Goal: Task Accomplishment & Management: Use online tool/utility

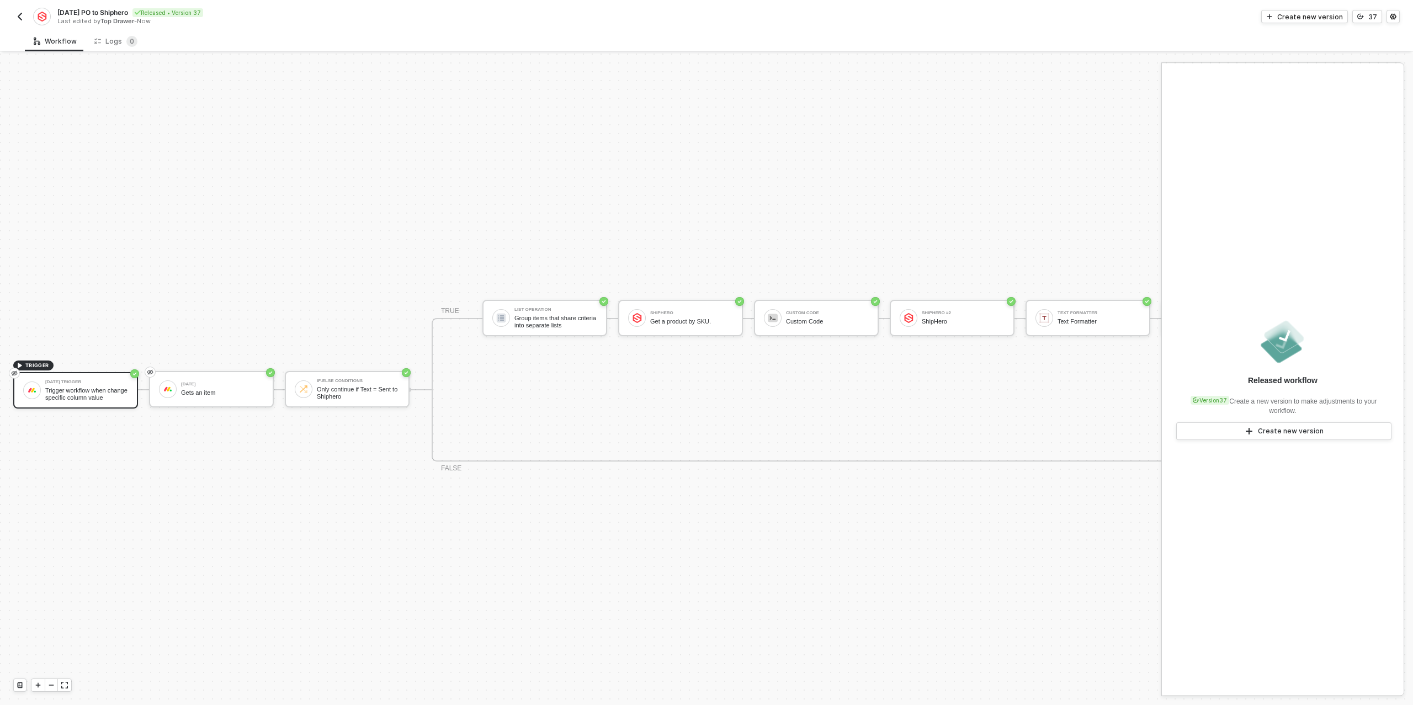
scroll to position [20, 0]
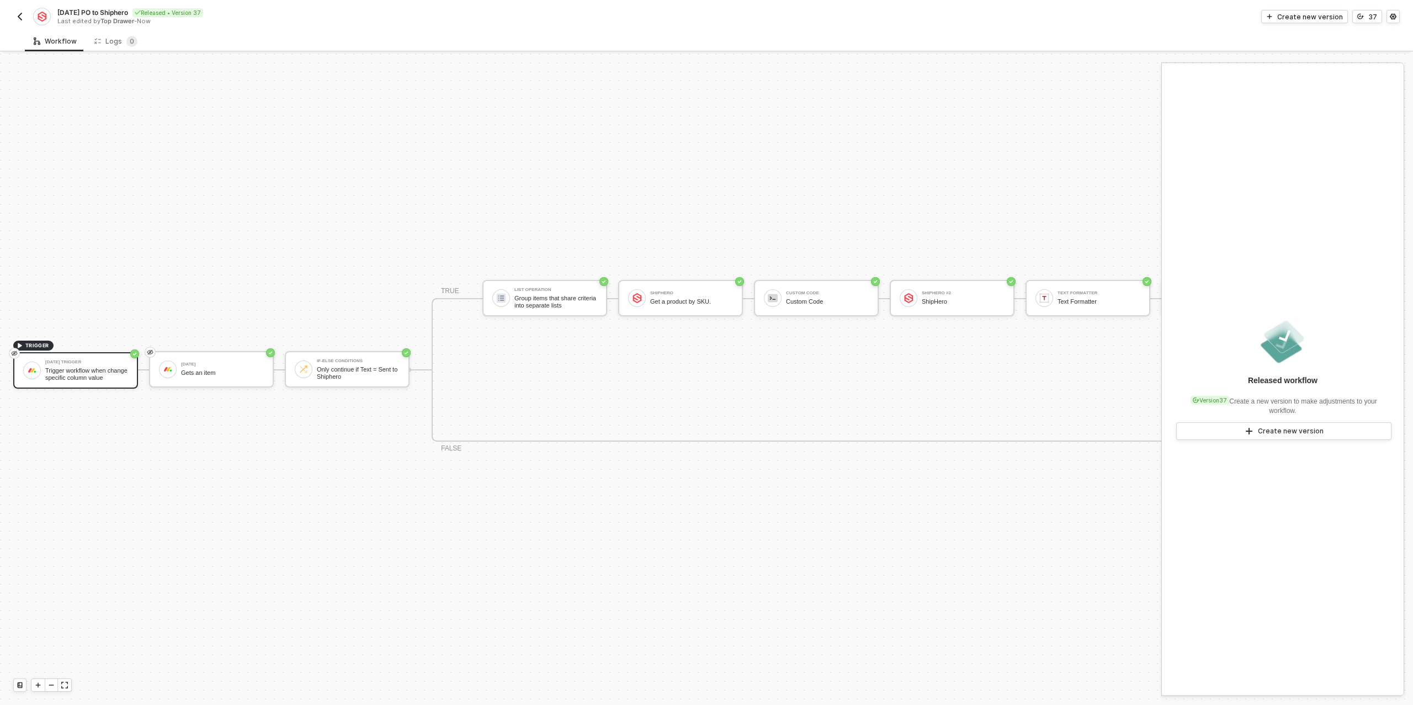
click at [16, 19] on img "button" at bounding box center [19, 16] width 9 height 9
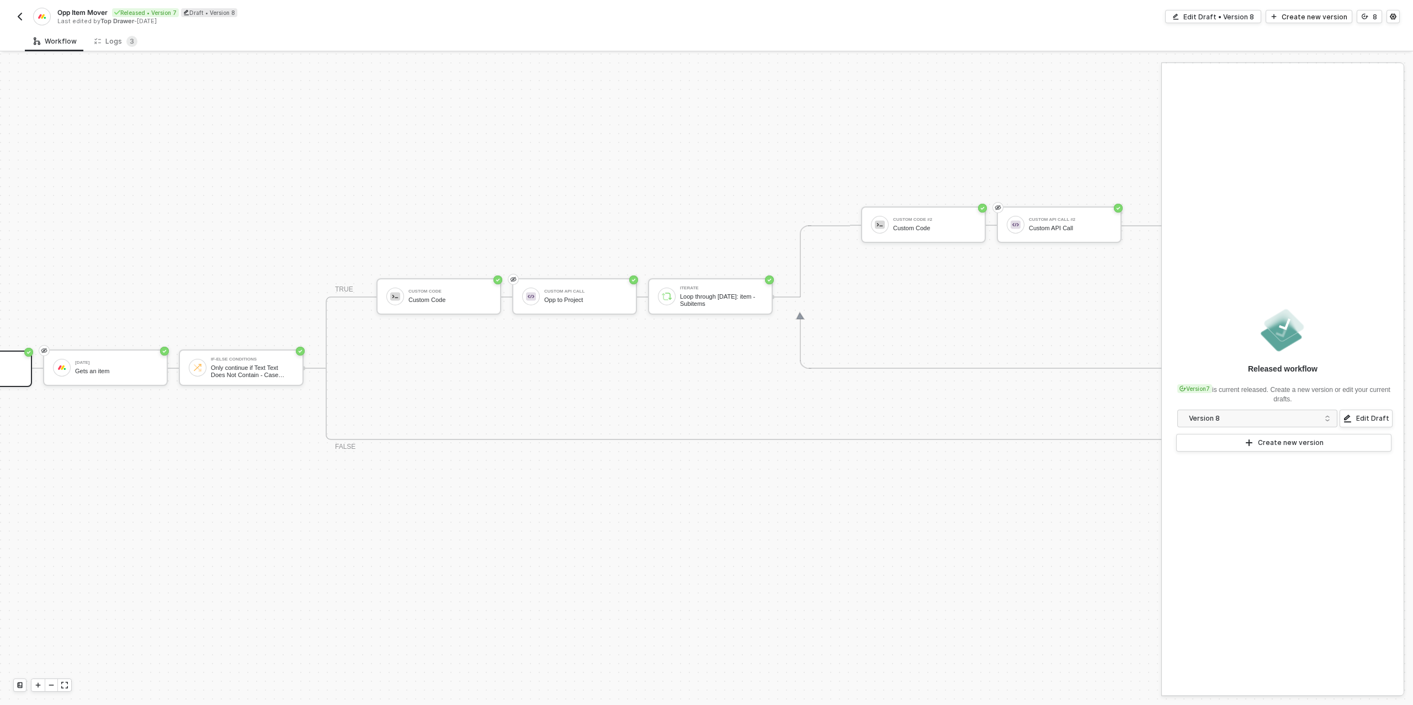
scroll to position [314, 200]
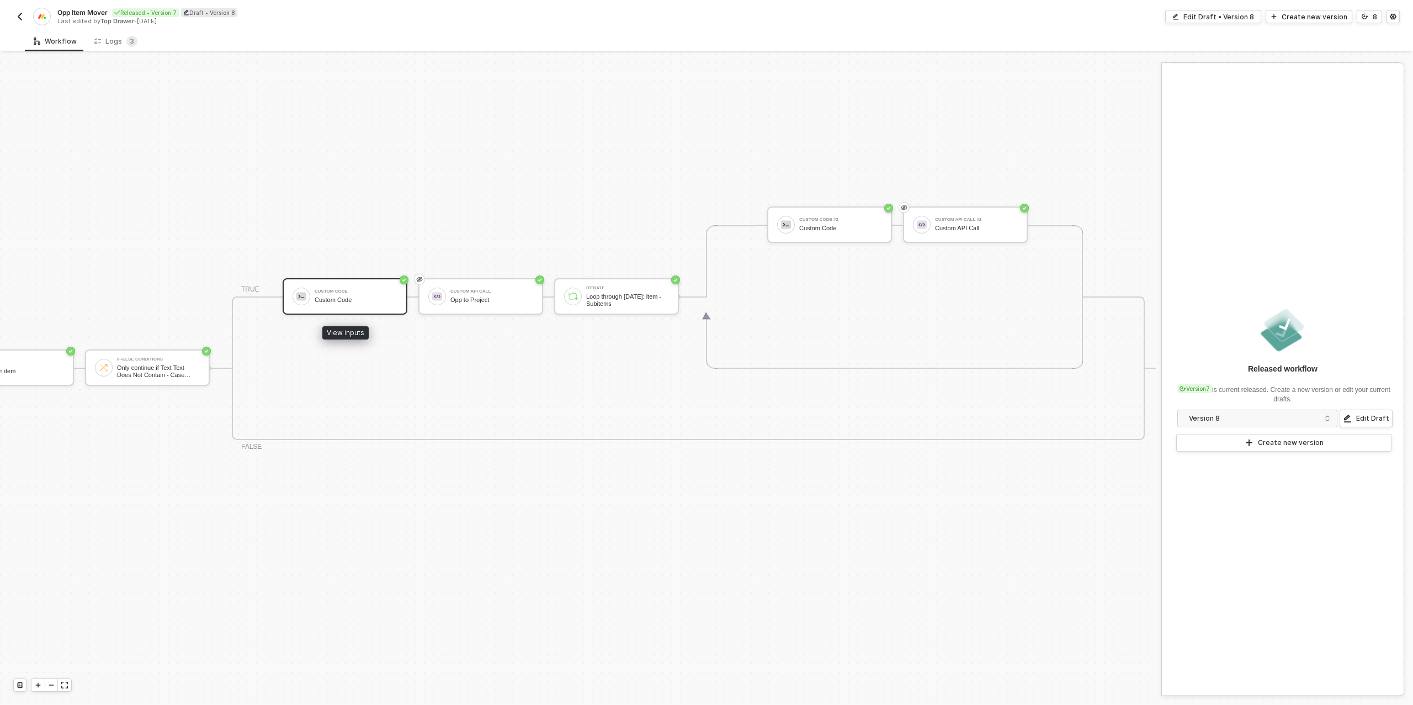
click at [365, 294] on div "Custom Code Custom Code" at bounding box center [356, 296] width 83 height 21
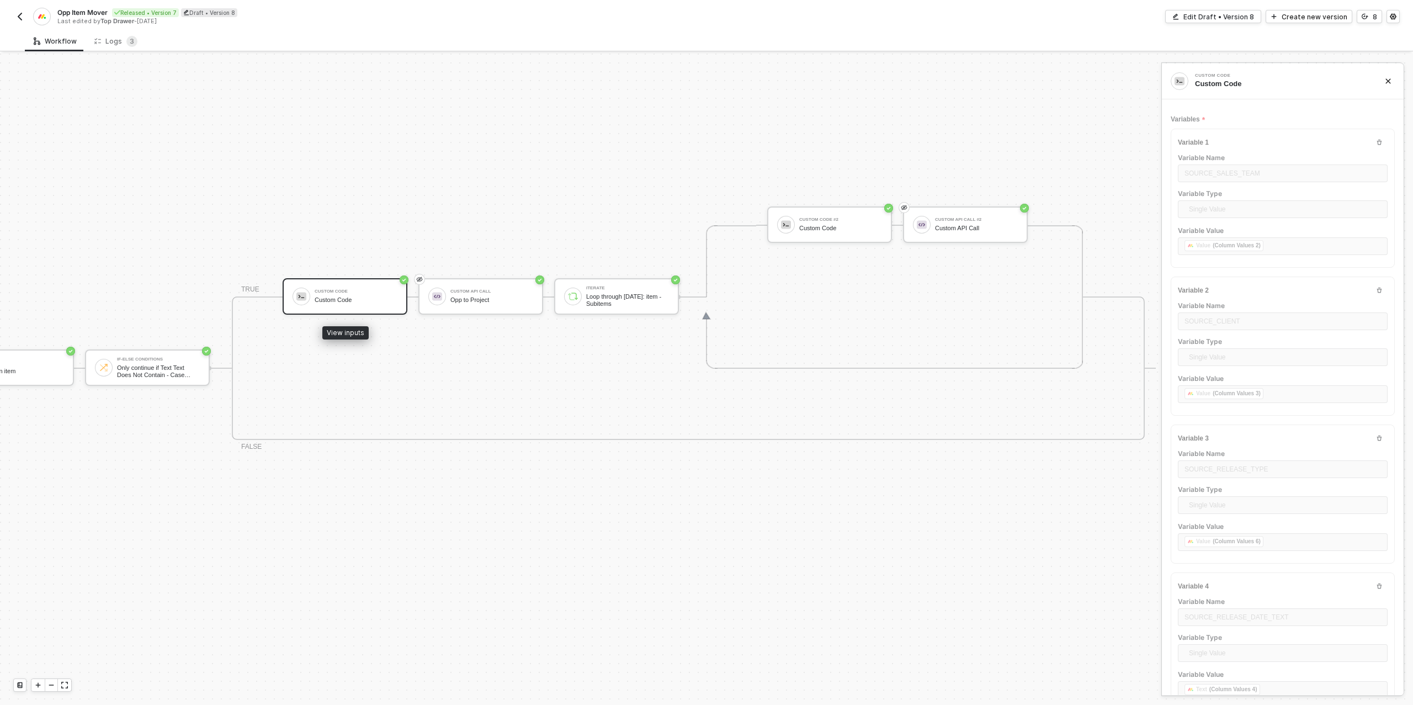
scroll to position [57, 0]
click at [1367, 19] on icon "icon-versioning" at bounding box center [1364, 16] width 7 height 7
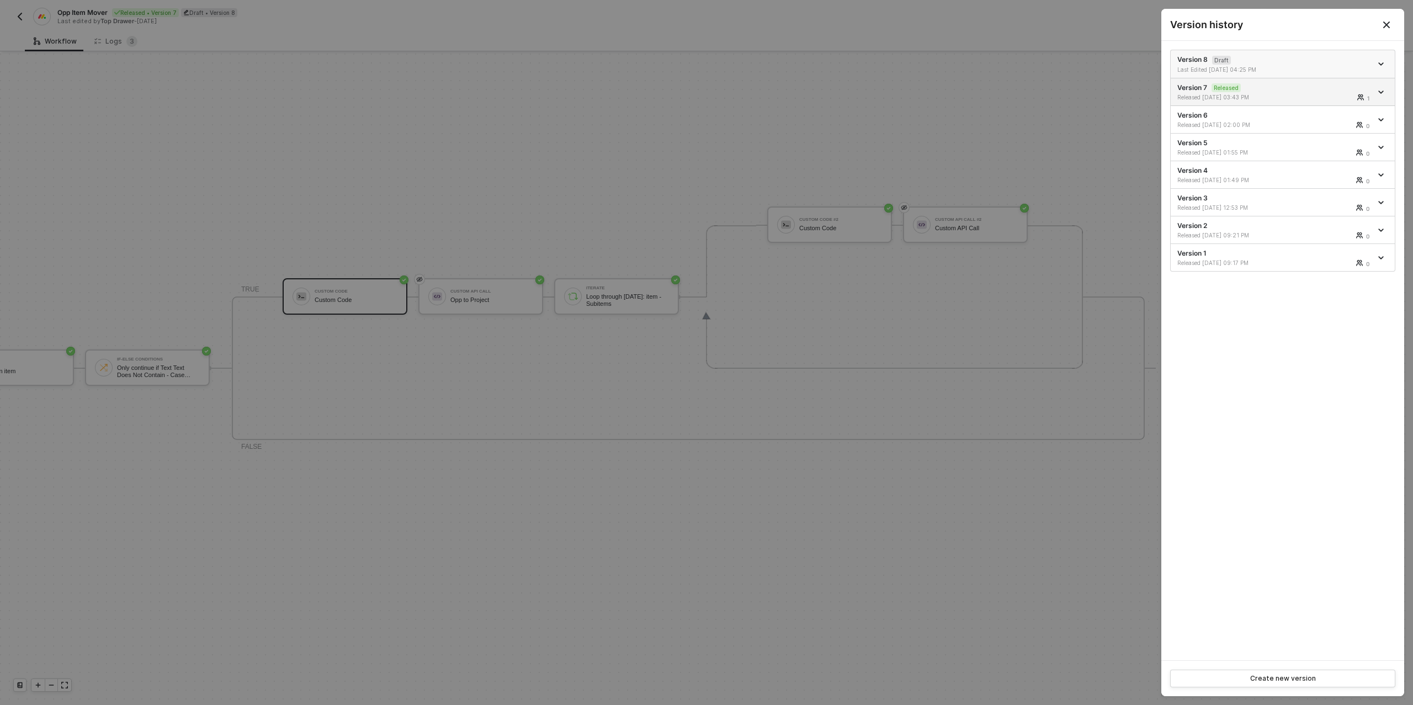
click at [1278, 73] on li "Version 8 Draft Last Edited 09/03/2025 04:25 PM" at bounding box center [1282, 64] width 224 height 28
click at [1275, 59] on div "Version 8 Draft Last Edited 09/03/2025 04:25 PM" at bounding box center [1274, 64] width 194 height 19
click at [727, 293] on div at bounding box center [706, 352] width 1413 height 705
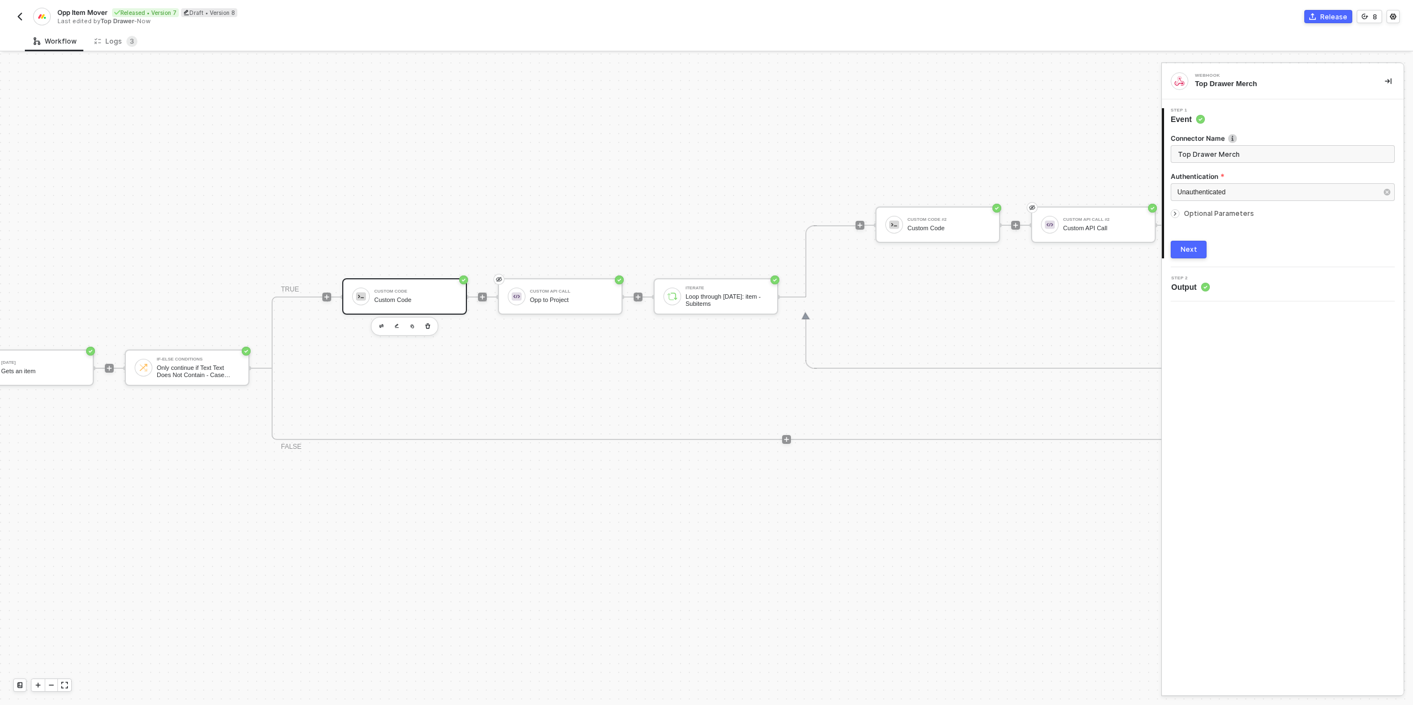
click at [446, 291] on div "Custom Code" at bounding box center [415, 291] width 83 height 4
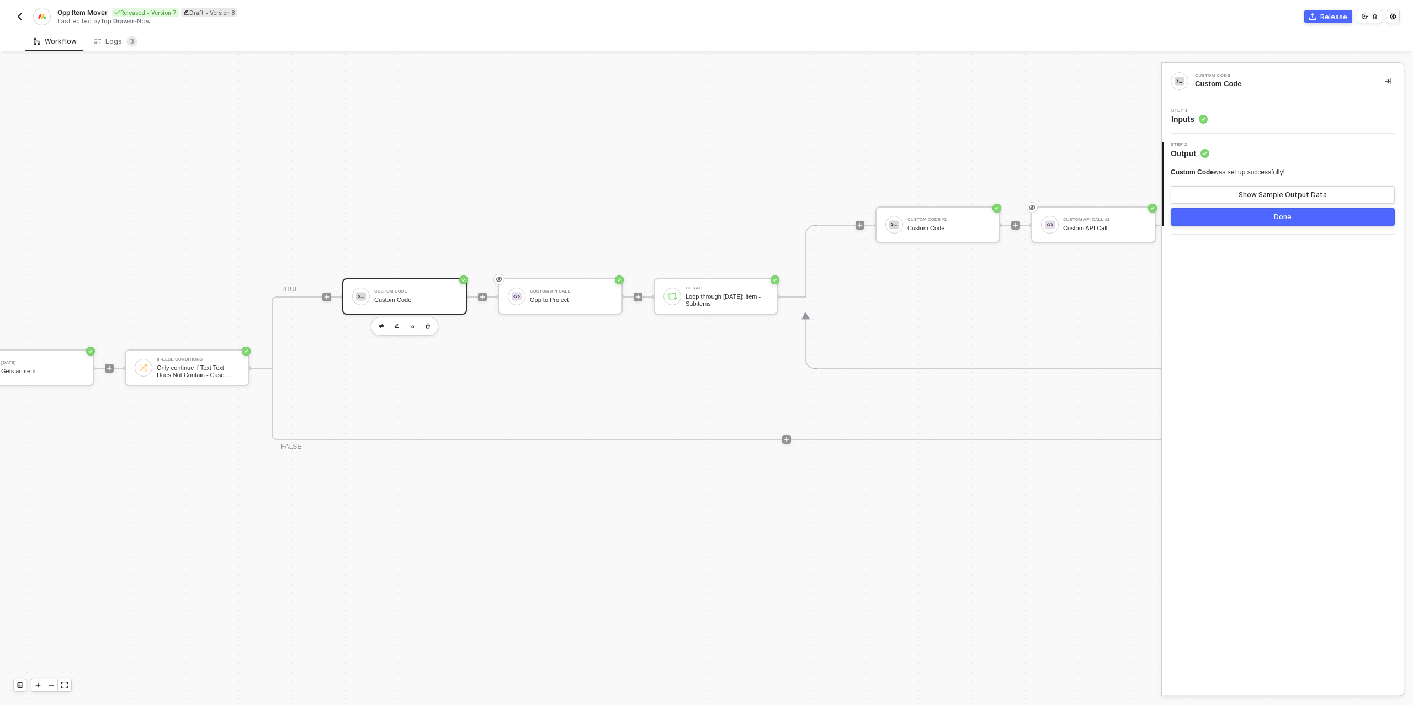
click at [1242, 113] on div "Step 1 Inputs" at bounding box center [1283, 116] width 239 height 17
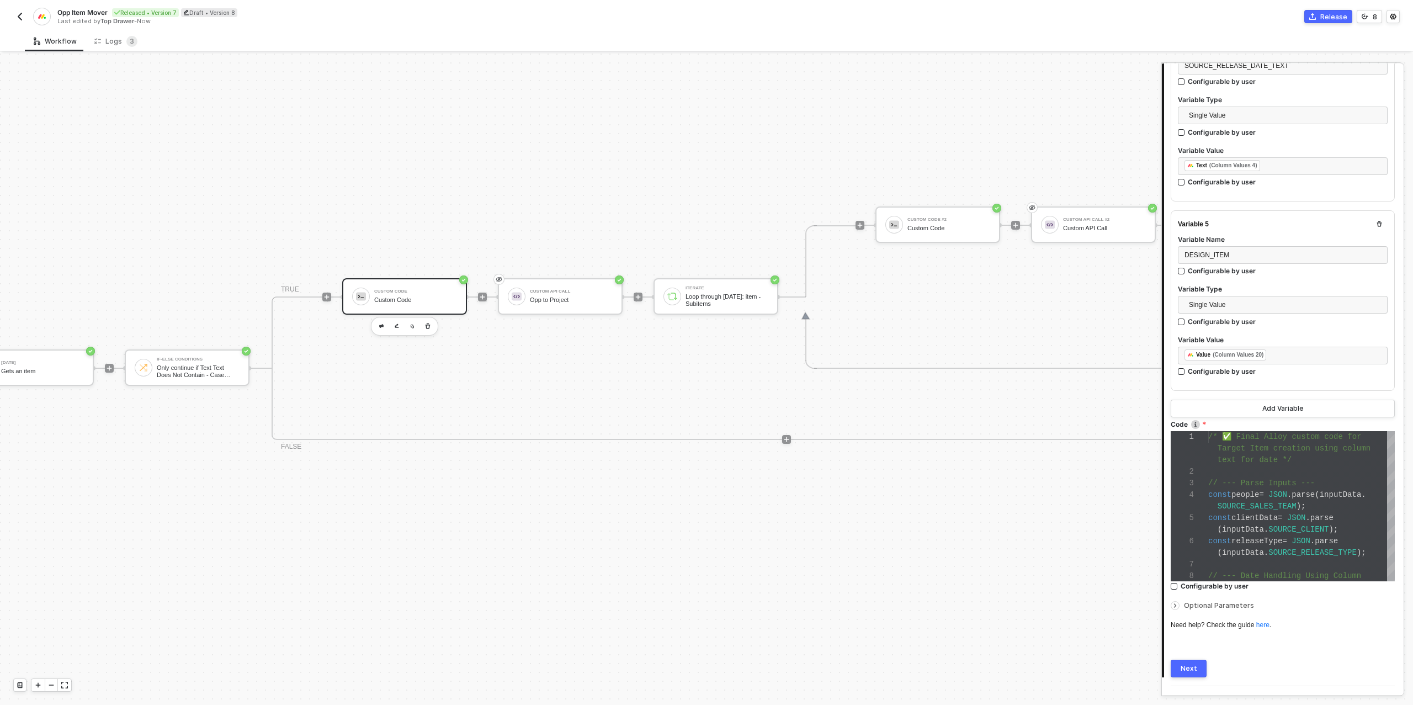
scroll to position [735, 0]
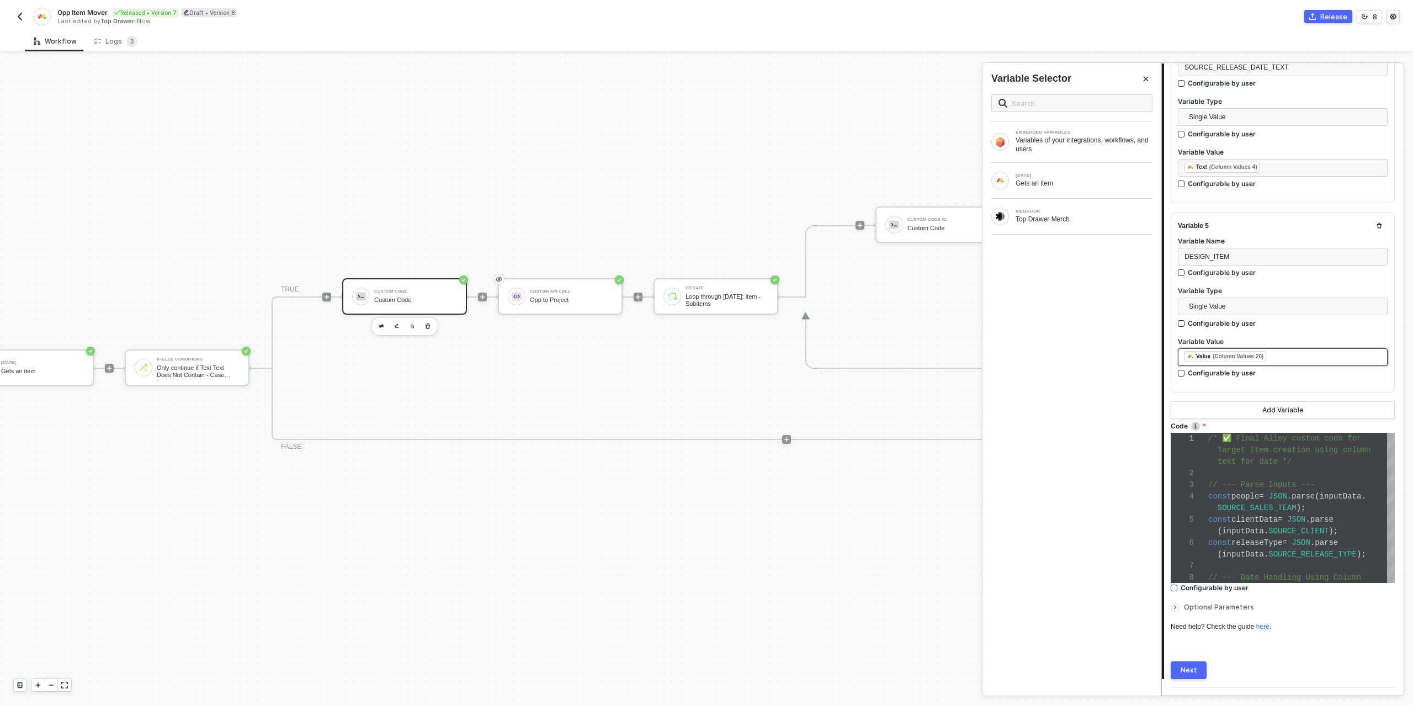
click at [1306, 355] on div "﻿ ﻿ Value (Column Values 20) ﻿" at bounding box center [1282, 357] width 196 height 12
click at [1037, 182] on div "Gets an item" at bounding box center [1083, 183] width 137 height 9
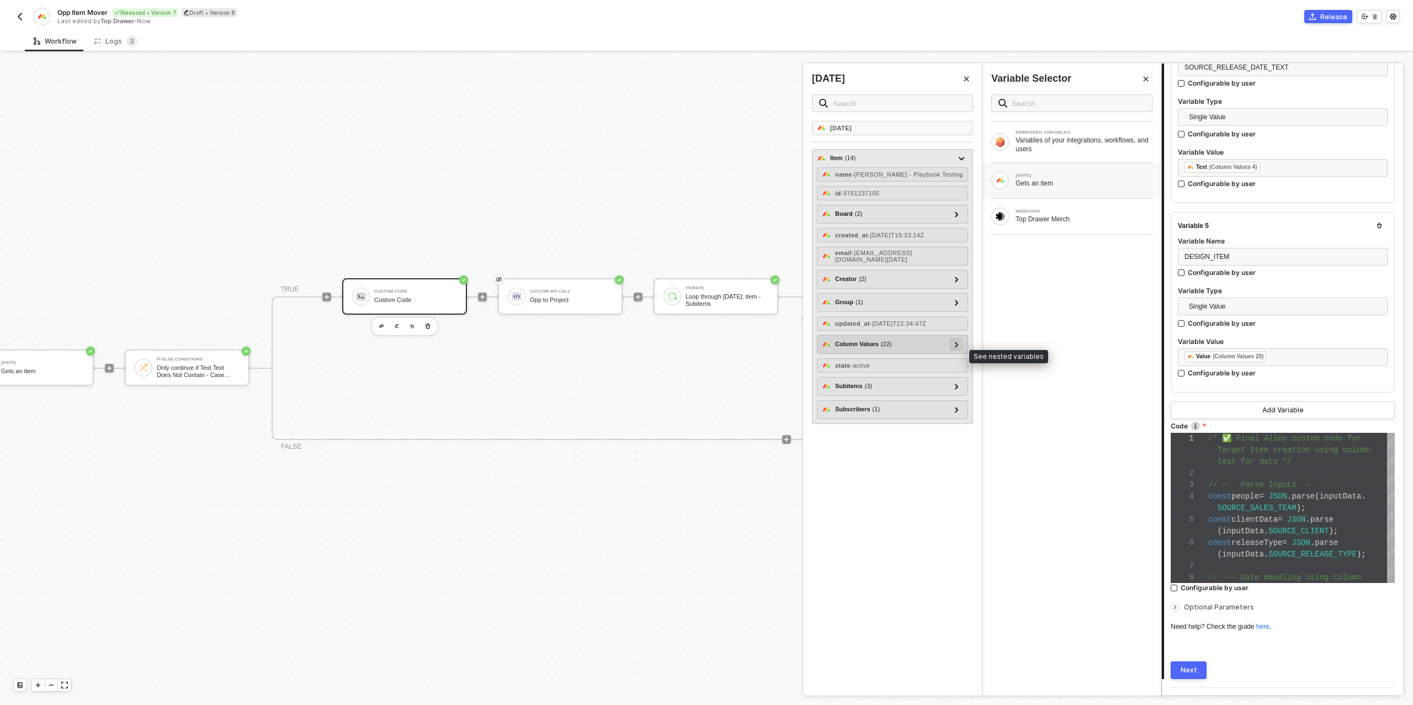
click at [956, 347] on icon at bounding box center [956, 345] width 3 height 6
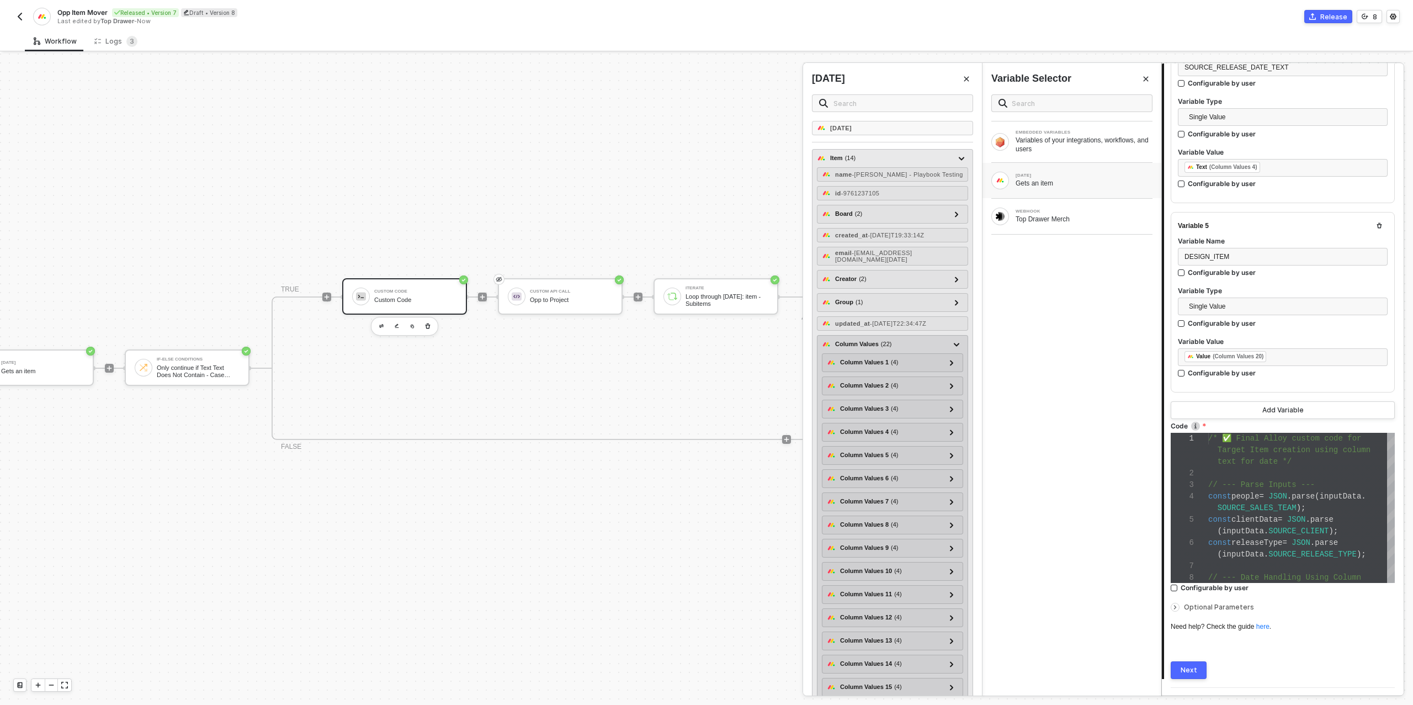
scroll to position [246, 0]
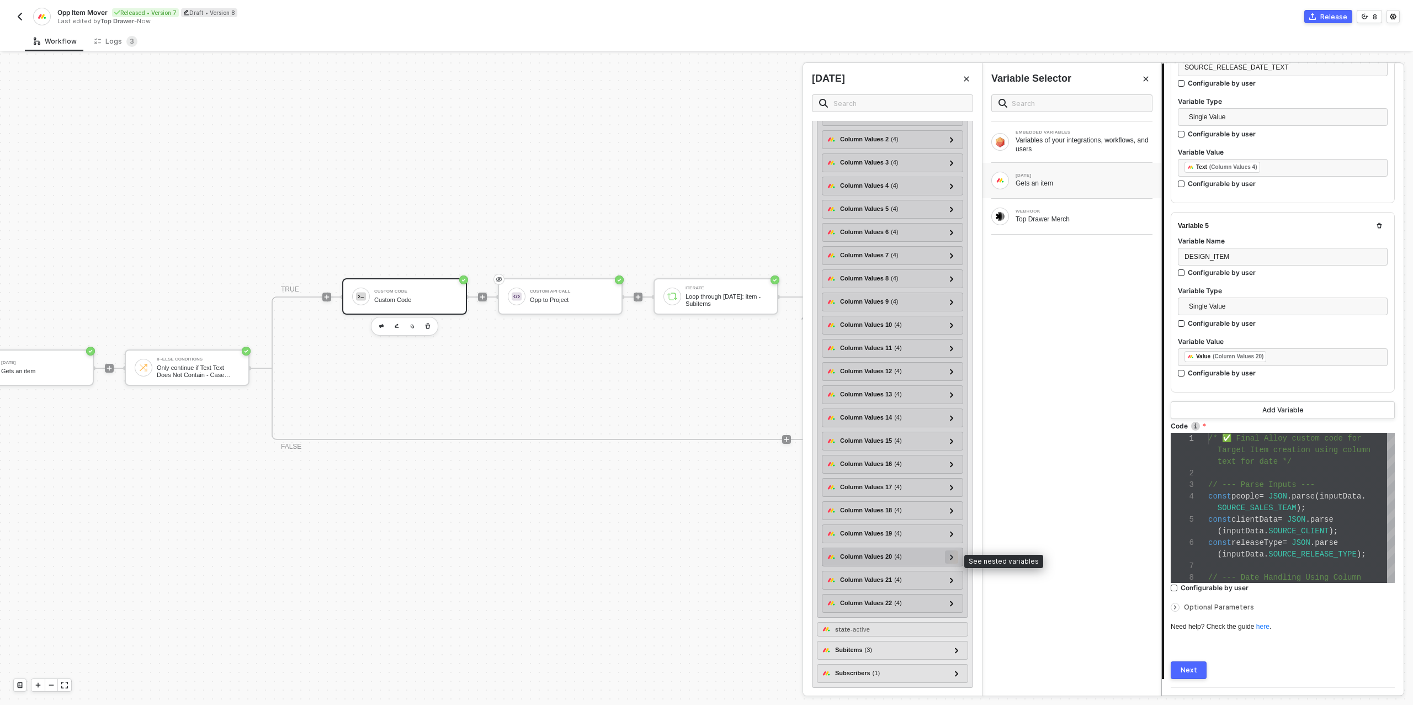
click at [954, 560] on div at bounding box center [952, 556] width 6 height 12
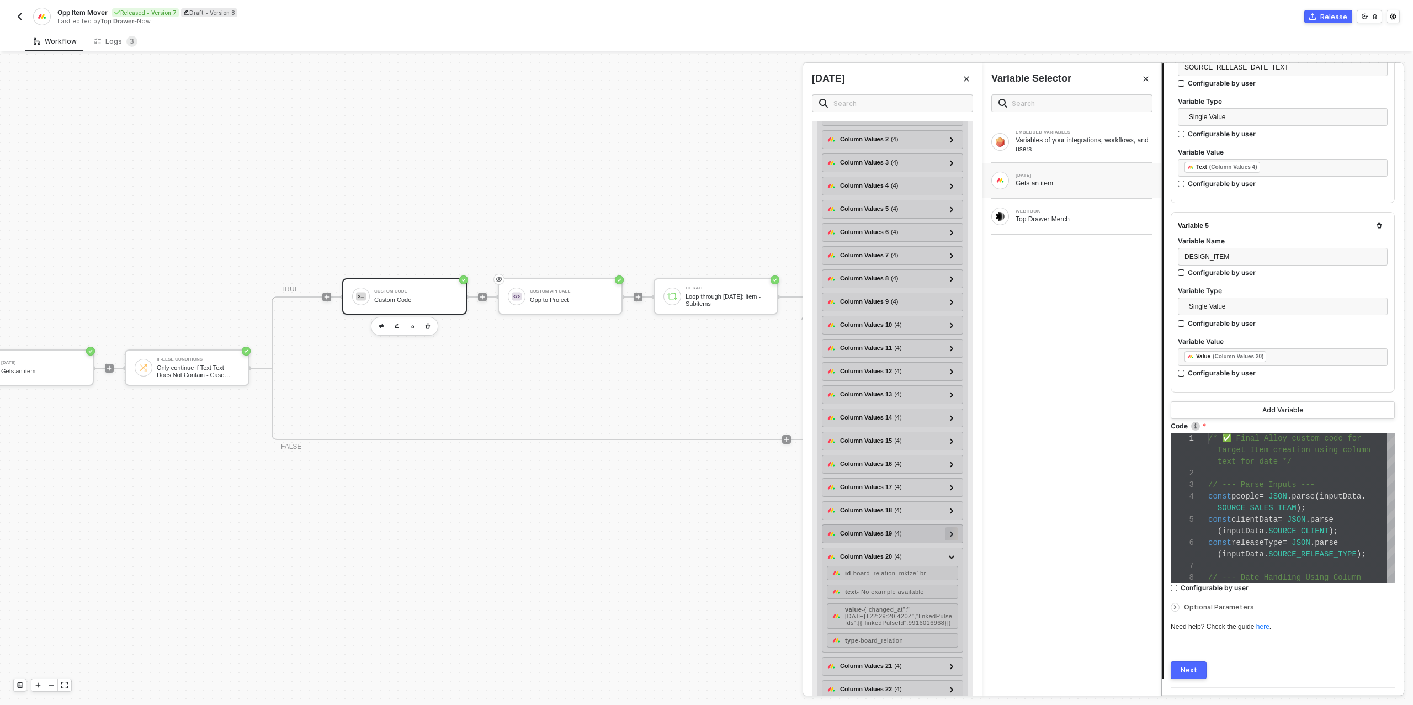
click at [952, 535] on icon at bounding box center [951, 534] width 3 height 6
click at [952, 535] on icon at bounding box center [952, 534] width 6 height 4
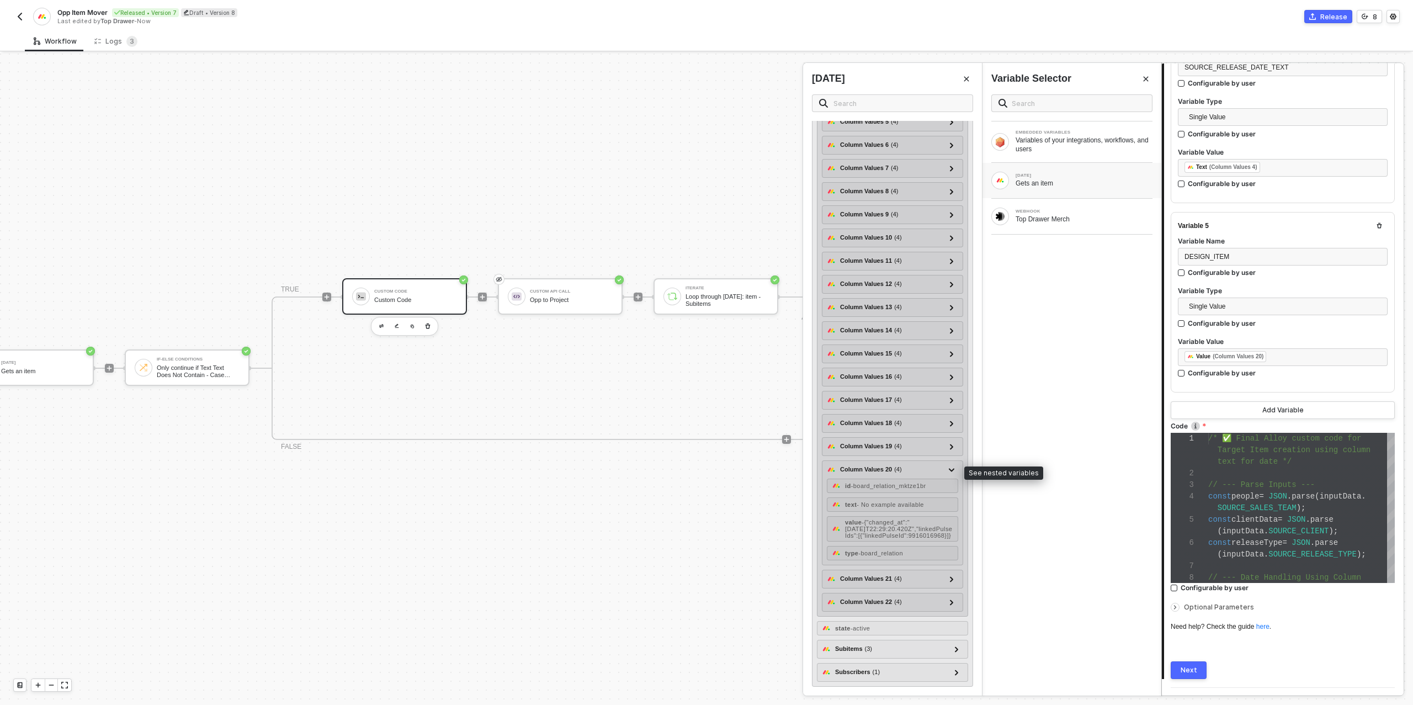
scroll to position [338, 0]
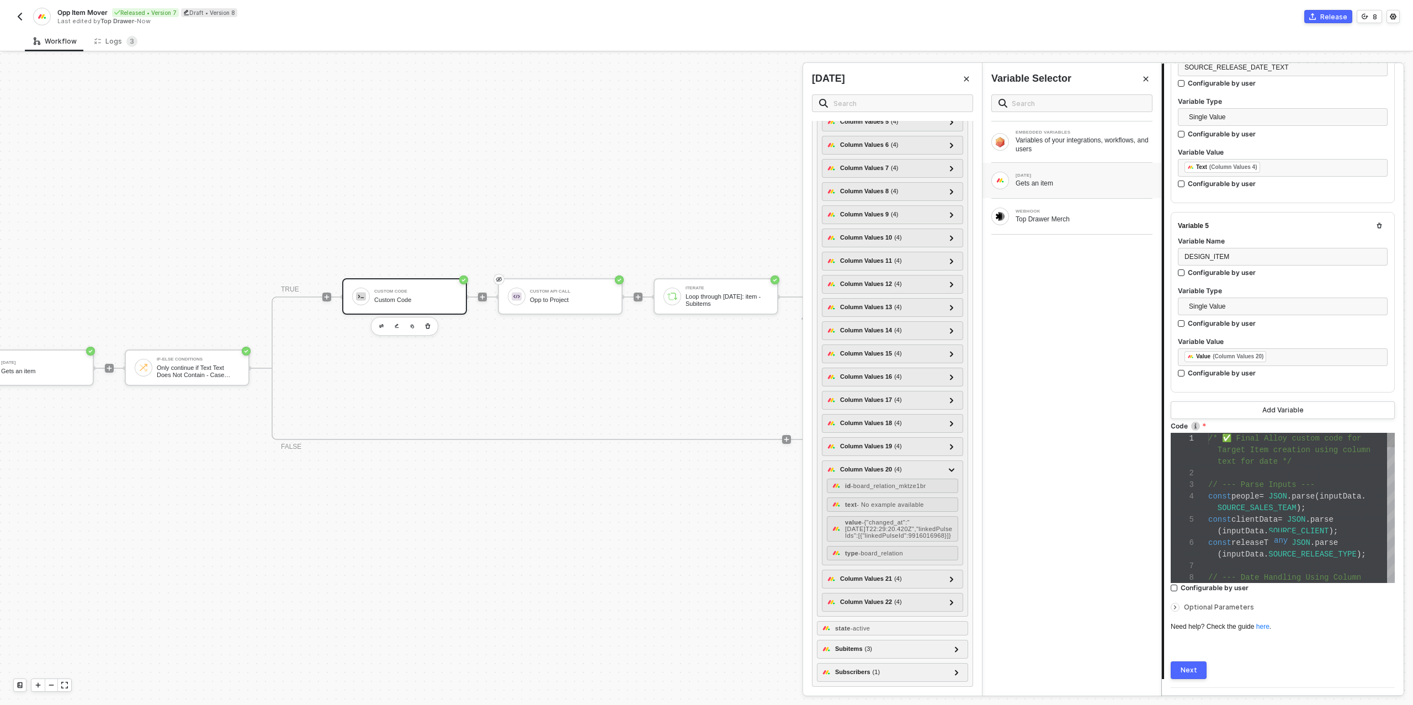
type textarea "(inputData.SOURCE_RELEASE_TYPE); // --- Date Handling Using Column Text --- let…"
click at [1321, 552] on span "SOURCE_RELEASE_TYPE" at bounding box center [1312, 554] width 88 height 9
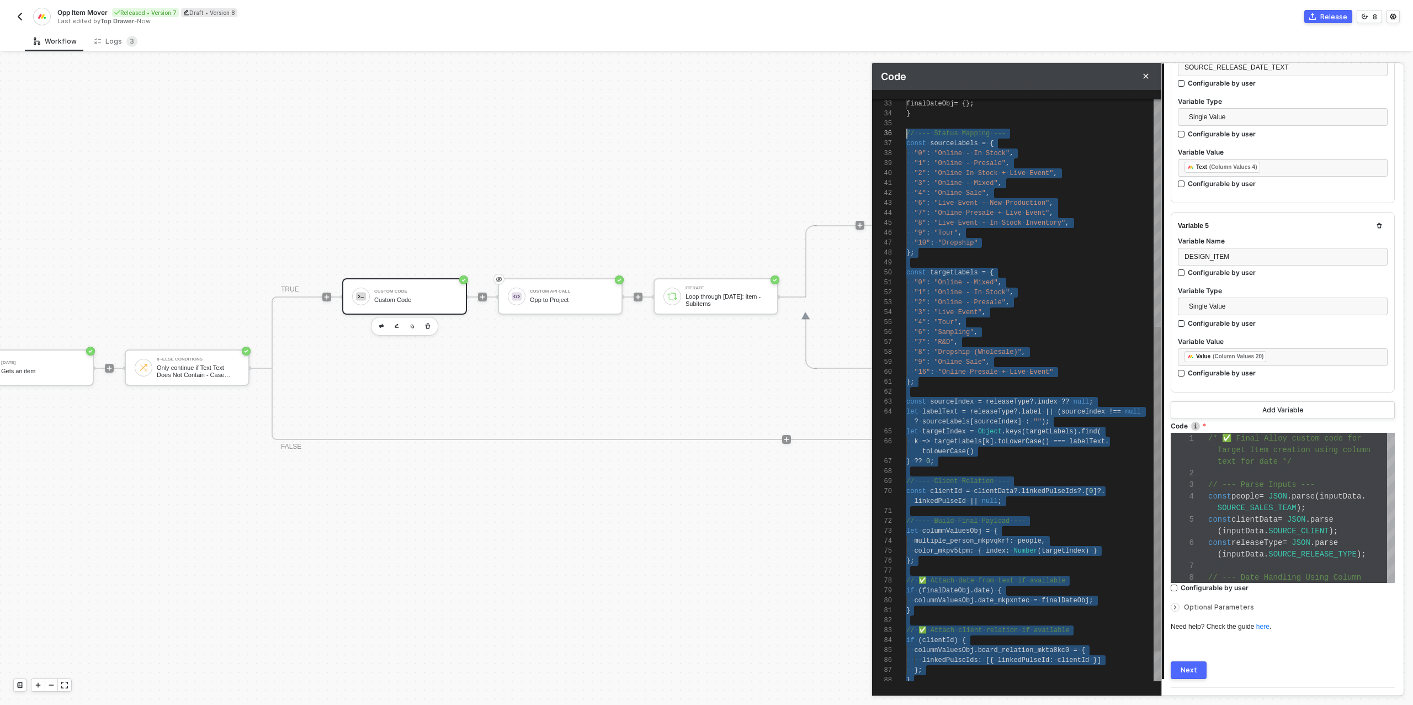
scroll to position [40, 0]
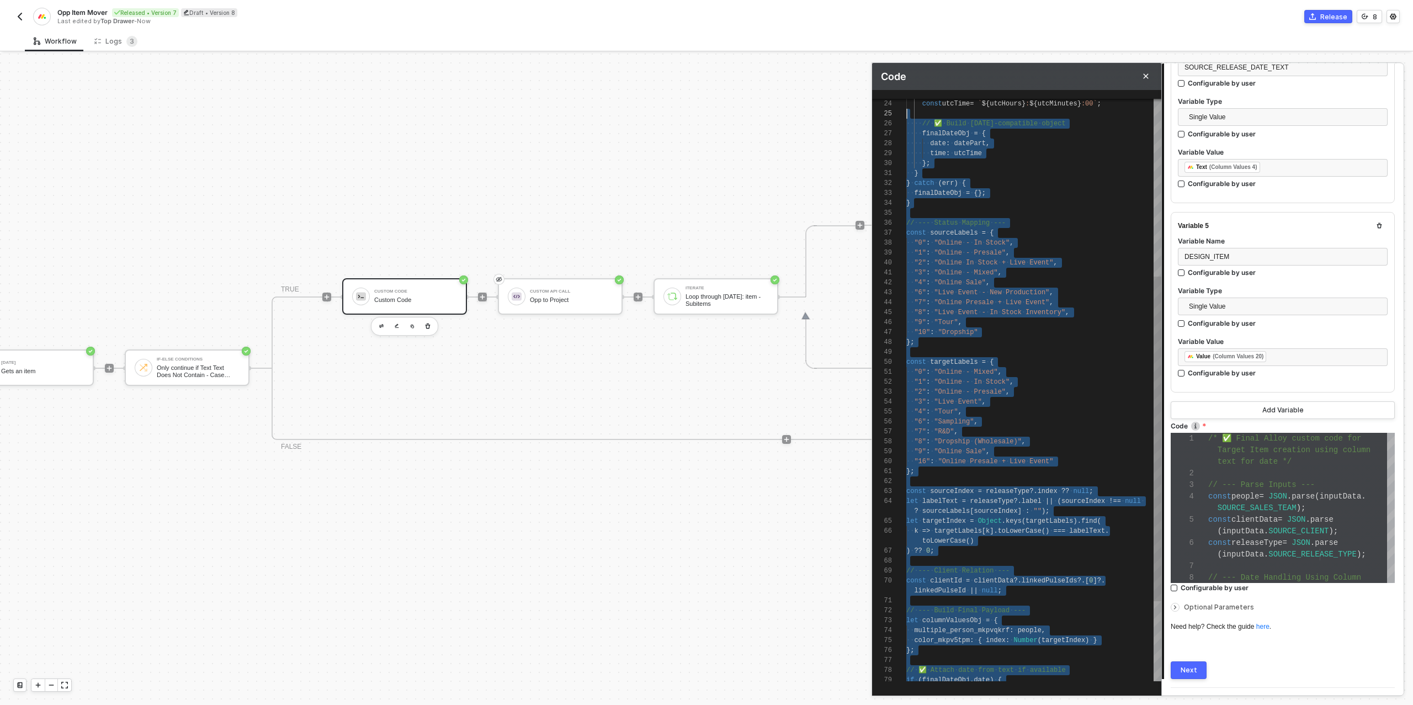
type textarea "/* ✅ Final Alloy custom code for Target Item creation using column text for dat…"
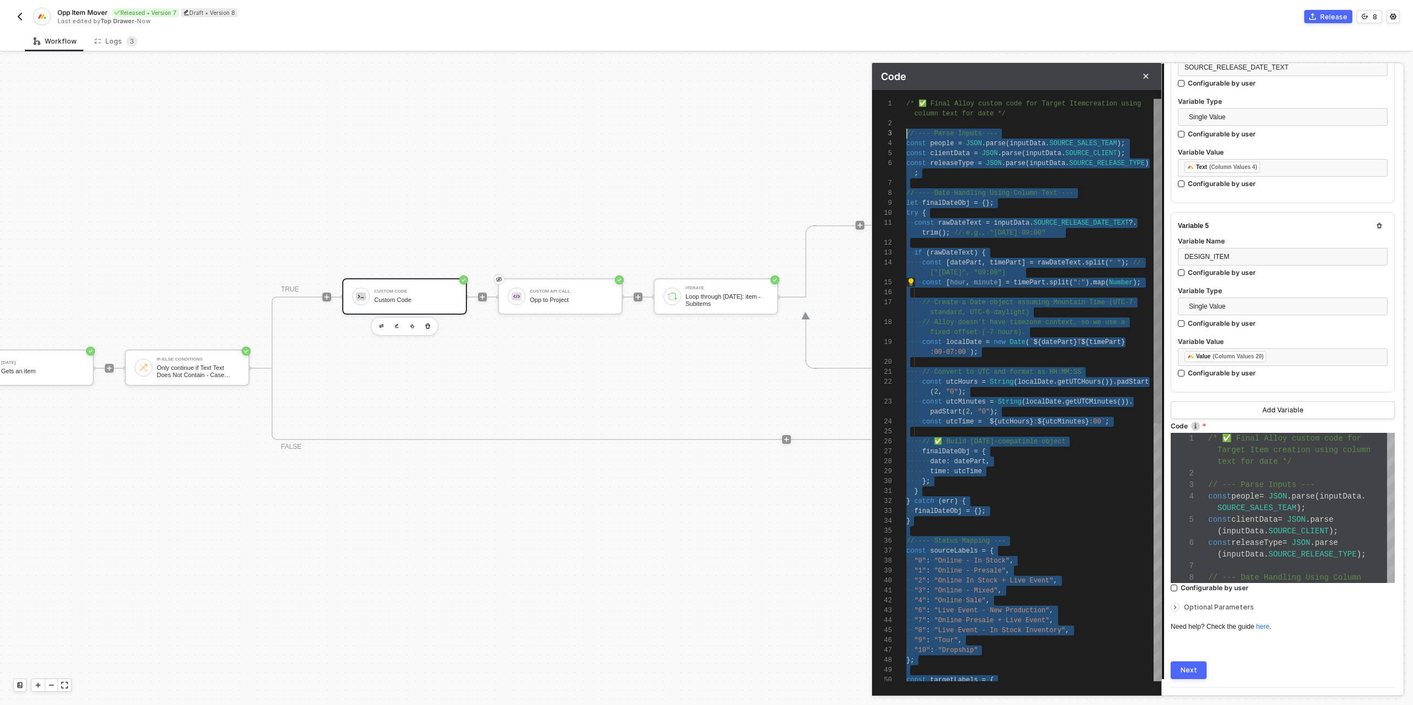
scroll to position [0, 0]
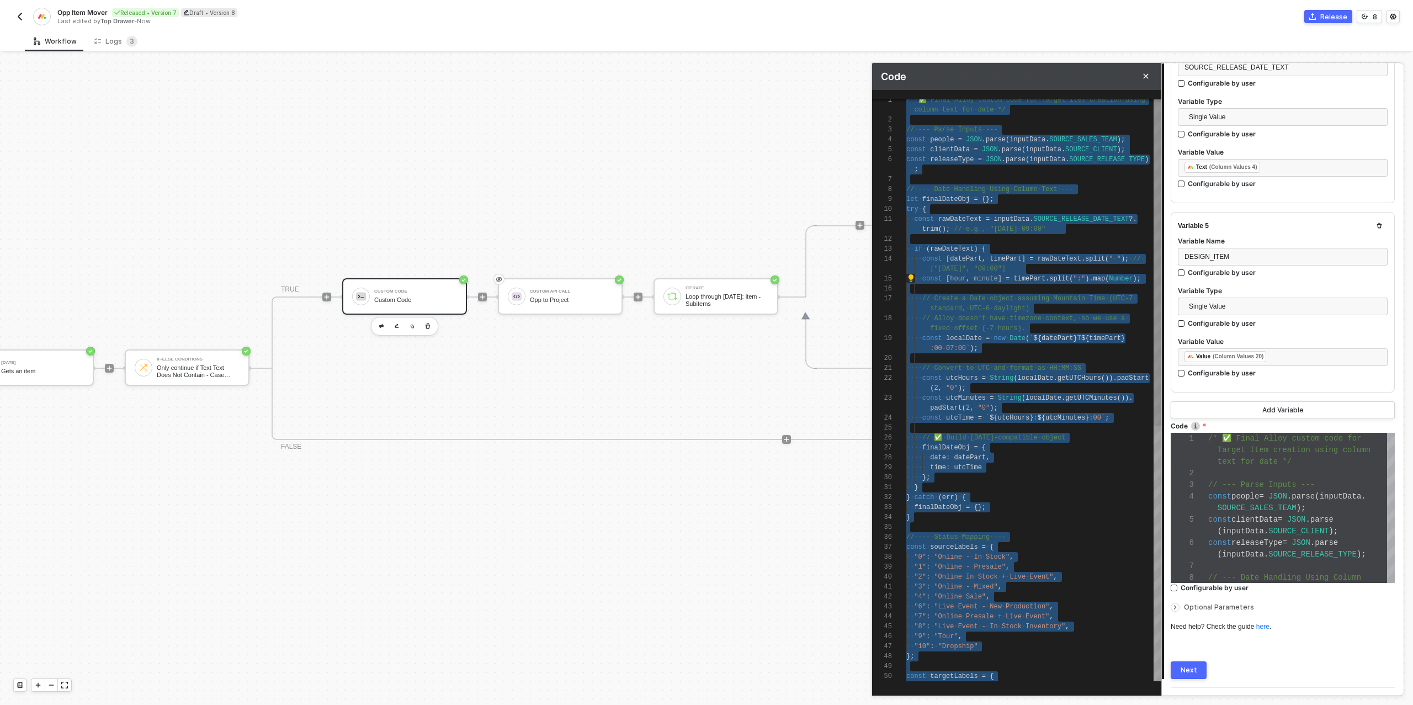
drag, startPoint x: 928, startPoint y: 674, endPoint x: 896, endPoint y: 93, distance: 581.4
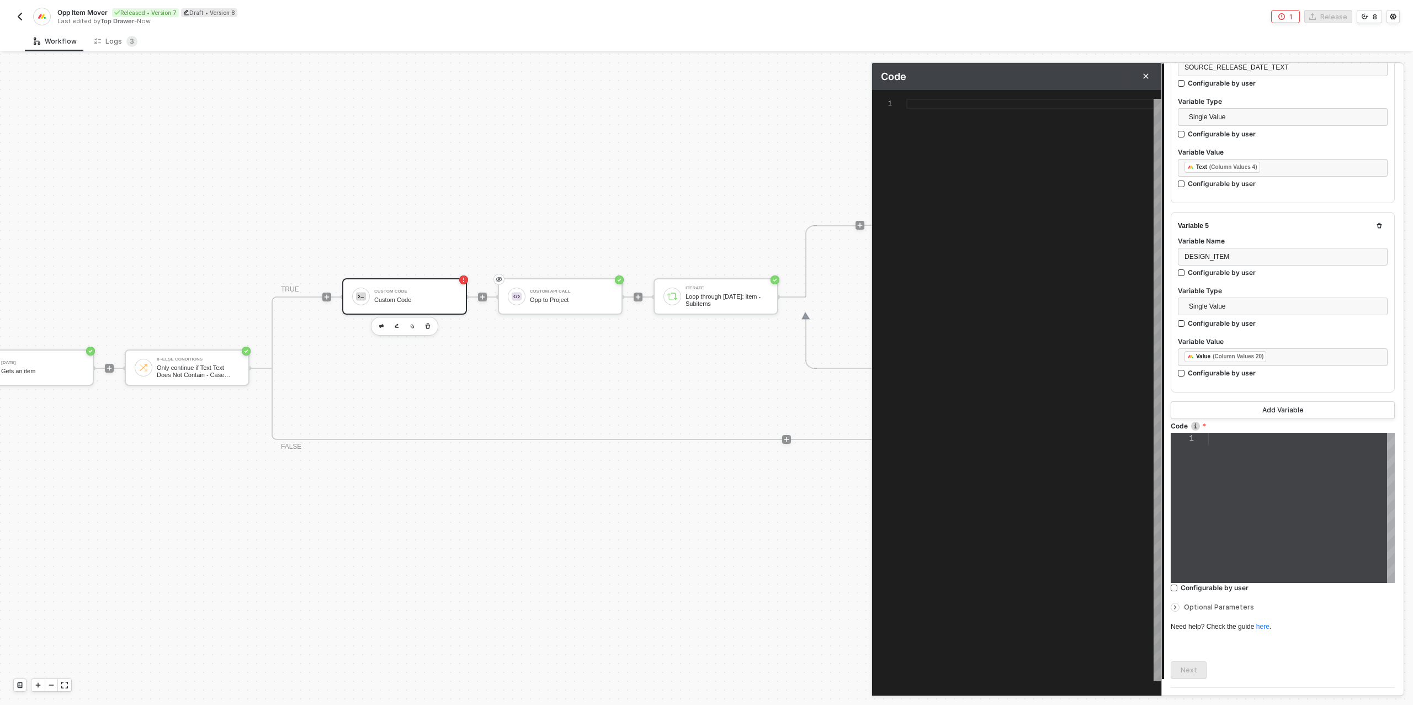
paste textarea "// --- Output Final JSON --- resolve({ targetItemColumnValues: JSON.stringify(c…"
type textarea "/* ✅ Alloy custom code for Target Item creation including Design relation */ //…"
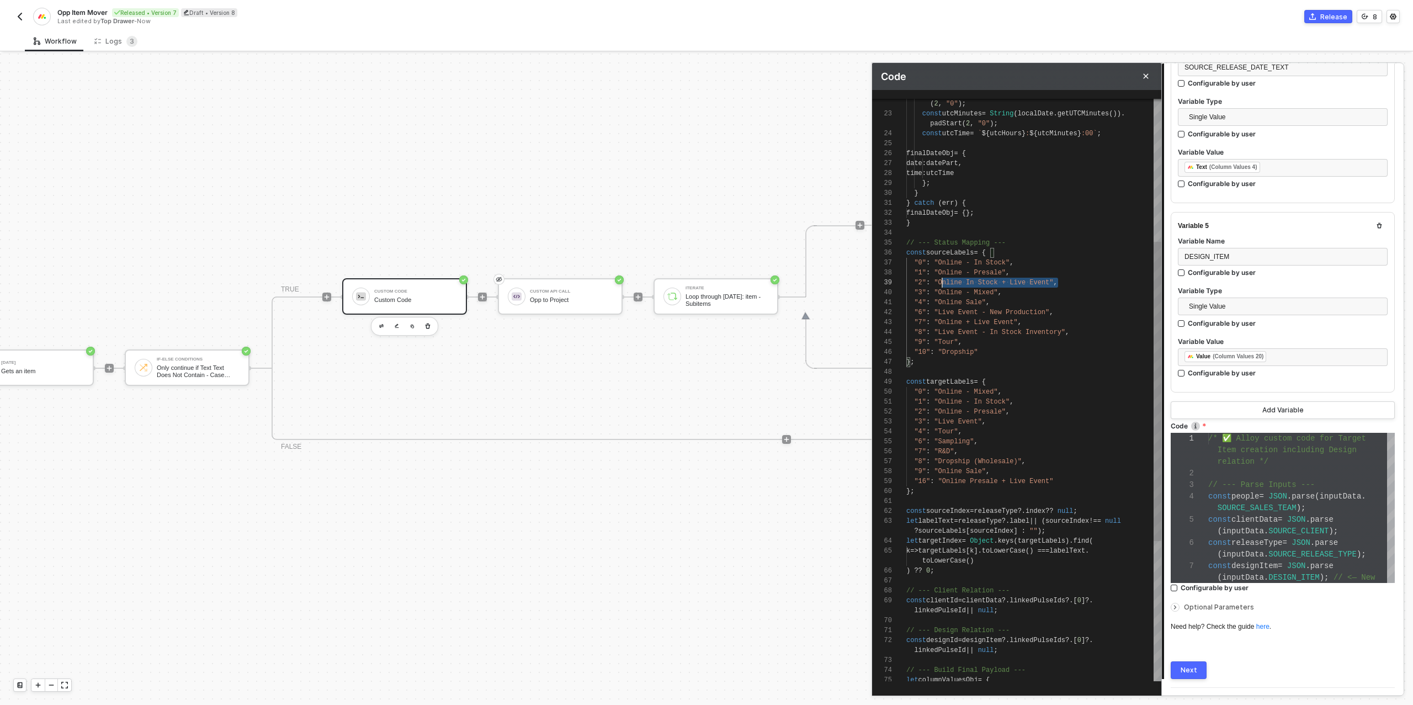
scroll to position [60, 8]
drag, startPoint x: 1058, startPoint y: 281, endPoint x: 939, endPoint y: 280, distance: 119.8
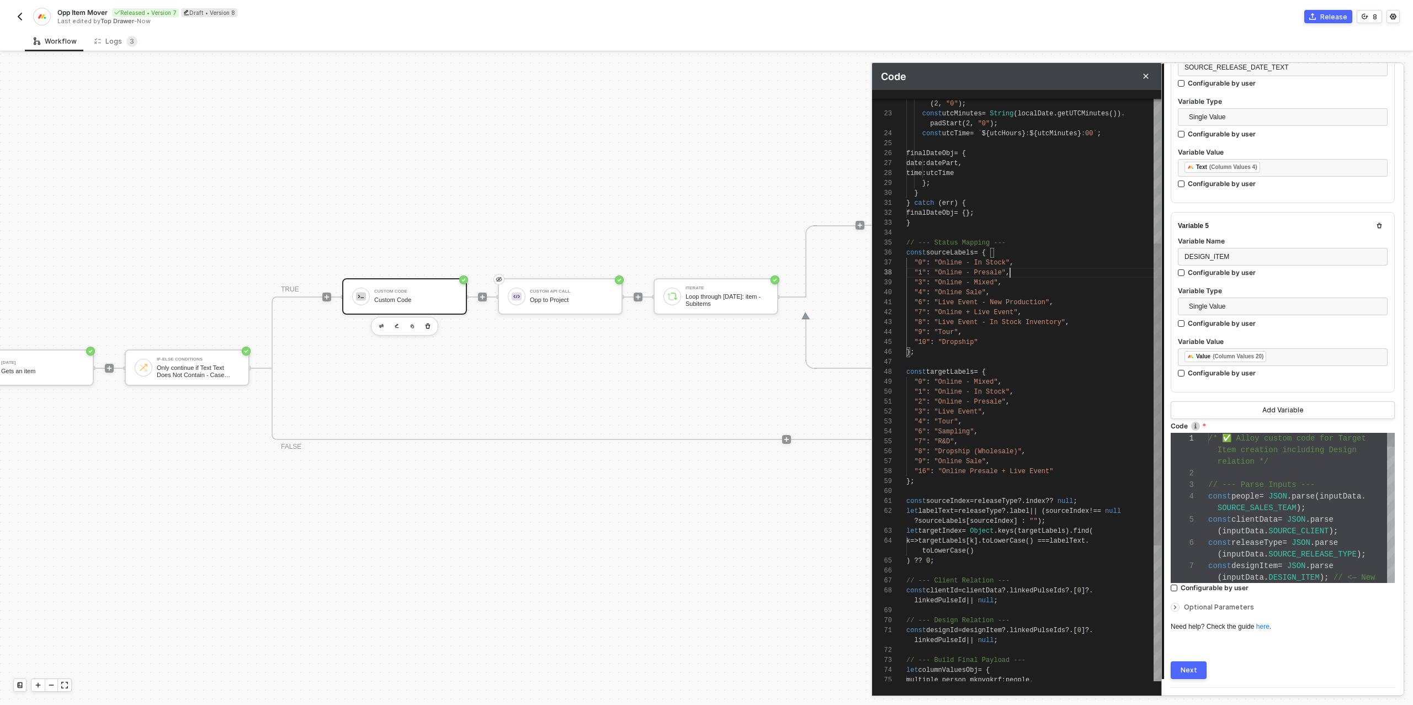
scroll to position [50, 104]
click at [967, 439] on div ""7" : "R&D" ," at bounding box center [1033, 442] width 255 height 10
drag, startPoint x: 962, startPoint y: 440, endPoint x: 906, endPoint y: 433, distance: 56.7
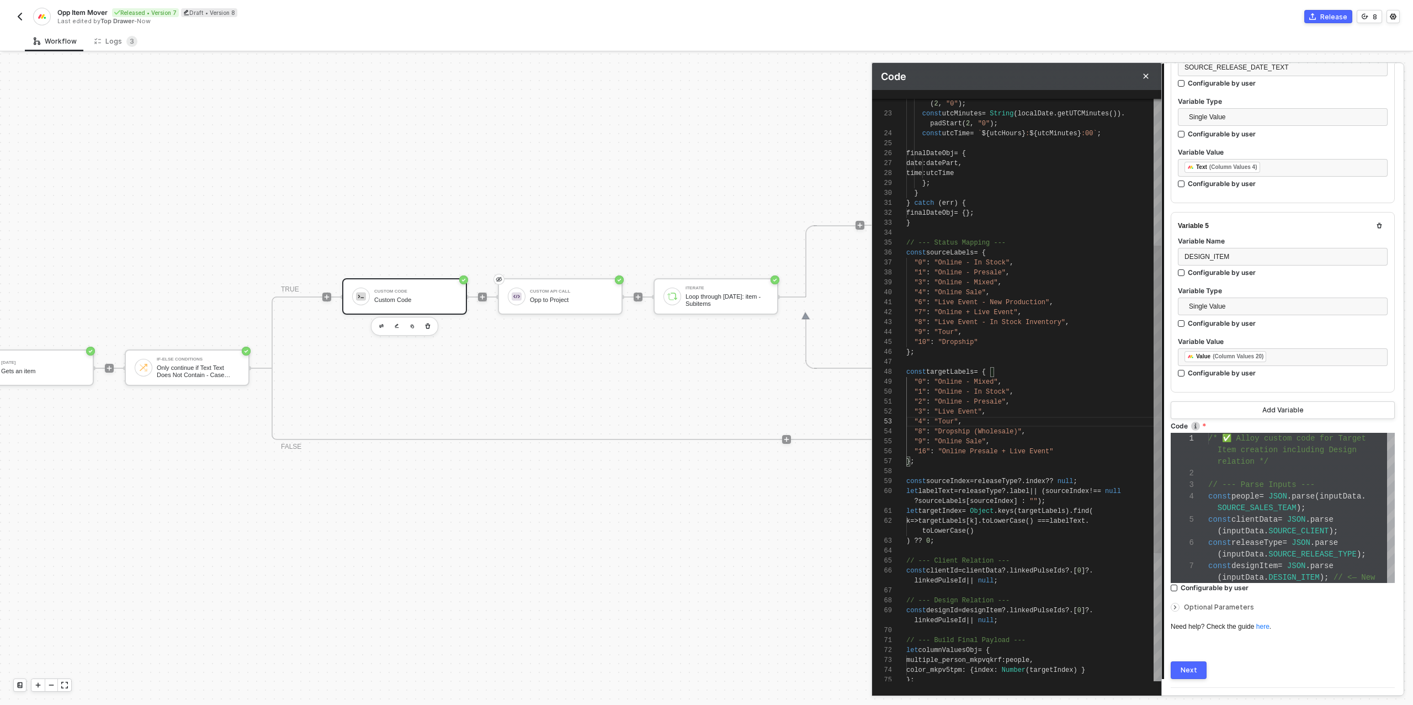
scroll to position [30, 92]
drag, startPoint x: 998, startPoint y: 454, endPoint x: 1009, endPoint y: 455, distance: 10.5
click at [999, 454] on span ""Online Presale + Live Event"" at bounding box center [995, 452] width 115 height 8
type textarea ""4": "Tour", "8": "Dropship (Wholesale)", "9": "Online Sale", "16": "Online + L…"
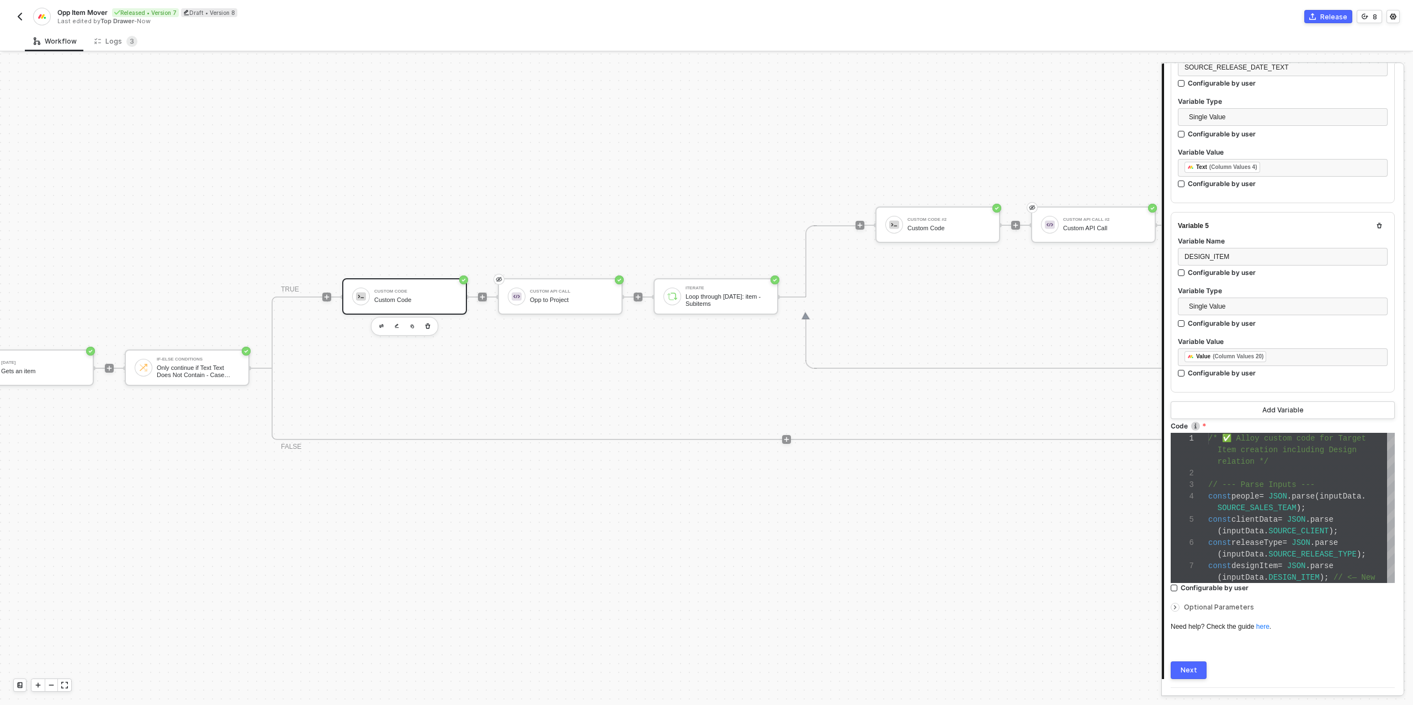
click at [1188, 667] on div "Next" at bounding box center [1188, 670] width 17 height 9
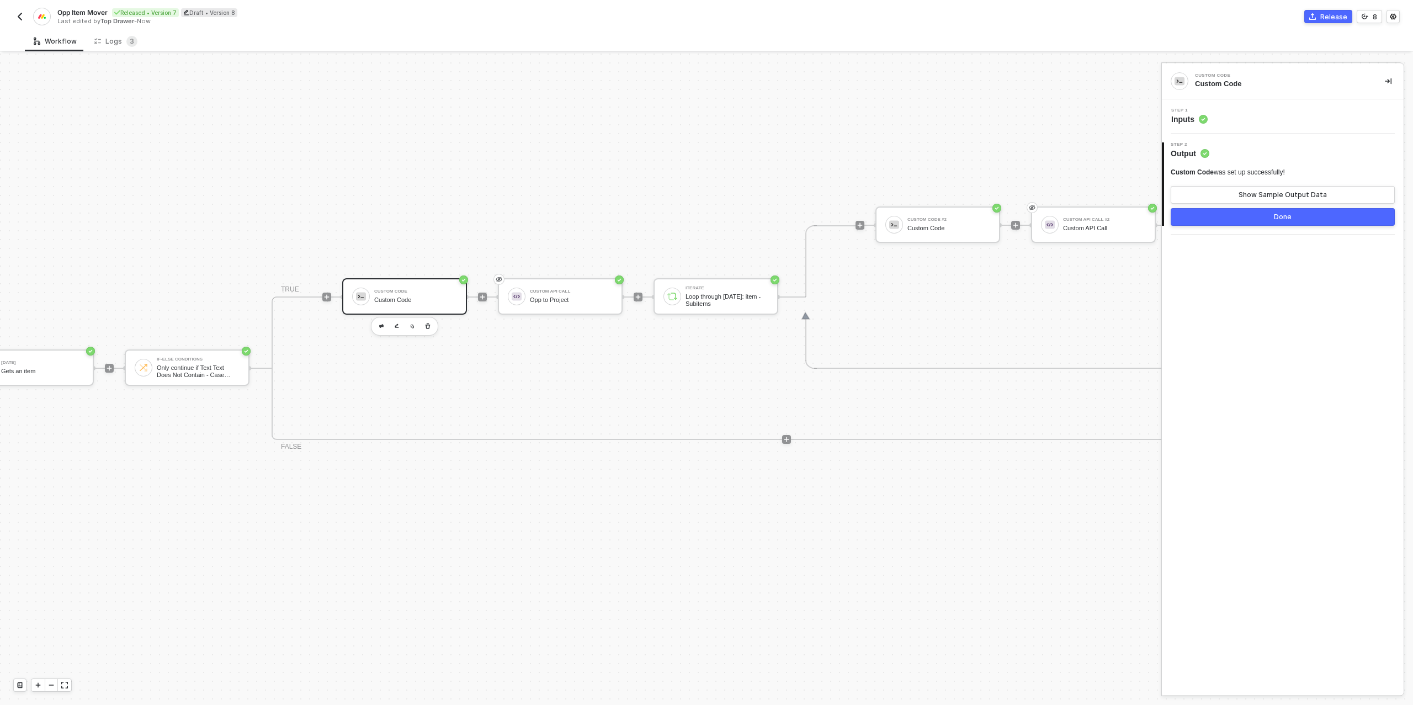
click at [1270, 216] on button "Done" at bounding box center [1282, 217] width 224 height 18
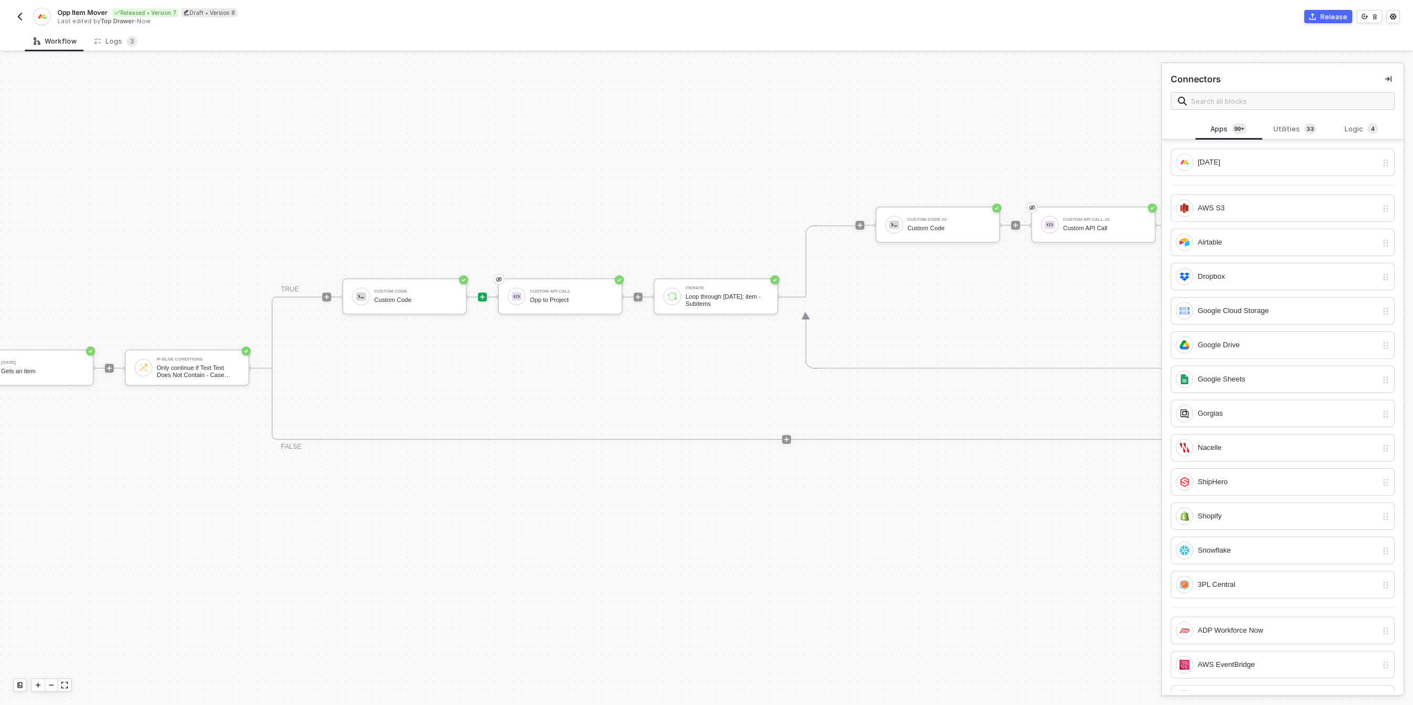
click at [949, 166] on div "Custom Code #2 Custom Code Custom API Call #2 Custom API Call" at bounding box center [1025, 224] width 300 height 143
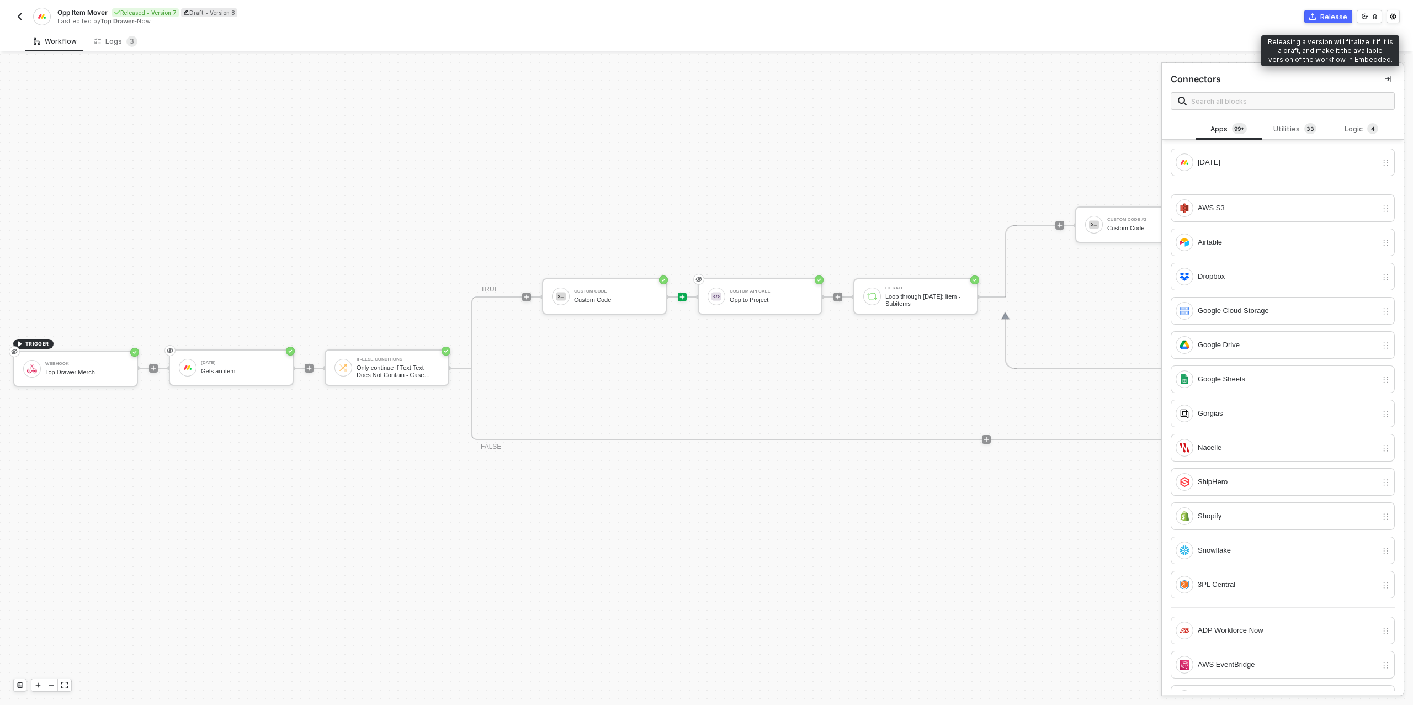
click at [1328, 18] on div "Release" at bounding box center [1333, 16] width 27 height 9
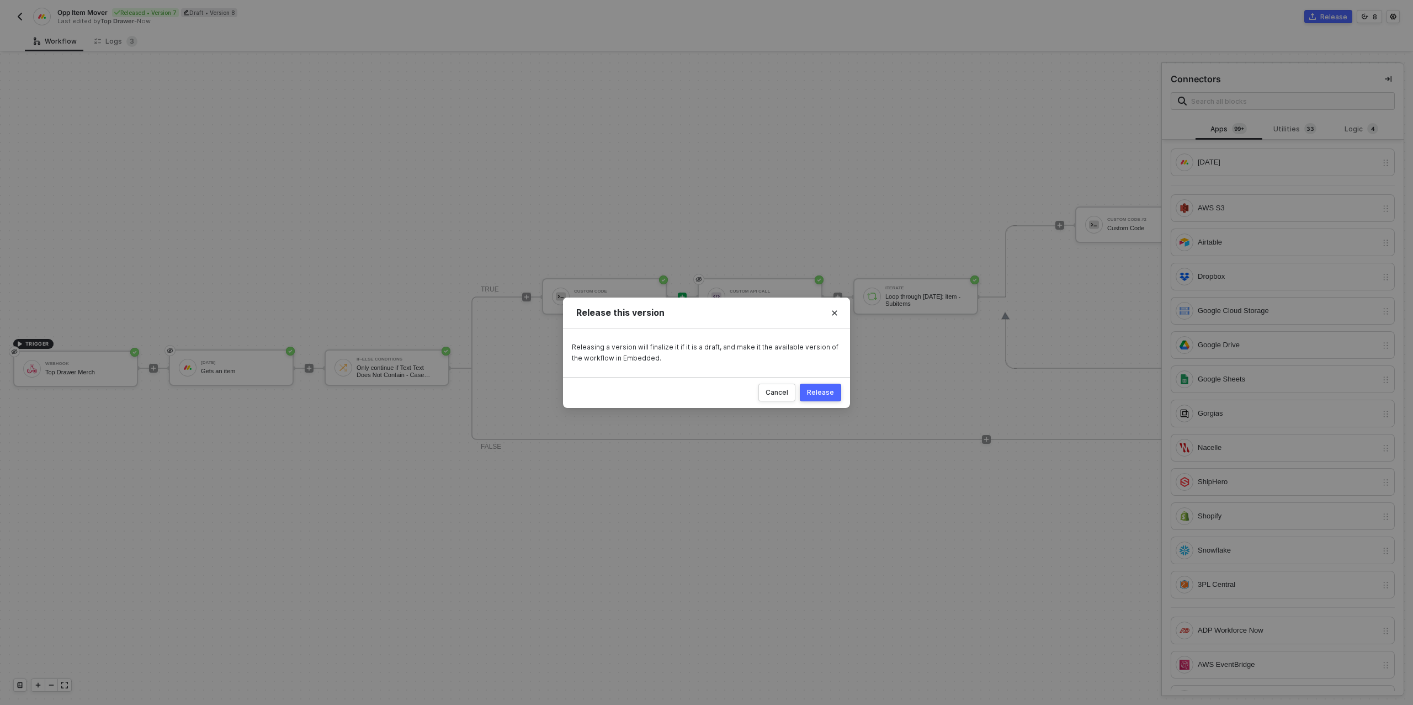
click at [818, 386] on button "Release" at bounding box center [820, 393] width 41 height 18
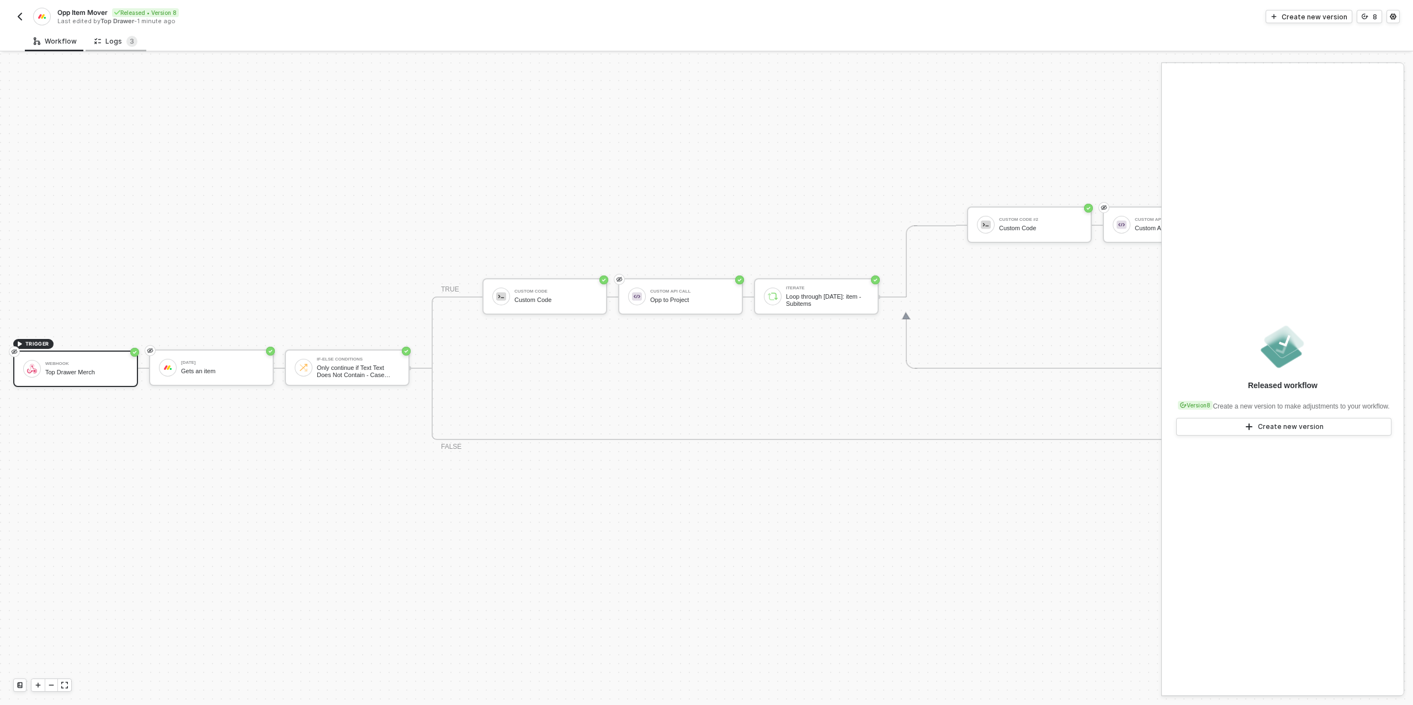
click at [109, 38] on div "Logs 3" at bounding box center [115, 41] width 43 height 11
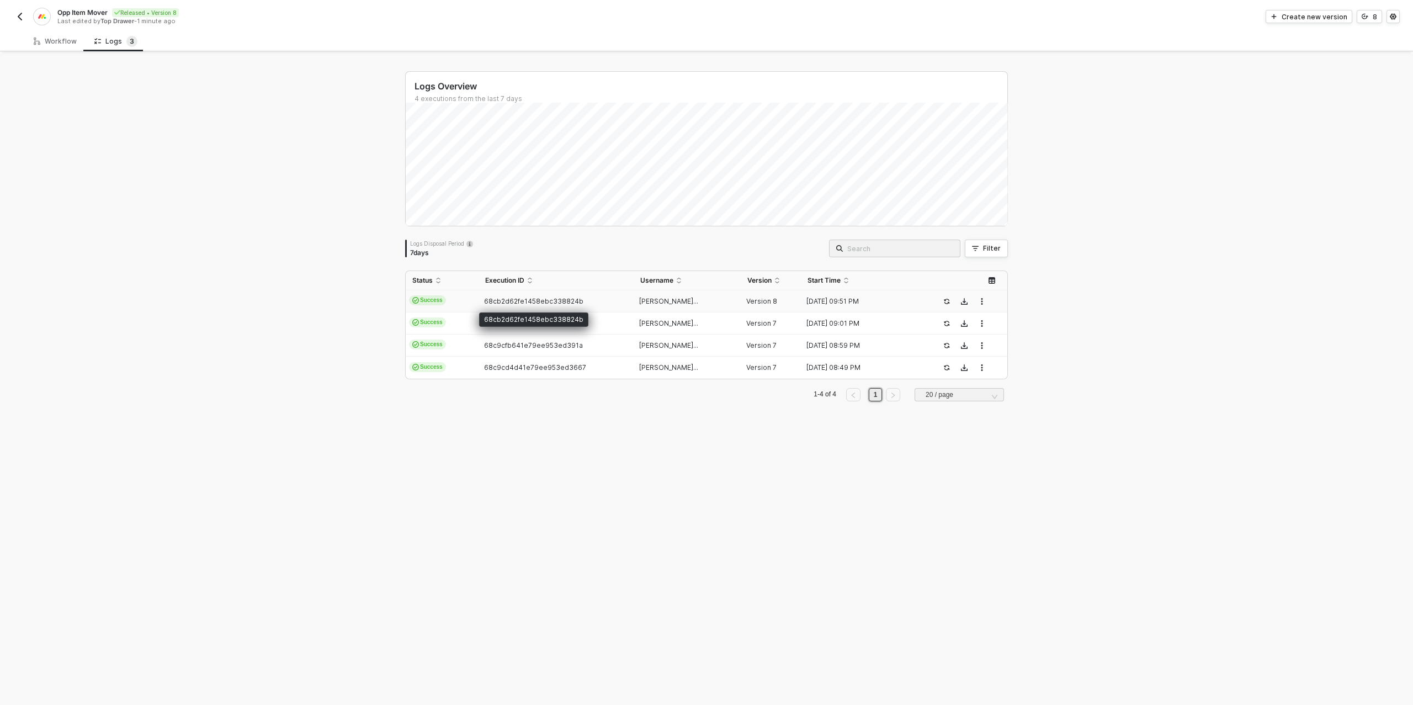
click at [556, 300] on span "68cb2d62fe1458ebc338824b" at bounding box center [533, 301] width 99 height 8
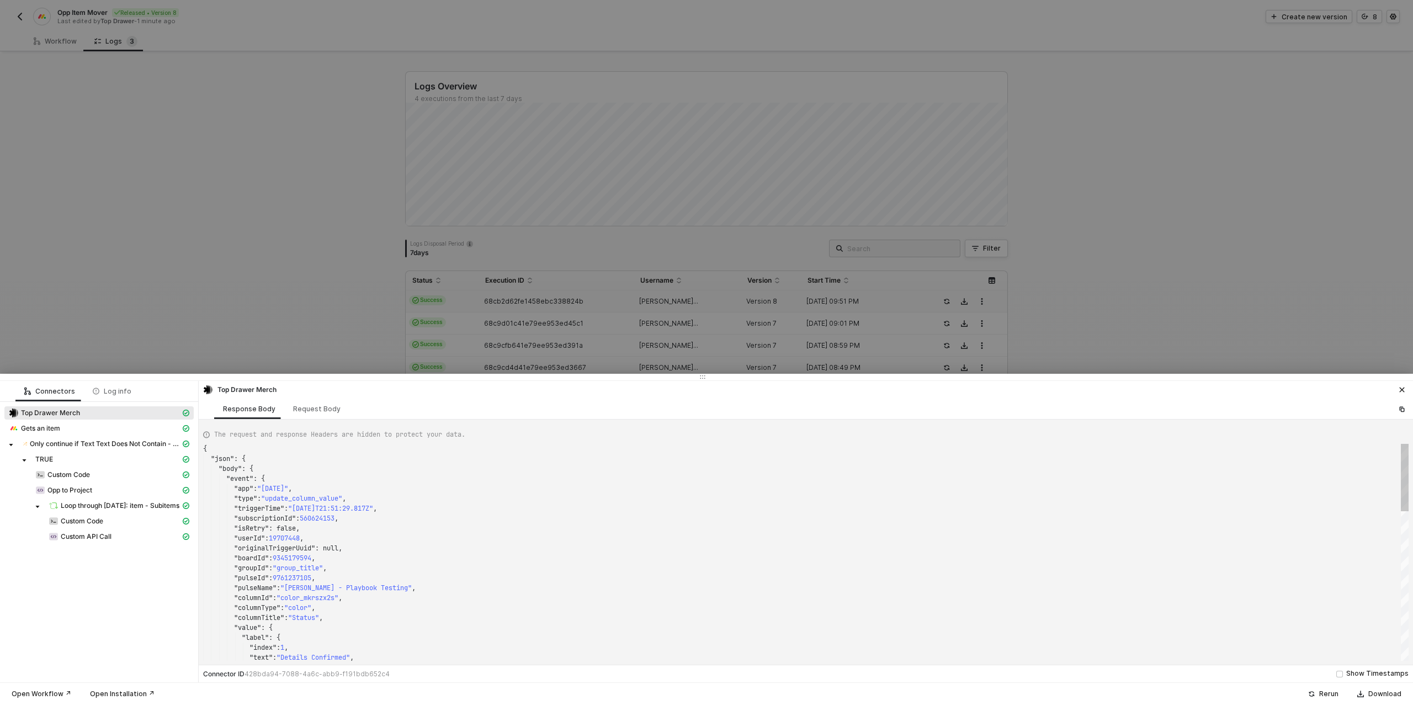
scroll to position [99, 0]
click at [66, 475] on span "Custom Code" at bounding box center [68, 474] width 42 height 9
type textarea "{ "json": { "data": { "targetItemColumnValues": "{\"multiple_person_mkpvqkrf\":…"
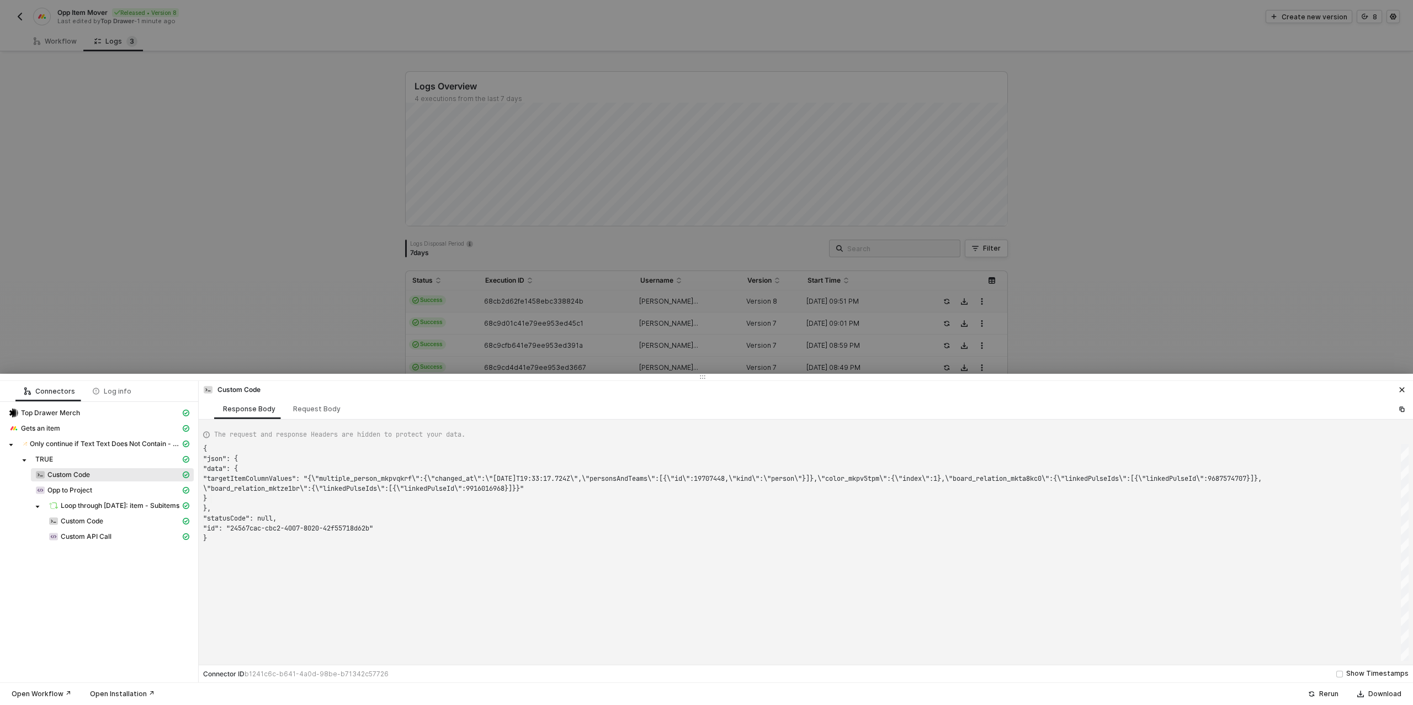
scroll to position [79, 0]
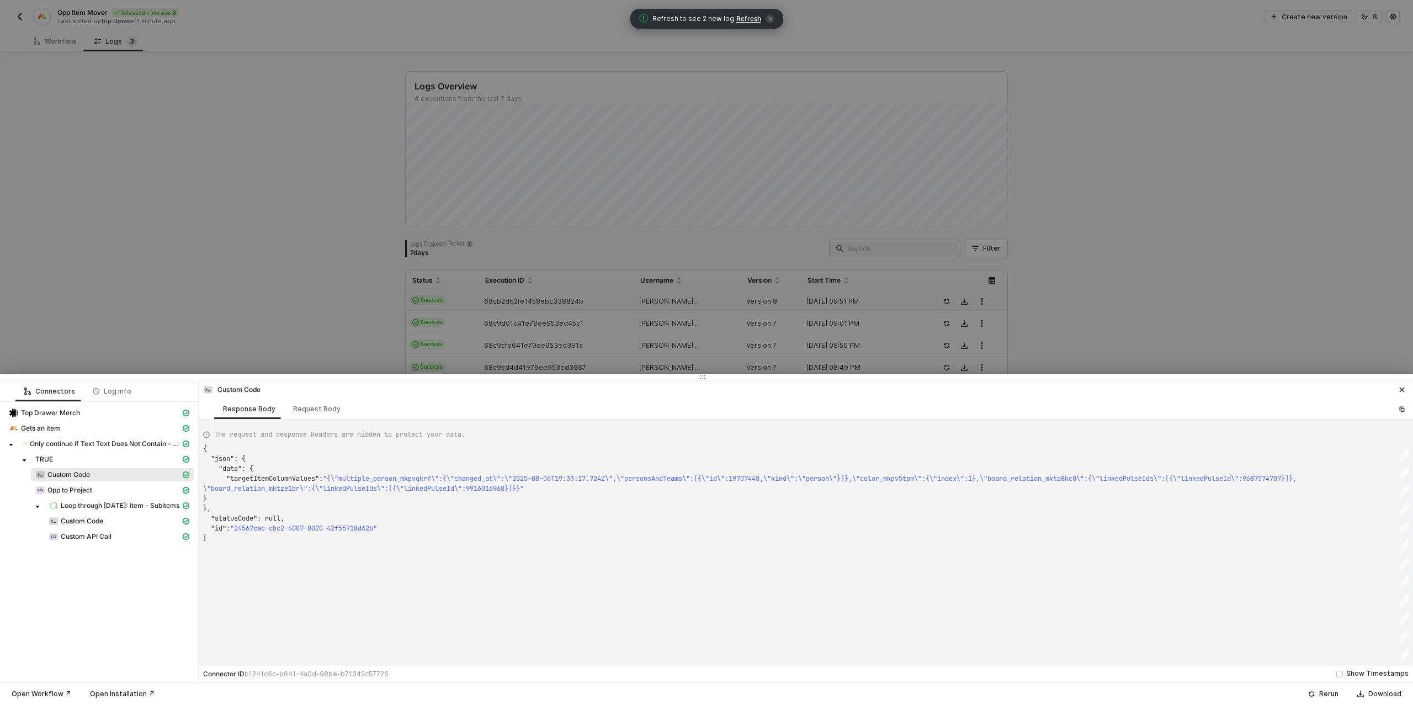
click at [151, 94] on div at bounding box center [706, 352] width 1413 height 705
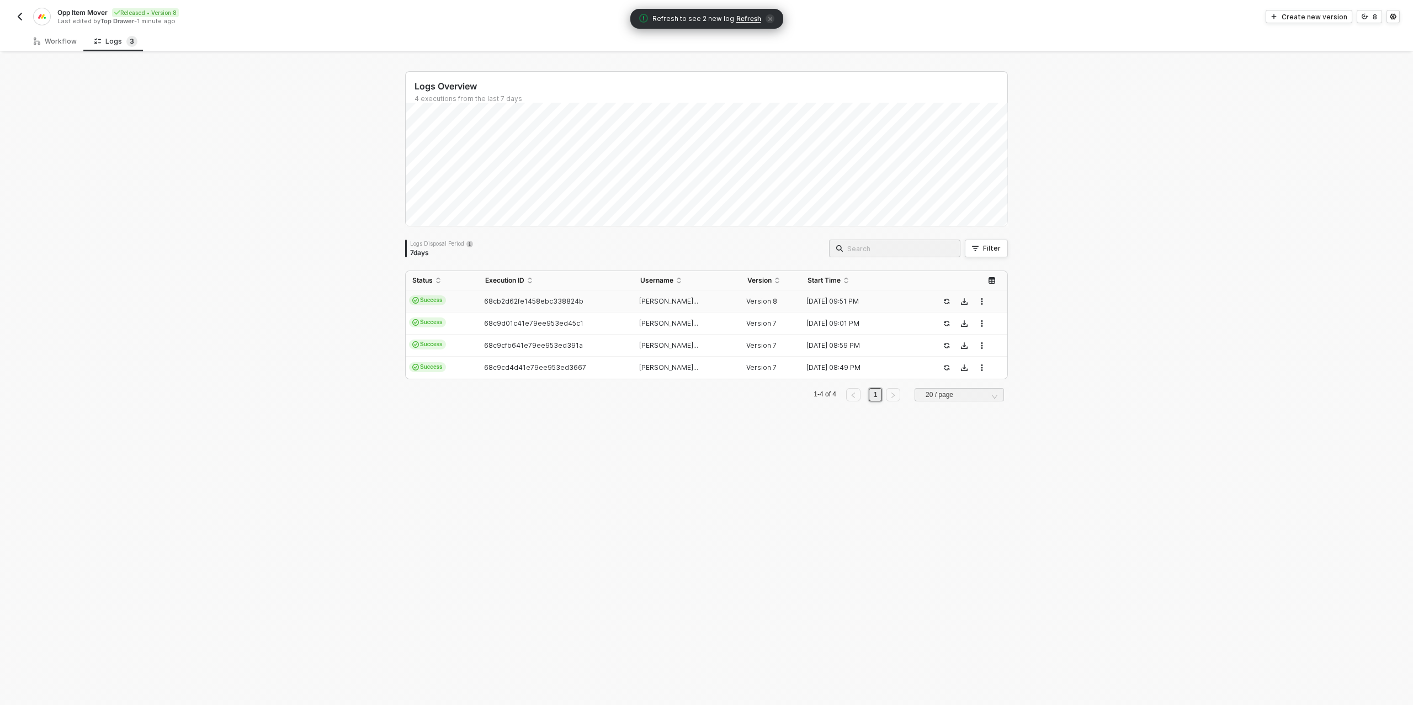
click at [18, 18] on img "button" at bounding box center [19, 16] width 9 height 9
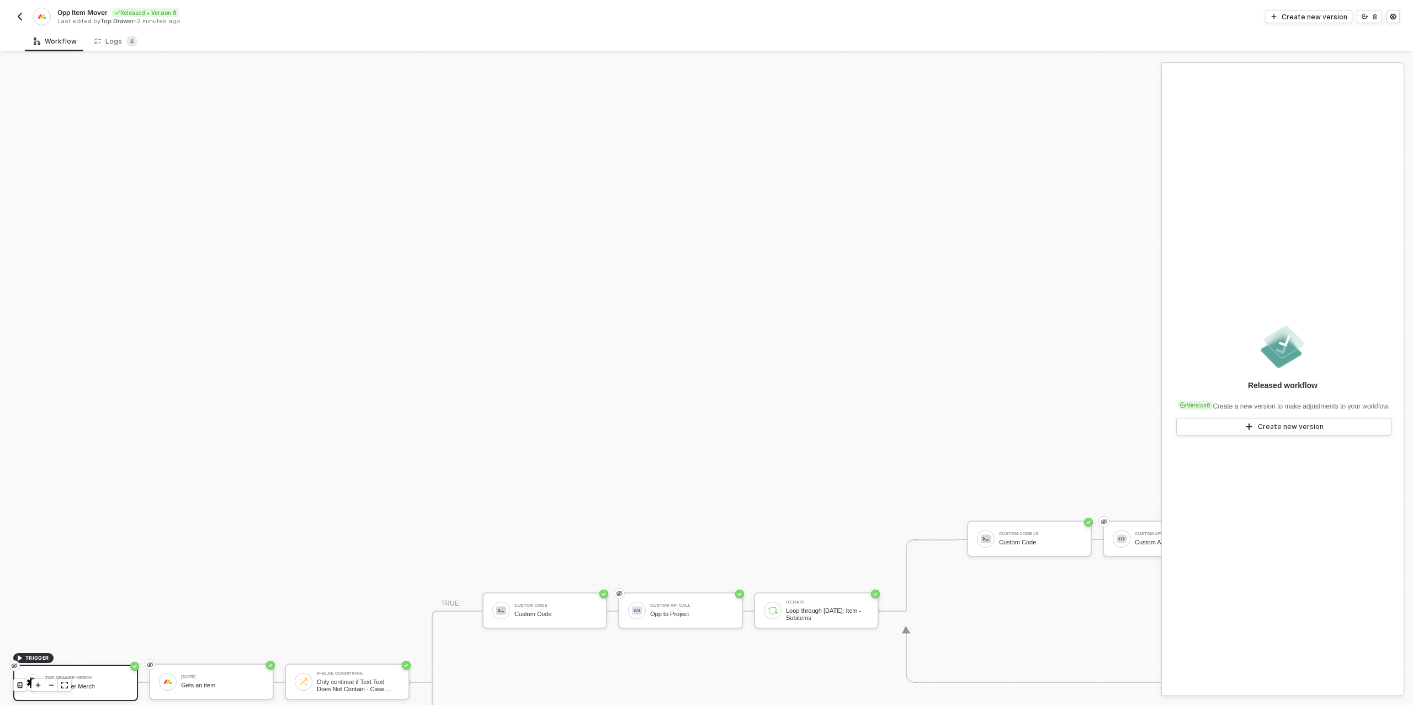
scroll to position [314, 0]
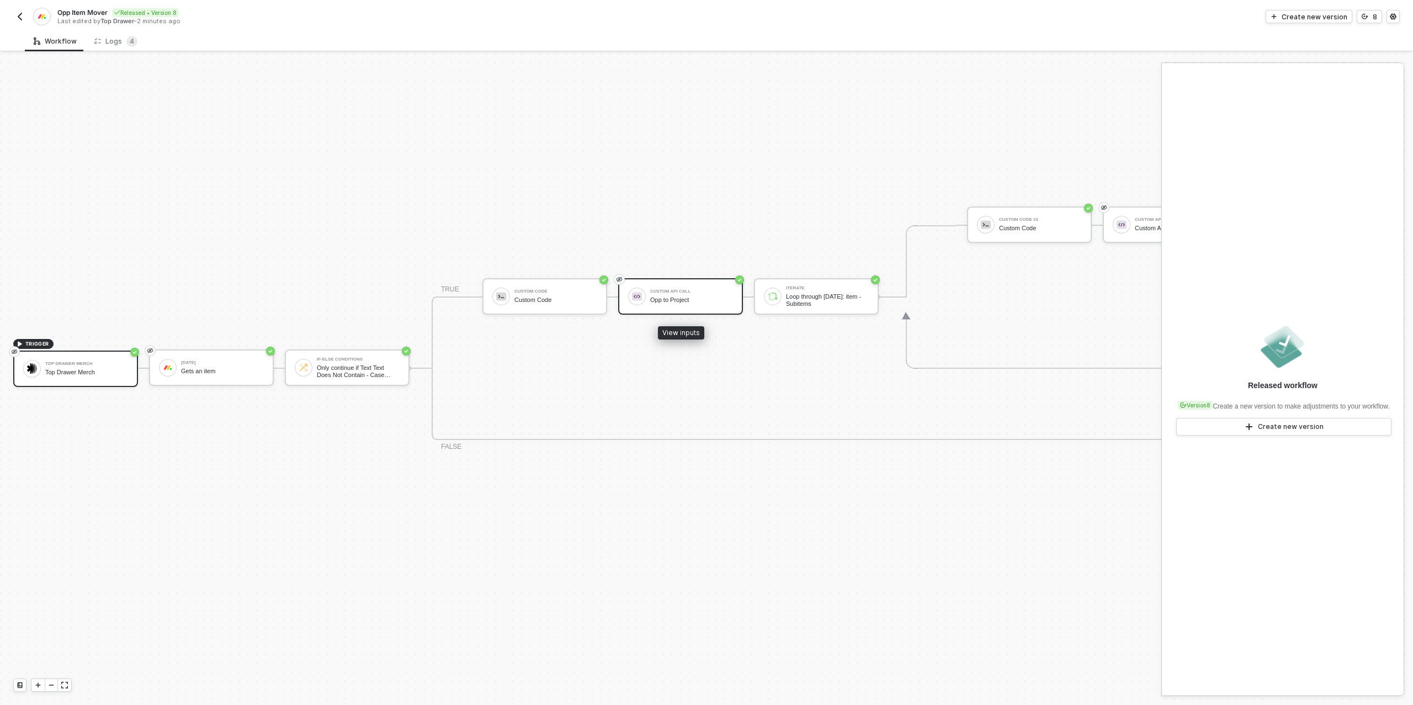
click at [679, 297] on div "Opp to Project" at bounding box center [691, 299] width 83 height 7
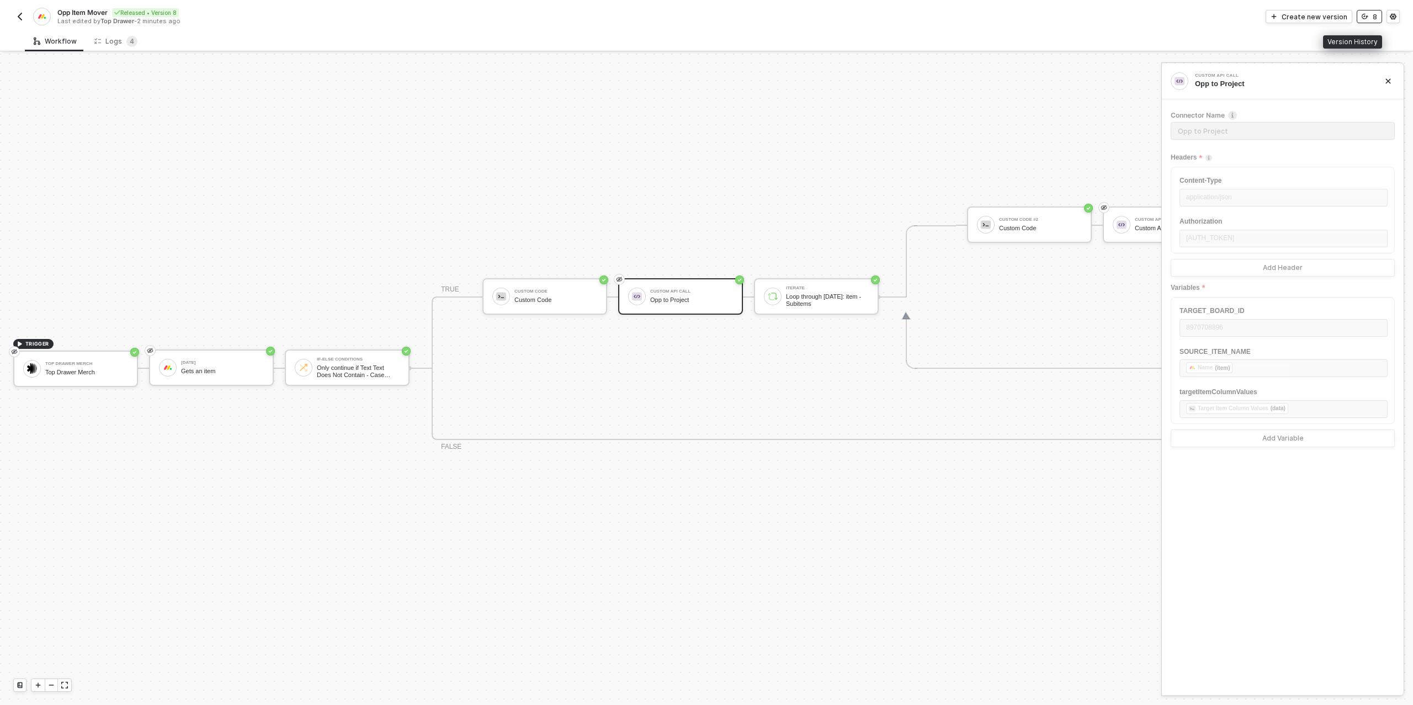
click at [1371, 20] on button "8" at bounding box center [1368, 16] width 25 height 13
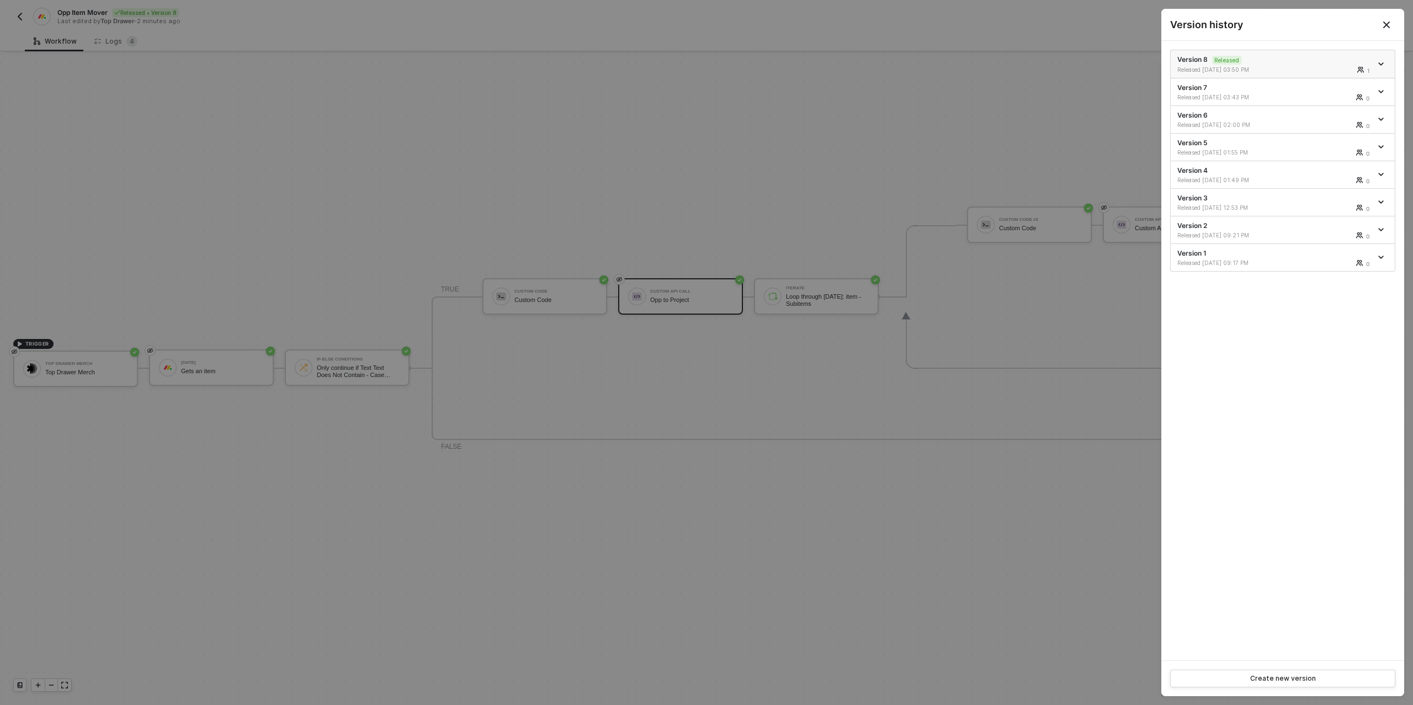
click at [1378, 64] on icon "icon-arrow-down" at bounding box center [1381, 64] width 6 height 6
click at [1335, 88] on li "Make a copy" at bounding box center [1342, 82] width 86 height 22
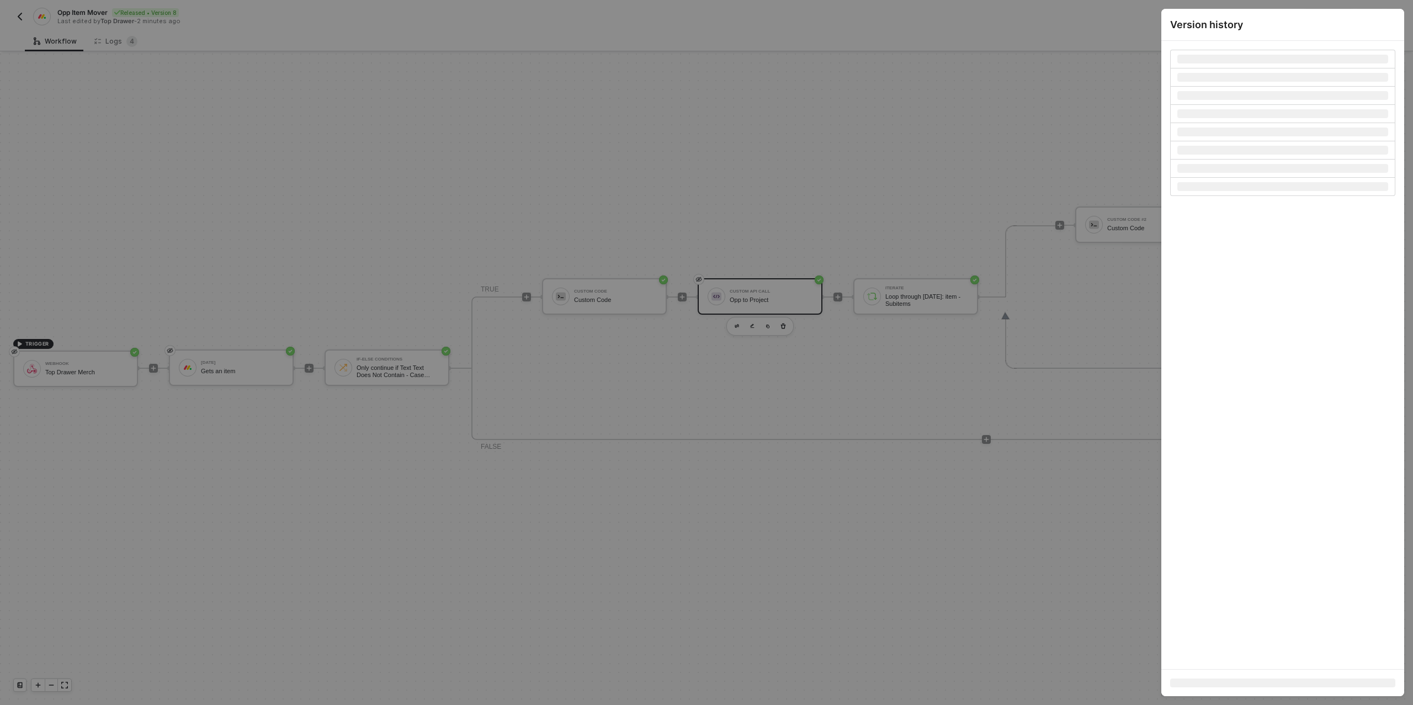
click at [717, 151] on div at bounding box center [706, 352] width 1413 height 705
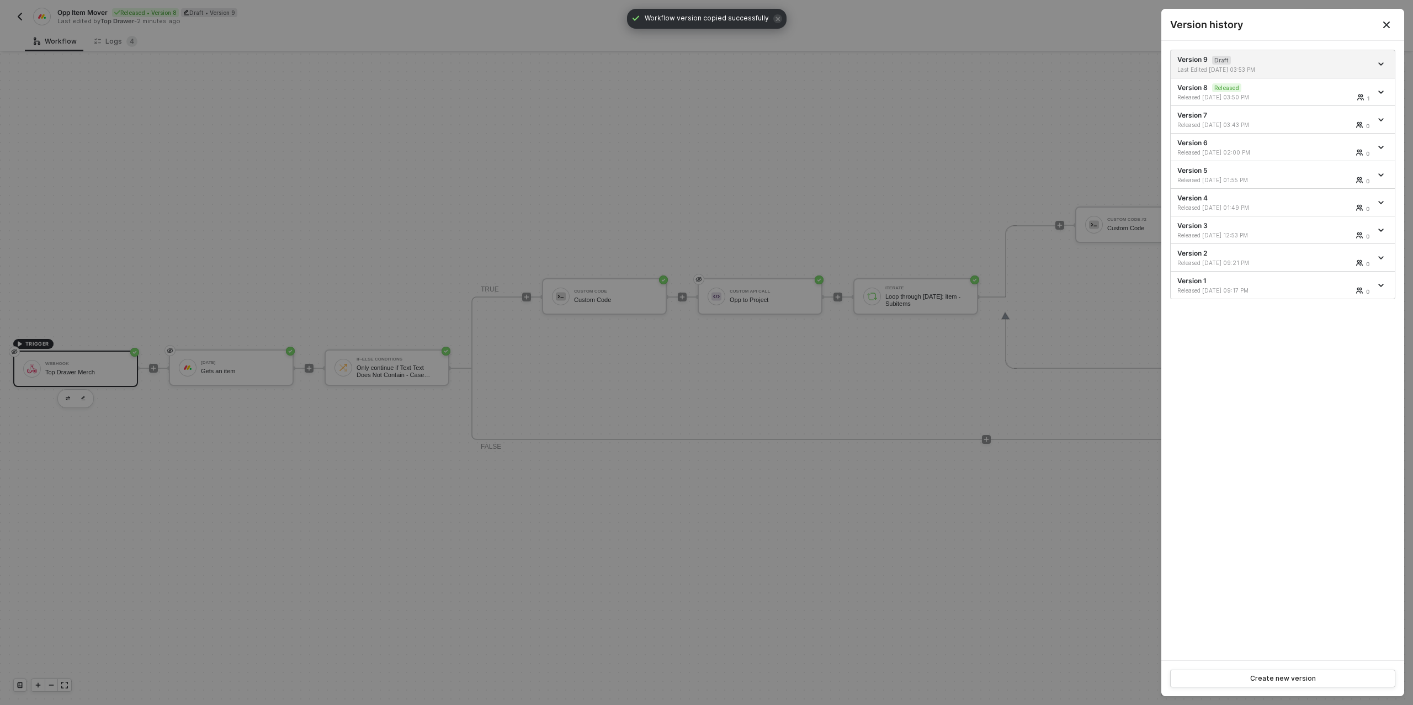
click at [764, 294] on div at bounding box center [706, 352] width 1413 height 705
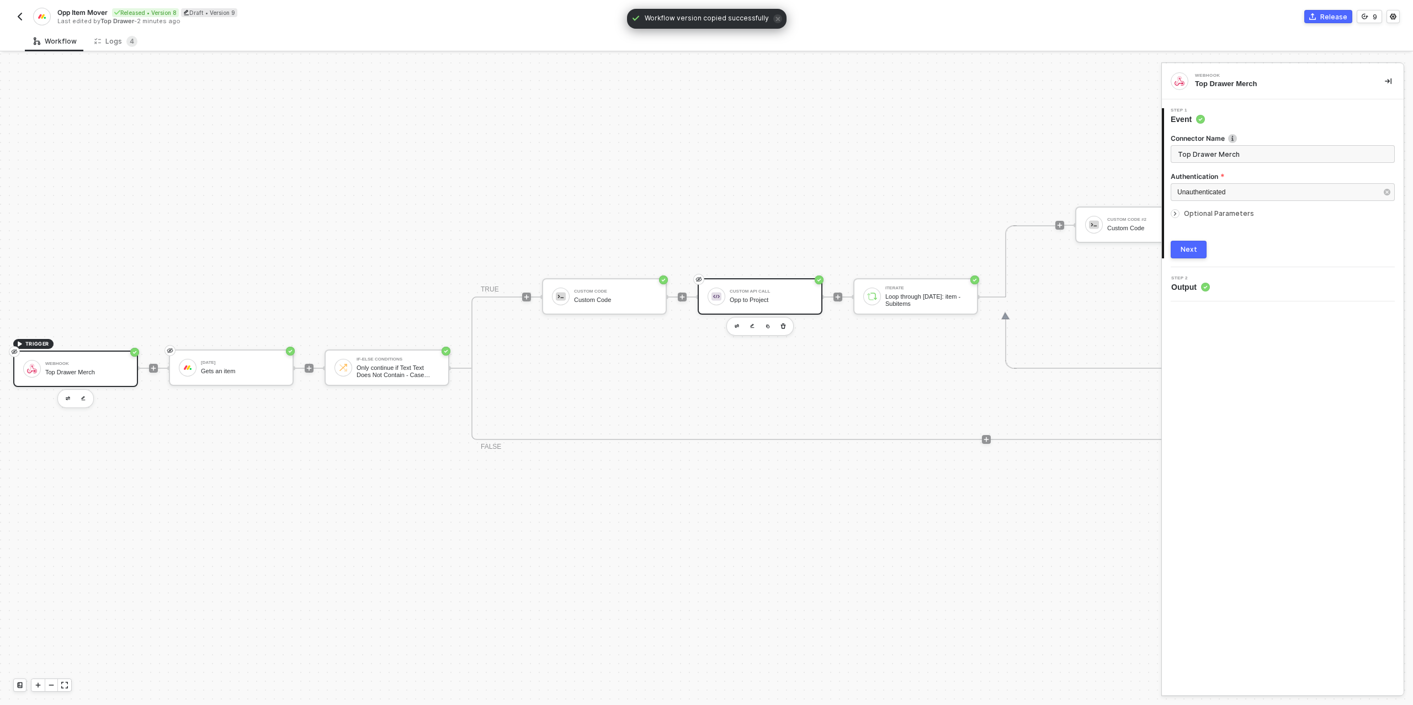
click at [753, 291] on div "Custom API Call" at bounding box center [771, 291] width 83 height 4
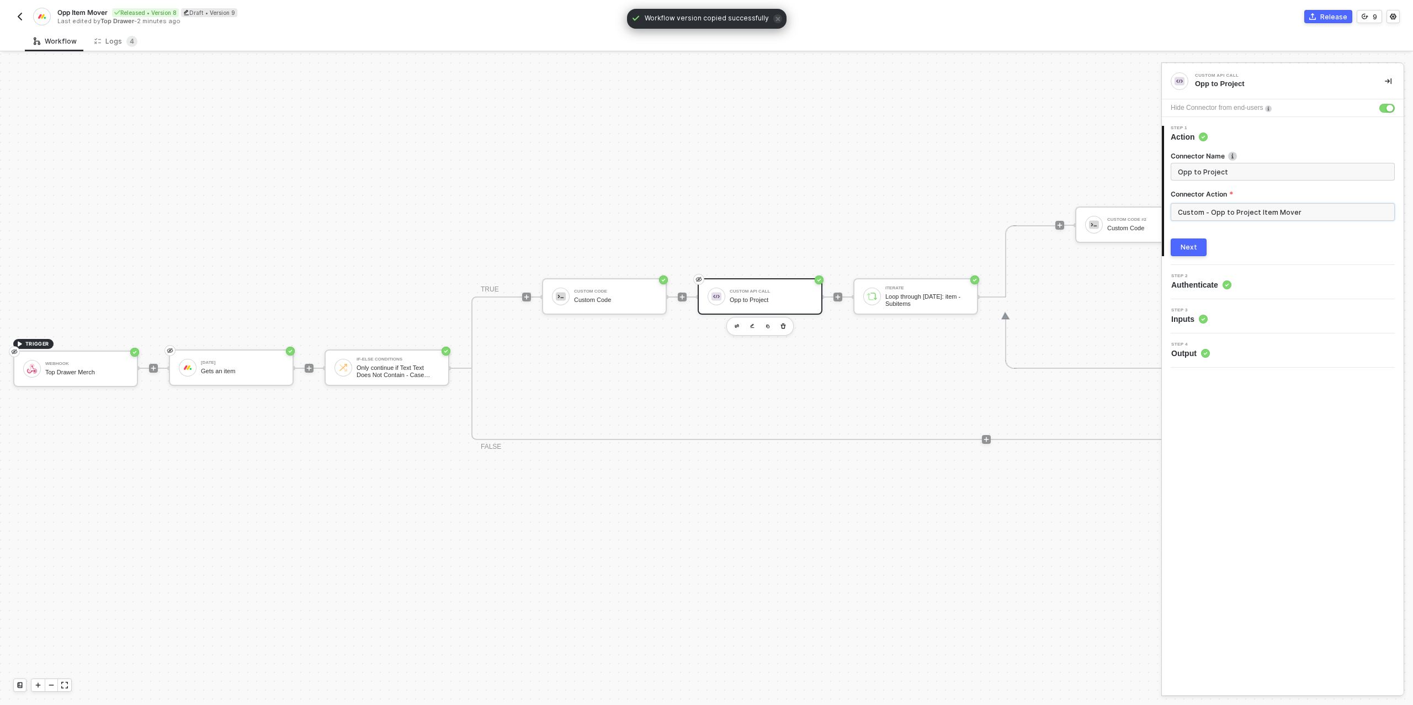
click at [1291, 212] on input "Custom - Opp to Project Item Mover" at bounding box center [1282, 212] width 224 height 18
click at [1088, 132] on div "Custom Actions" at bounding box center [1071, 133] width 161 height 9
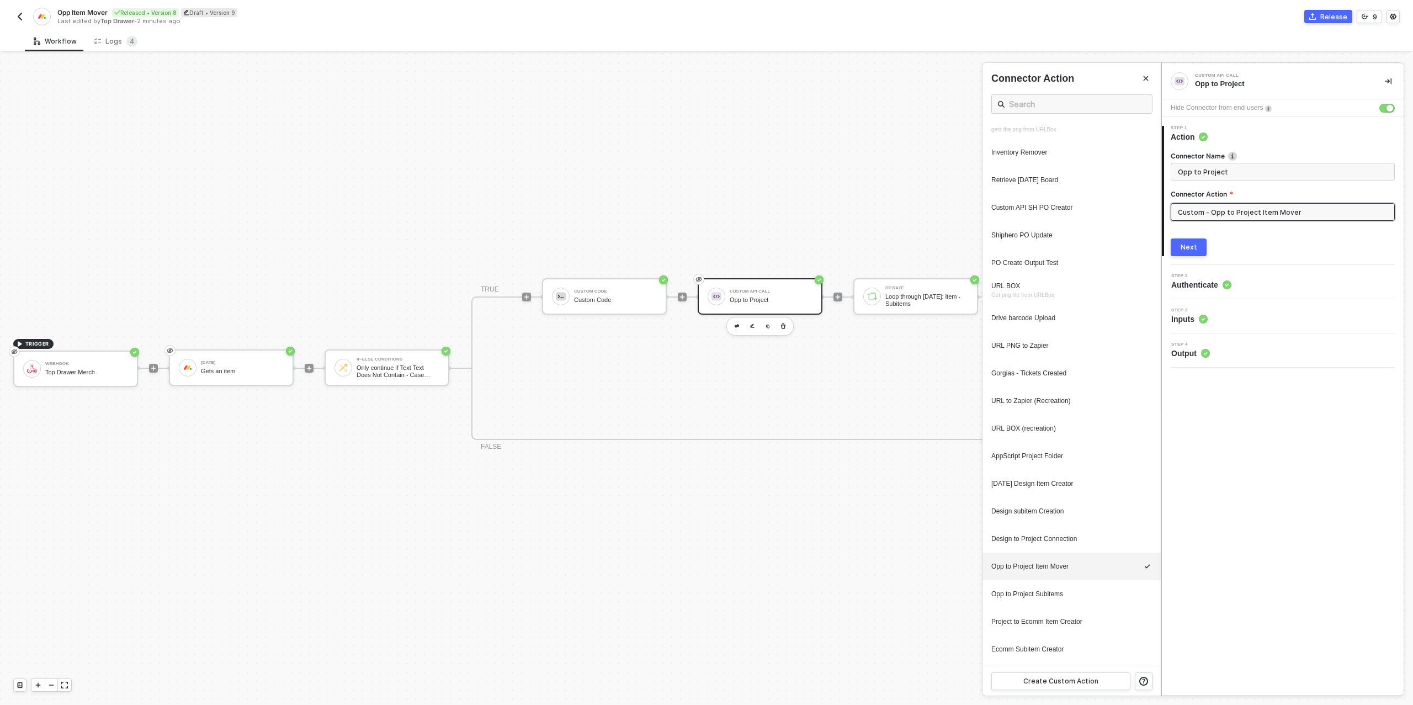
scroll to position [388, 0]
click at [1115, 434] on icon "icon-edit" at bounding box center [1116, 433] width 7 height 7
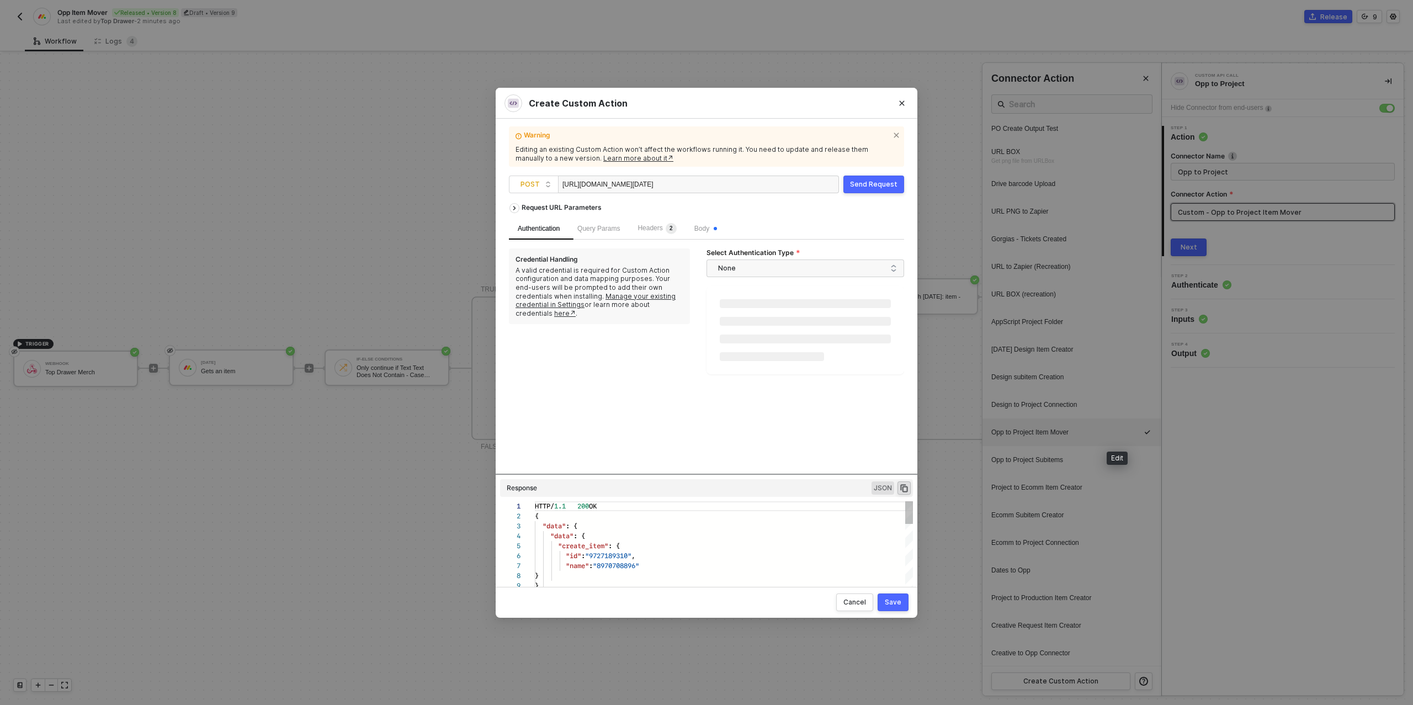
scroll to position [99, 0]
click at [711, 227] on span "Body" at bounding box center [705, 228] width 23 height 8
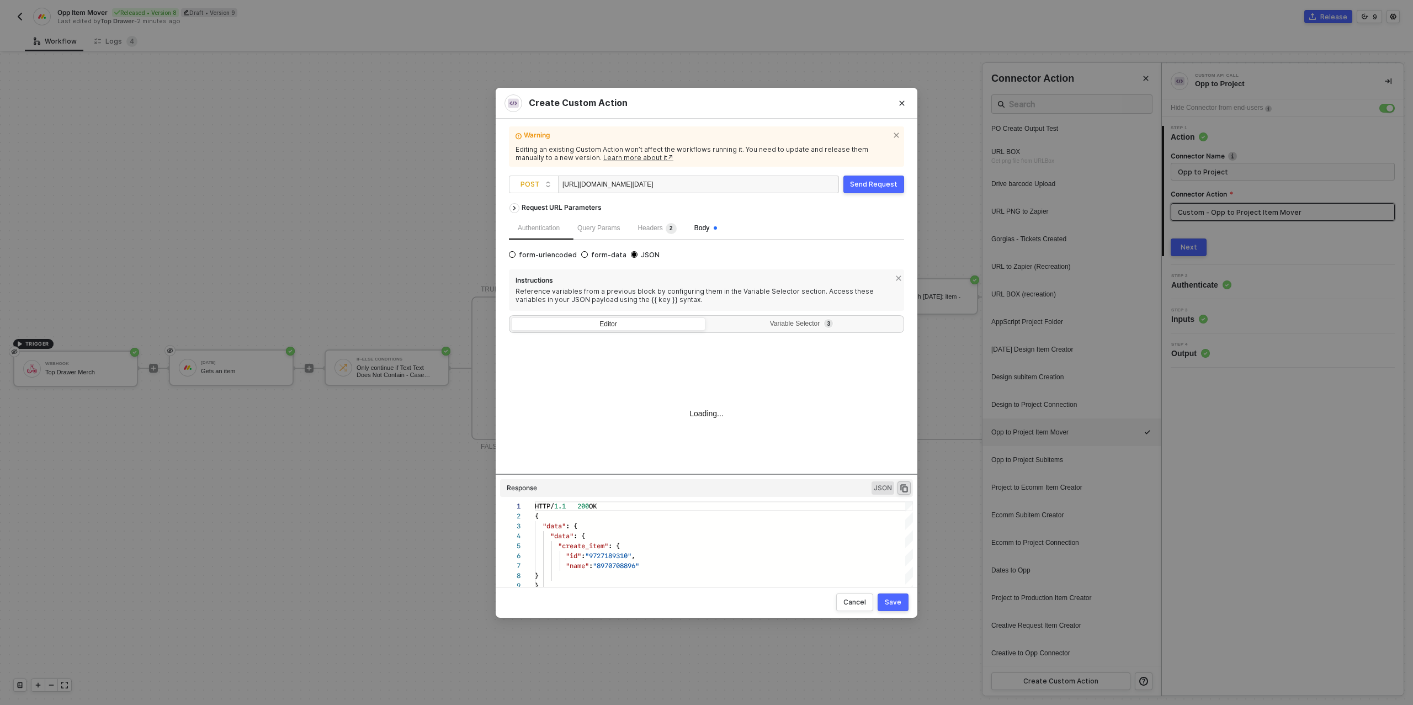
type textarea "{ "query": "mutation ($boardId: ID!, $itemName: String!, $columnValues: JSON!) …"
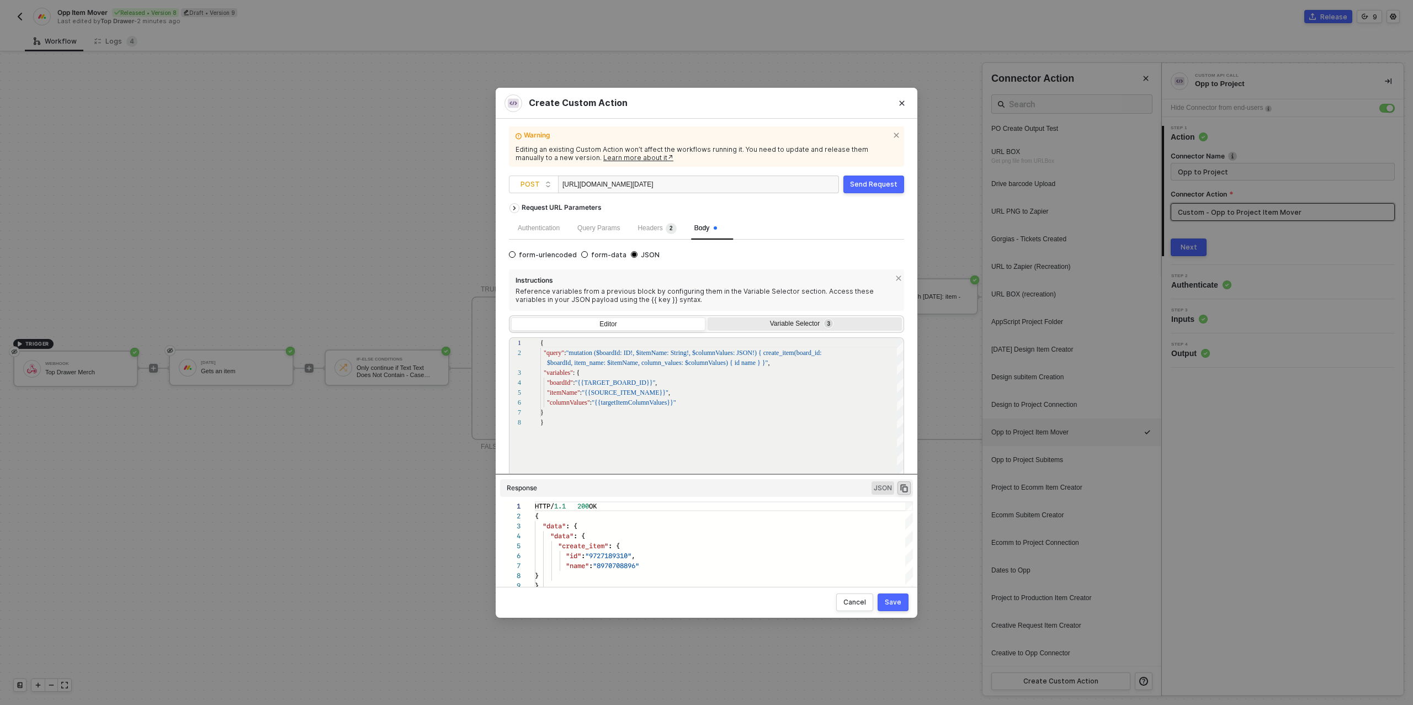
click at [798, 331] on div "Variable Selector 3" at bounding box center [804, 324] width 194 height 15
click at [707, 317] on input "Variable Selector 3" at bounding box center [707, 317] width 0 height 0
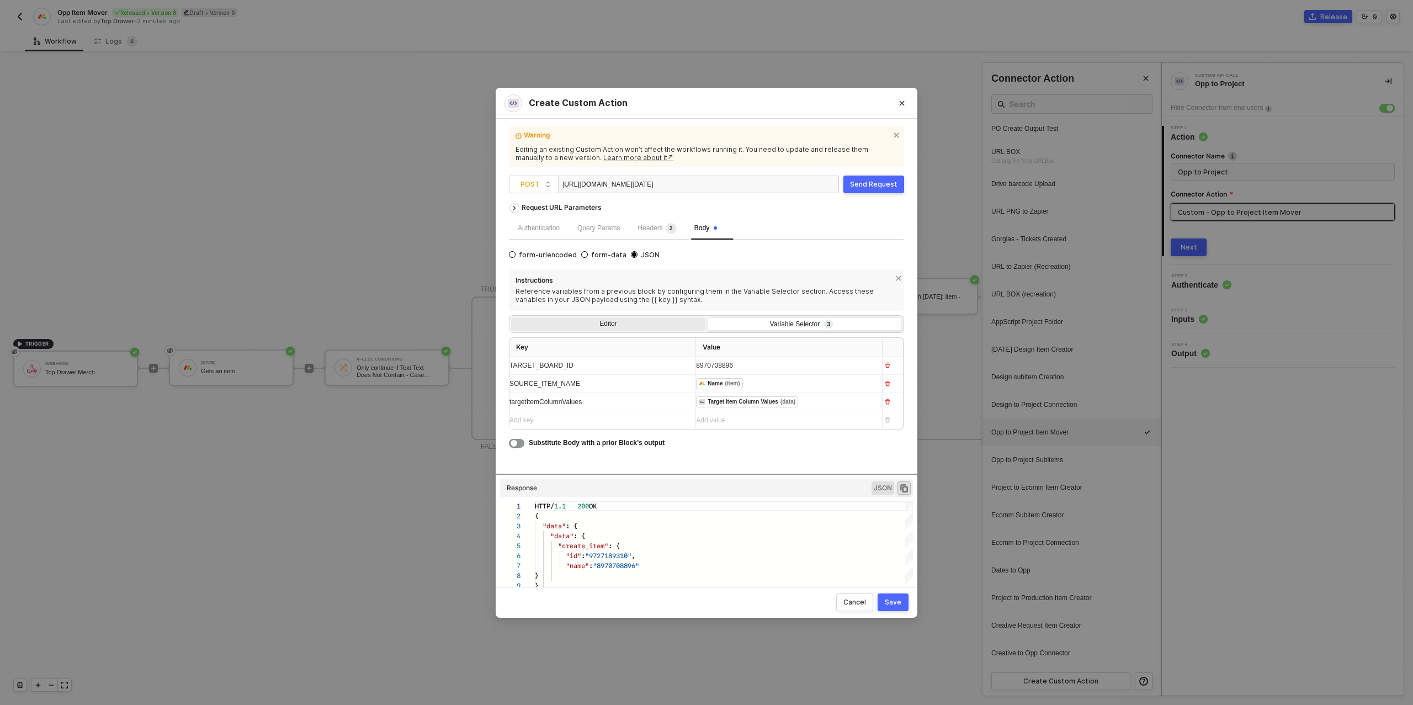
click at [672, 321] on div "Editor" at bounding box center [608, 324] width 194 height 15
click at [511, 317] on input "Editor" at bounding box center [511, 317] width 0 height 0
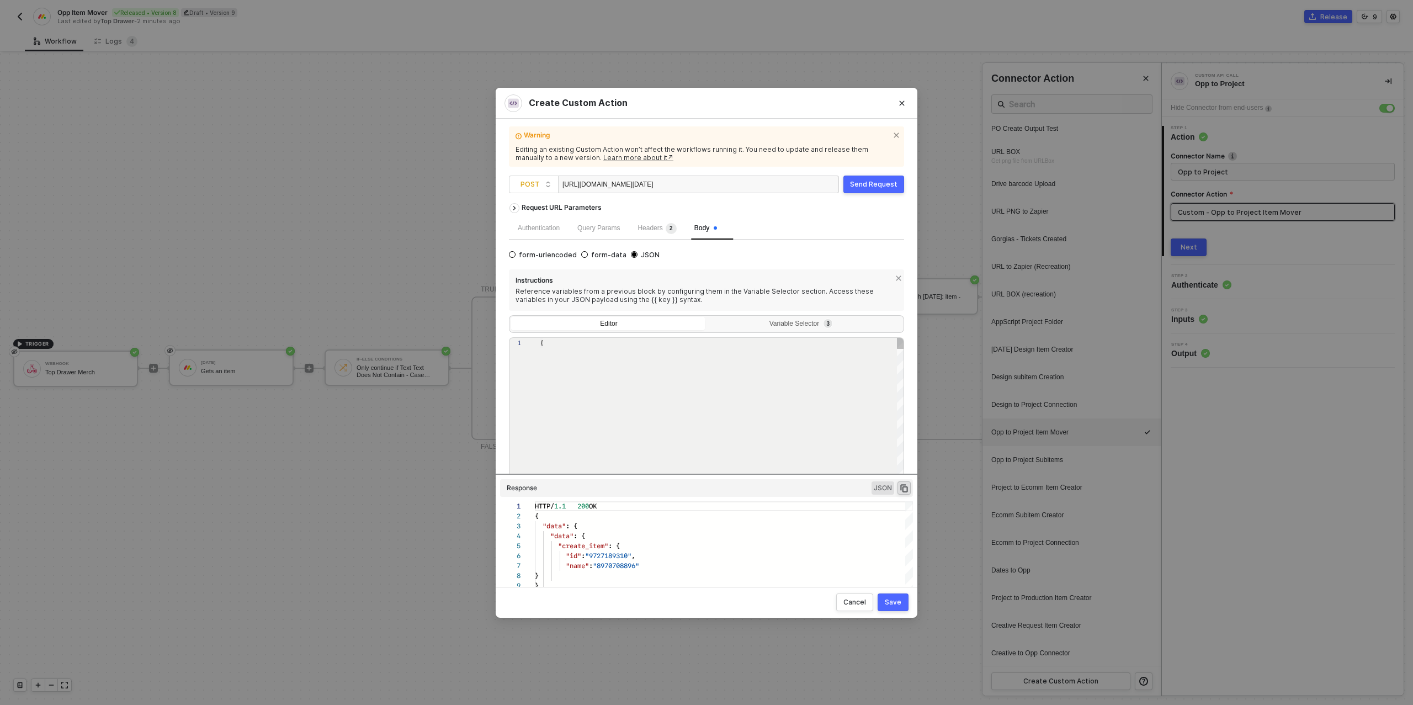
type textarea "{ "query": "mutation ($boardId: ID!, $itemName: String!, $columnValues: JSON!) …"
click at [901, 104] on icon "Close" at bounding box center [902, 102] width 5 height 5
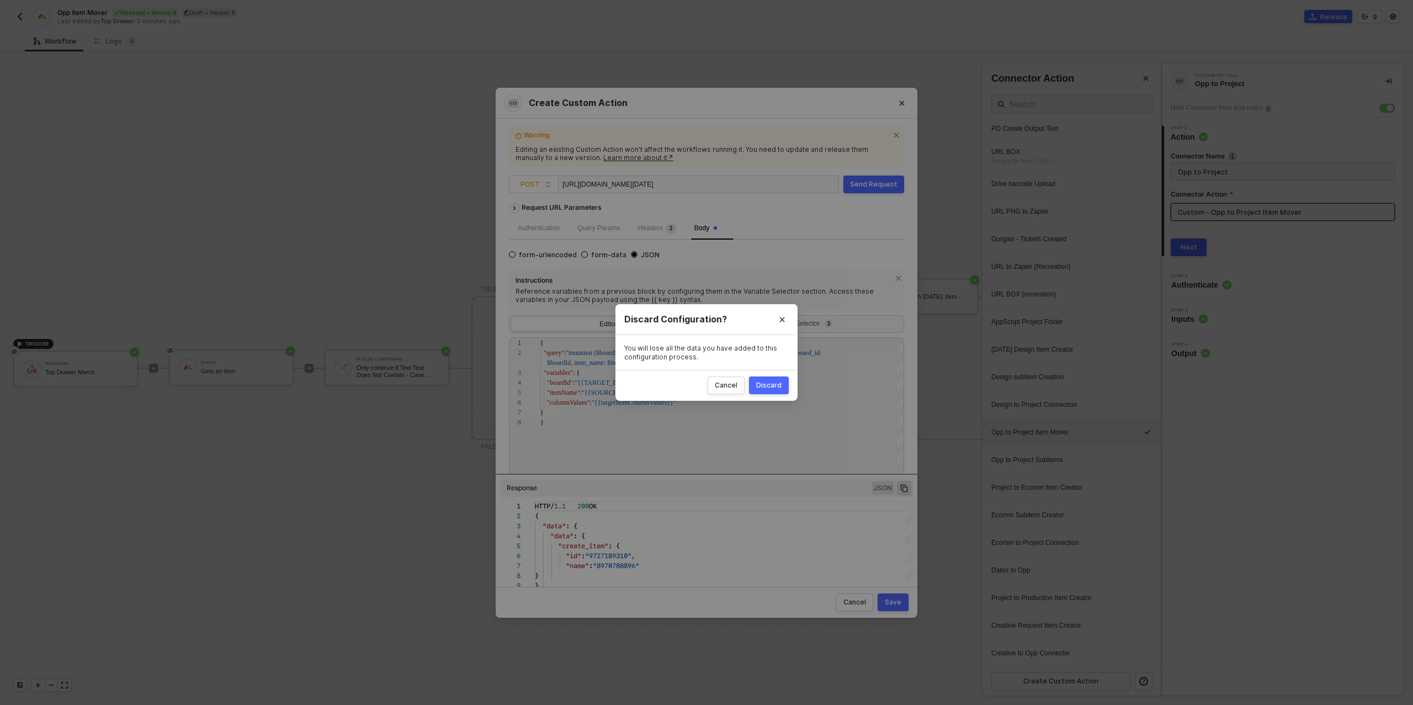
click at [765, 384] on div "Discard" at bounding box center [768, 385] width 25 height 9
radio input "true"
radio input "false"
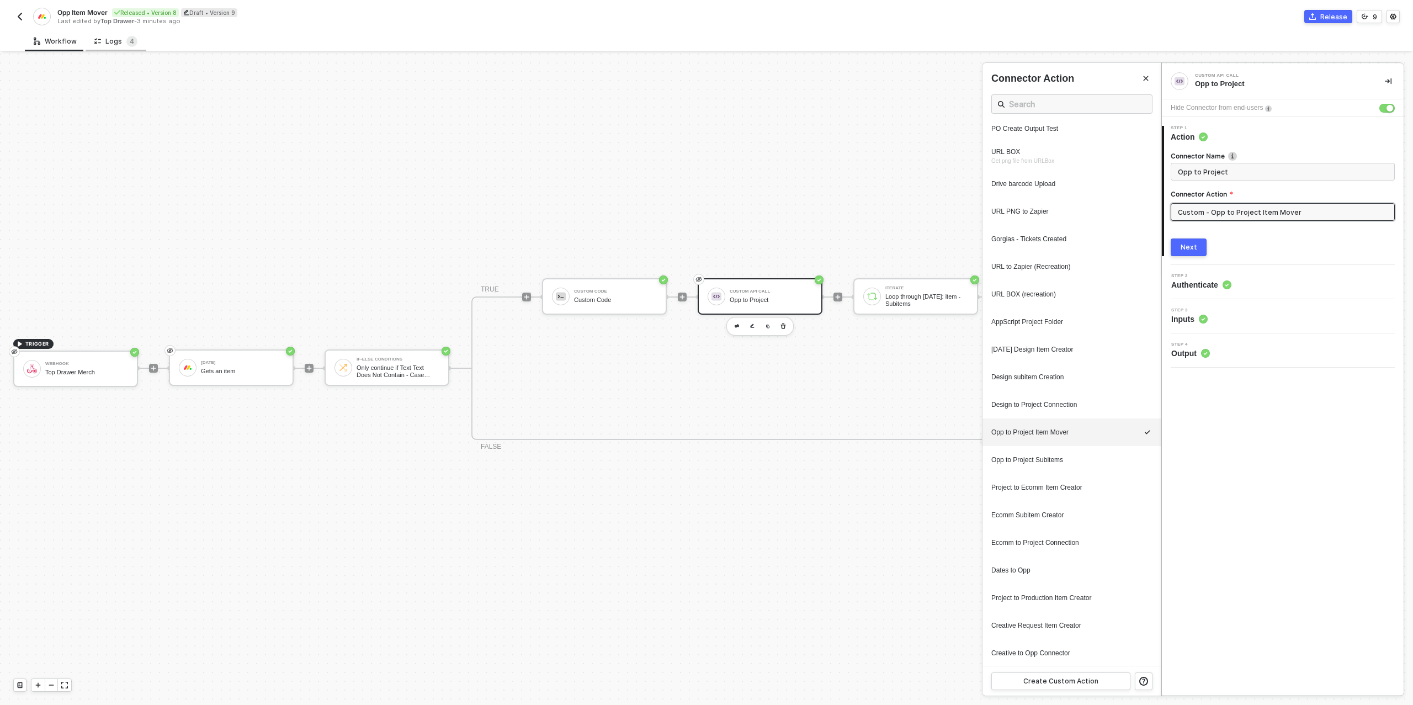
click at [99, 38] on div "Logs 4" at bounding box center [115, 41] width 43 height 11
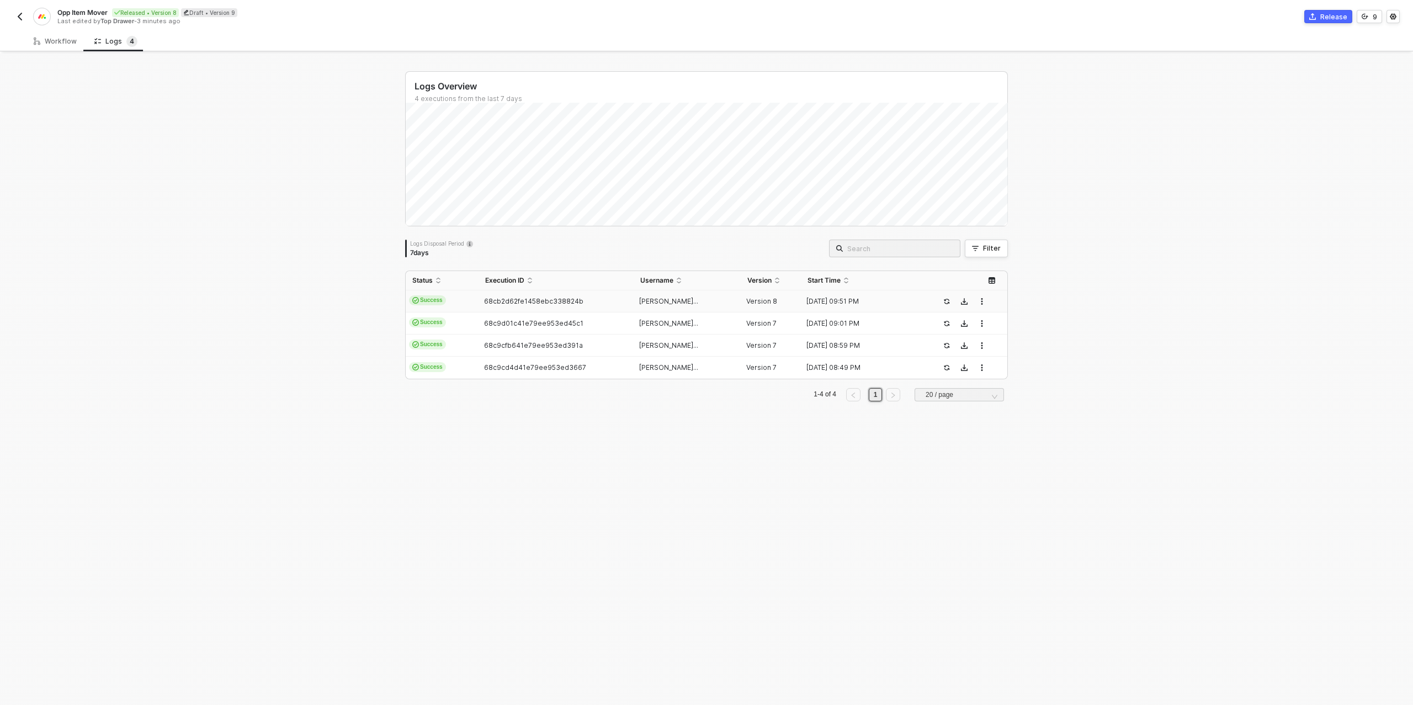
click at [529, 303] on span "68cb2d62fe1458ebc338824b" at bounding box center [533, 301] width 99 height 8
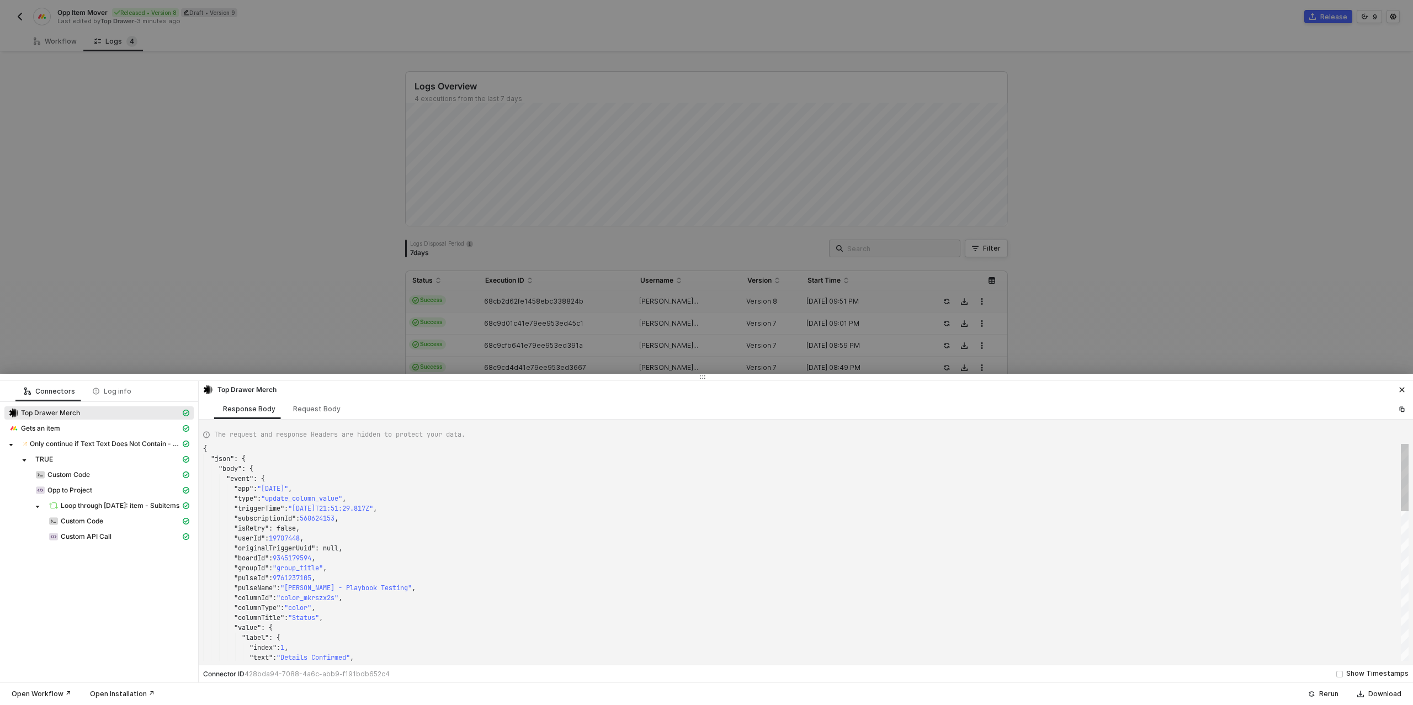
scroll to position [99, 0]
click at [101, 475] on div "Custom Code" at bounding box center [107, 475] width 145 height 10
type textarea "{ "json": { "data": { "targetItemColumnValues": "{\"multiple_person_mkpvqkrf\":…"
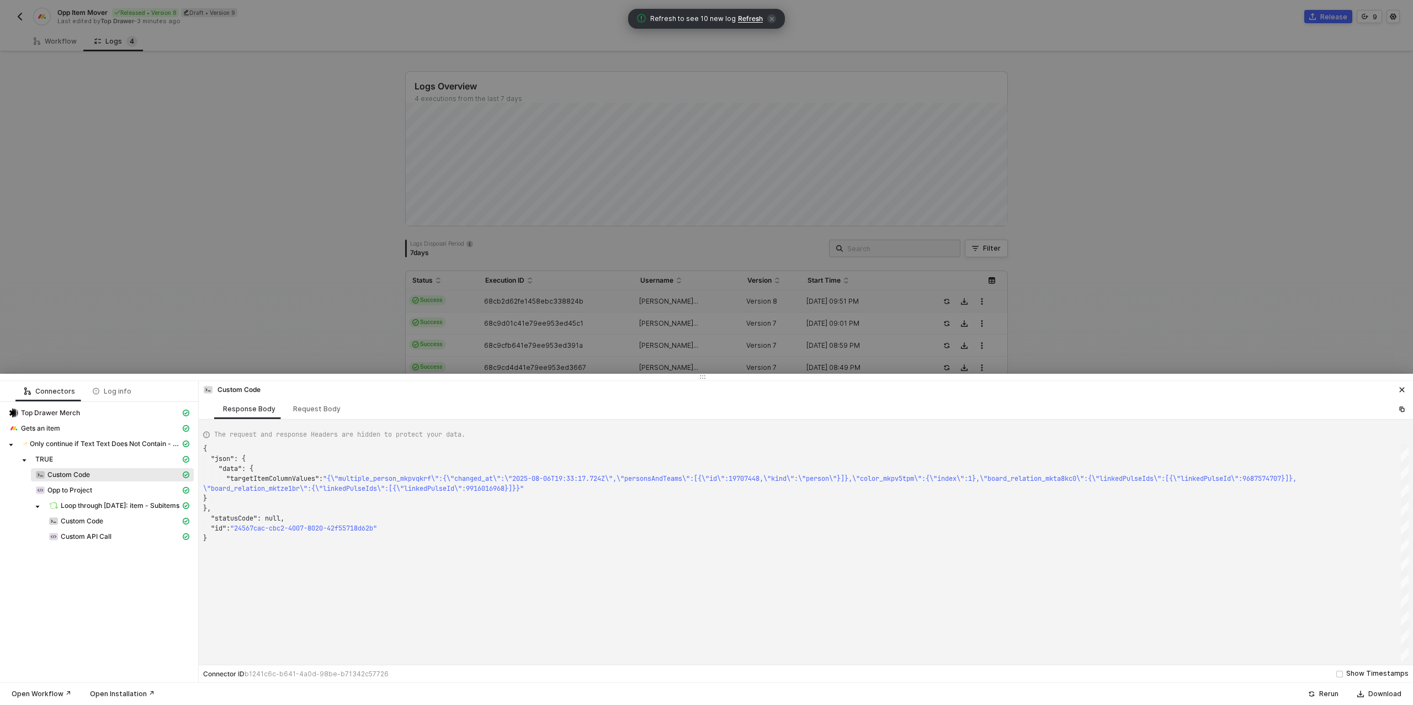
click at [745, 19] on span "Refresh" at bounding box center [750, 18] width 25 height 9
drag, startPoint x: 27, startPoint y: 45, endPoint x: 50, endPoint y: 41, distance: 23.4
click at [31, 45] on div at bounding box center [706, 352] width 1413 height 705
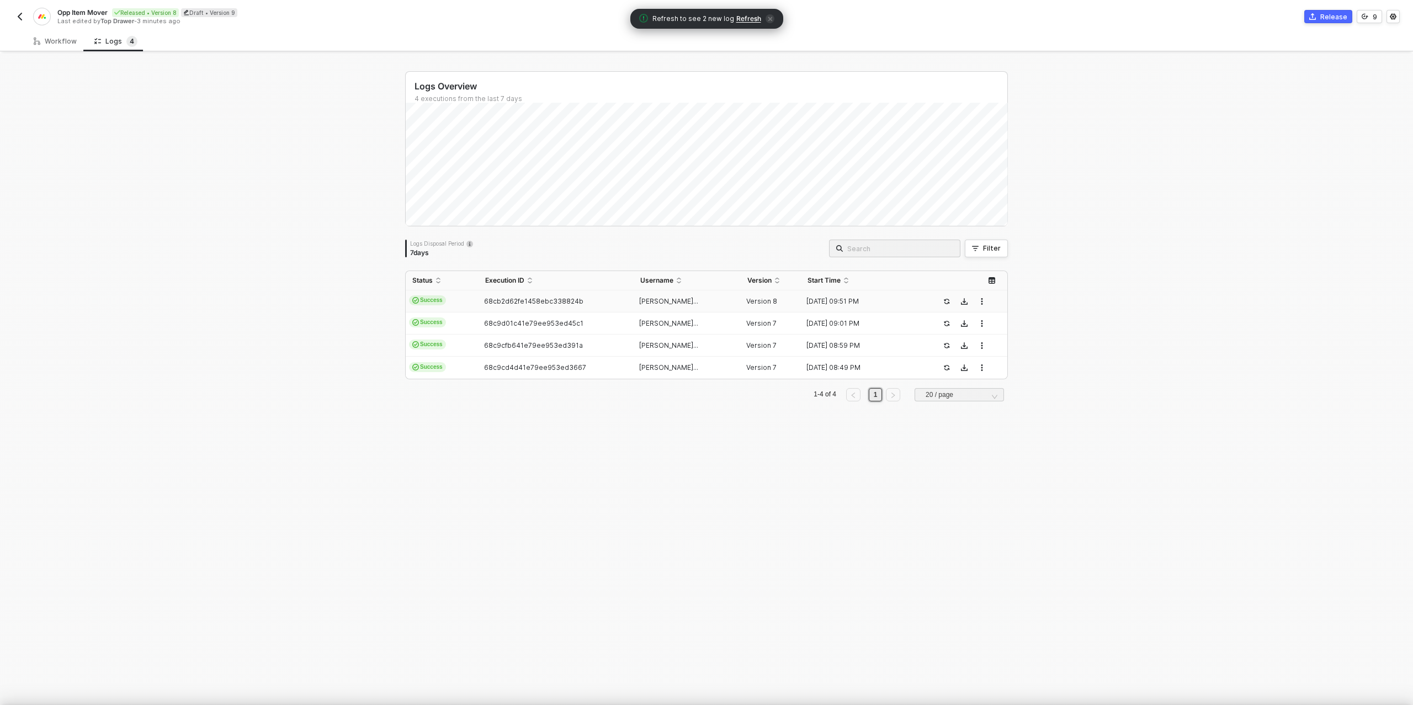
click at [54, 39] on div at bounding box center [706, 352] width 1413 height 705
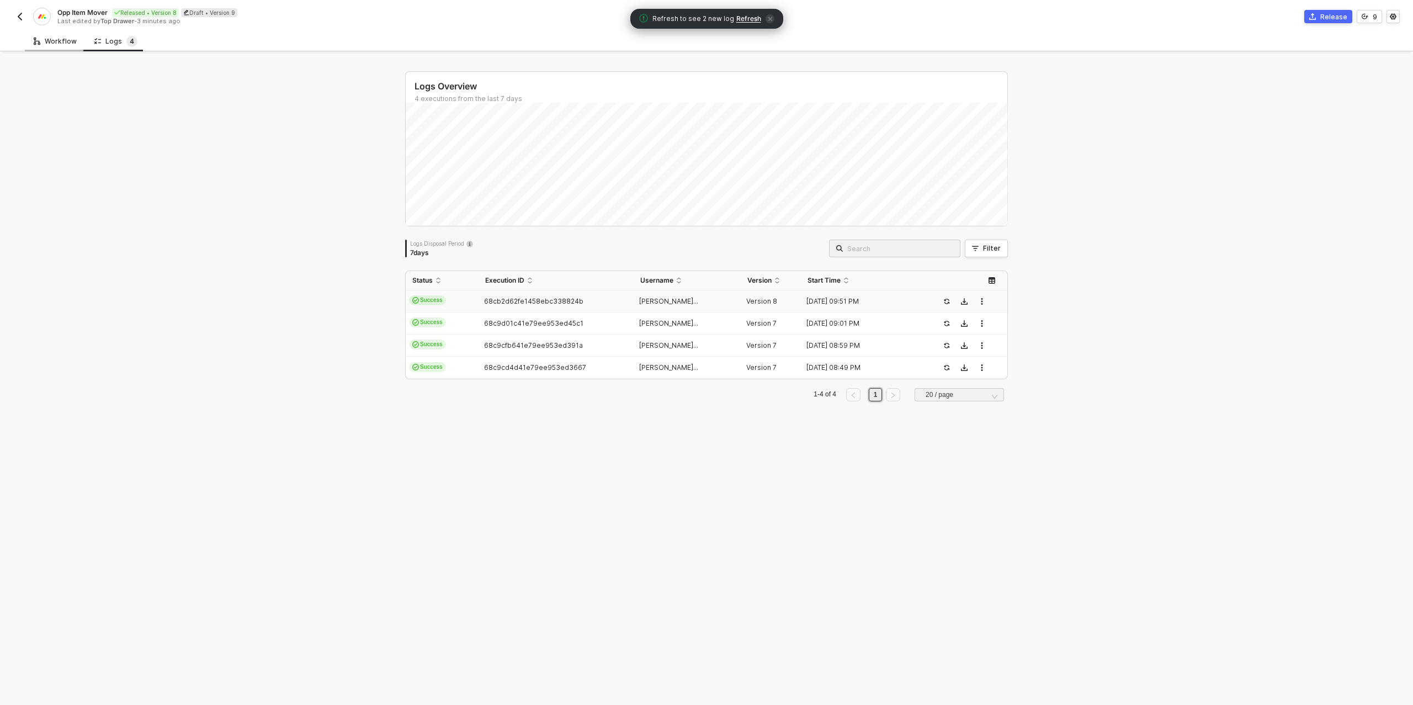
click at [54, 44] on div "Workflow" at bounding box center [55, 41] width 43 height 9
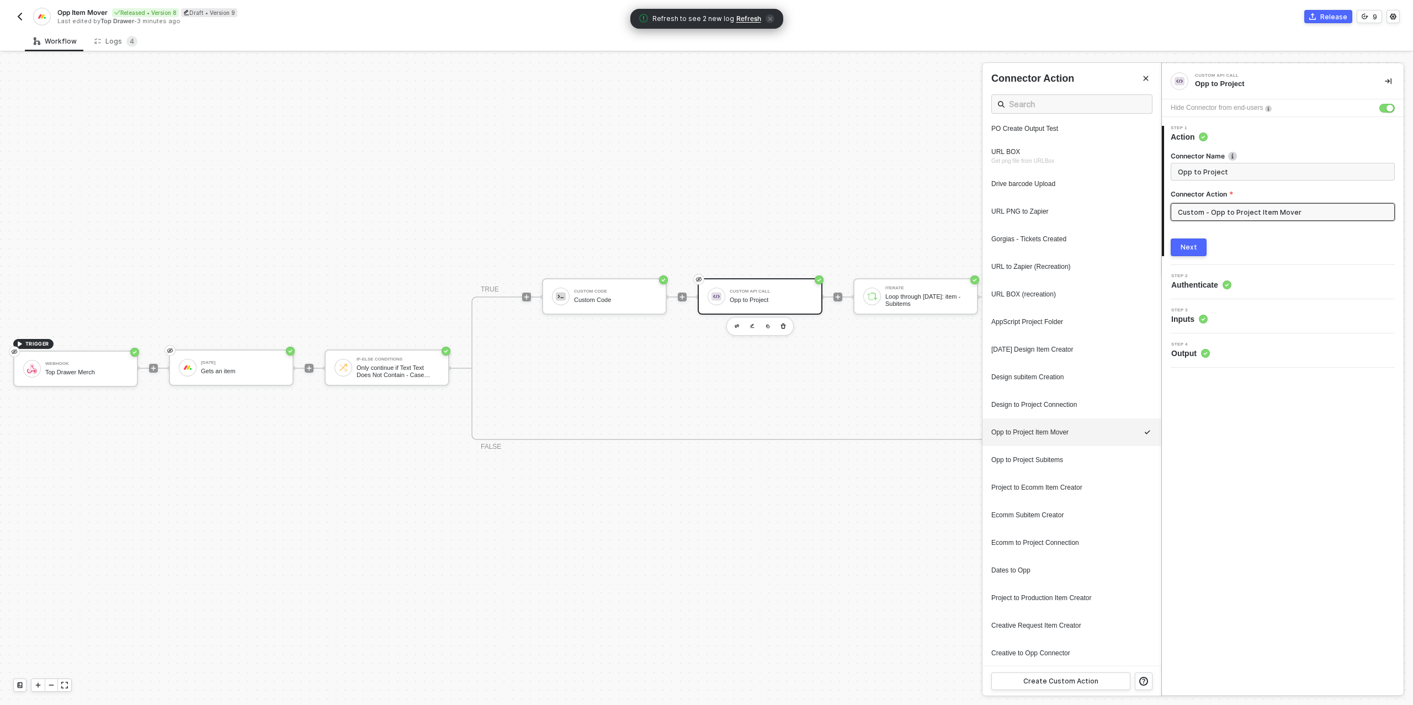
click at [582, 294] on div at bounding box center [706, 379] width 1413 height 651
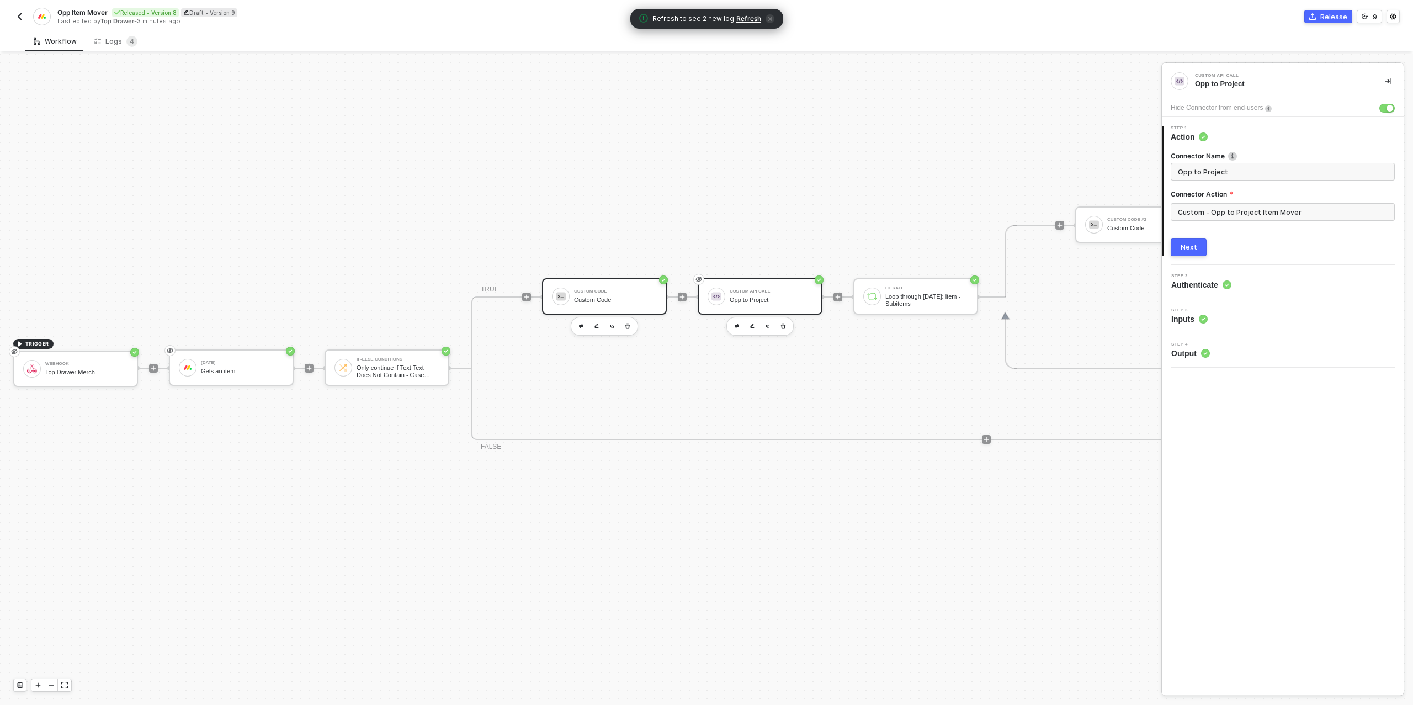
click at [609, 302] on div "Custom Code" at bounding box center [615, 299] width 83 height 7
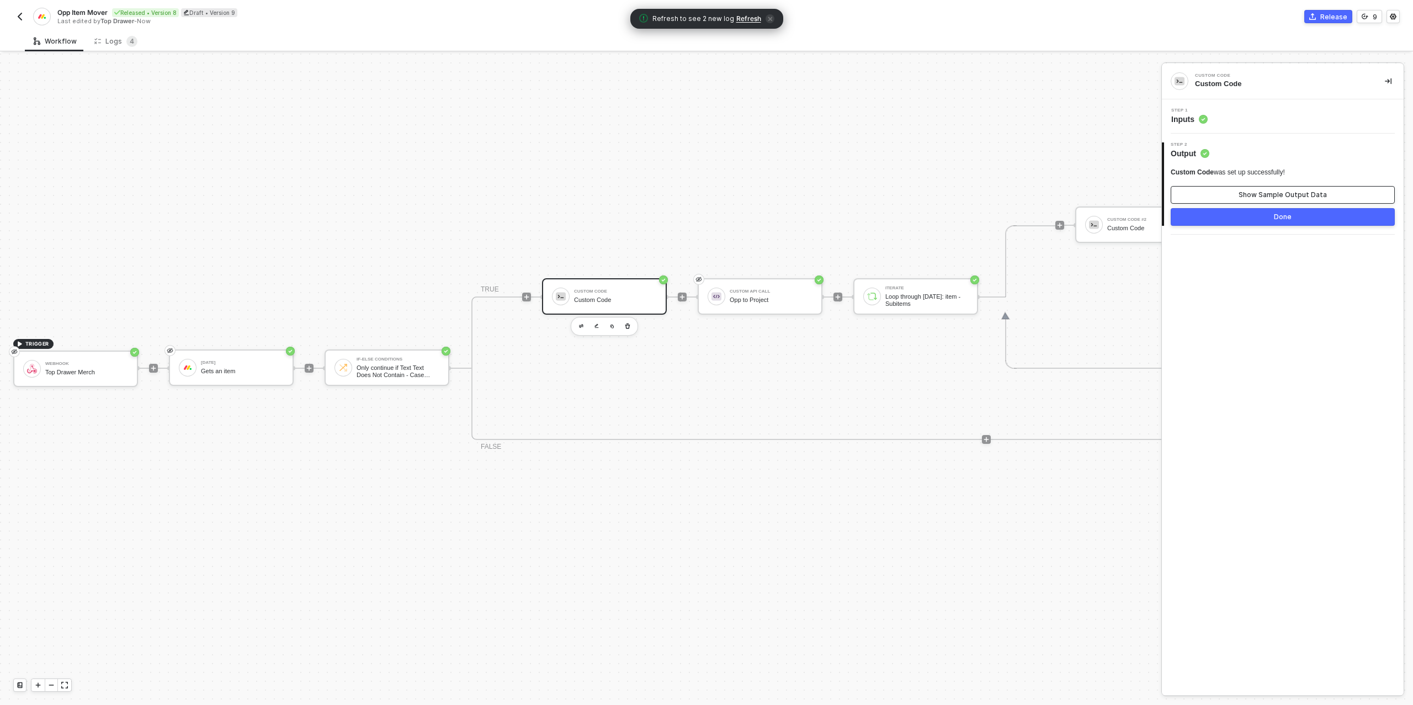
click at [1301, 193] on div "Show Sample Output Data" at bounding box center [1282, 194] width 88 height 9
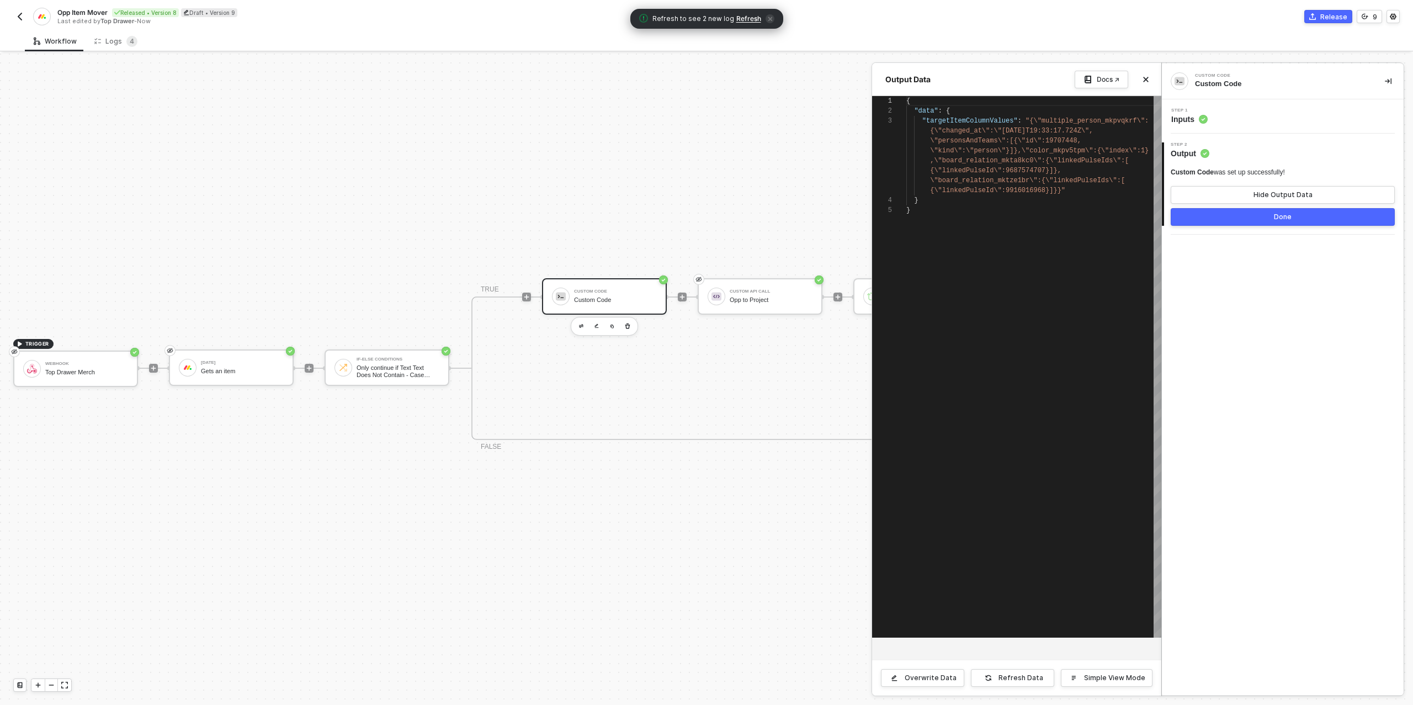
scroll to position [30, 0]
click at [633, 290] on div at bounding box center [706, 379] width 1413 height 651
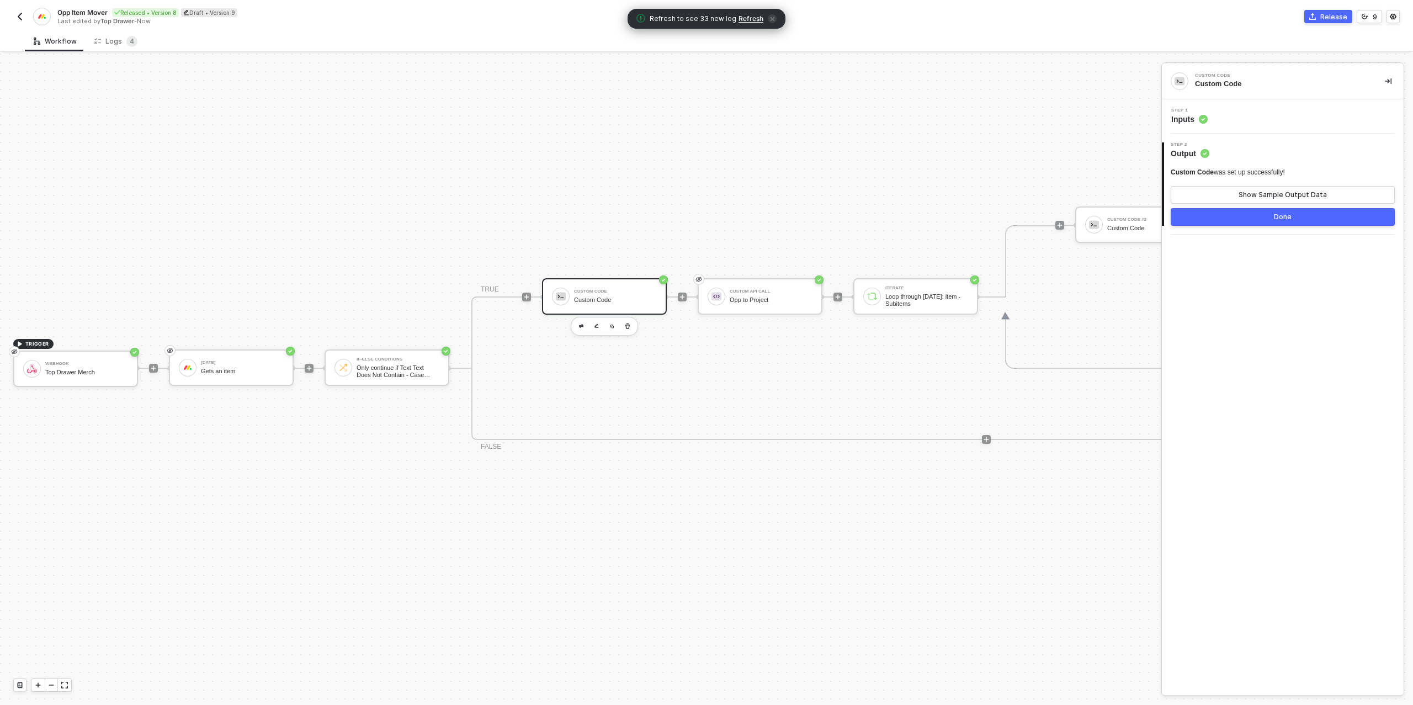
click at [619, 291] on div "Custom Code" at bounding box center [615, 291] width 83 height 4
click at [1210, 124] on div "Step 1 Inputs" at bounding box center [1283, 116] width 239 height 17
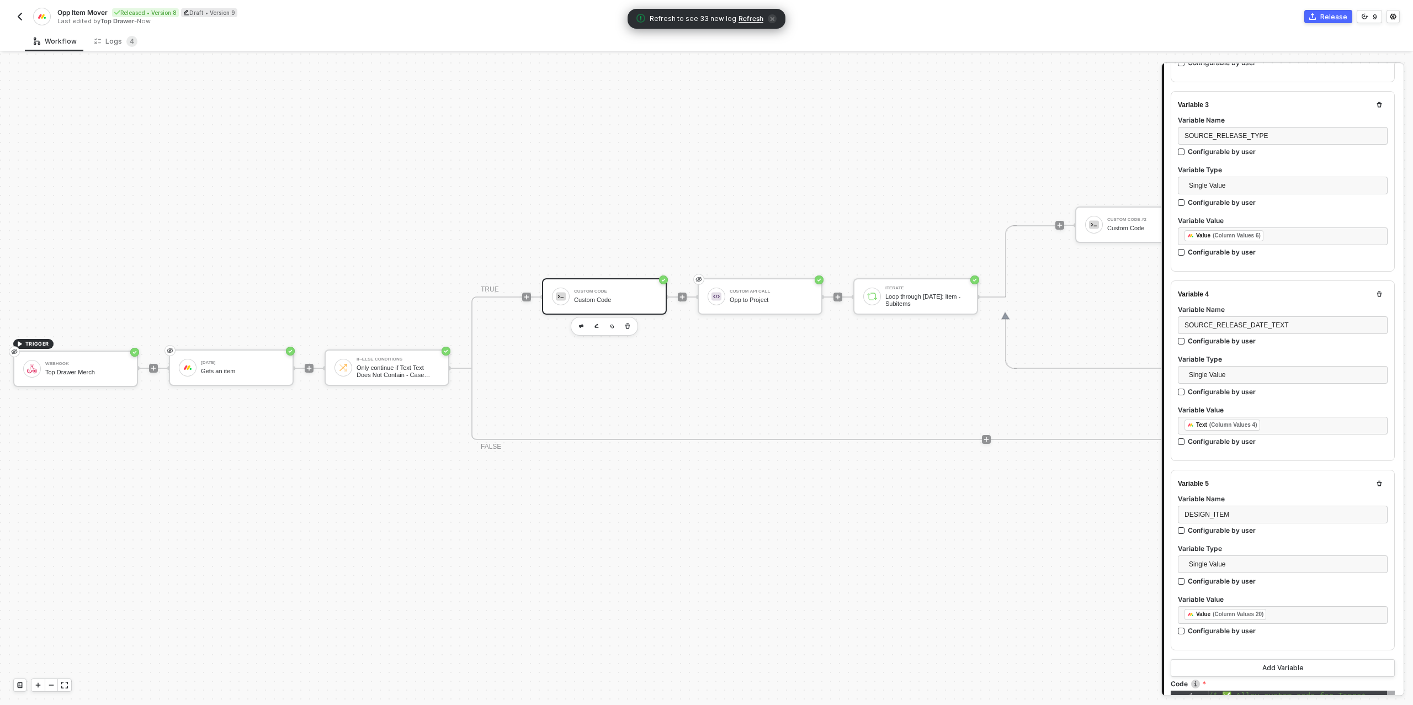
scroll to position [757, 0]
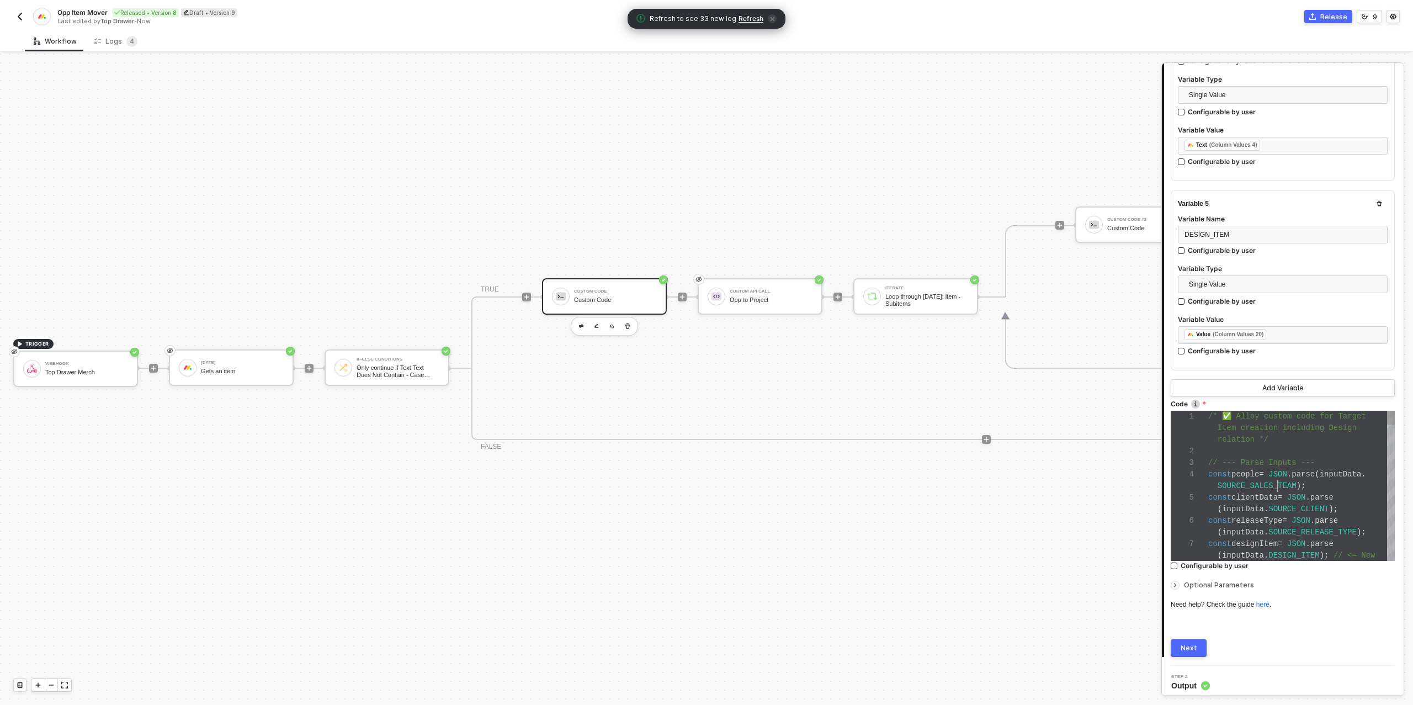
click at [1278, 481] on span "SOURCE_SALES_TEAM" at bounding box center [1256, 485] width 79 height 9
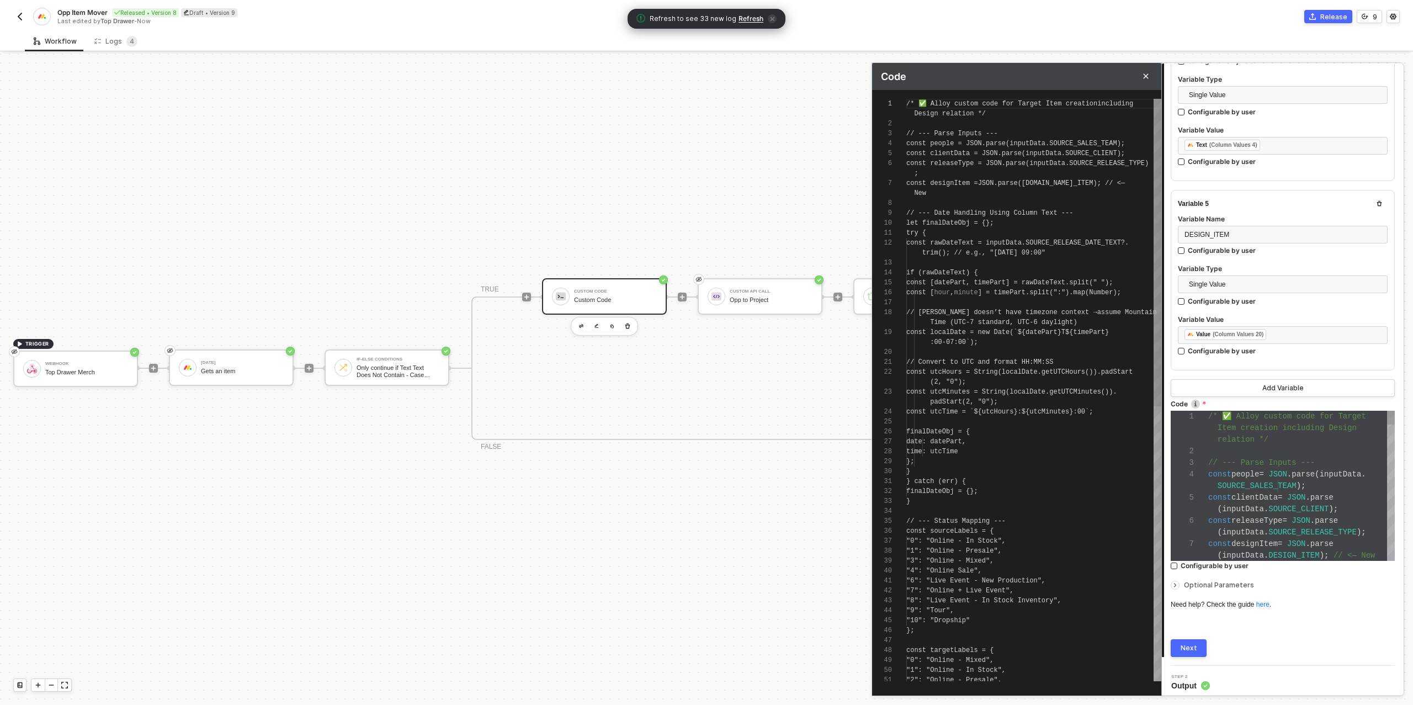
scroll to position [70, 0]
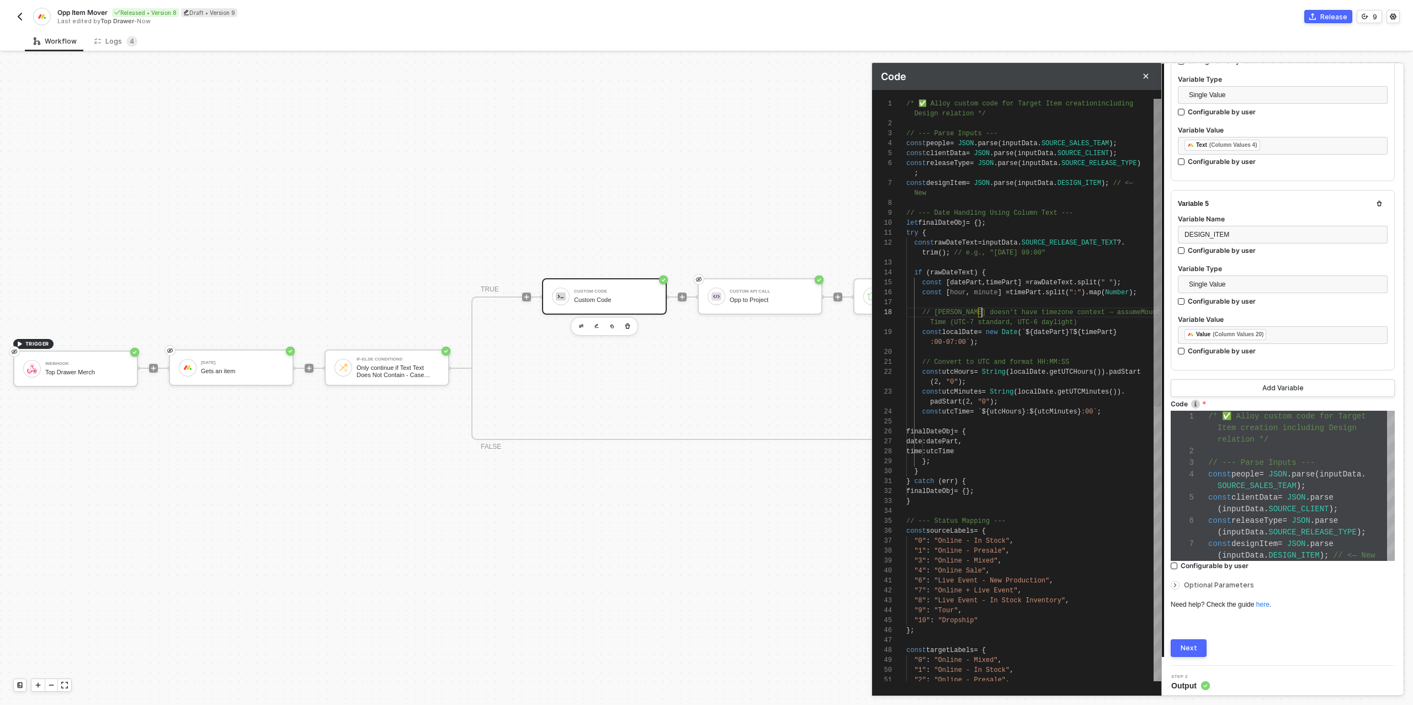
click at [981, 308] on div "1 2 3 4 5 6 7 8 9 10 11 12 13 14 15 16 17 18 19 20 21 22 23 24 25 26 27 28 29 3…" at bounding box center [1016, 390] width 289 height 582
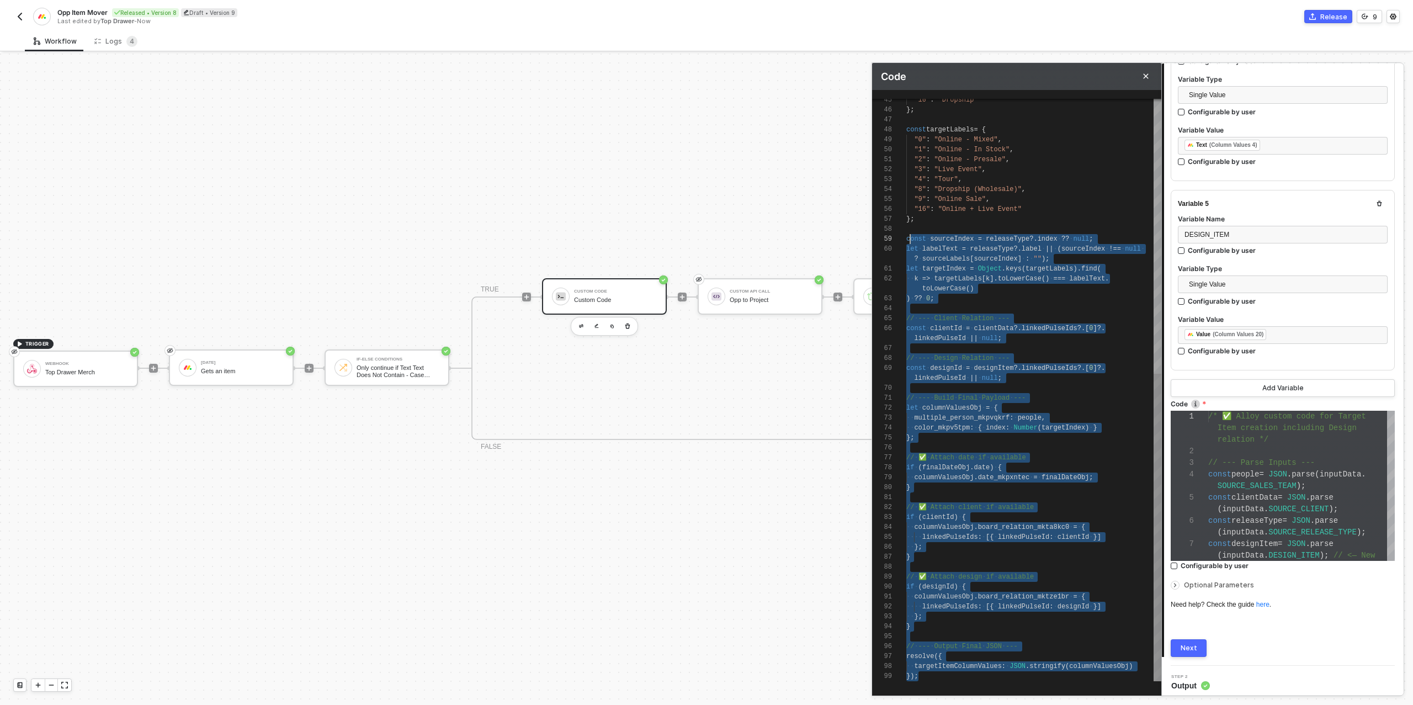
scroll to position [60, 0]
type textarea "/* ✅ Alloy custom code for Target Item creation including Design relation */ //…"
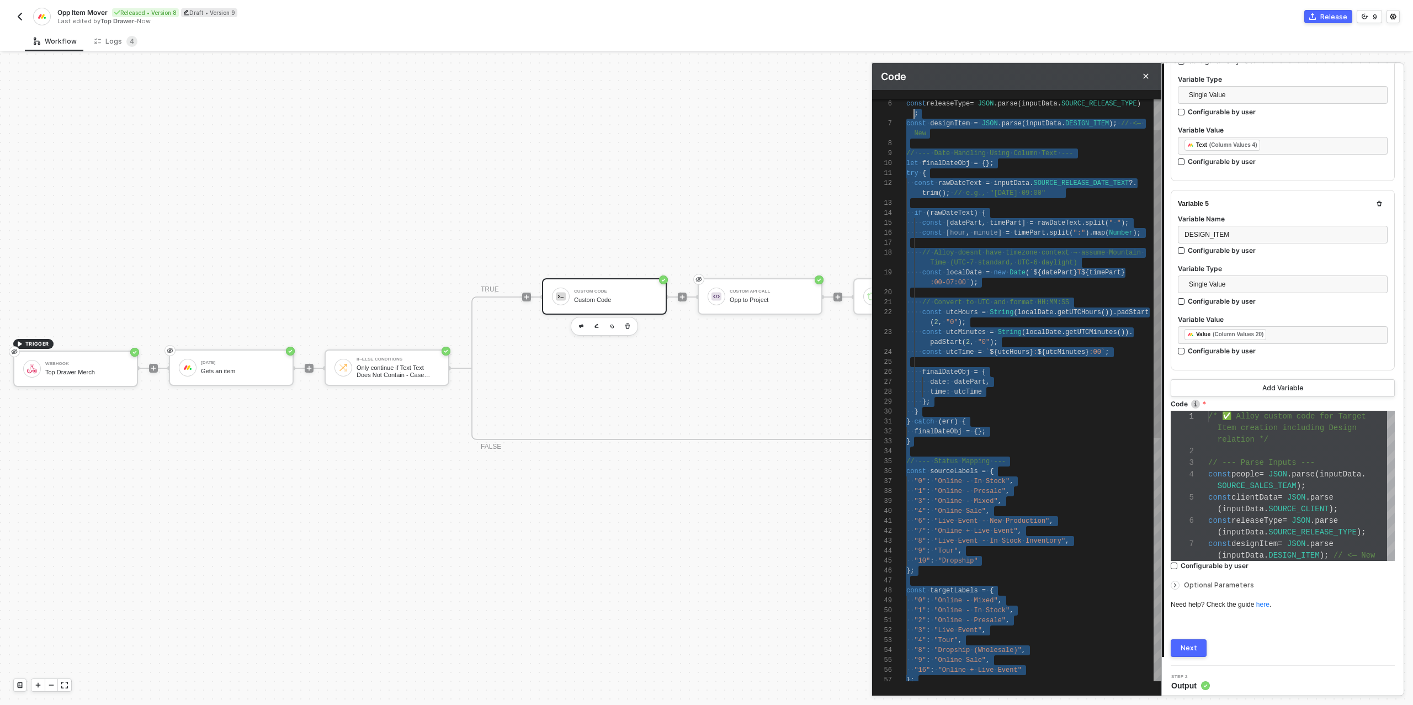
scroll to position [0, 0]
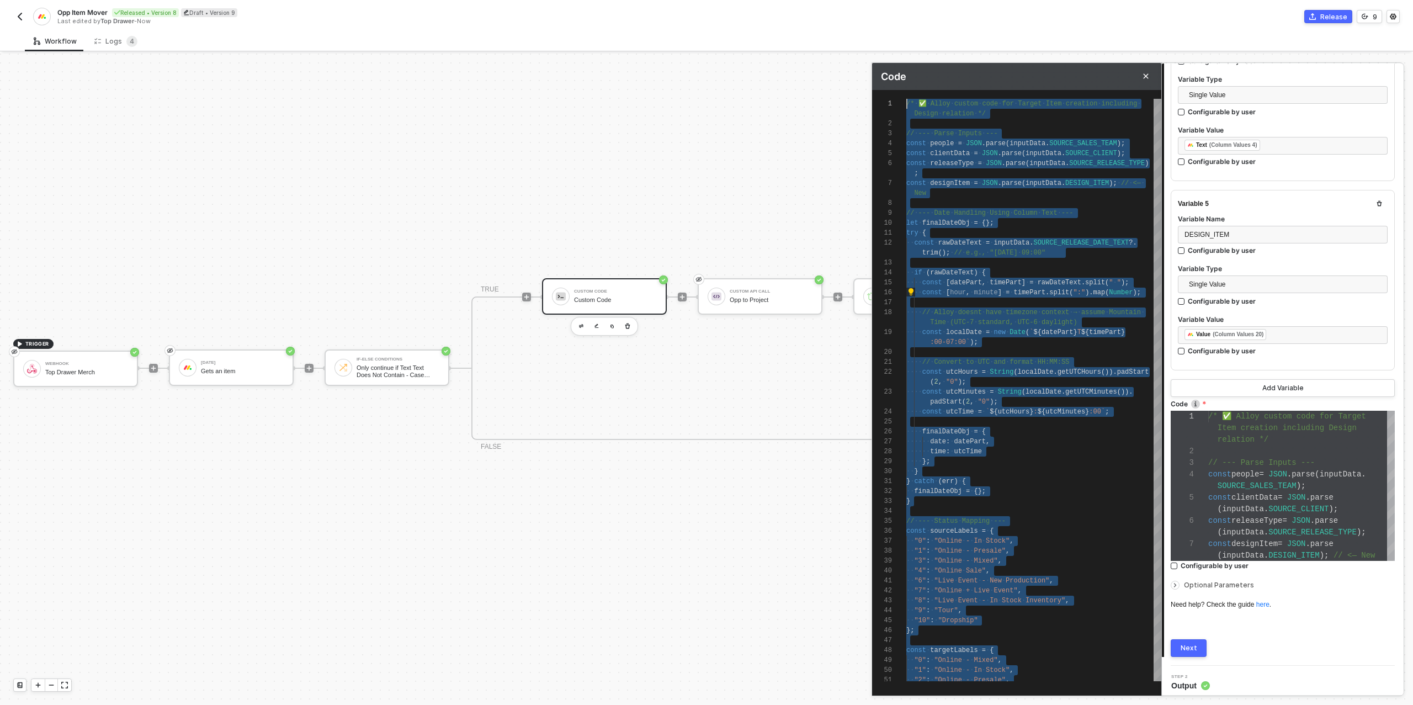
drag, startPoint x: 938, startPoint y: 676, endPoint x: 912, endPoint y: -13, distance: 689.8
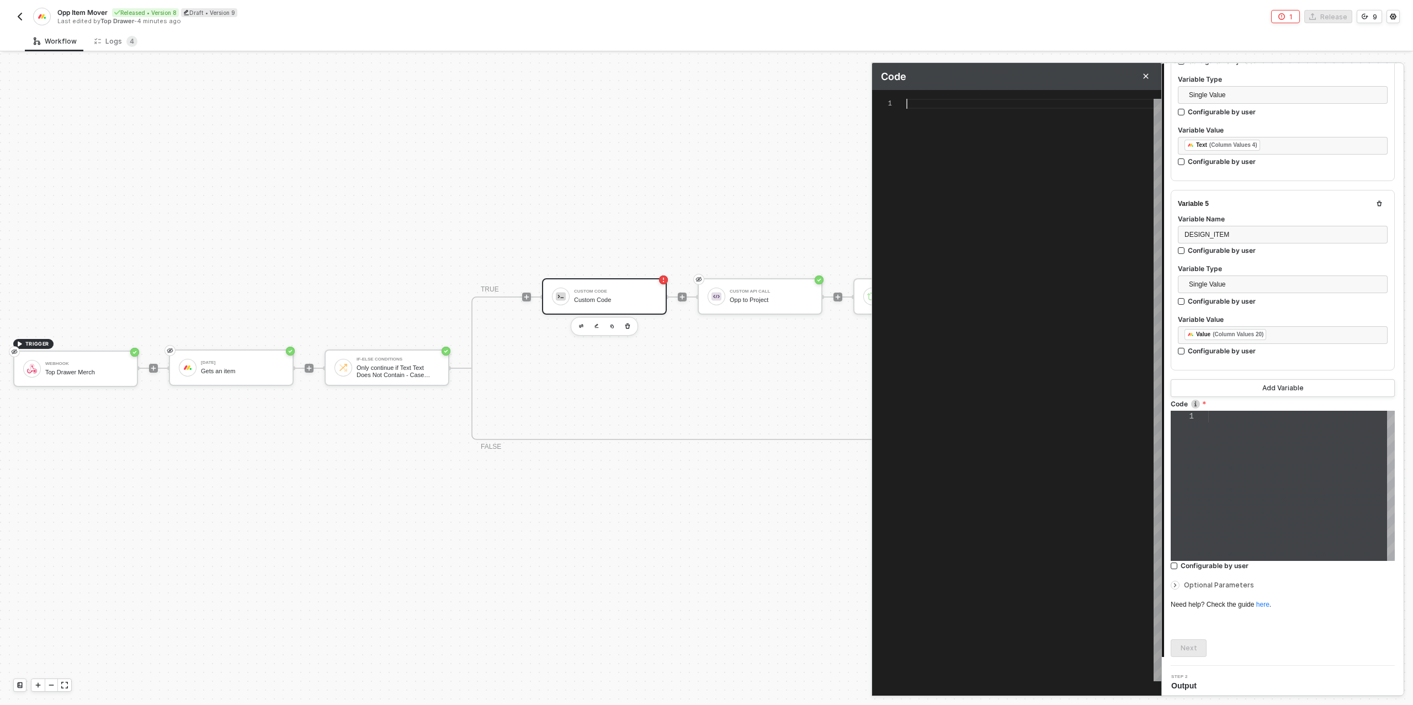
paste textarea "targetItemColumnValues: JSON.stringify(columnValuesObj) });"
type textarea "targetItemColumnValues: JSON.stringify(columnValuesObj) });"
type textarea "/* ✅ Final Alloy custom code for Target Item creation using column text for dat…"
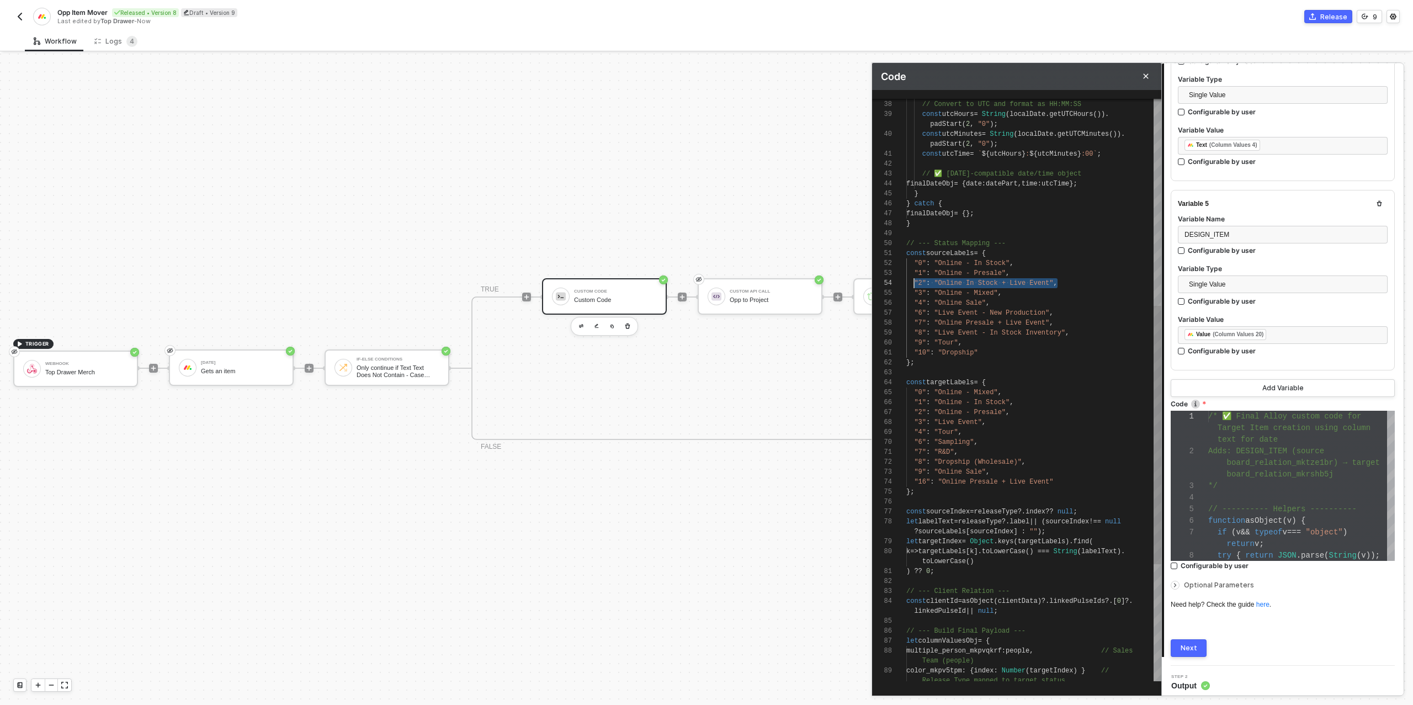
scroll to position [50, 4]
drag, startPoint x: 1058, startPoint y: 281, endPoint x: 911, endPoint y: 283, distance: 147.3
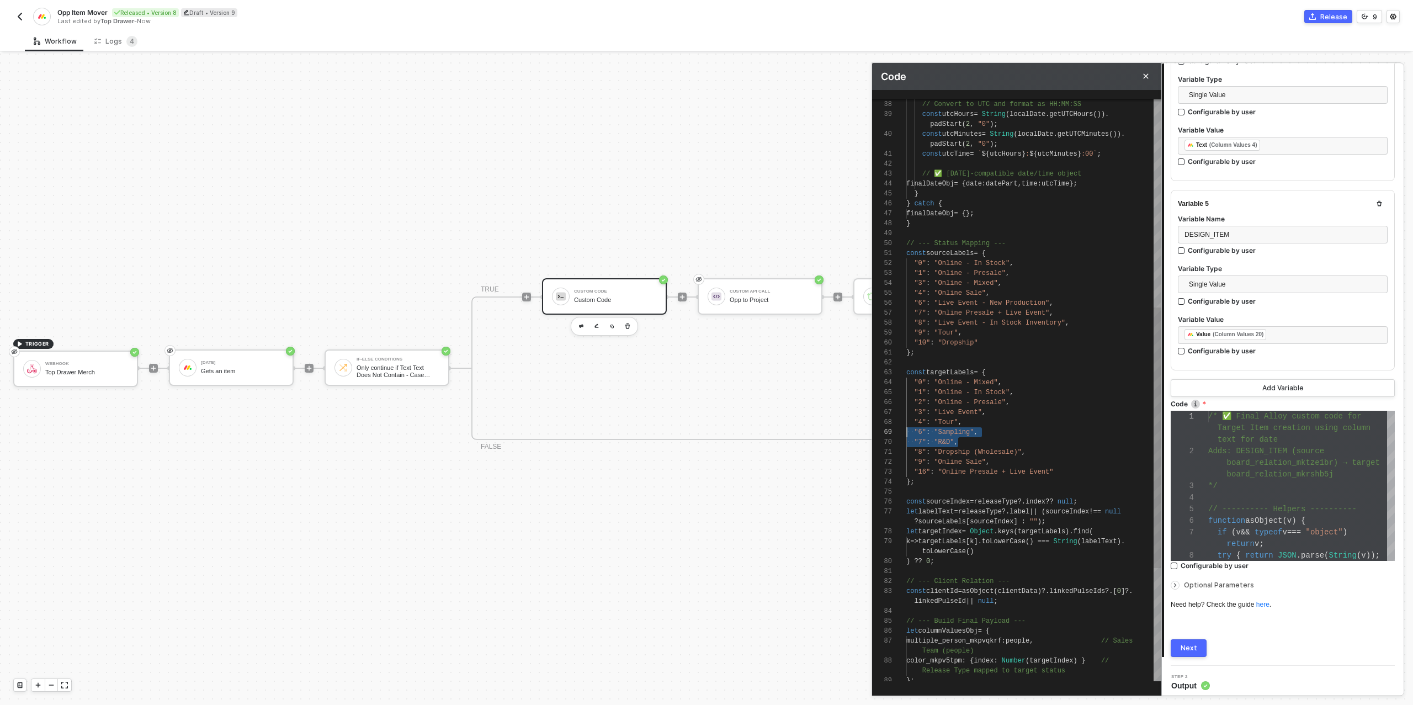
scroll to position [0, 0]
drag, startPoint x: 967, startPoint y: 439, endPoint x: 906, endPoint y: 426, distance: 62.0
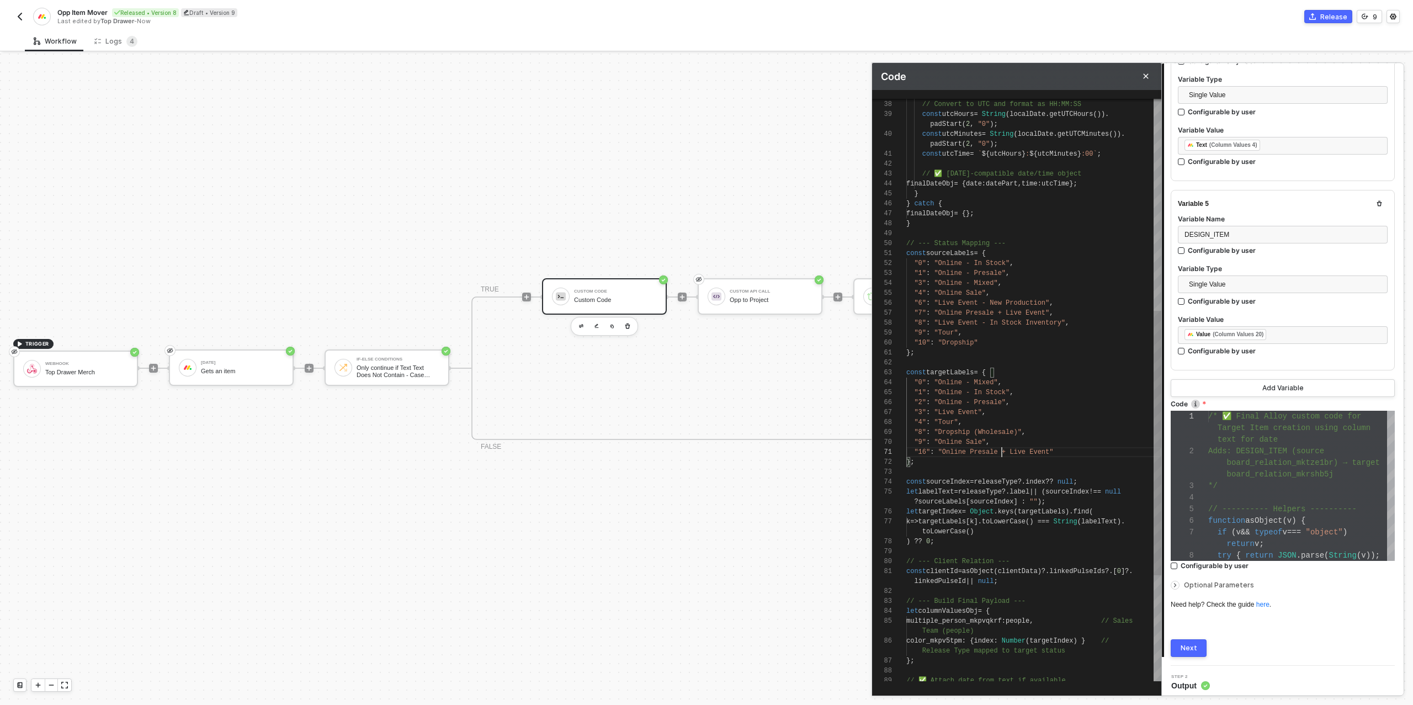
click at [1002, 453] on span ""Online Presale + Live Event"" at bounding box center [995, 452] width 115 height 8
type textarea ""8": "Dropship (Wholesale)", "9": "Online Sale", "16": "Online+ Live Event" }; …"
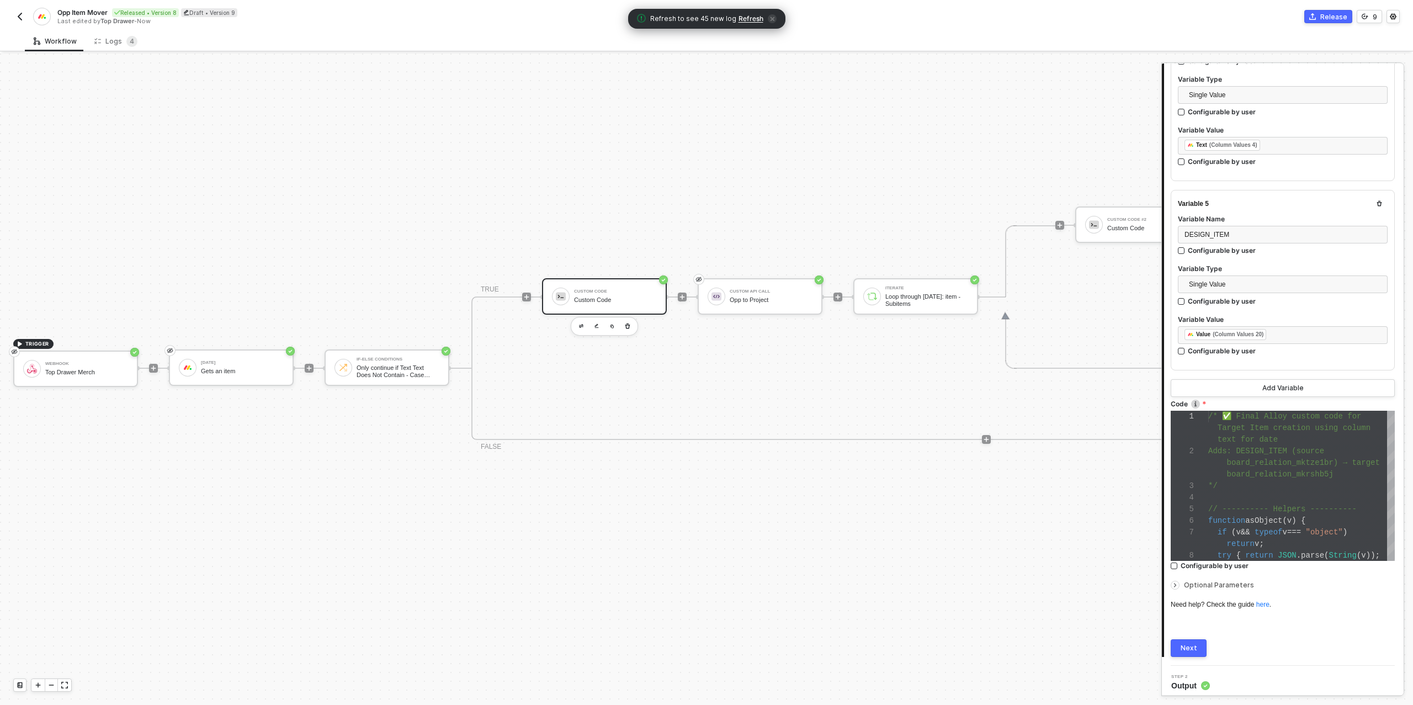
click at [1188, 647] on div "Next" at bounding box center [1188, 647] width 17 height 9
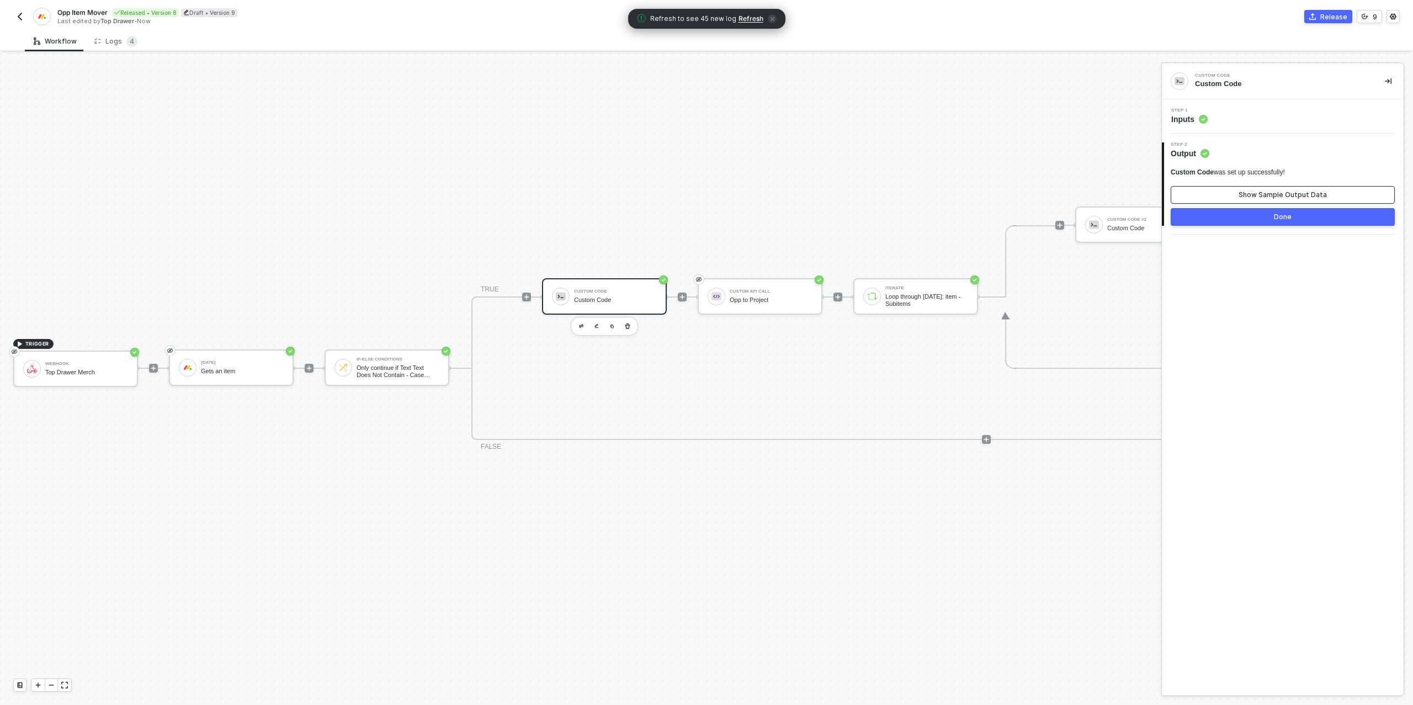
click at [1225, 196] on button "Show Sample Output Data" at bounding box center [1282, 195] width 224 height 18
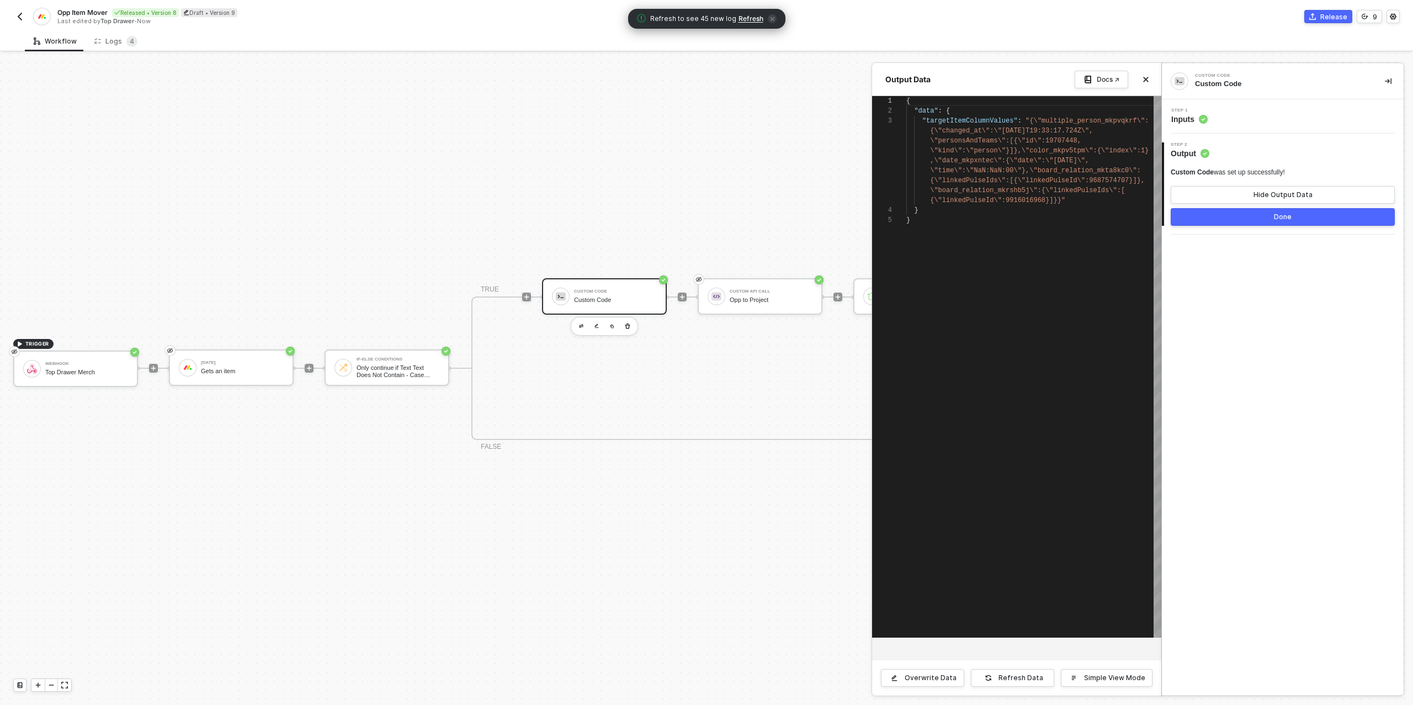
scroll to position [20, 0]
click at [1235, 216] on button "Done" at bounding box center [1282, 217] width 224 height 18
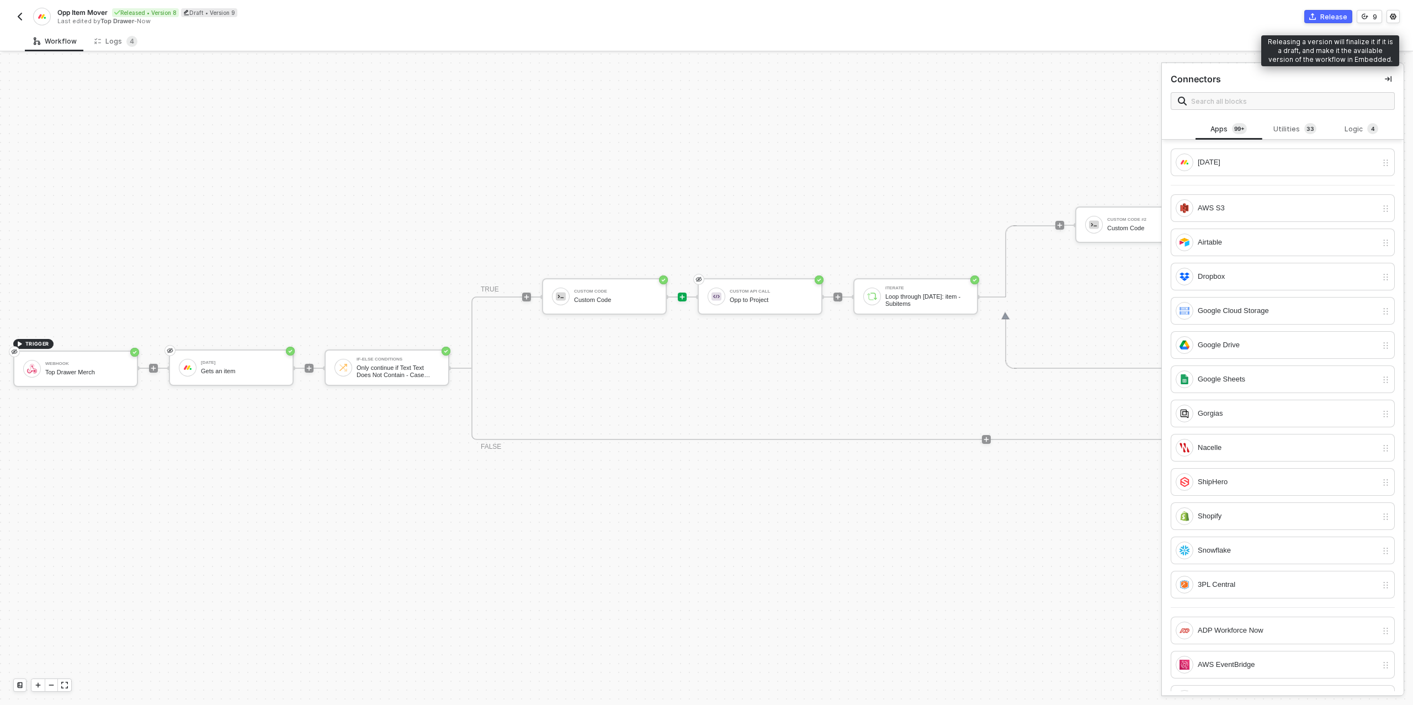
click at [1327, 17] on div "Release" at bounding box center [1333, 16] width 27 height 9
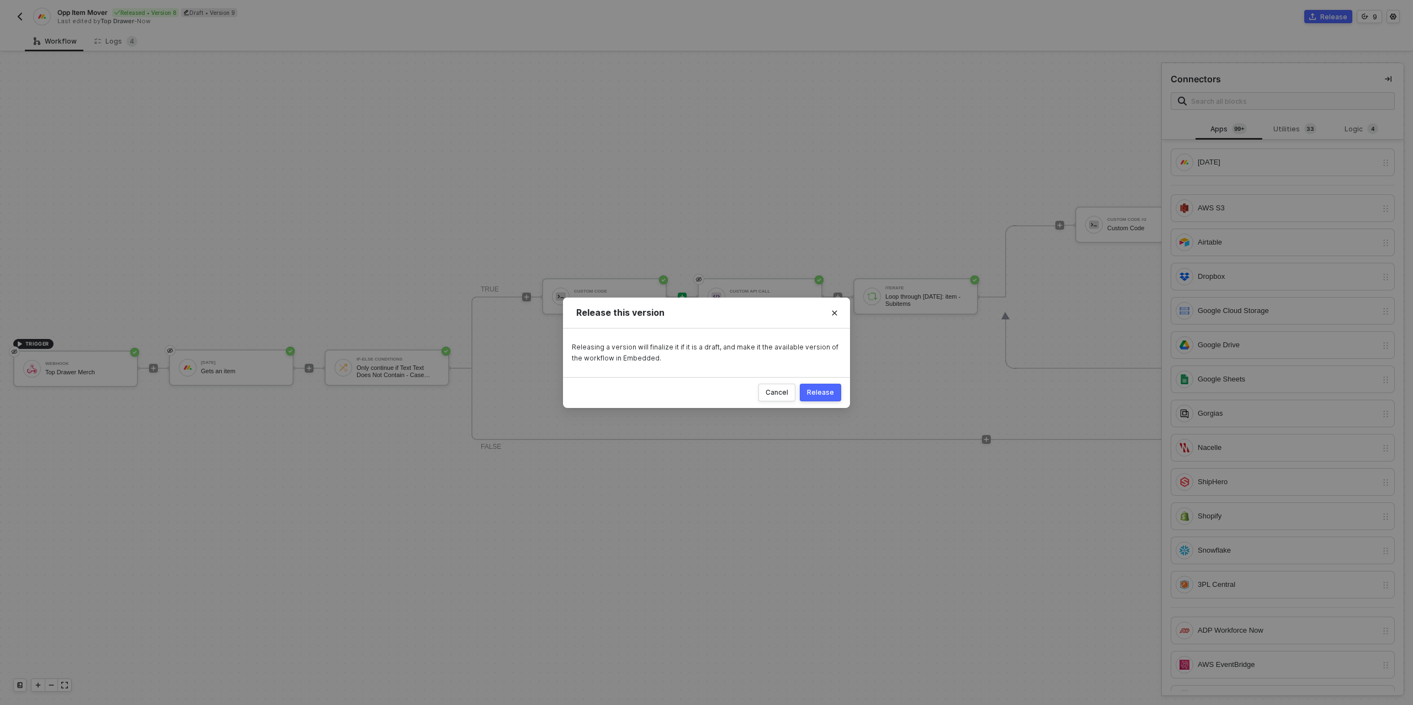
click at [828, 395] on div "Release" at bounding box center [820, 392] width 27 height 9
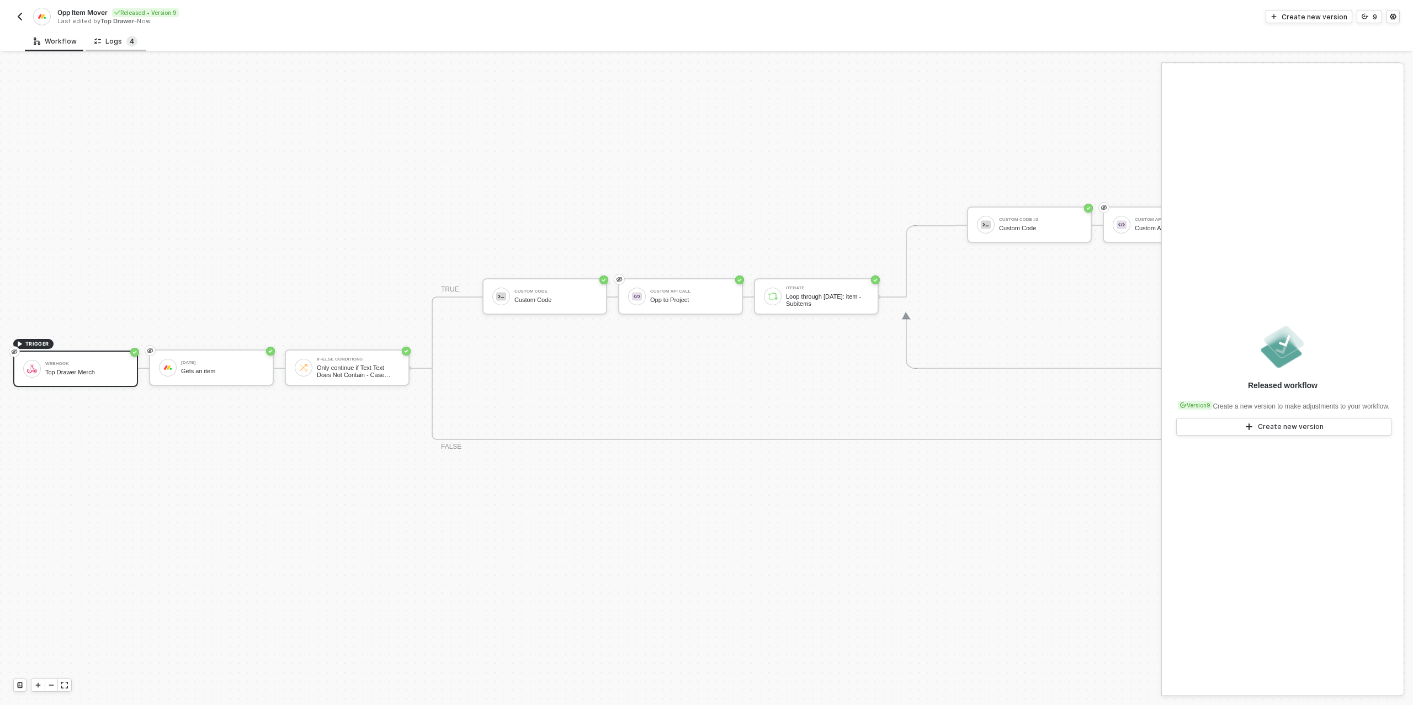
click at [126, 43] on span "4" at bounding box center [131, 41] width 11 height 11
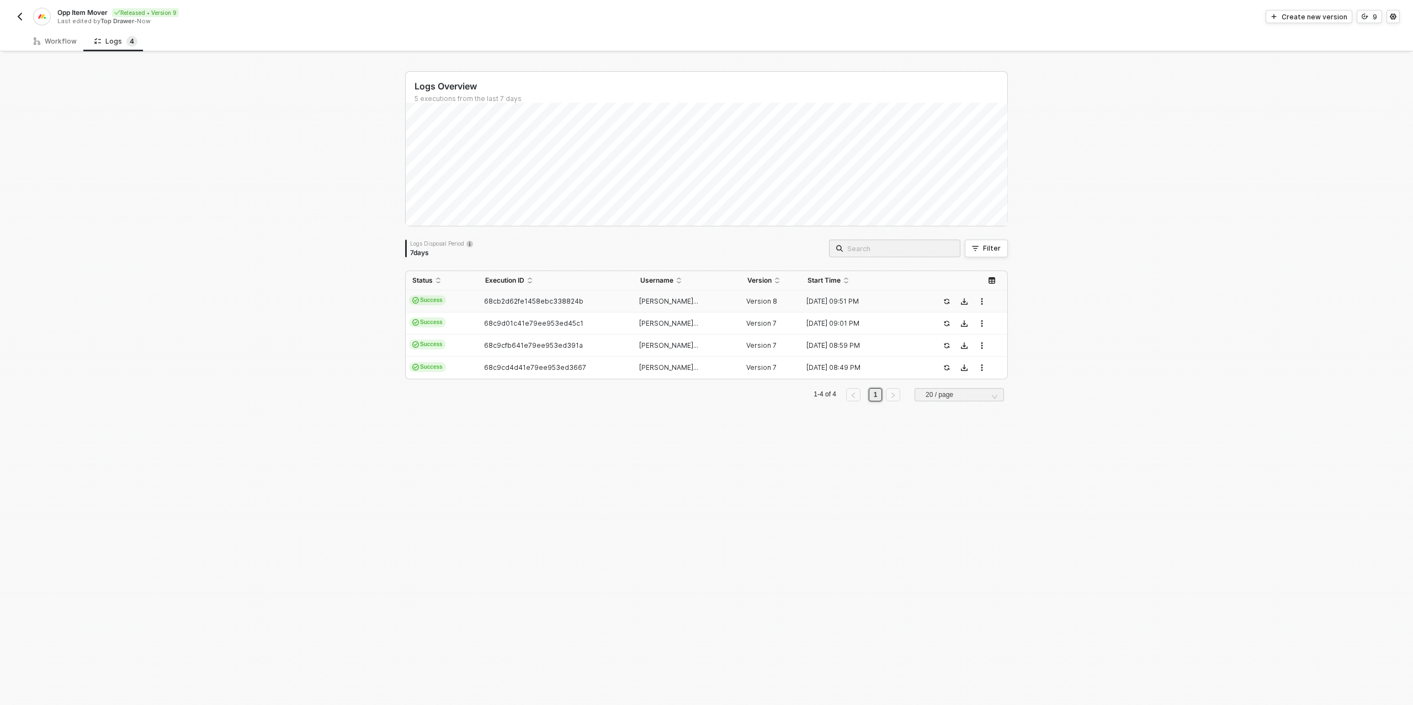
click at [544, 300] on span "68cb2d62fe1458ebc338824b" at bounding box center [533, 301] width 99 height 8
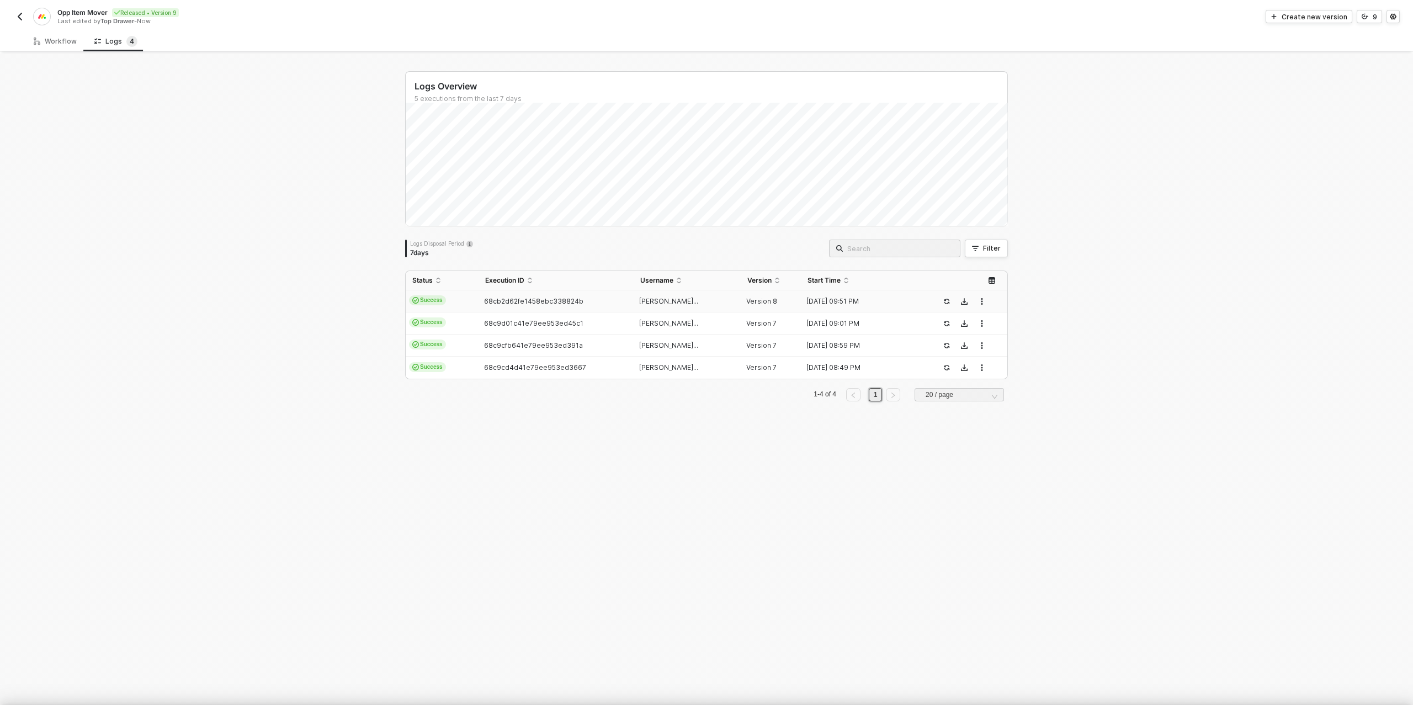
scroll to position [99, 0]
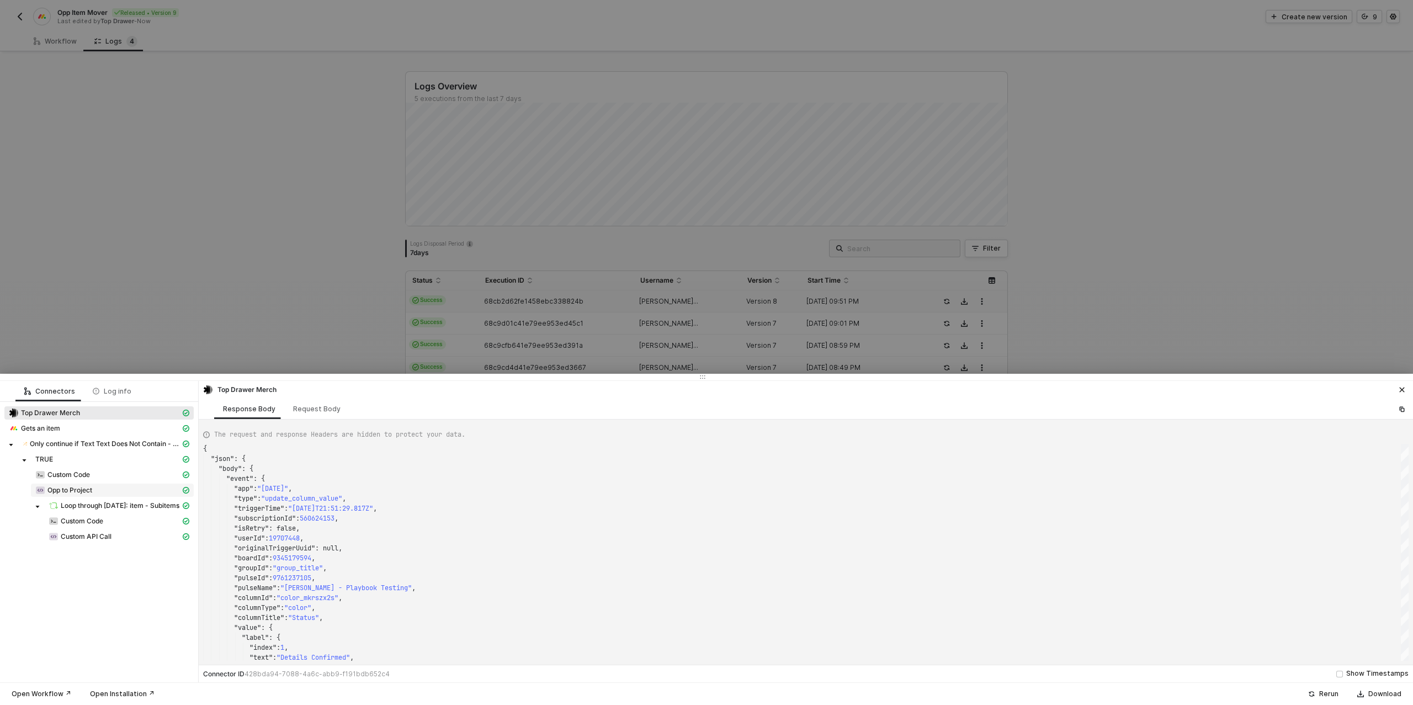
click at [79, 489] on span "Opp to Project" at bounding box center [69, 490] width 45 height 9
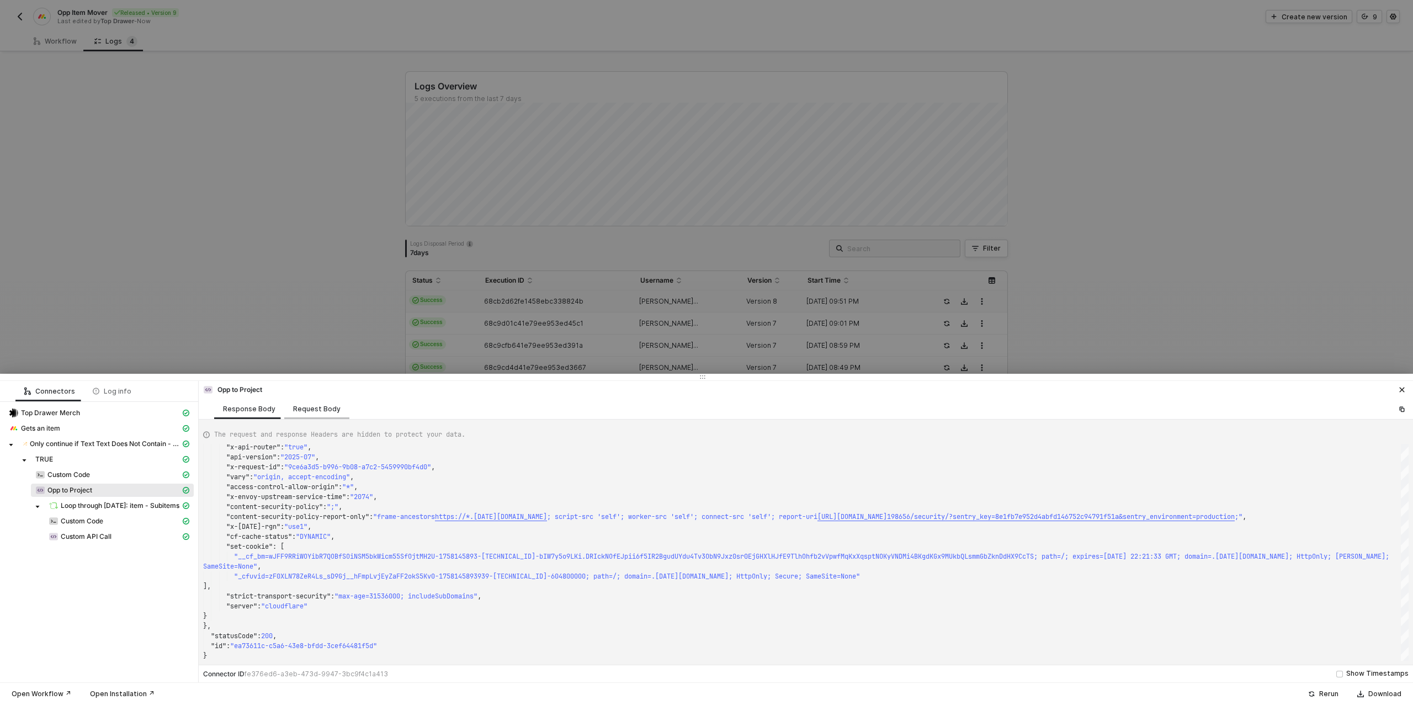
click at [313, 403] on div "Request Body" at bounding box center [316, 408] width 65 height 20
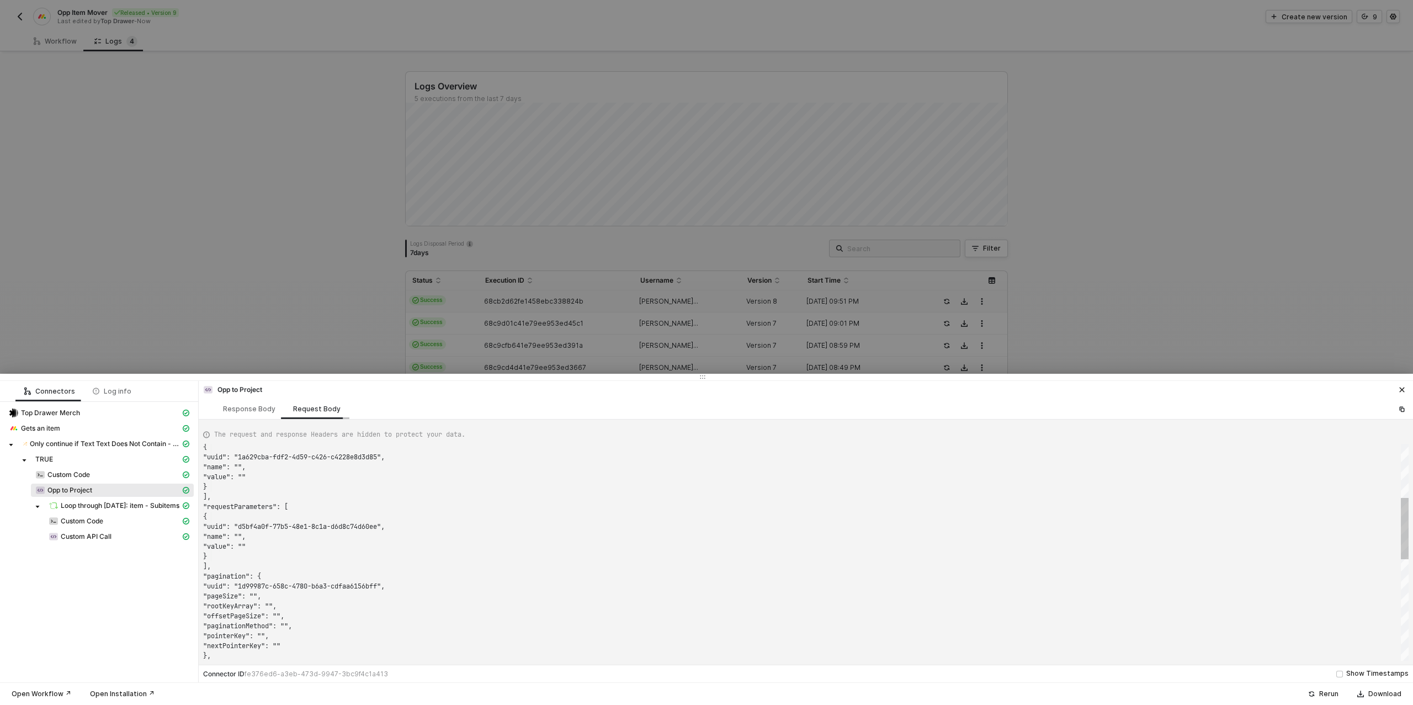
scroll to position [58, 0]
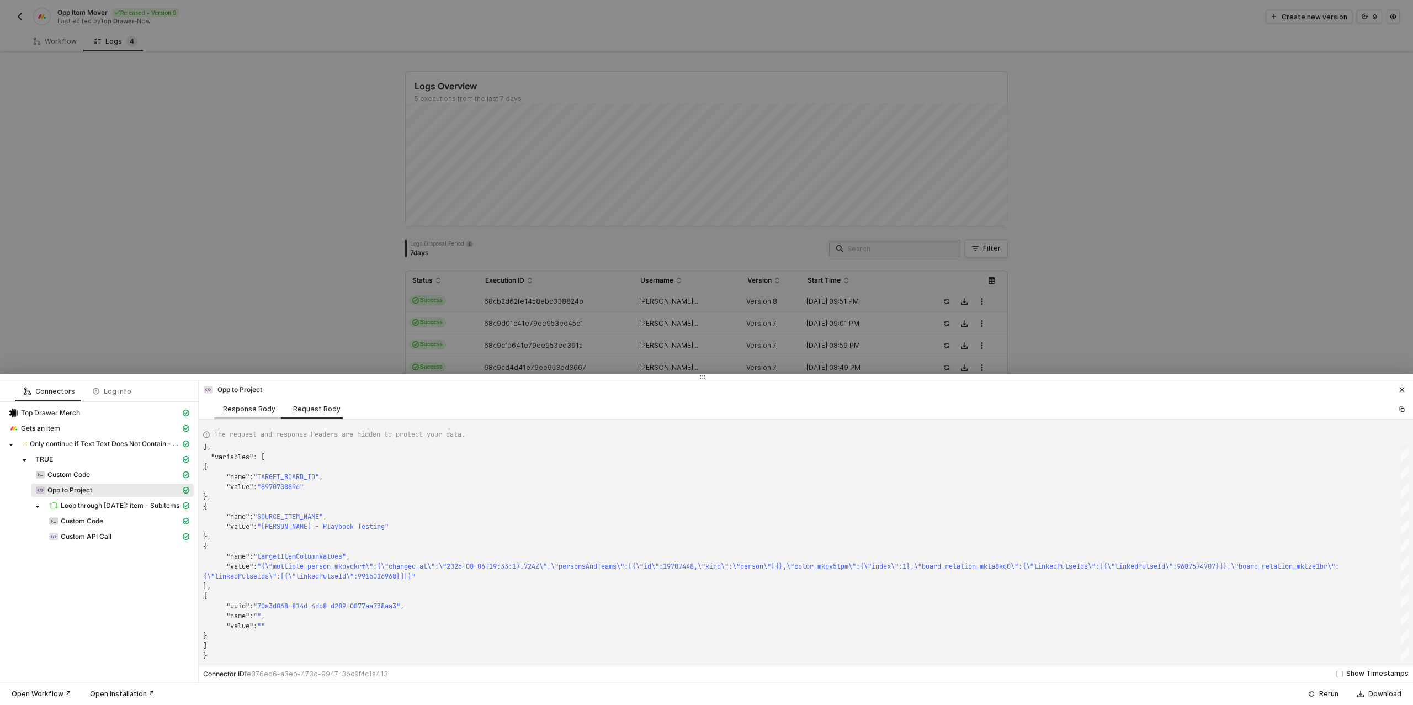
click at [240, 409] on div "Response Body" at bounding box center [249, 409] width 52 height 9
type textarea "{ "json": { "data": { "data": { "create_item": { "id": "10077072691", "name": "…"
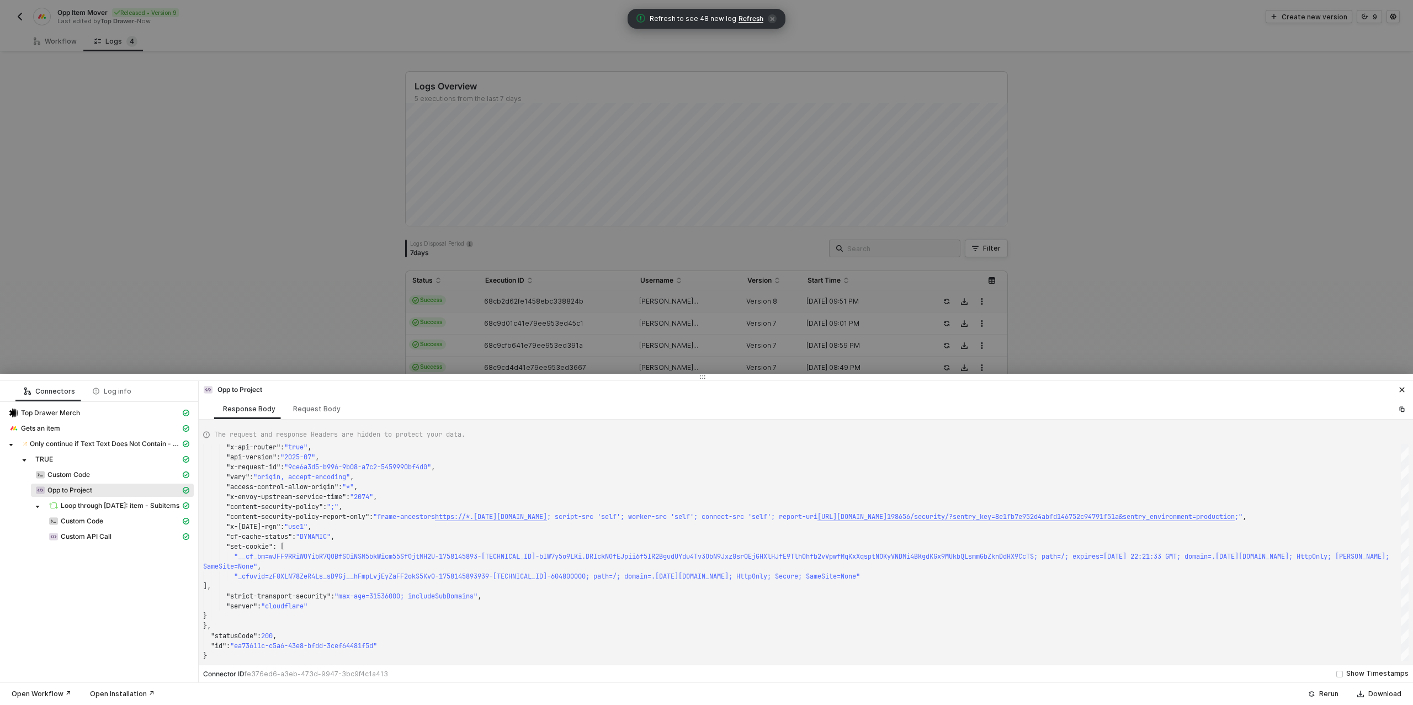
click at [1375, 15] on div at bounding box center [706, 352] width 1413 height 705
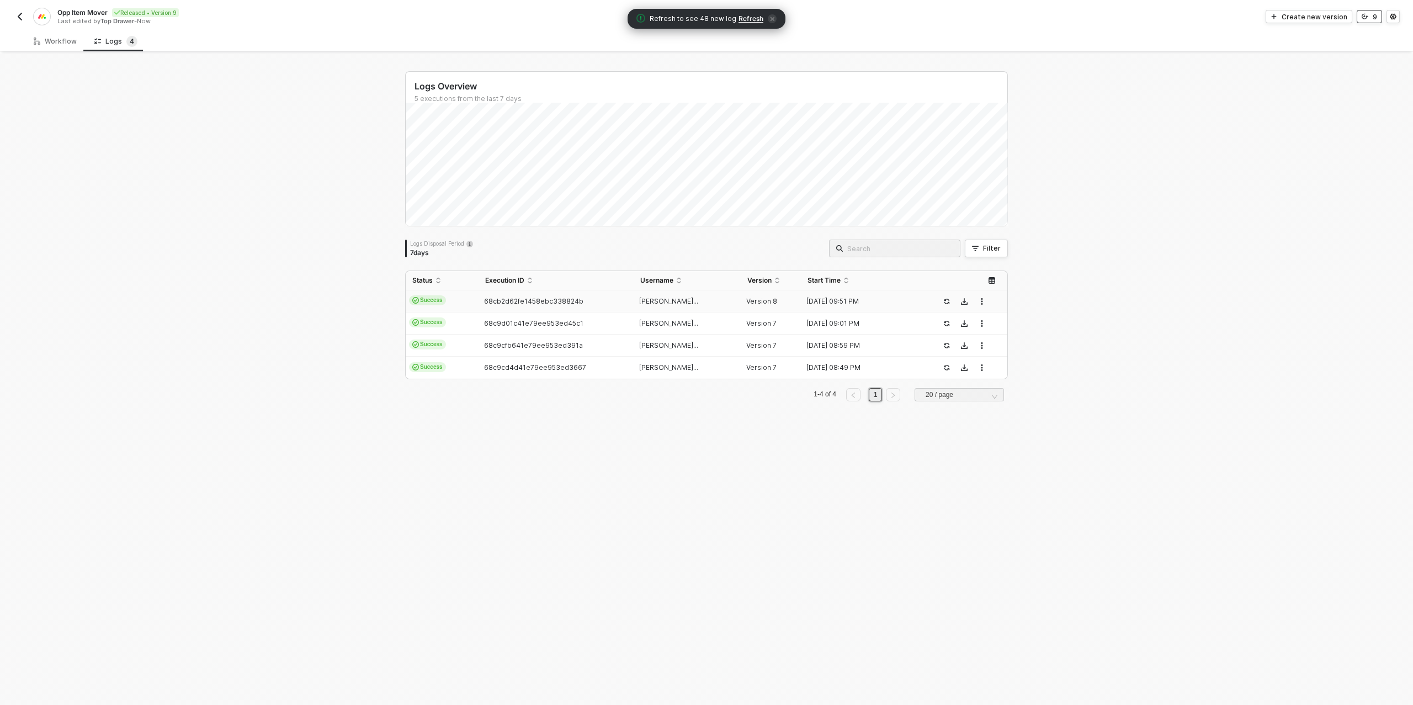
click at [1371, 17] on button "9" at bounding box center [1368, 16] width 25 height 13
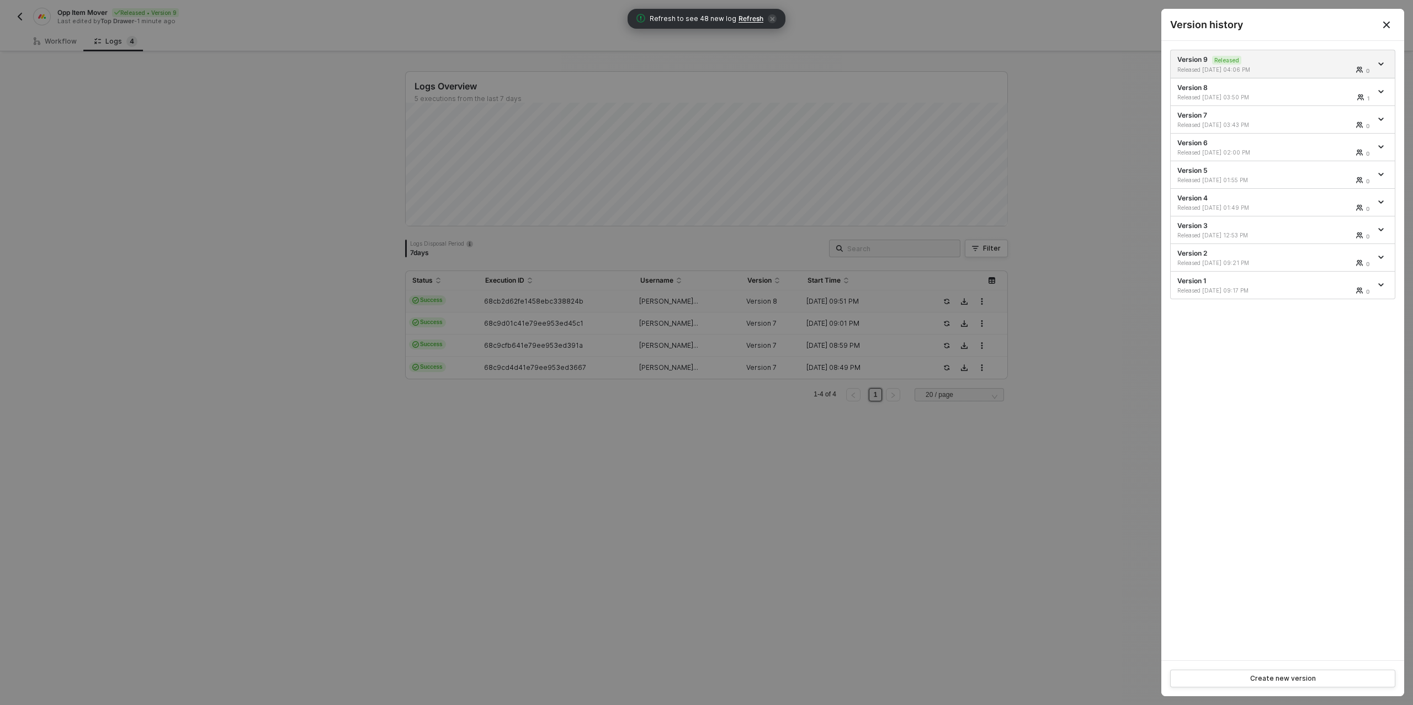
click at [386, 194] on div at bounding box center [706, 352] width 1413 height 705
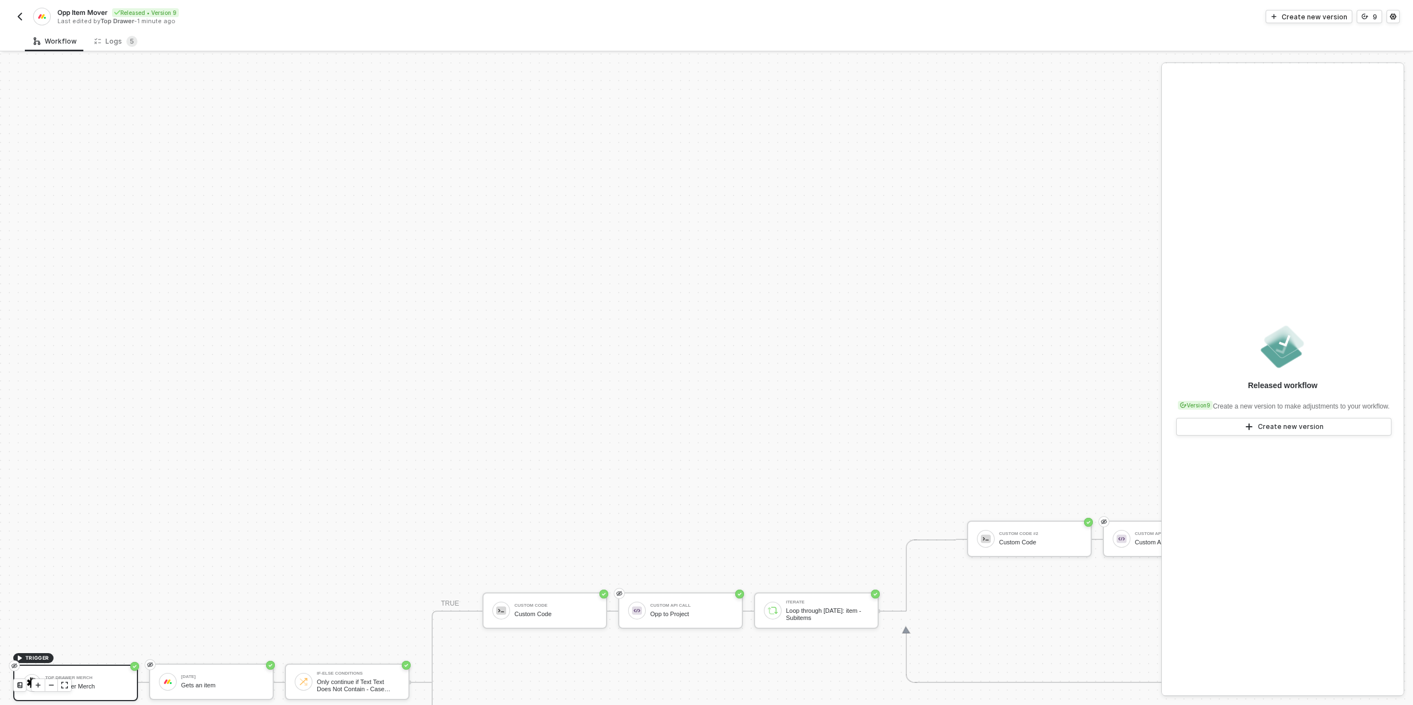
scroll to position [314, 0]
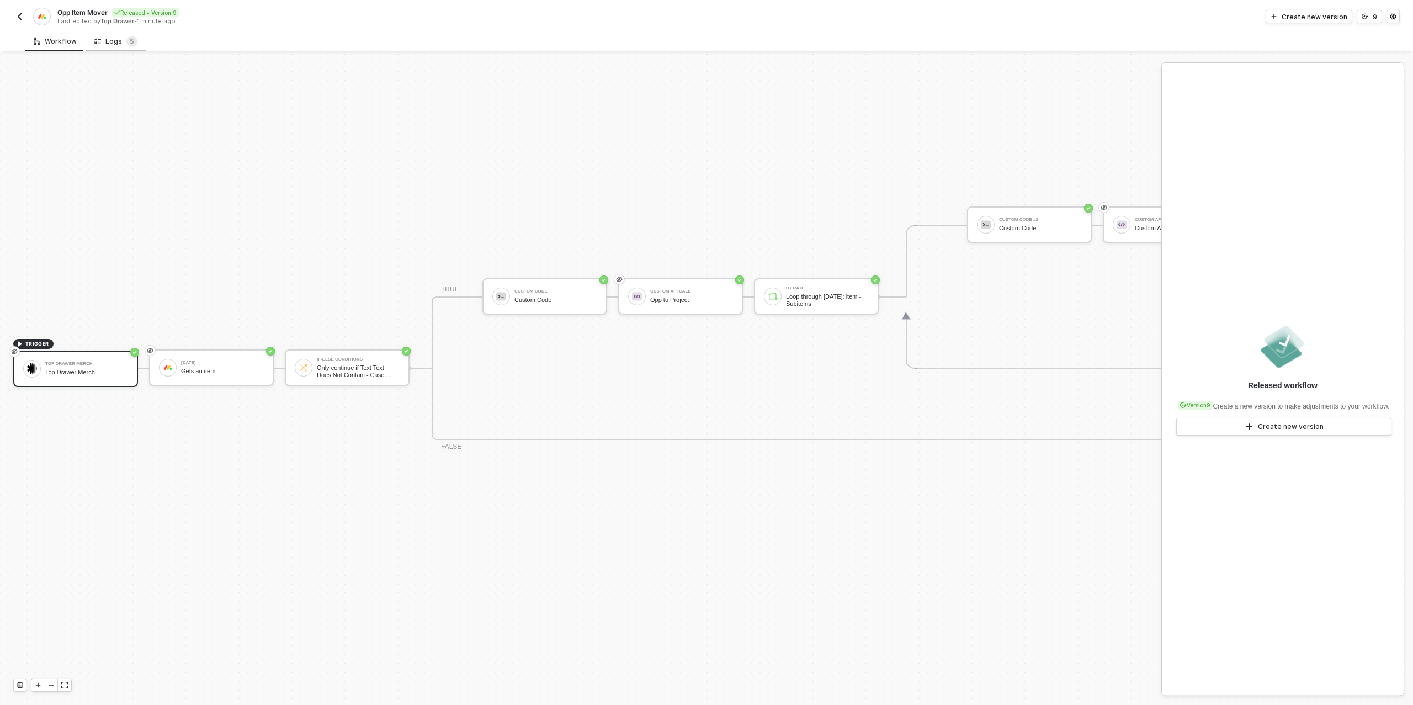
click at [113, 49] on div "Logs 5" at bounding box center [116, 41] width 61 height 20
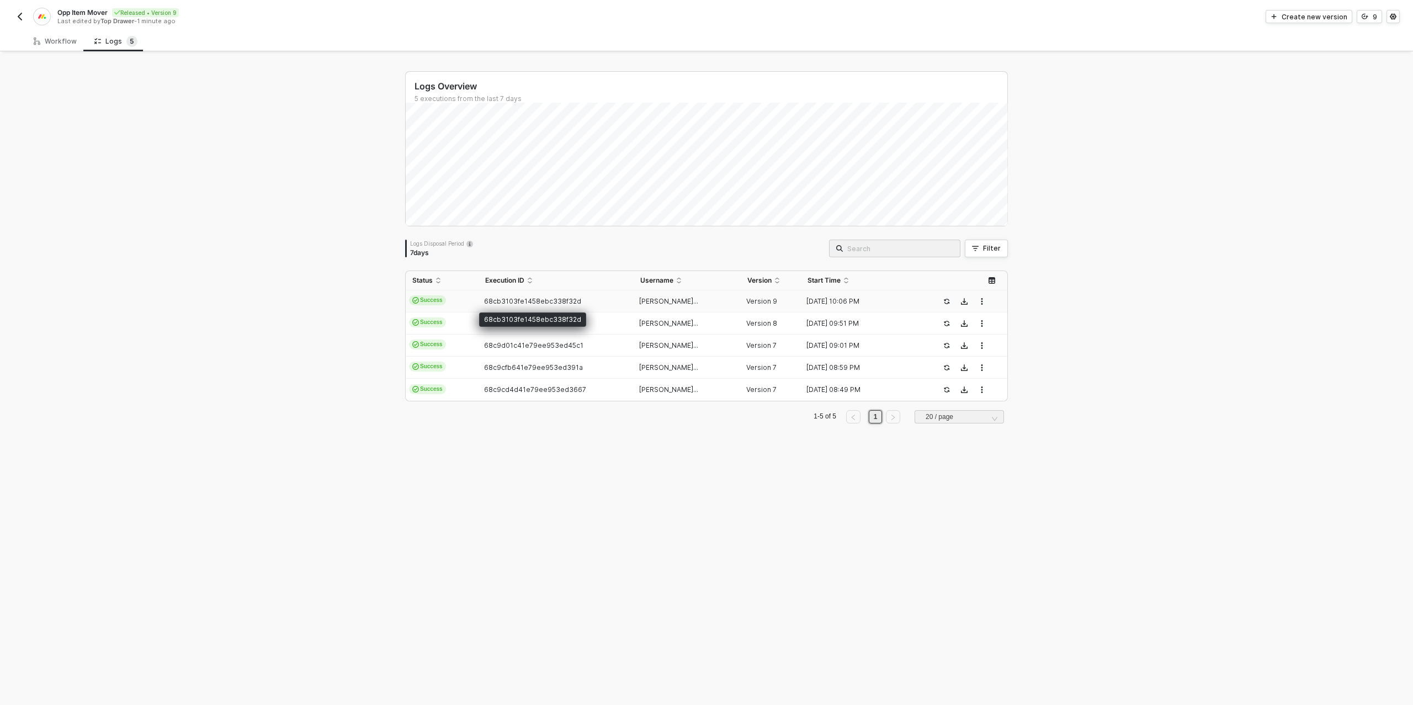
click at [537, 301] on span "68cb3103fe1458ebc338f32d" at bounding box center [532, 301] width 97 height 8
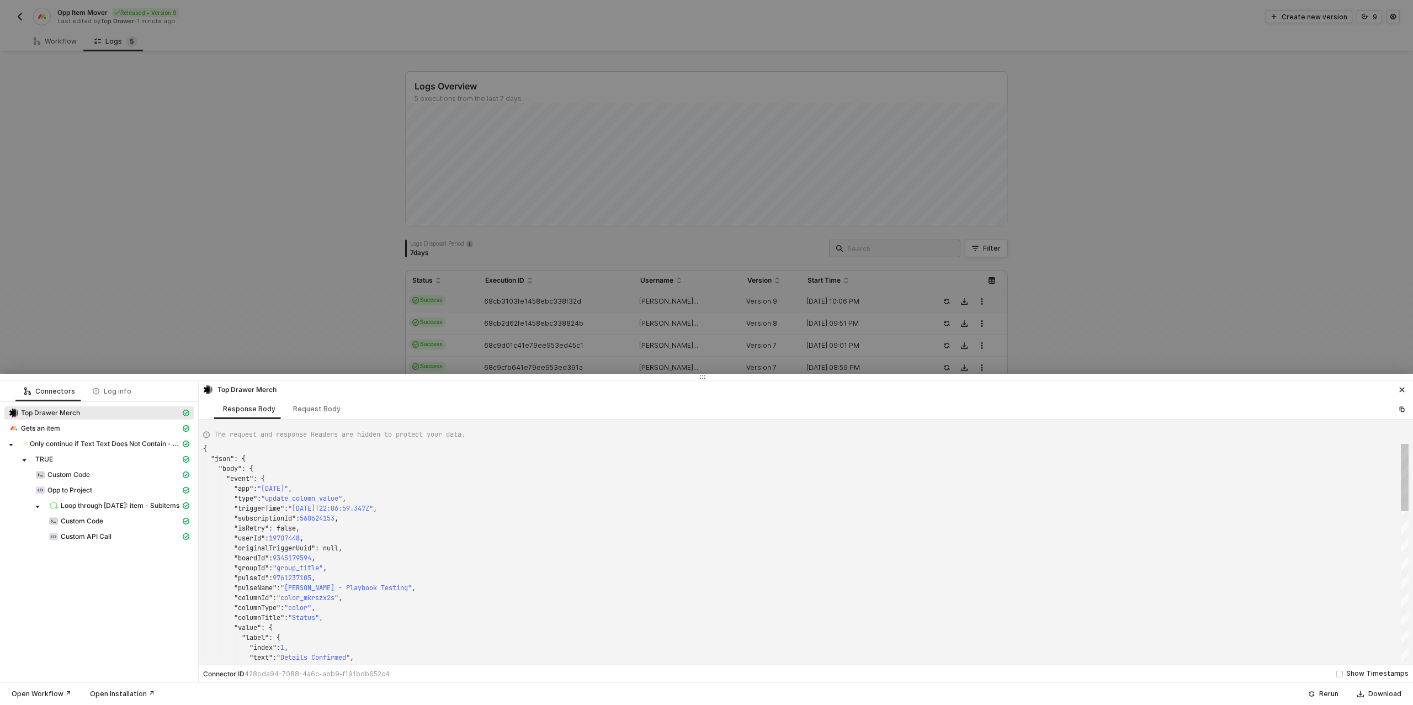
scroll to position [99, 0]
click at [75, 479] on div "Custom Code" at bounding box center [107, 475] width 145 height 10
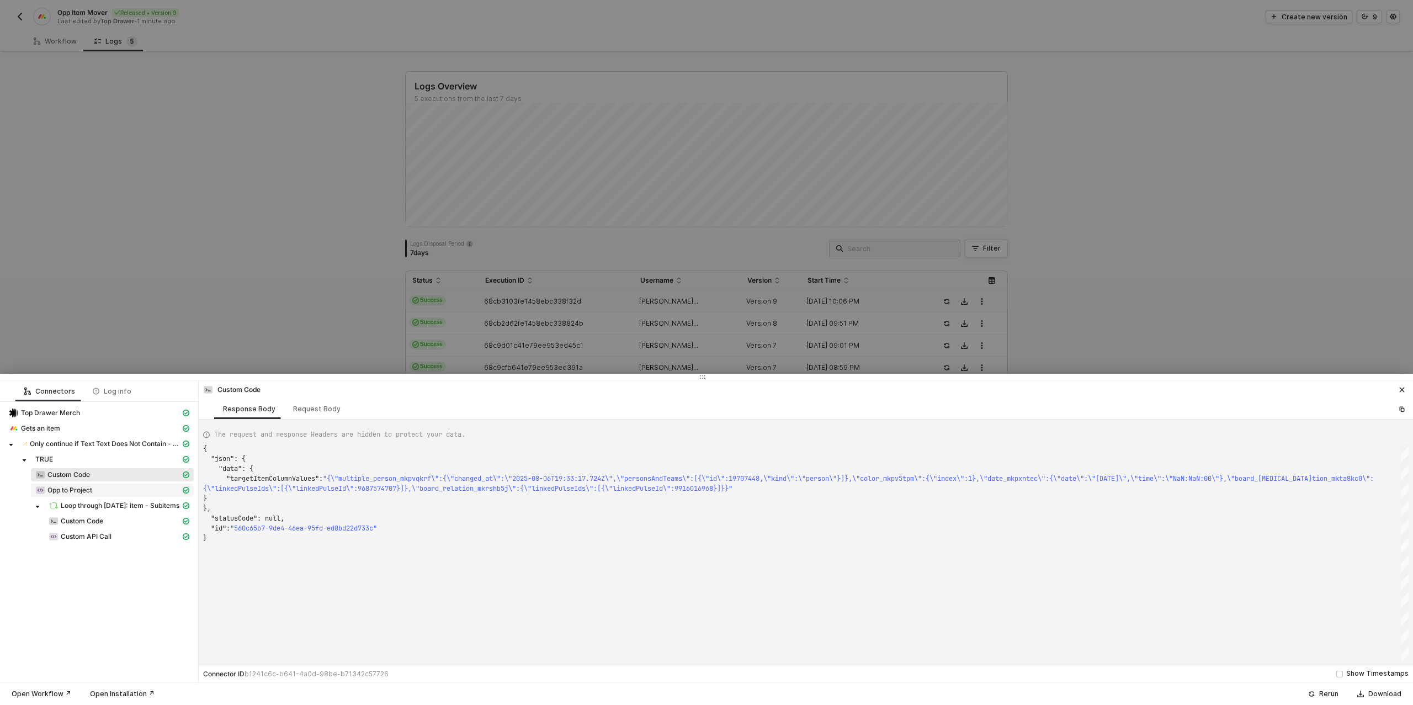
click at [91, 486] on span "Opp to Project" at bounding box center [69, 490] width 45 height 9
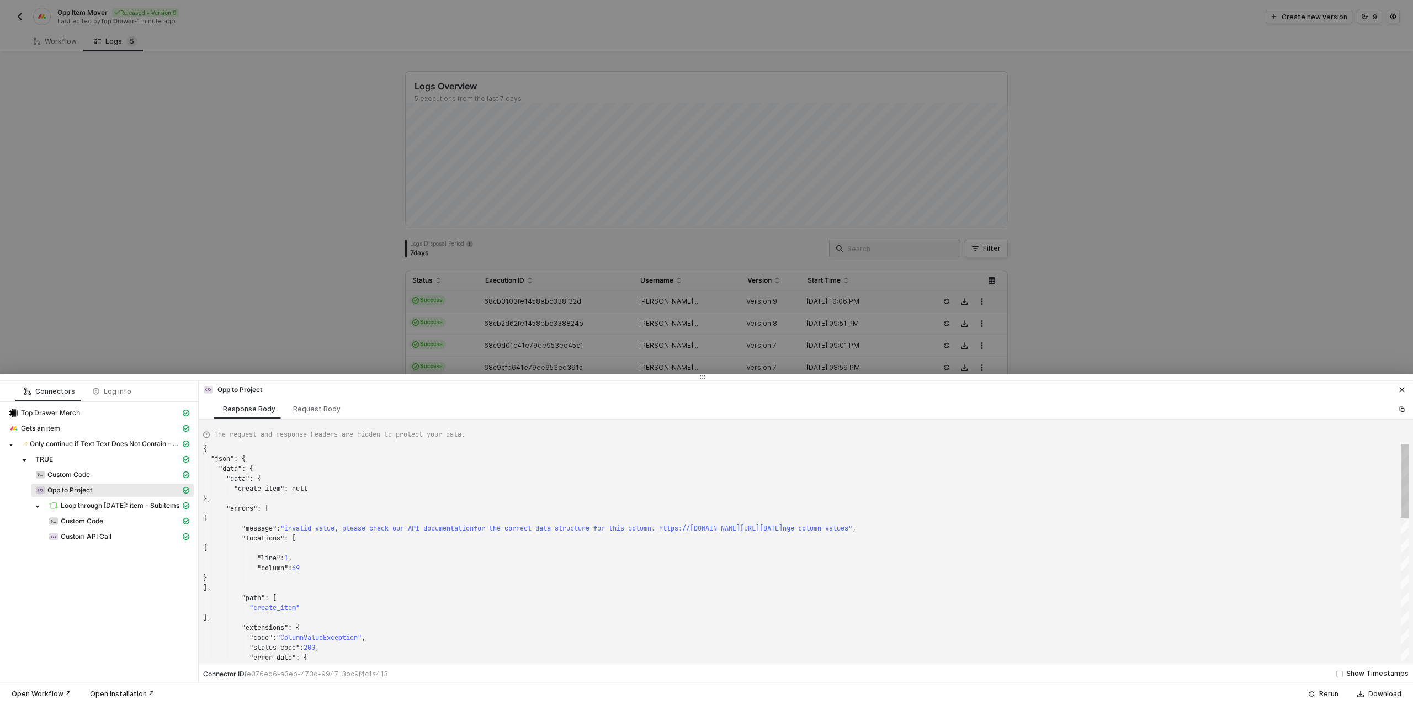
scroll to position [99, 0]
click at [78, 476] on span "Custom Code" at bounding box center [68, 474] width 42 height 9
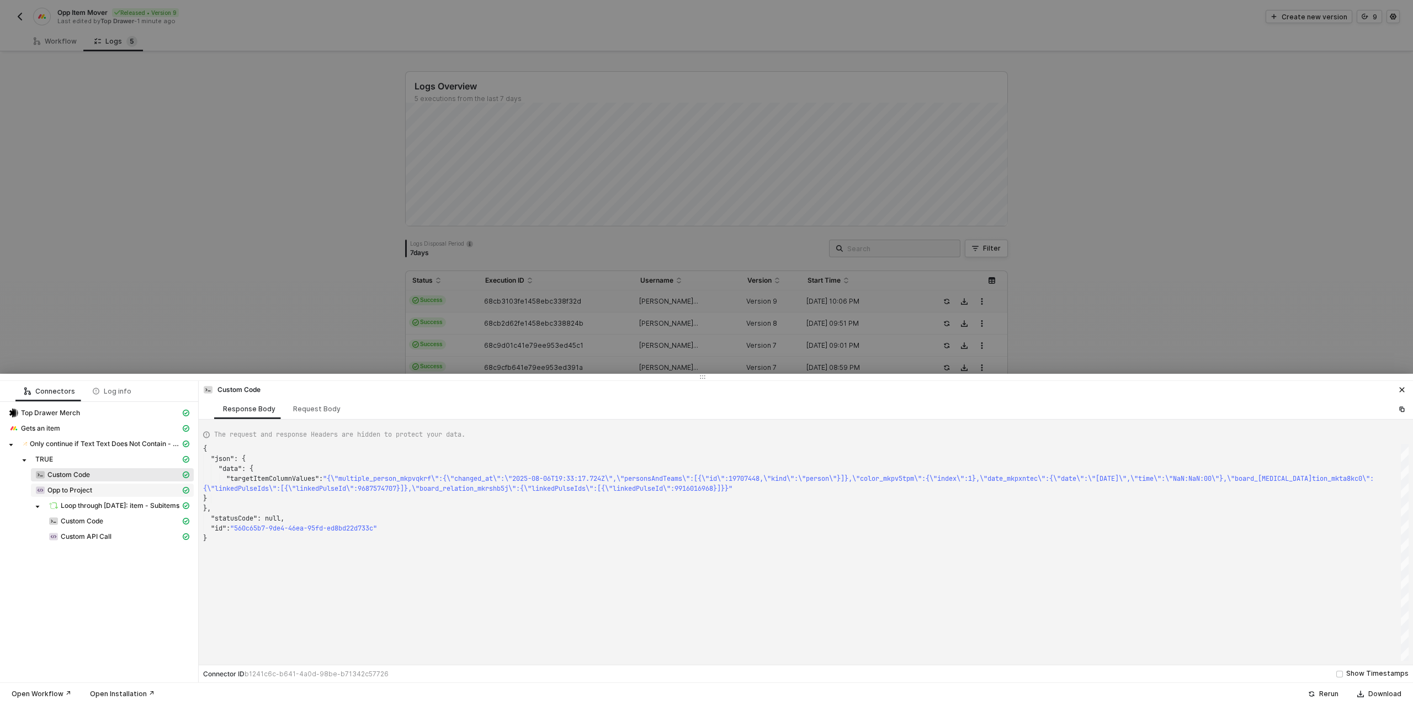
click at [76, 484] on span "Opp to Project" at bounding box center [112, 489] width 163 height 13
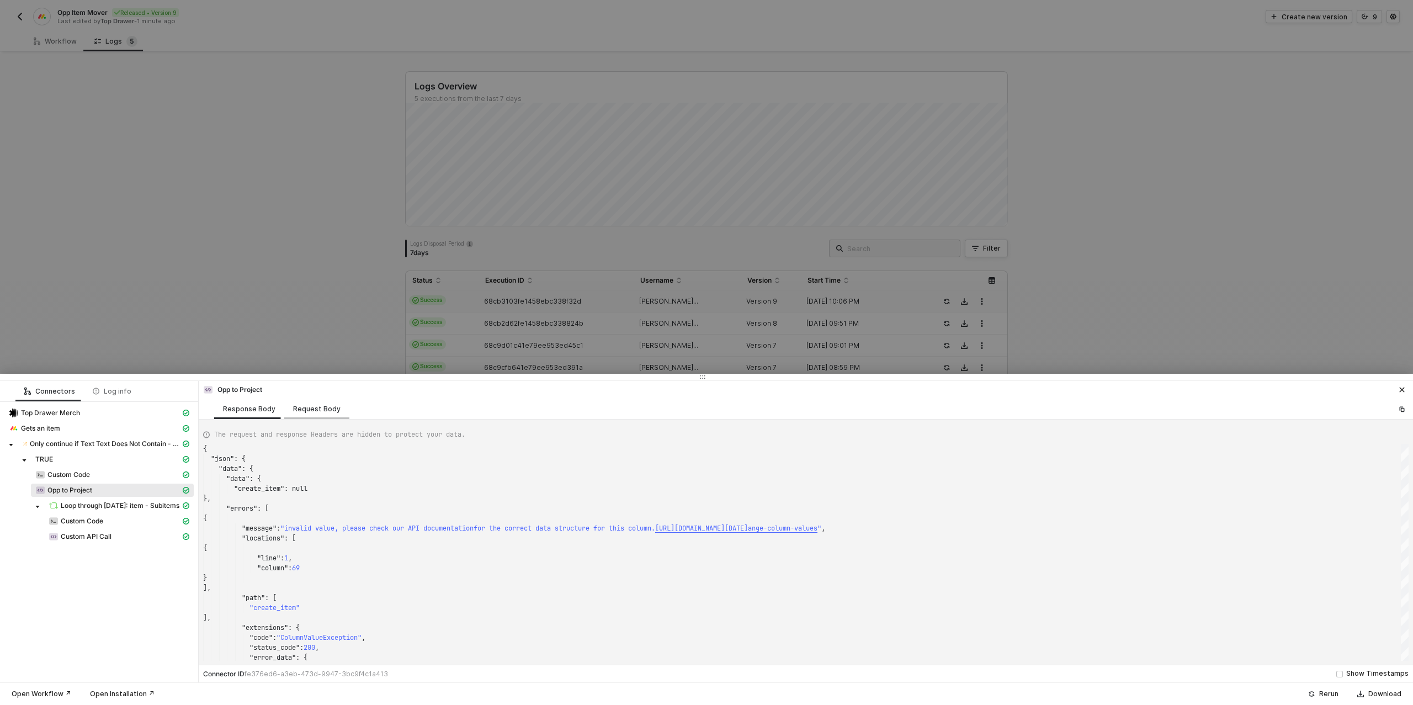
click at [311, 413] on div "Request Body" at bounding box center [316, 408] width 65 height 20
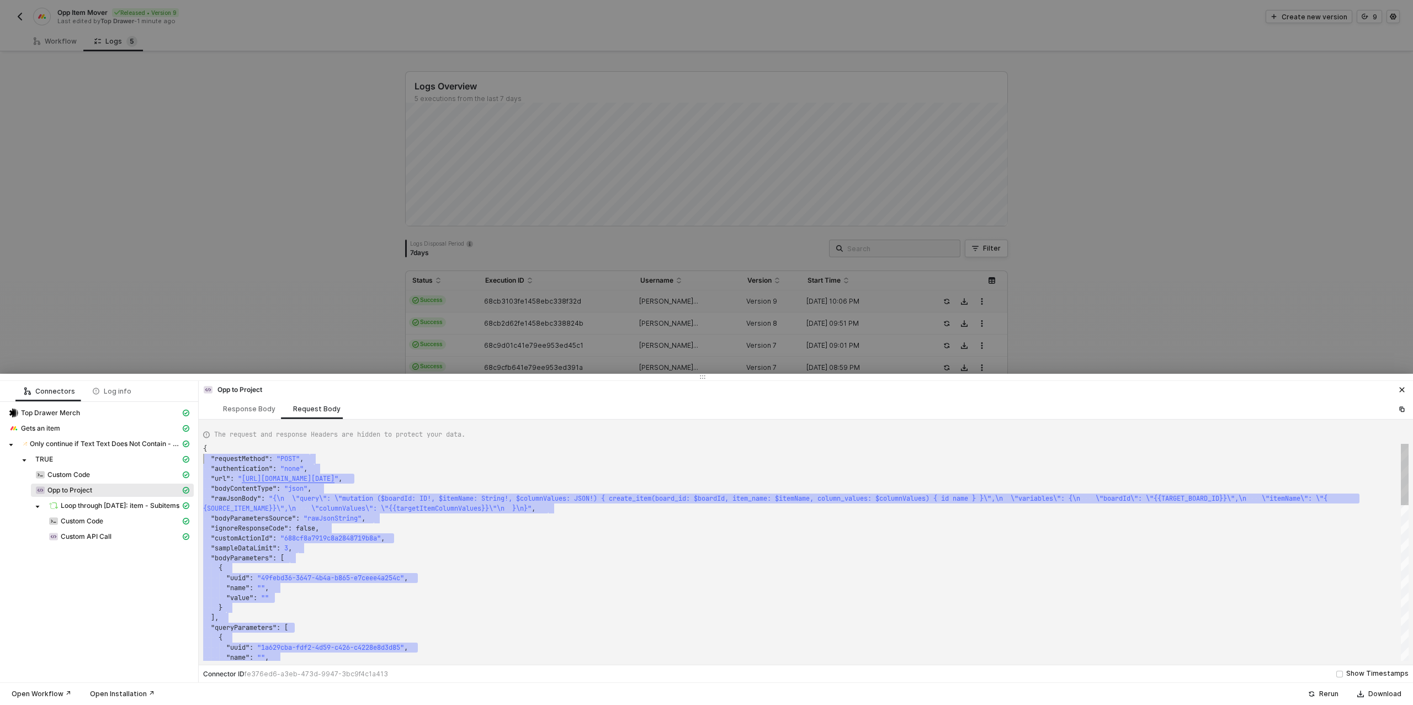
scroll to position [0, 0]
drag, startPoint x: 228, startPoint y: 657, endPoint x: 202, endPoint y: 450, distance: 209.2
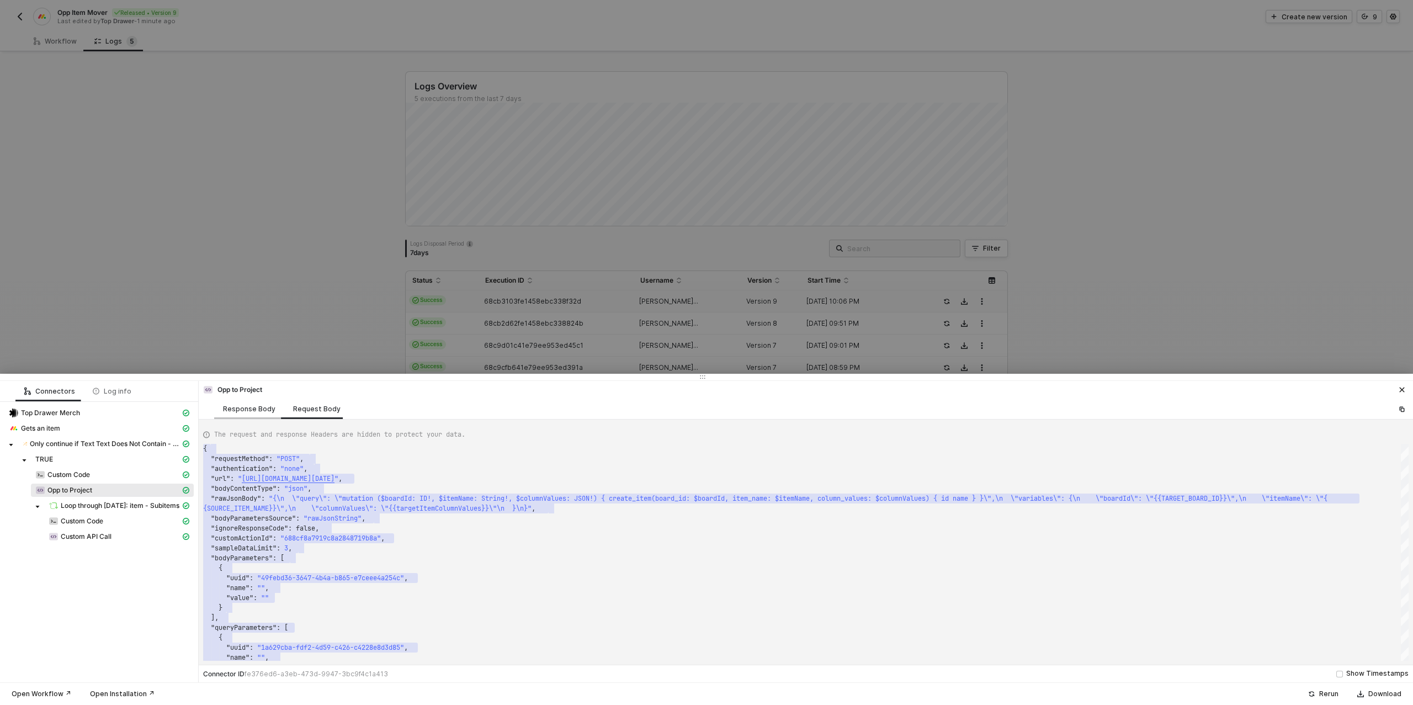
click at [247, 403] on div "Response Body" at bounding box center [249, 408] width 70 height 20
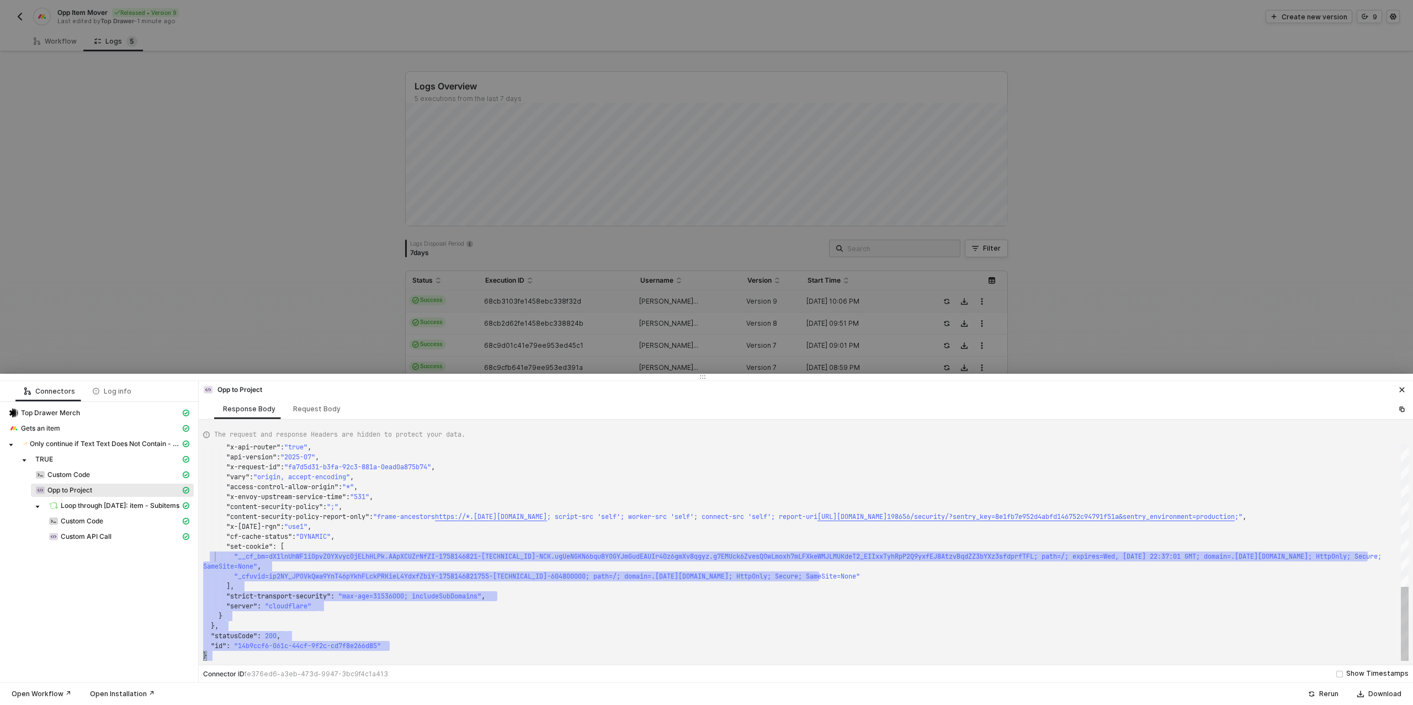
scroll to position [50, 0]
type textarea "{ "json": { "data": { "data": { "create_item": null }, "errors": [ { "message":…"
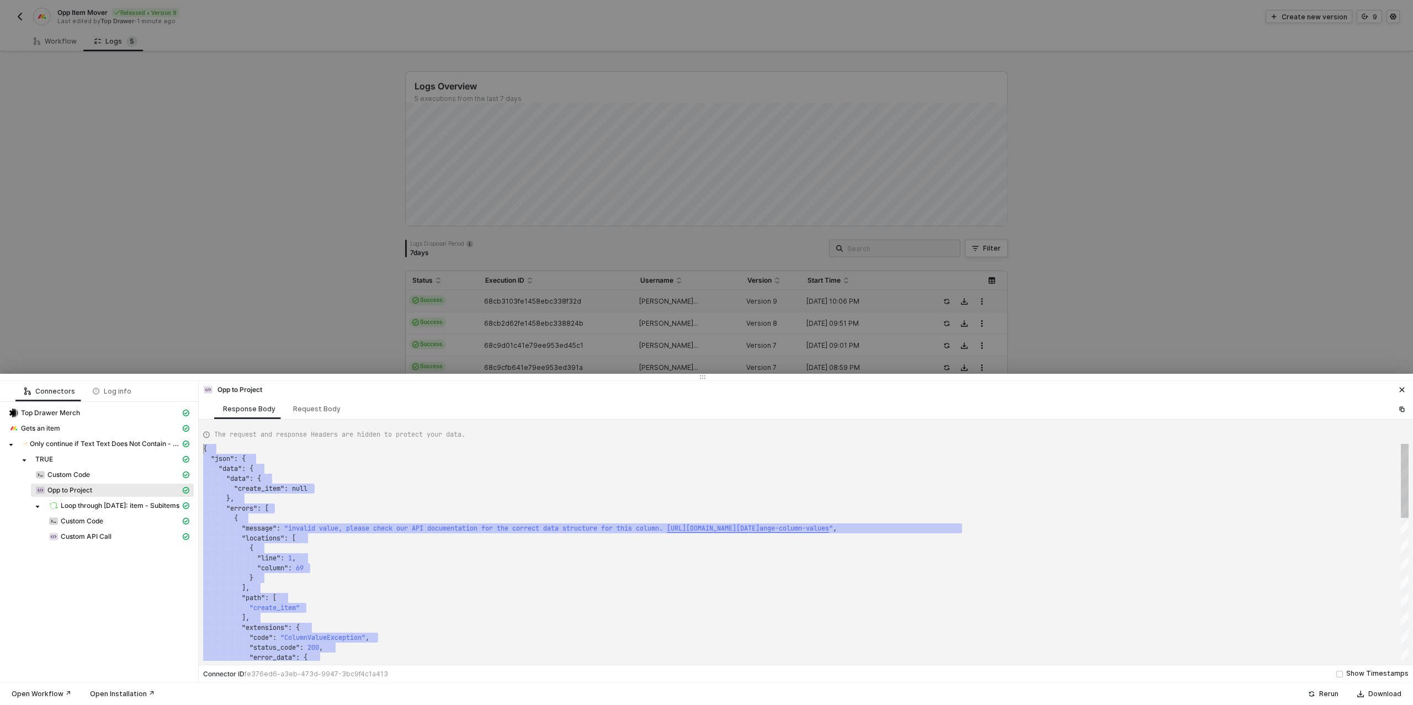
scroll to position [0, 0]
drag, startPoint x: 229, startPoint y: 654, endPoint x: 200, endPoint y: 446, distance: 210.6
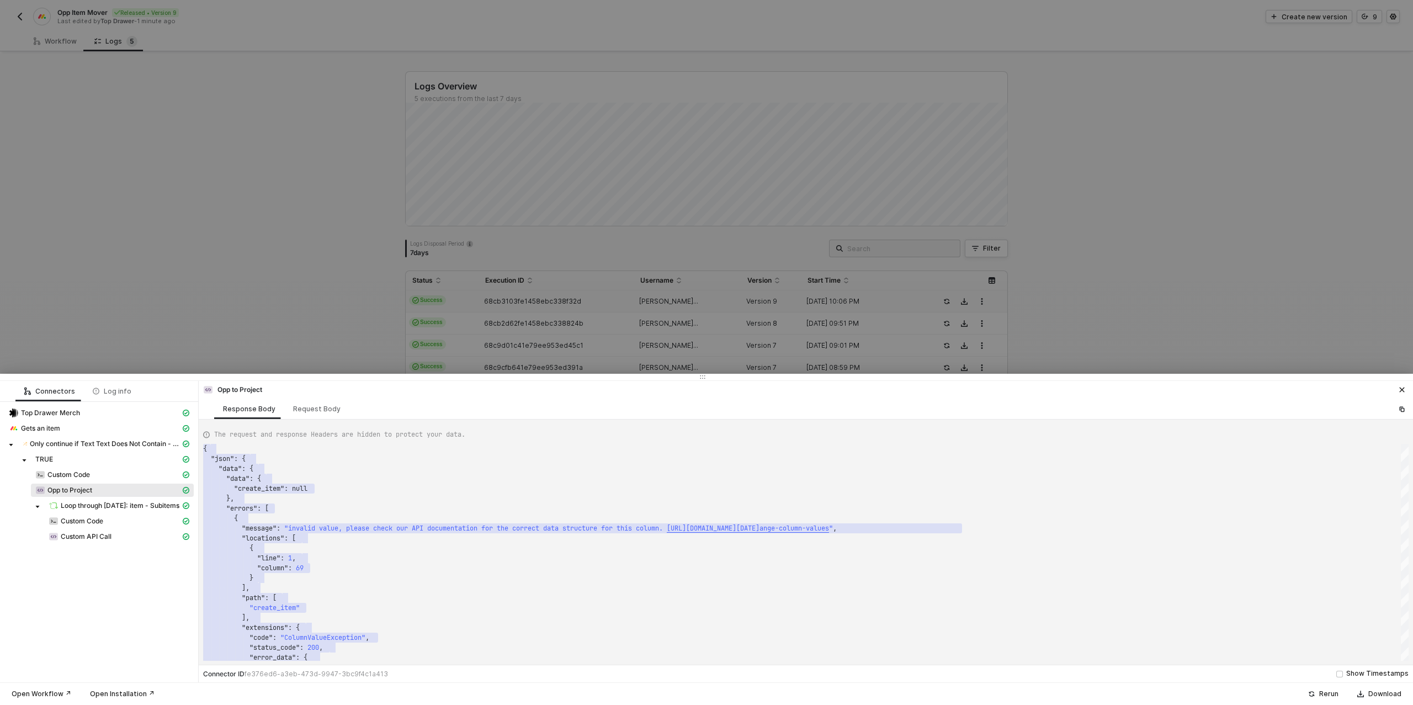
click at [1368, 19] on div at bounding box center [706, 352] width 1413 height 705
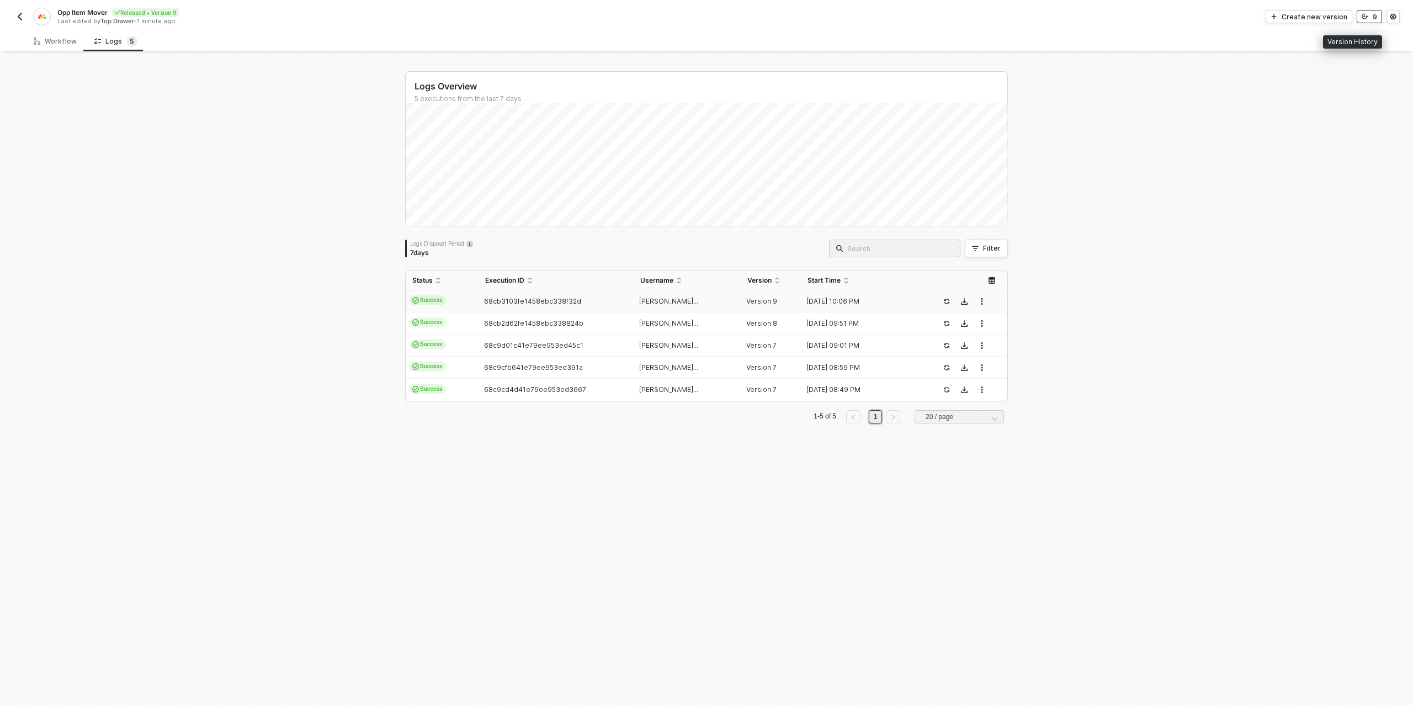
click at [1373, 17] on div "9" at bounding box center [1374, 16] width 4 height 9
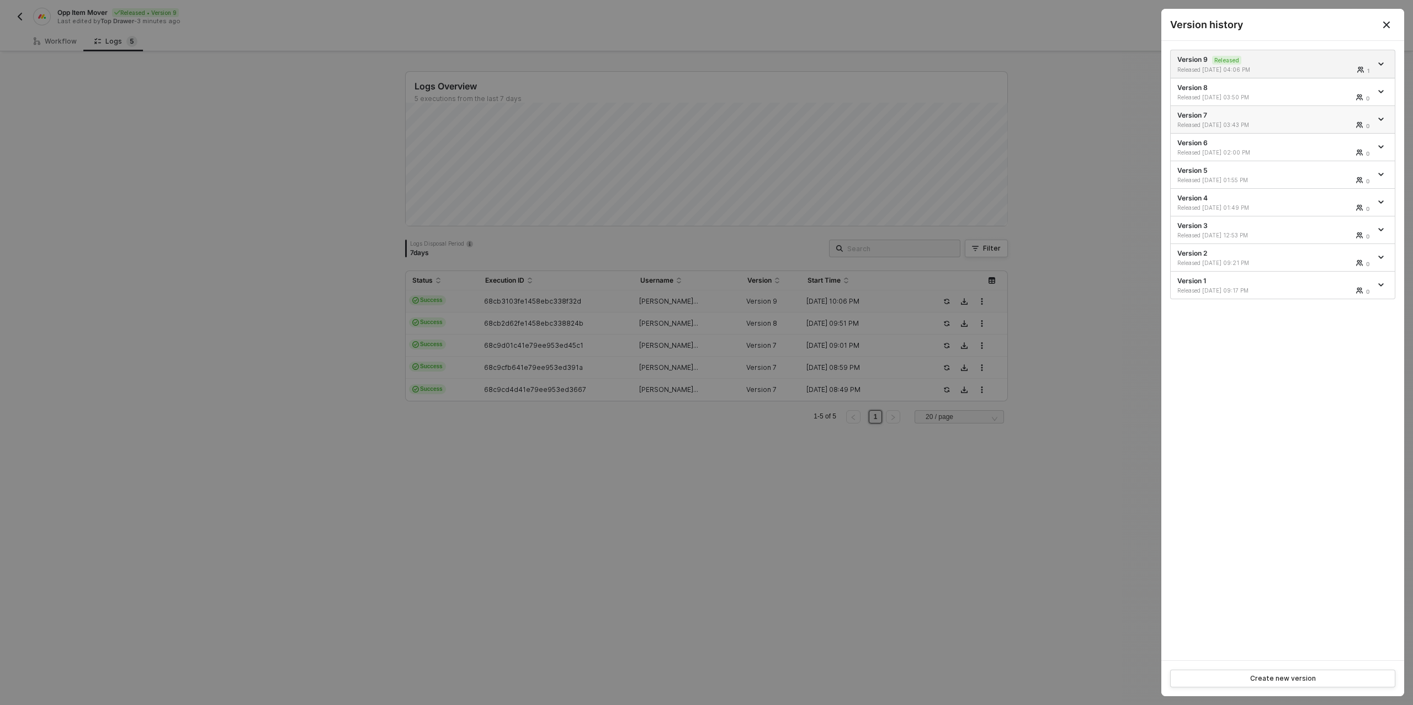
click at [1259, 119] on div "Version 7 Released 08/27/2025 03:43 PM 0" at bounding box center [1274, 119] width 194 height 18
click at [635, 151] on div at bounding box center [706, 352] width 1413 height 705
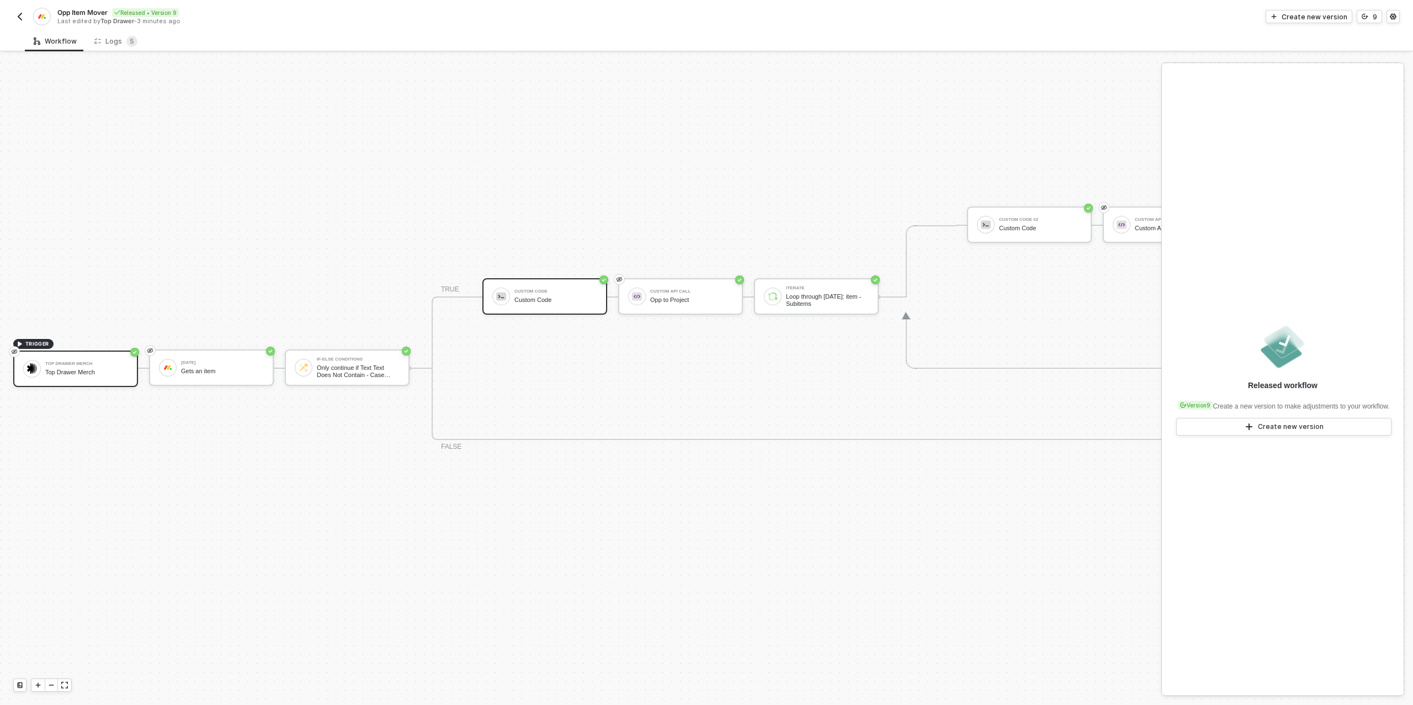
click at [545, 281] on div "Custom Code Custom Code" at bounding box center [544, 296] width 125 height 36
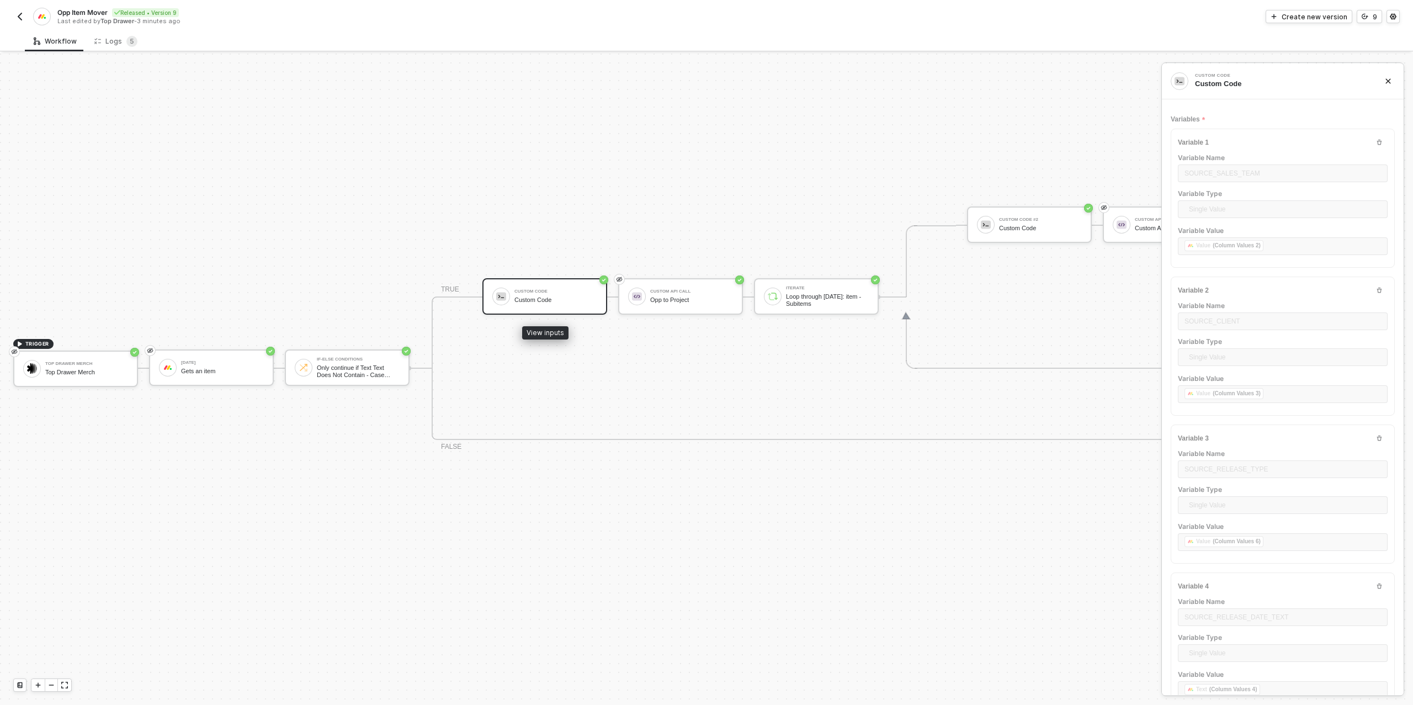
type textarea "/* ✅ Final Alloy custom code for Target Item creation using column text for dat…"
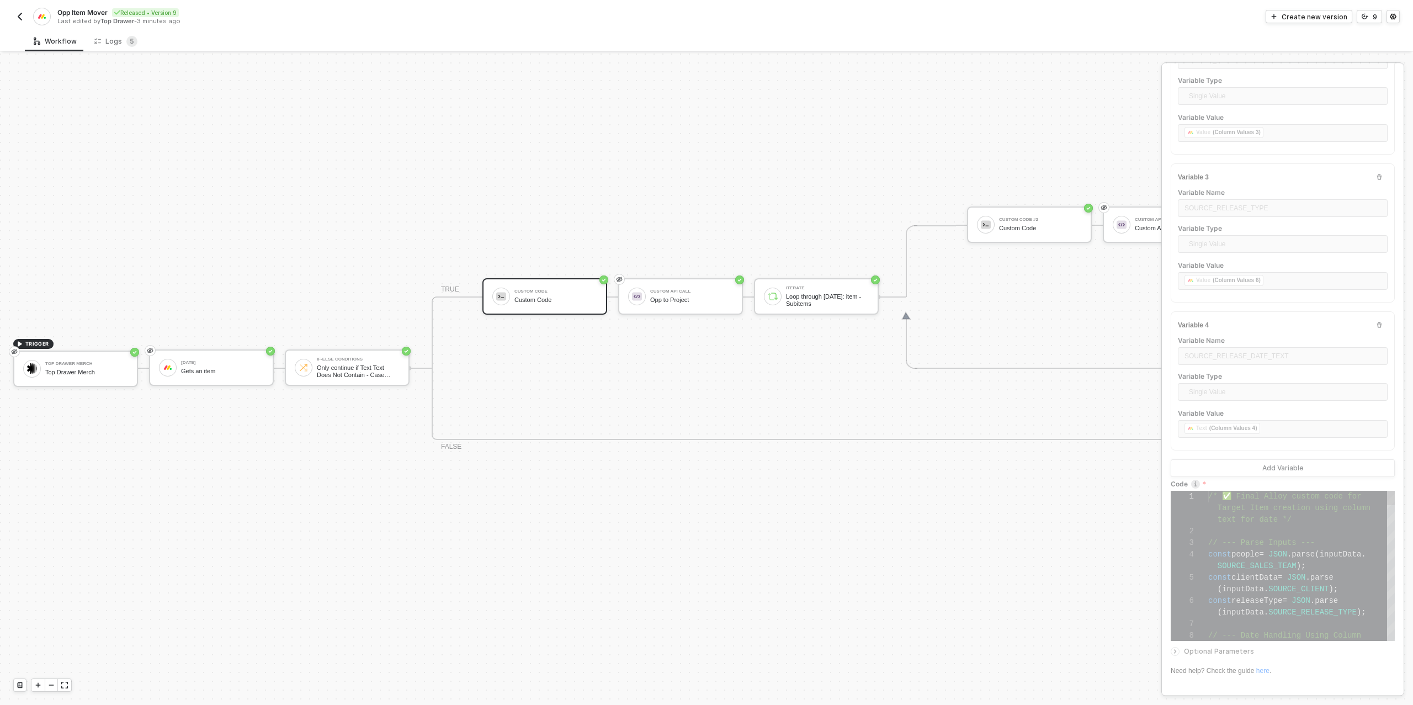
click at [1261, 540] on span "// --- Parse Inputs ---" at bounding box center [1261, 542] width 107 height 9
click at [1376, 13] on div "9" at bounding box center [1374, 16] width 4 height 9
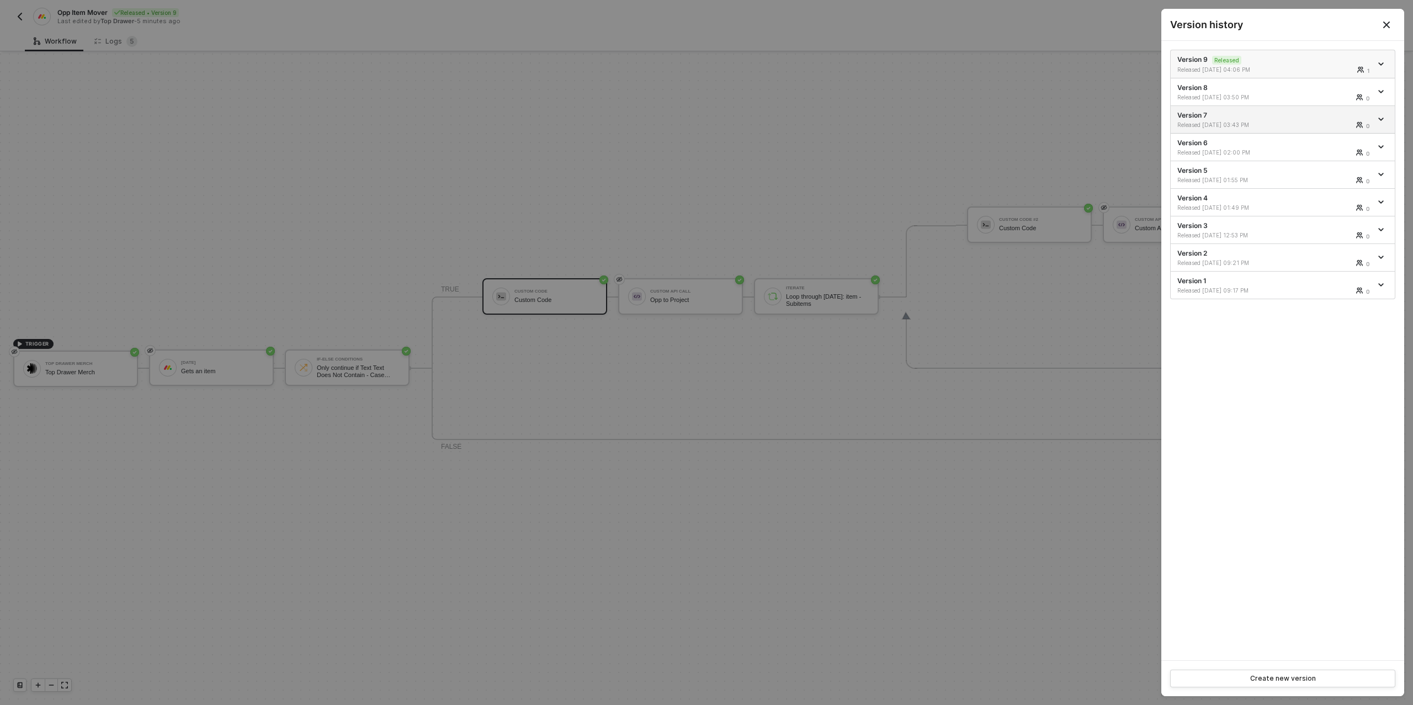
click at [1380, 62] on icon "icon-arrow-down" at bounding box center [1381, 64] width 6 height 6
click at [1345, 82] on div "Make a copy" at bounding box center [1342, 82] width 68 height 10
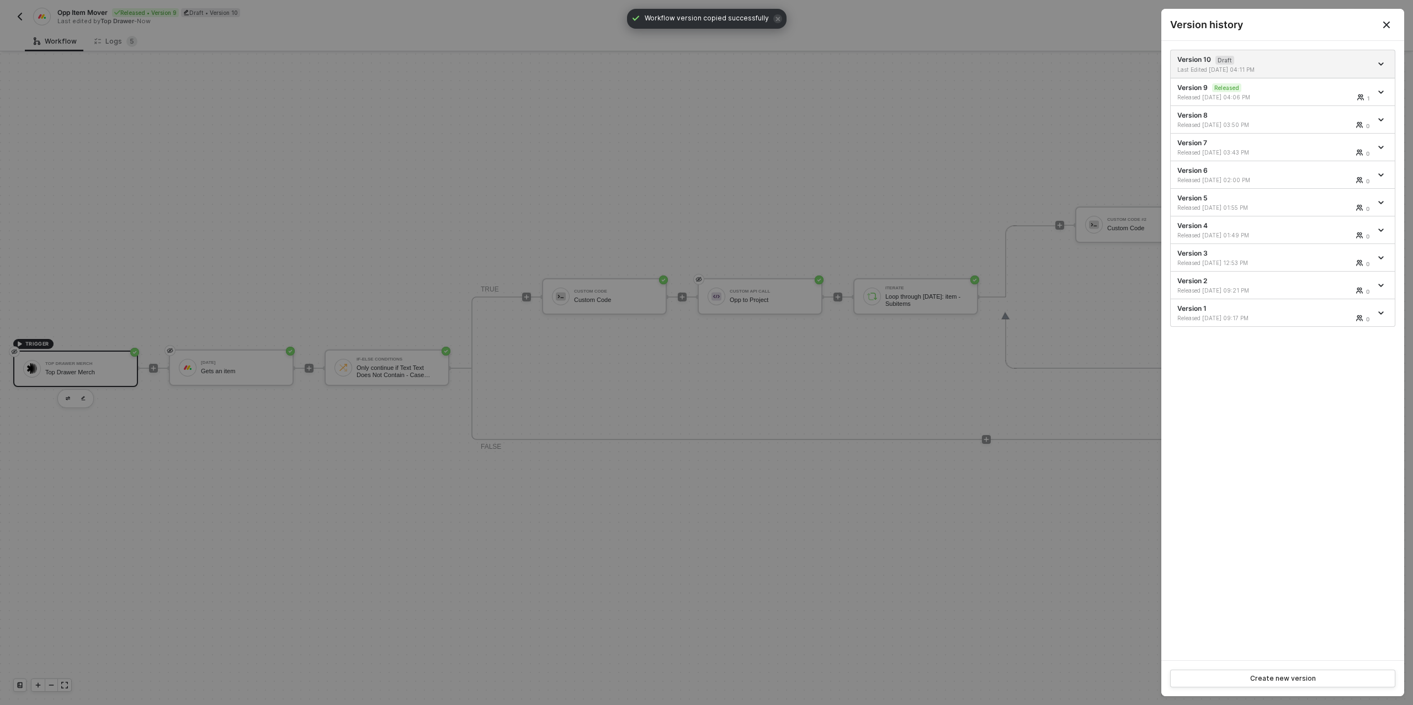
click at [639, 281] on div at bounding box center [706, 352] width 1413 height 705
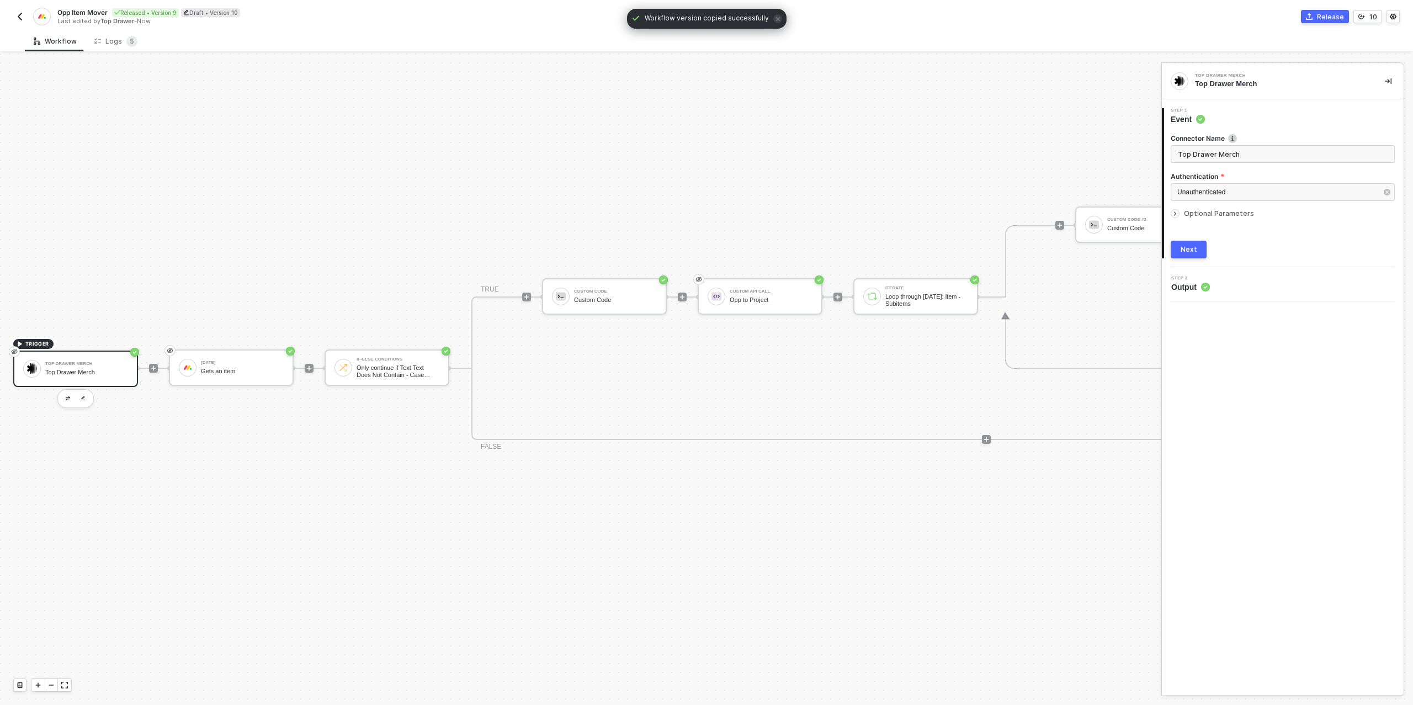
click at [617, 292] on div "Custom Code" at bounding box center [615, 291] width 83 height 4
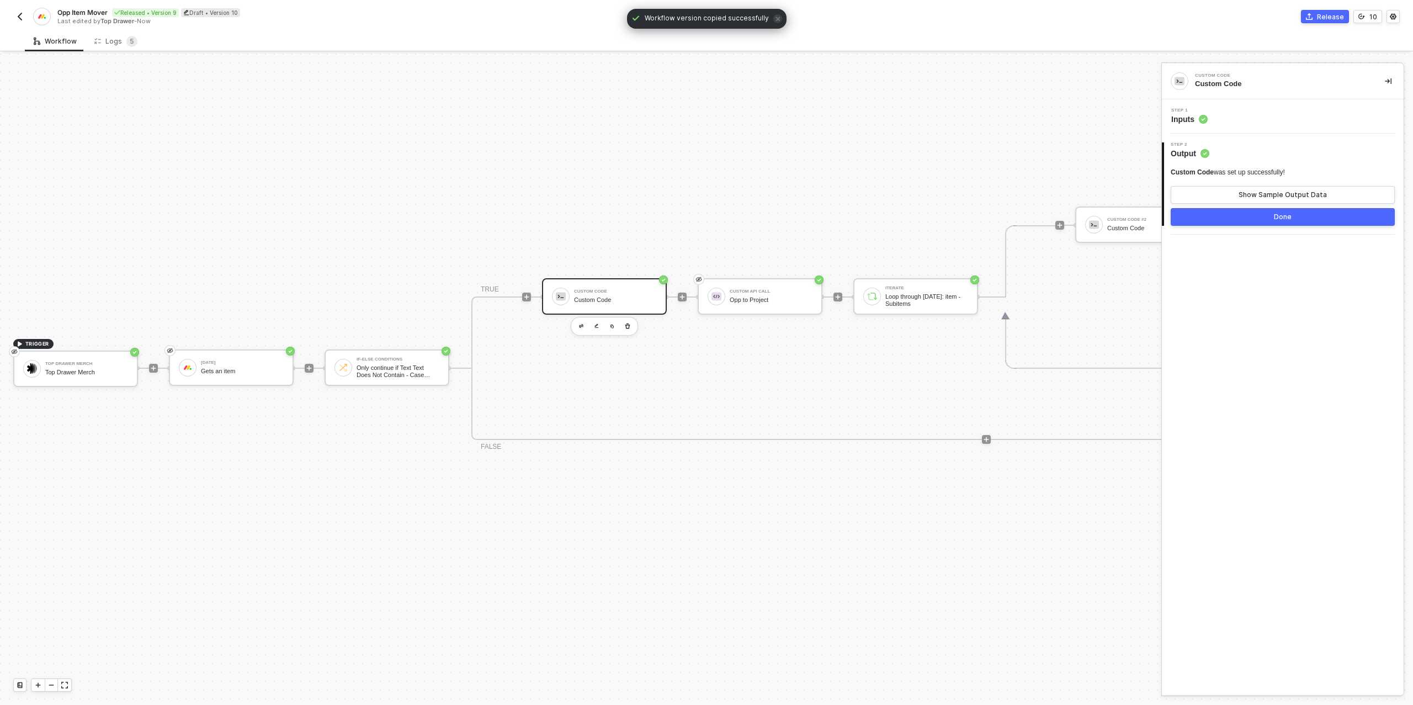
click at [1249, 120] on div "Step 1 Inputs" at bounding box center [1283, 116] width 239 height 17
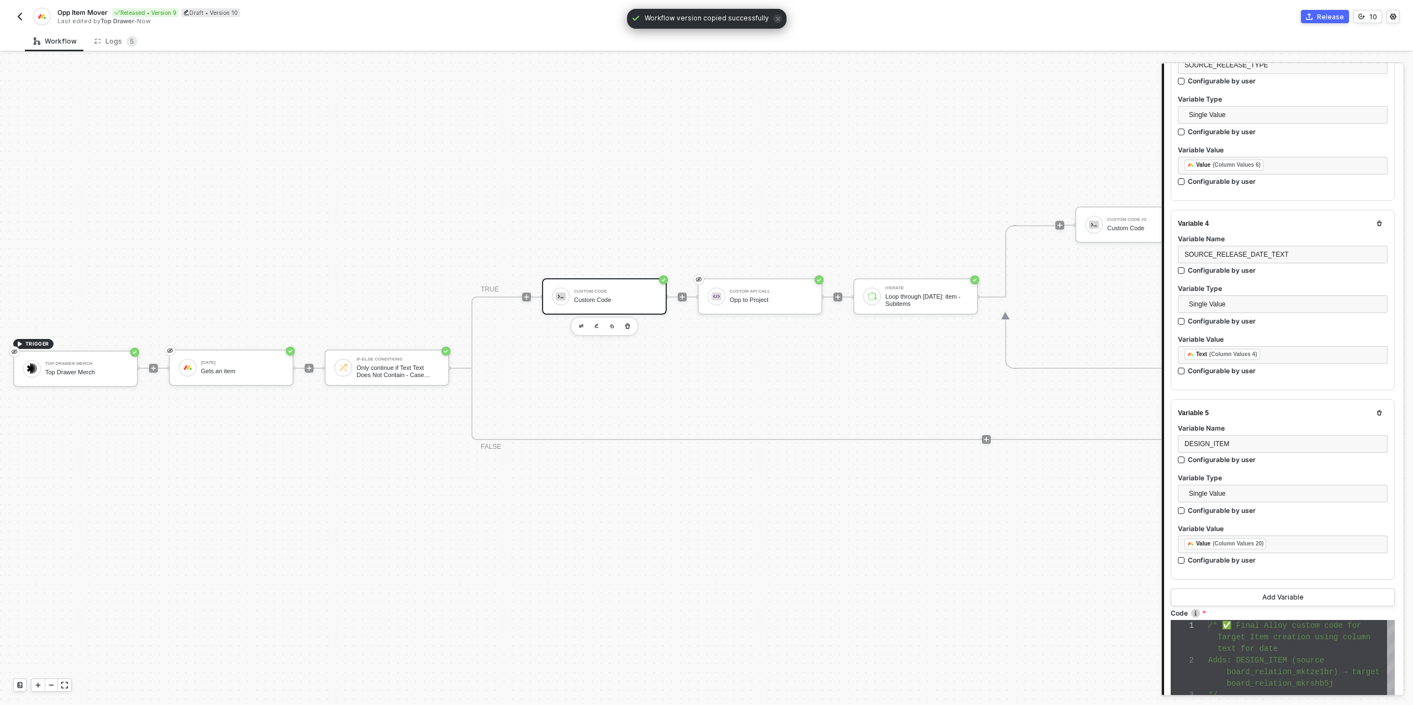
scroll to position [757, 0]
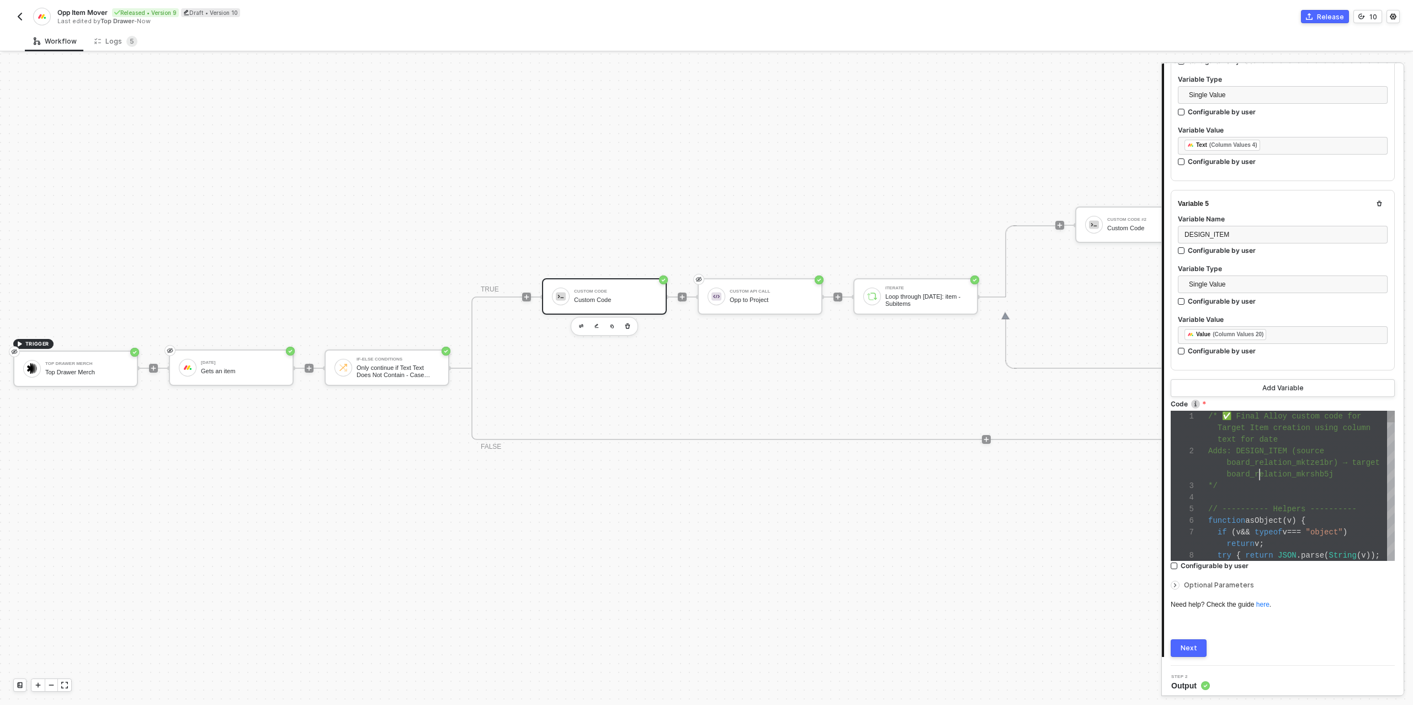
click at [1260, 470] on span "board_relation_mkrshb5j" at bounding box center [1280, 474] width 107 height 9
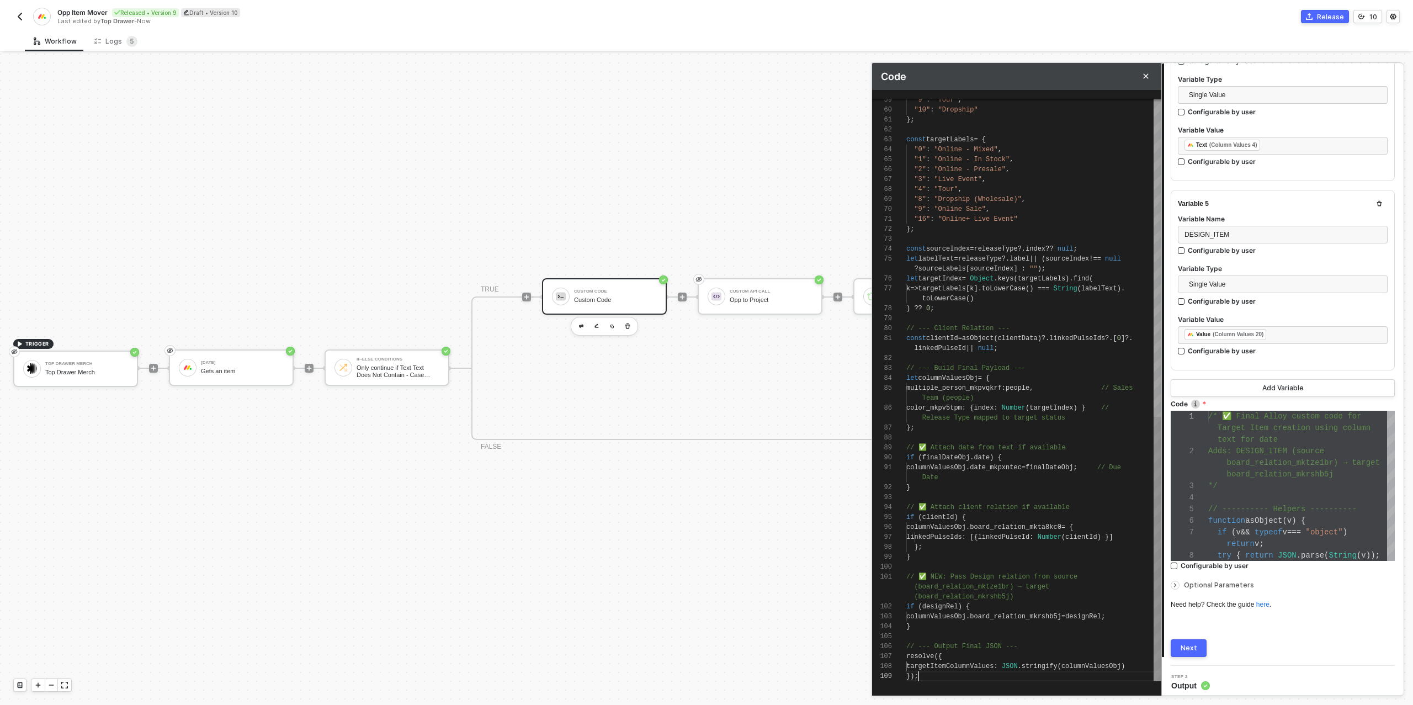
scroll to position [40, 0]
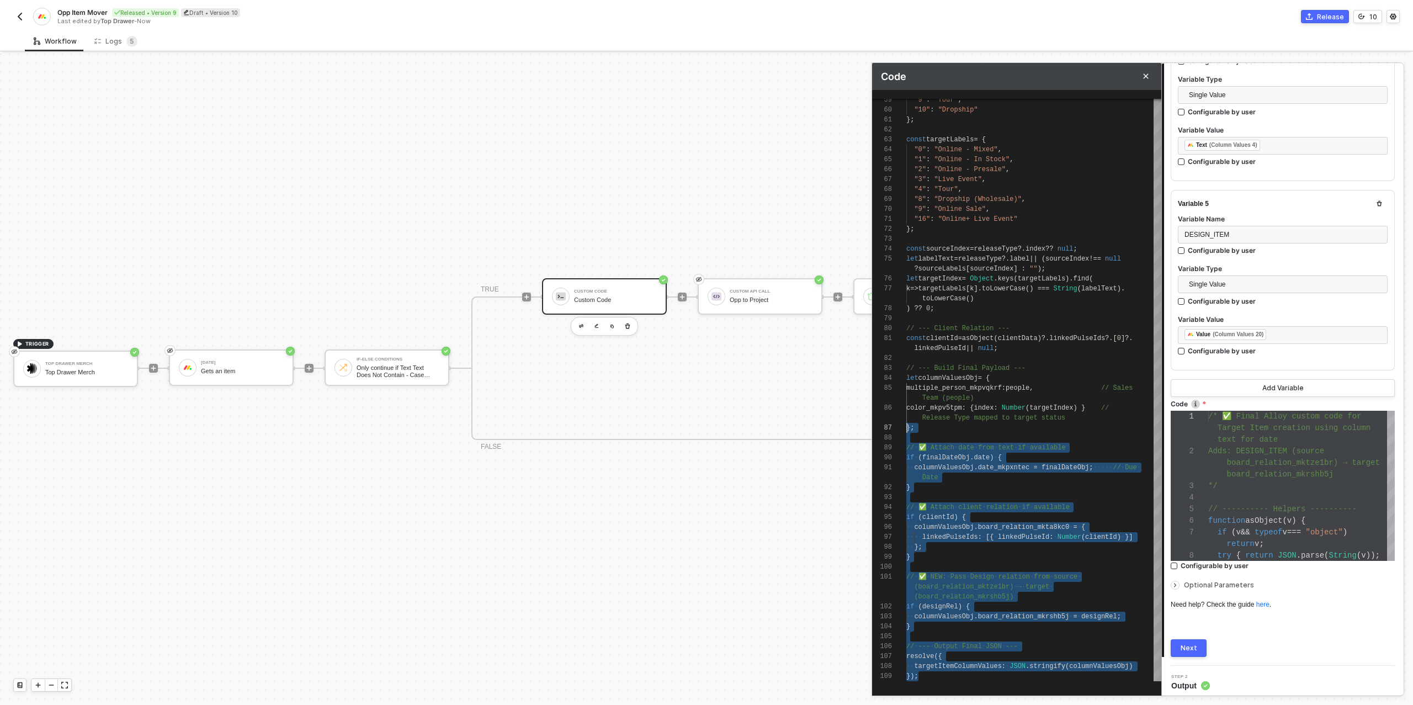
type textarea "/* ✅ Final Alloy custom code for Target Item creation using column text for dat…"
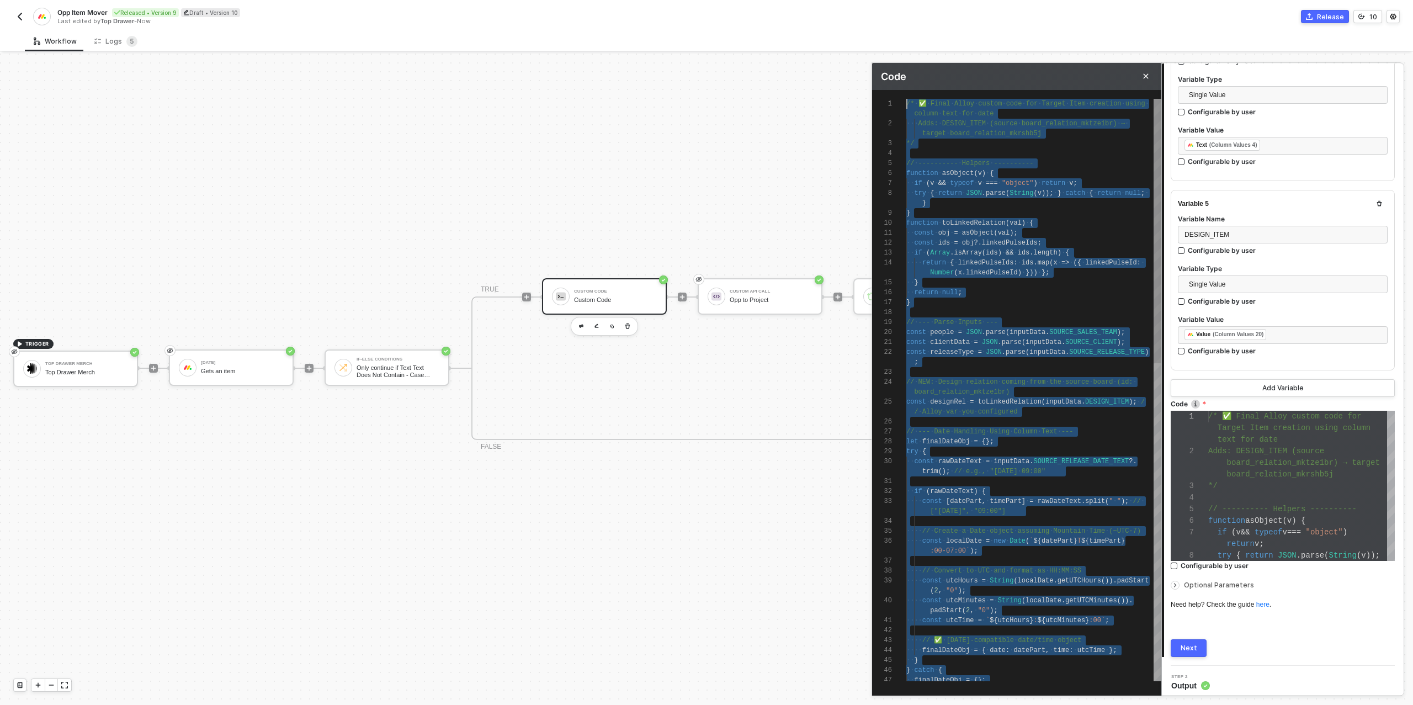
scroll to position [0, 0]
drag, startPoint x: 933, startPoint y: 676, endPoint x: 846, endPoint y: -63, distance: 744.5
paste textarea "Editor content;Press Alt+F1 for Accessibility Options."
type textarea "/* ✅ Final Alloy custom code for Target Item creation - Robust date parsing fro…"
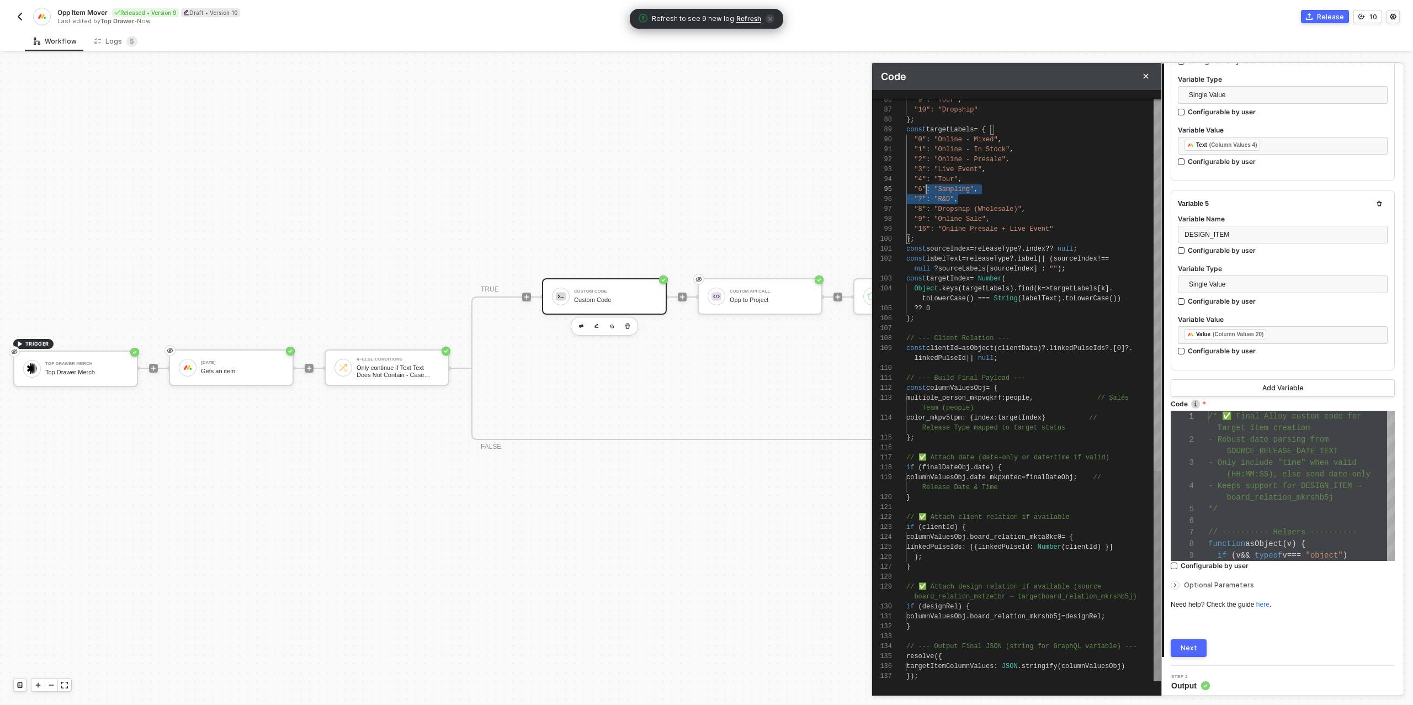
scroll to position [20, 4]
drag, startPoint x: 968, startPoint y: 198, endPoint x: 918, endPoint y: 190, distance: 51.3
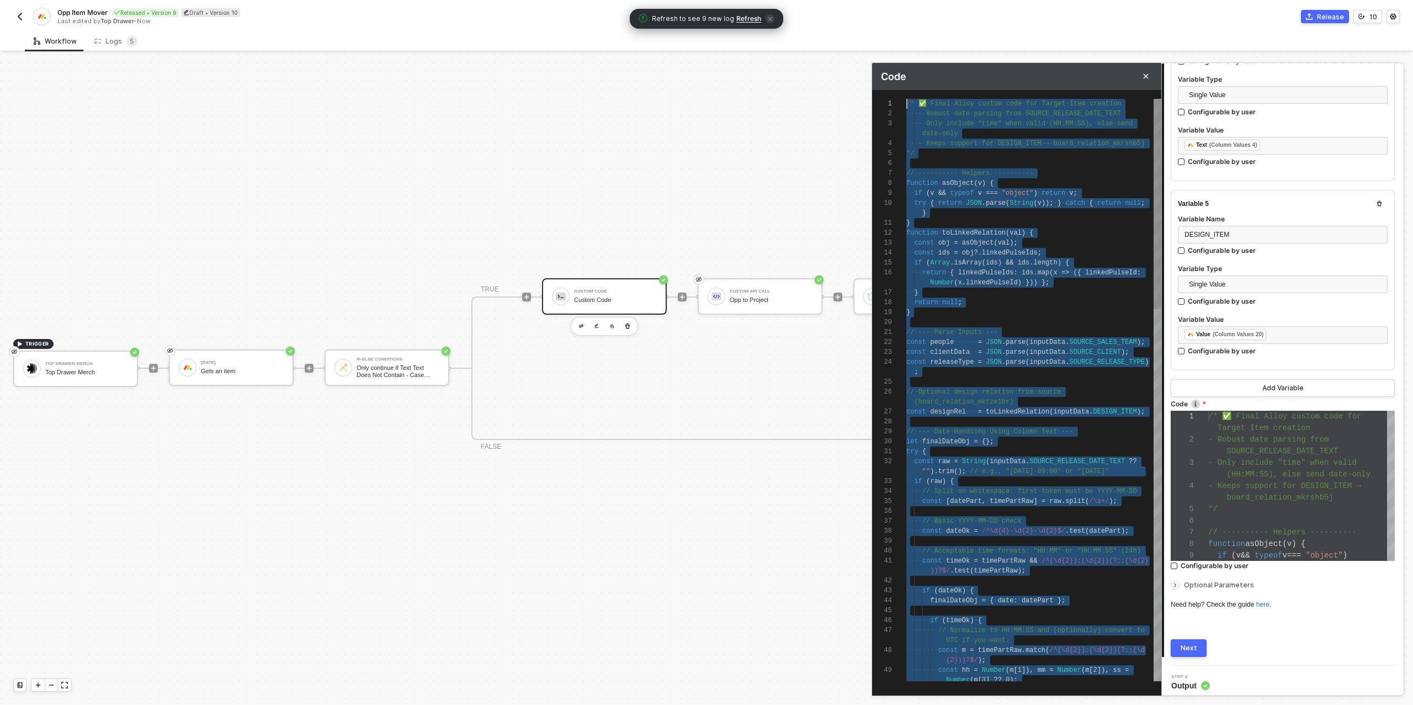
scroll to position [0, 0]
drag, startPoint x: 935, startPoint y: 677, endPoint x: 829, endPoint y: 0, distance: 684.8
paste textarea "targetItemColumnValues: JSON.stringify(columnValuesObj) });"
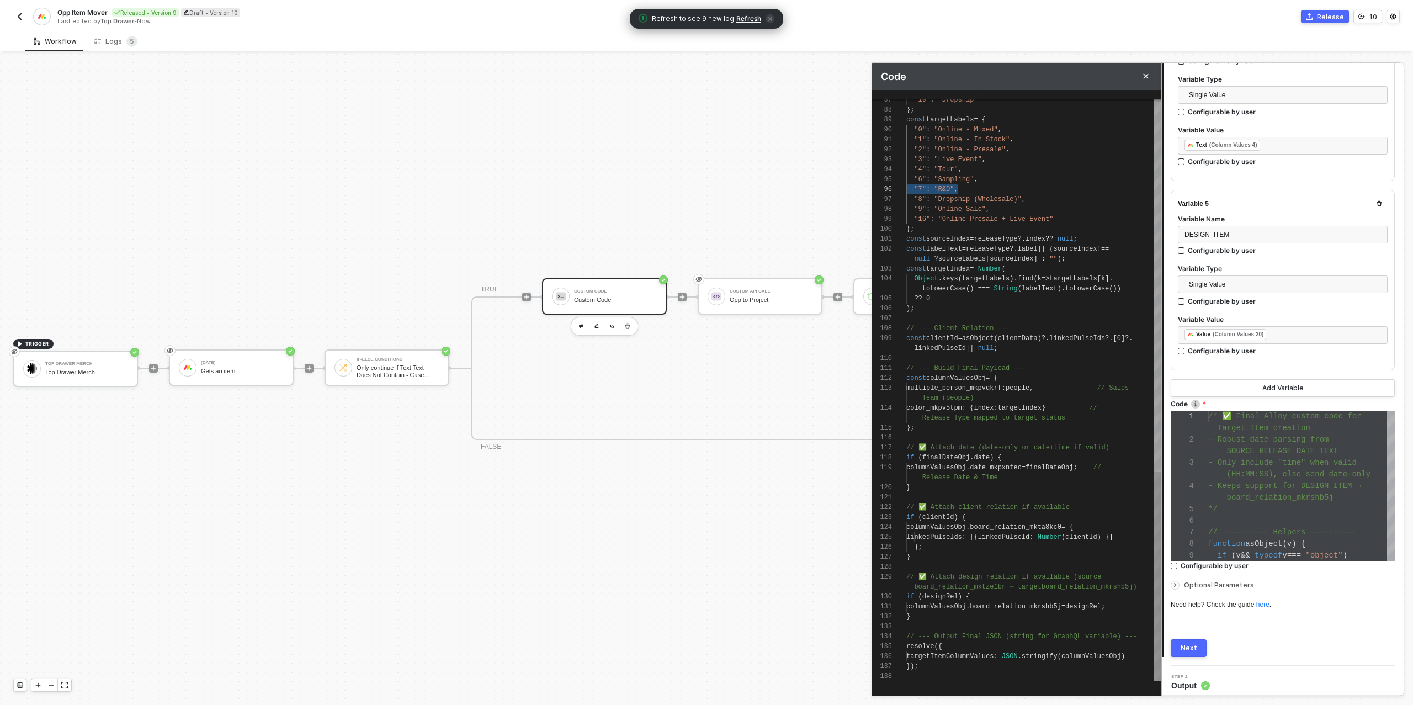
scroll to position [20, 0]
drag, startPoint x: 968, startPoint y: 190, endPoint x: 906, endPoint y: 177, distance: 63.6
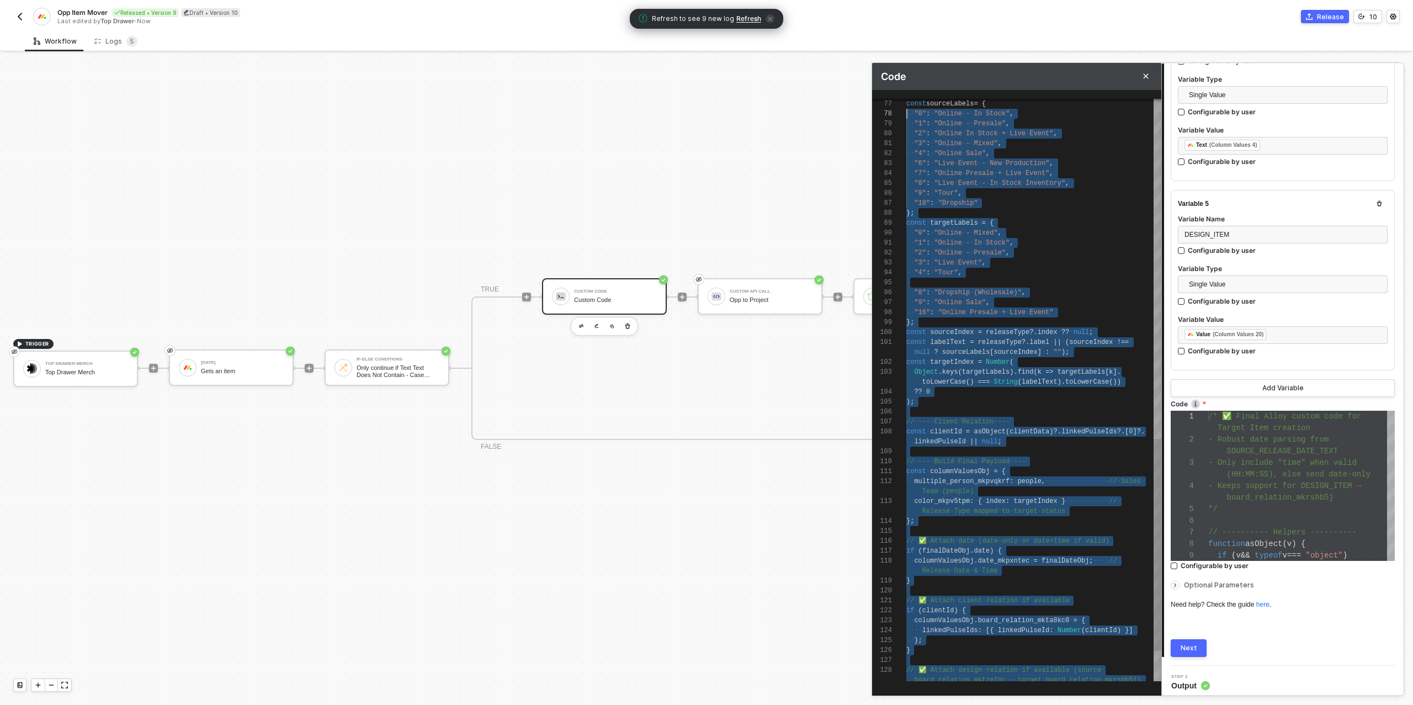
scroll to position [79, 0]
type textarea "/* ✅ Final Alloy custom code for Target Item creation - Robust date parsing fro…"
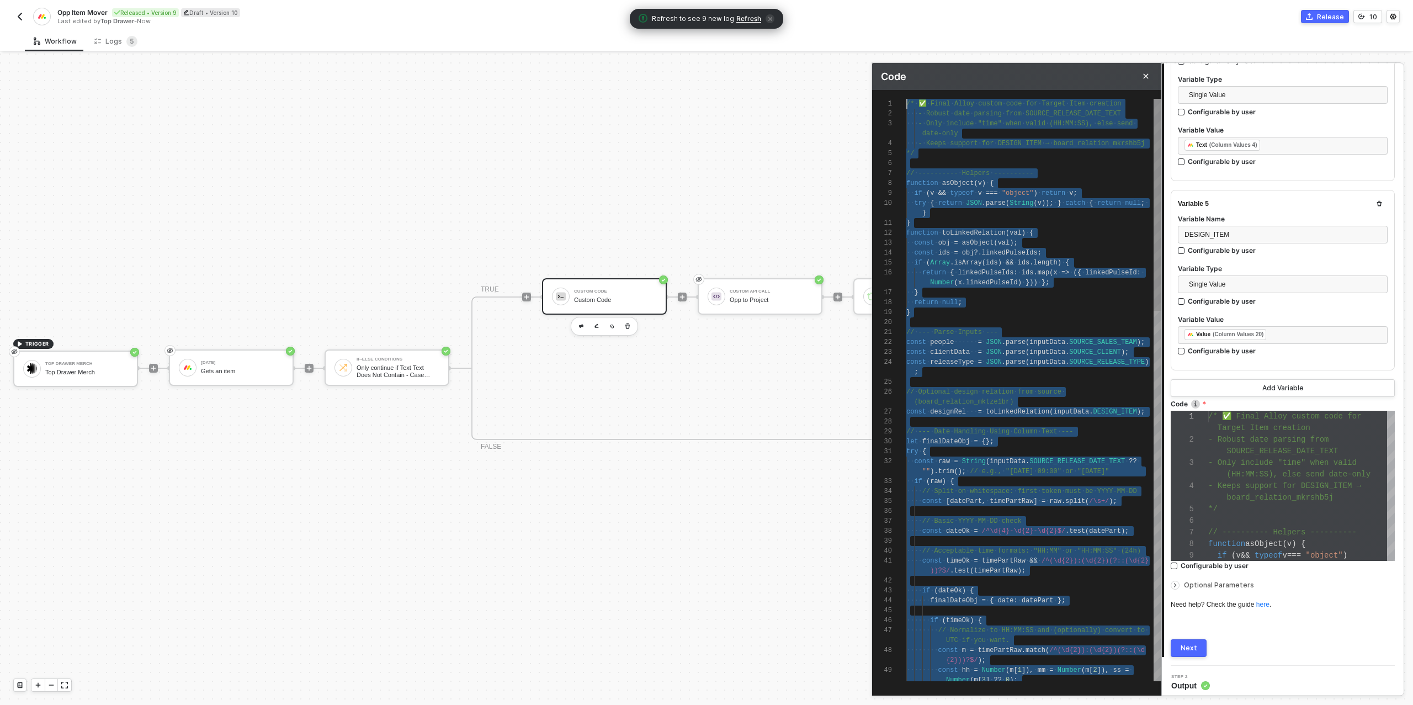
drag, startPoint x: 951, startPoint y: 673, endPoint x: 881, endPoint y: 20, distance: 656.5
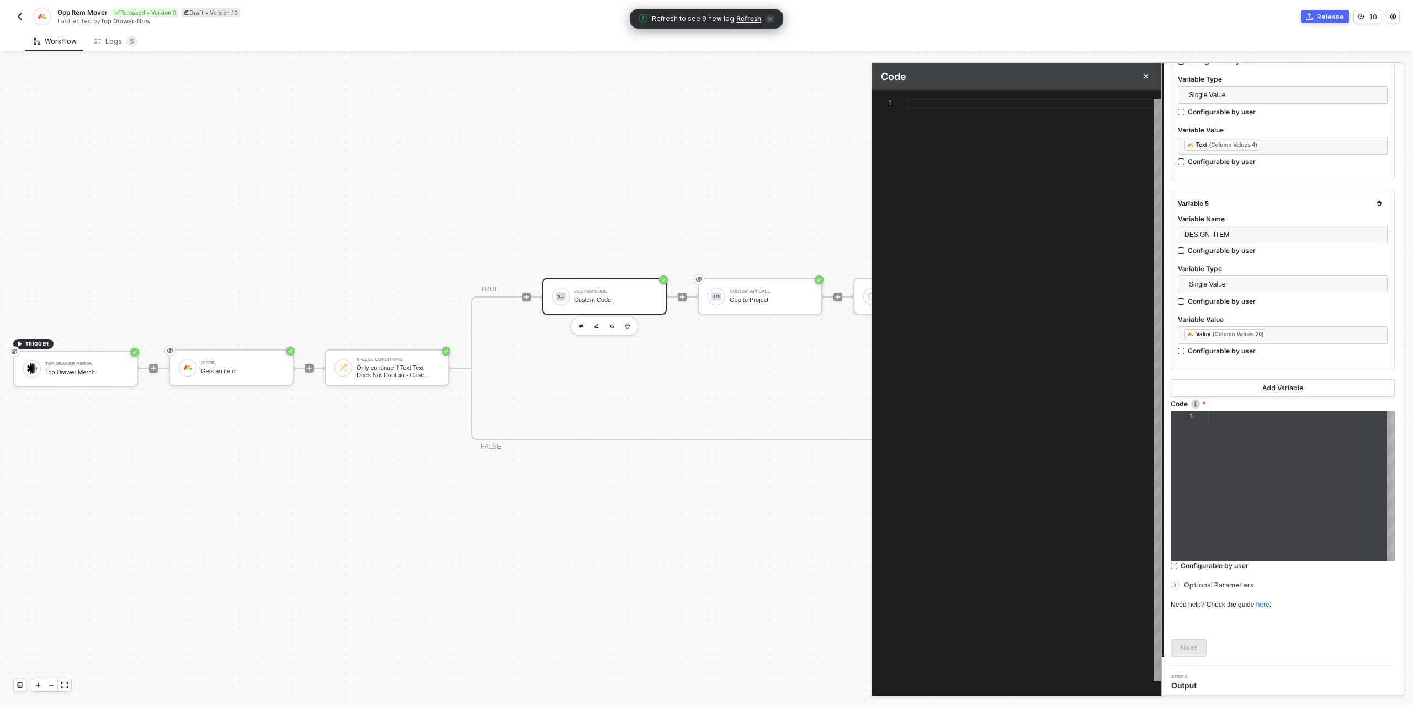
paste textarea "targetItemColumnValues: JSON.stringify(columnValuesObj) });"
type textarea "/* ✅ Final Alloy custom code for Target Item creation - Robust date parsing fro…"
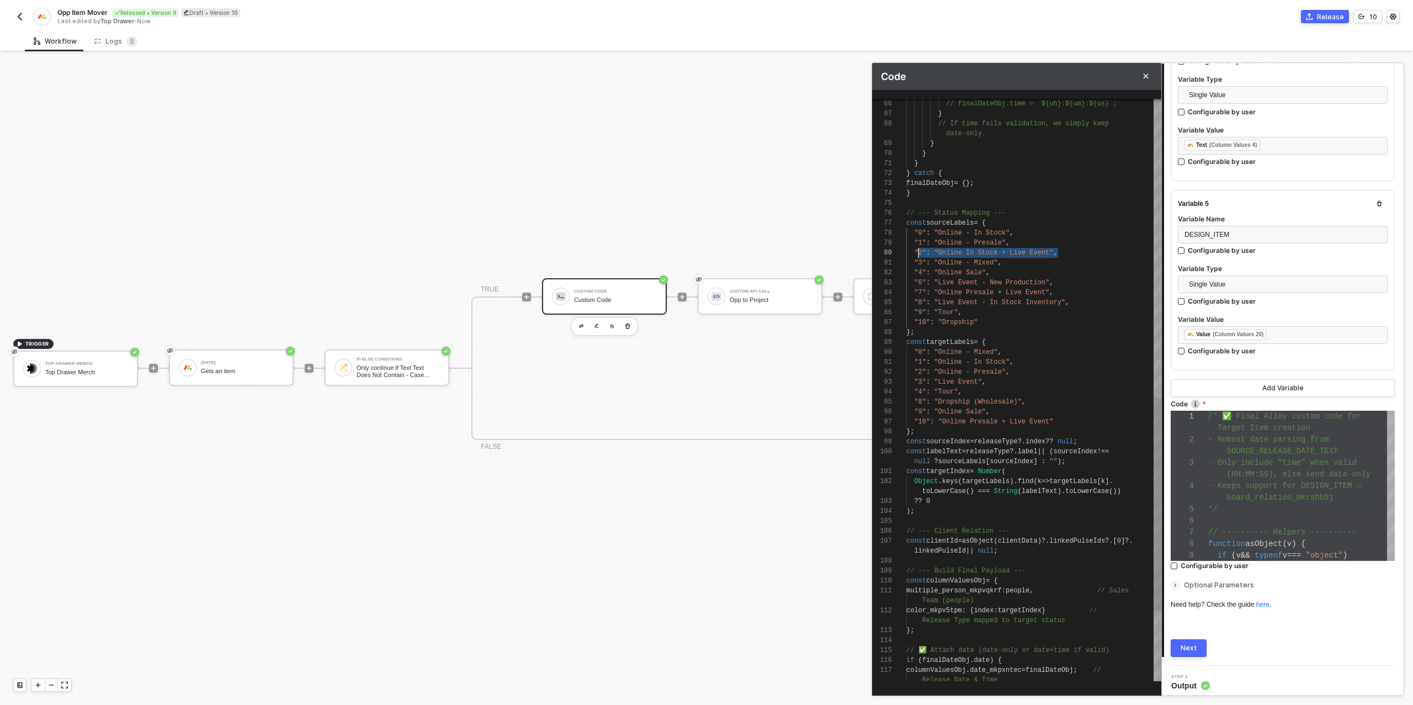
scroll to position [70, 8]
drag, startPoint x: 1051, startPoint y: 252, endPoint x: 944, endPoint y: 254, distance: 107.6
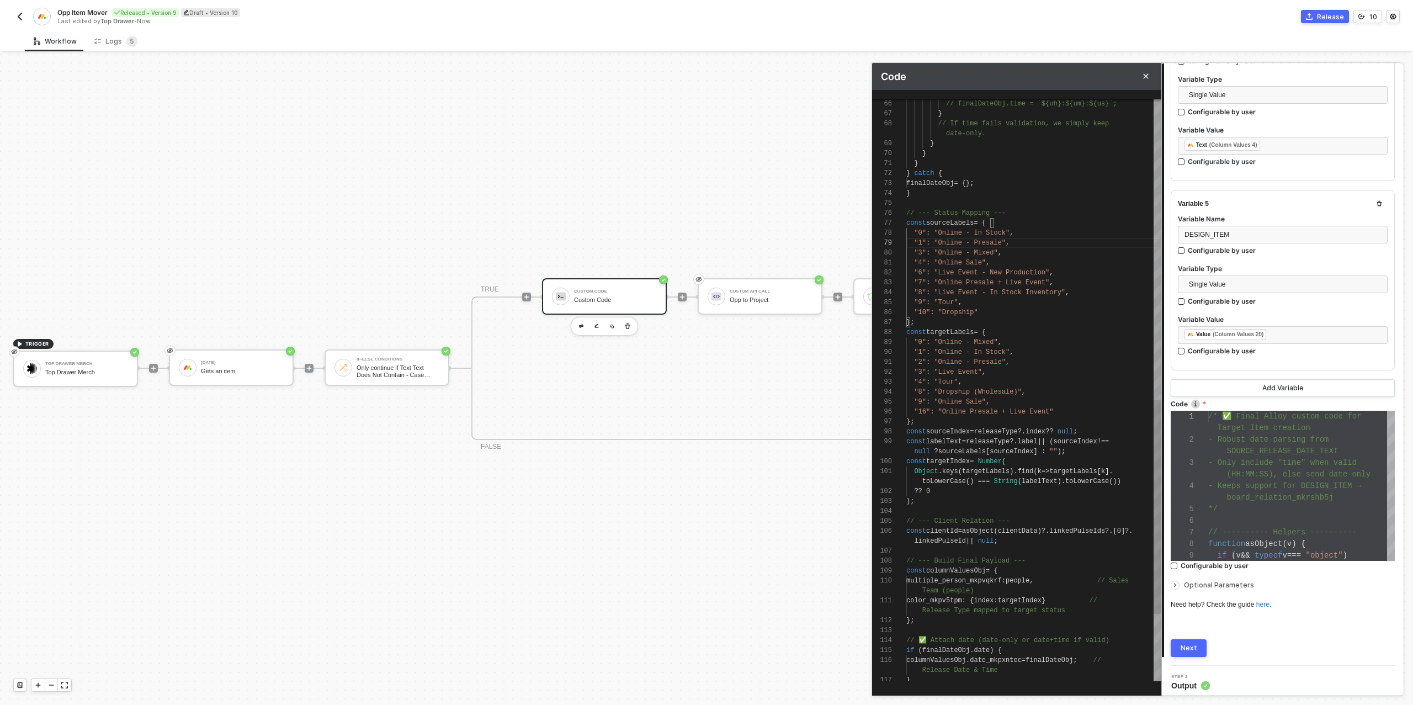
drag, startPoint x: 998, startPoint y: 411, endPoint x: 1010, endPoint y: 415, distance: 12.7
click at [999, 411] on span ""Online Presale + Live Event"" at bounding box center [995, 412] width 115 height 8
type textarea ""4": "Tour", "8": "Dropship (Wholesale)", "9": "Online Sale", "16": "Online + L…"
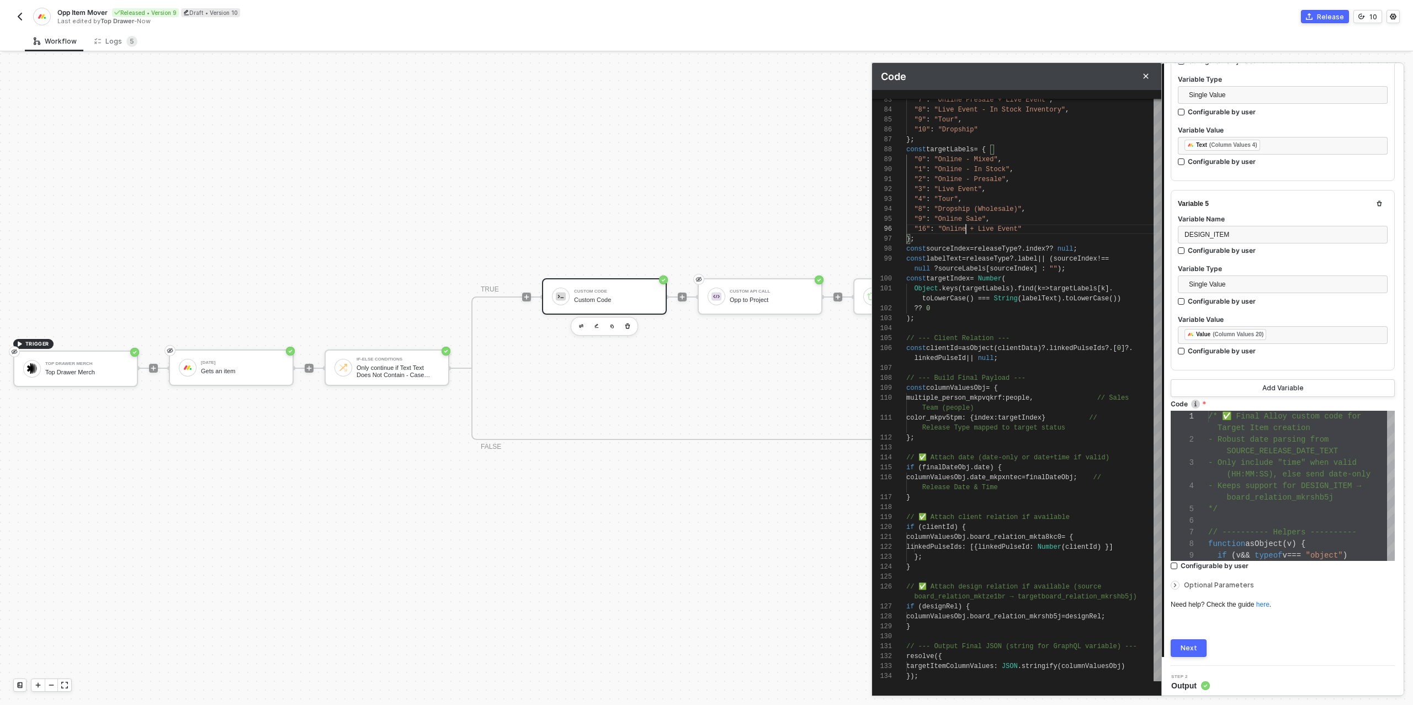
click at [1188, 643] on div "Next" at bounding box center [1188, 647] width 17 height 9
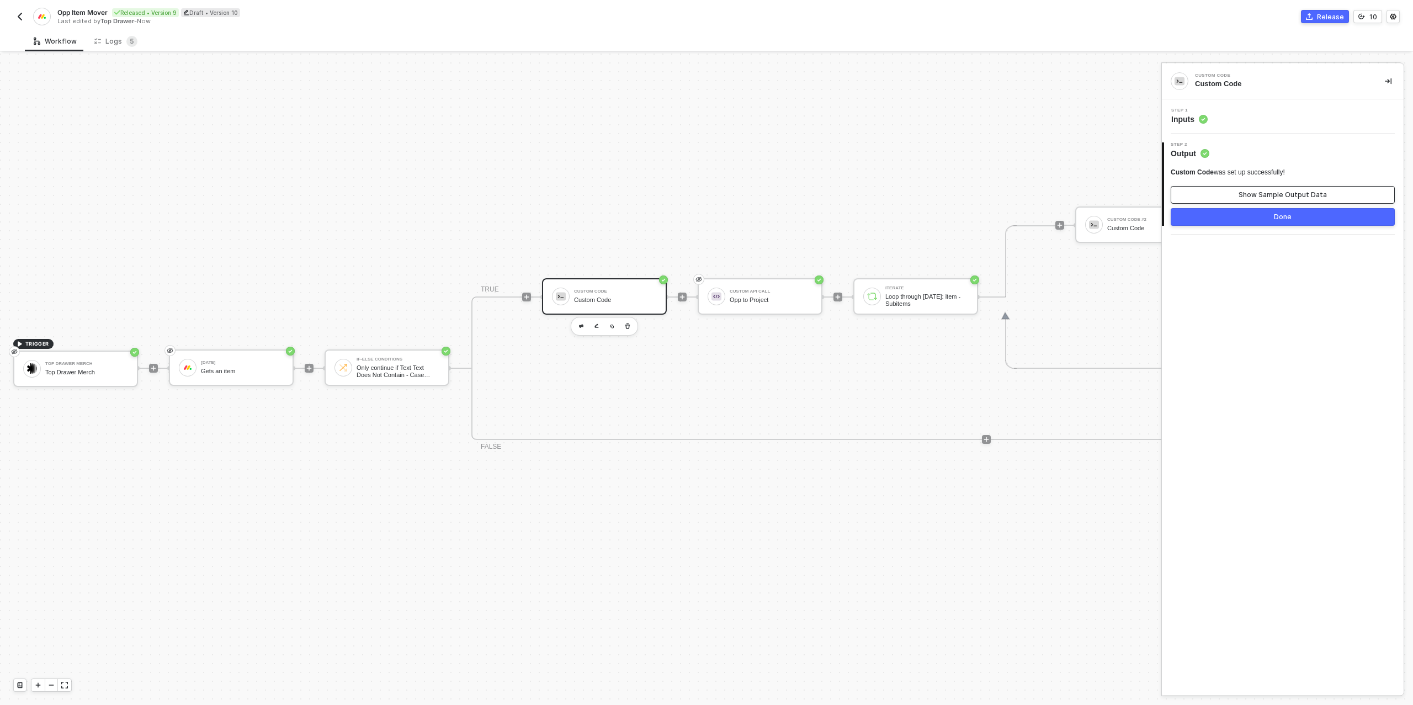
click at [1251, 196] on div "Show Sample Output Data" at bounding box center [1282, 194] width 88 height 9
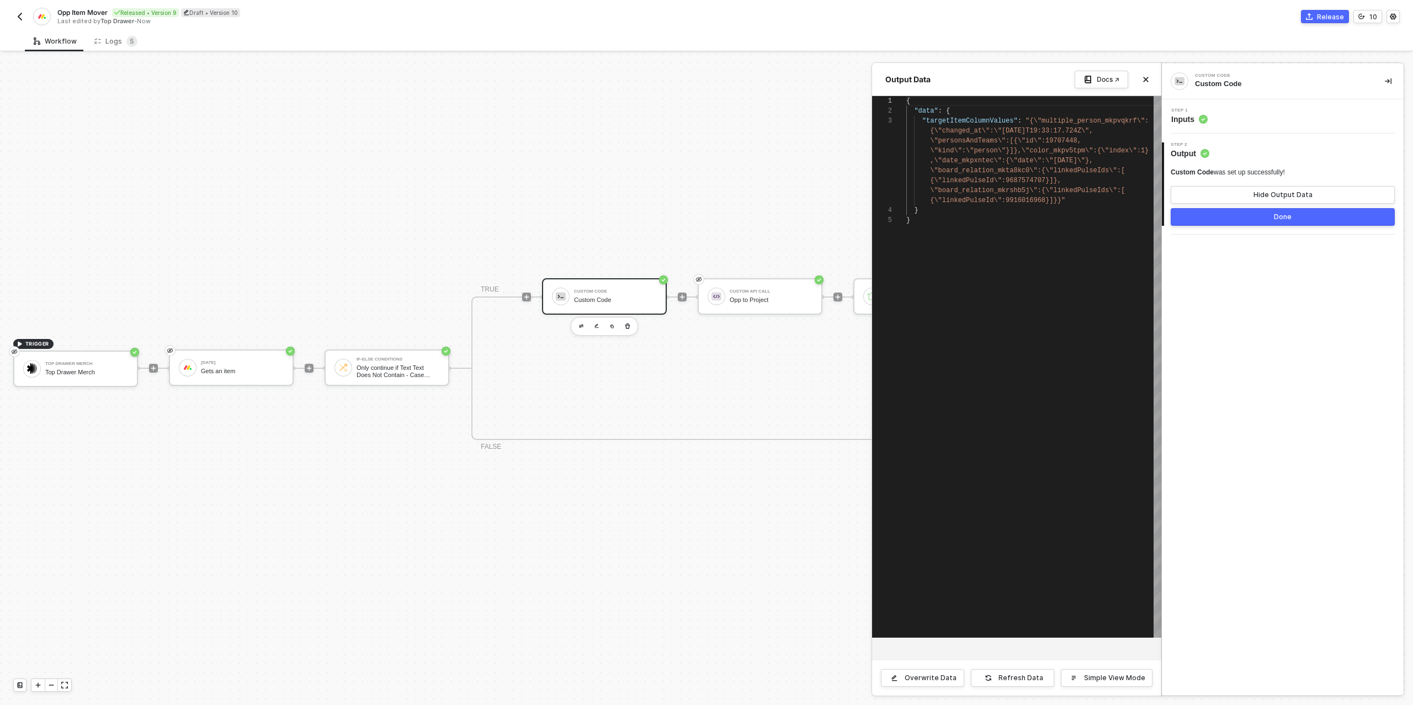
click at [1257, 220] on button "Done" at bounding box center [1282, 217] width 224 height 18
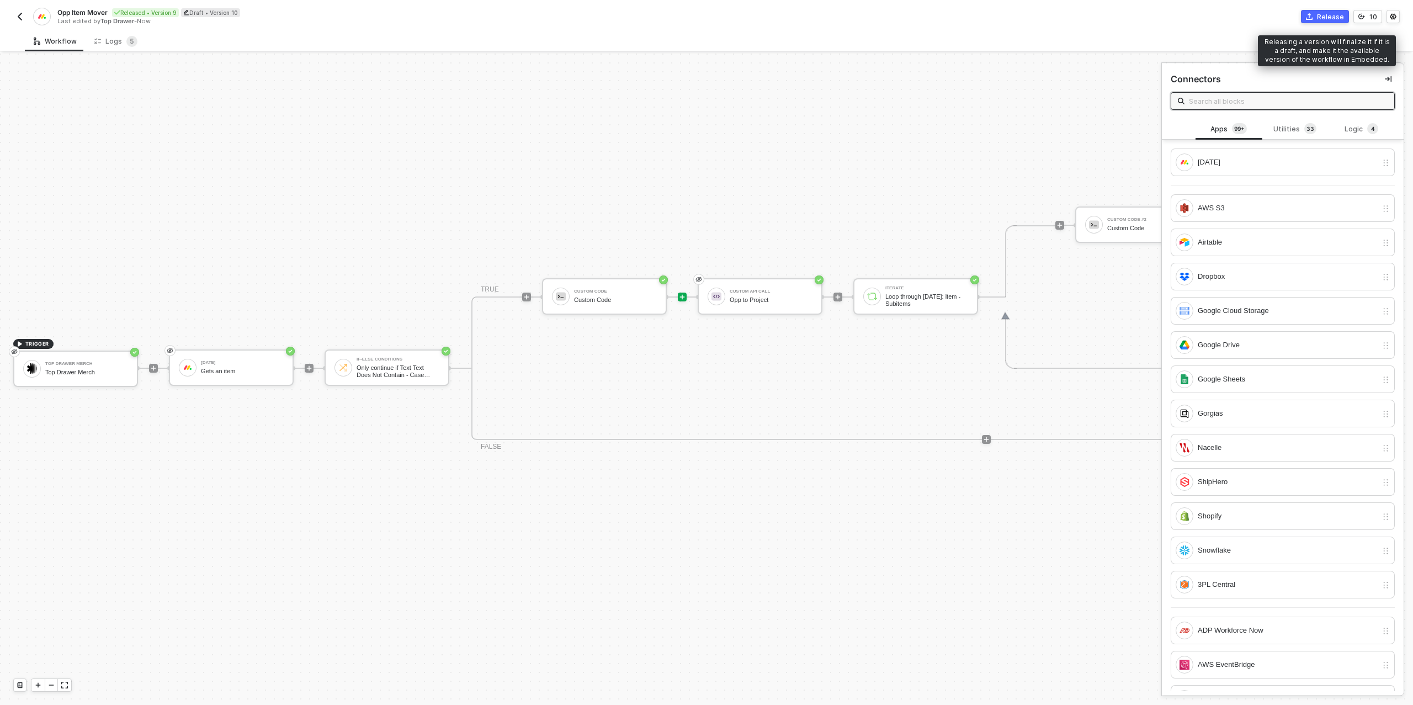
click at [1326, 20] on div "Release" at bounding box center [1330, 16] width 27 height 9
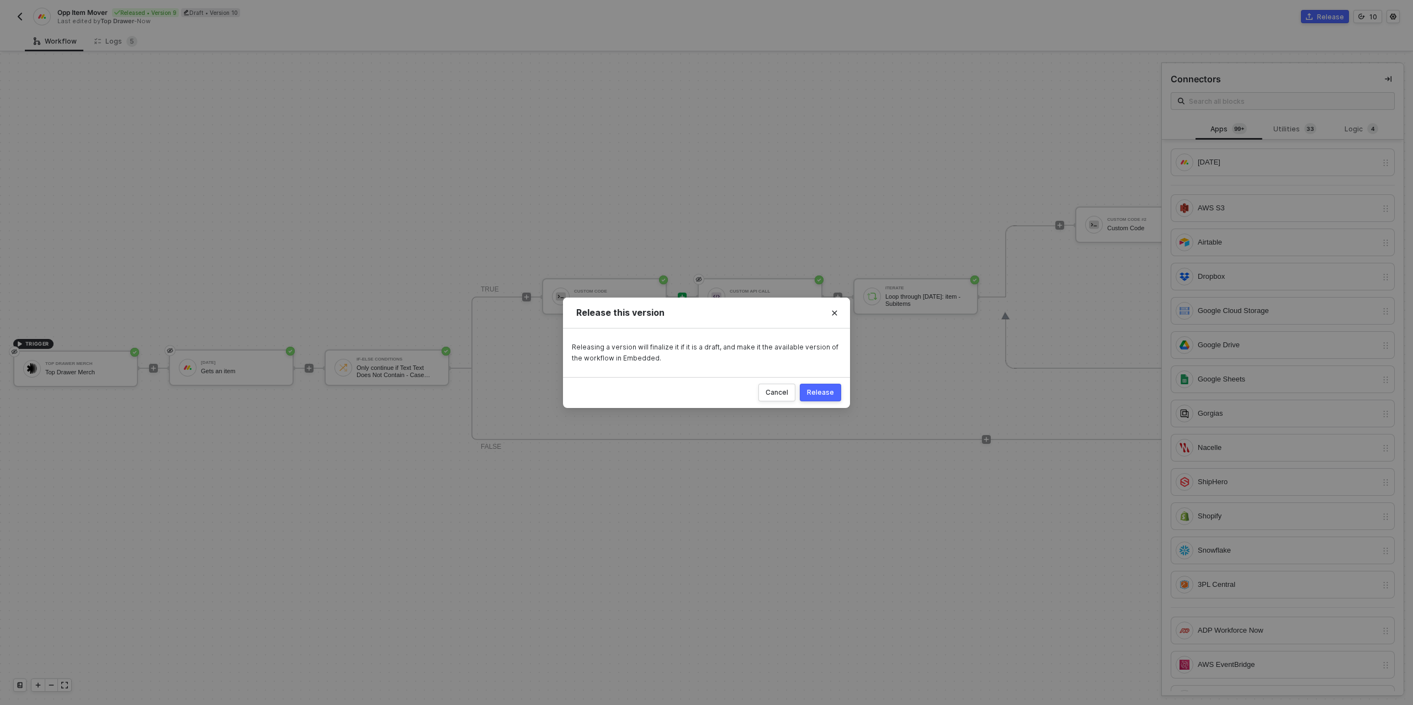
click at [816, 396] on button "Release" at bounding box center [820, 393] width 41 height 18
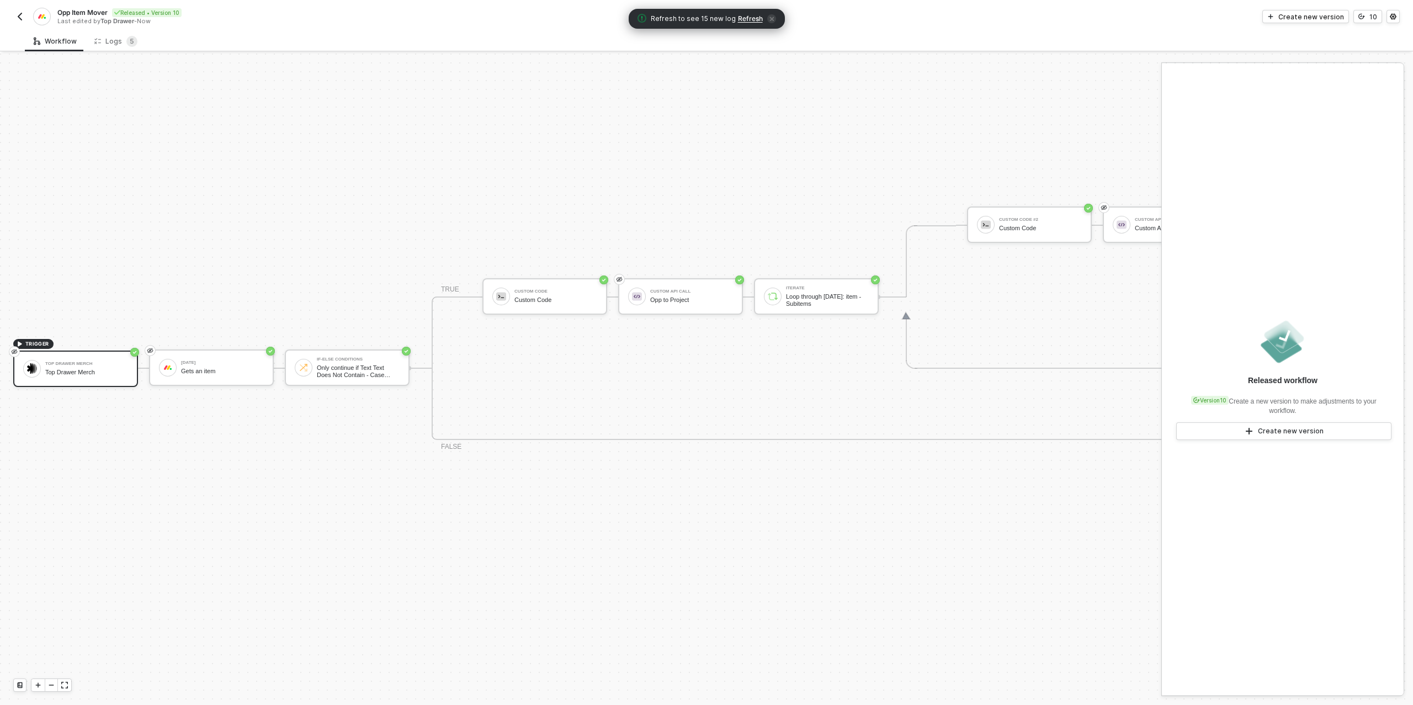
click at [19, 15] on img "button" at bounding box center [19, 16] width 9 height 9
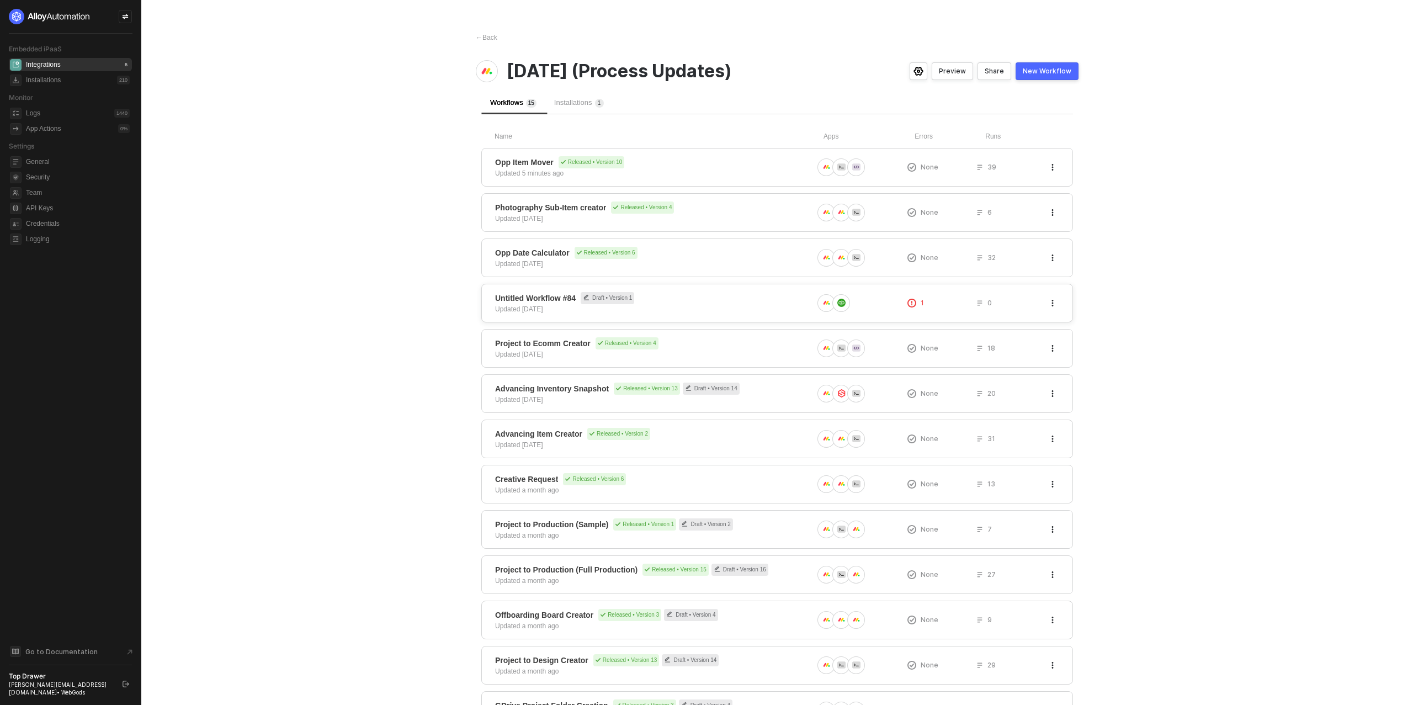
click at [705, 302] on span "Untitled Workflow #84 Draft • Version 1" at bounding box center [654, 298] width 318 height 12
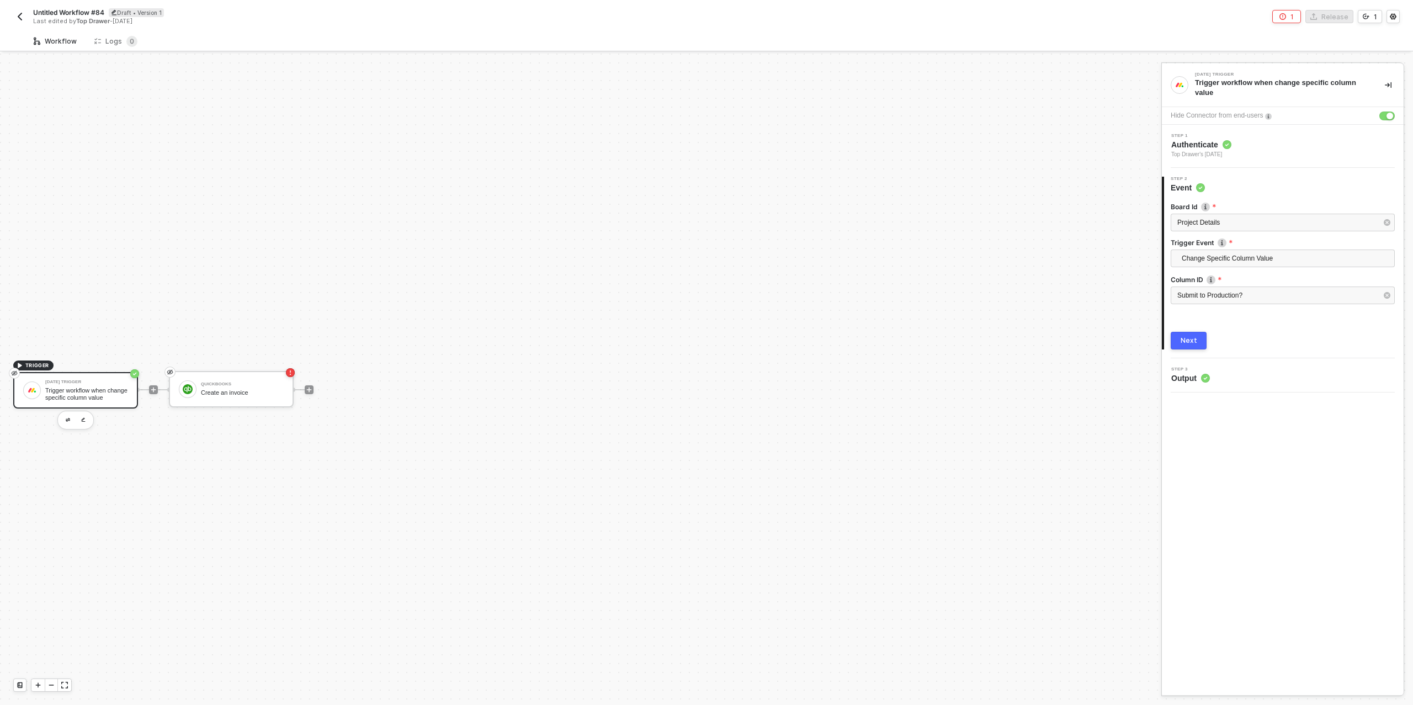
scroll to position [20, 0]
click at [67, 369] on div "Trigger workflow when change specific column value" at bounding box center [86, 374] width 83 height 14
click at [1282, 217] on div "Project Details" at bounding box center [1277, 222] width 200 height 10
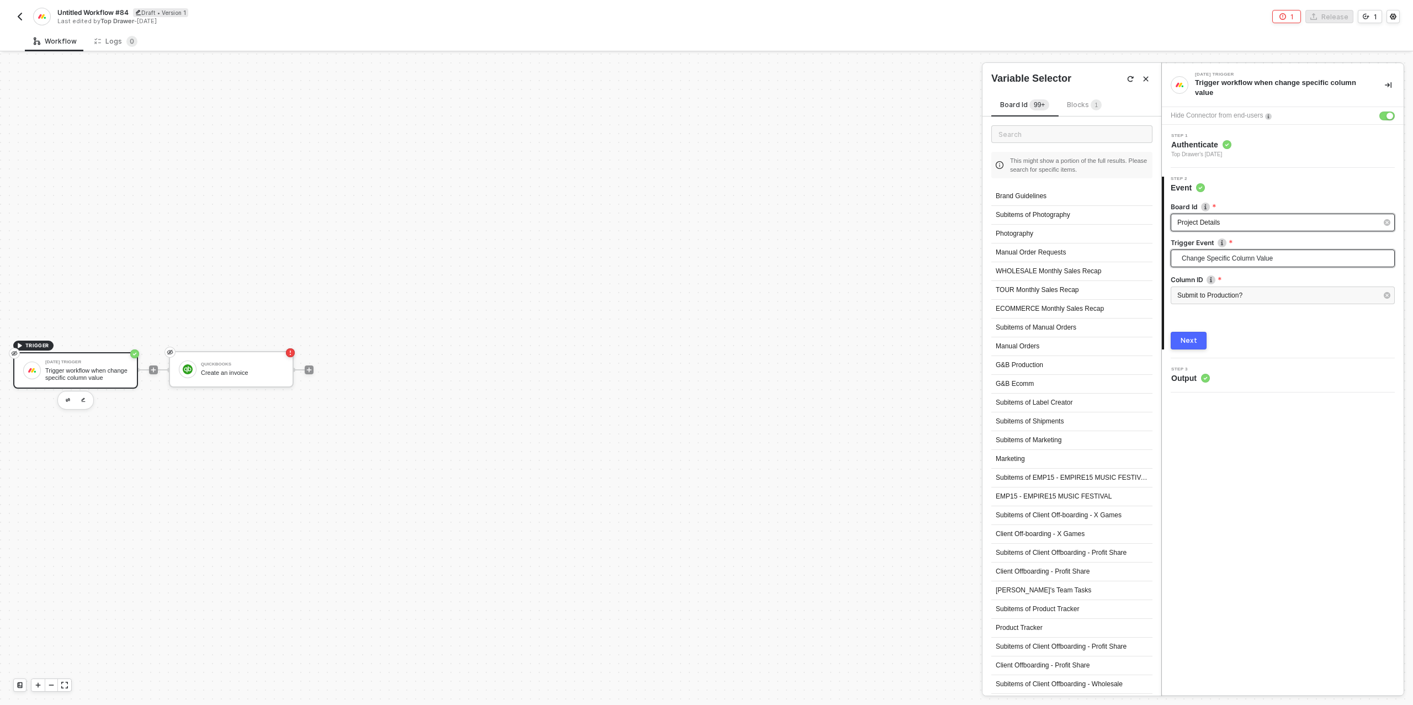
click at [1253, 262] on span "Change Specific Column Value" at bounding box center [1284, 258] width 206 height 17
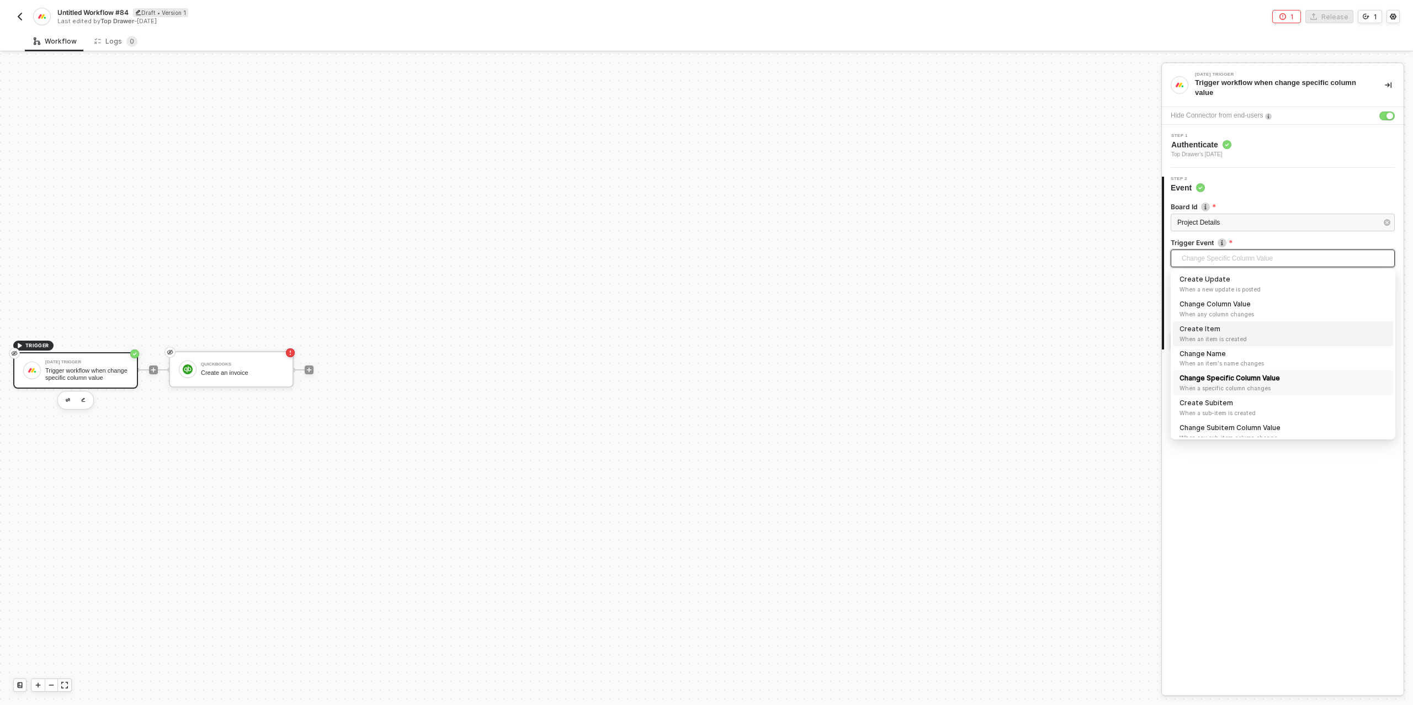
click at [1257, 336] on span "When an item is created" at bounding box center [1282, 338] width 207 height 9
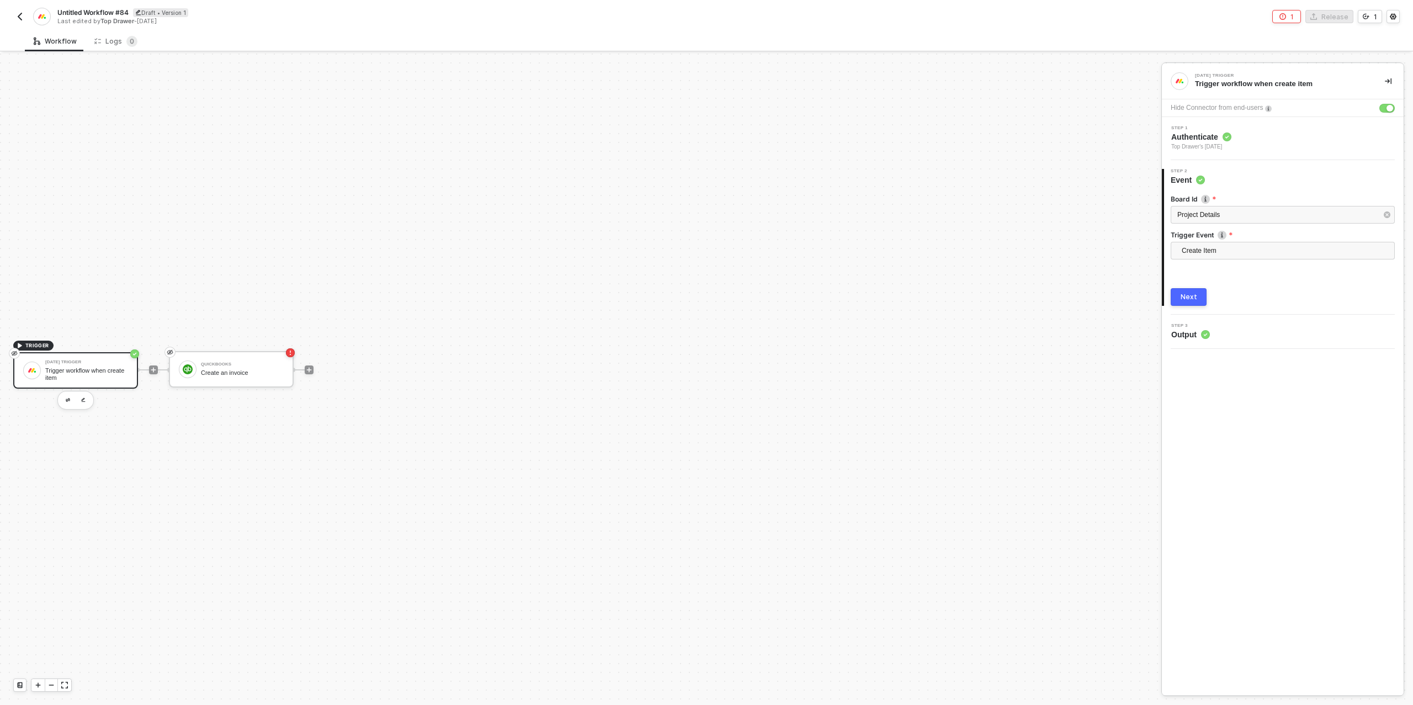
click at [1193, 299] on div "Next" at bounding box center [1188, 296] width 17 height 9
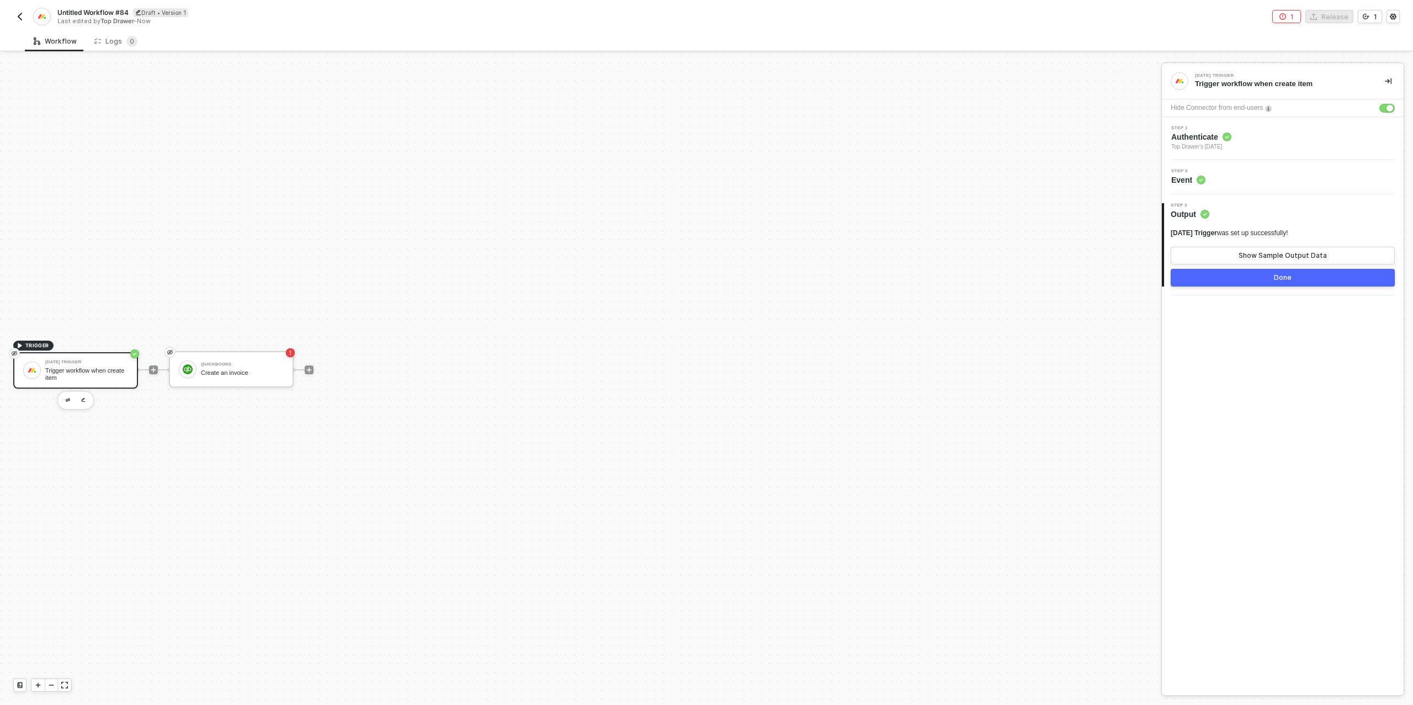
click at [1232, 277] on button "Done" at bounding box center [1282, 278] width 224 height 18
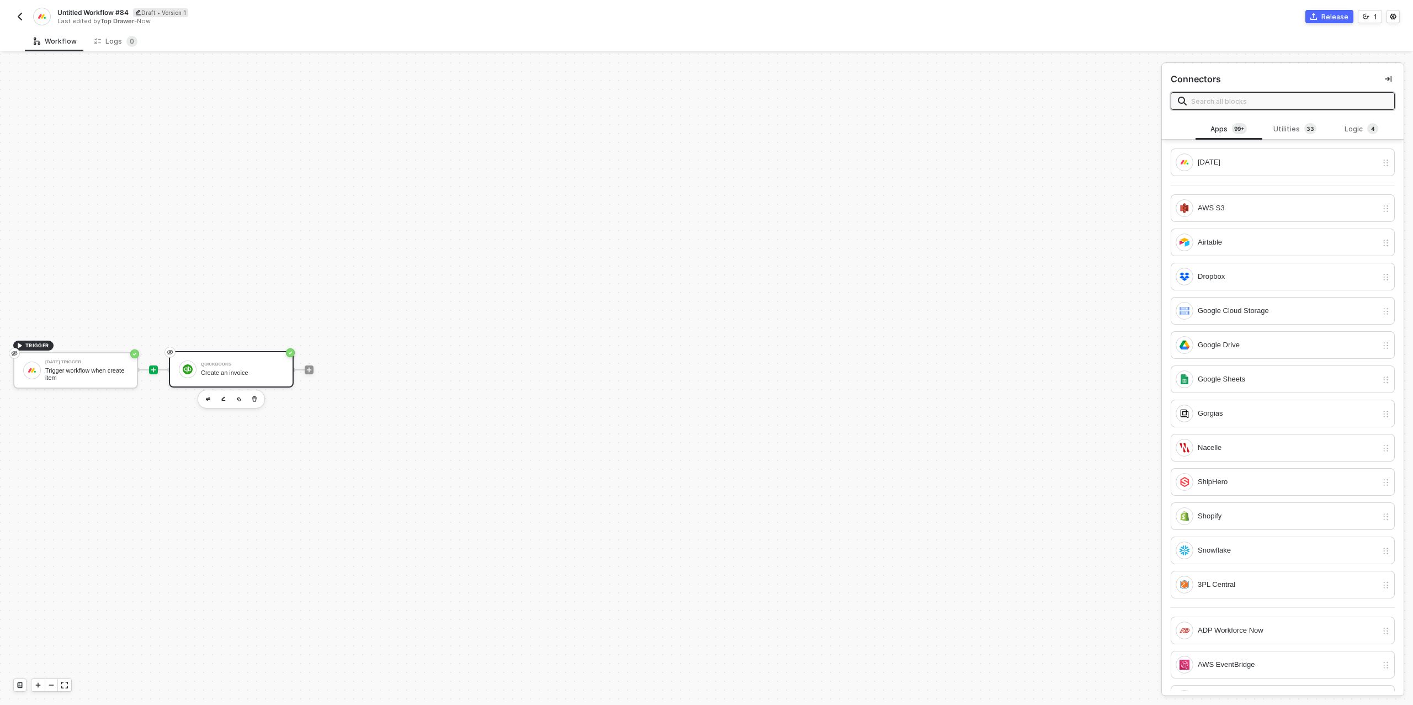
click at [211, 374] on div "Create an invoice" at bounding box center [242, 372] width 83 height 7
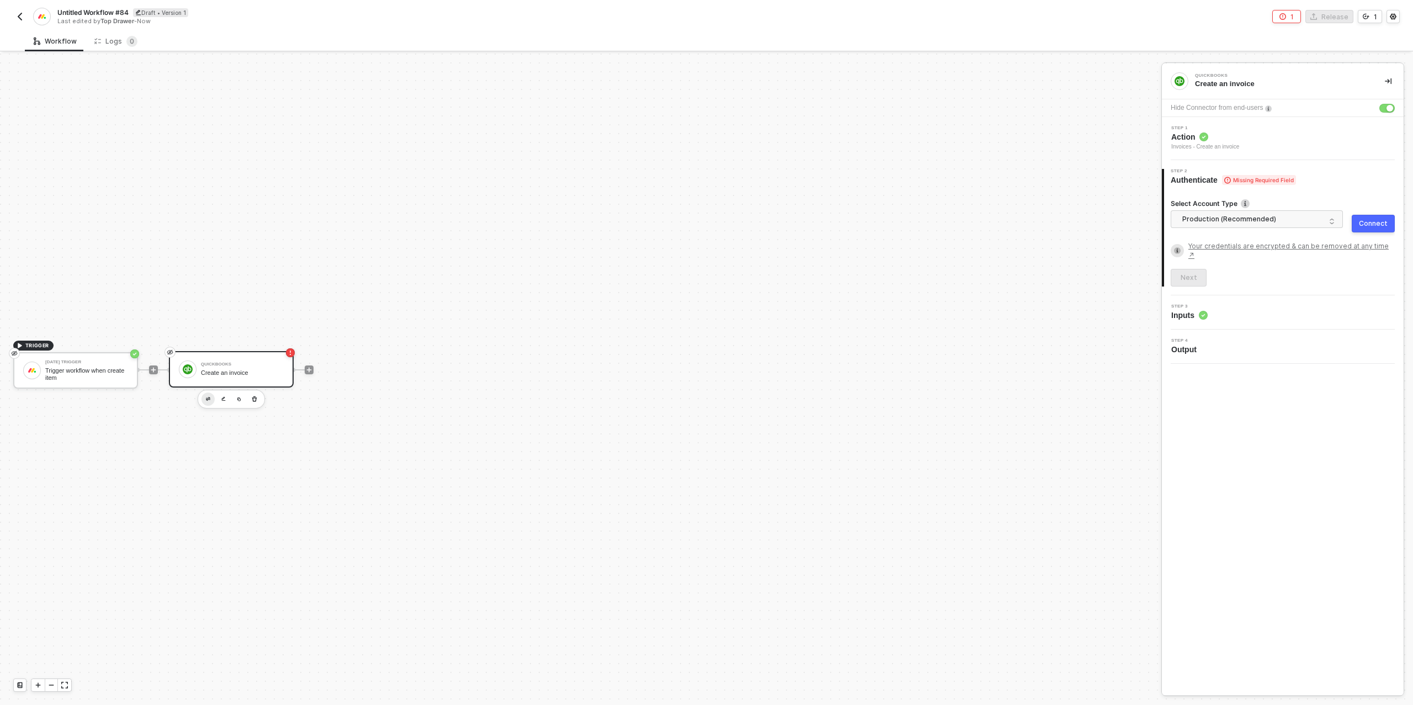
click at [206, 397] on img "button" at bounding box center [208, 399] width 4 height 4
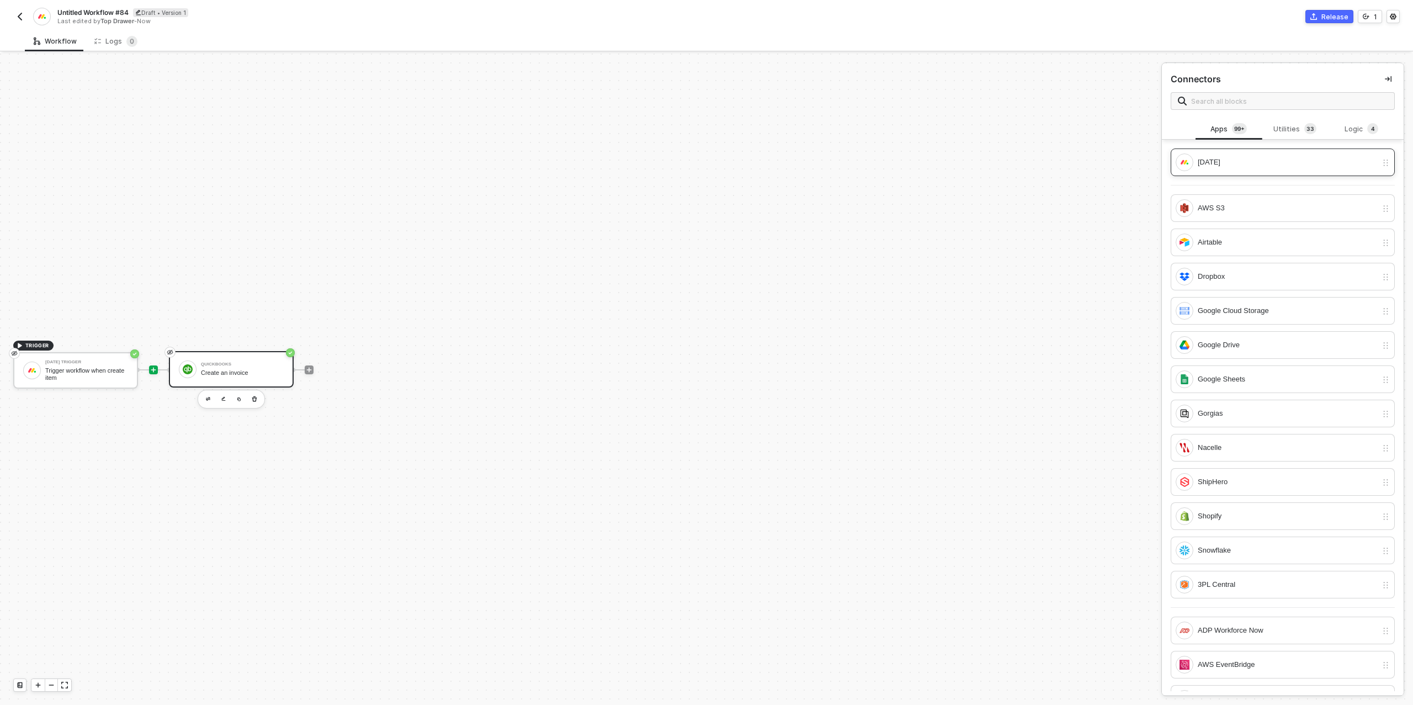
click at [1239, 165] on div "[DATE]" at bounding box center [1287, 162] width 179 height 12
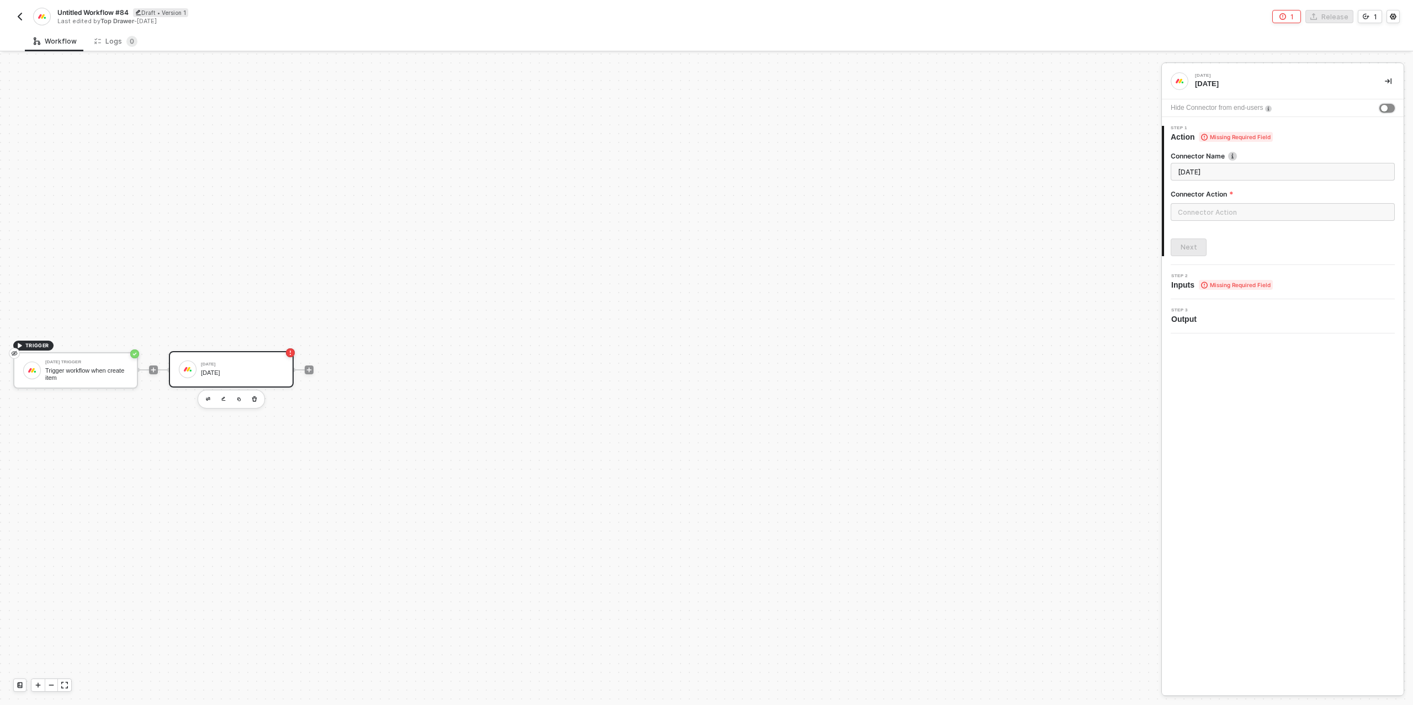
click at [1387, 111] on button "button" at bounding box center [1386, 108] width 15 height 9
click at [1232, 209] on input "text" at bounding box center [1282, 212] width 224 height 18
click at [1030, 131] on div "Items" at bounding box center [1071, 133] width 161 height 9
click at [1024, 158] on div "Get an Item Gets an item" at bounding box center [1071, 159] width 161 height 18
type input "Gets an item"
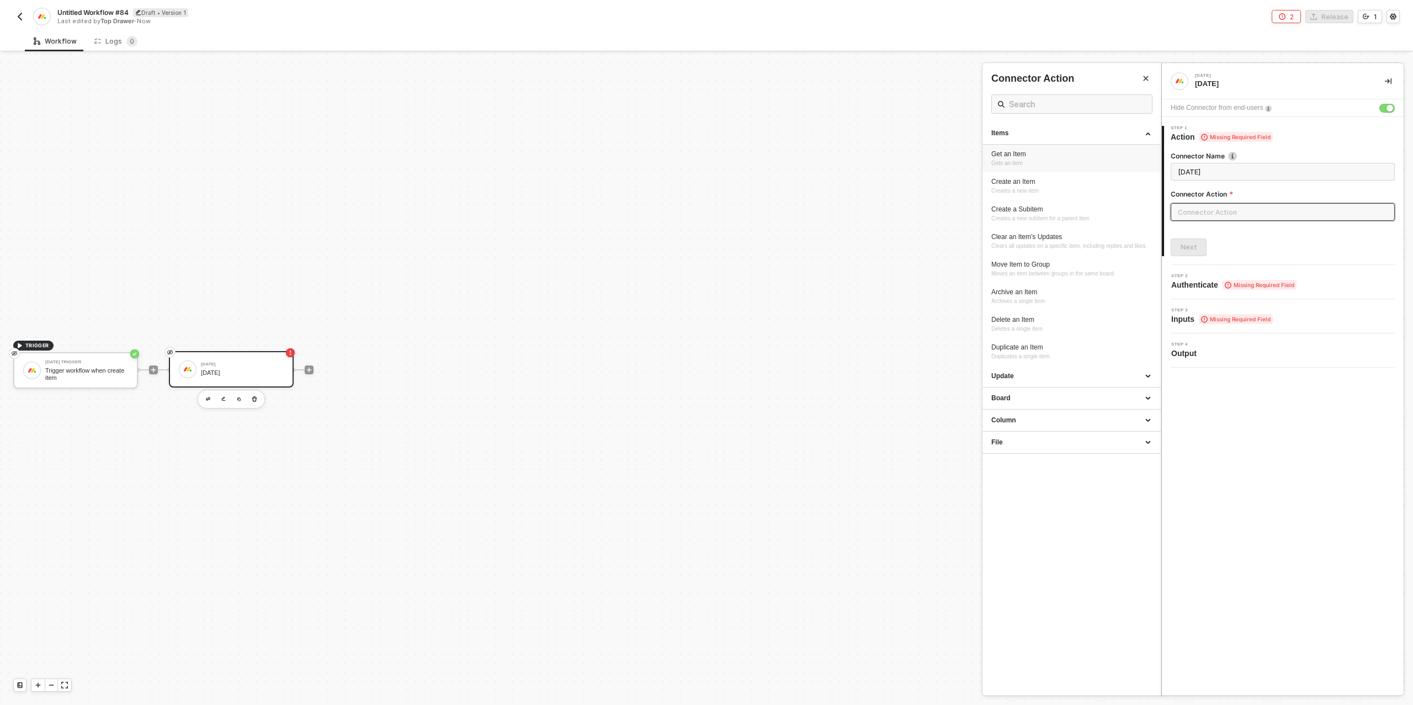
type input "Items - Get an Item"
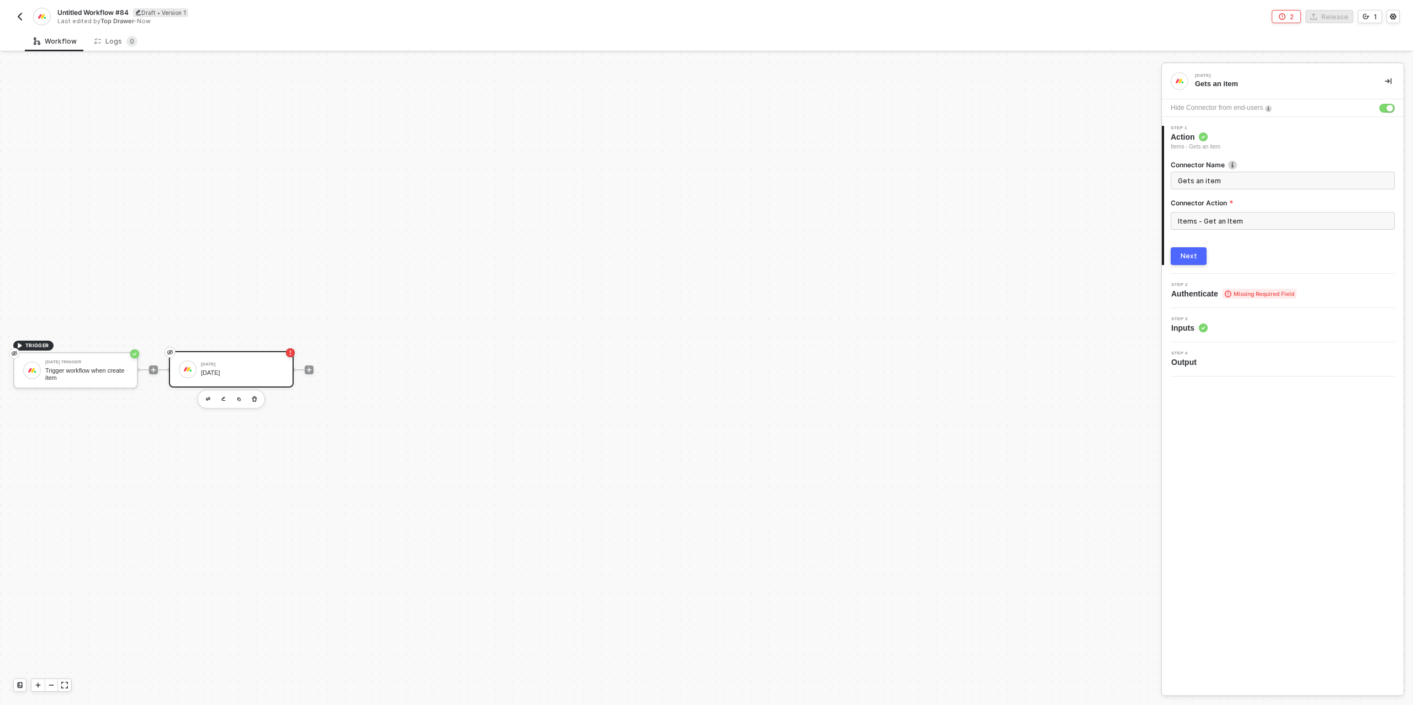
click at [1201, 259] on button "Next" at bounding box center [1188, 256] width 36 height 18
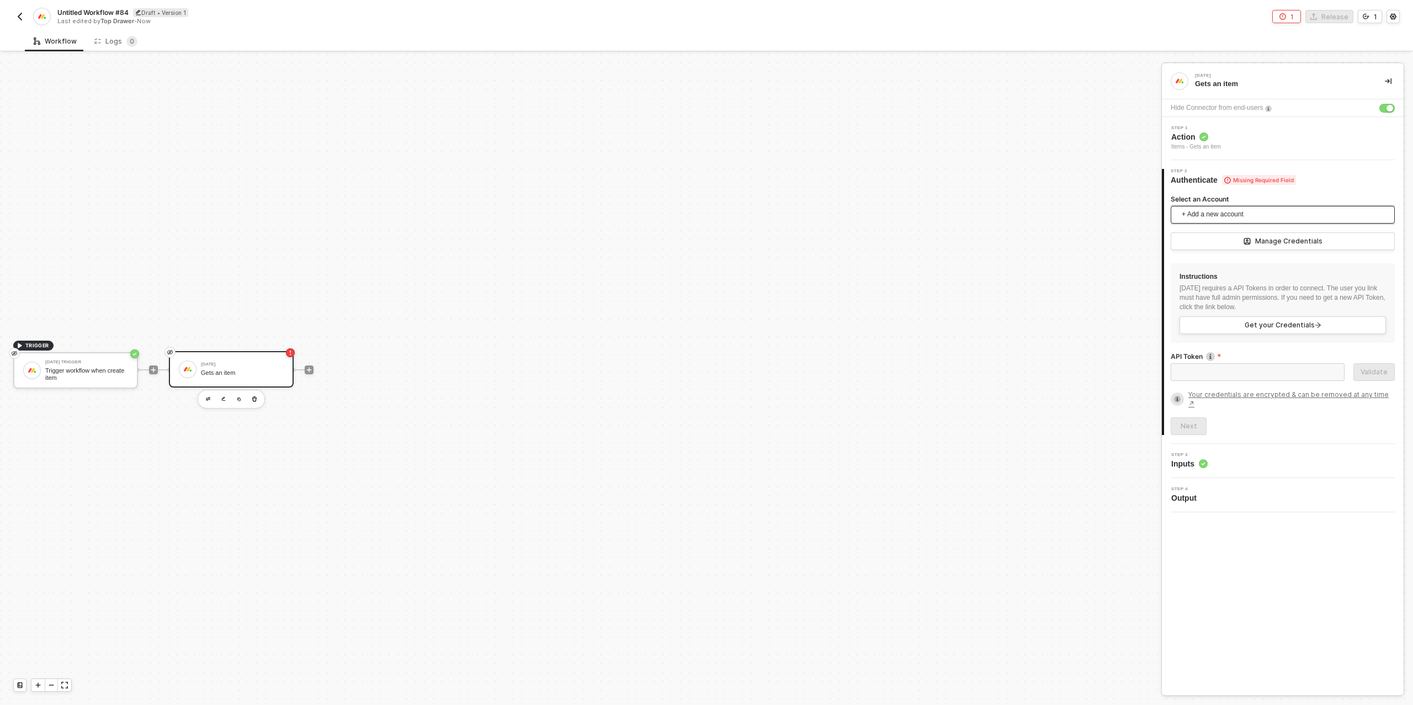
click at [1220, 213] on span "+ Add a new account" at bounding box center [1284, 215] width 206 height 18
click at [1232, 242] on span "Top Drawer's [DATE]" at bounding box center [1223, 239] width 89 height 12
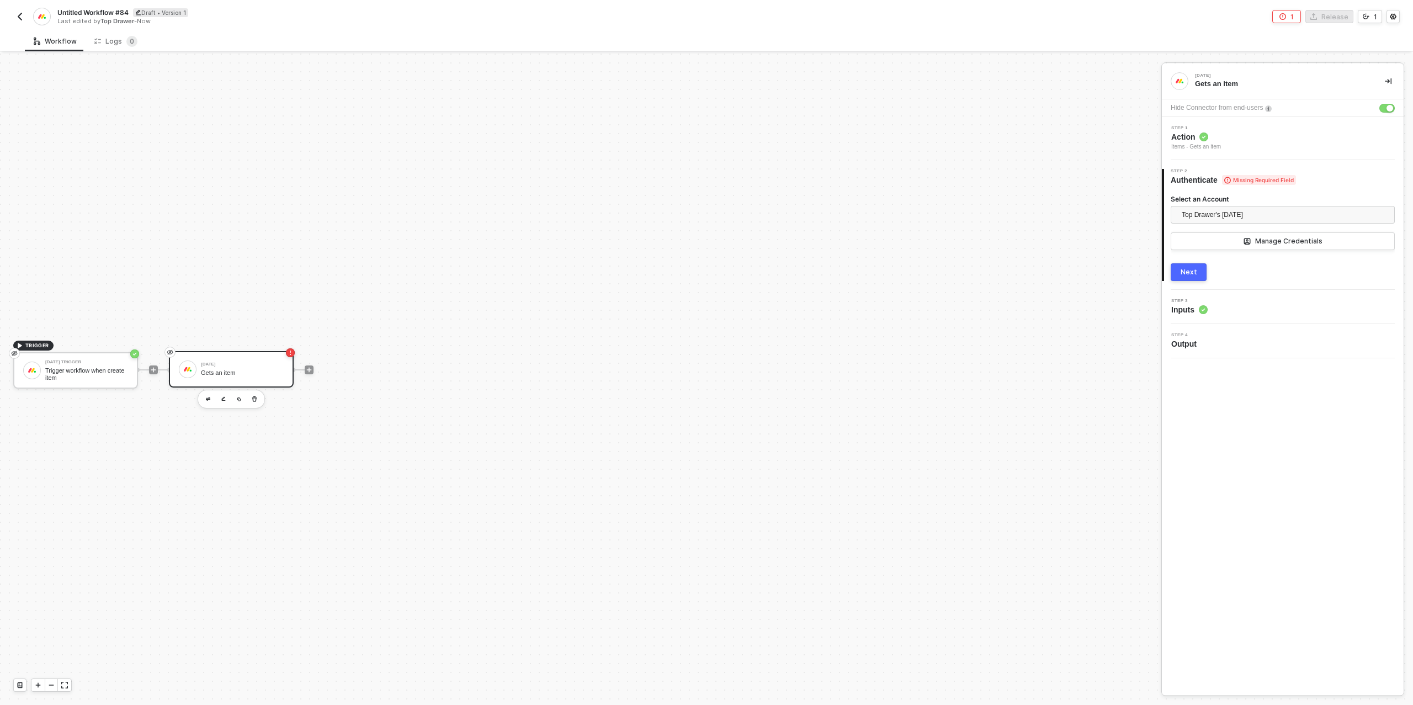
click at [1194, 284] on div "2 Step 2 Authenticate Missing Required Field Select an Account Top Drawer's [DA…" at bounding box center [1283, 225] width 242 height 130
click at [1191, 276] on button "Next" at bounding box center [1188, 272] width 36 height 18
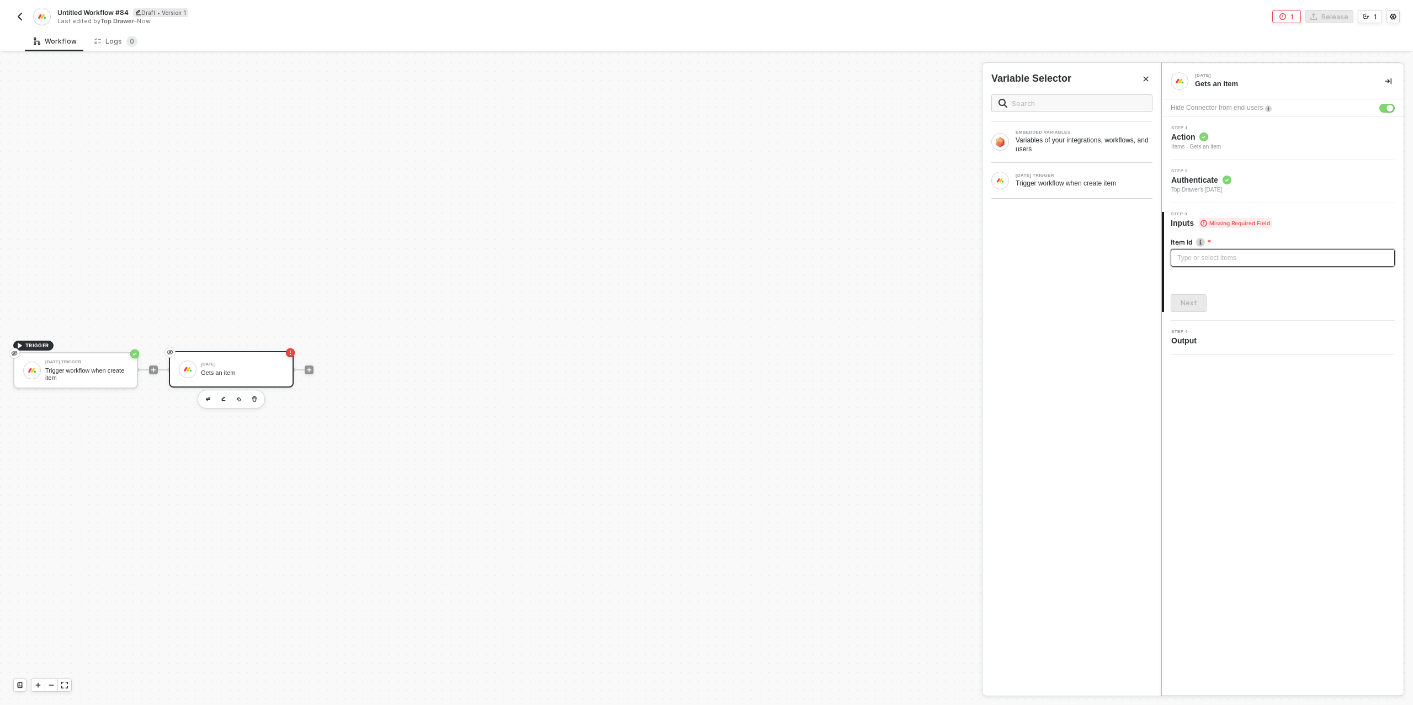
click at [1203, 262] on div "Type or select items ﻿" at bounding box center [1282, 258] width 211 height 10
click at [1066, 188] on div "[DATE] TRIGGER Trigger workflow when create item" at bounding box center [1071, 181] width 161 height 18
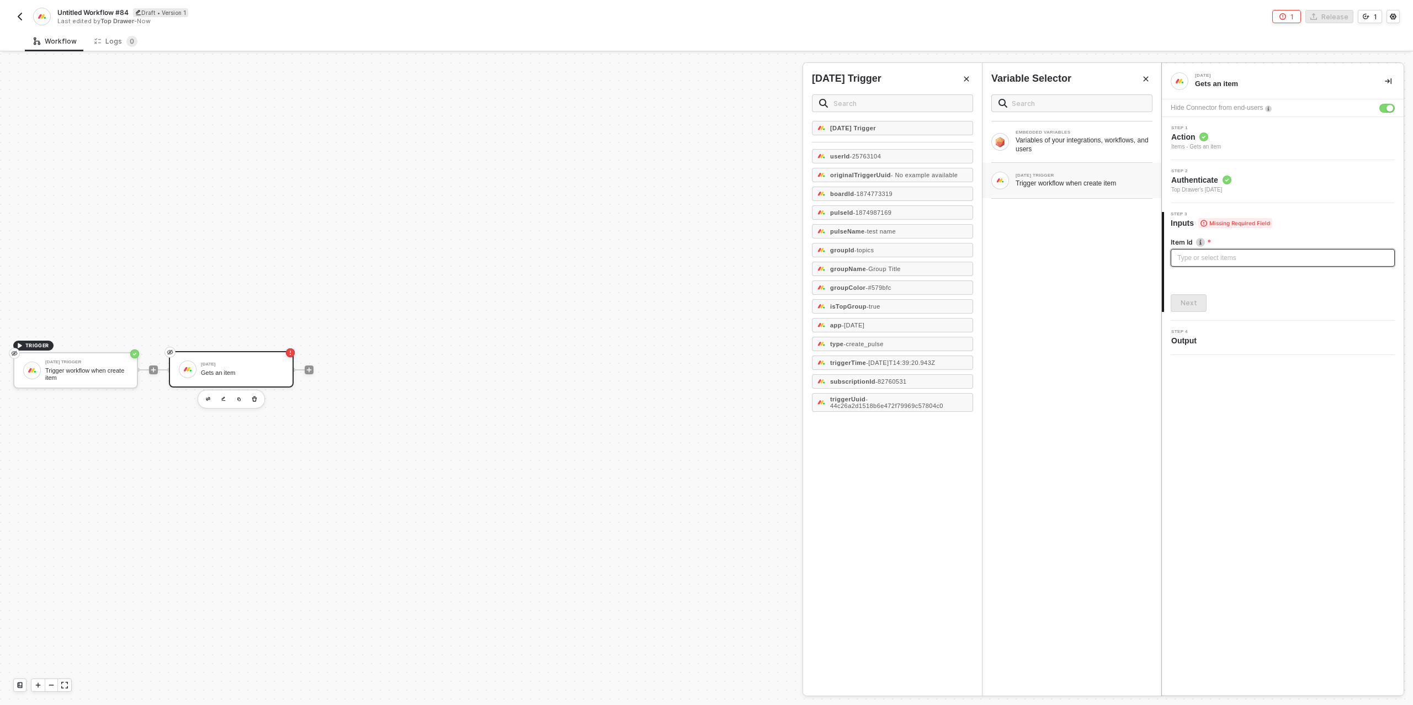
click at [1241, 255] on div "Type or select items ﻿" at bounding box center [1282, 258] width 211 height 10
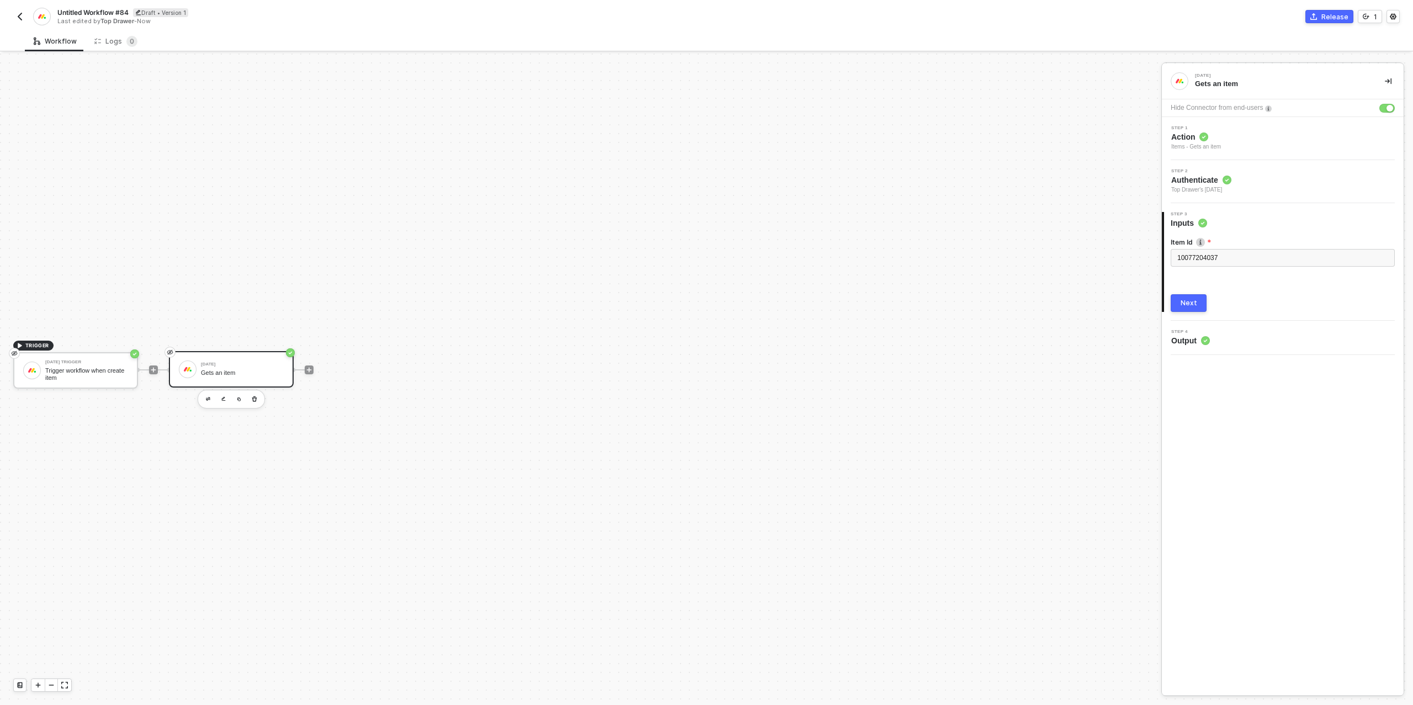
click at [1193, 305] on div "Next" at bounding box center [1188, 303] width 17 height 9
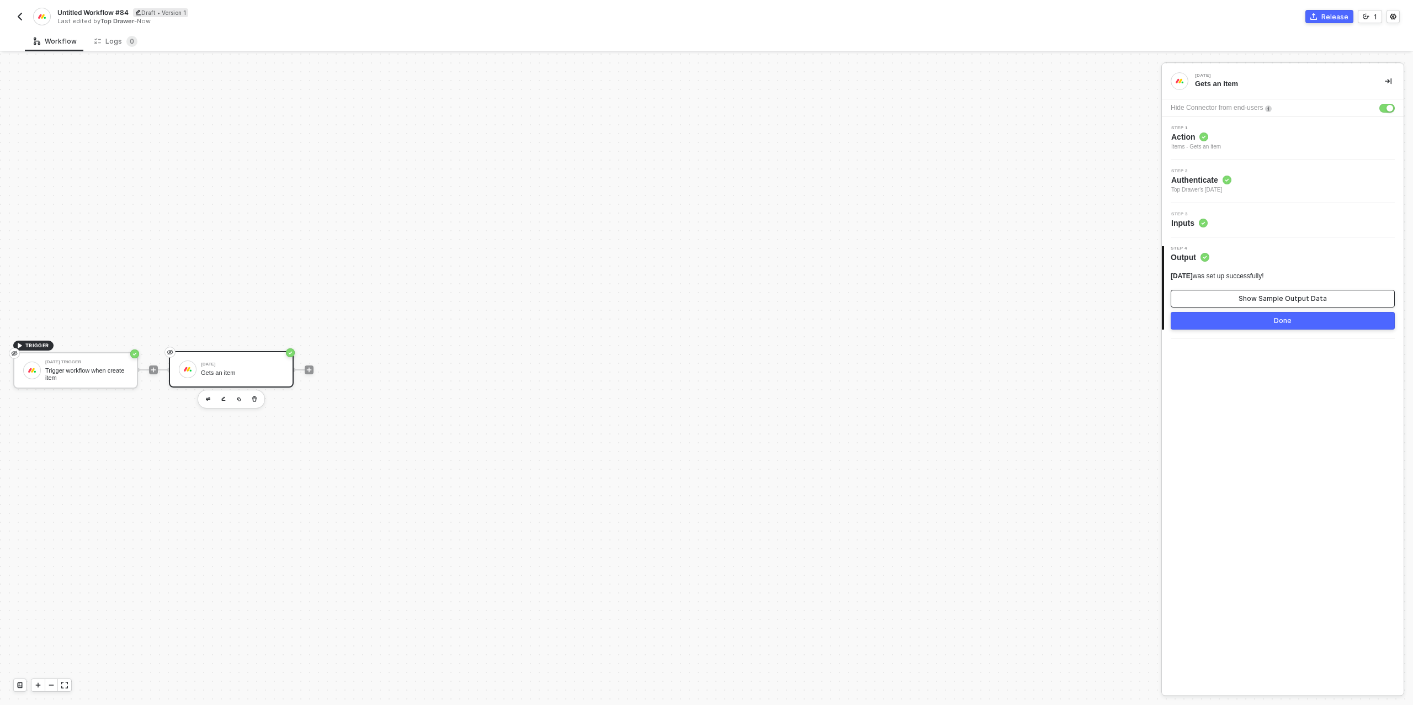
click at [1232, 301] on button "Show Sample Output Data" at bounding box center [1282, 299] width 224 height 18
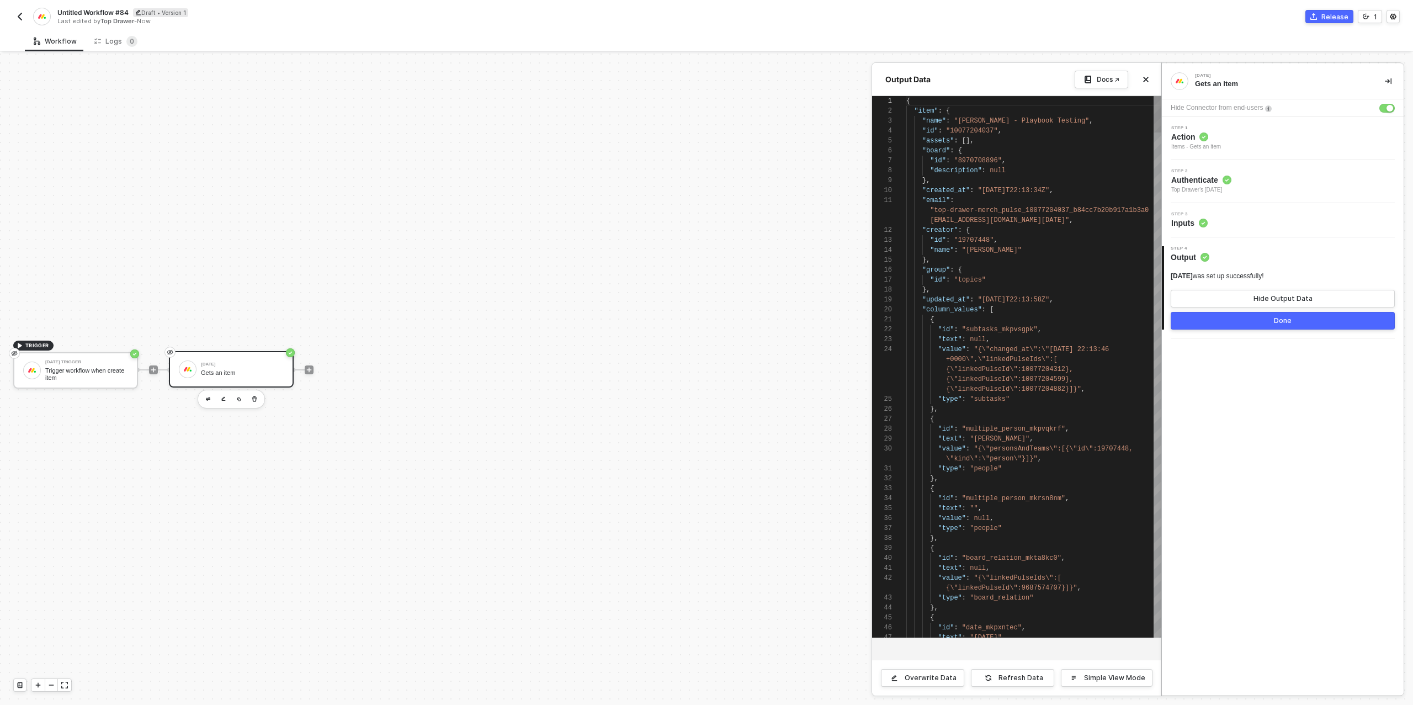
scroll to position [99, 0]
click at [1228, 326] on button "Done" at bounding box center [1282, 321] width 224 height 18
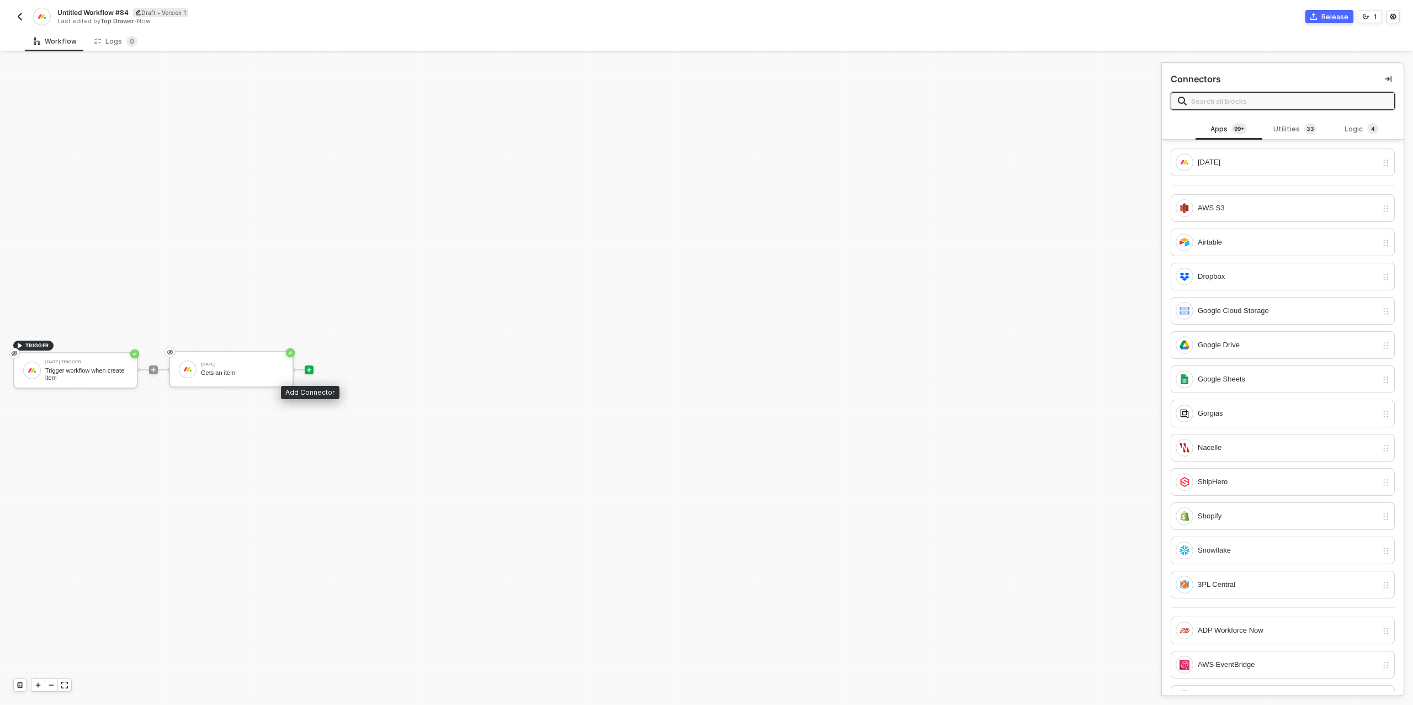
click at [312, 369] on icon "icon-play" at bounding box center [309, 369] width 7 height 7
click at [1377, 128] on span "4" at bounding box center [1372, 129] width 11 height 12
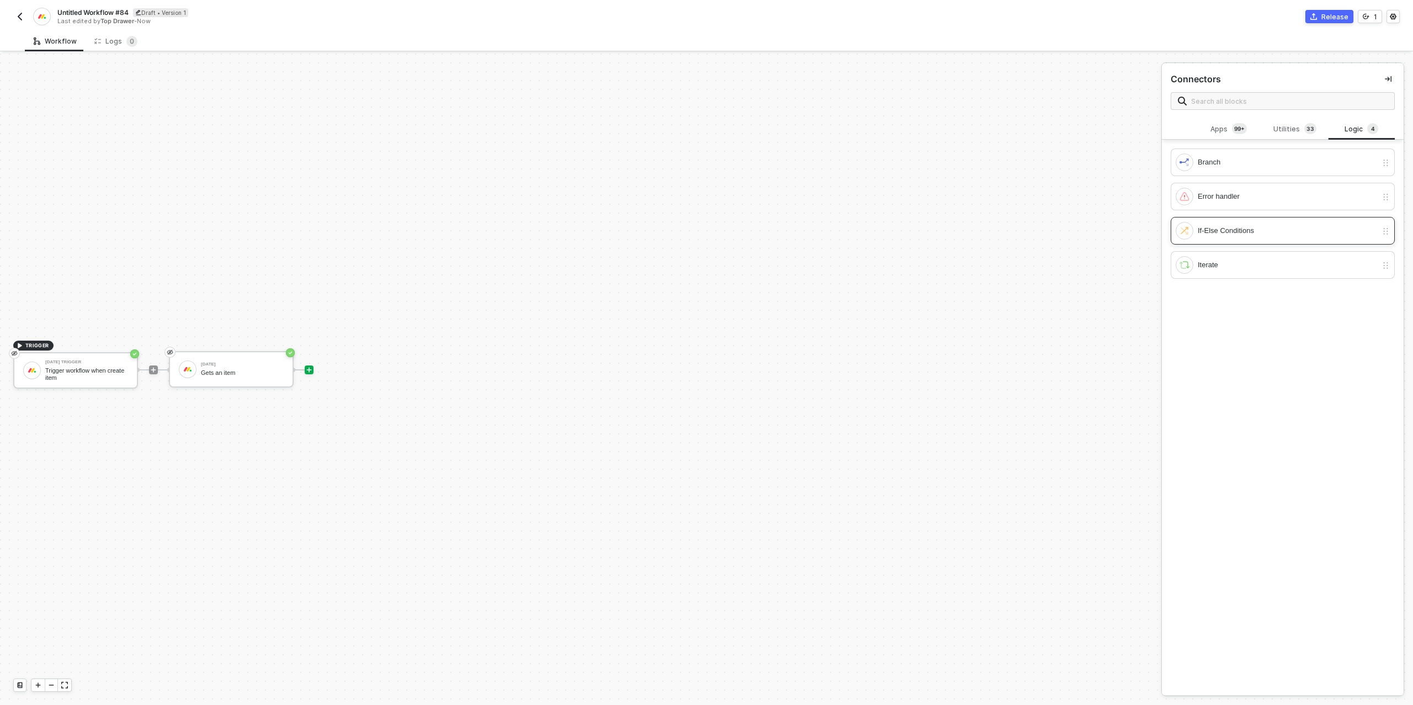
click at [1260, 236] on div "If-Else Conditions" at bounding box center [1275, 231] width 201 height 18
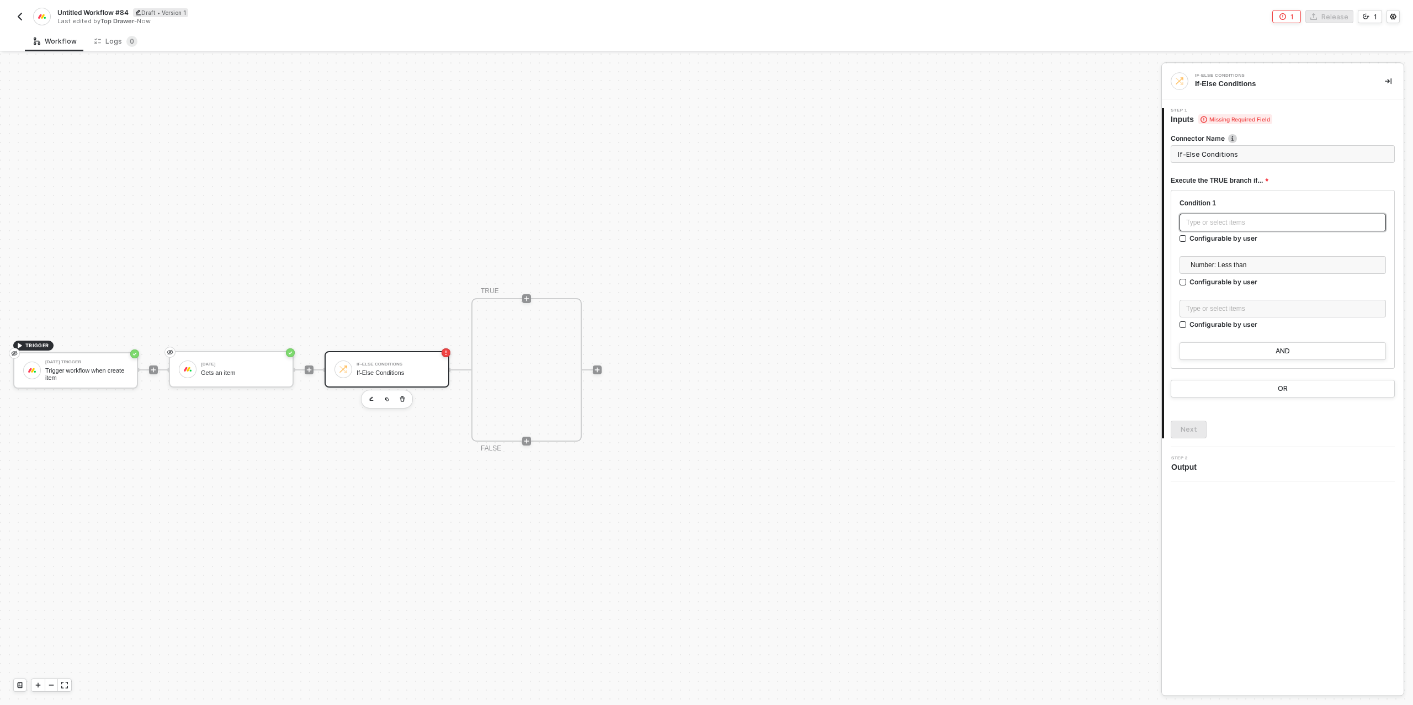
click at [1263, 227] on div "Type or select items ﻿" at bounding box center [1282, 223] width 206 height 18
click at [1060, 179] on div "Gets an item" at bounding box center [1083, 183] width 137 height 9
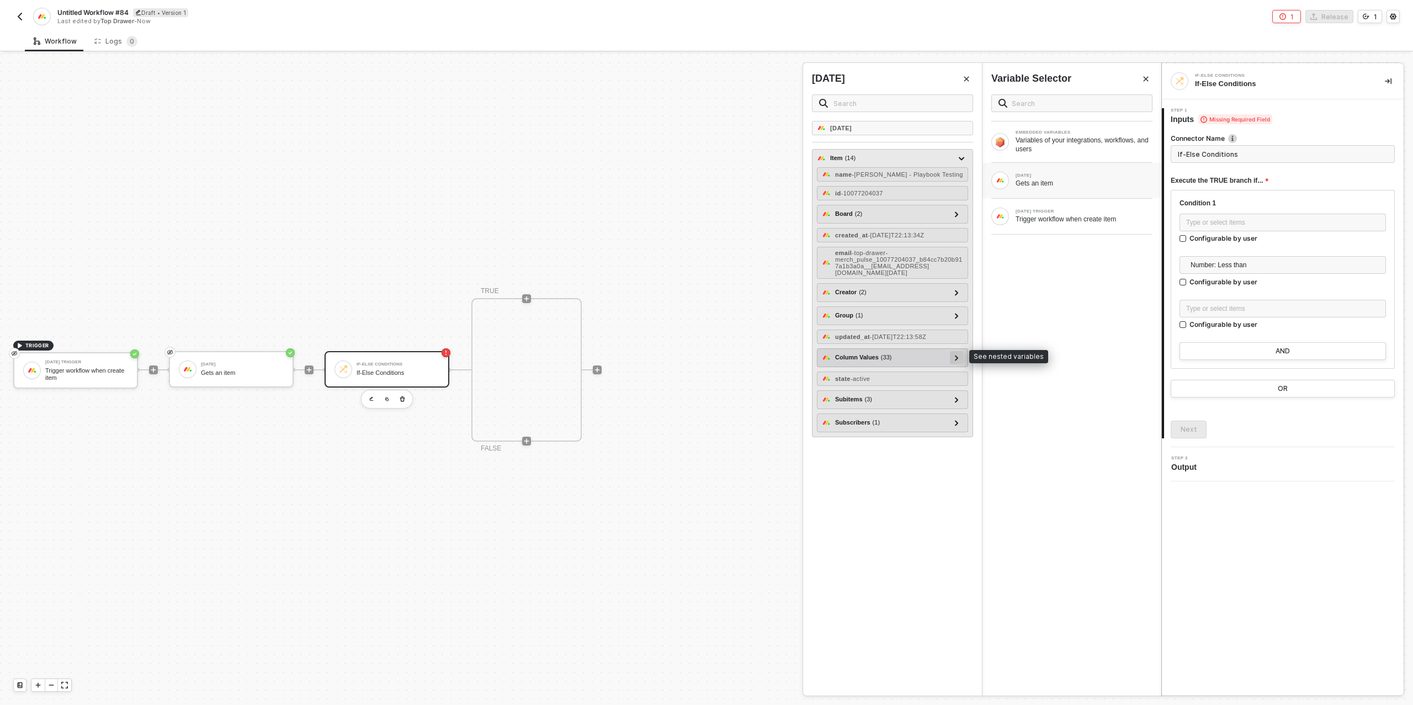
click at [957, 355] on icon at bounding box center [957, 358] width 4 height 6
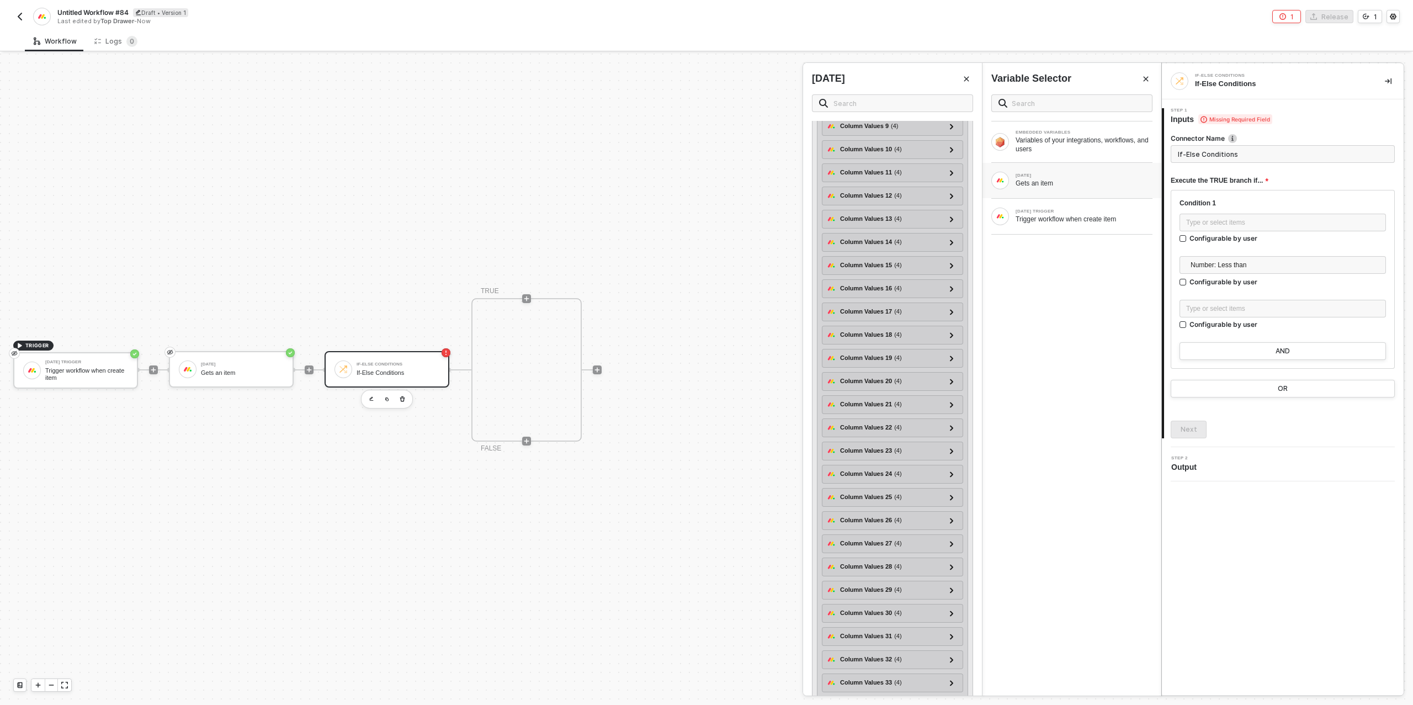
scroll to position [497, 0]
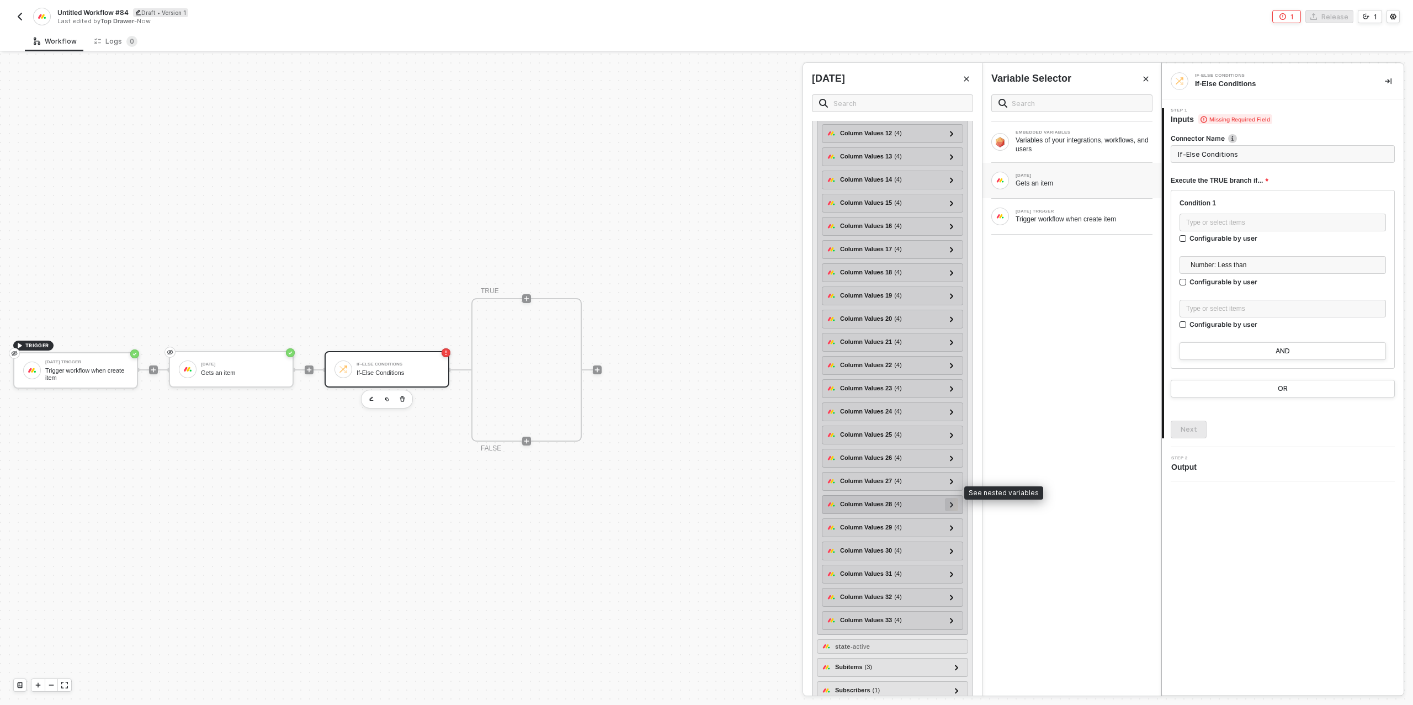
click at [957, 498] on div at bounding box center [951, 504] width 13 height 13
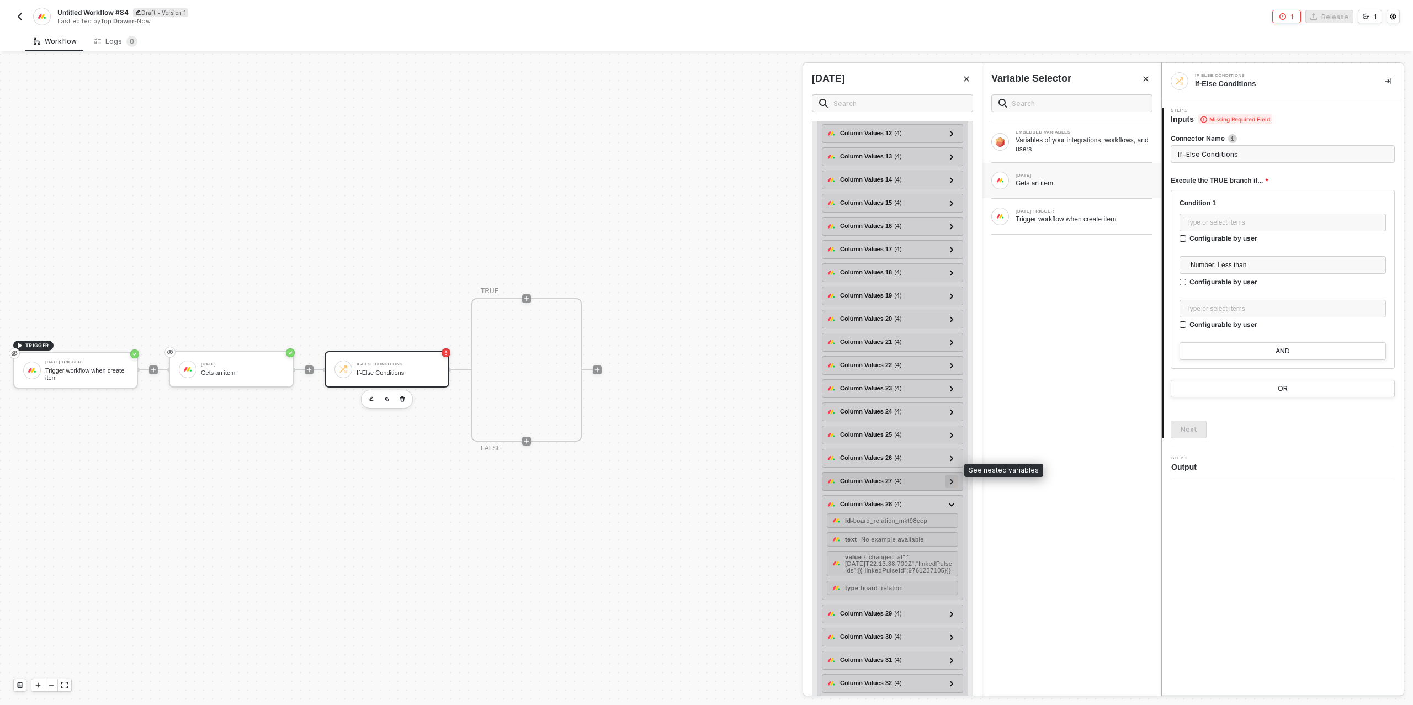
click at [952, 478] on icon at bounding box center [951, 481] width 3 height 6
click at [957, 451] on div at bounding box center [951, 457] width 13 height 13
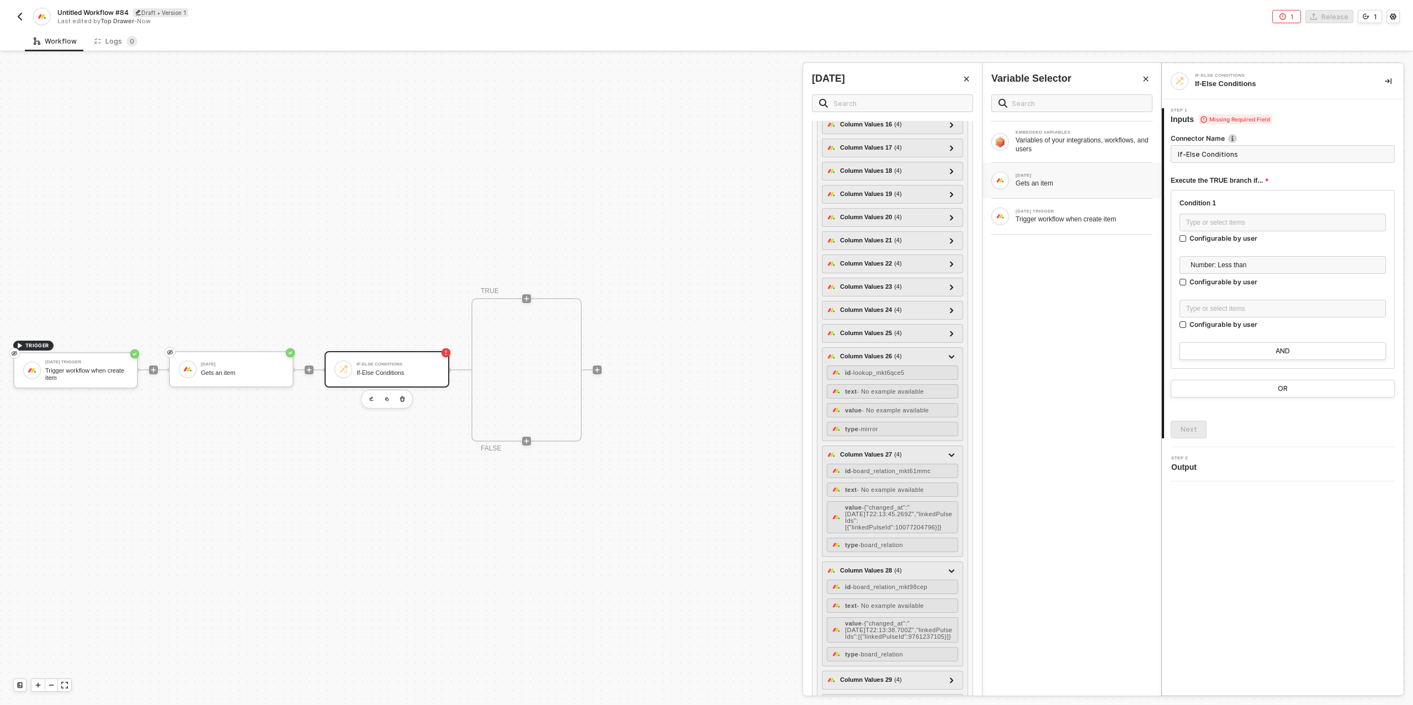
scroll to position [600, 0]
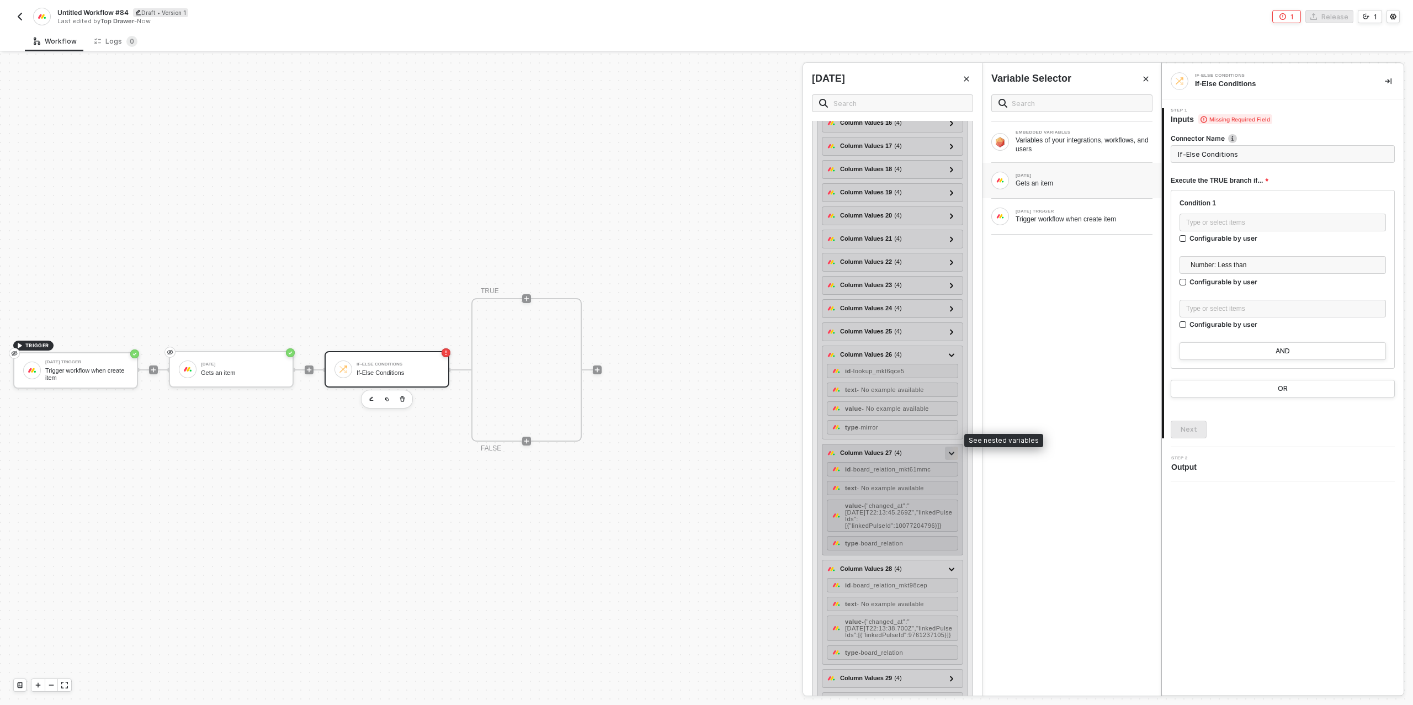
click at [949, 446] on div at bounding box center [951, 452] width 13 height 13
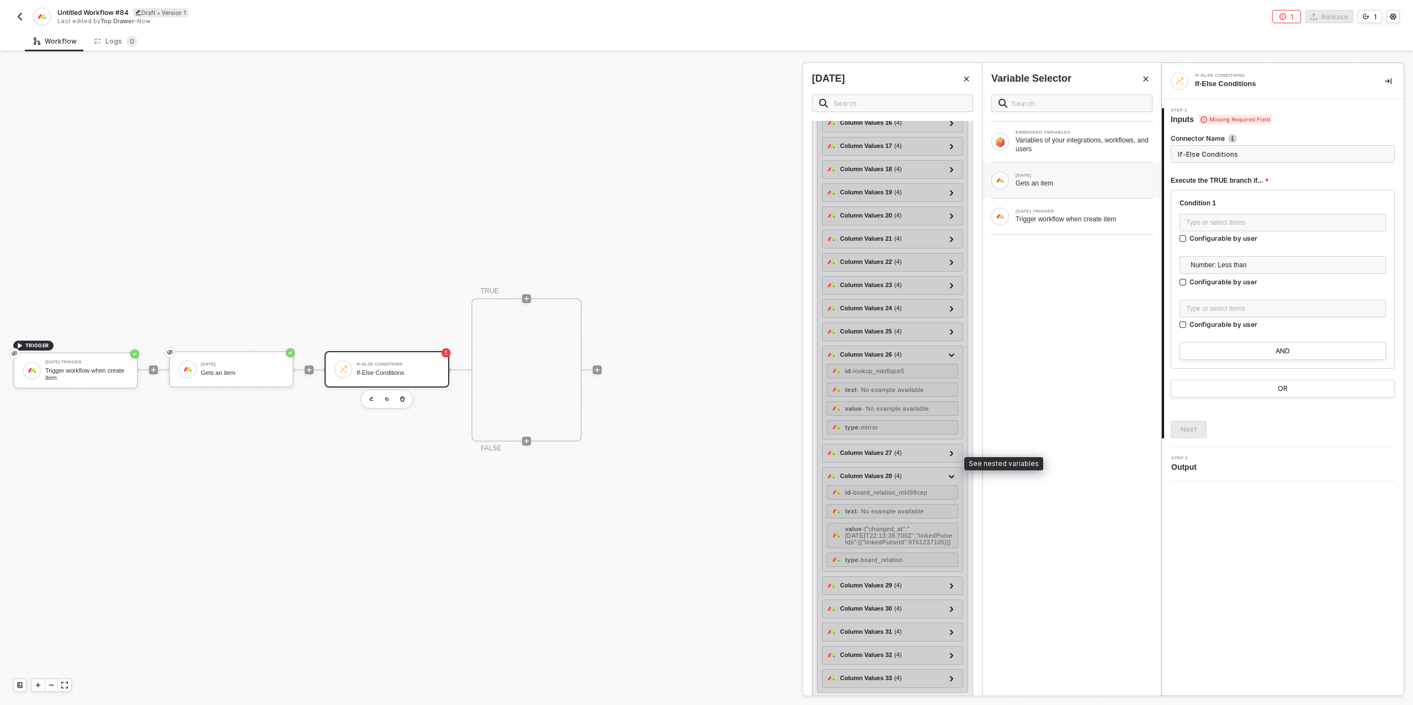
click at [950, 470] on div at bounding box center [952, 476] width 6 height 12
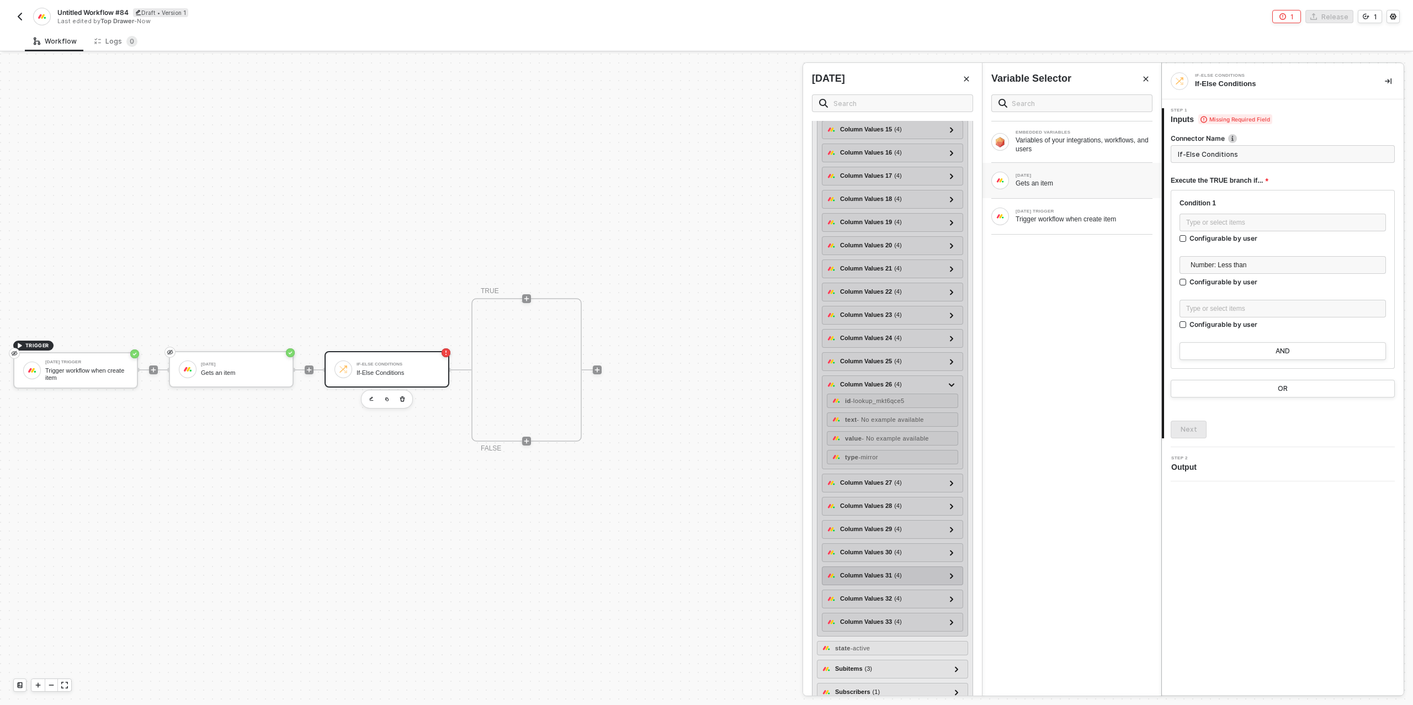
click at [956, 569] on div at bounding box center [951, 575] width 13 height 13
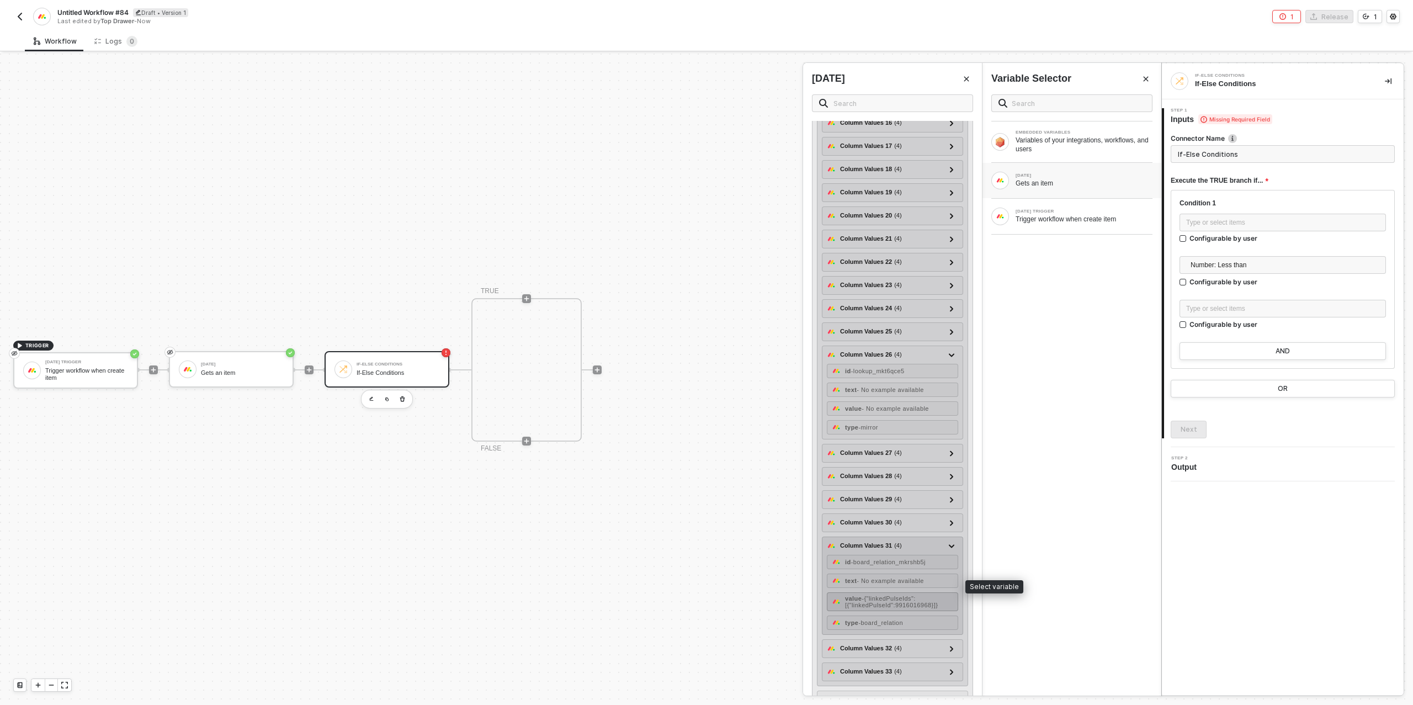
click at [893, 595] on span "- {"linkedPulseIds":[{"linkedPulseId":9916016968}]}" at bounding box center [891, 601] width 93 height 13
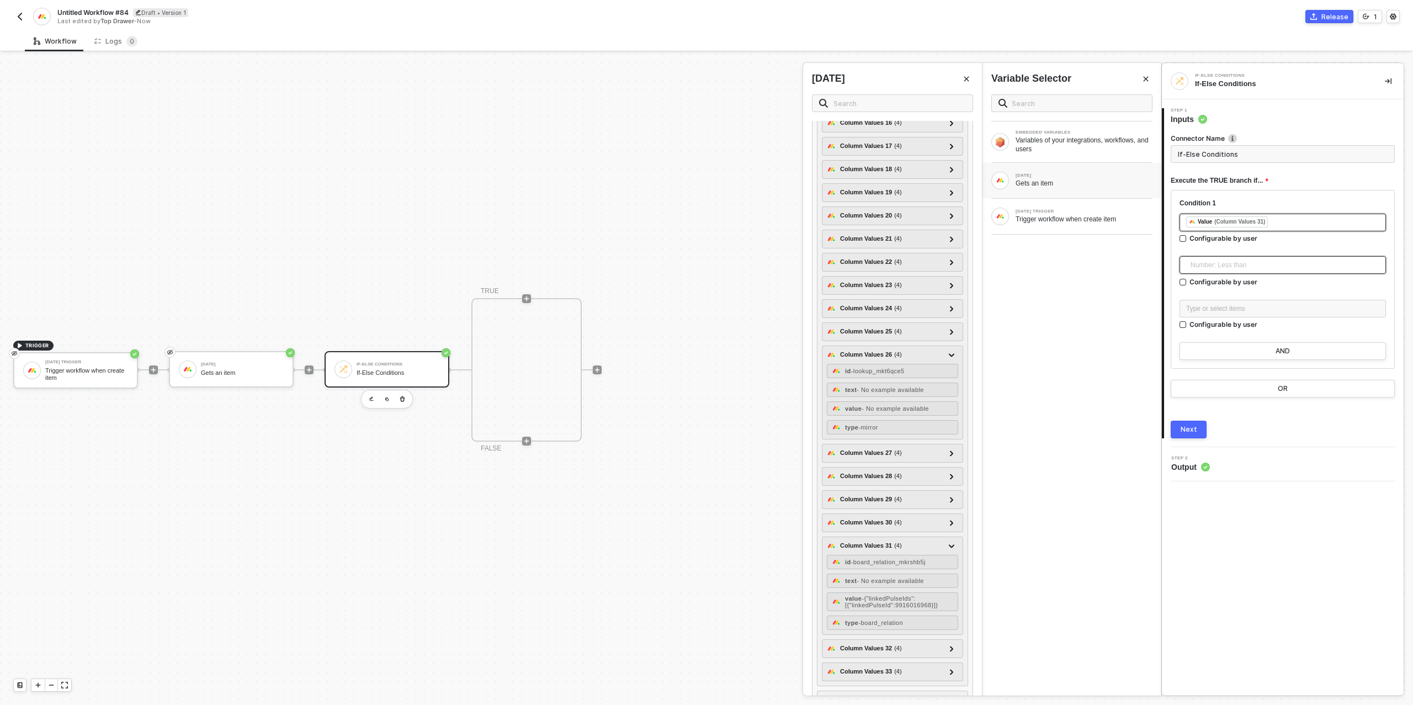
click at [1204, 270] on span "Number: Less than" at bounding box center [1284, 265] width 189 height 17
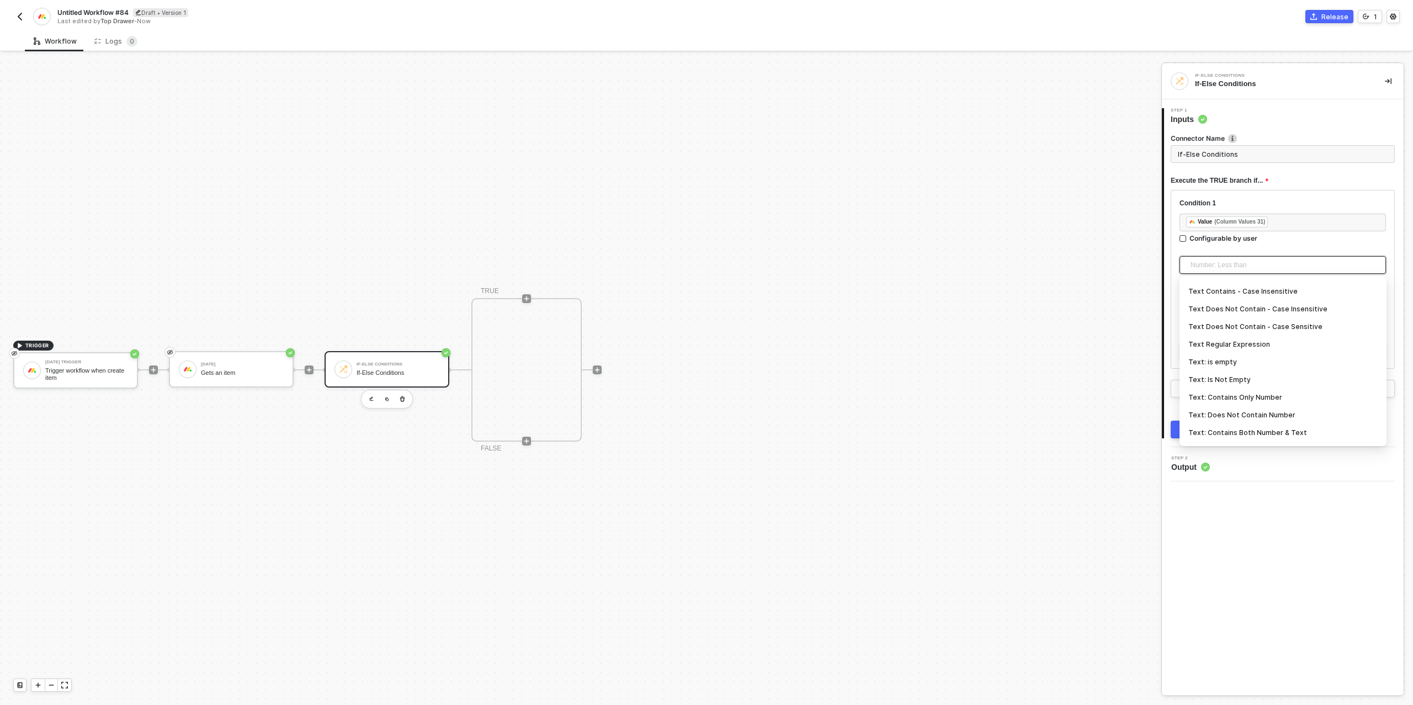
scroll to position [263, 0]
click at [1234, 376] on div "Text: Is Not Empty" at bounding box center [1282, 377] width 189 height 12
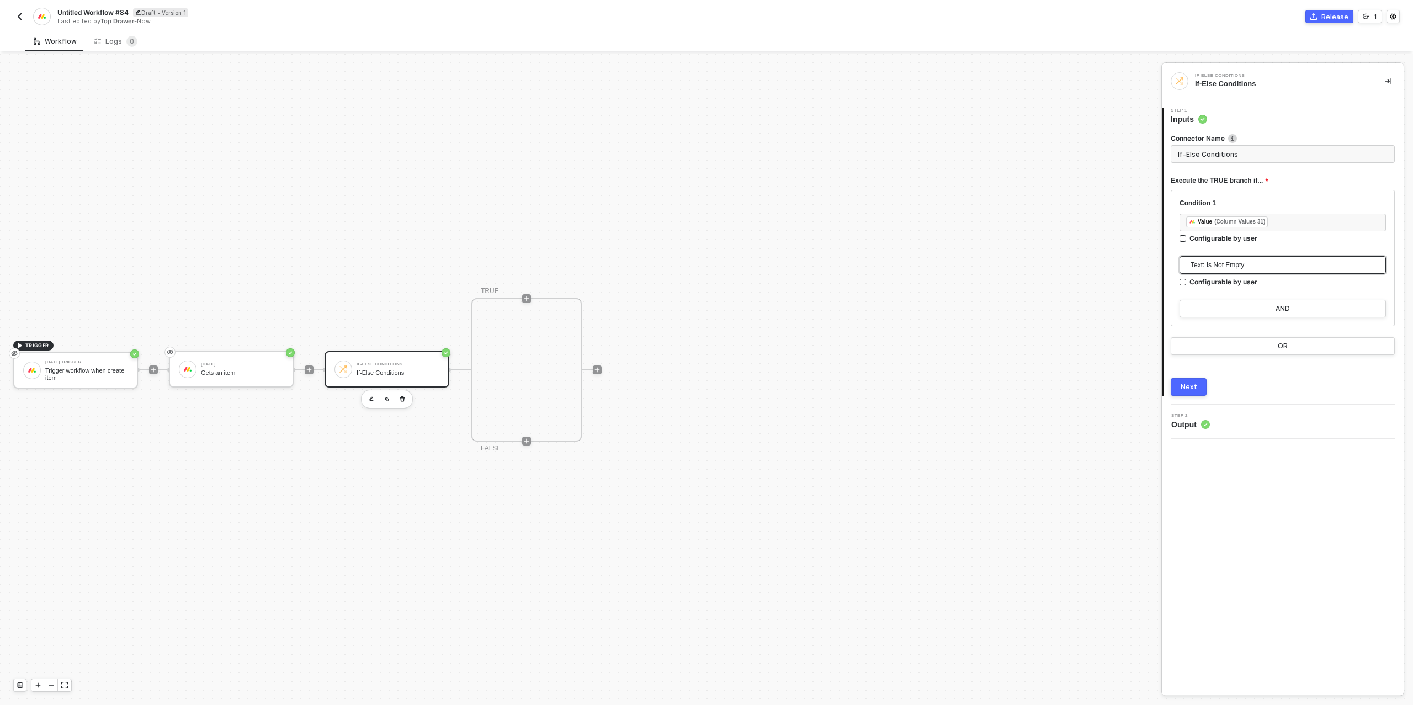
click at [1195, 390] on div "Next" at bounding box center [1188, 386] width 17 height 9
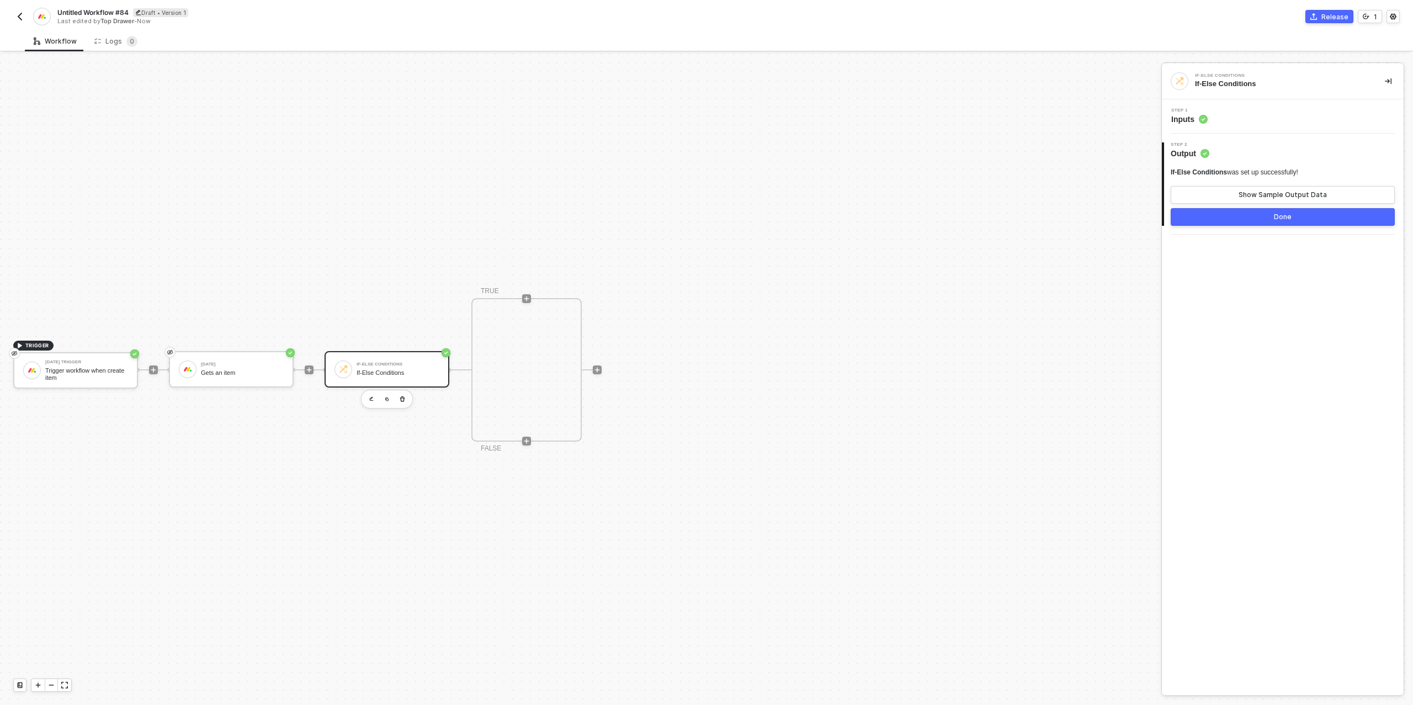
click at [1269, 219] on button "Done" at bounding box center [1282, 217] width 224 height 18
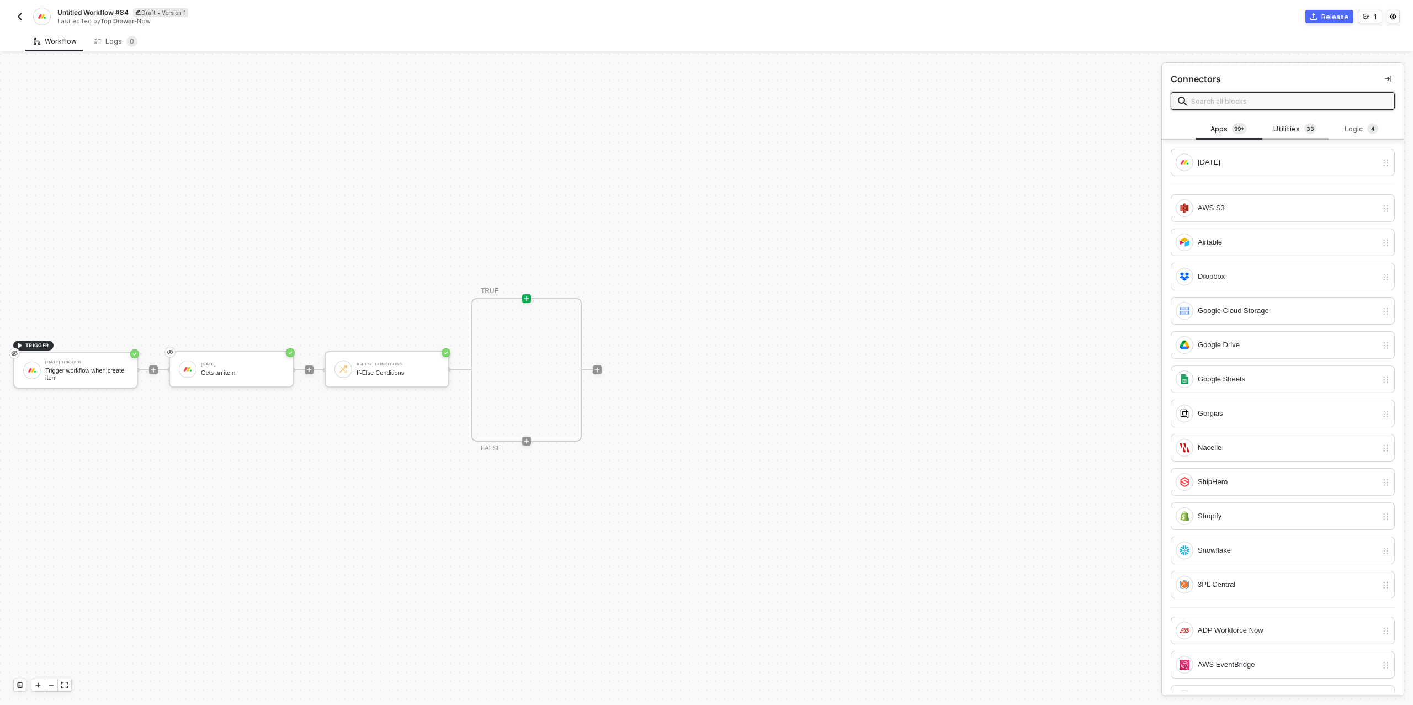
click at [1289, 131] on div "Utilities 3 3" at bounding box center [1294, 129] width 49 height 12
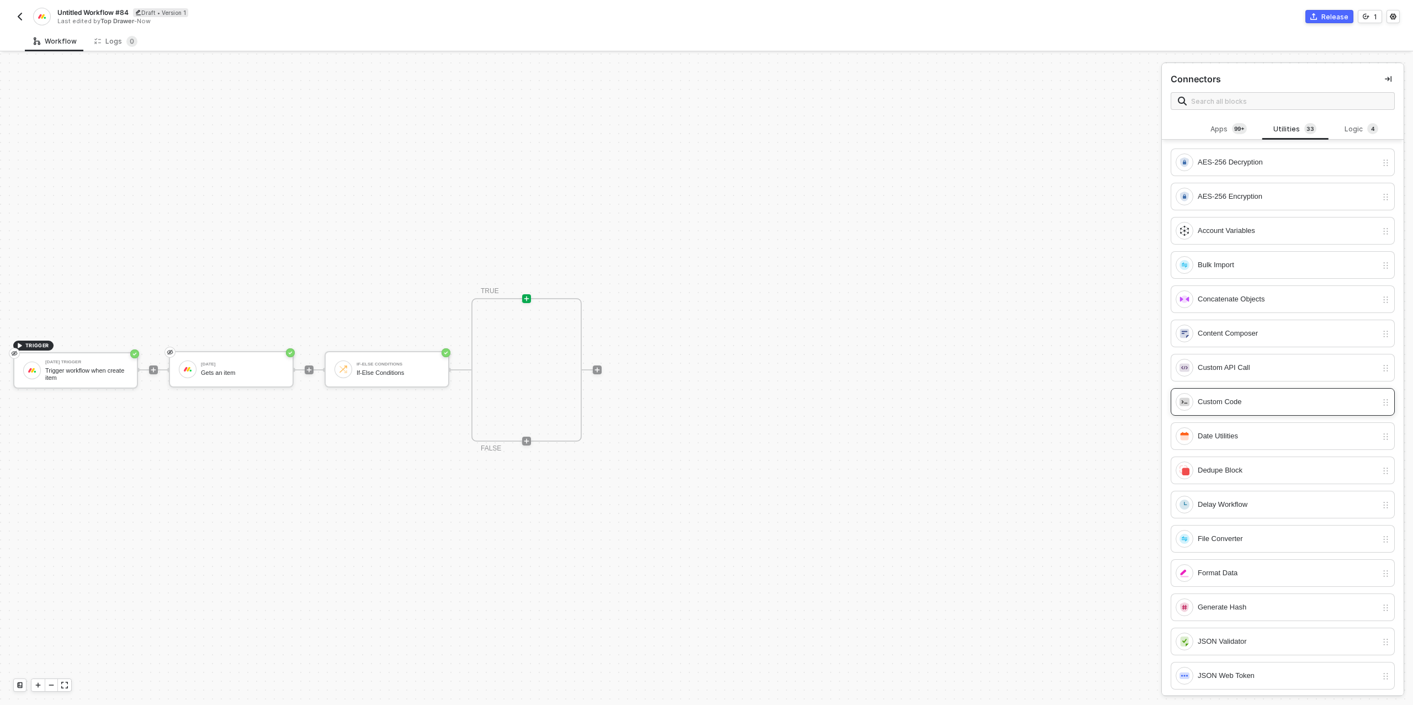
click at [1219, 407] on div "Custom Code" at bounding box center [1275, 402] width 201 height 18
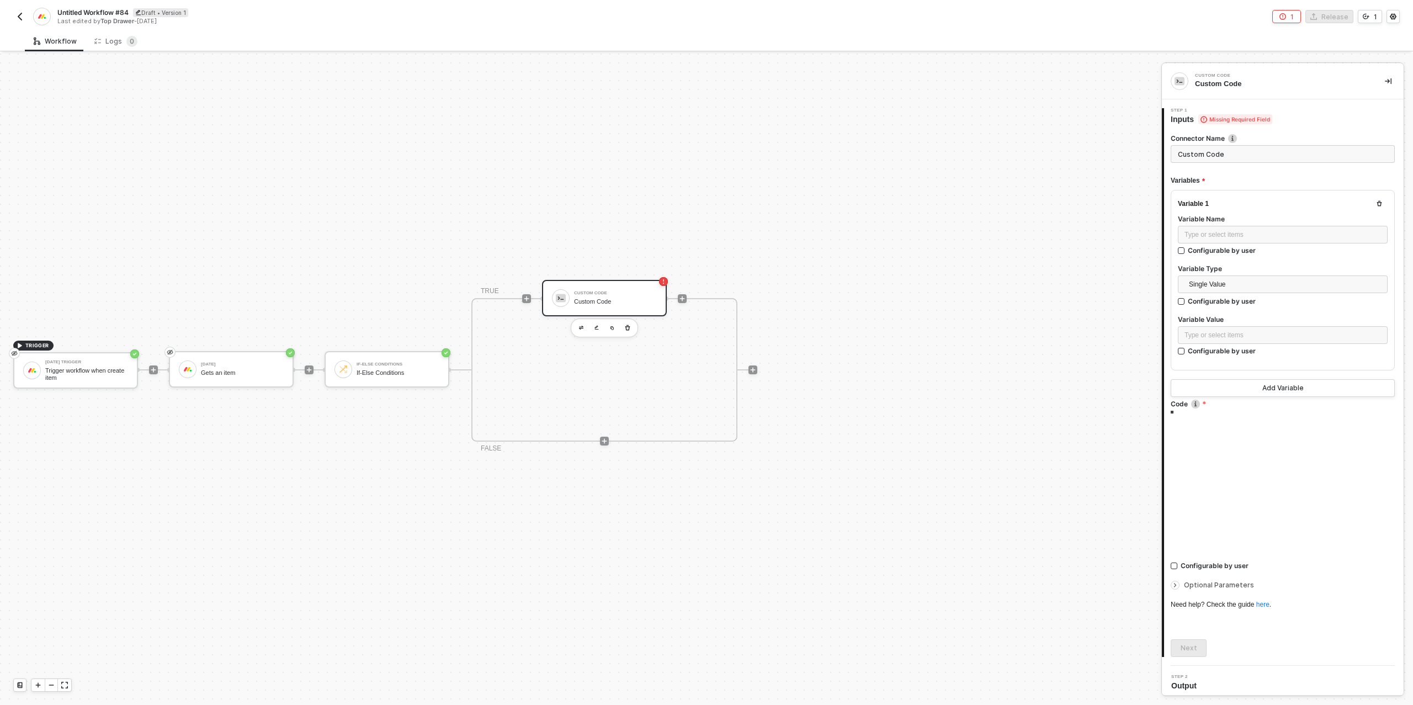
type textarea "/* You can access variables on the inputData object. ex: const myVariable = inp…"
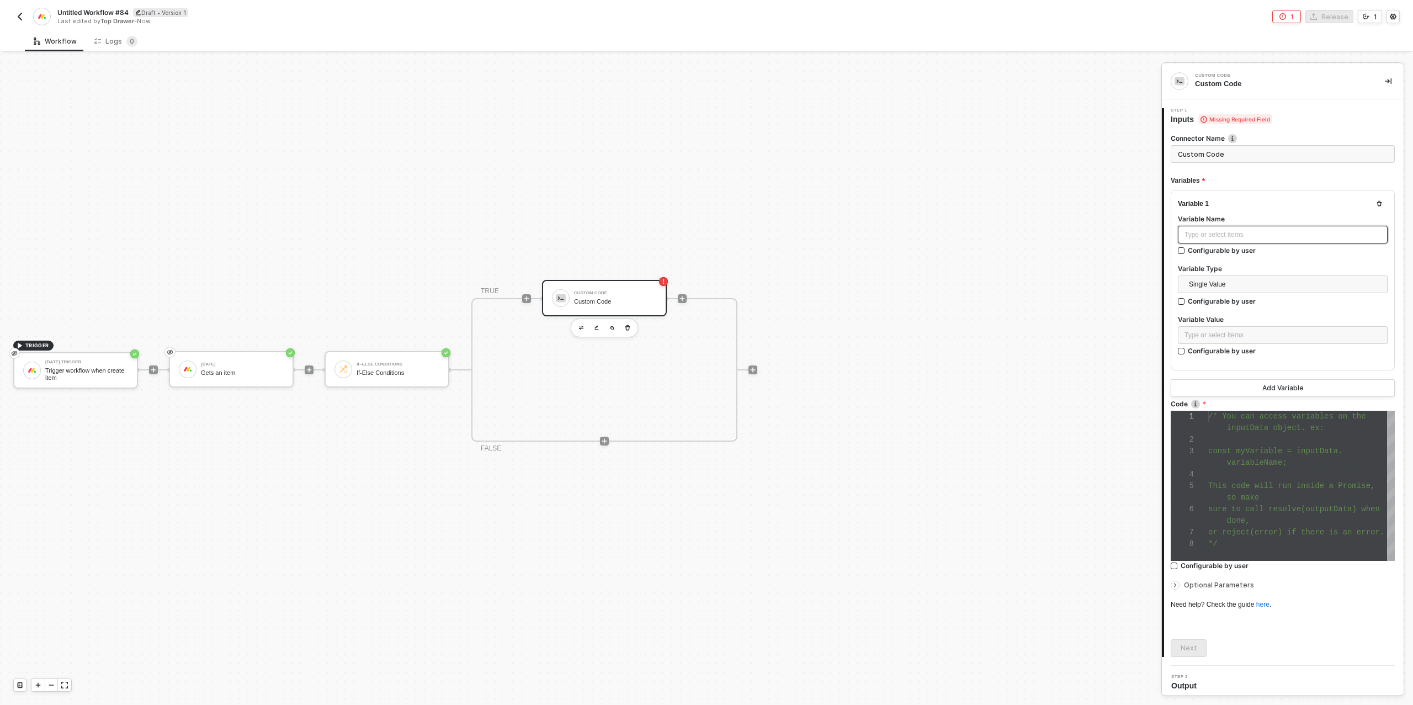
click at [1208, 235] on div "Type or select items ﻿" at bounding box center [1282, 235] width 196 height 10
click at [1235, 343] on div "Type or select items ﻿" at bounding box center [1283, 336] width 210 height 20
click at [1234, 337] on div "Type or select items ﻿" at bounding box center [1282, 335] width 196 height 10
click at [1061, 177] on div "[DATE]" at bounding box center [1083, 175] width 137 height 4
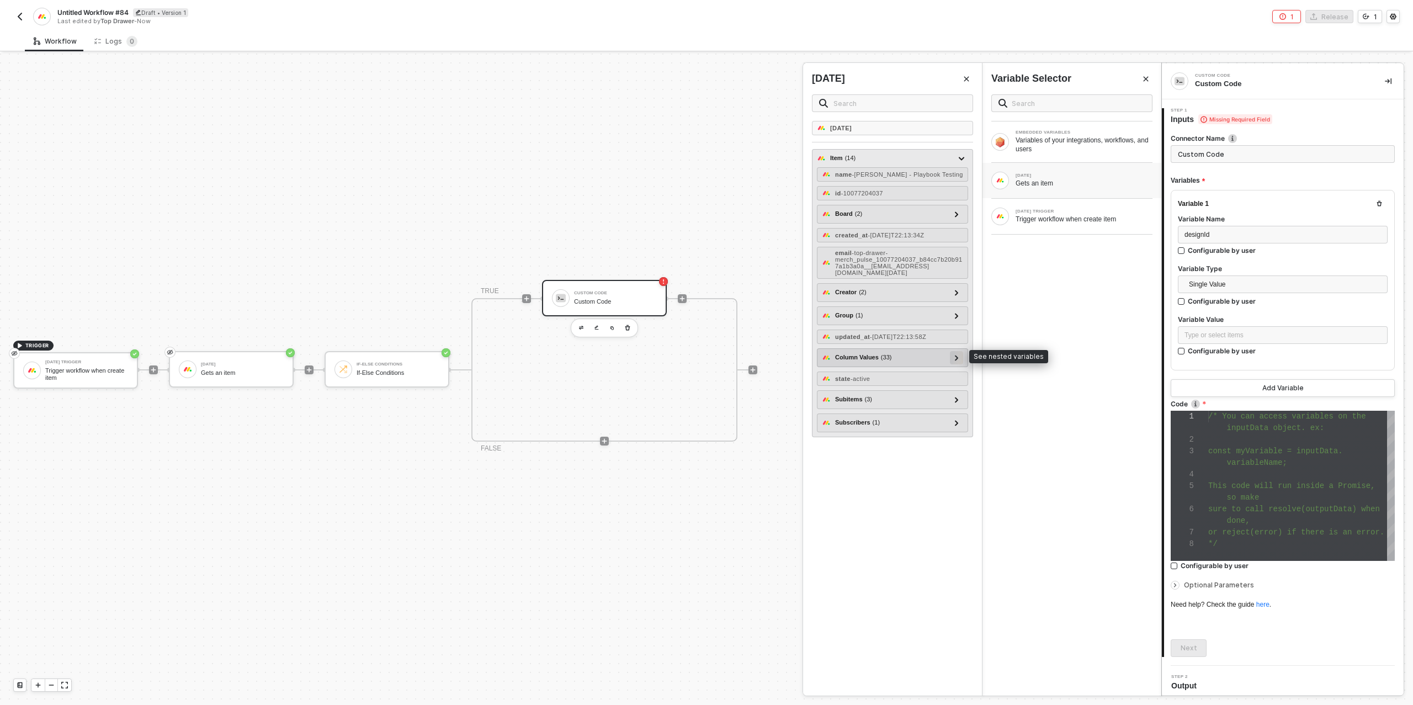
click at [955, 355] on icon at bounding box center [957, 358] width 4 height 6
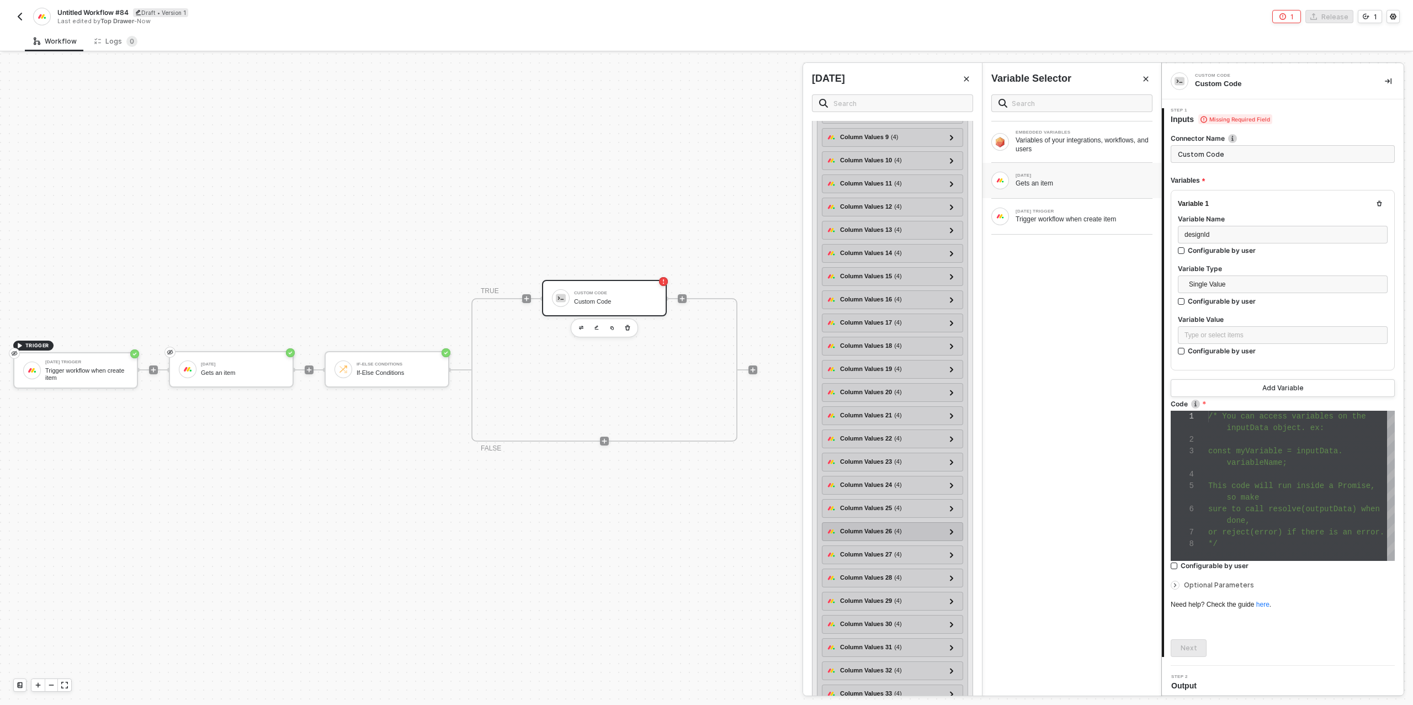
scroll to position [497, 0]
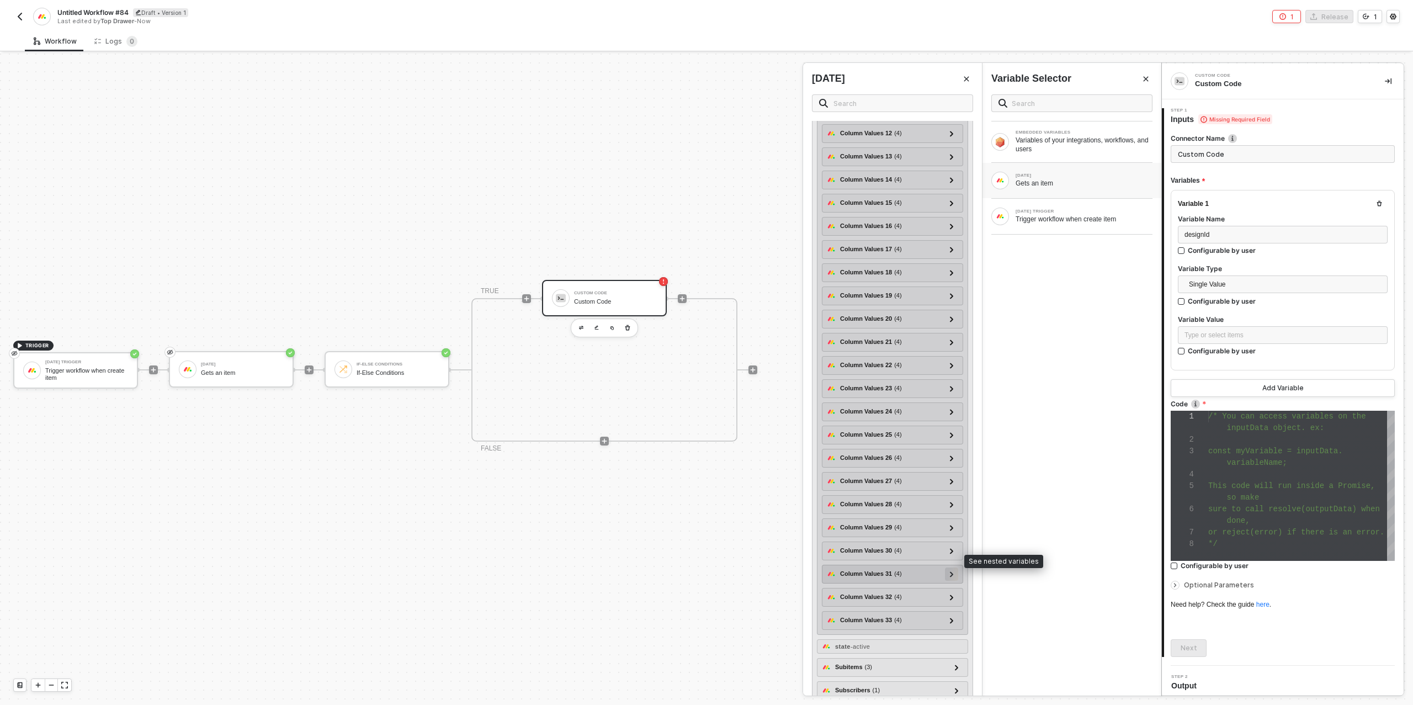
click at [951, 571] on icon at bounding box center [951, 574] width 3 height 6
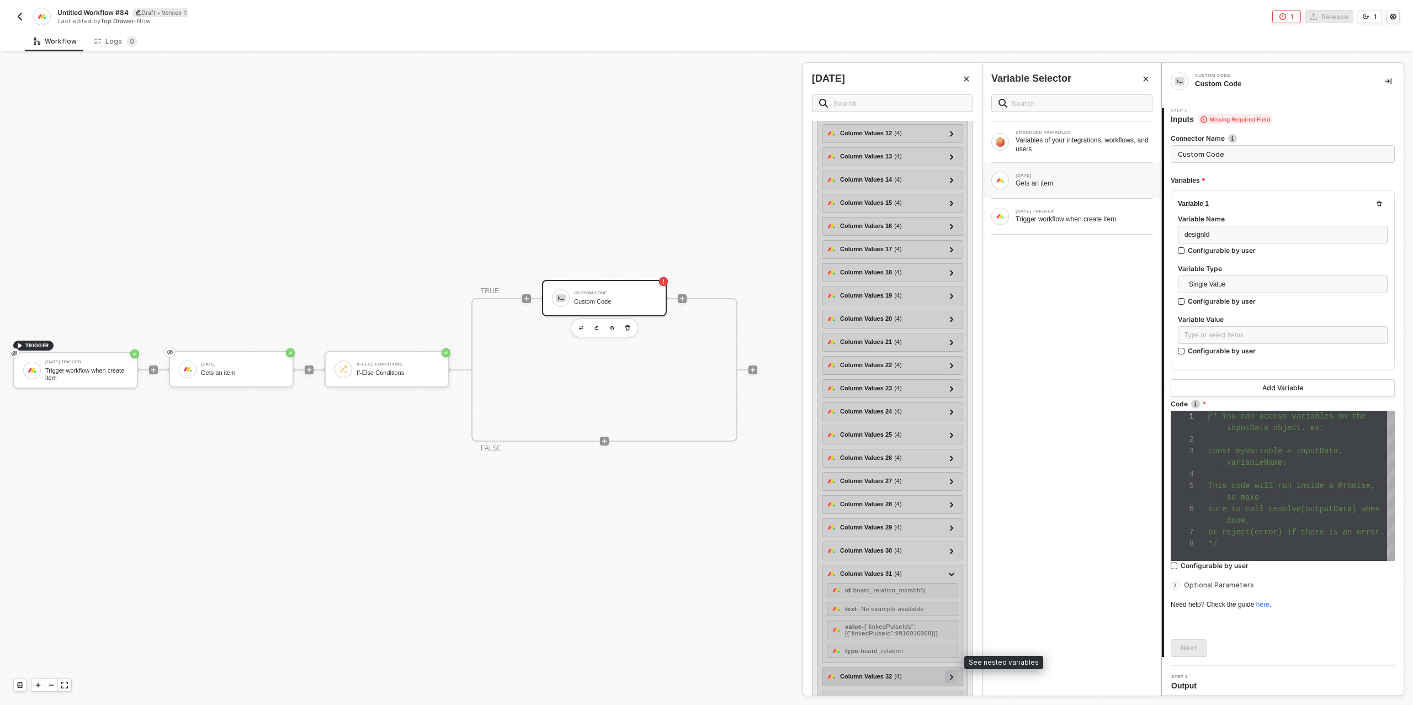
click at [954, 670] on div at bounding box center [952, 676] width 6 height 12
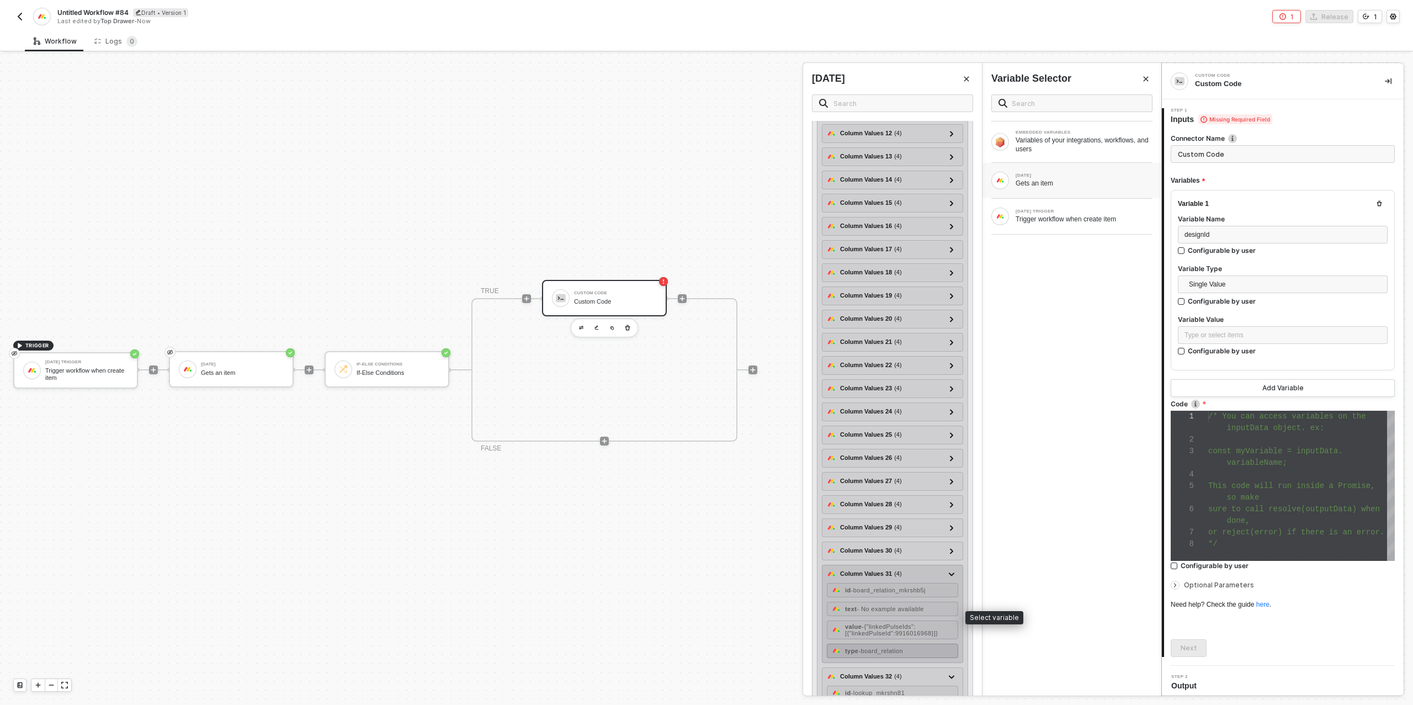
scroll to position [649, 0]
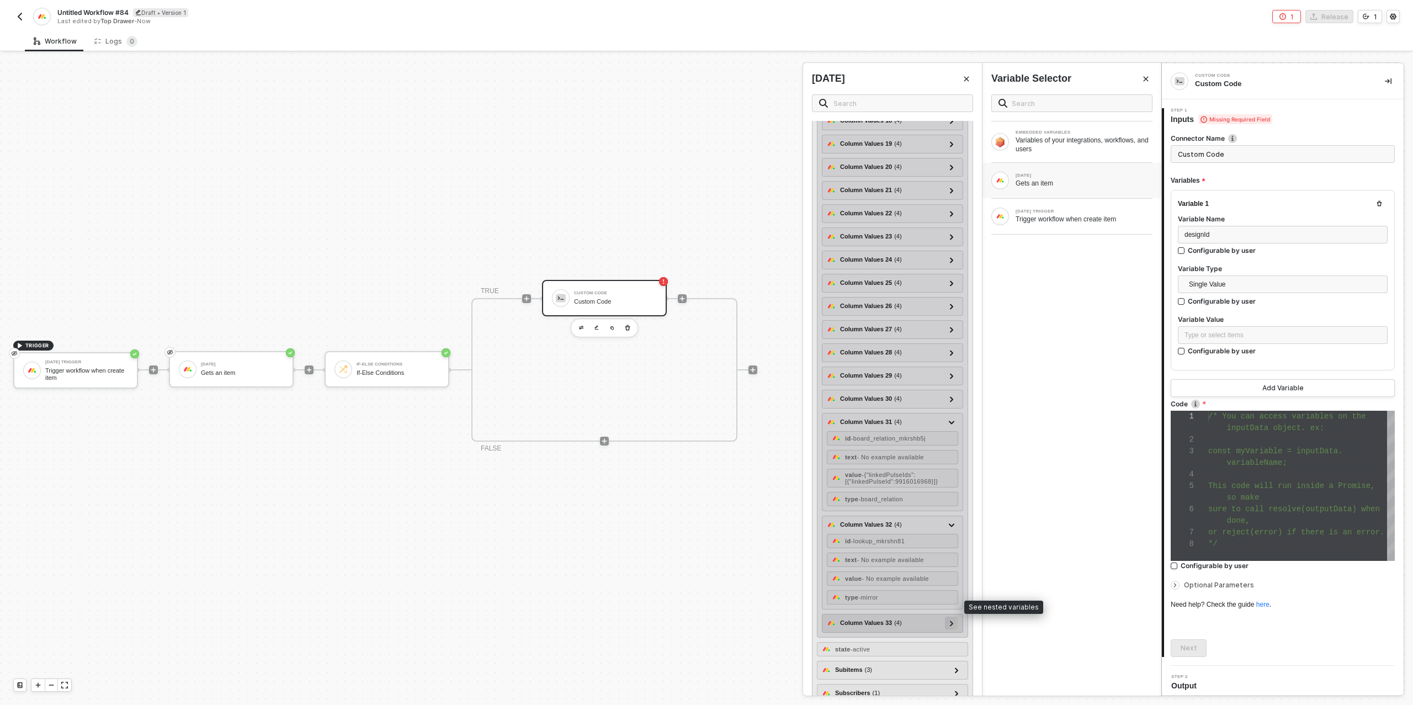
click at [951, 620] on icon at bounding box center [951, 623] width 3 height 6
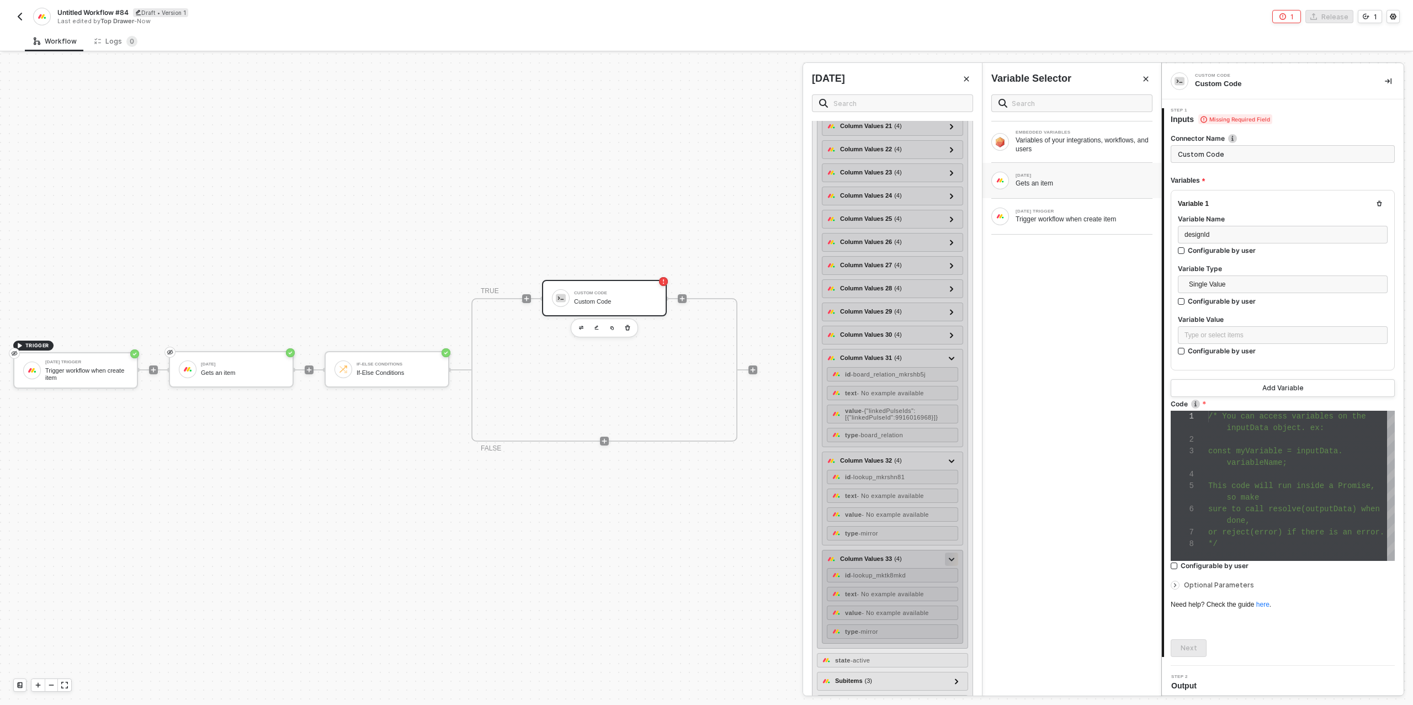
scroll to position [722, 0]
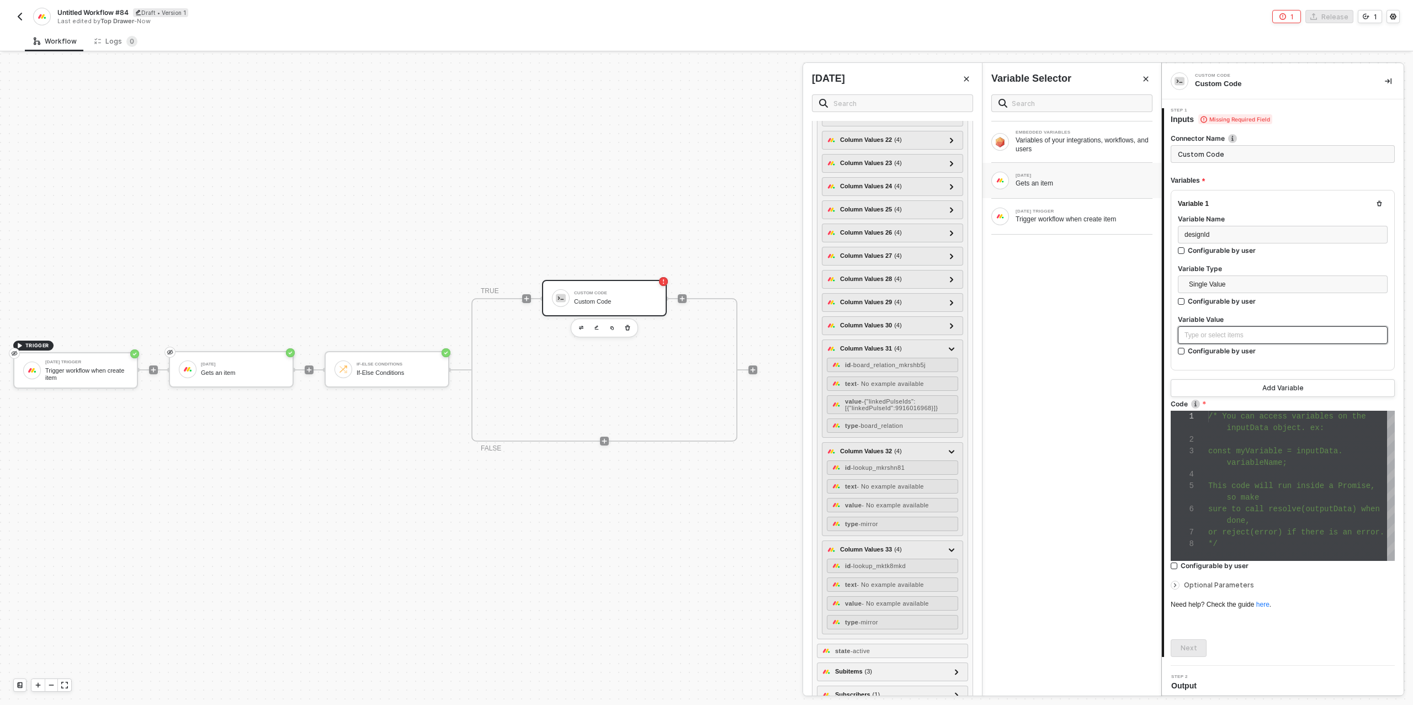
click at [1262, 335] on div "Type or select items ﻿" at bounding box center [1282, 335] width 196 height 10
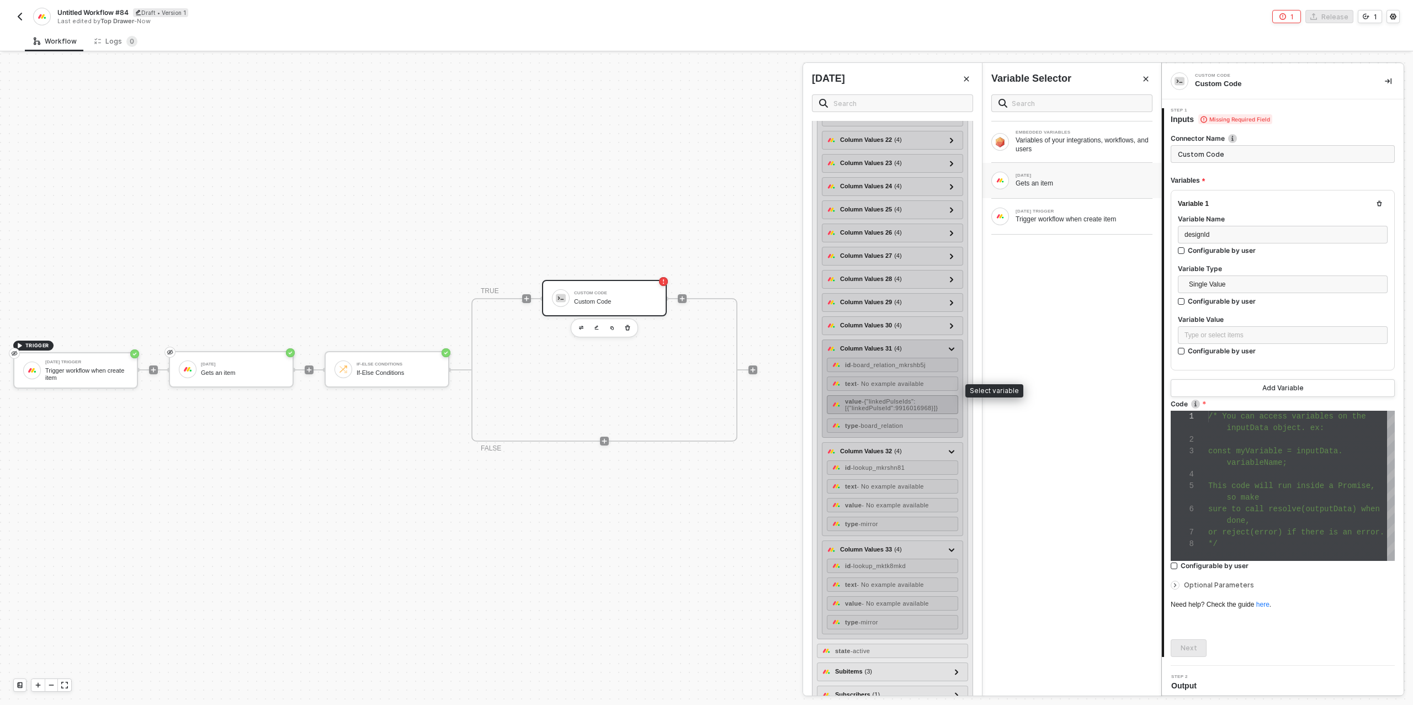
click at [911, 398] on span "- {"linkedPulseIds":[{"linkedPulseId":9916016968}]}" at bounding box center [891, 404] width 93 height 13
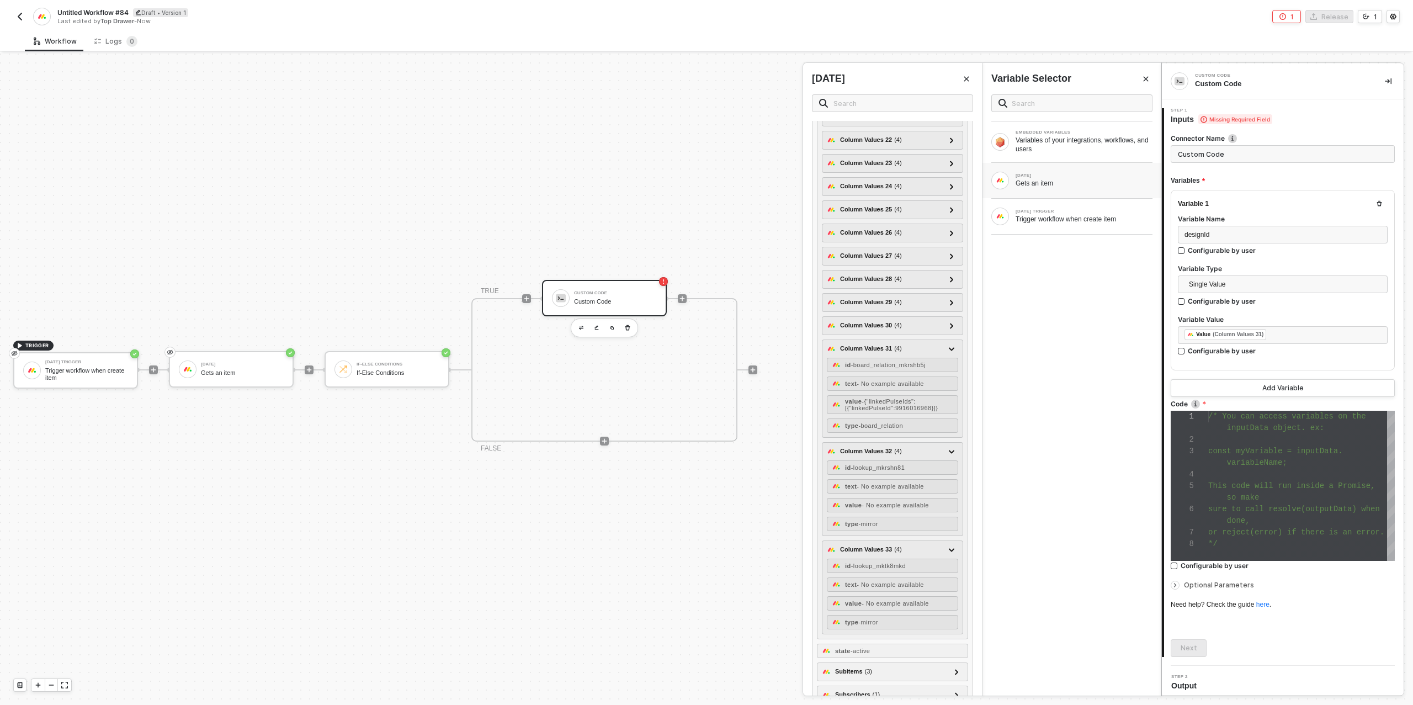
click at [1243, 509] on span "sure to call resolve(outputData) when" at bounding box center [1294, 508] width 172 height 9
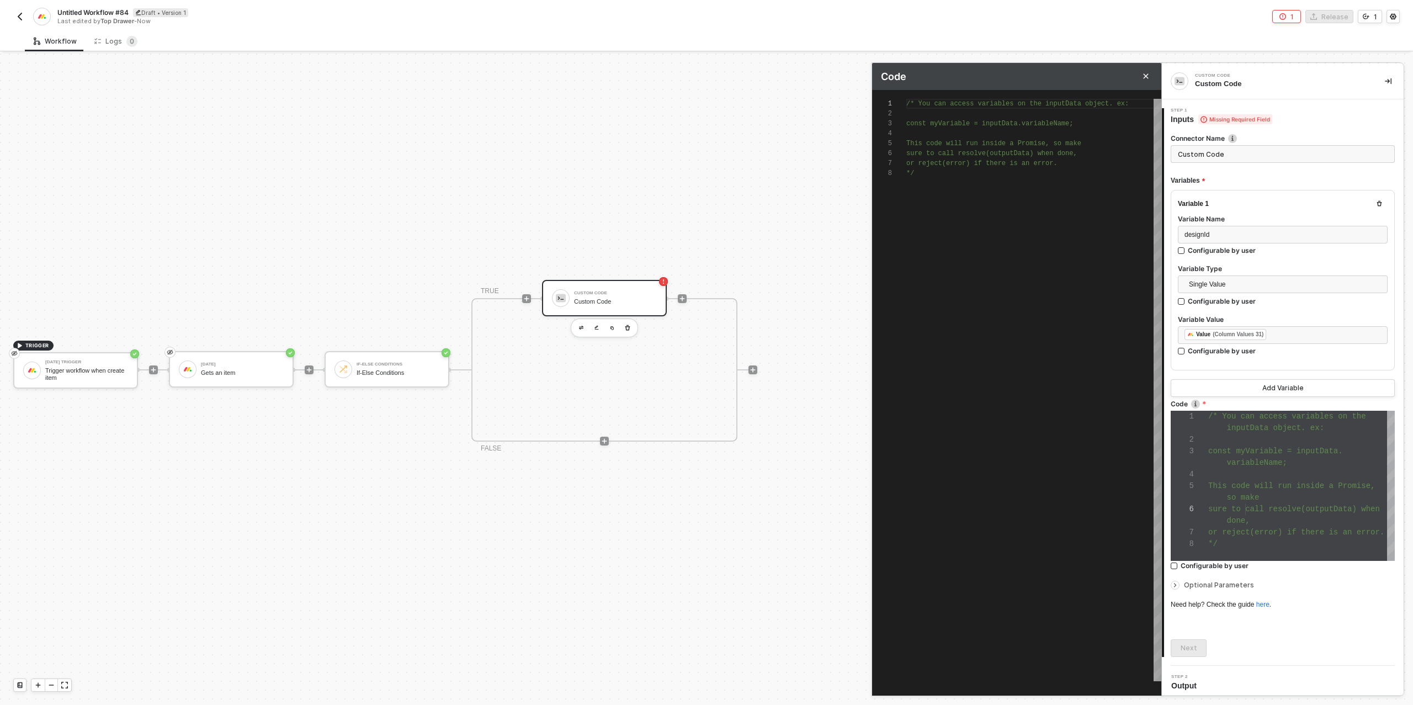
scroll to position [70, 0]
click at [934, 176] on div "*/" at bounding box center [1033, 173] width 255 height 10
paste textarea "resolve([JSON.stringify(res.linkedPulseIds[0].linkedPulseId)])"
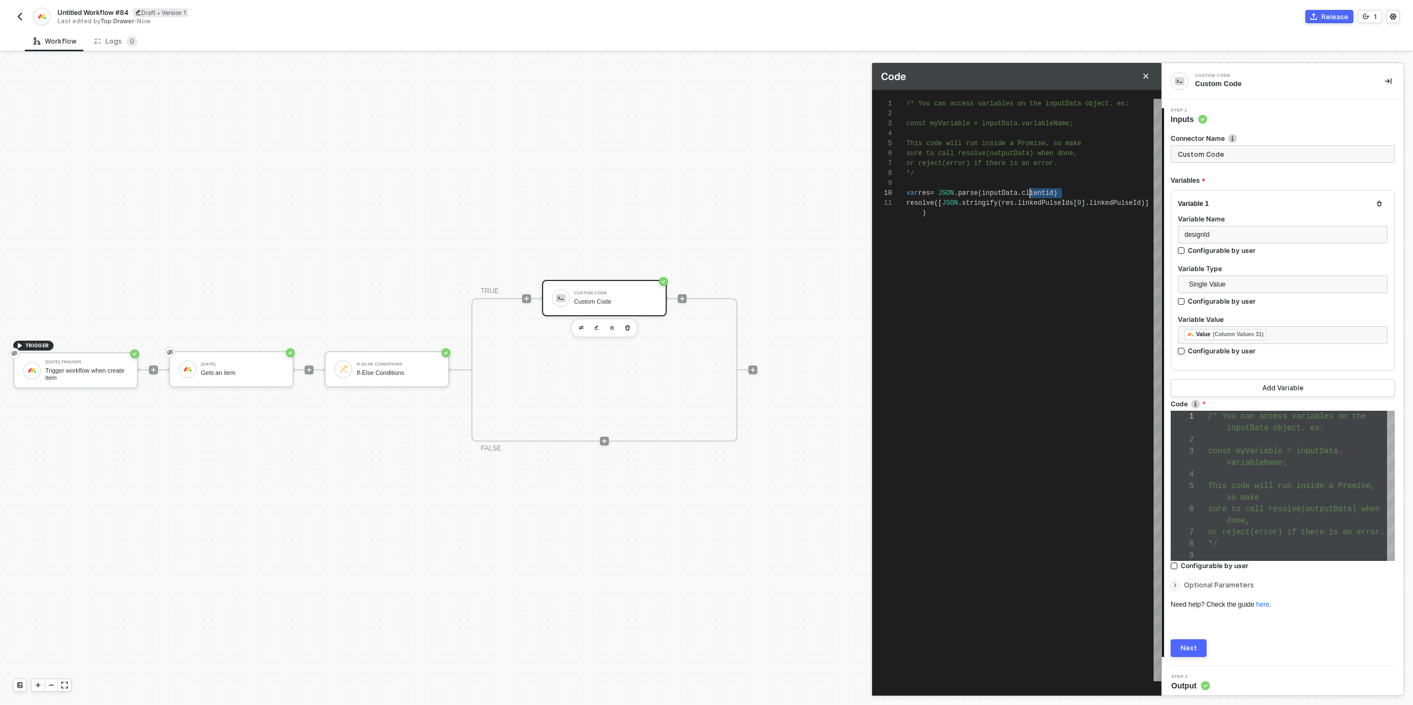
drag, startPoint x: 1061, startPoint y: 193, endPoint x: 1031, endPoint y: 193, distance: 29.2
type textarea "/* You can access variables on the inputData object. ex: const myVariable = inp…"
click at [1187, 645] on div "Next" at bounding box center [1188, 647] width 17 height 9
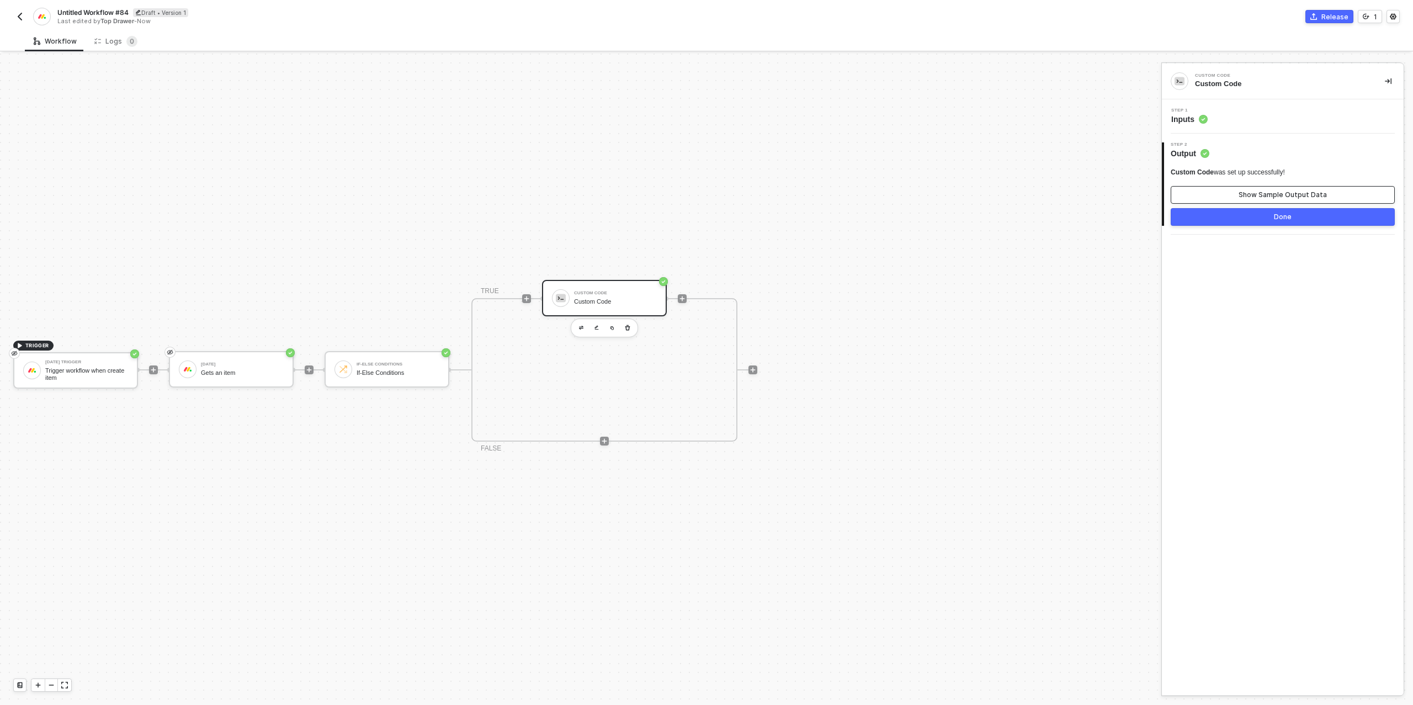
click at [1233, 193] on button "Show Sample Output Data" at bounding box center [1282, 195] width 224 height 18
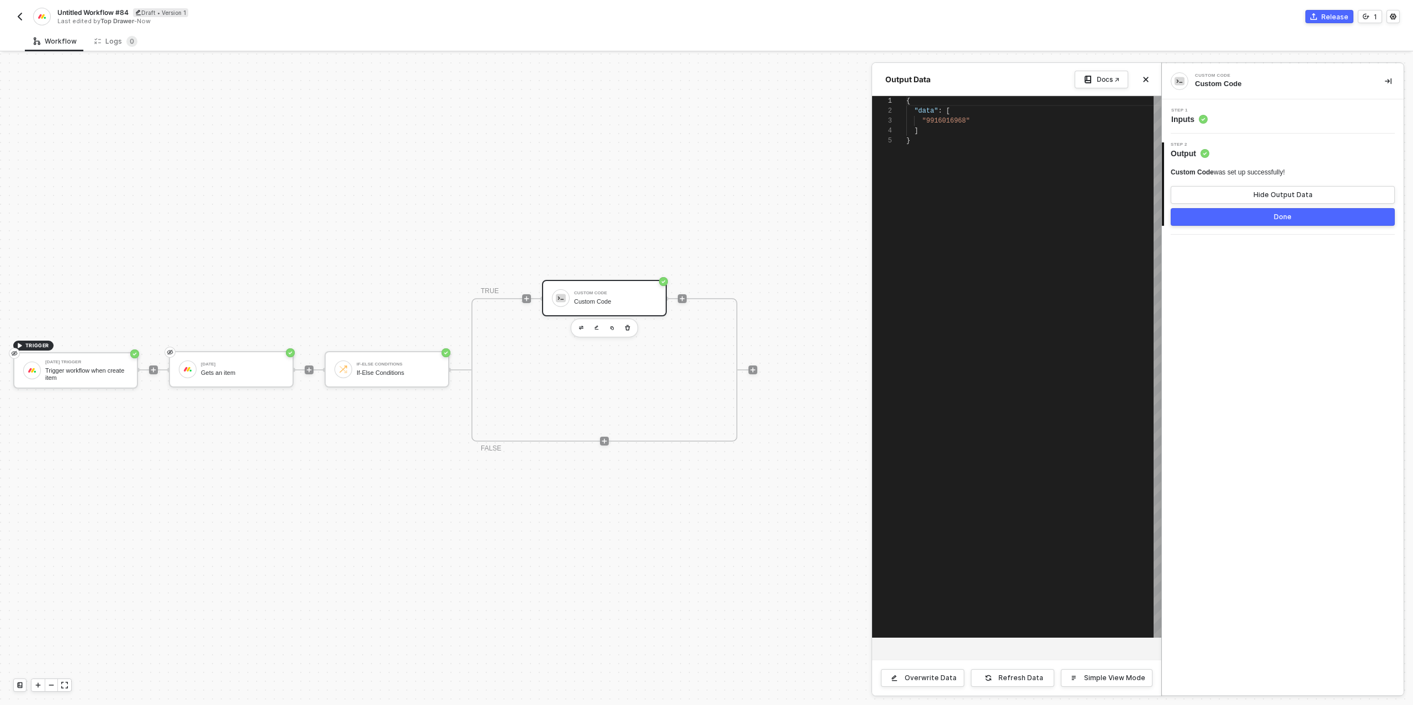
scroll to position [40, 0]
click at [1223, 213] on button "Done" at bounding box center [1282, 217] width 224 height 18
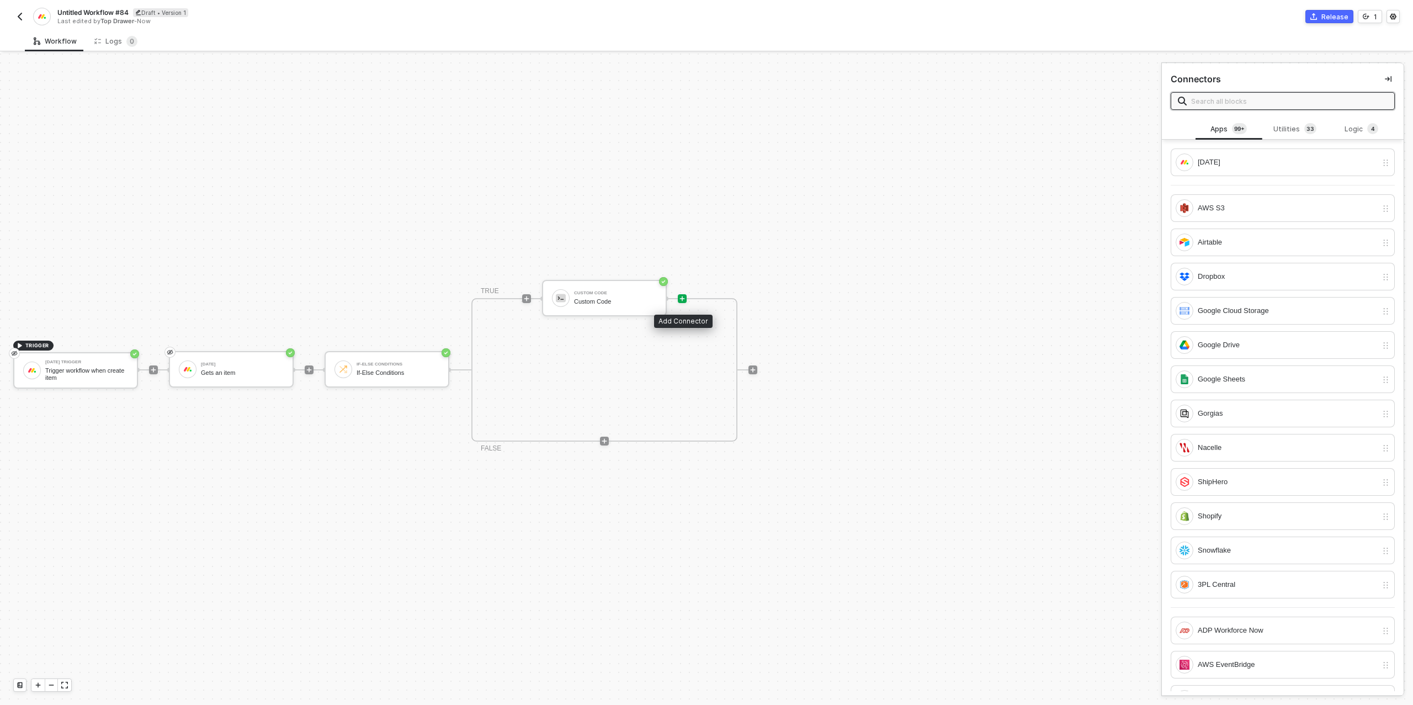
click at [681, 298] on icon "icon-play" at bounding box center [682, 298] width 7 height 7
click at [1287, 154] on div "[DATE]" at bounding box center [1275, 162] width 201 height 18
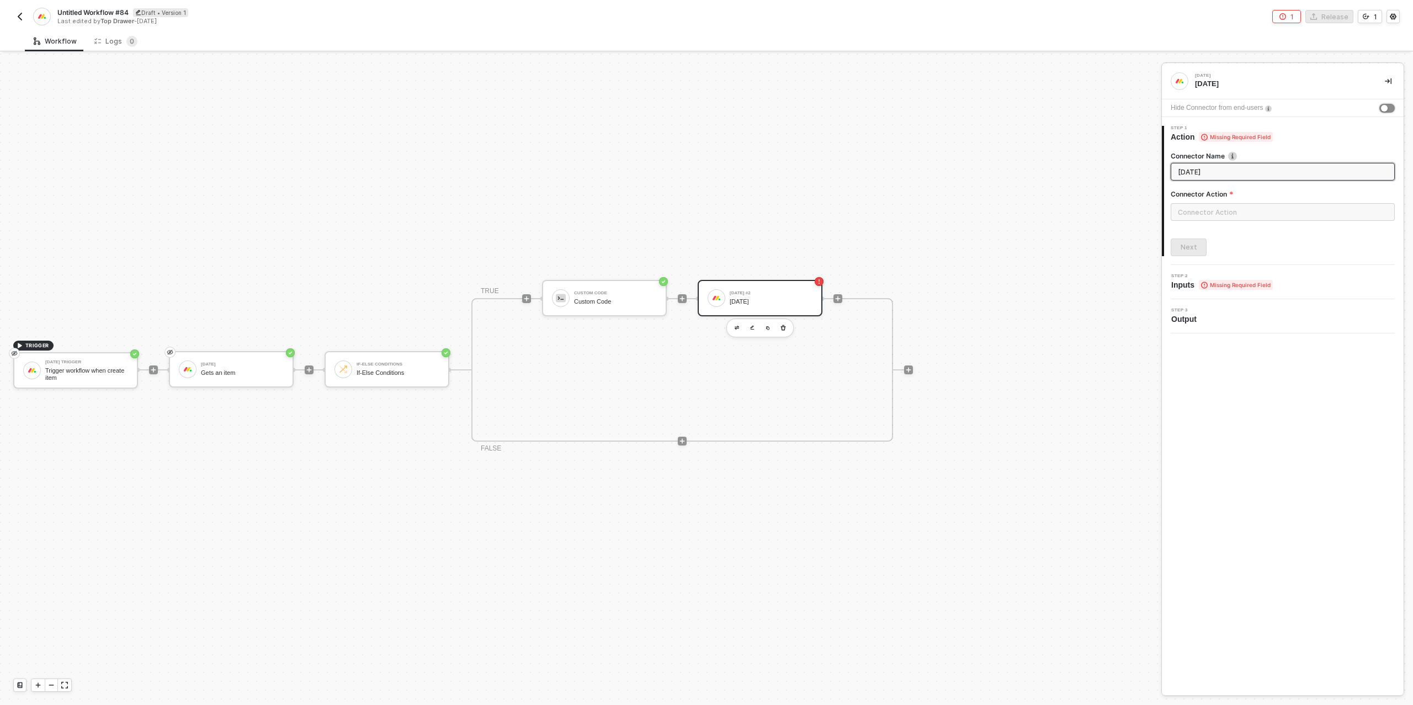
click at [1385, 107] on div "button" at bounding box center [1384, 108] width 7 height 7
click at [1227, 210] on input "text" at bounding box center [1282, 212] width 224 height 18
click at [1063, 129] on div "Items" at bounding box center [1071, 133] width 161 height 9
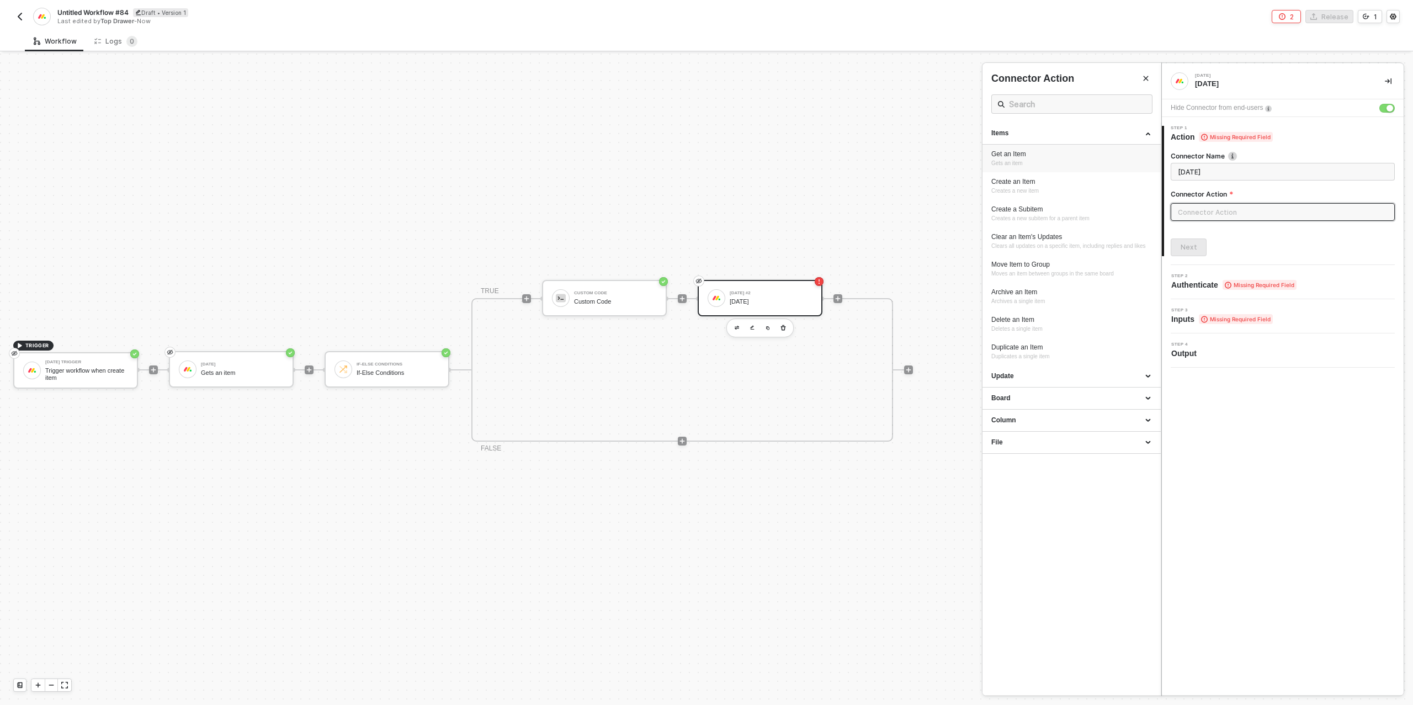
click at [1037, 153] on div "Get an Item" at bounding box center [1071, 154] width 161 height 9
type input "Gets an item"
type input "Items - Get an Item"
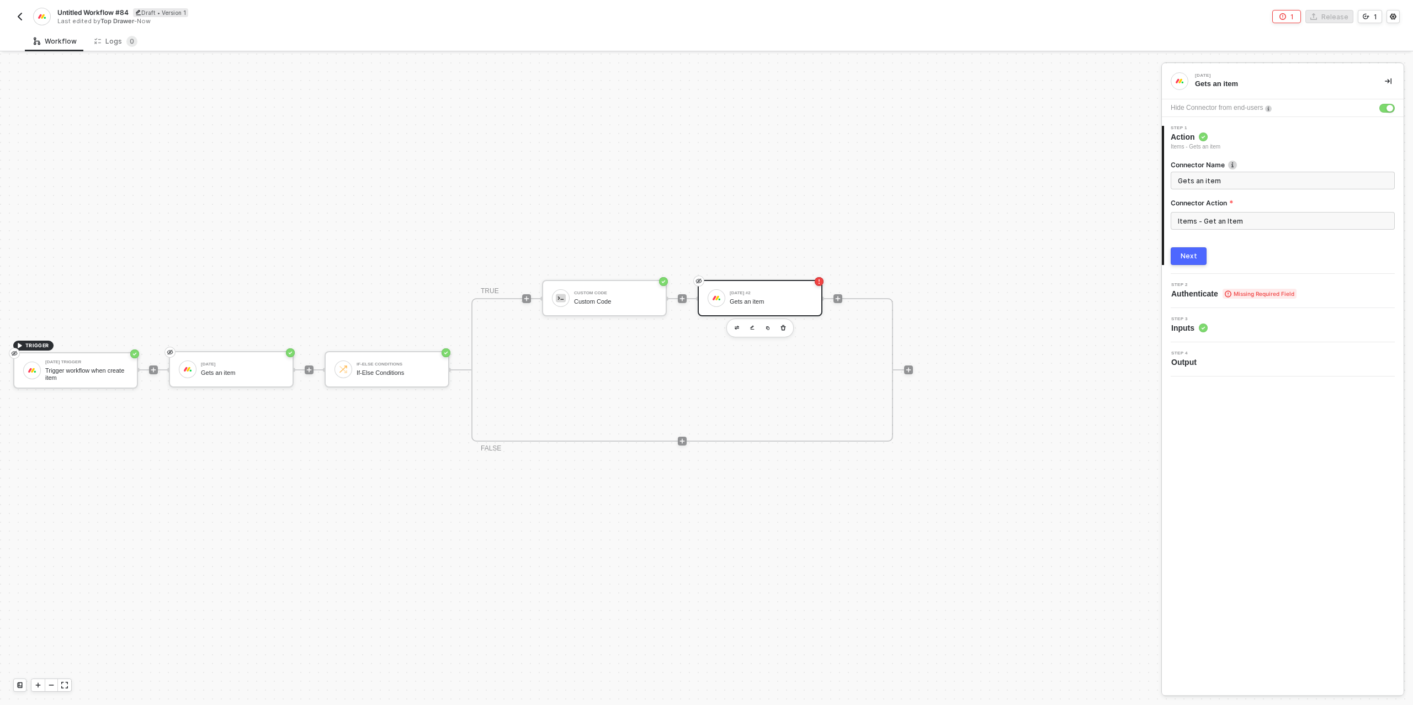
click at [1194, 257] on div "Next" at bounding box center [1188, 256] width 17 height 9
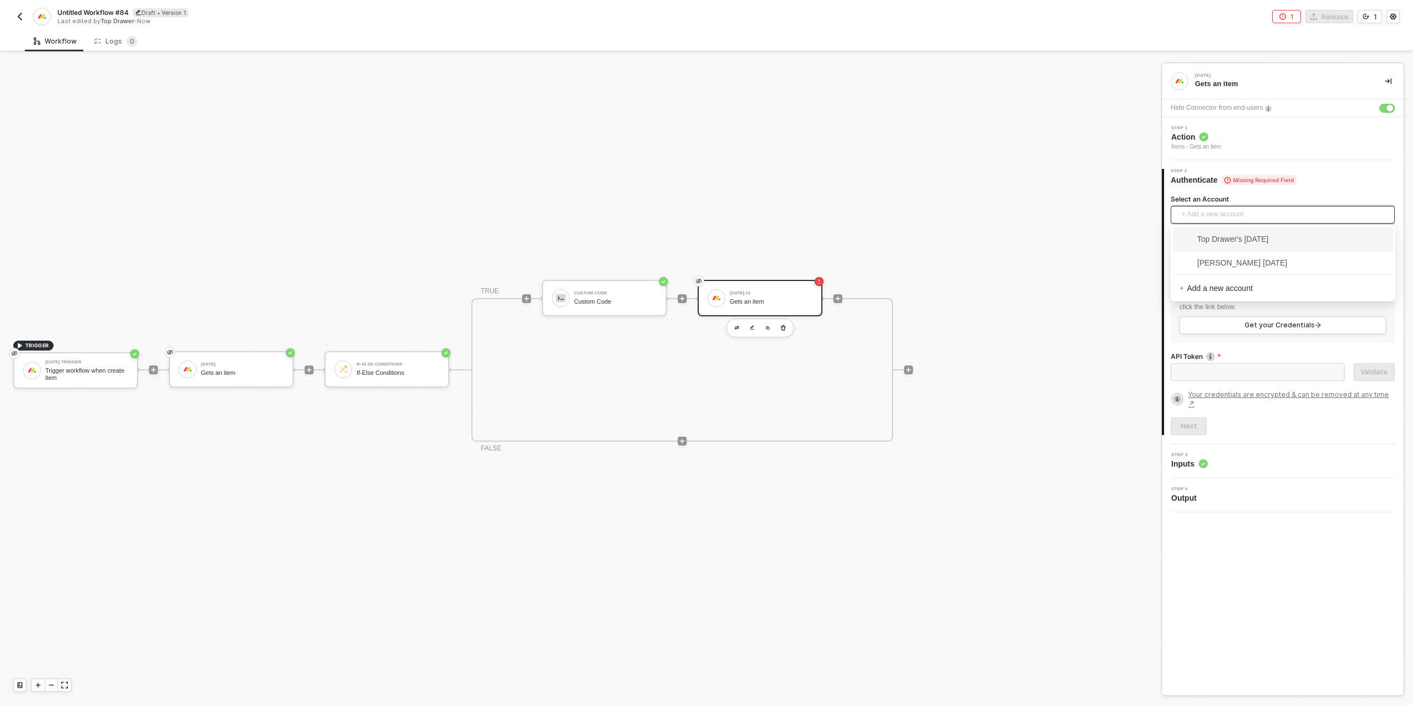
click at [1211, 214] on span "+ Add a new account" at bounding box center [1284, 215] width 206 height 18
click at [1214, 238] on span "Top Drawer's [DATE]" at bounding box center [1223, 239] width 89 height 12
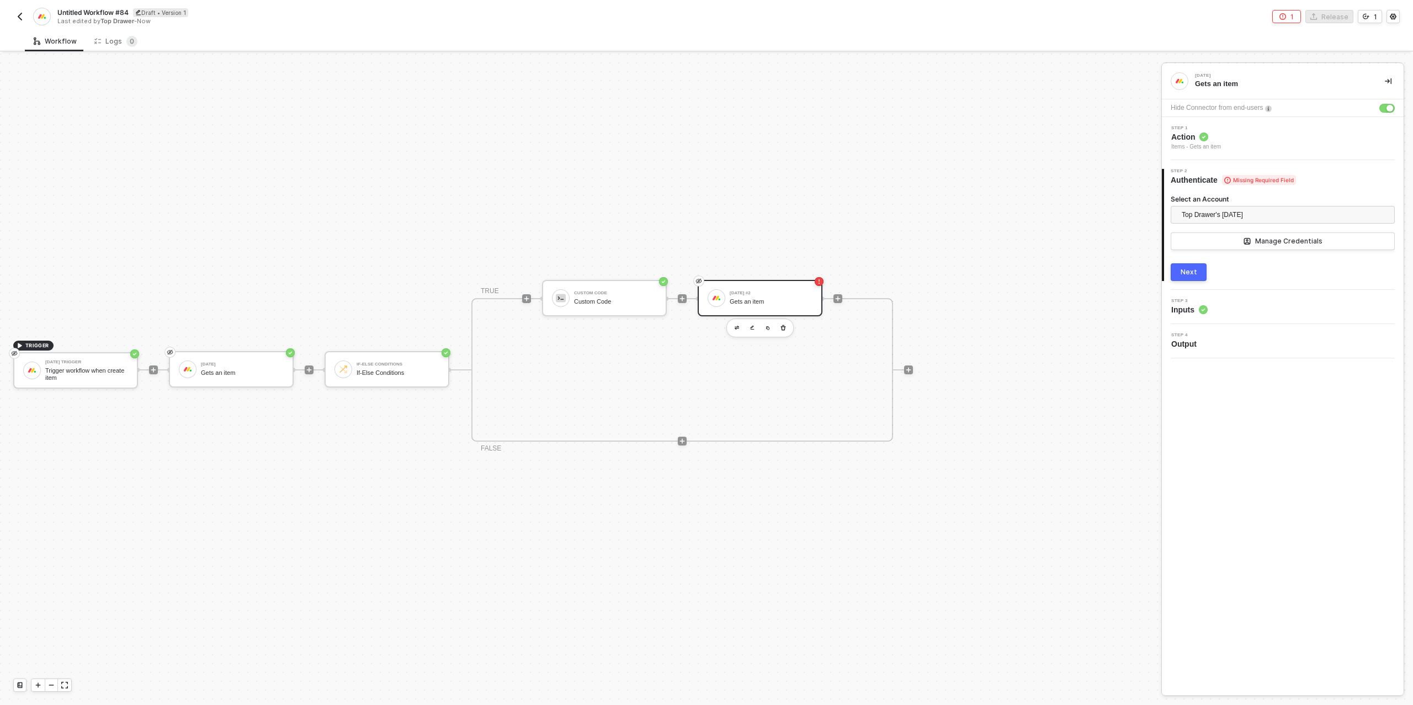
click at [1185, 275] on div "Next" at bounding box center [1188, 272] width 17 height 9
click at [1266, 255] on div "Type or select items ﻿" at bounding box center [1282, 258] width 211 height 10
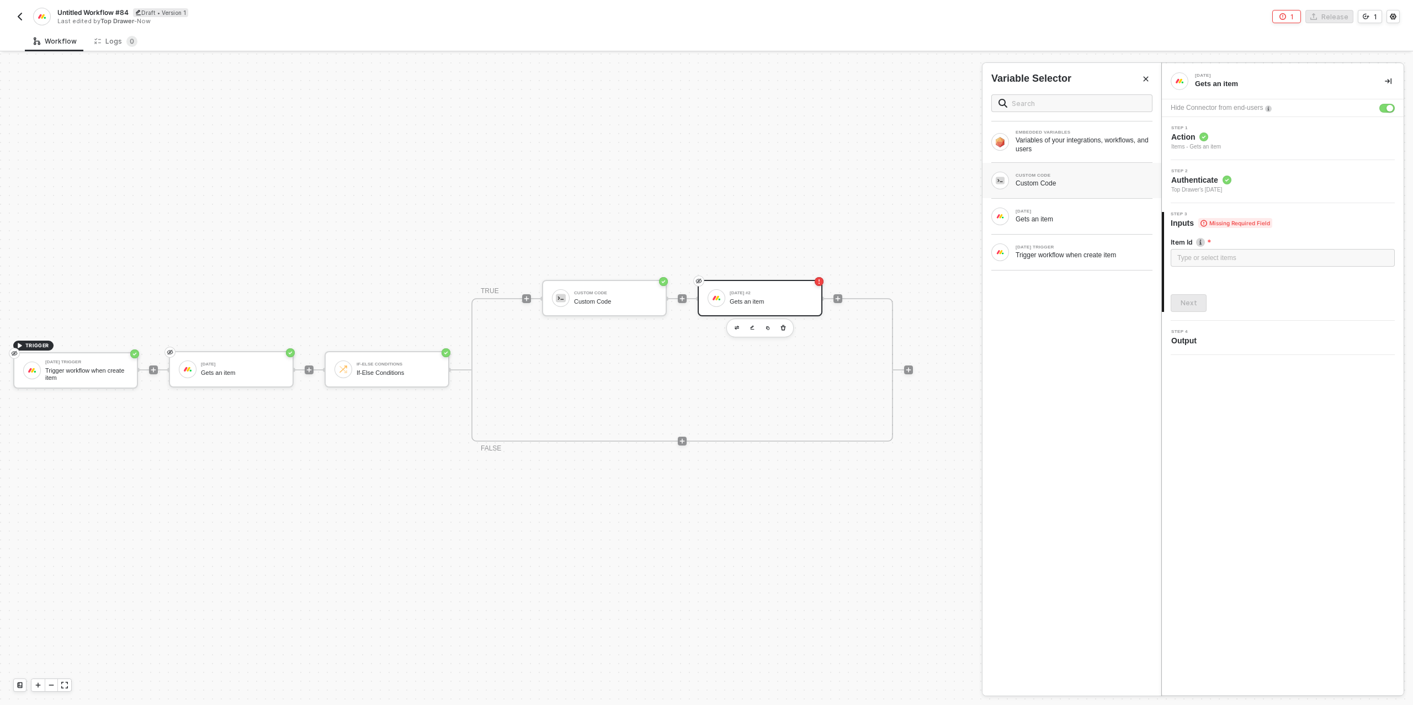
click at [1066, 179] on div "Custom Code" at bounding box center [1083, 183] width 137 height 9
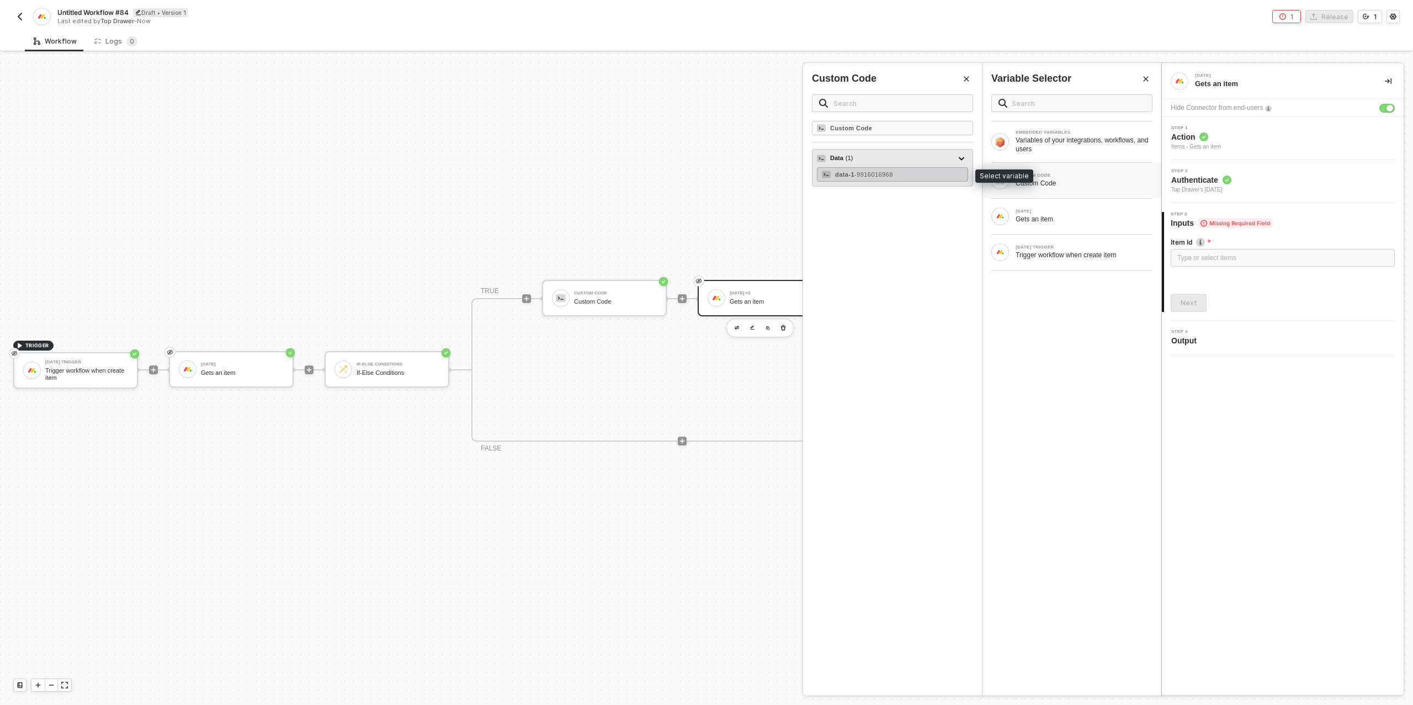
click at [879, 174] on span "- 9916016968" at bounding box center [873, 174] width 39 height 7
click at [1193, 304] on div "Next" at bounding box center [1188, 303] width 17 height 9
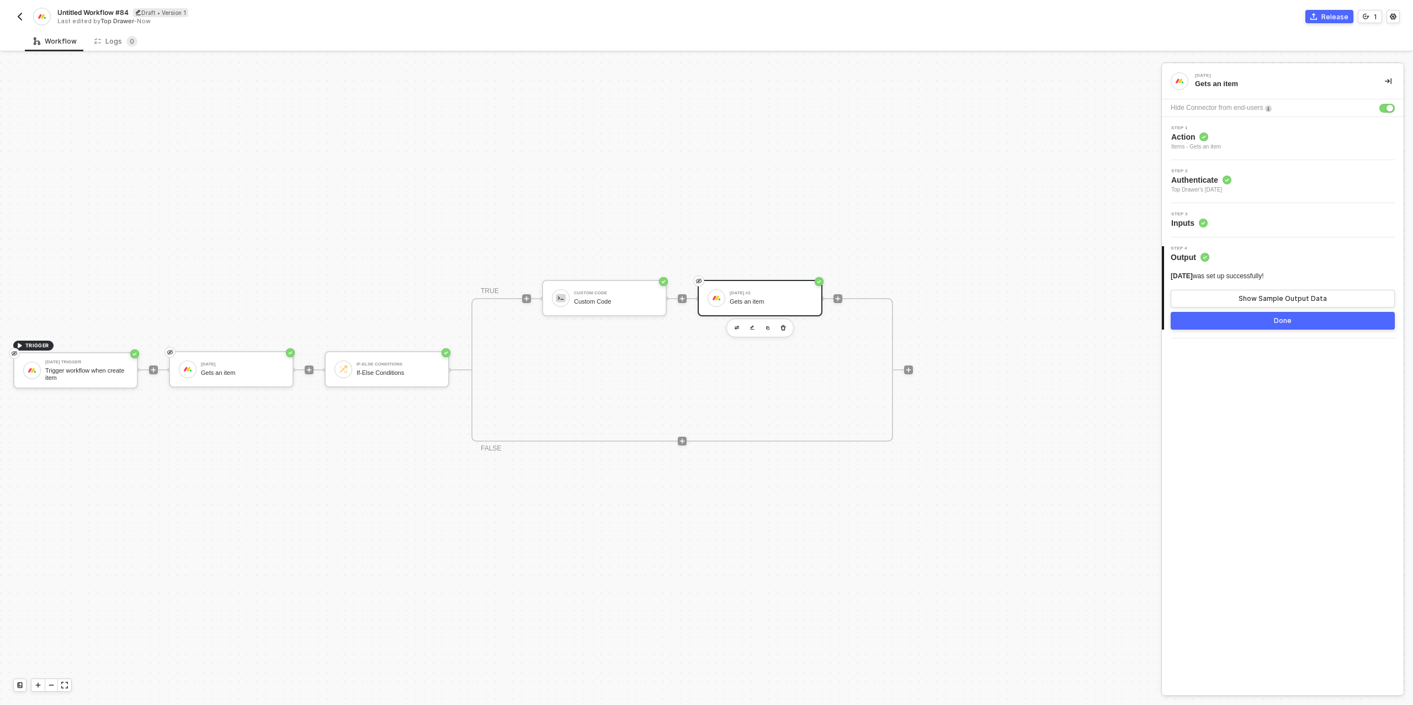
click at [1249, 325] on button "Done" at bounding box center [1282, 321] width 224 height 18
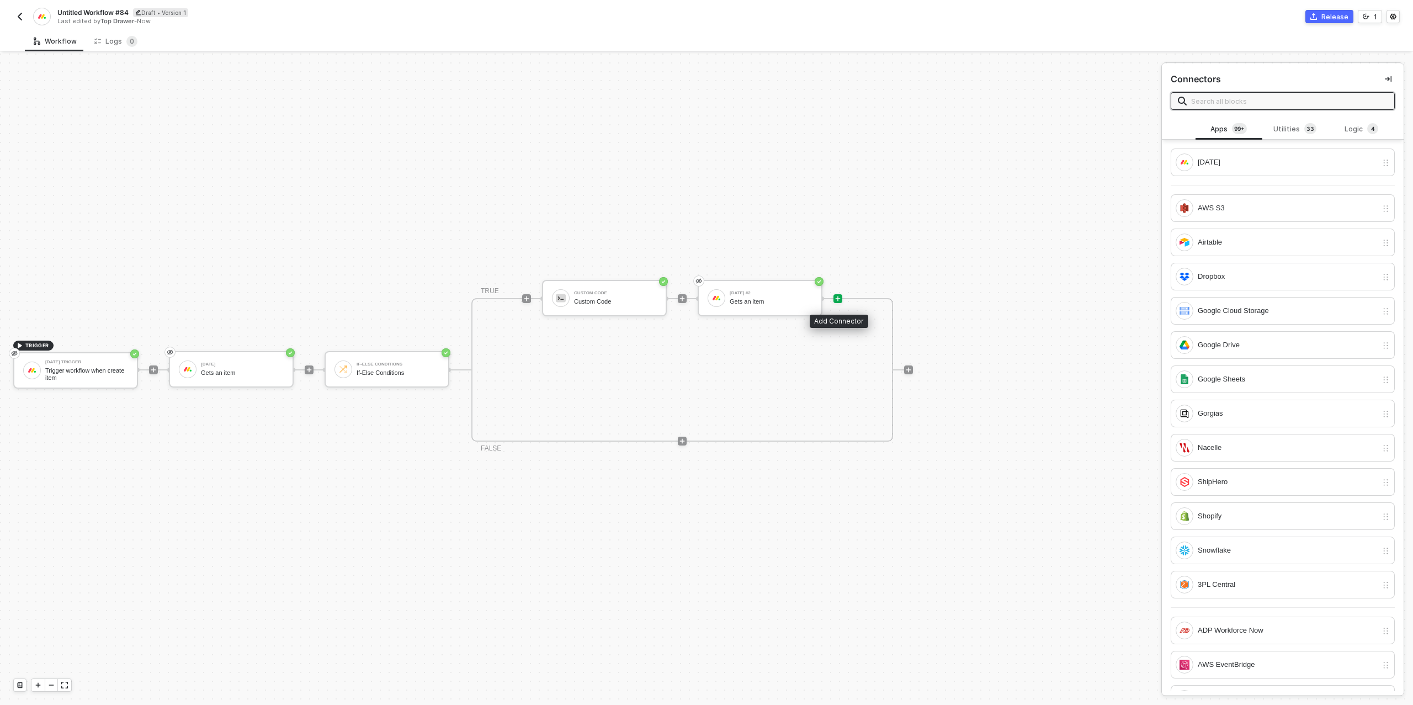
click at [840, 299] on icon "icon-play" at bounding box center [837, 298] width 7 height 7
click at [1250, 168] on div "[DATE]" at bounding box center [1287, 162] width 179 height 12
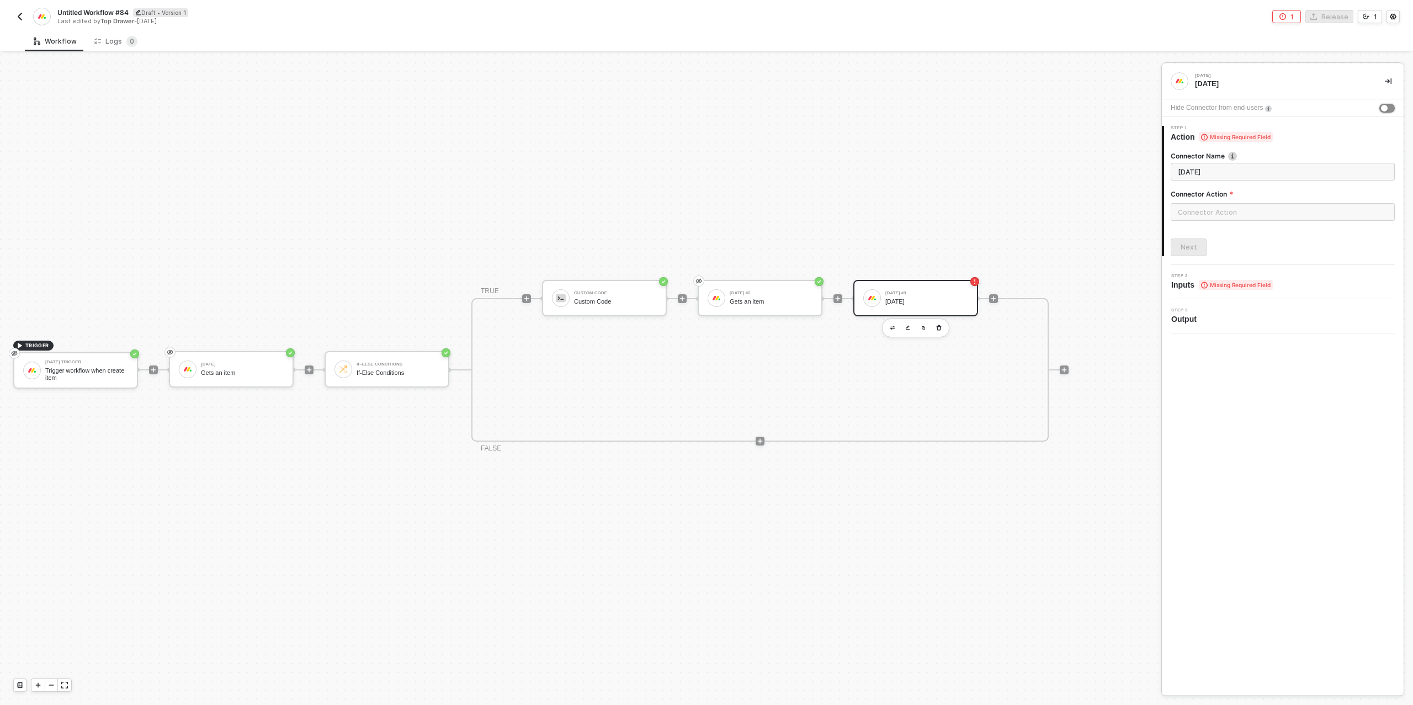
click at [1386, 108] on div "button" at bounding box center [1384, 108] width 7 height 7
click at [1206, 207] on input "text" at bounding box center [1282, 212] width 224 height 18
click at [1034, 199] on div "Column" at bounding box center [1071, 199] width 161 height 9
click at [1047, 260] on span "Change a column value." at bounding box center [1021, 257] width 60 height 6
type input "Change a column value."
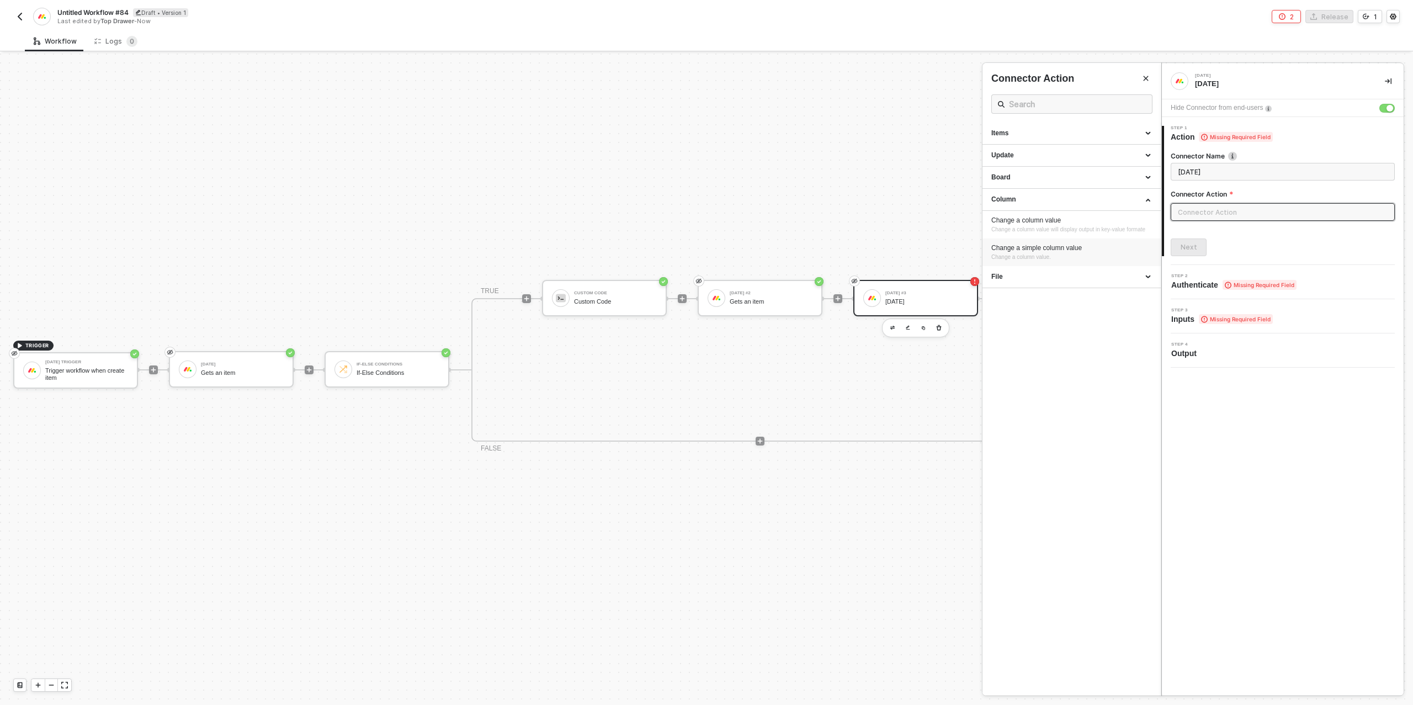
type input "Column - Change a simple column value"
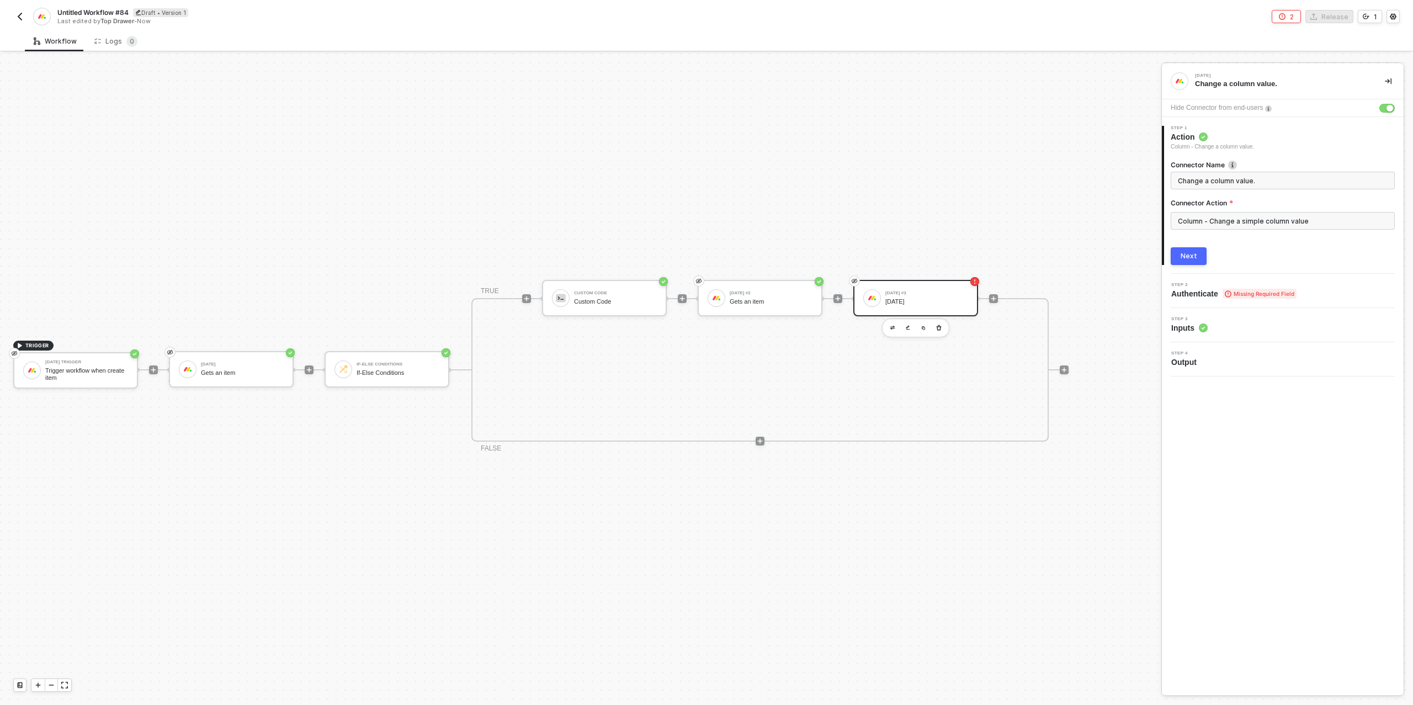
click at [1185, 255] on div "Next" at bounding box center [1188, 256] width 17 height 9
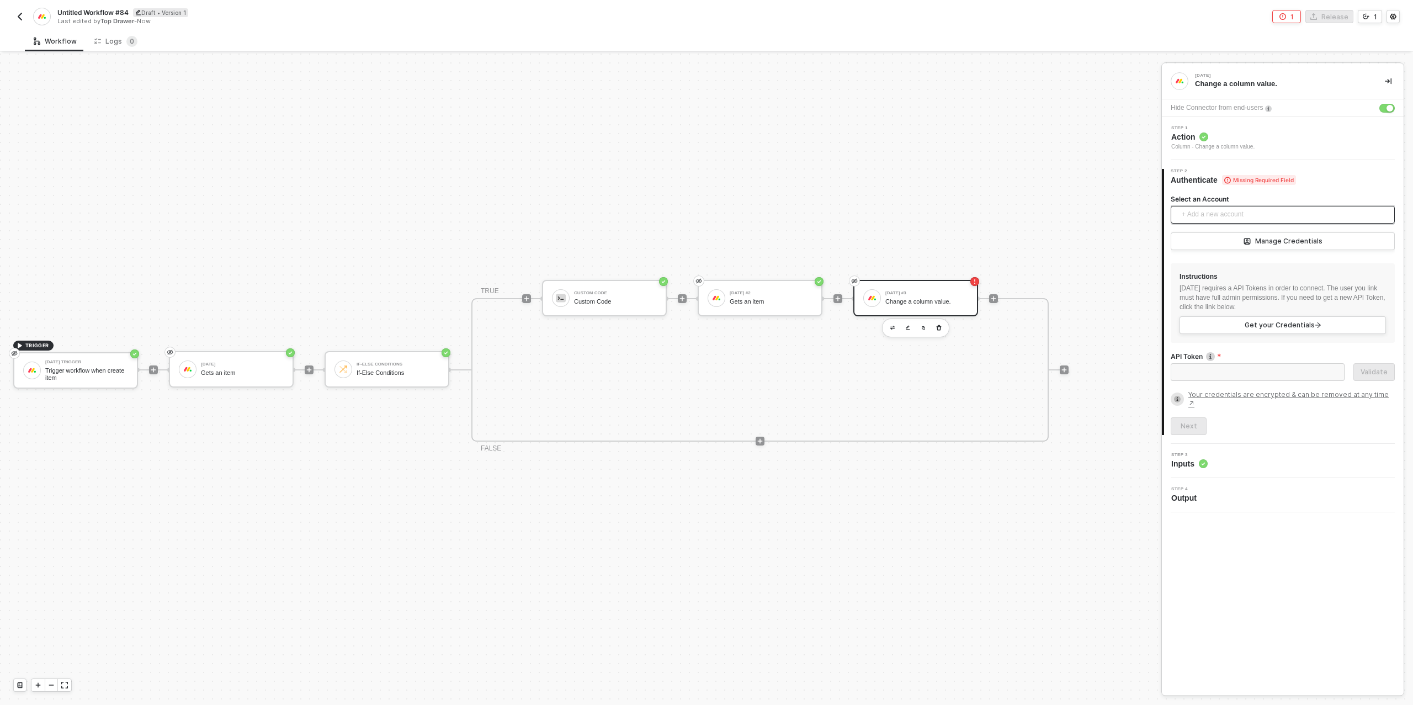
click at [1214, 215] on span "+ Add a new account" at bounding box center [1284, 215] width 206 height 18
click at [1218, 241] on span "Top Drawer's [DATE]" at bounding box center [1223, 239] width 89 height 12
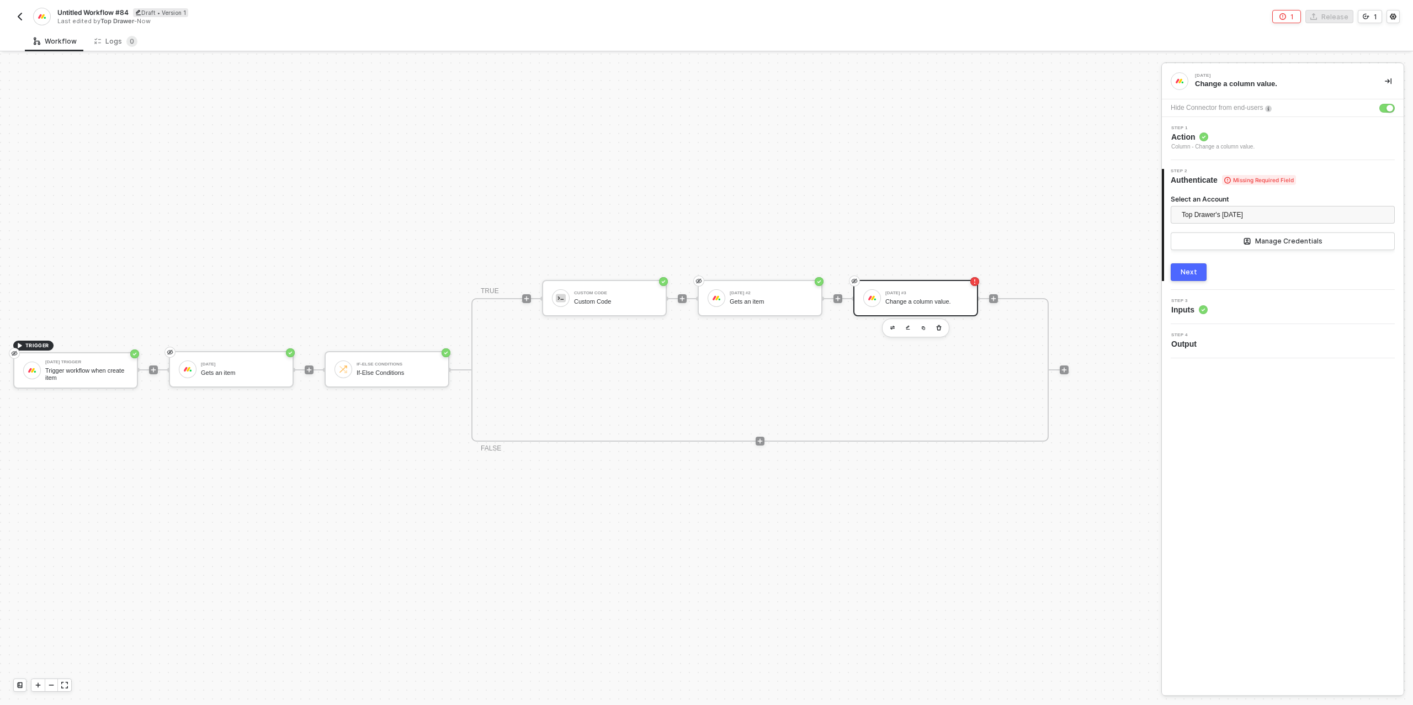
click at [1188, 269] on div "Next" at bounding box center [1188, 272] width 17 height 9
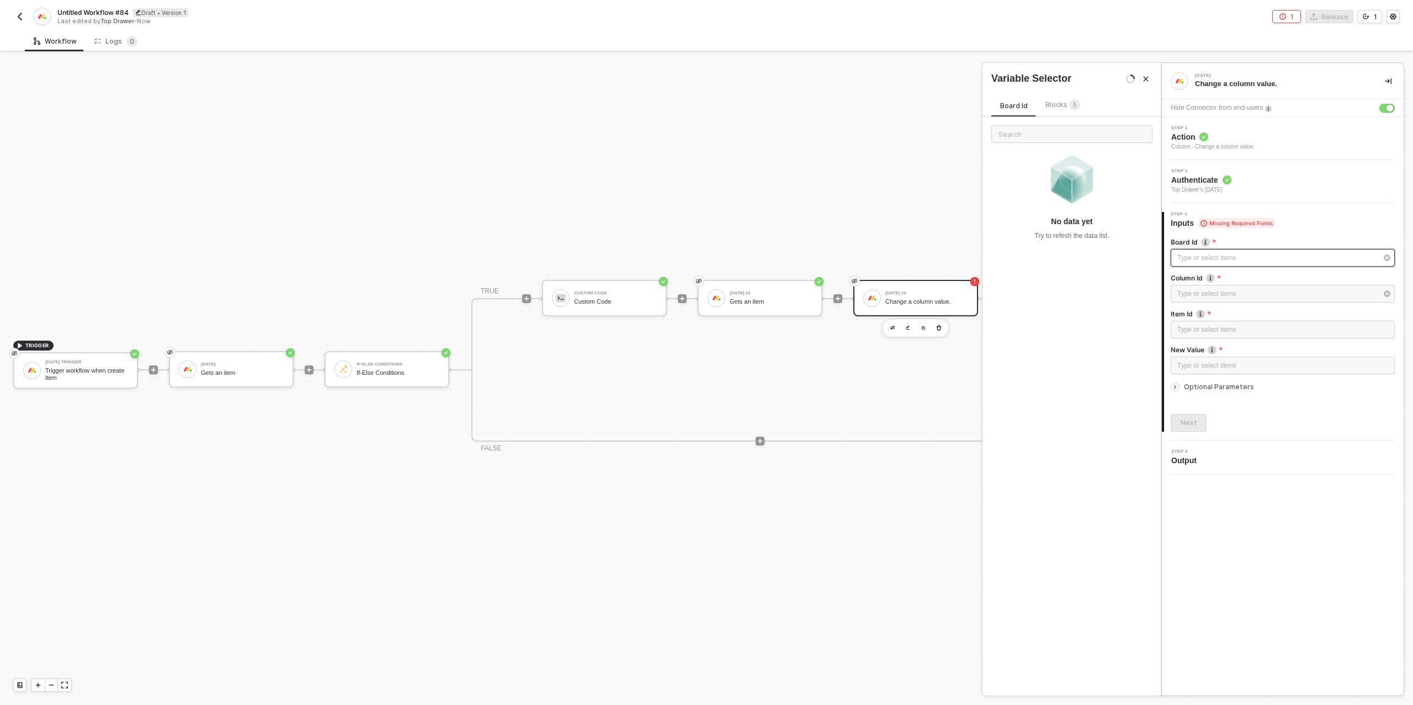
click at [1257, 259] on div "Type or select items ﻿" at bounding box center [1277, 258] width 200 height 10
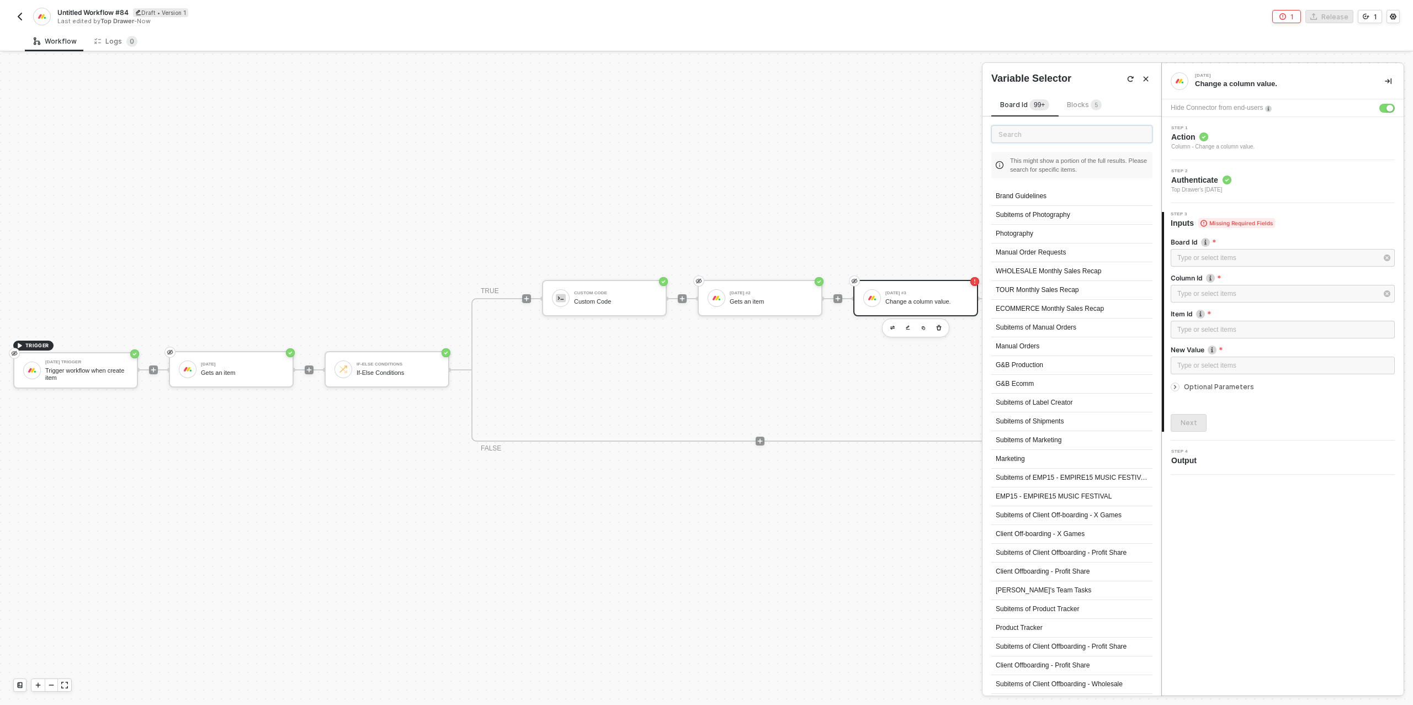
click at [1053, 138] on input "text" at bounding box center [1071, 134] width 161 height 18
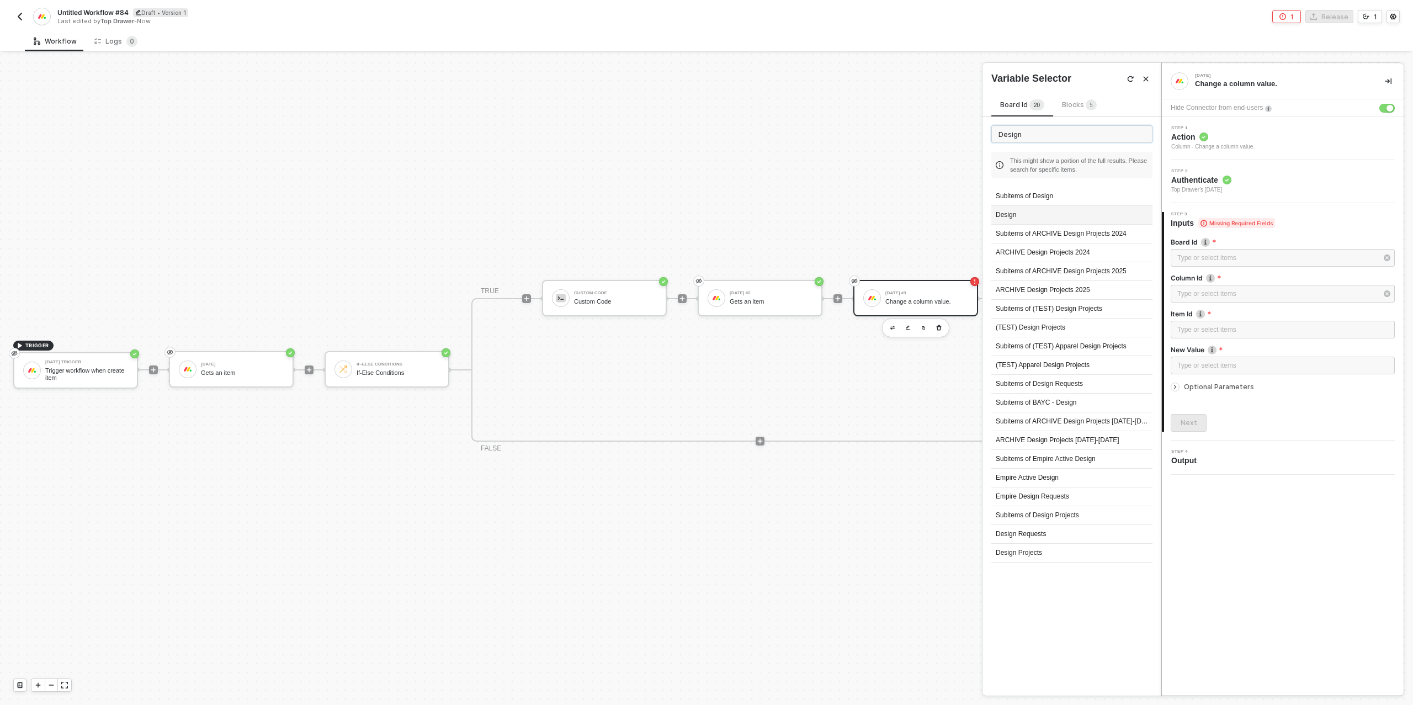
type input "Design"
click at [1012, 216] on div "Design" at bounding box center [1071, 215] width 161 height 19
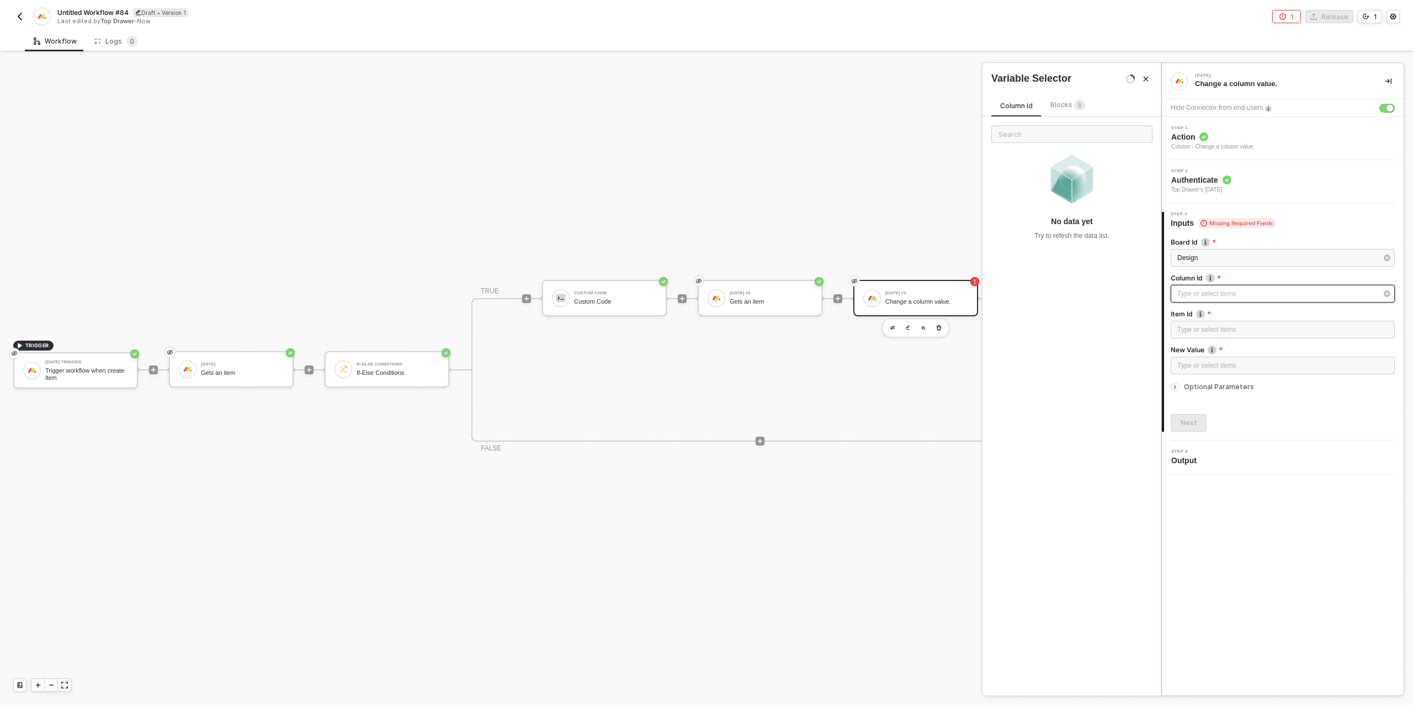
click at [1223, 295] on div "Type or select items ﻿" at bounding box center [1277, 294] width 200 height 10
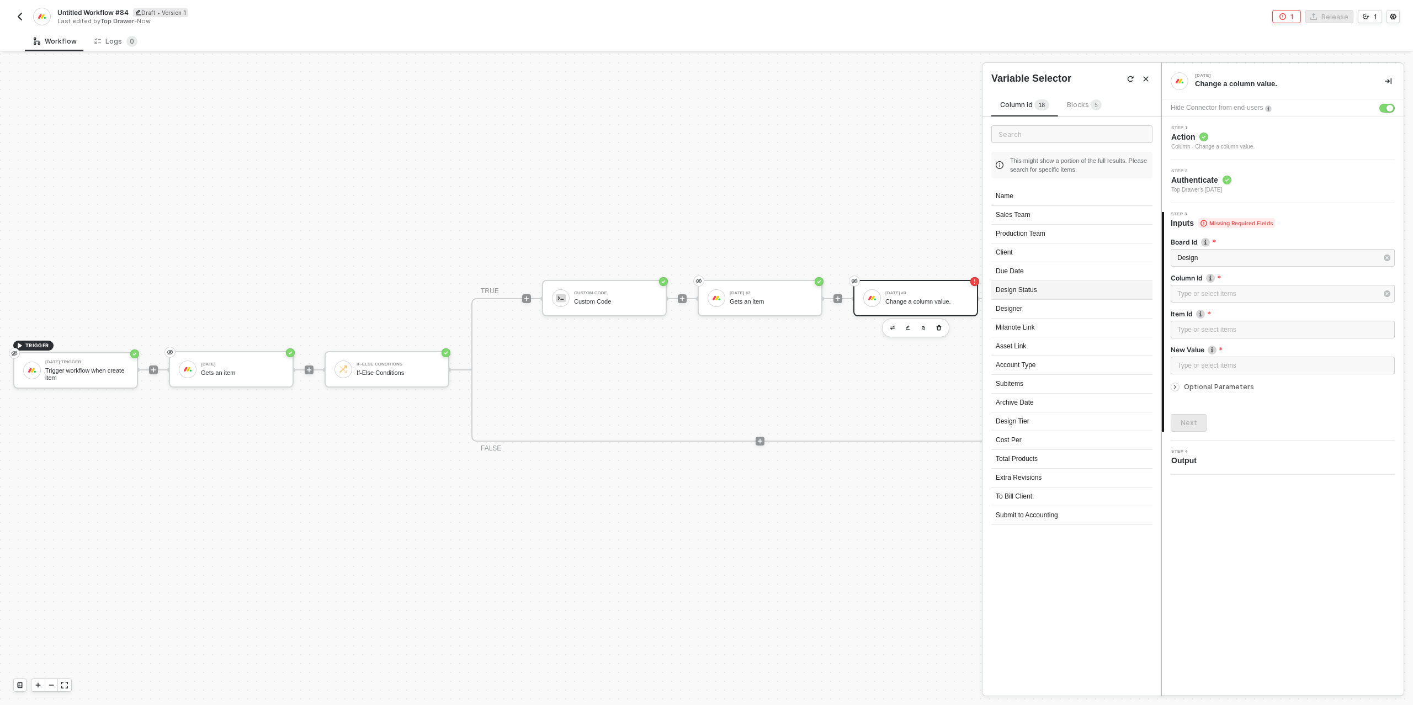
click at [1015, 287] on div "Design Status" at bounding box center [1071, 290] width 161 height 19
click at [1206, 327] on div "Type or select items ﻿" at bounding box center [1282, 329] width 211 height 10
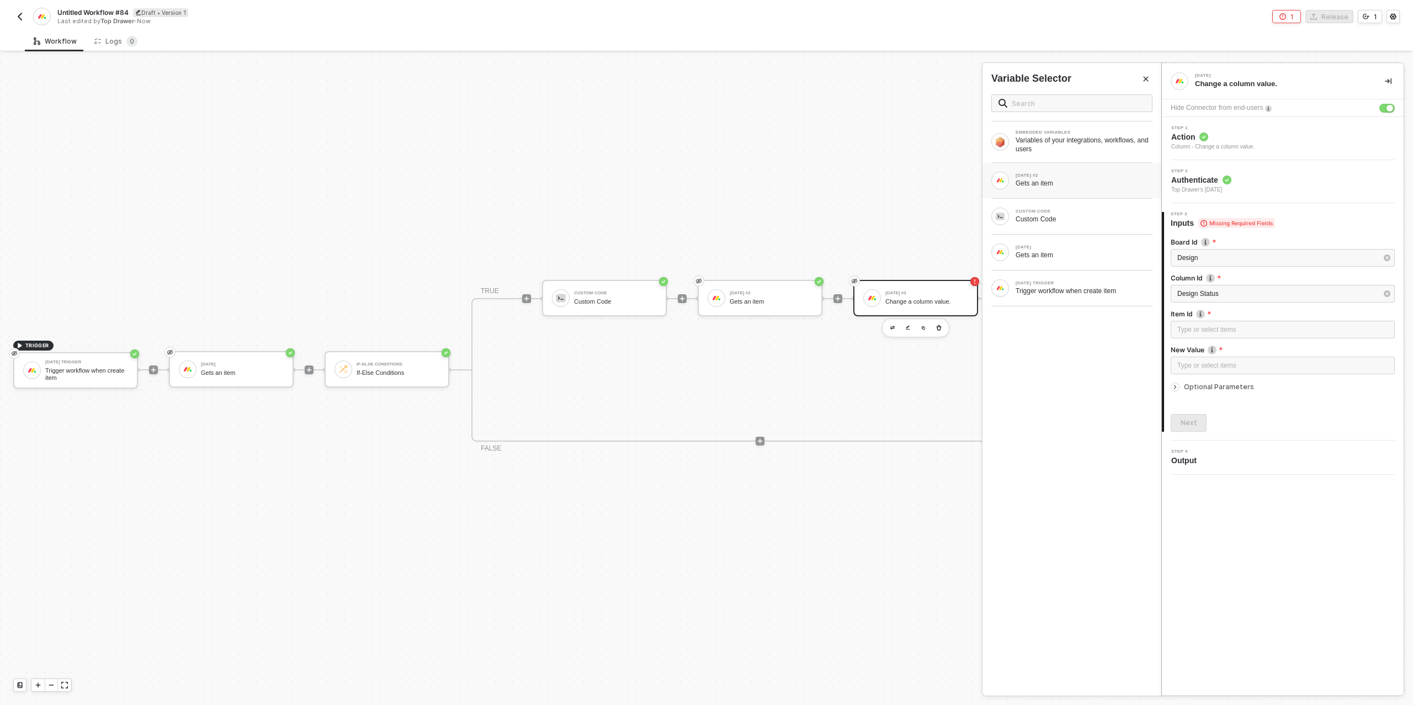
click at [1063, 180] on div "Gets an item" at bounding box center [1083, 183] width 137 height 9
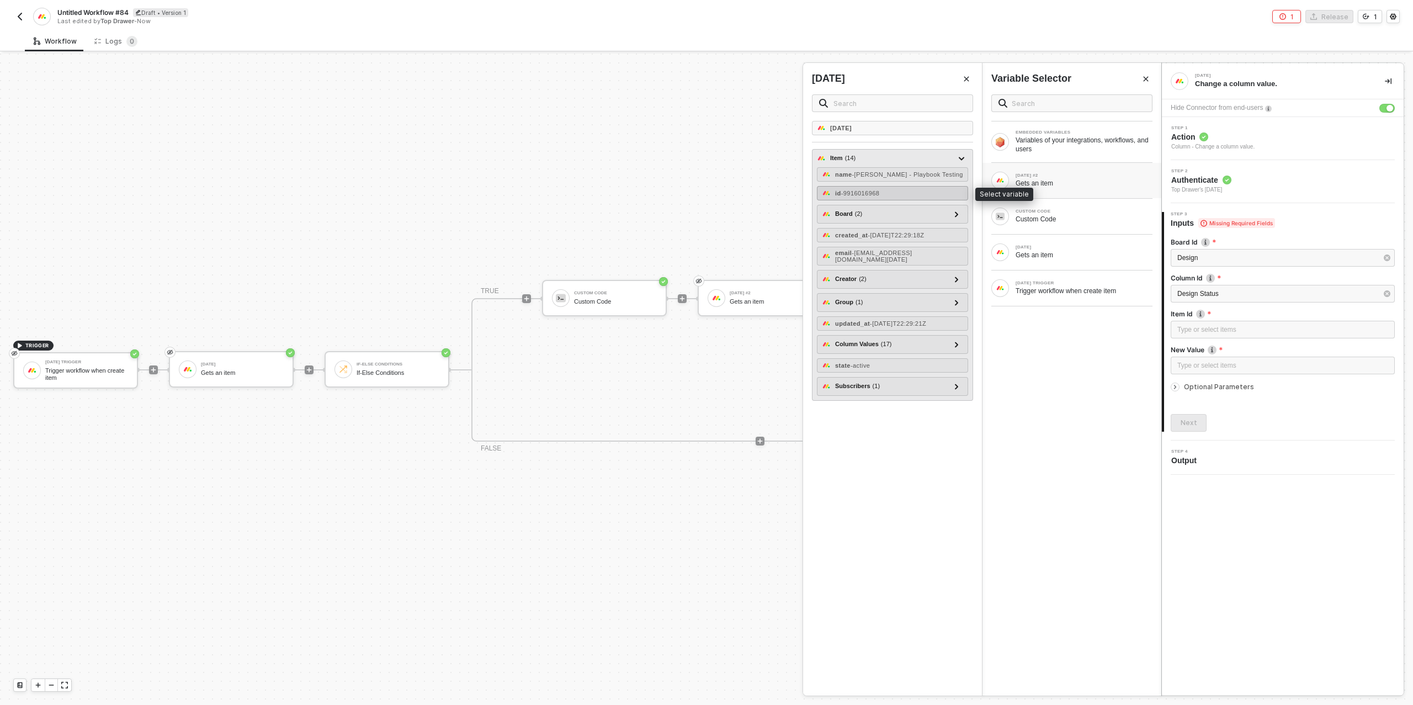
click at [891, 193] on div "id - 9916016968" at bounding box center [892, 193] width 151 height 14
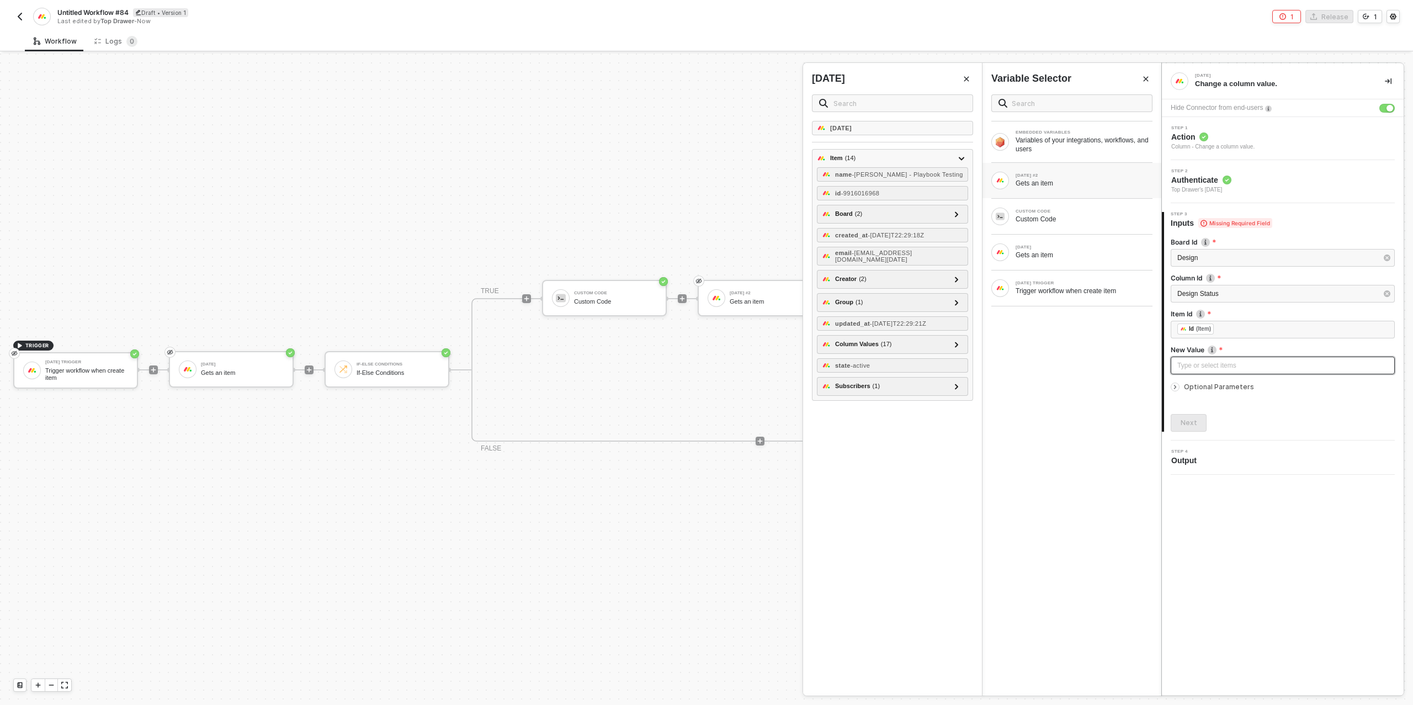
click at [1202, 362] on div "Type or select items ﻿" at bounding box center [1282, 365] width 211 height 10
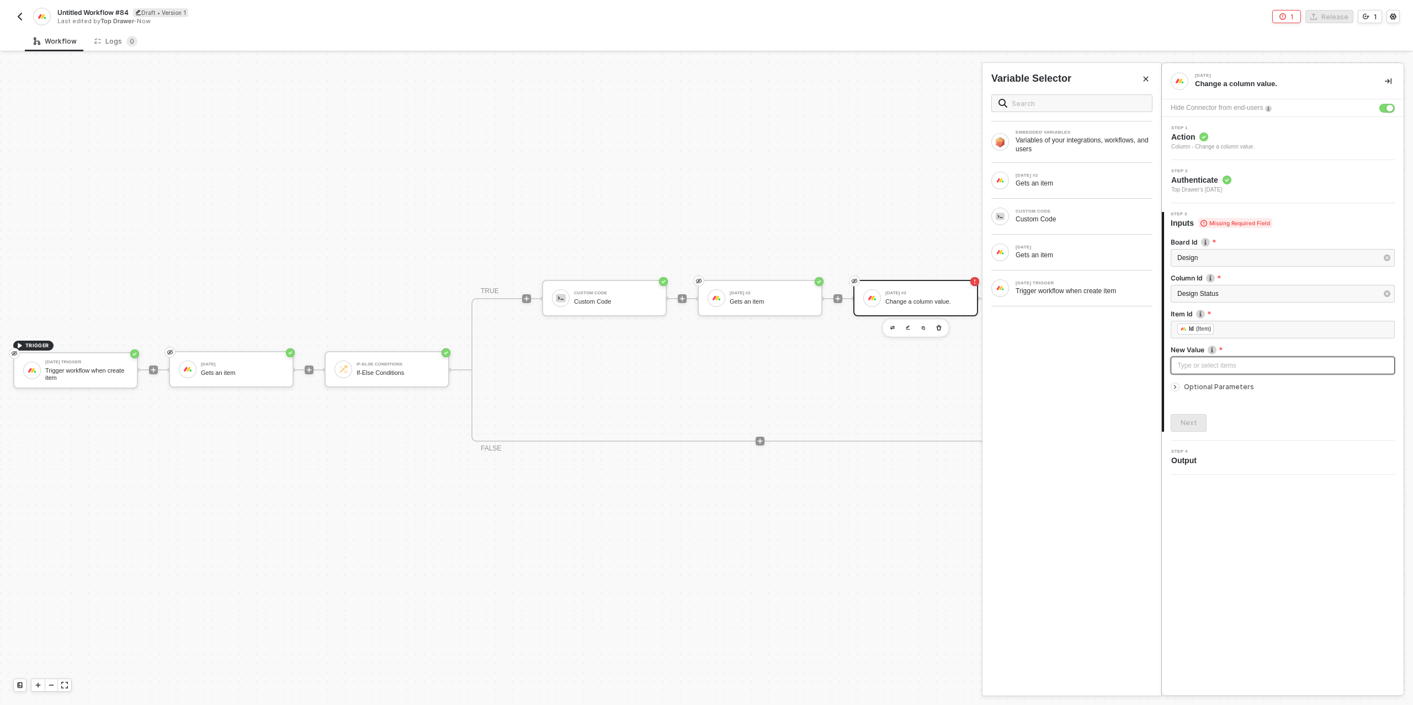
click at [1201, 367] on div "Type or select items ﻿" at bounding box center [1282, 365] width 211 height 10
click at [1176, 387] on icon "icon-arrow-right-small" at bounding box center [1175, 387] width 7 height 7
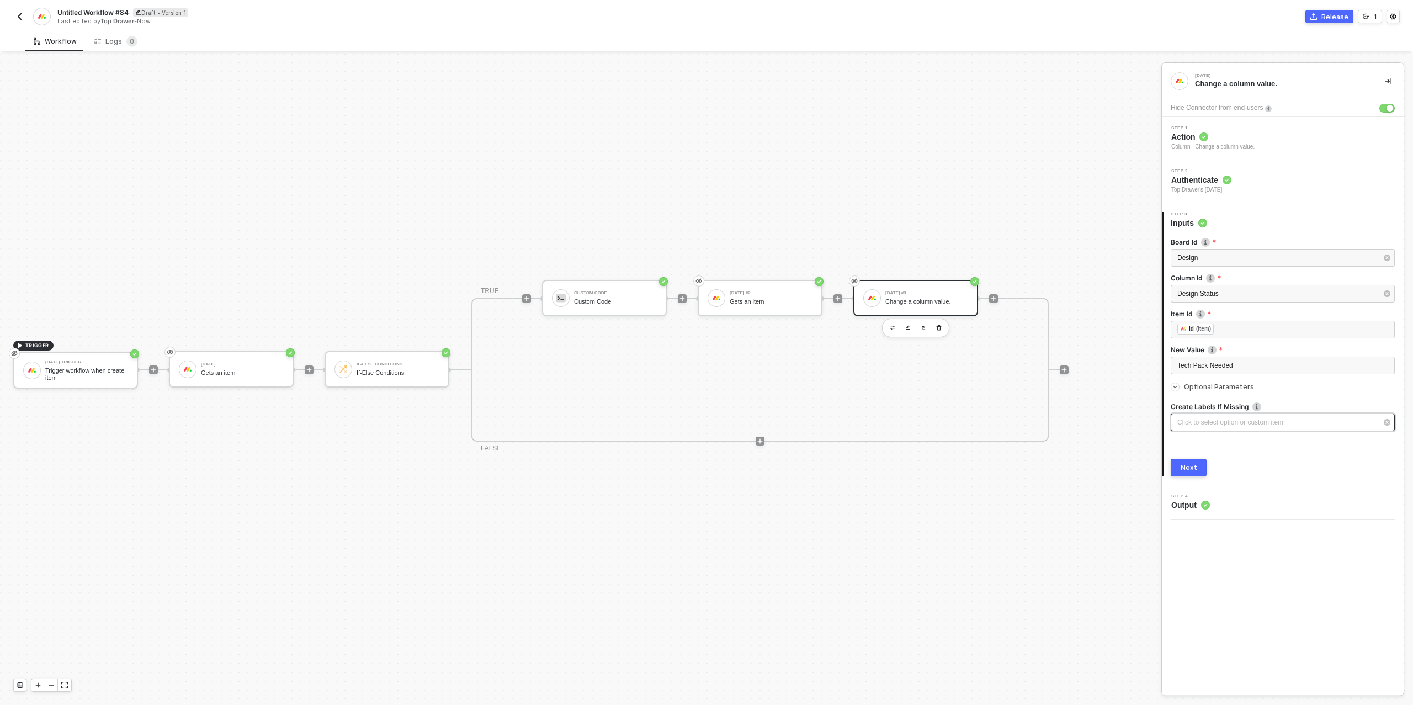
click at [1207, 425] on div "Click to select option or custom item ﻿" at bounding box center [1277, 422] width 200 height 10
click at [995, 129] on input "Yes" at bounding box center [994, 129] width 7 height 7
click at [1195, 466] on div "Next" at bounding box center [1188, 467] width 17 height 9
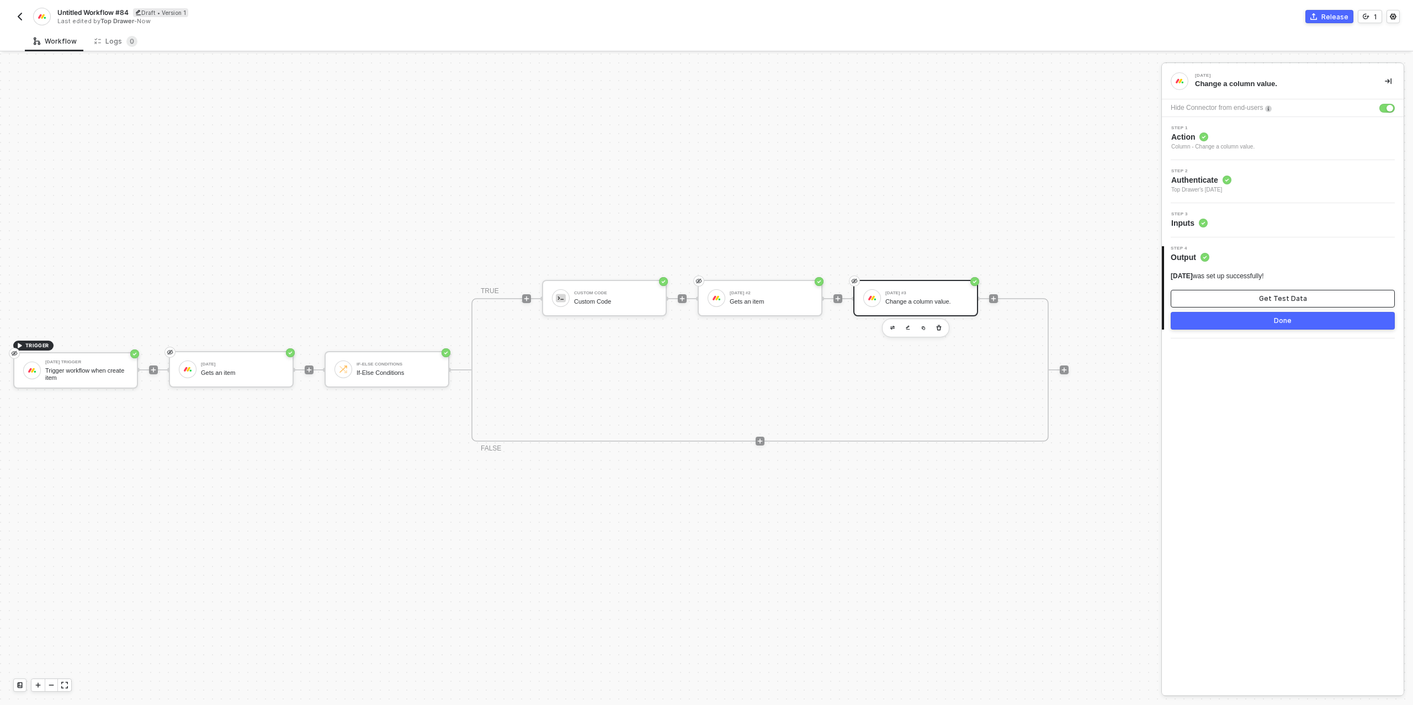
click at [1262, 302] on div "Get Test Data" at bounding box center [1283, 298] width 48 height 9
click at [1265, 297] on div "Show Sample Output Data" at bounding box center [1282, 298] width 88 height 9
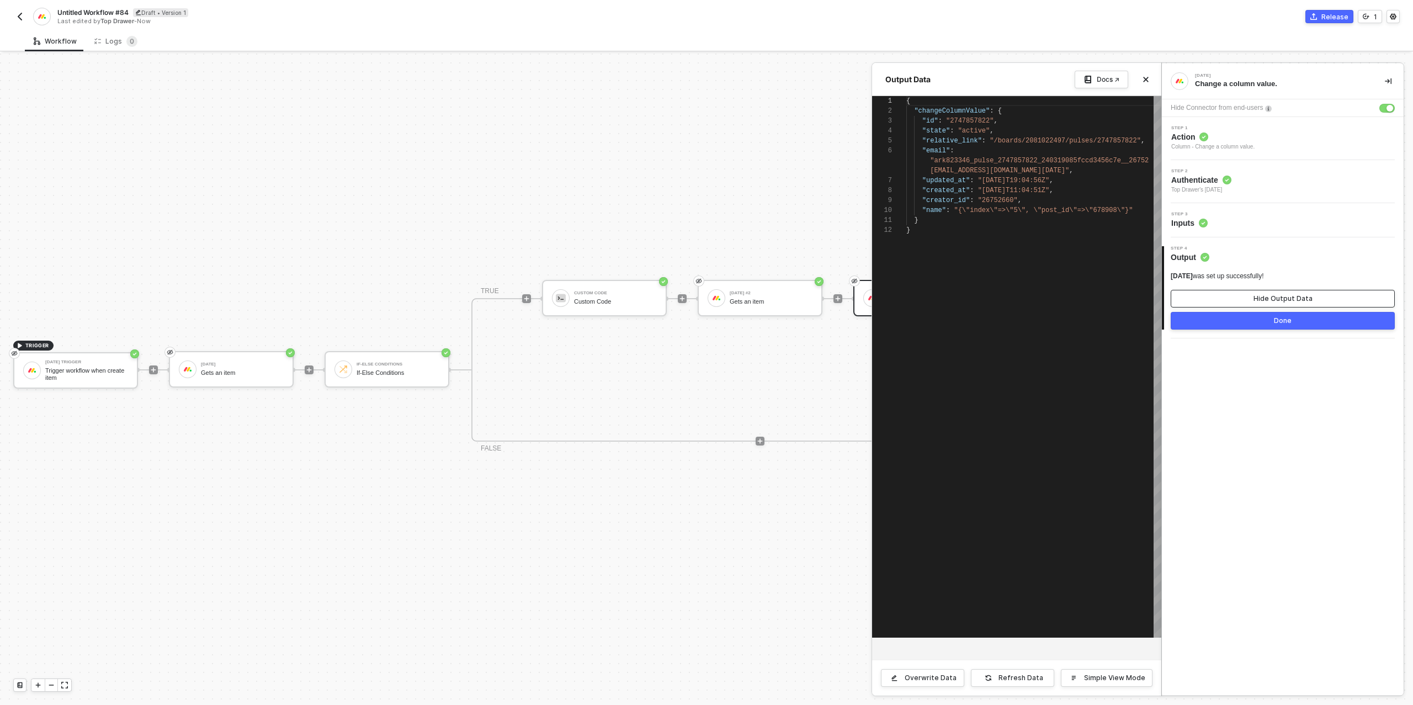
scroll to position [79, 0]
click at [1259, 320] on button "Done" at bounding box center [1282, 321] width 224 height 18
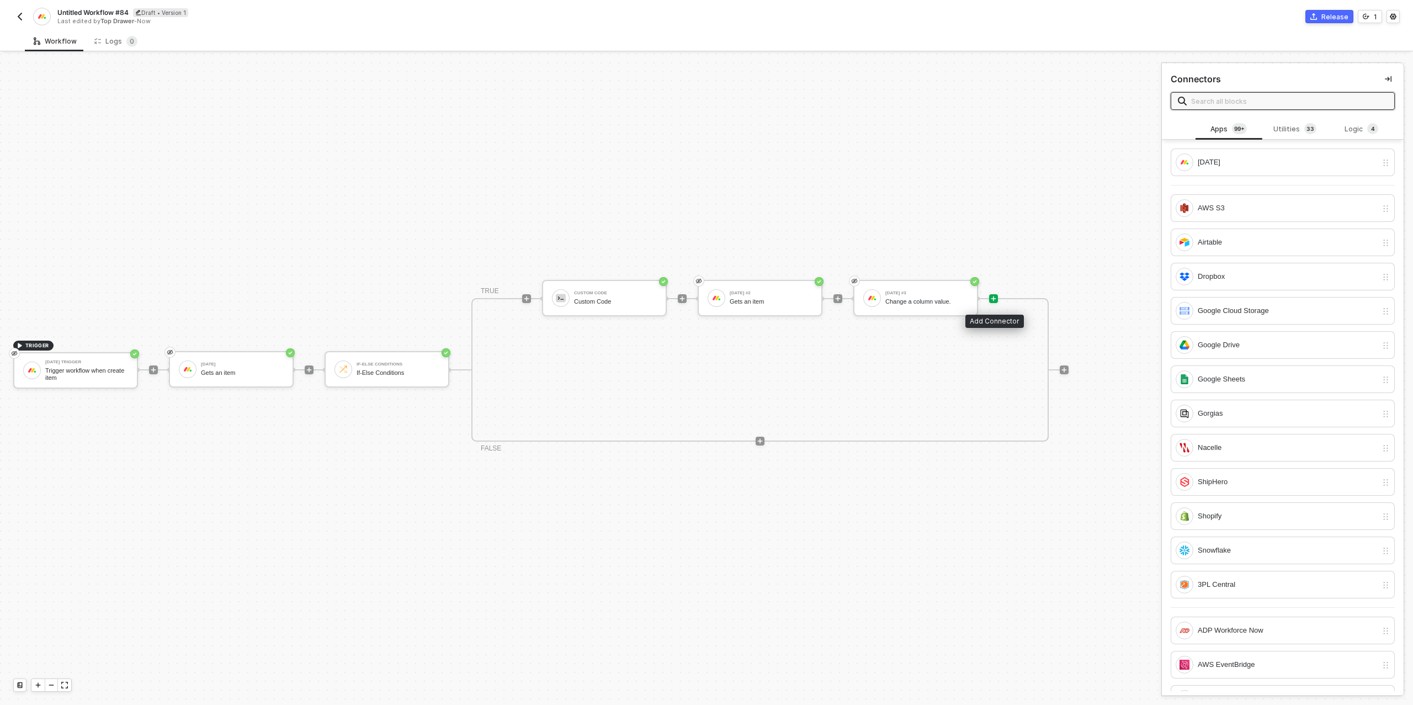
click at [993, 299] on icon "icon-play" at bounding box center [993, 298] width 5 height 5
click at [1349, 126] on div "Logic 4" at bounding box center [1361, 129] width 49 height 12
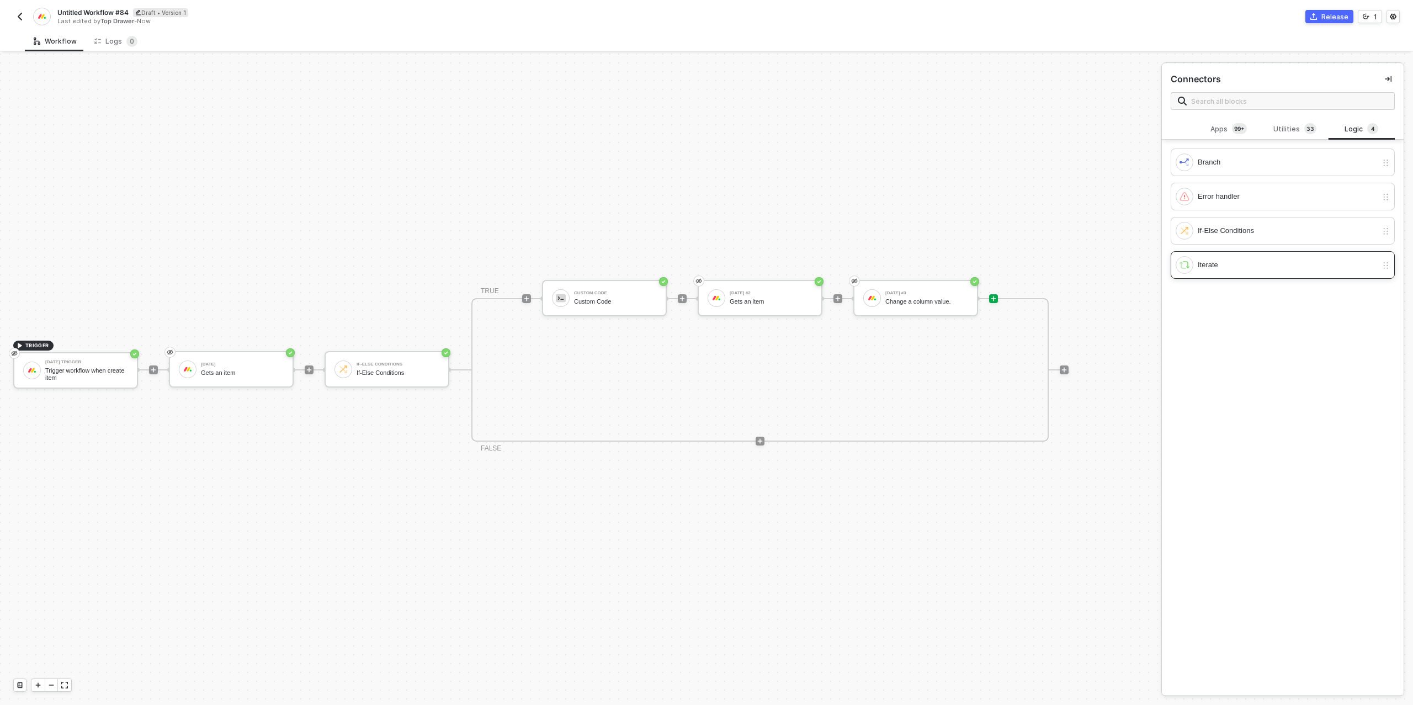
click at [1208, 267] on div "Iterate" at bounding box center [1287, 265] width 179 height 12
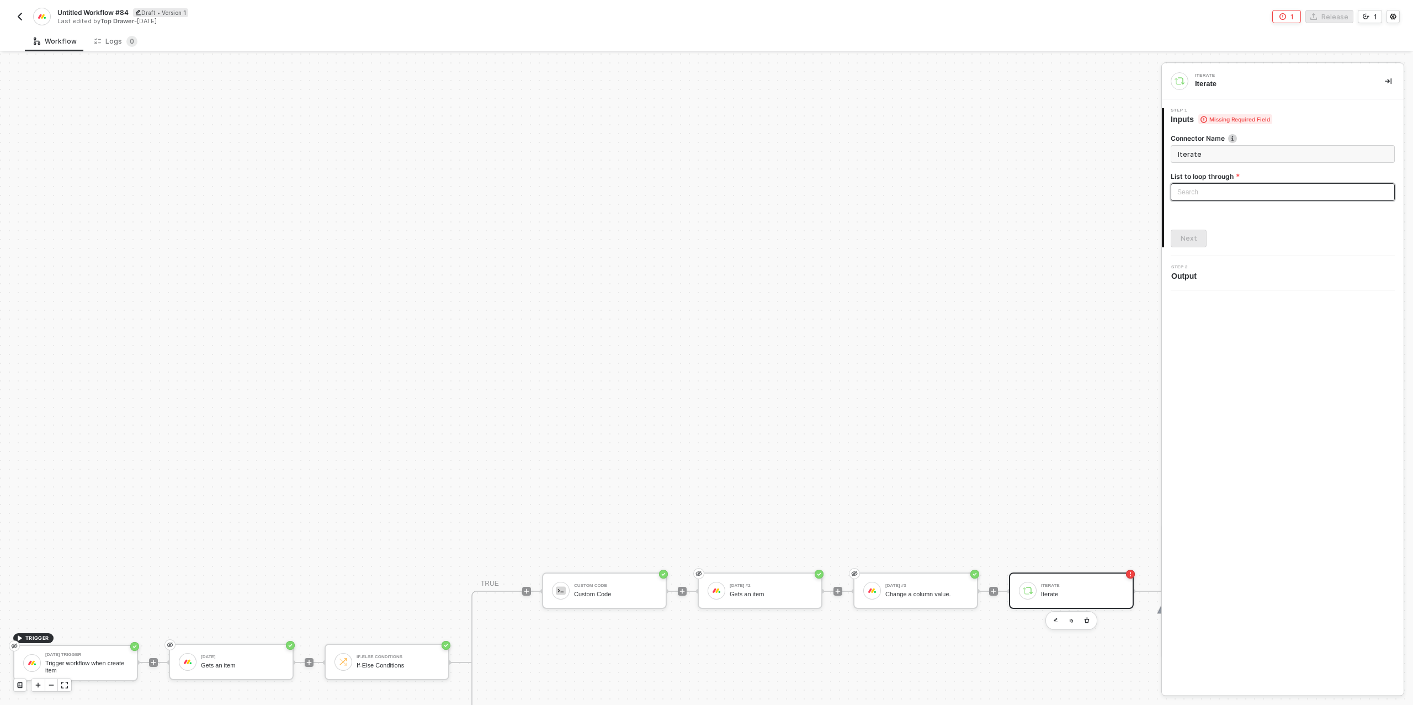
click at [1215, 194] on div "Search" at bounding box center [1282, 192] width 224 height 18
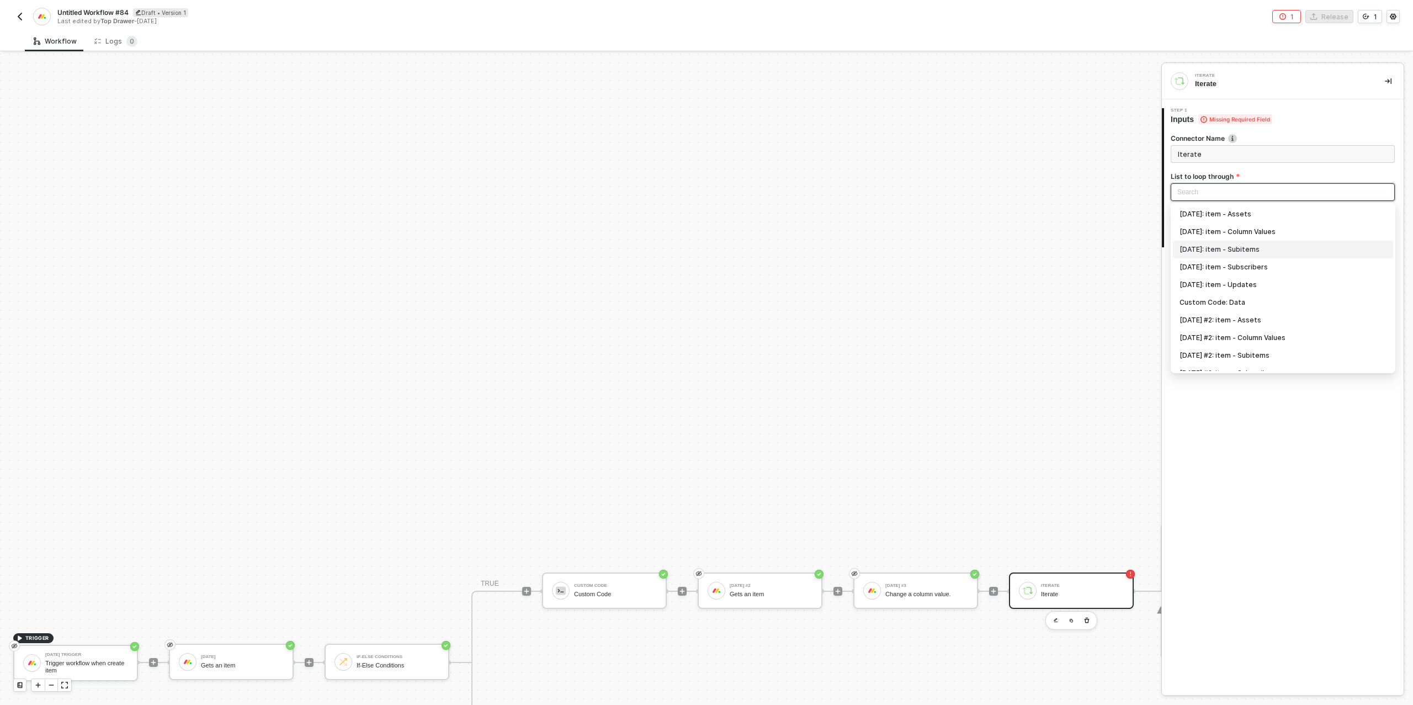
click at [1226, 247] on div "Monday: item - Subitems" at bounding box center [1282, 249] width 207 height 12
type input "Loop through [DATE]: item - Subitems"
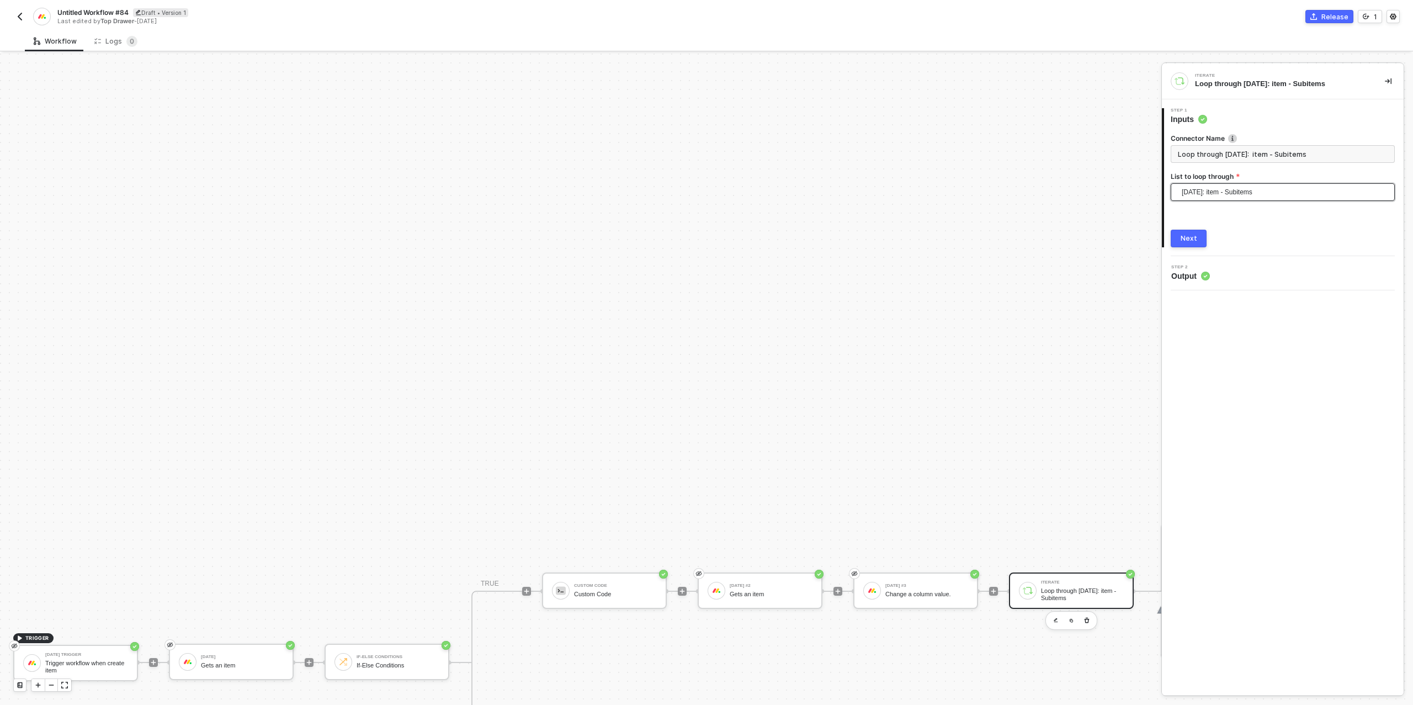
click at [1194, 240] on div "Next" at bounding box center [1188, 238] width 17 height 9
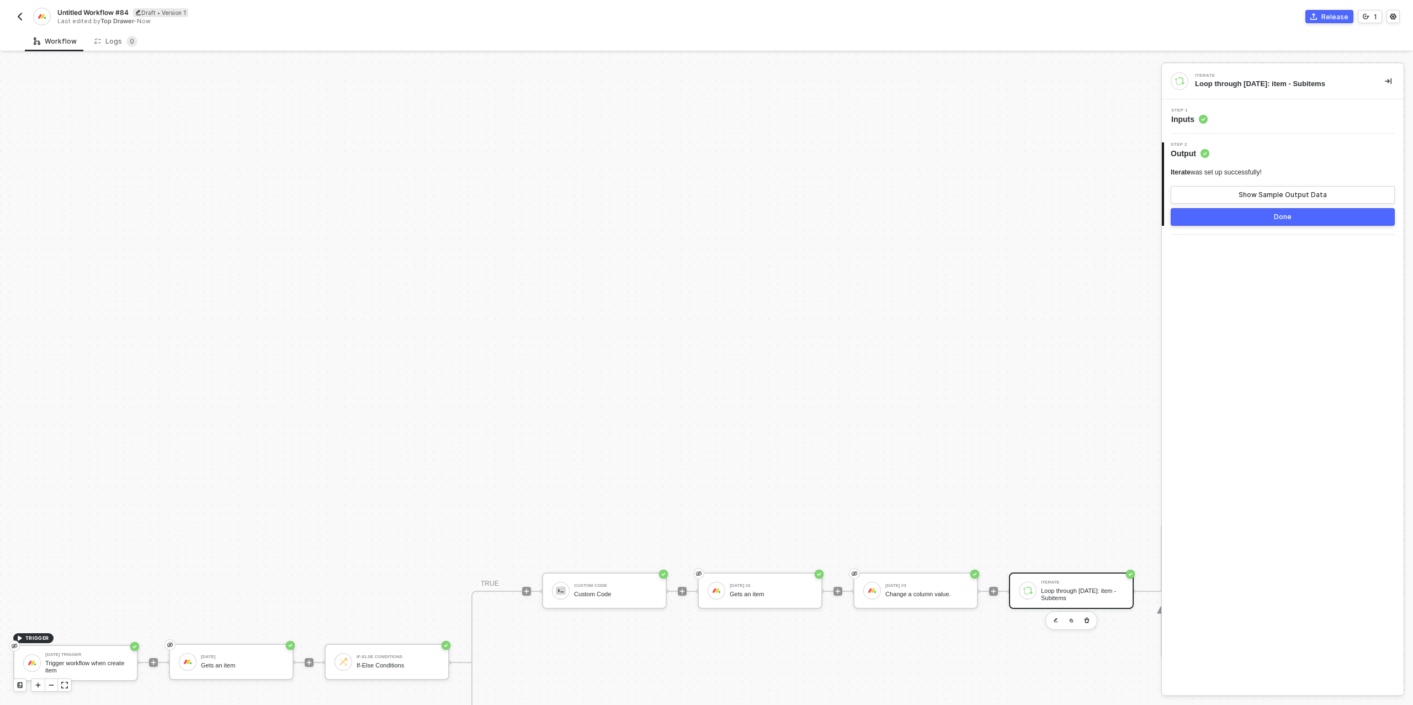
click at [1233, 219] on button "Done" at bounding box center [1282, 217] width 224 height 18
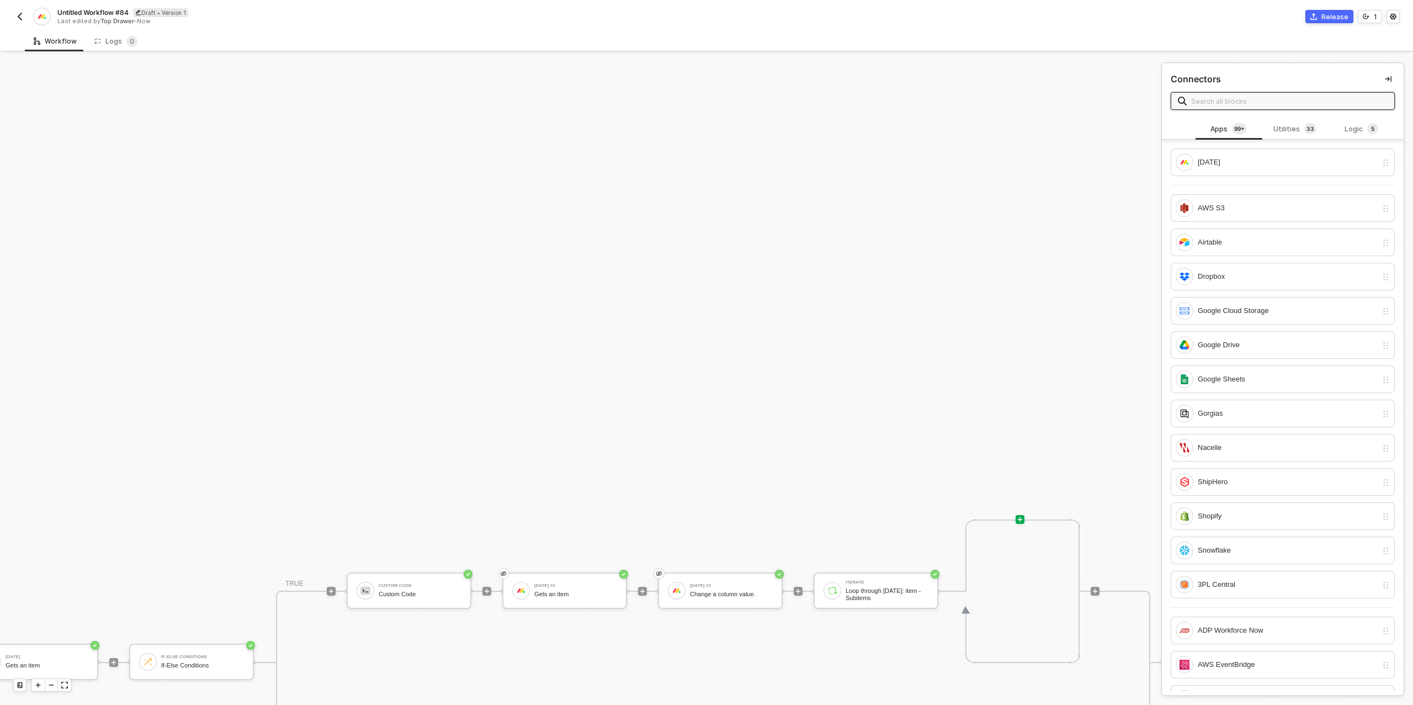
scroll to position [20, 273]
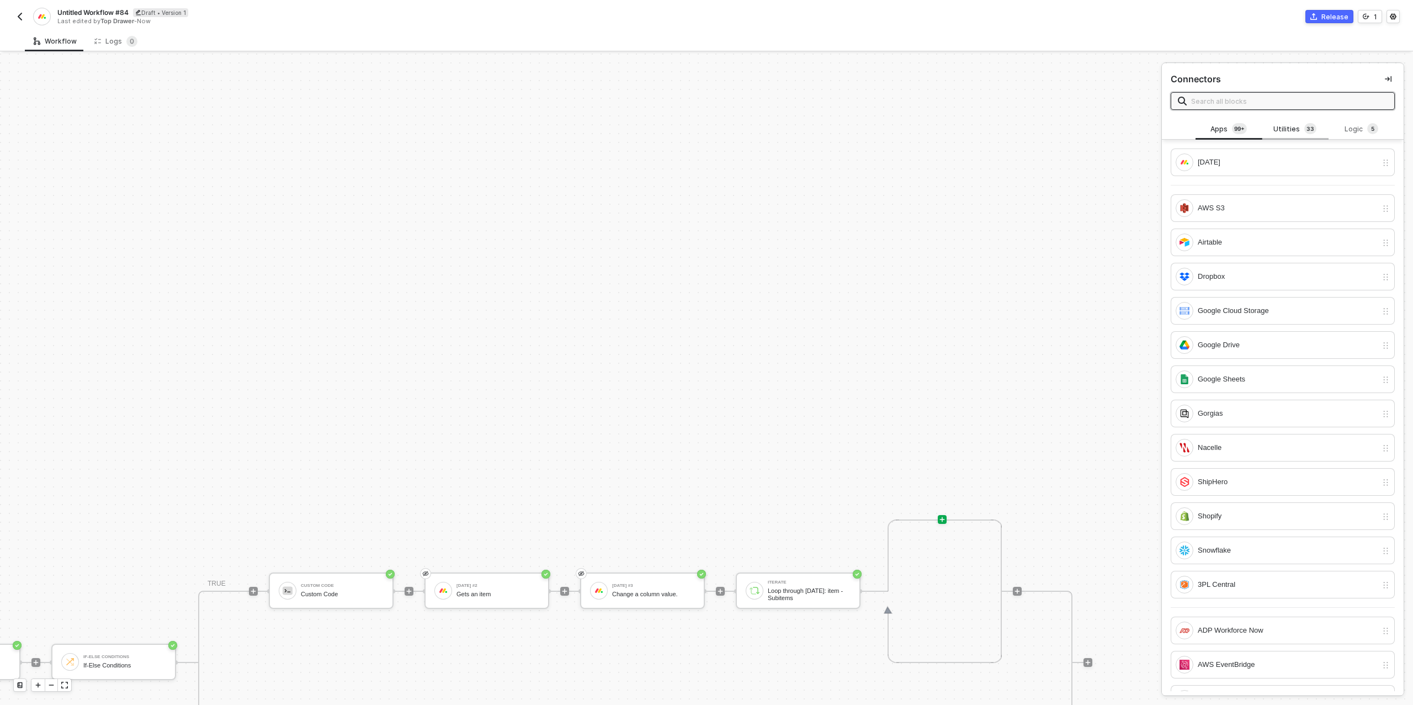
click at [1298, 127] on div "Utilities 3 3" at bounding box center [1294, 129] width 49 height 12
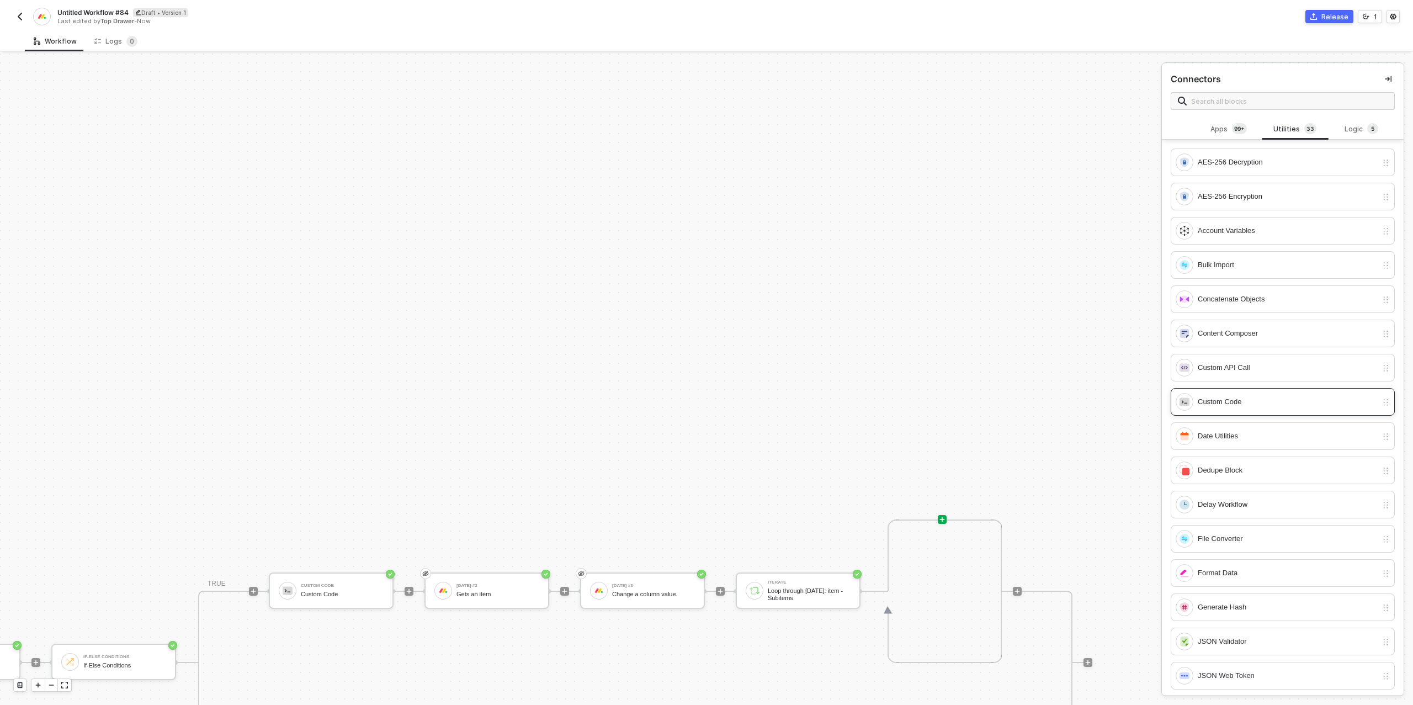
click at [1264, 396] on div "Custom Code" at bounding box center [1287, 402] width 179 height 12
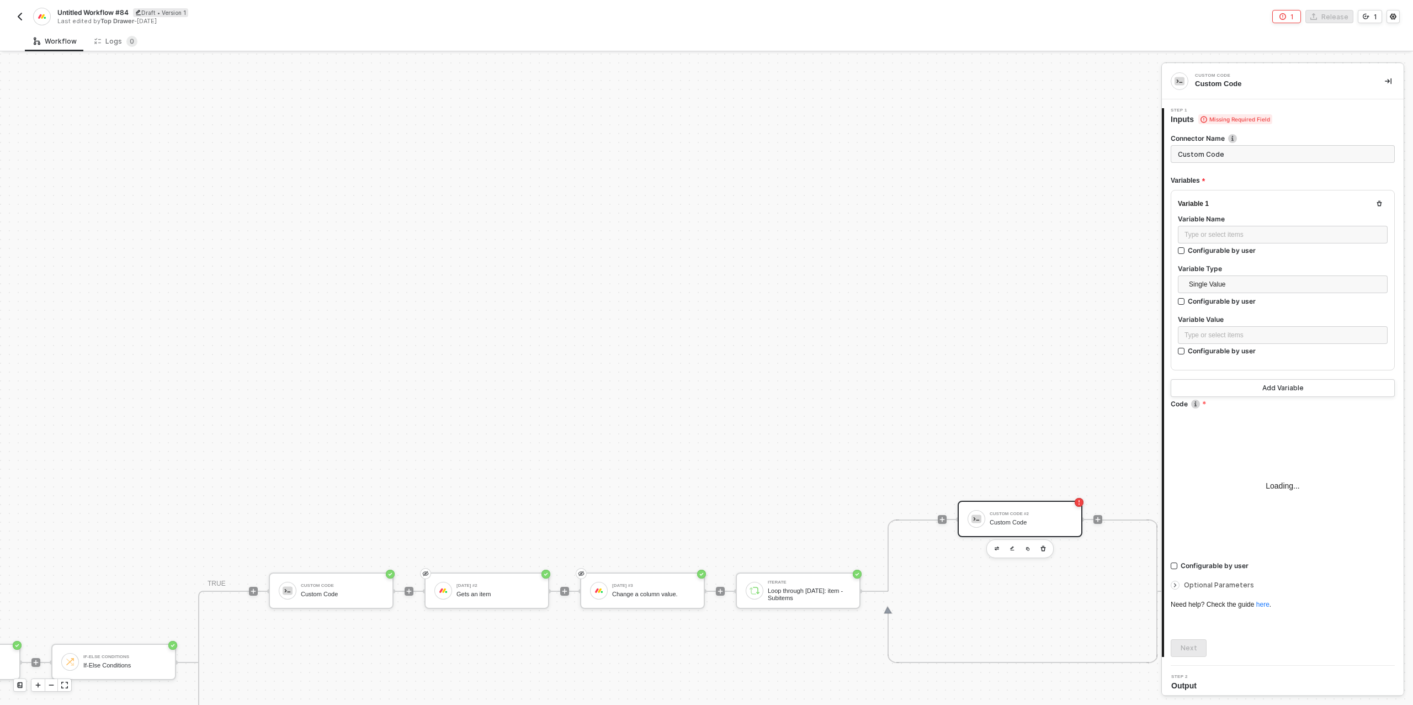
type textarea "/* You can access variables on the inputData object. ex: const myVariable = inp…"
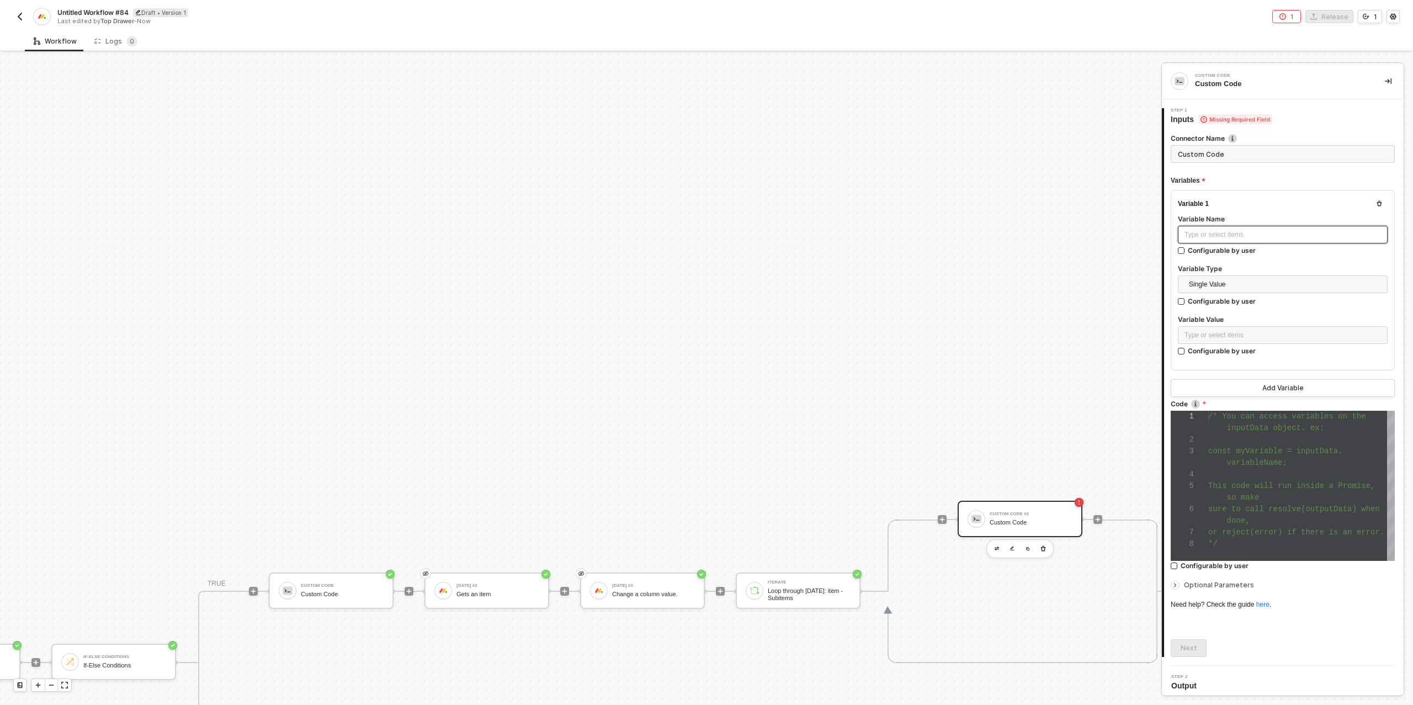
click at [1240, 237] on div "Type or select items ﻿" at bounding box center [1282, 235] width 196 height 10
click at [1239, 231] on div "Type or select items ﻿" at bounding box center [1282, 235] width 196 height 10
click at [1217, 335] on div "Type or select items ﻿" at bounding box center [1282, 335] width 196 height 10
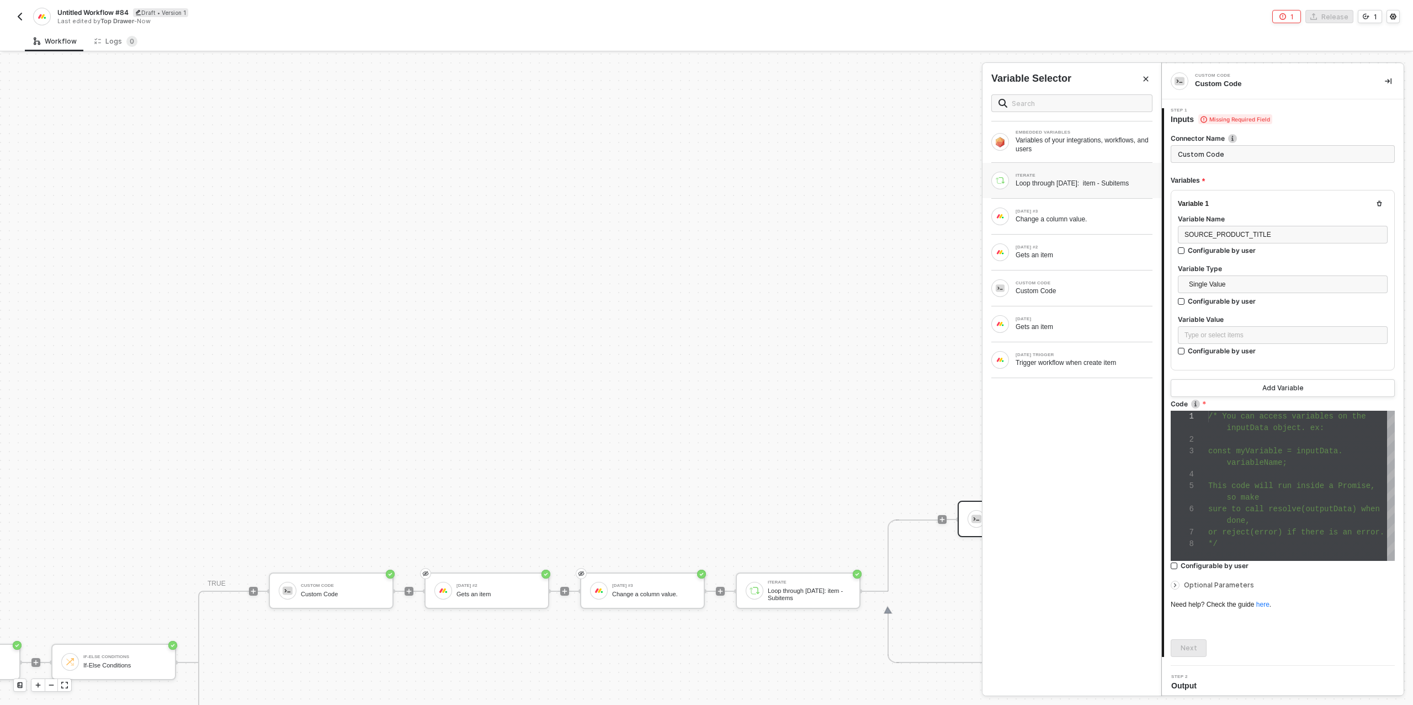
click at [1067, 183] on div "Loop through [DATE]: item - Subitems" at bounding box center [1083, 183] width 137 height 9
click at [965, 198] on div at bounding box center [961, 195] width 13 height 13
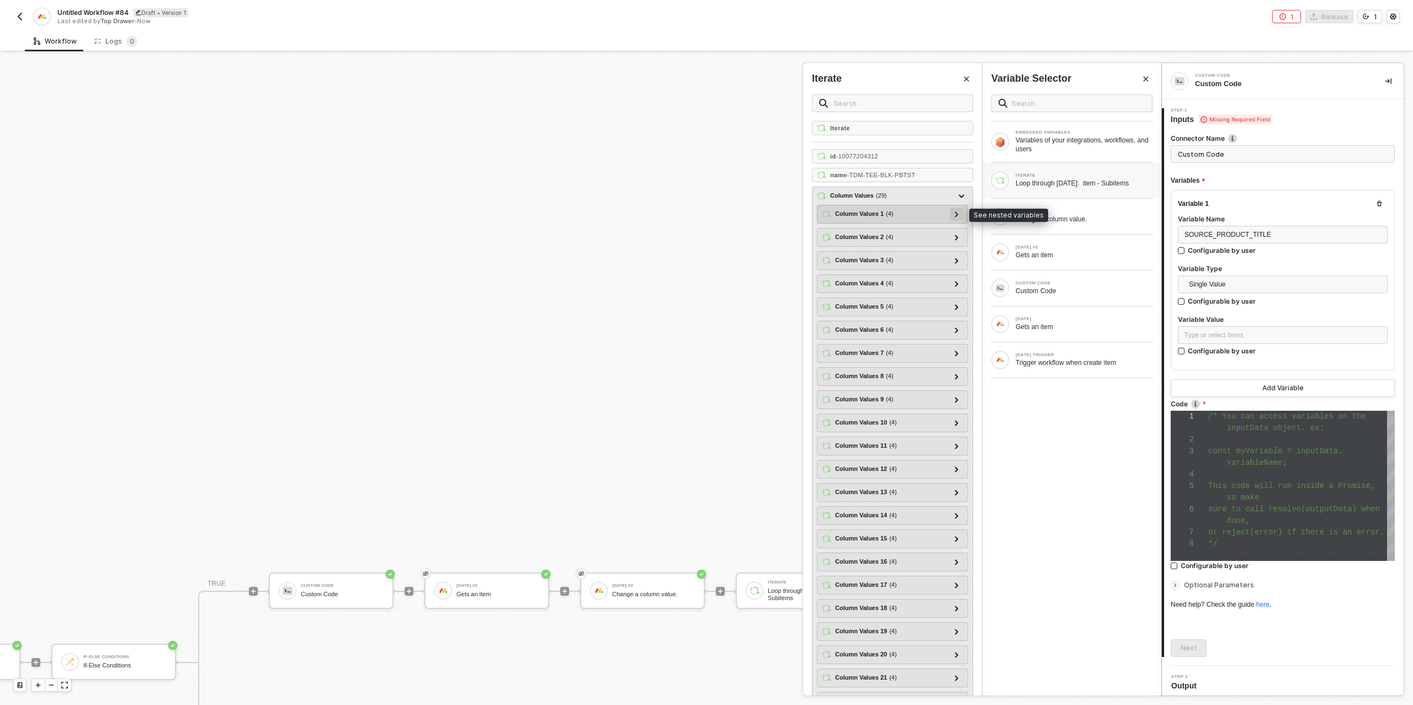
click at [955, 212] on icon at bounding box center [957, 214] width 4 height 6
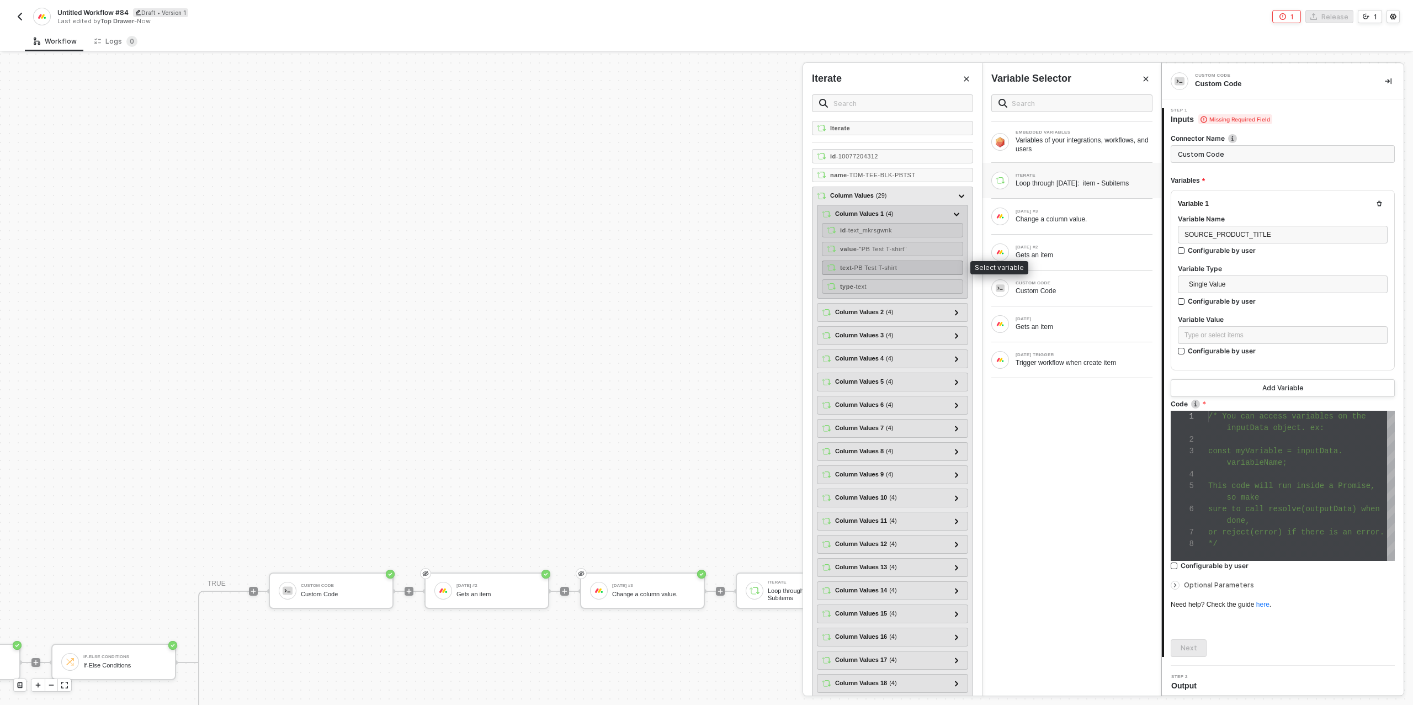
click at [897, 264] on span "- PB Test T-shirt" at bounding box center [873, 267] width 45 height 7
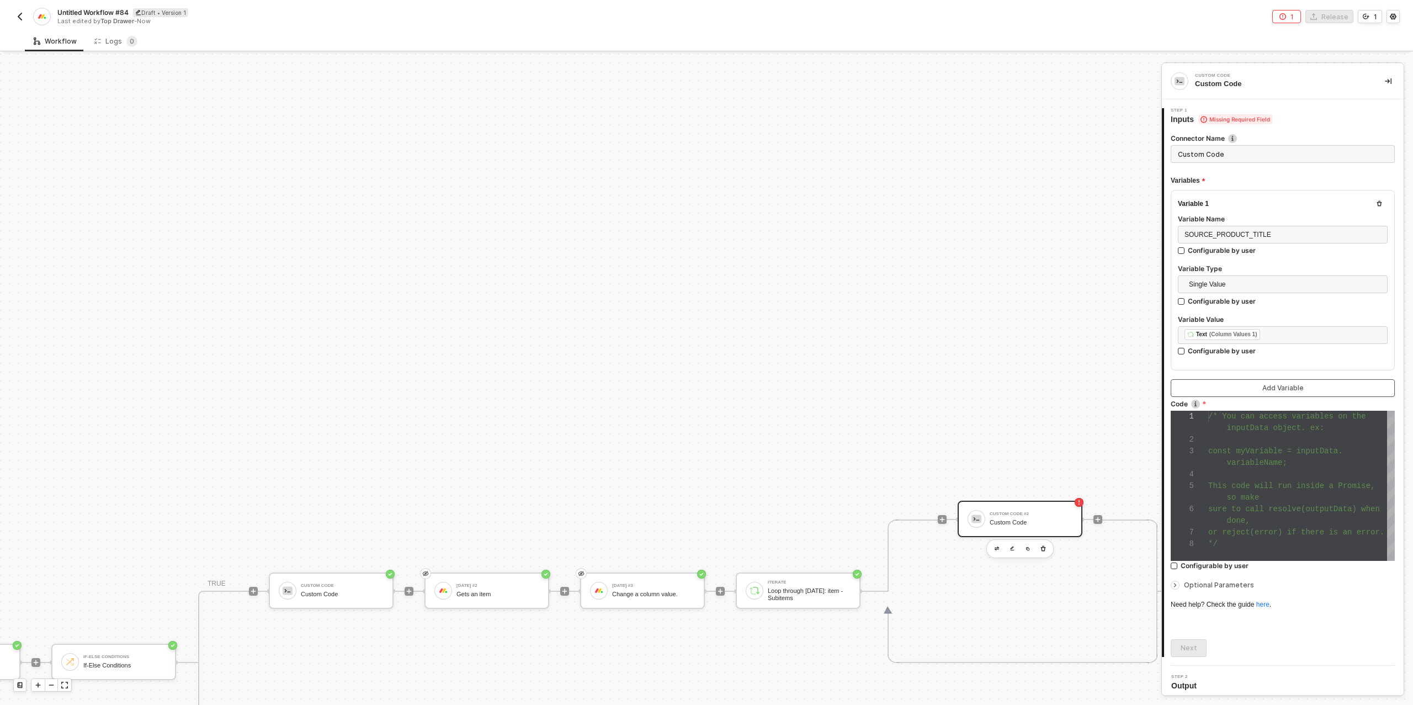
click at [1241, 386] on button "Add Variable" at bounding box center [1282, 388] width 224 height 18
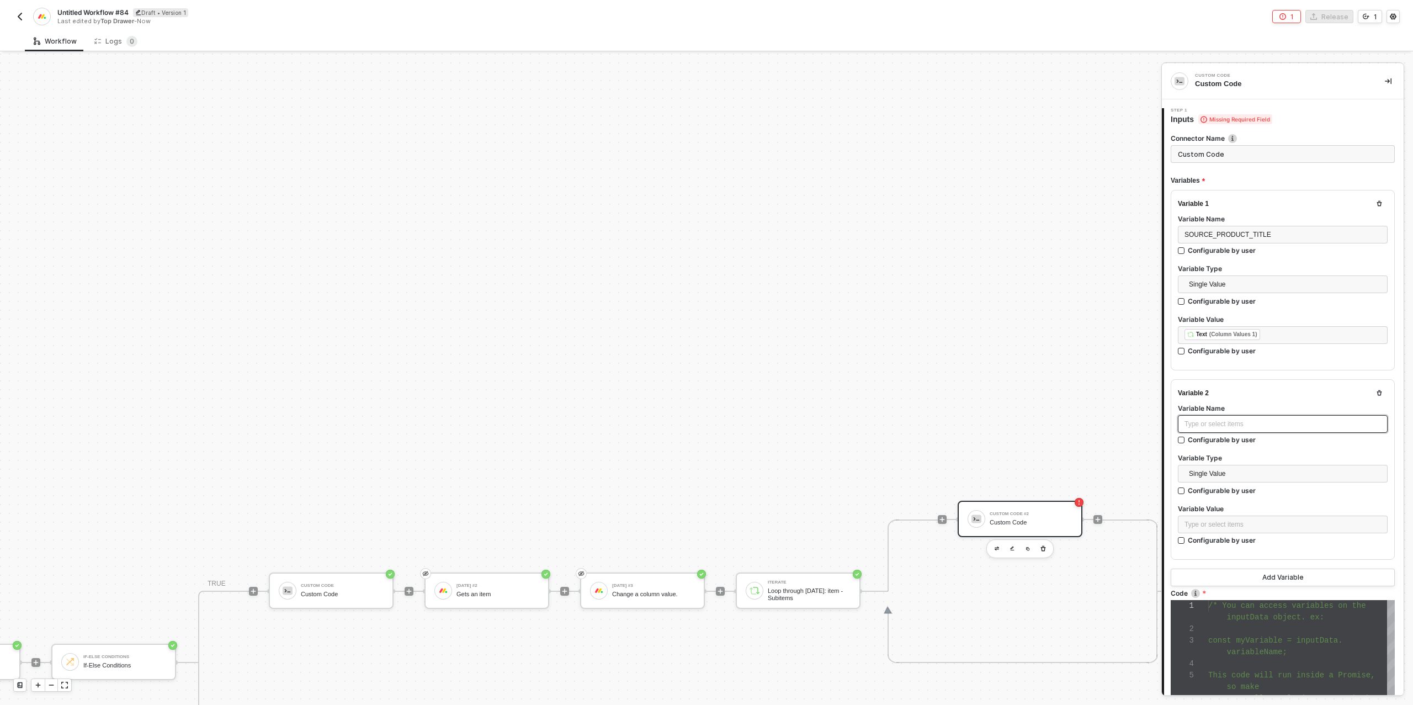
drag, startPoint x: 1238, startPoint y: 420, endPoint x: 1228, endPoint y: 424, distance: 10.9
click at [1234, 422] on div "Type or select items ﻿" at bounding box center [1282, 424] width 196 height 10
click at [1203, 519] on div "Type or select items ﻿" at bounding box center [1282, 524] width 196 height 10
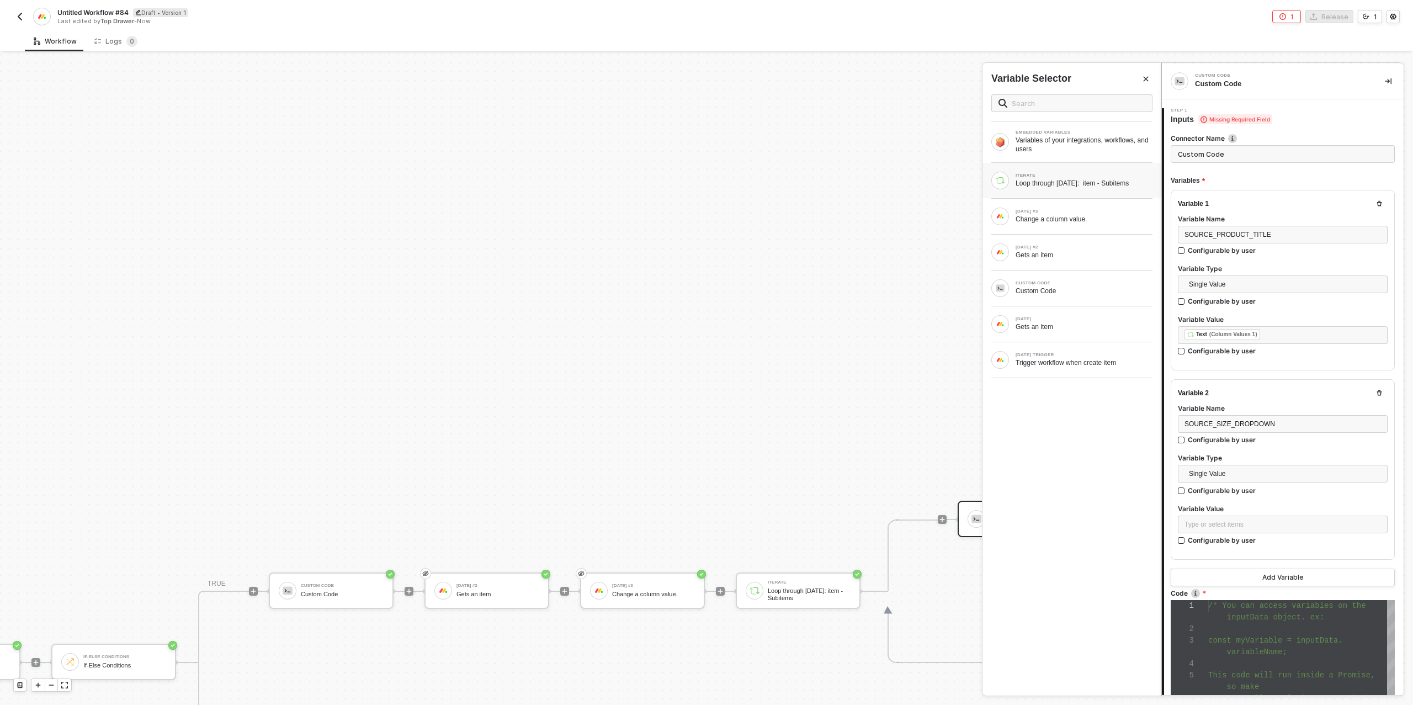
click at [1072, 182] on div "Loop through [DATE]: item - Subitems" at bounding box center [1083, 183] width 137 height 9
click at [965, 195] on div at bounding box center [961, 195] width 13 height 13
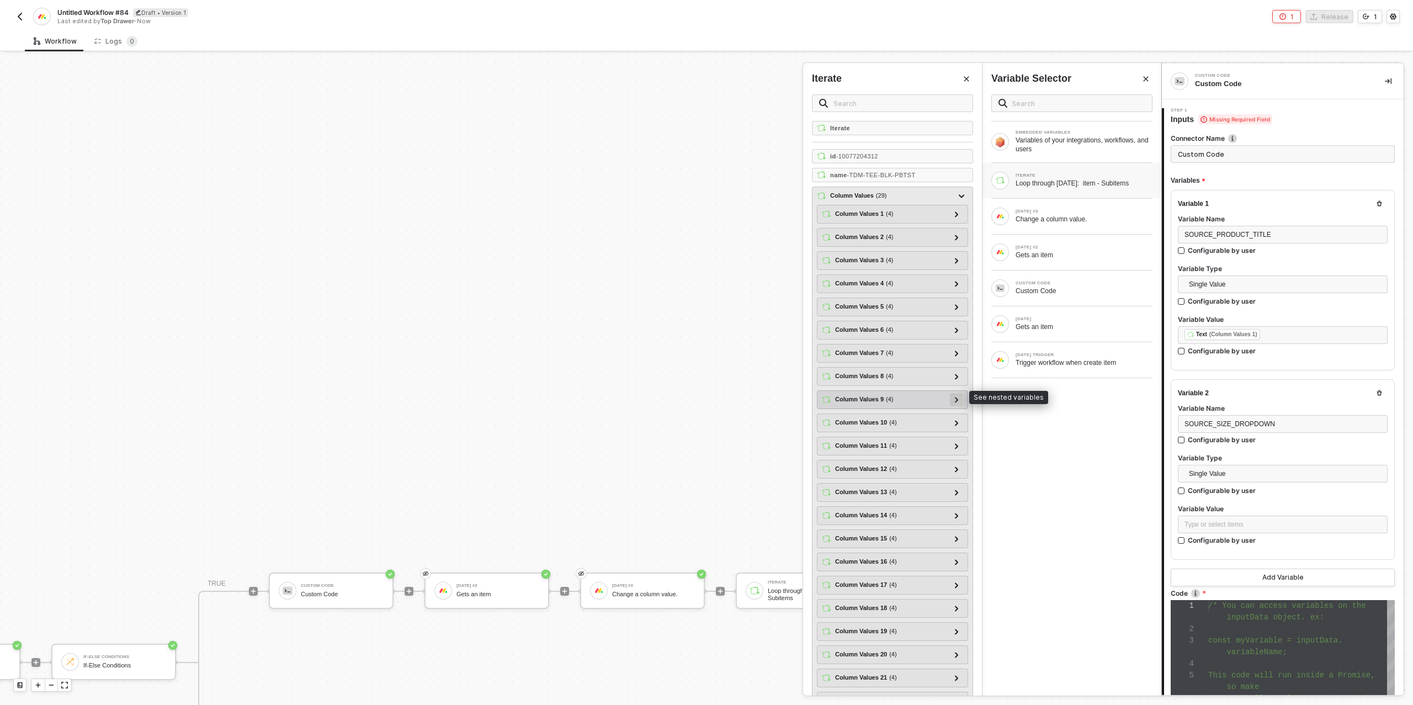
click at [954, 393] on div at bounding box center [957, 399] width 6 height 12
click at [956, 398] on icon at bounding box center [957, 400] width 6 height 4
click at [957, 374] on icon at bounding box center [957, 377] width 4 height 6
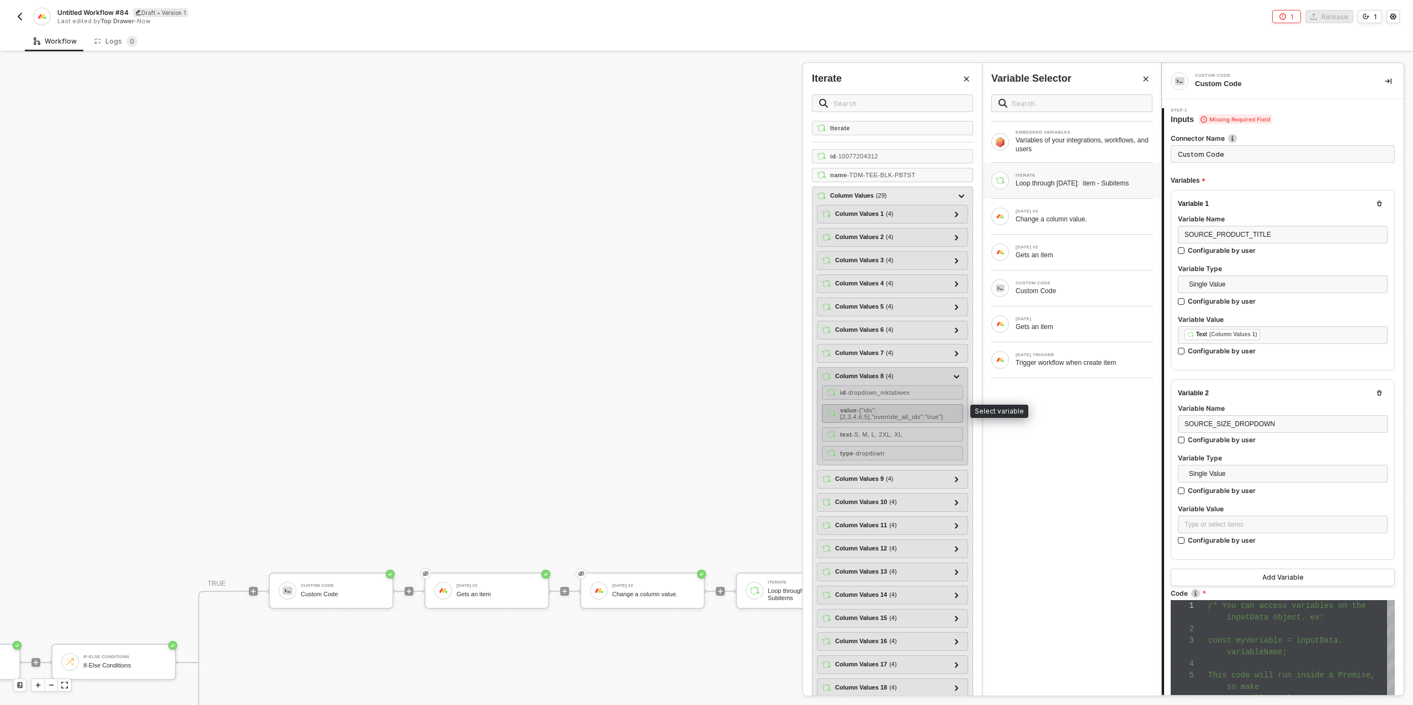
click at [932, 409] on span "- {"ids":[2,3,4,6,5],"override_all_ids":"true"}" at bounding box center [891, 413] width 103 height 13
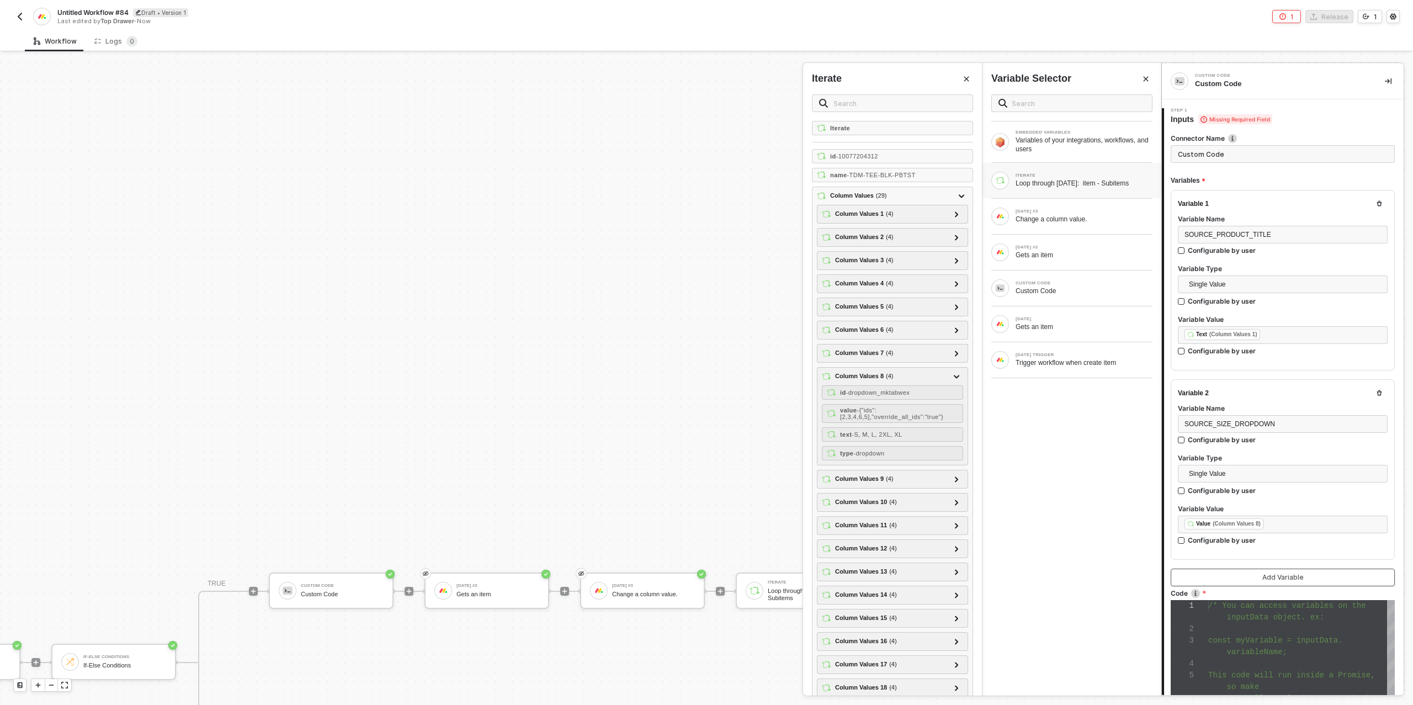
click at [1311, 579] on button "Add Variable" at bounding box center [1282, 577] width 224 height 18
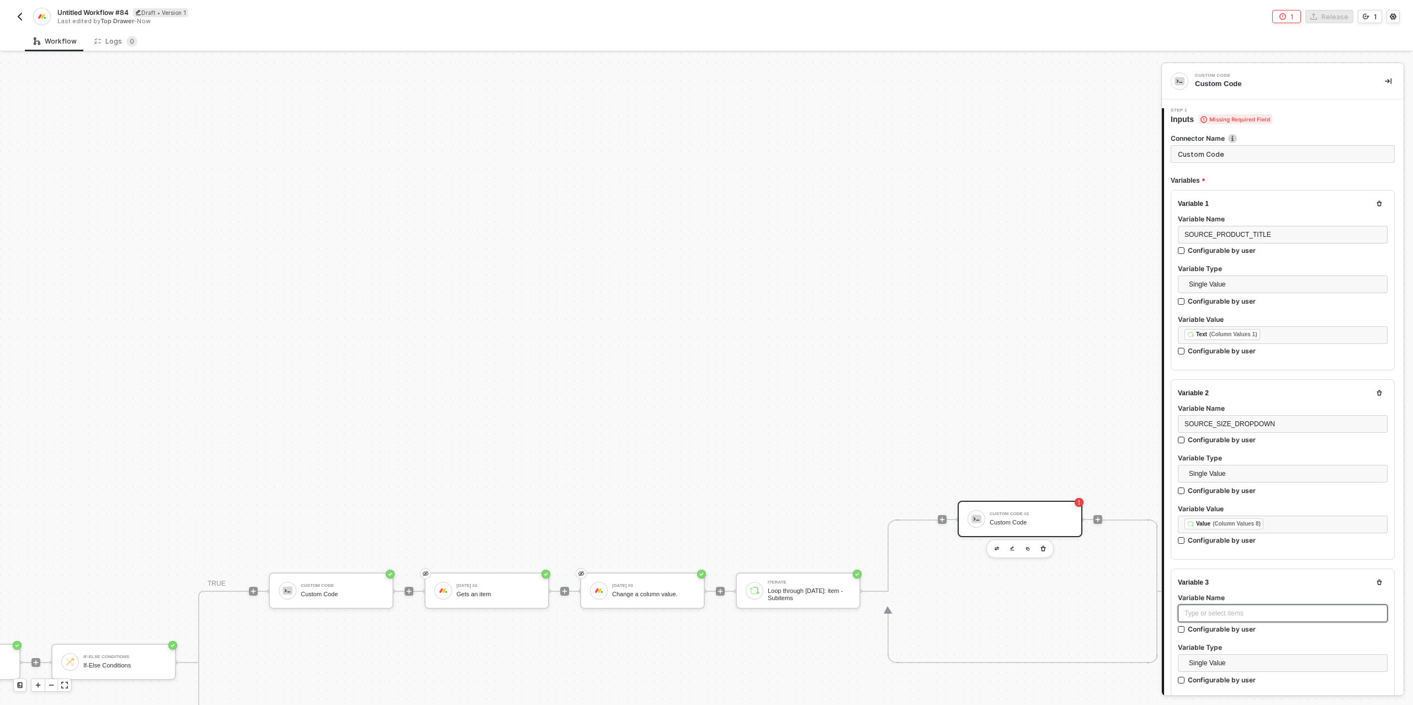
click at [1232, 614] on div "Type or select items ﻿" at bounding box center [1282, 613] width 196 height 10
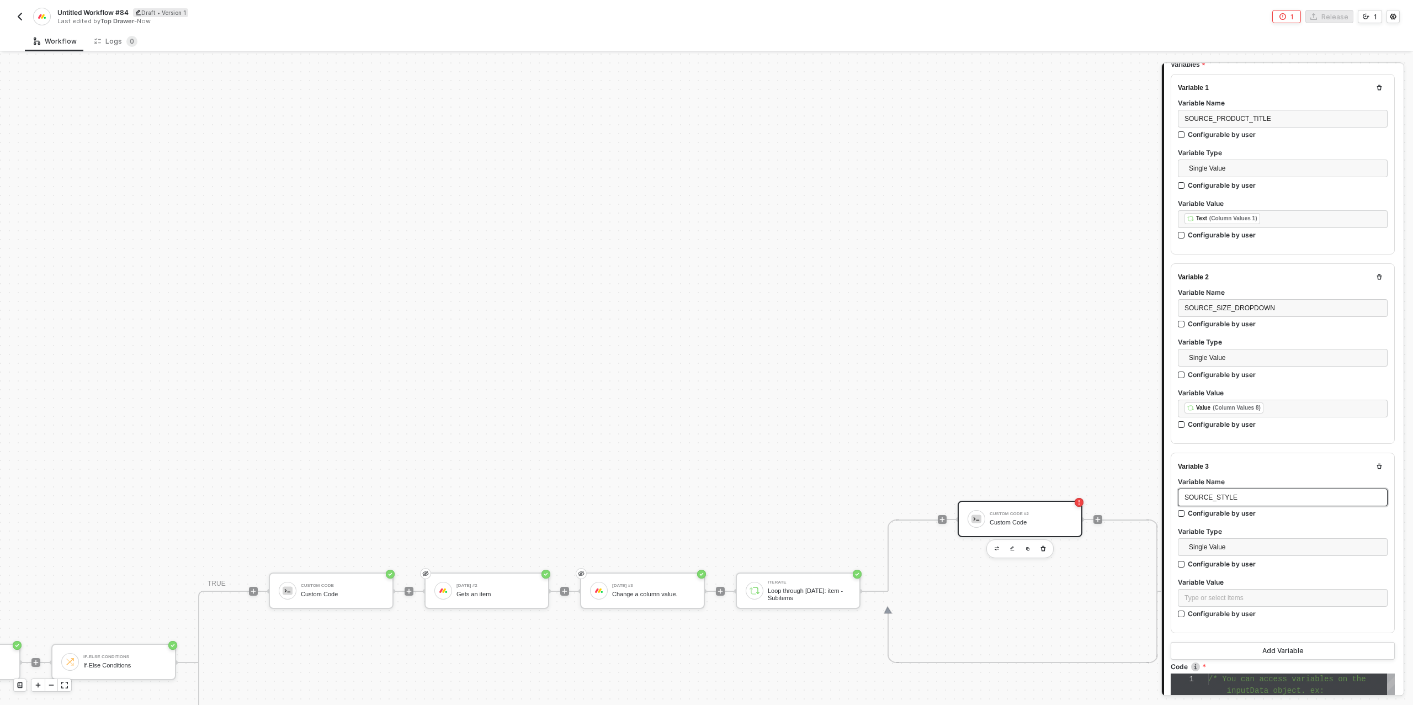
scroll to position [195, 0]
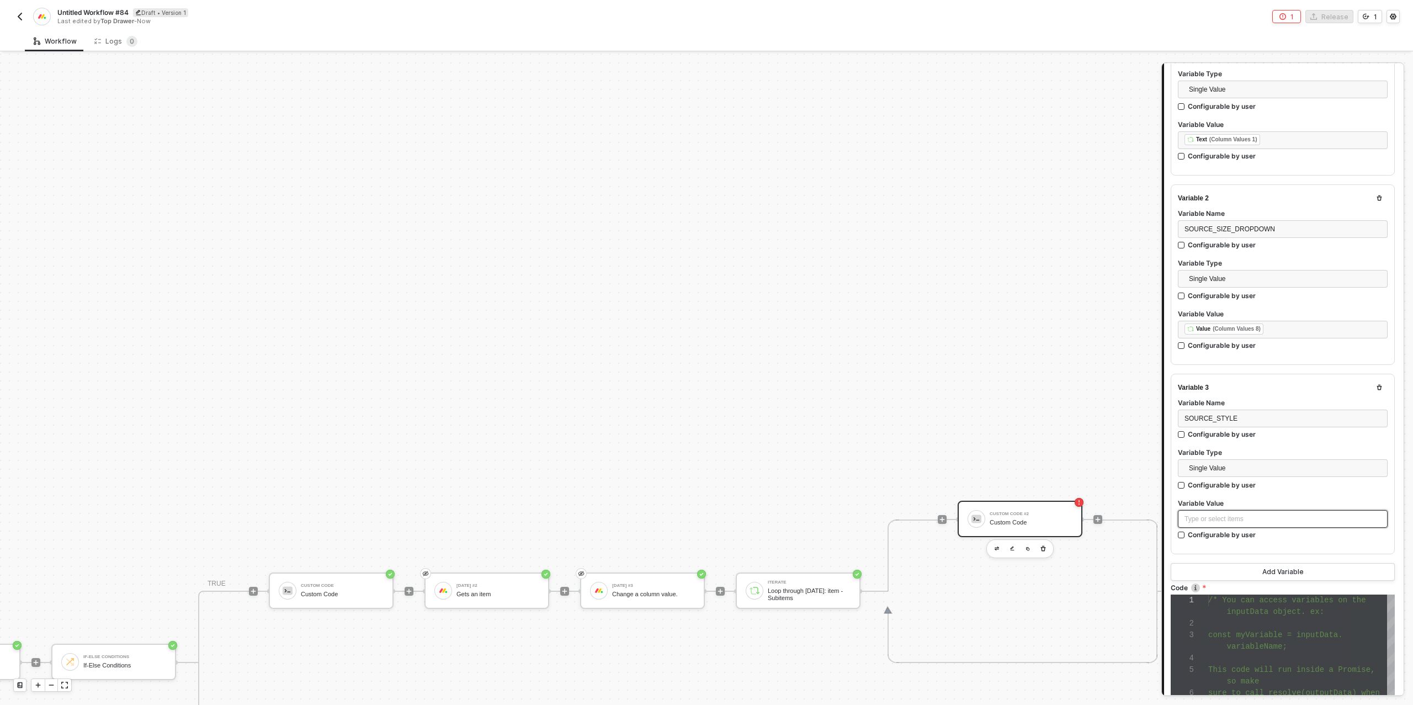
click at [1260, 518] on div "Type or select items ﻿" at bounding box center [1282, 519] width 196 height 10
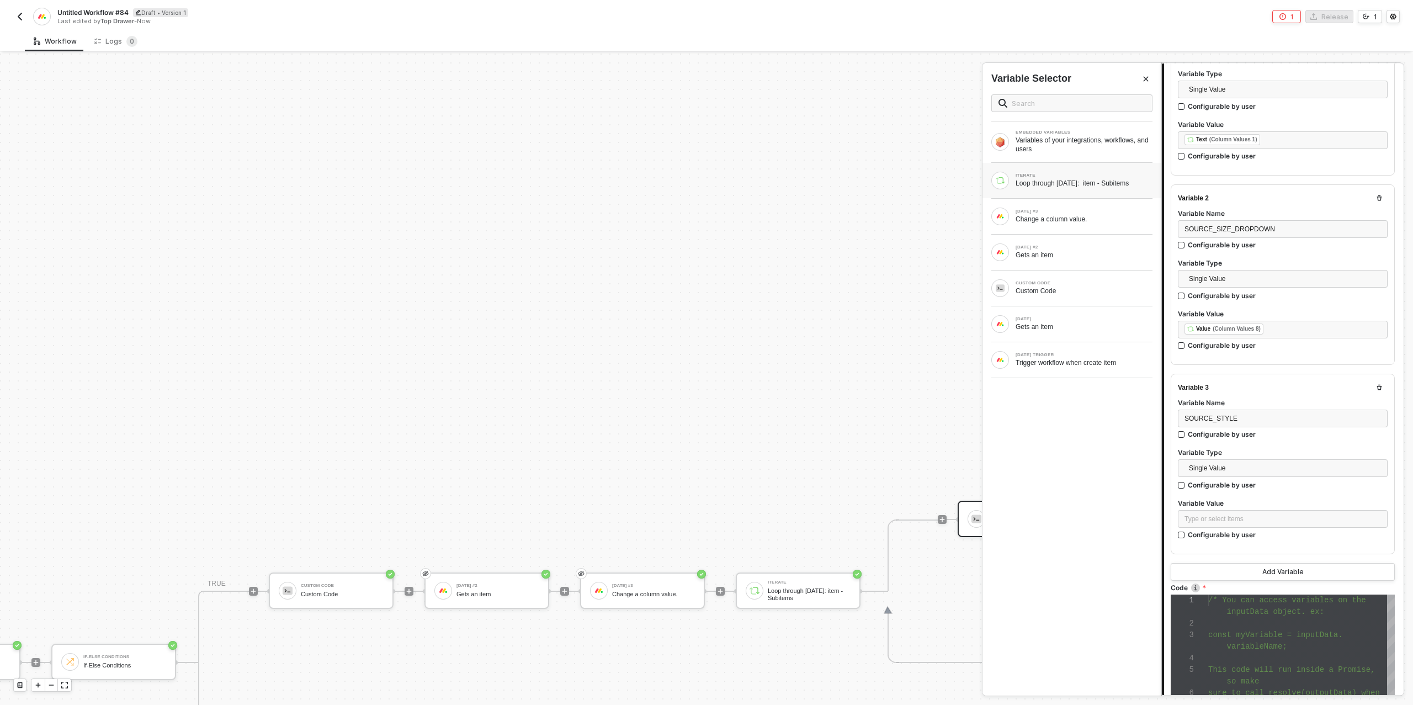
click at [1063, 176] on div "ITERATE" at bounding box center [1083, 175] width 137 height 4
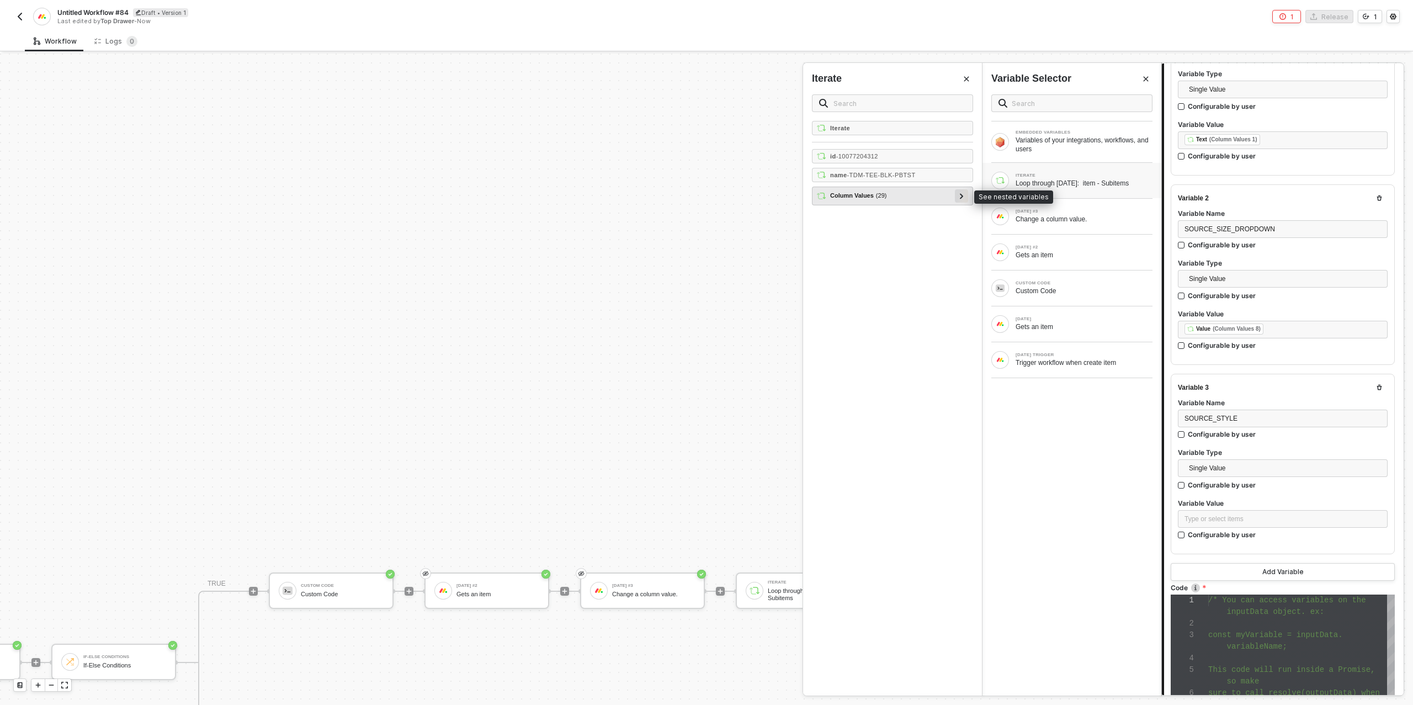
click at [964, 194] on div at bounding box center [962, 195] width 6 height 12
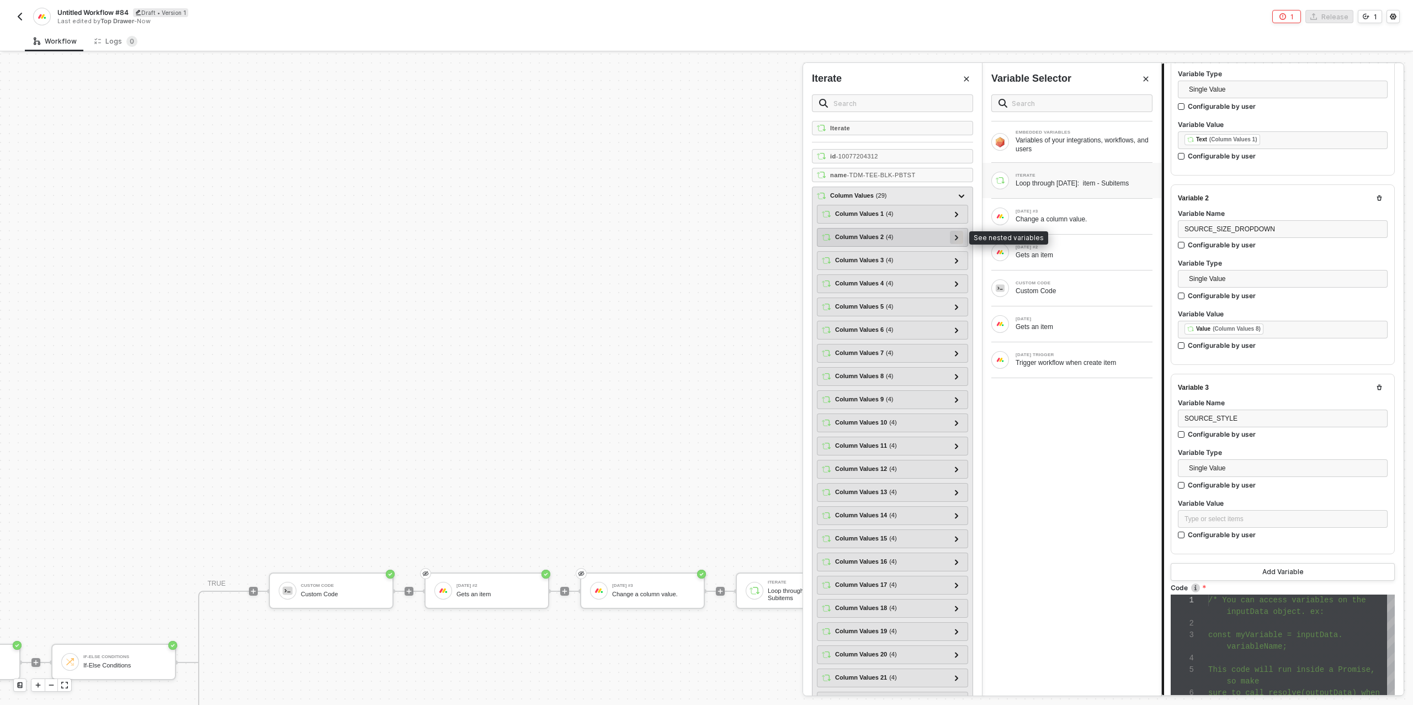
click at [957, 236] on icon at bounding box center [956, 238] width 3 height 6
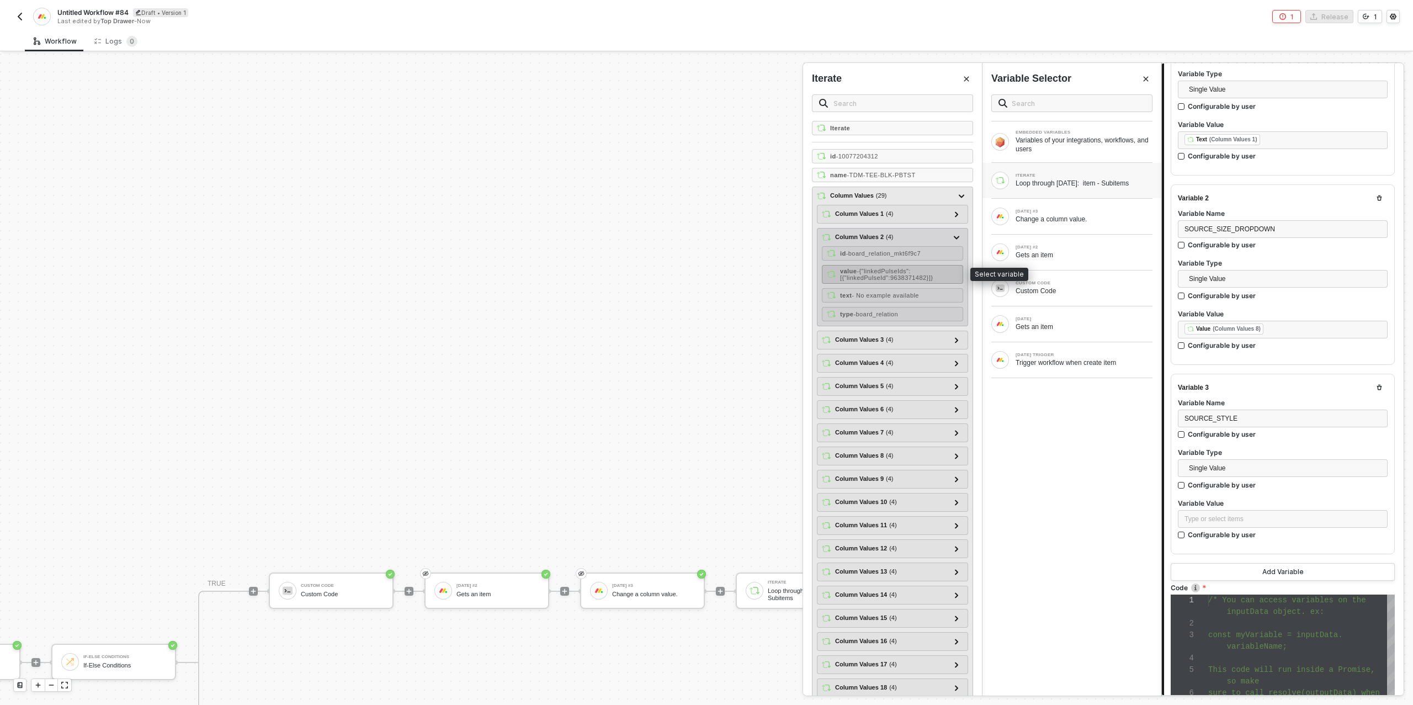
click at [933, 273] on span "- {"linkedPulseIds":[{"linkedPulseId":9638371482}]}" at bounding box center [886, 274] width 93 height 13
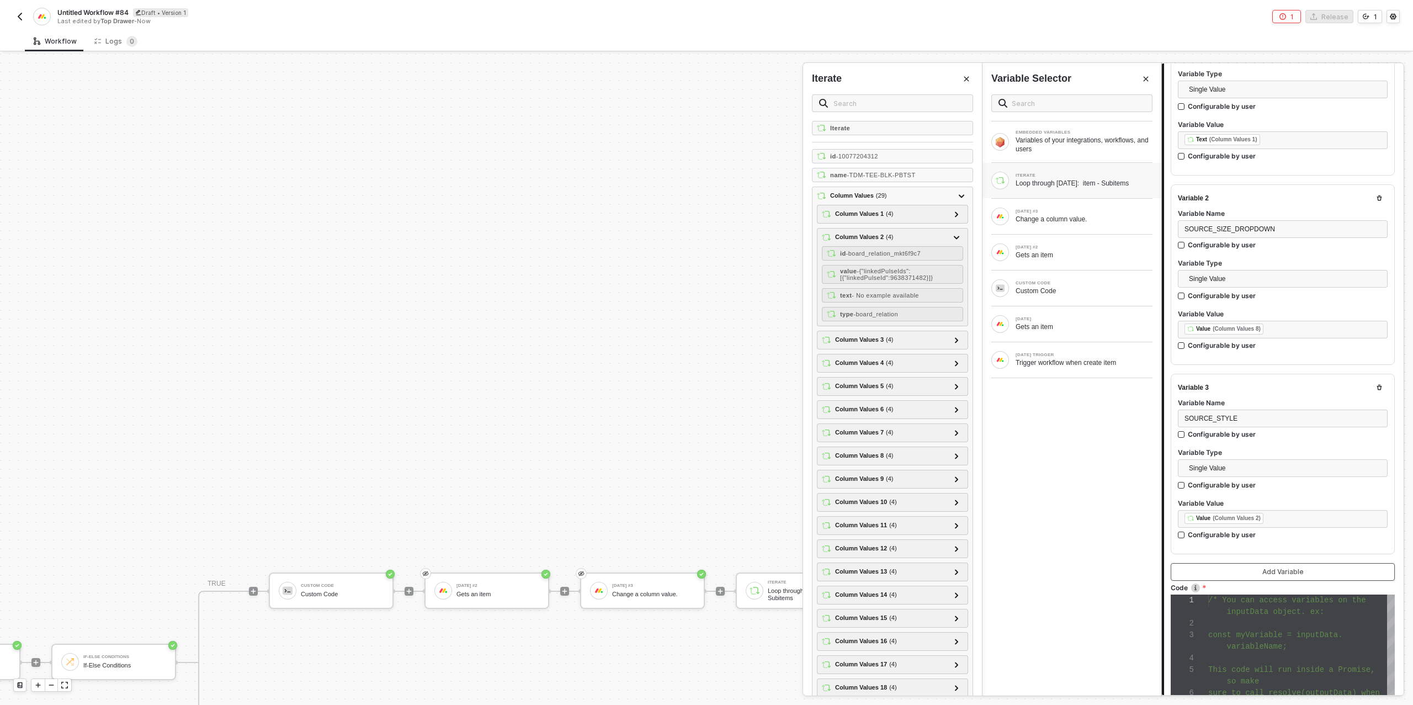
click at [1292, 571] on div "Add Variable" at bounding box center [1282, 571] width 41 height 9
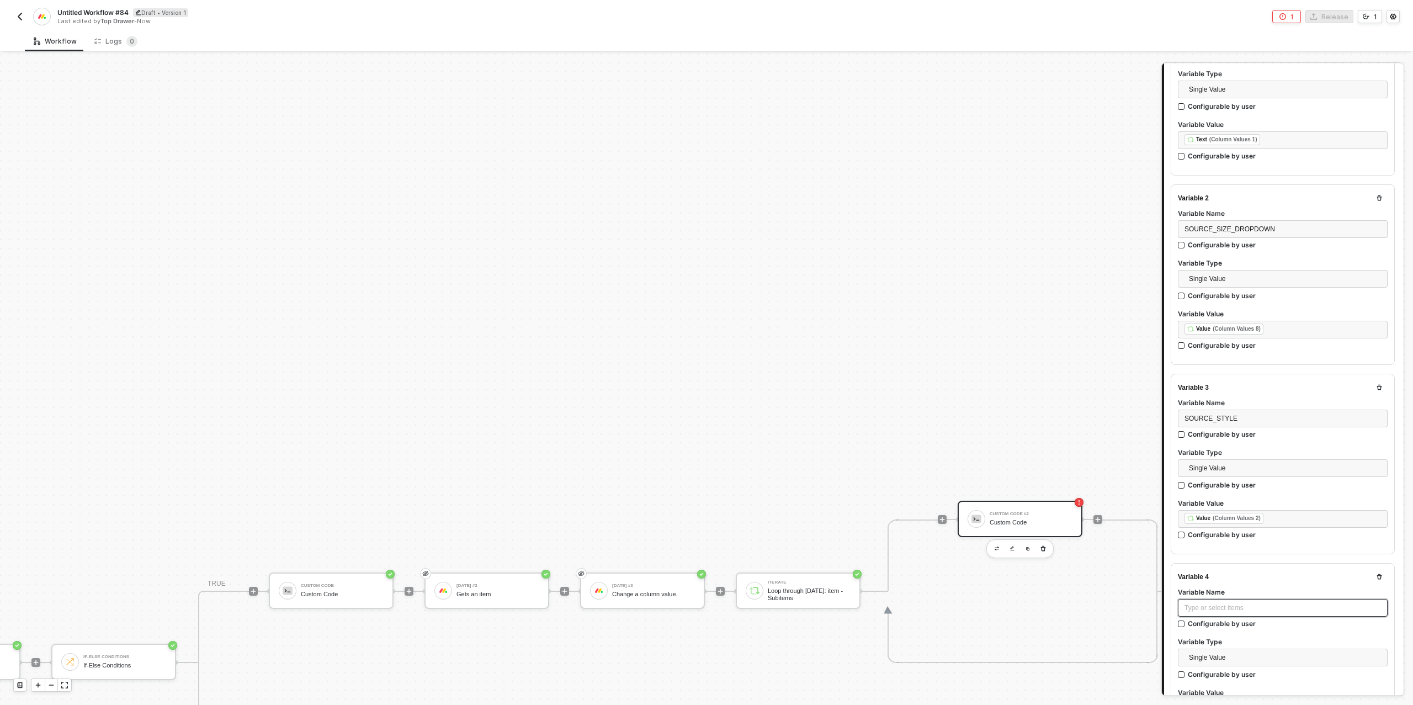
click at [1212, 608] on div "Type or select items ﻿" at bounding box center [1282, 608] width 196 height 10
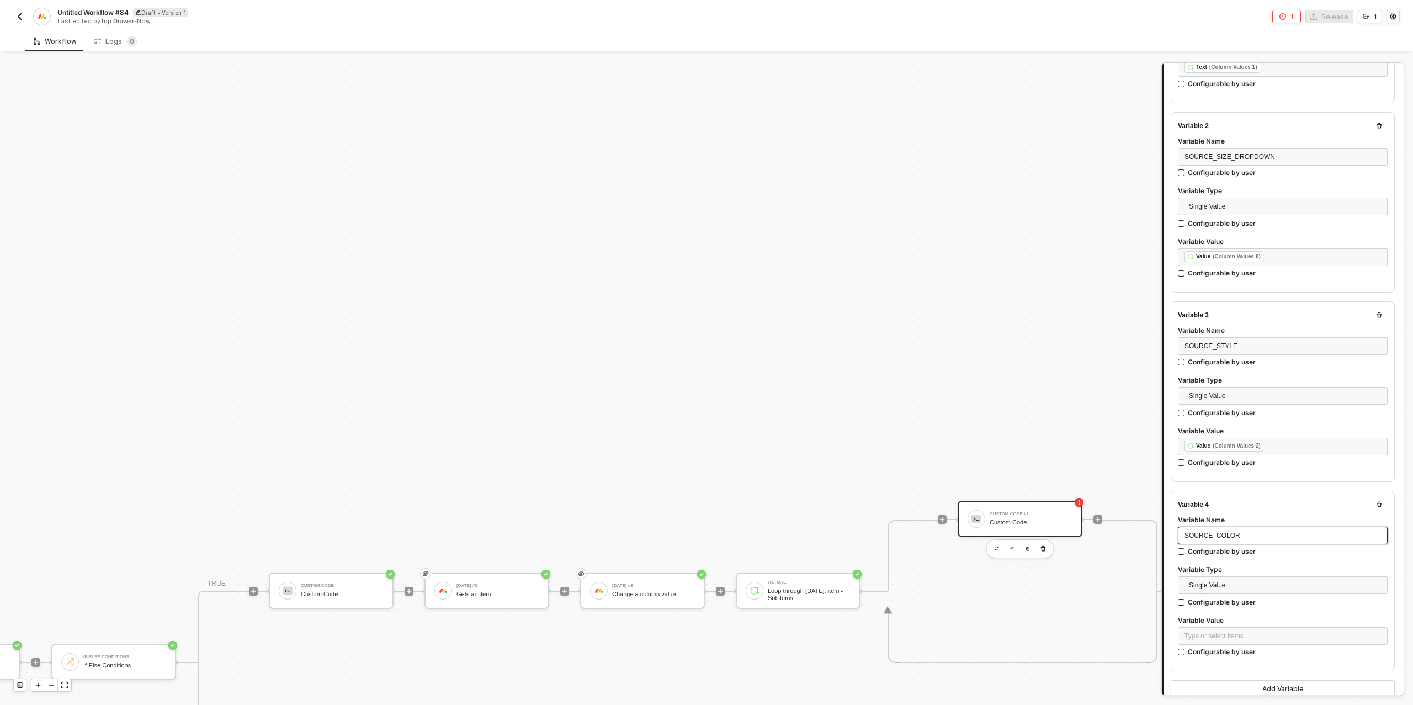
scroll to position [334, 0]
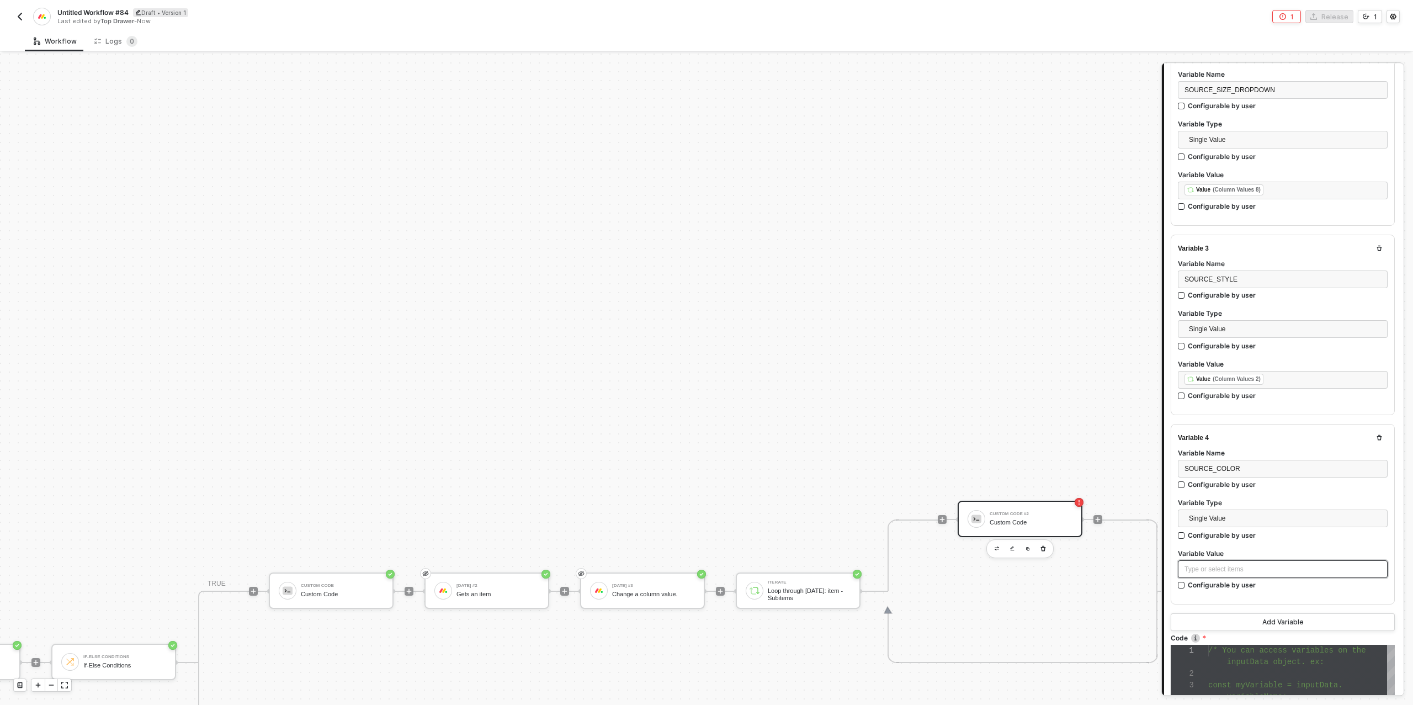
click at [1237, 567] on div "Type or select items ﻿" at bounding box center [1282, 569] width 196 height 10
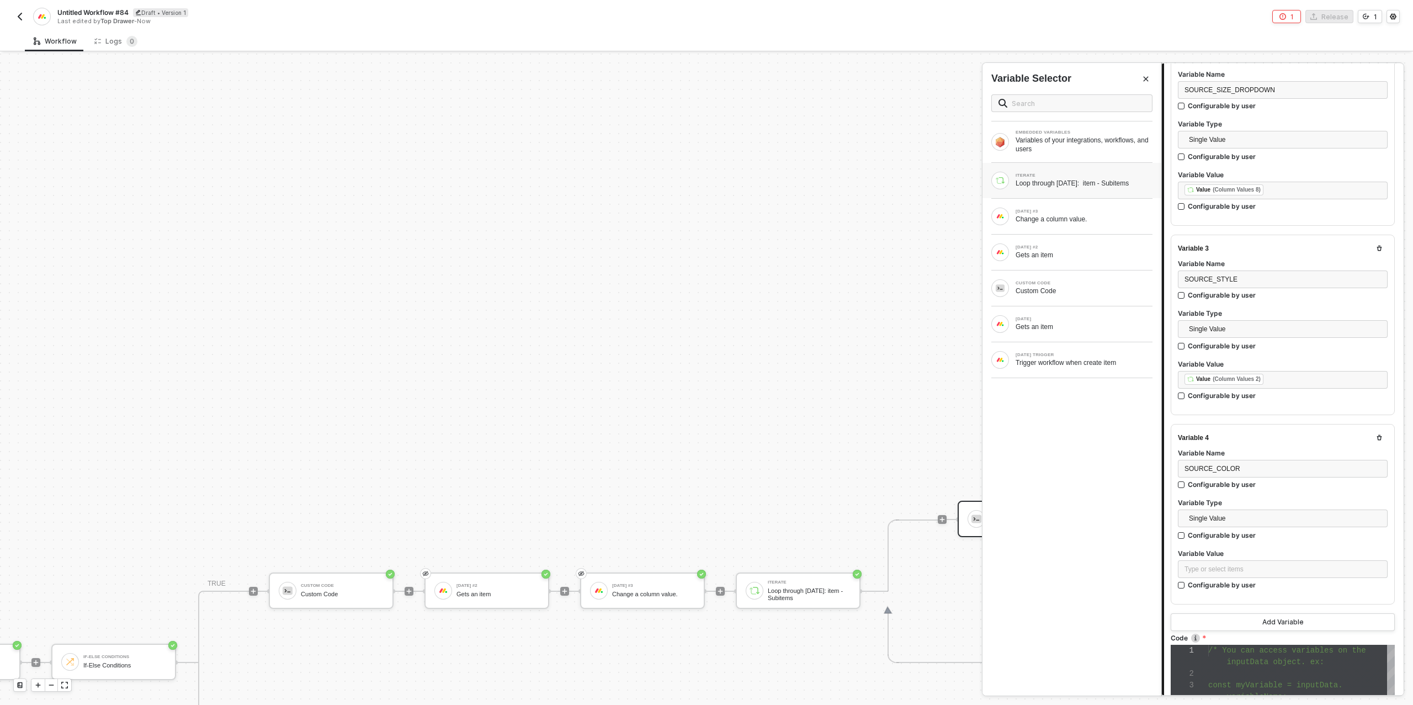
click at [1104, 179] on div "Loop through [DATE]: item - Subitems" at bounding box center [1083, 183] width 137 height 9
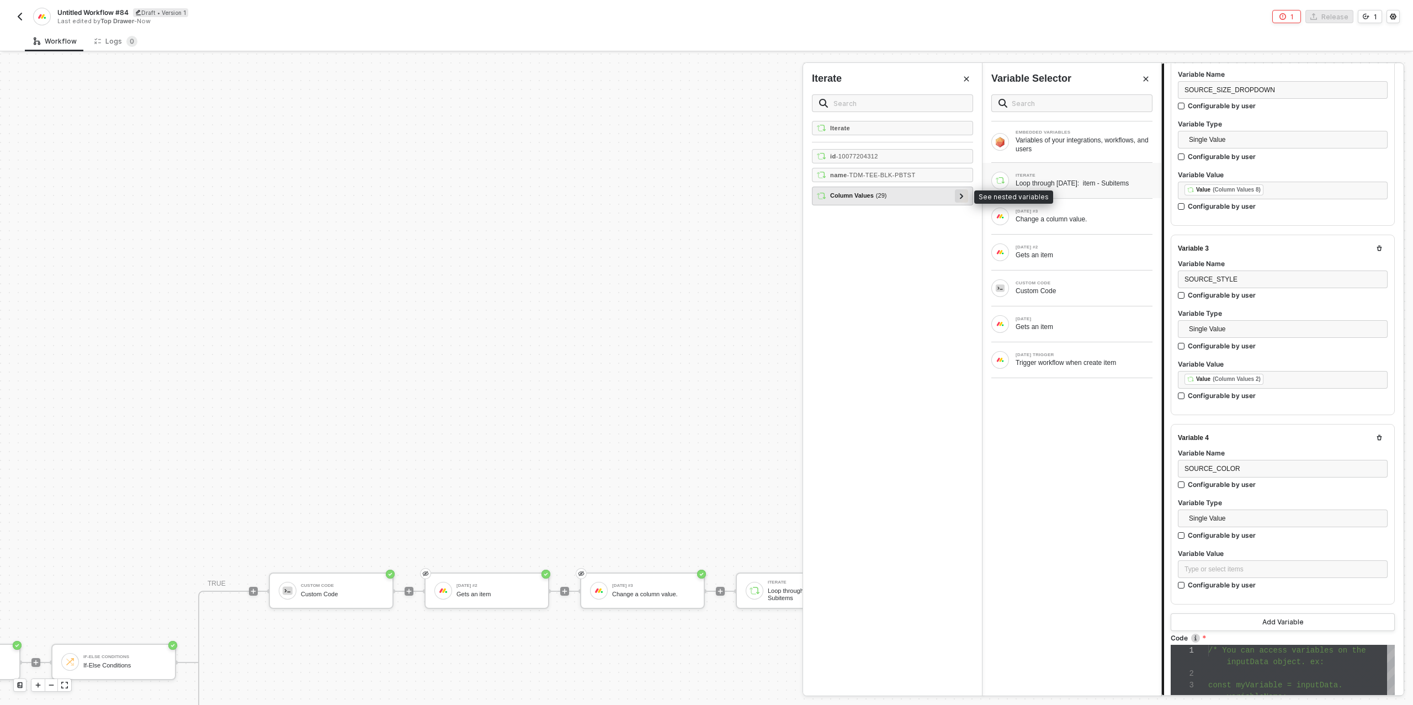
click at [959, 194] on div at bounding box center [962, 195] width 6 height 12
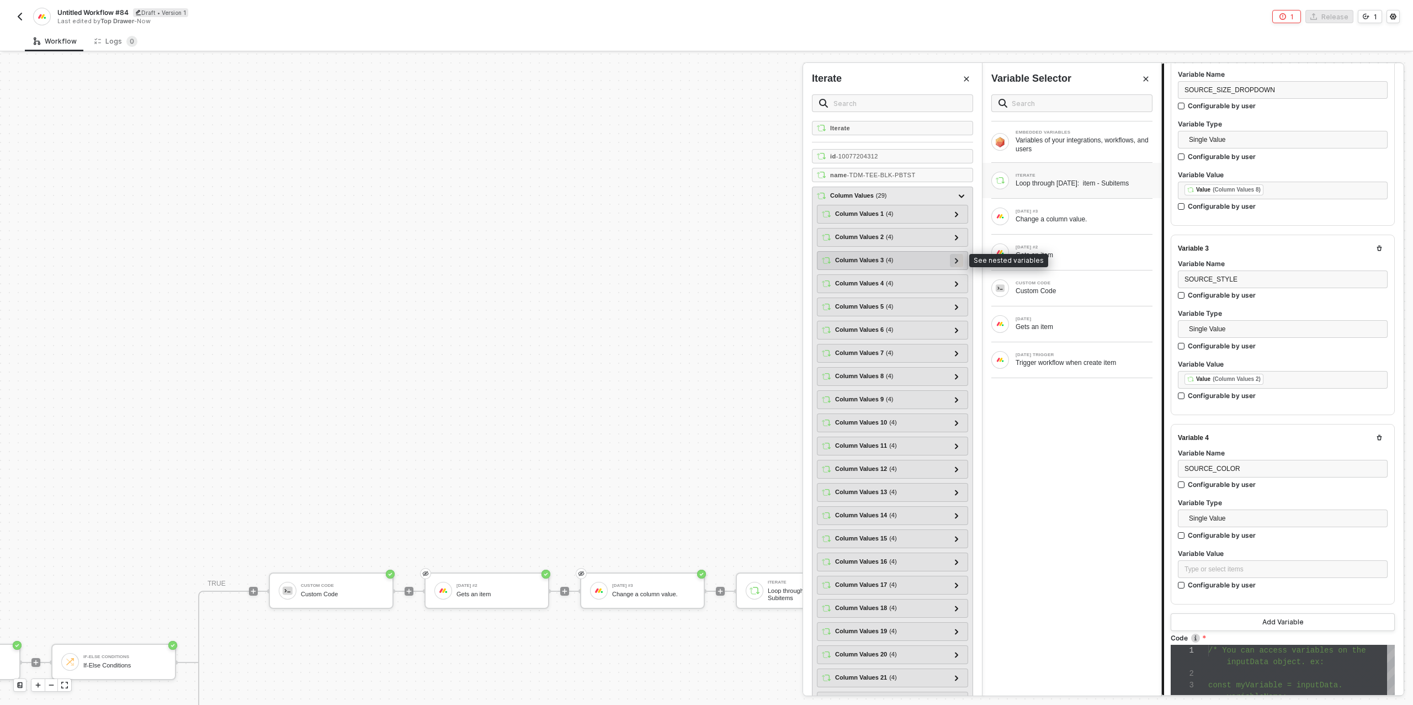
click at [956, 260] on icon at bounding box center [956, 261] width 3 height 6
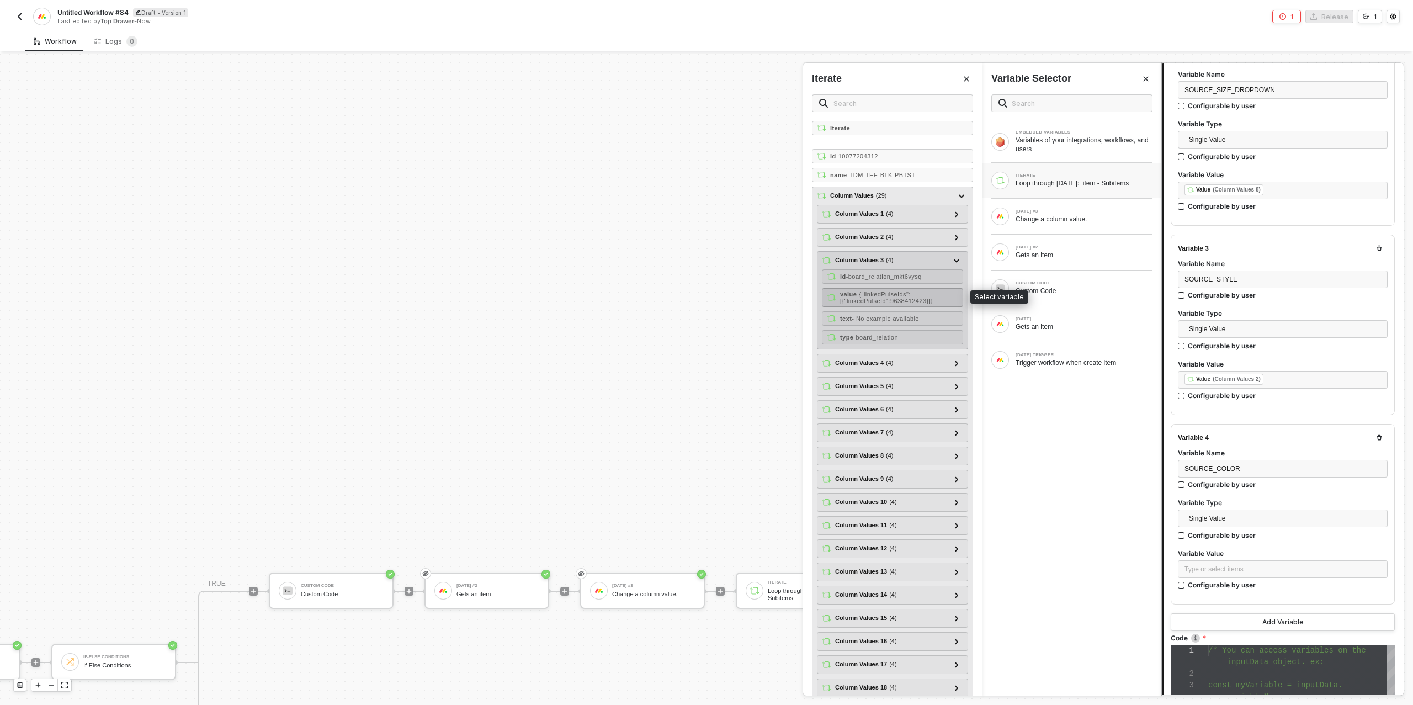
click at [908, 296] on span "- {"linkedPulseIds":[{"linkedPulseId":9638412423}]}" at bounding box center [886, 297] width 93 height 13
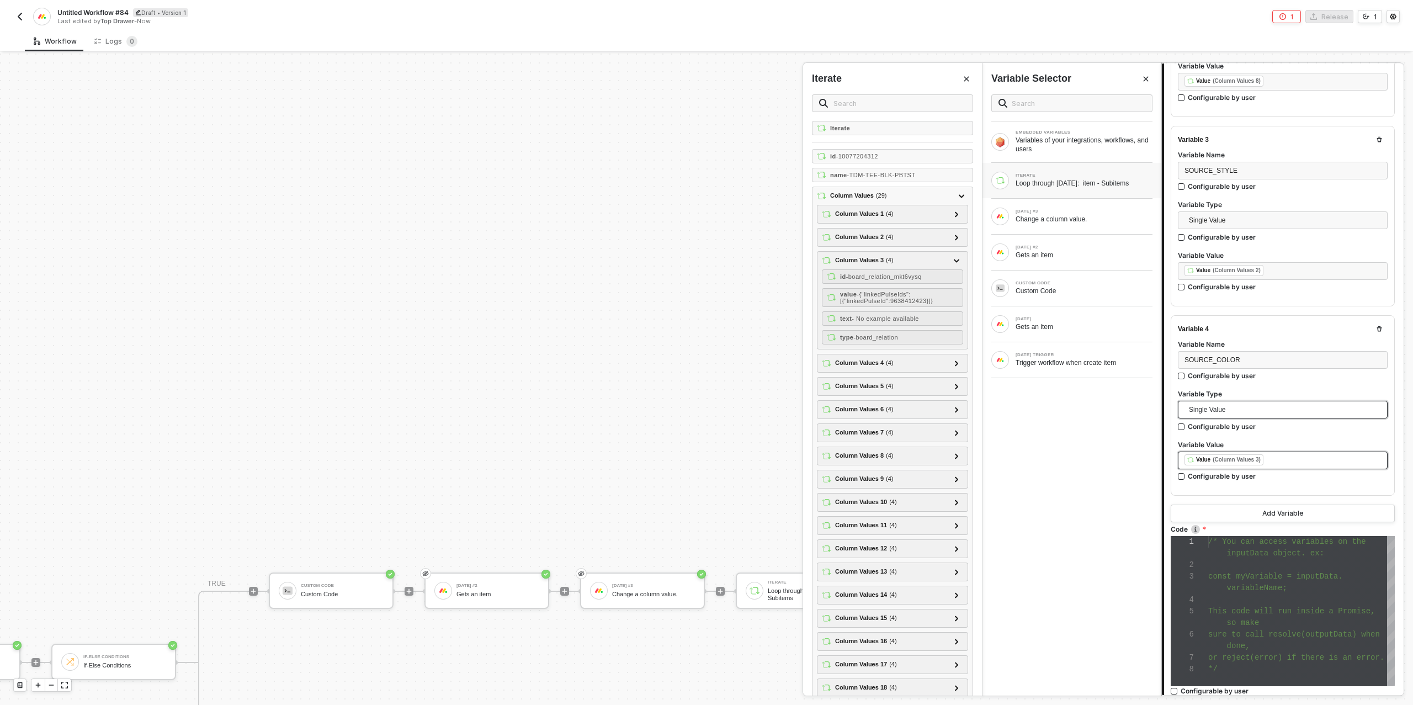
scroll to position [458, 0]
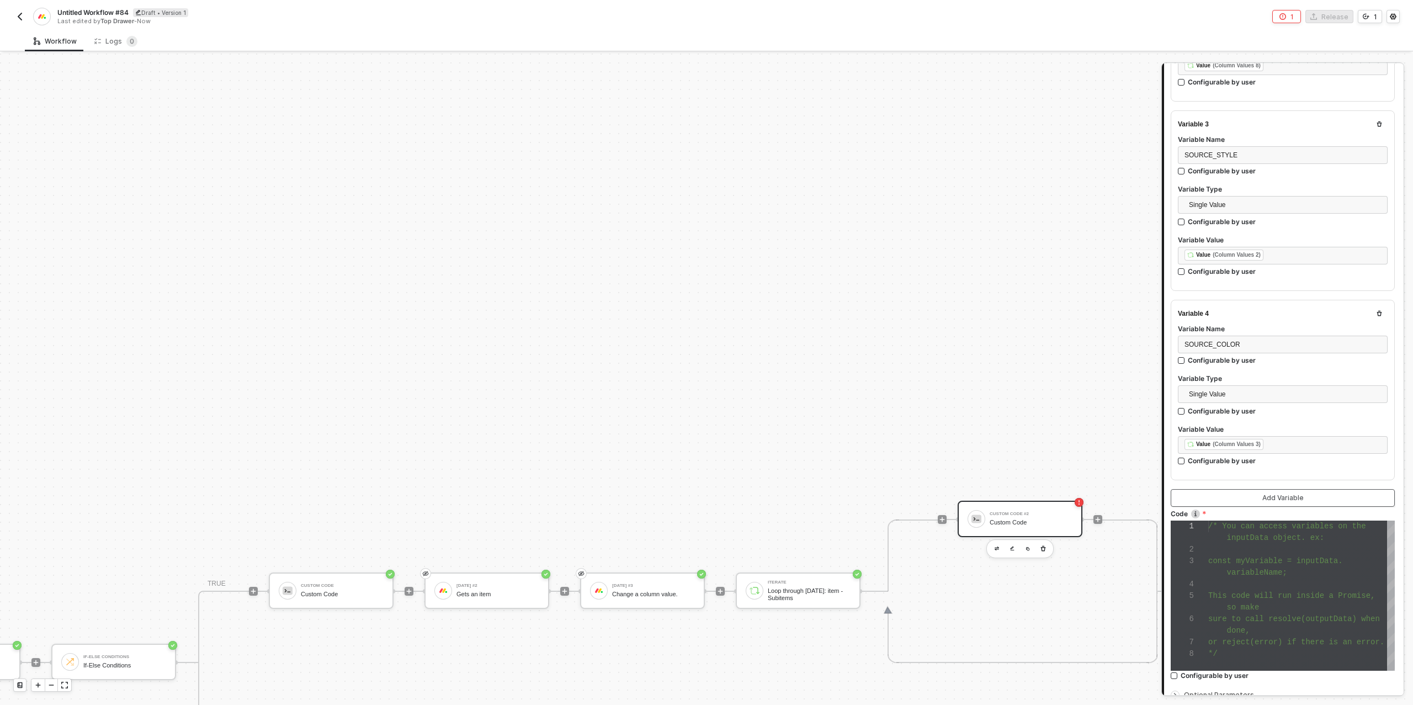
click at [1284, 489] on button "Add Variable" at bounding box center [1282, 498] width 224 height 18
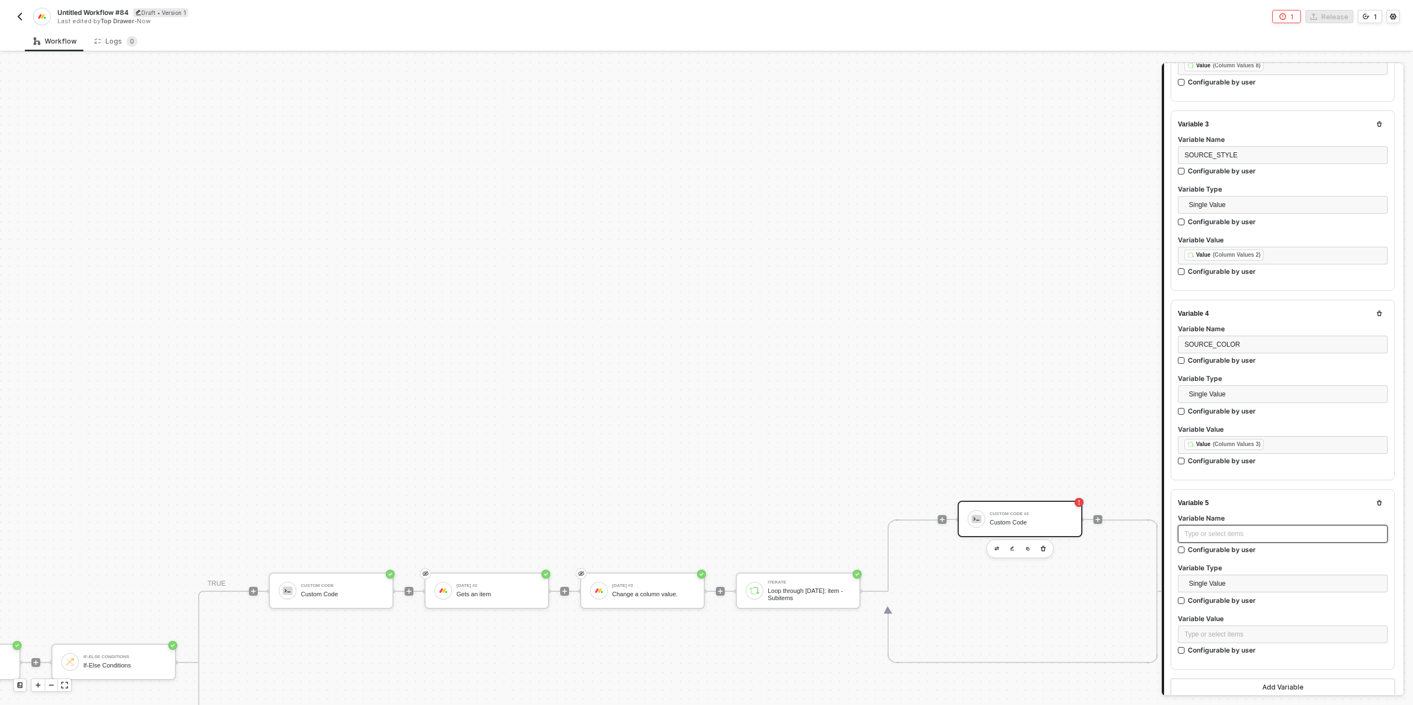
click at [1212, 529] on div "Type or select items ﻿" at bounding box center [1282, 534] width 196 height 10
click at [1220, 630] on div "Type or select items ﻿" at bounding box center [1282, 634] width 196 height 10
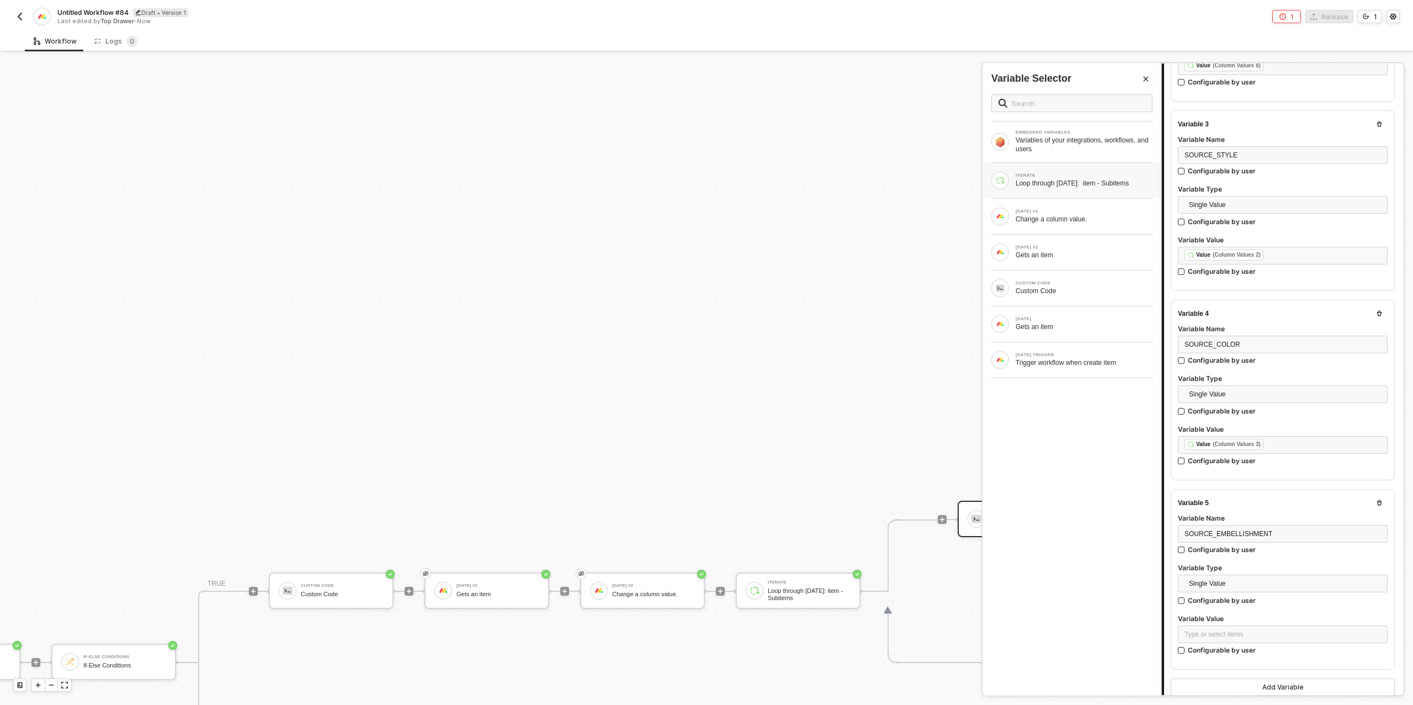
click at [1074, 182] on div "Loop through [DATE]: item - Subitems" at bounding box center [1083, 183] width 137 height 9
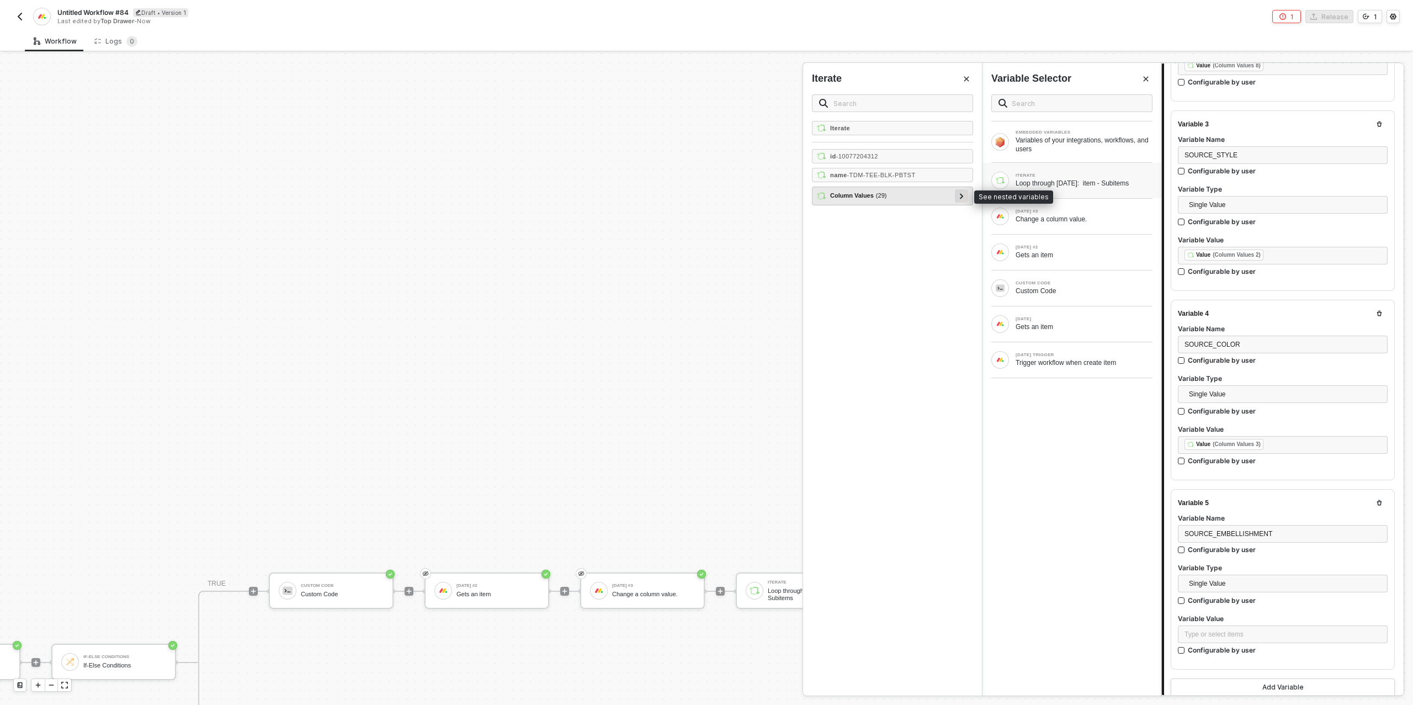
click at [959, 194] on div at bounding box center [962, 195] width 6 height 12
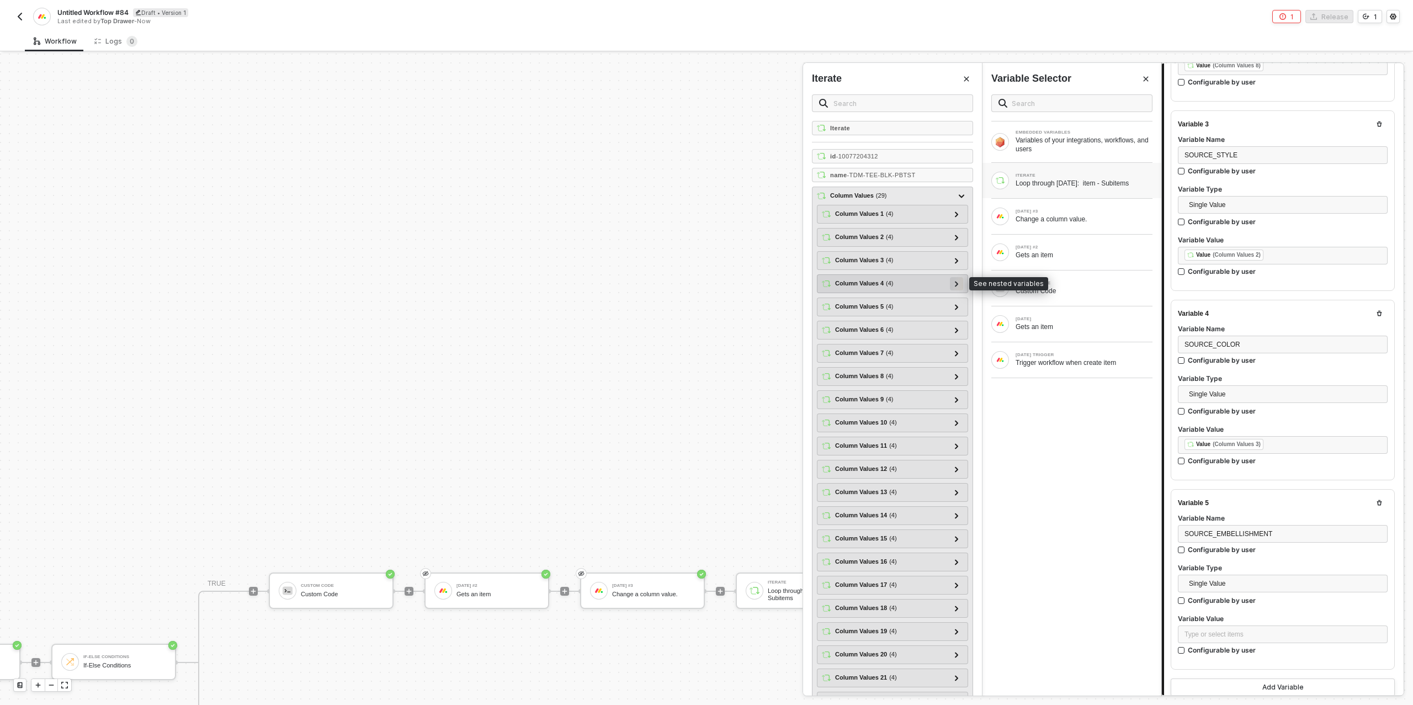
click at [956, 281] on icon at bounding box center [957, 284] width 4 height 6
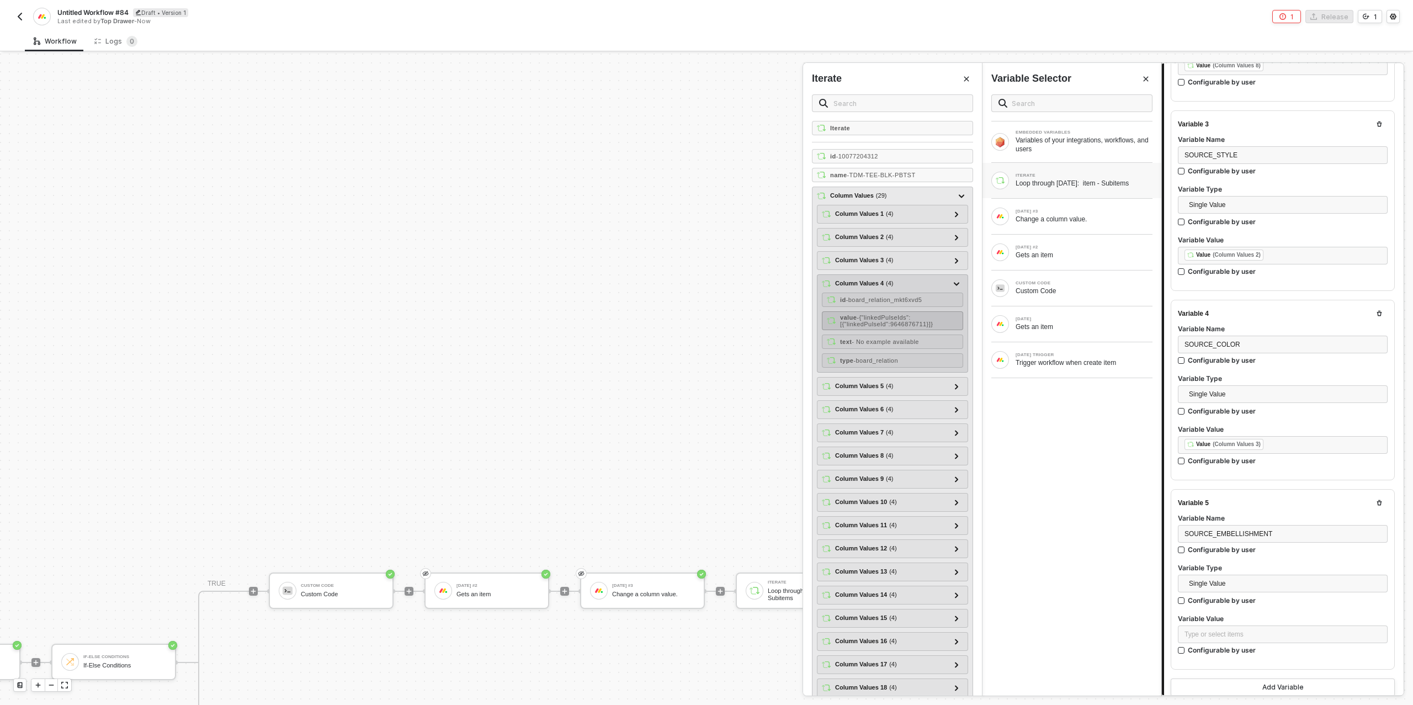
click at [913, 318] on span "- {"linkedPulseIds":[{"linkedPulseId":9646876711}]}" at bounding box center [886, 320] width 93 height 13
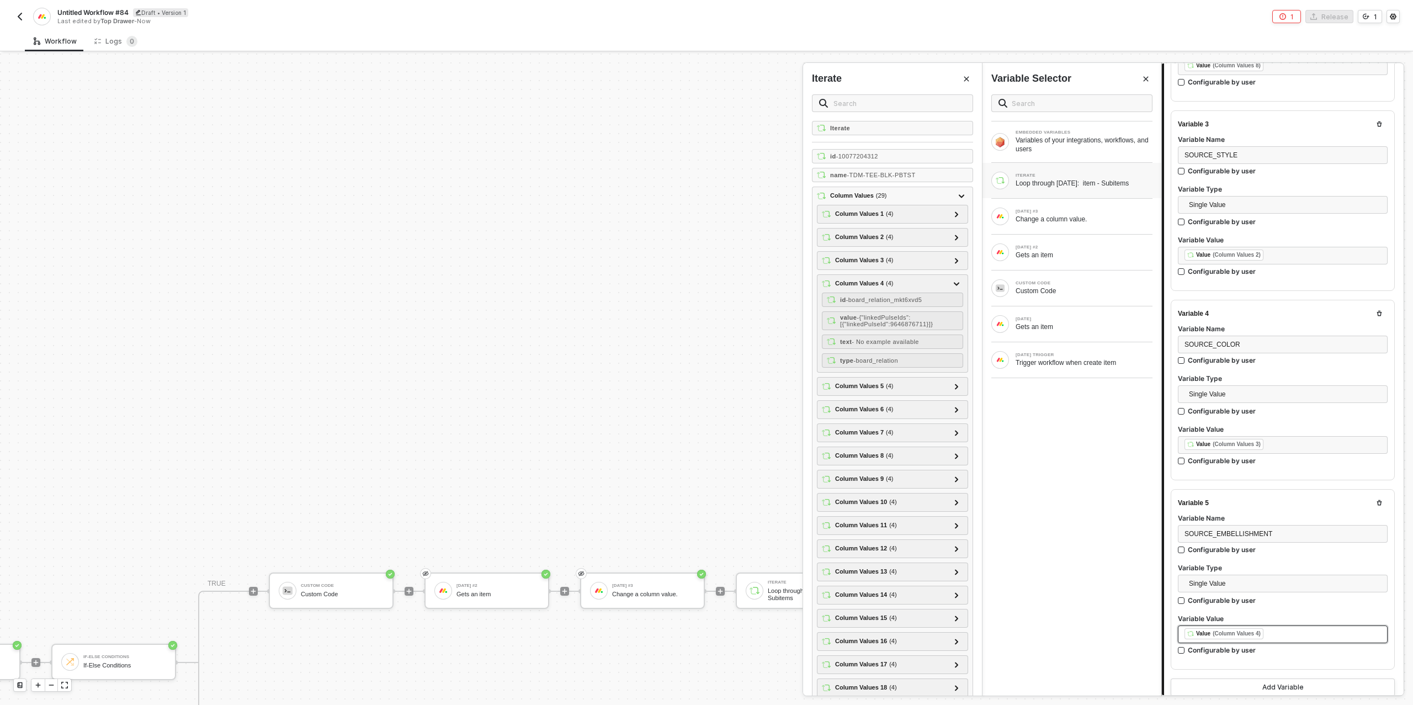
scroll to position [656, 0]
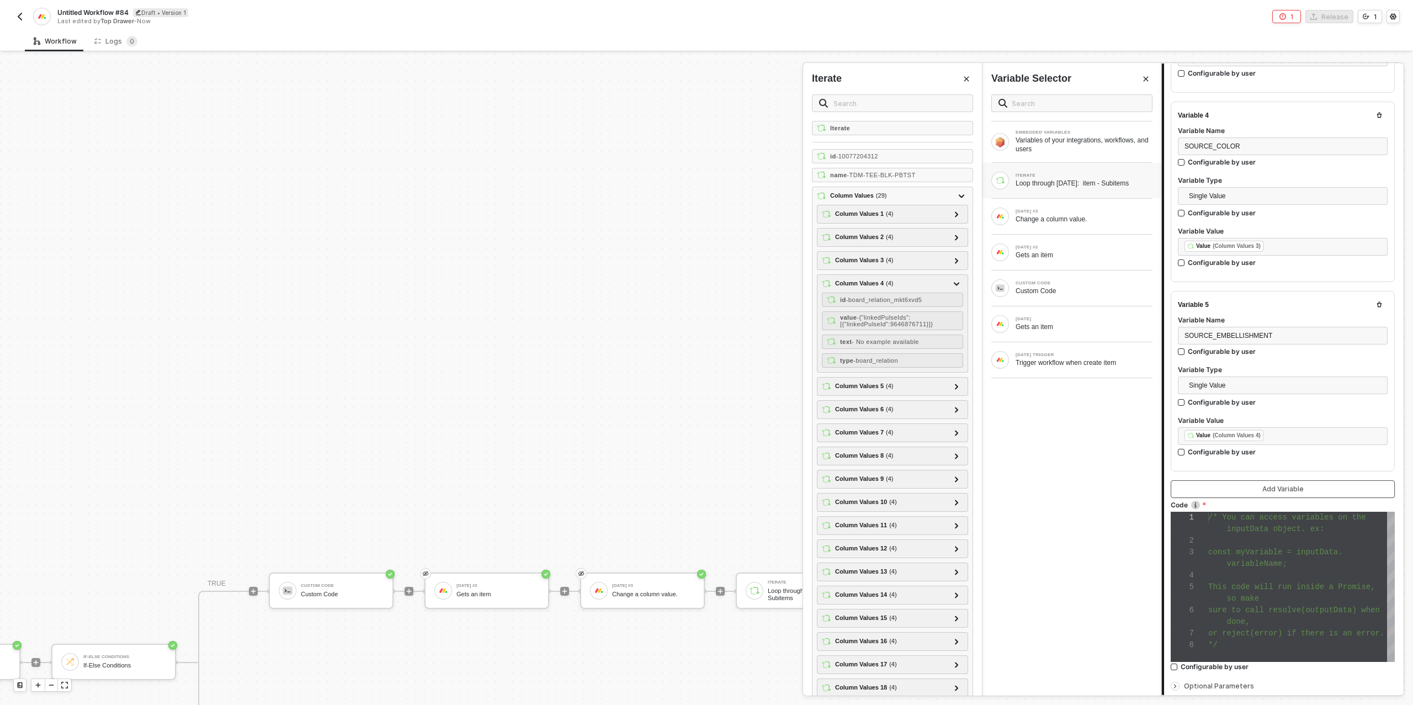
click at [1263, 485] on div "Add Variable" at bounding box center [1282, 489] width 41 height 9
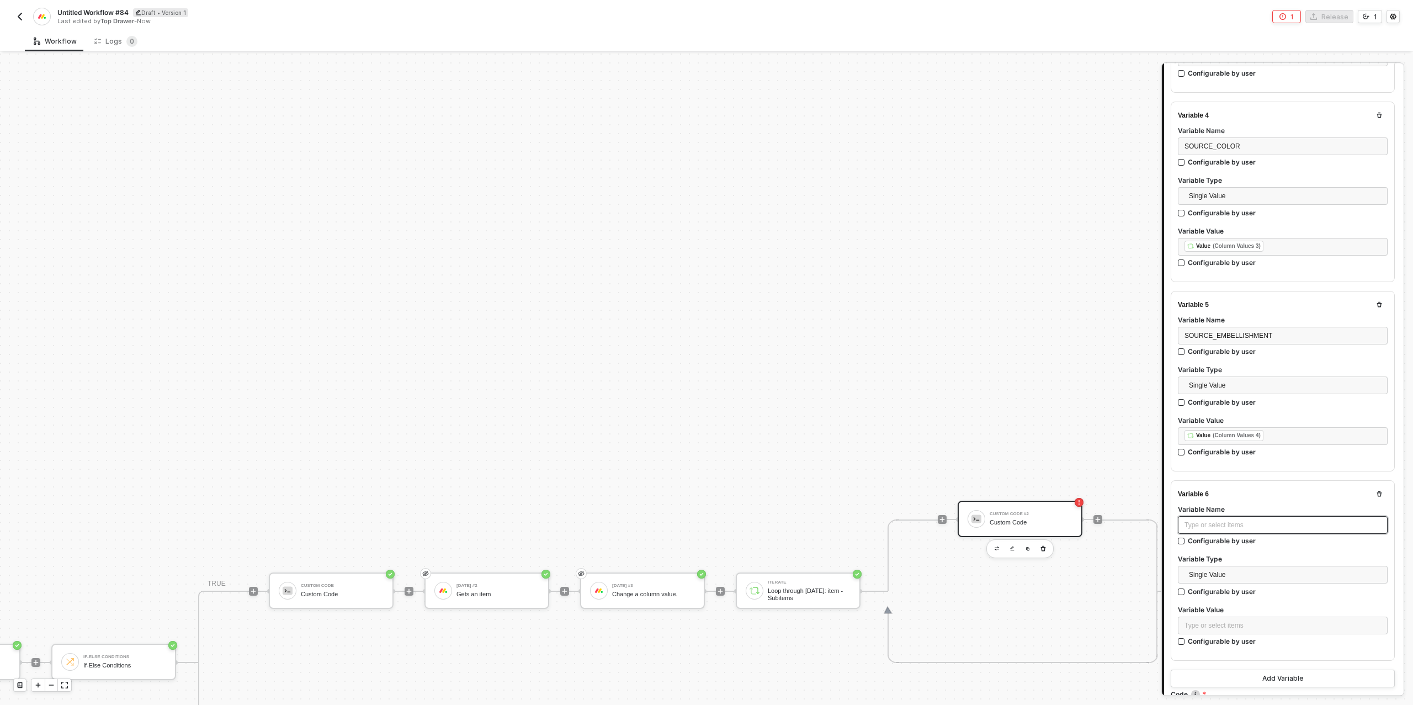
click at [1231, 527] on div "Type or select items ﻿" at bounding box center [1283, 525] width 210 height 18
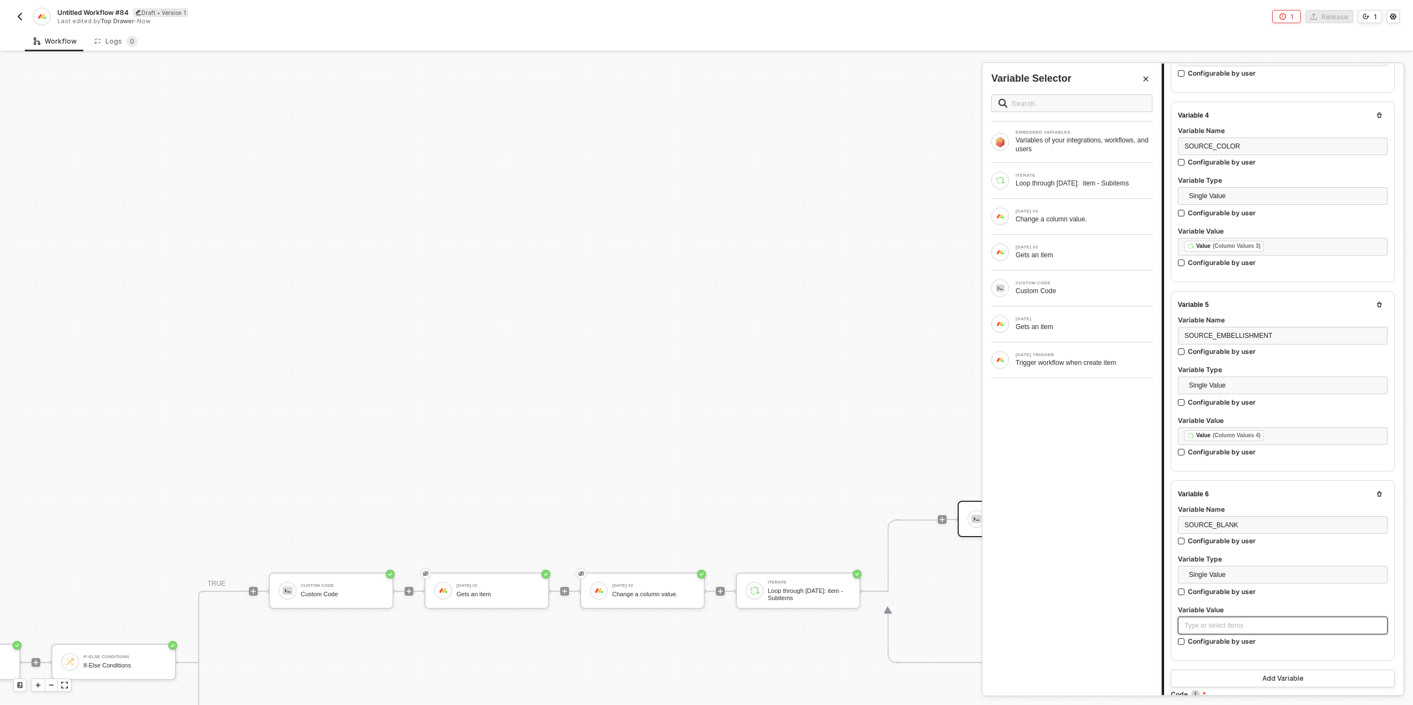
click at [1218, 623] on div "Type or select items ﻿" at bounding box center [1282, 625] width 196 height 10
click at [1068, 181] on div "Loop through [DATE]: item - Subitems" at bounding box center [1083, 183] width 137 height 9
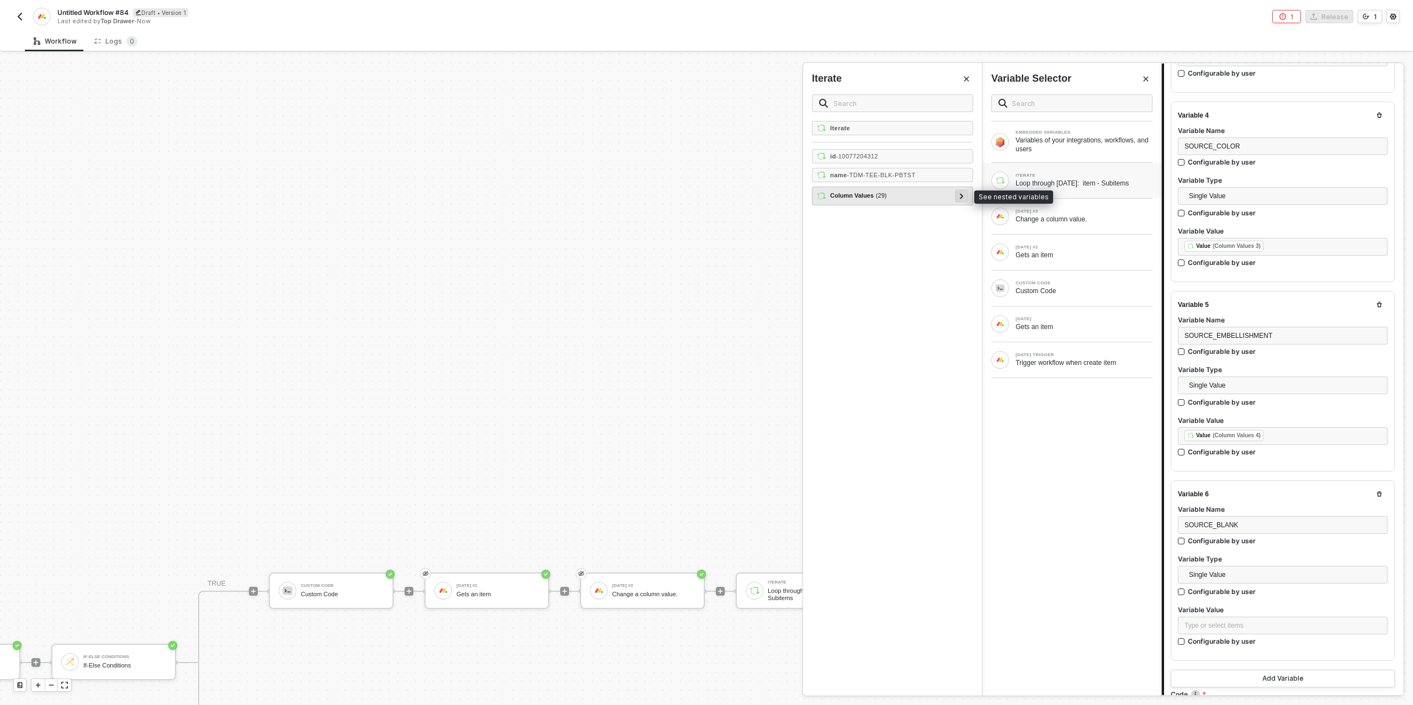
click at [966, 194] on div at bounding box center [961, 195] width 13 height 13
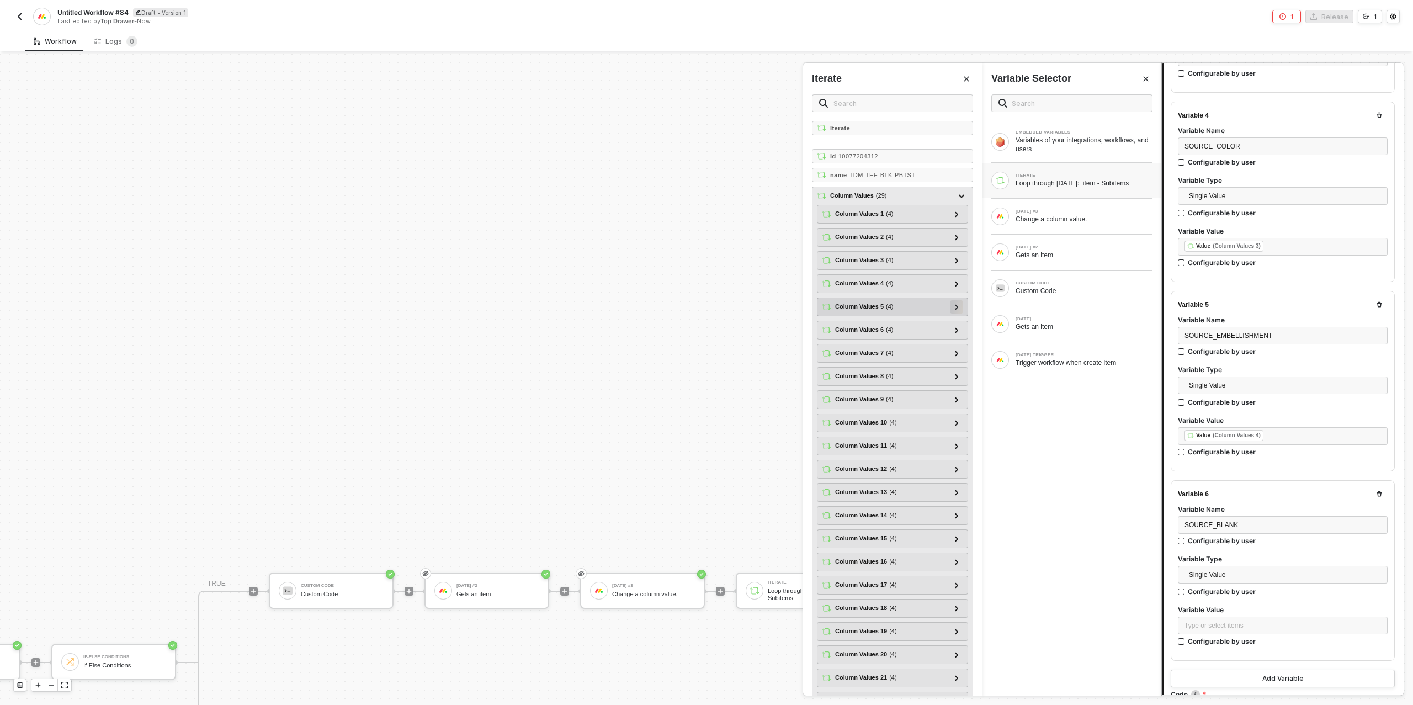
click at [958, 305] on icon at bounding box center [957, 307] width 4 height 6
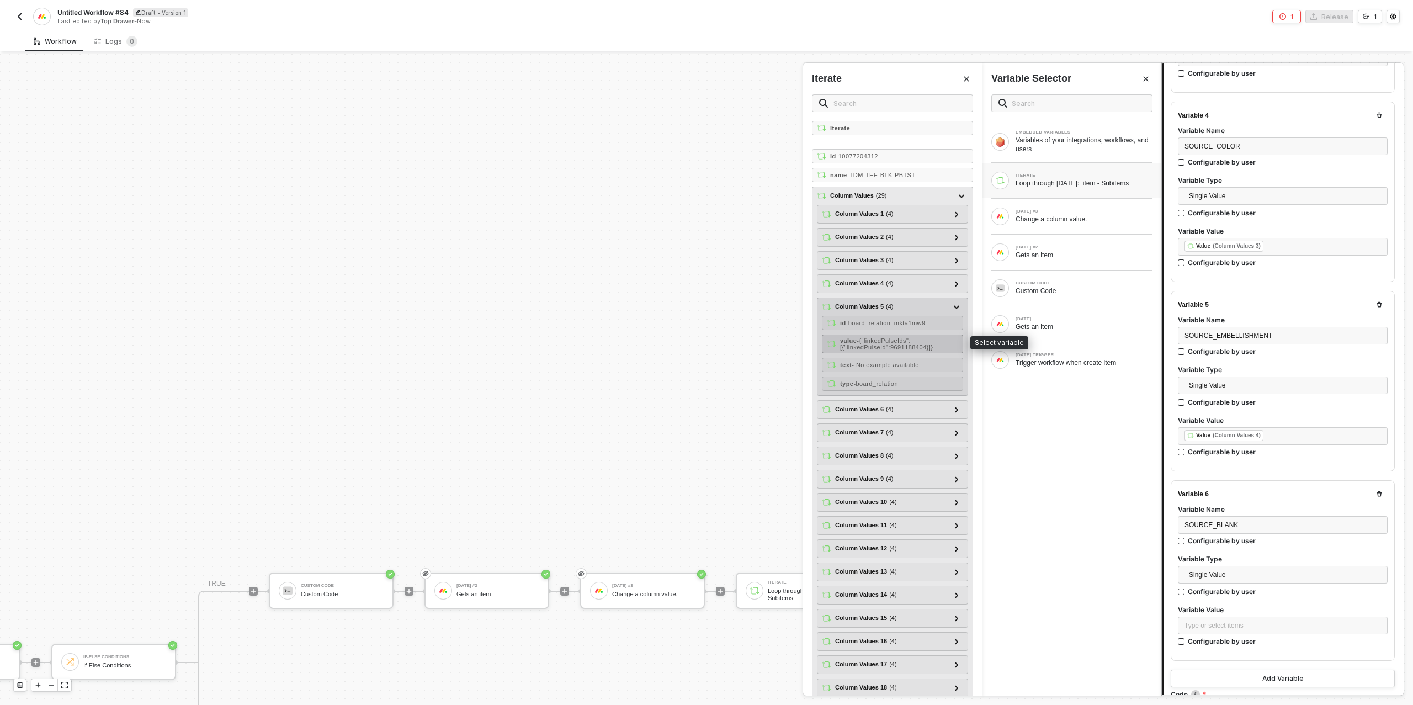
click at [921, 340] on span "- {"linkedPulseIds":[{"linkedPulseId":9691188404}]}" at bounding box center [886, 343] width 93 height 13
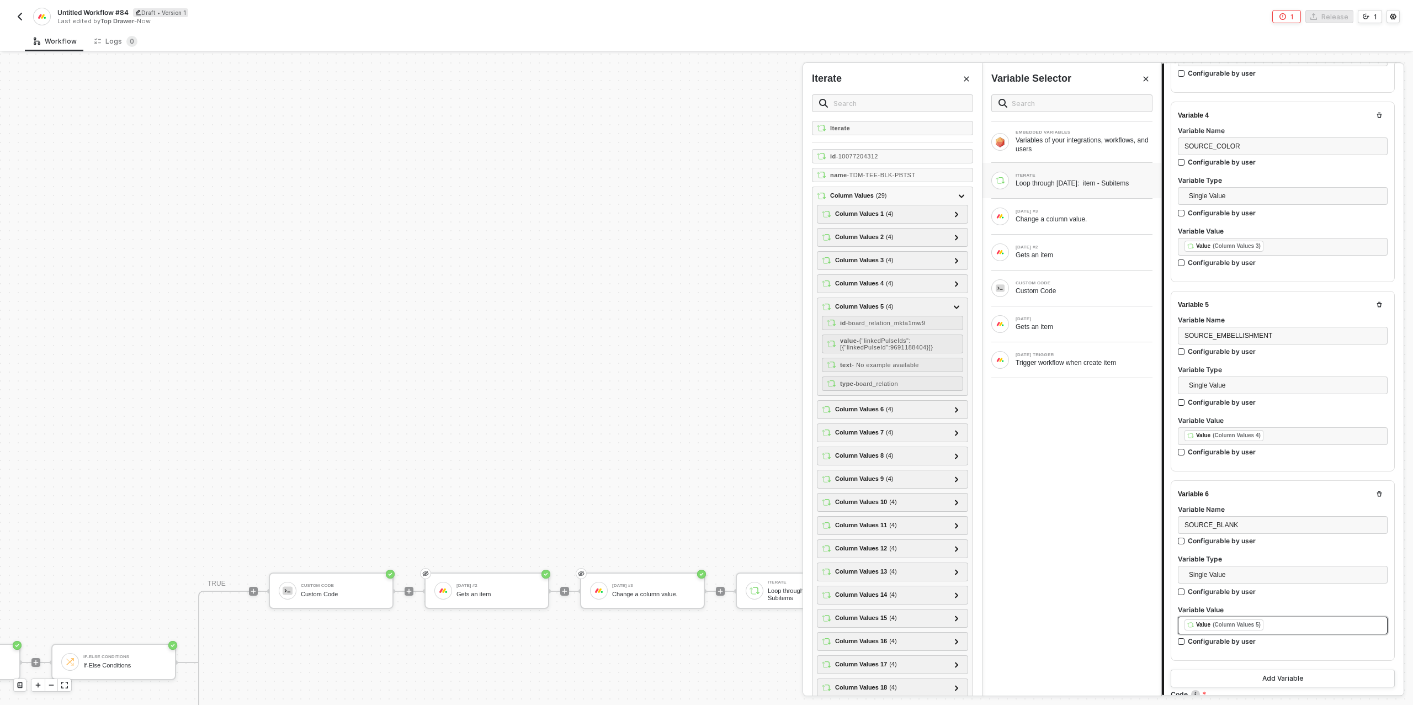
scroll to position [946, 0]
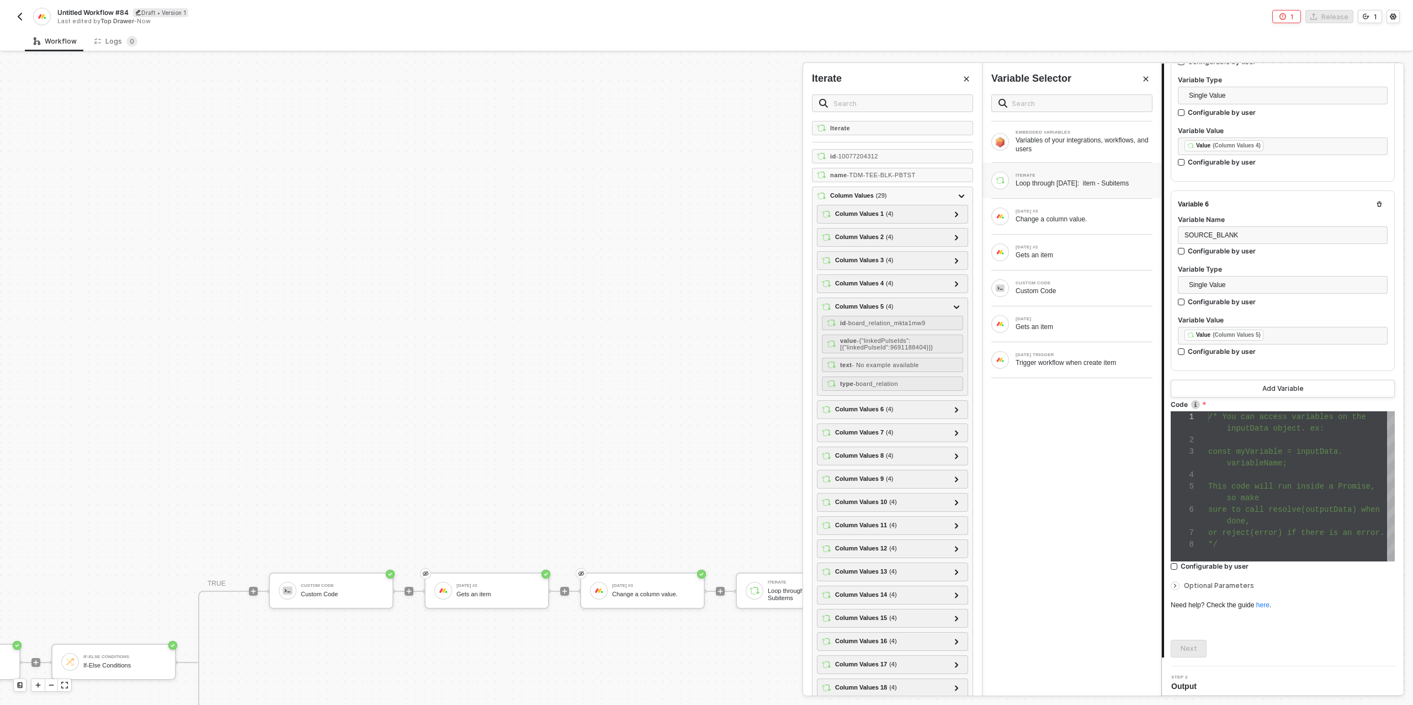
click at [1264, 486] on div "1 2 3 4 5 6 7 8 /* You can access variables on the inputData object. ex: const …" at bounding box center [1282, 486] width 224 height 150
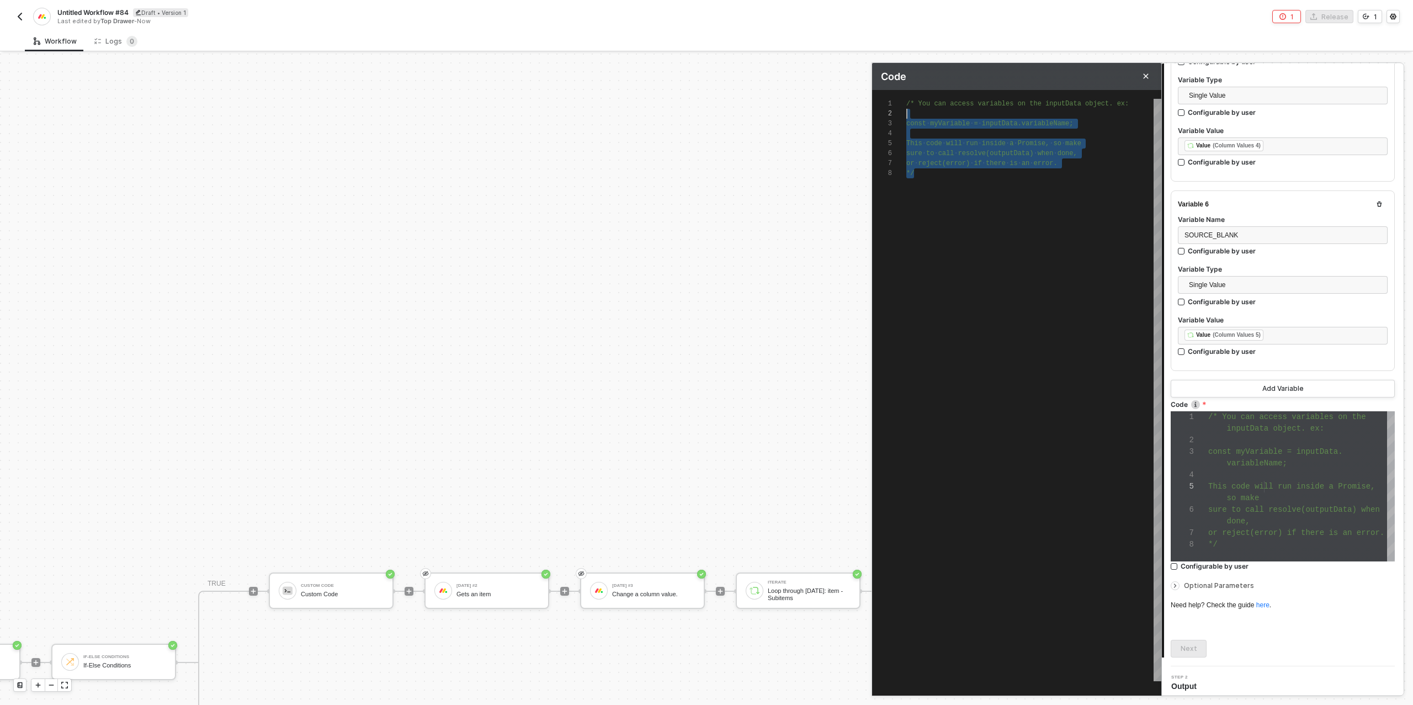
scroll to position [0, 0]
drag, startPoint x: 938, startPoint y: 178, endPoint x: 899, endPoint y: 91, distance: 95.6
click at [899, 91] on div "1 2 3 4 5 6 7 8 /* · You · can · access · variables · on · the · inputData · ob…" at bounding box center [1016, 381] width 289 height 582
paste textarea "resolve({ subitemColumnValues: JSON.stringify(subitemValuesObj) });"
type textarea "resolve({ subitemColumnValues: JSON.stringify(subitemValuesObj) });"
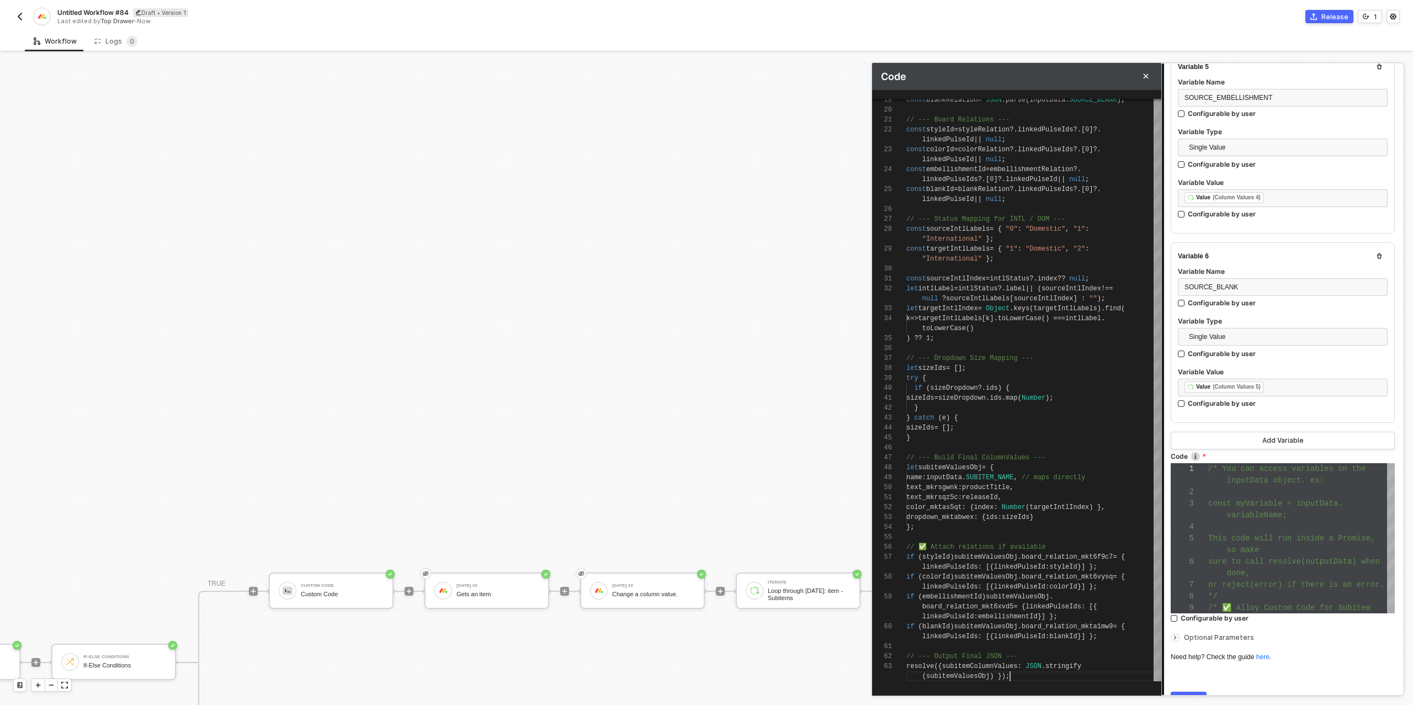
scroll to position [946, 0]
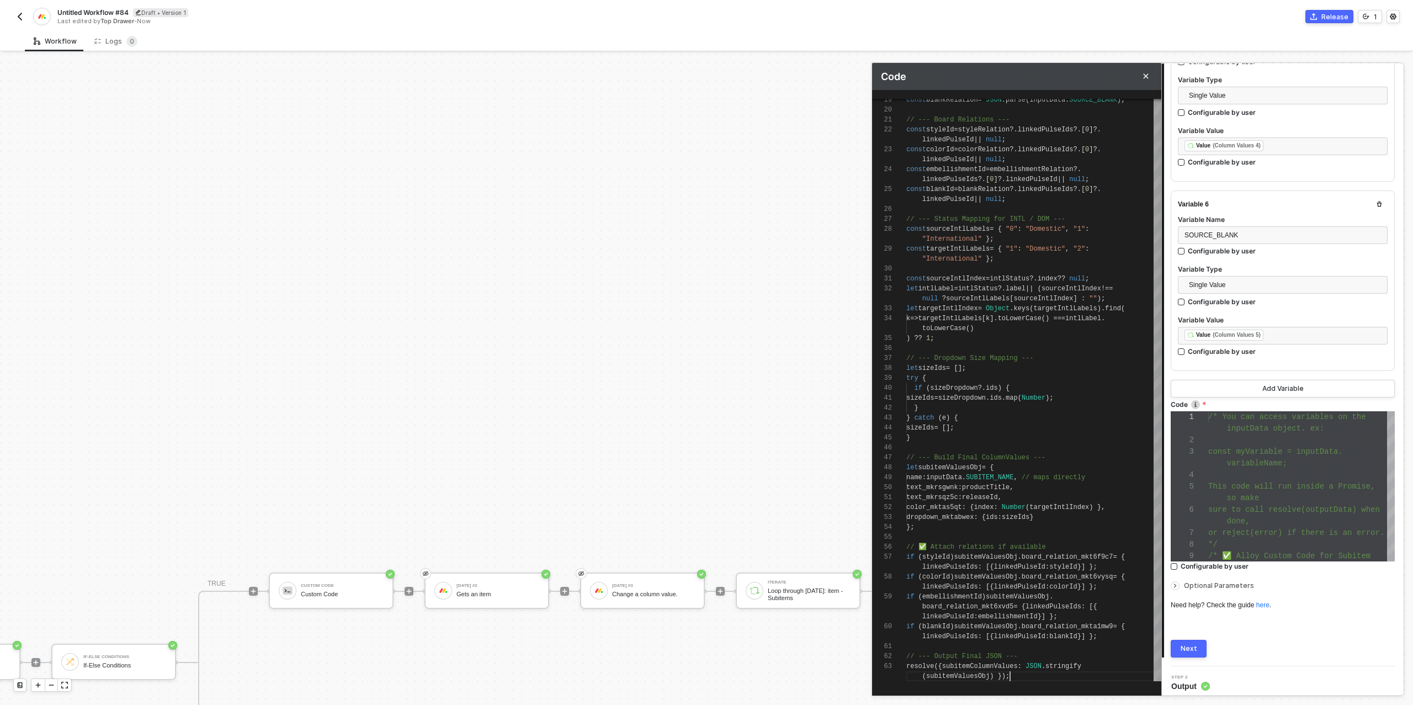
click at [1188, 644] on div "Next" at bounding box center [1188, 648] width 17 height 9
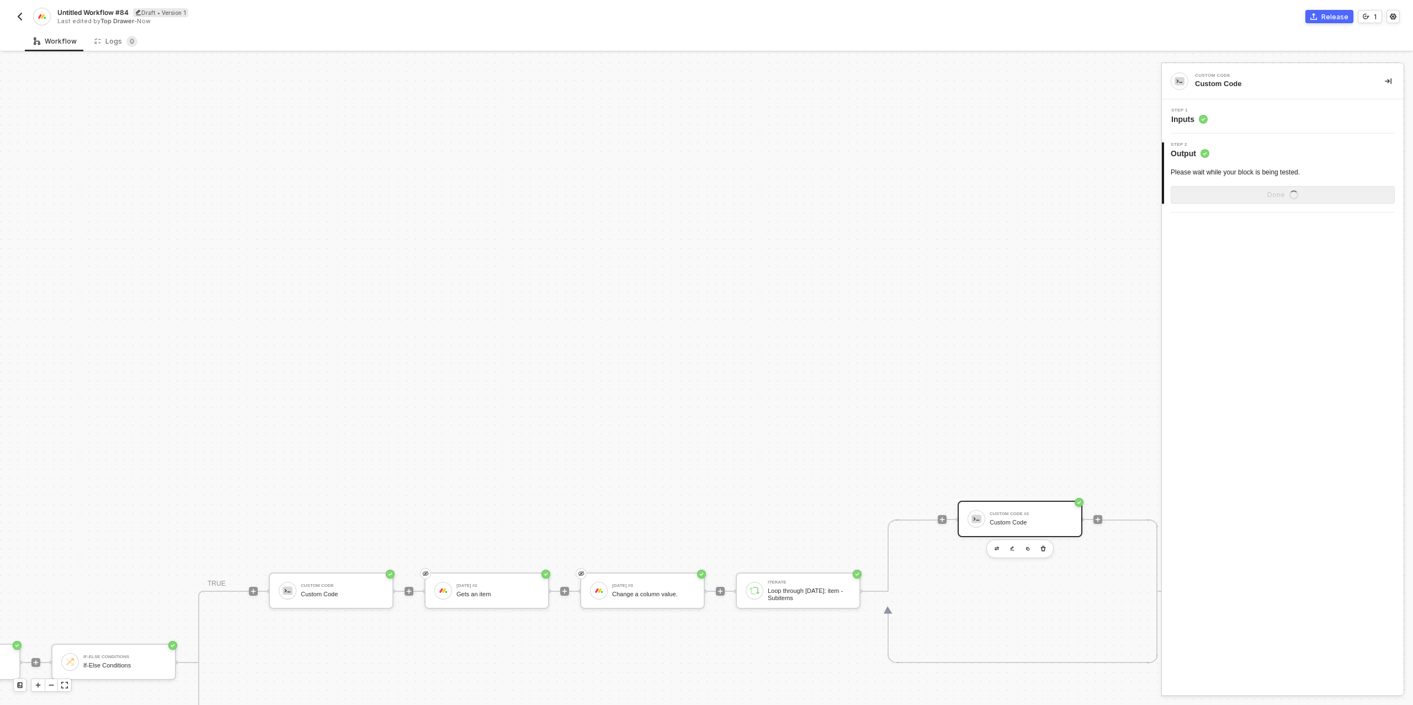
scroll to position [0, 0]
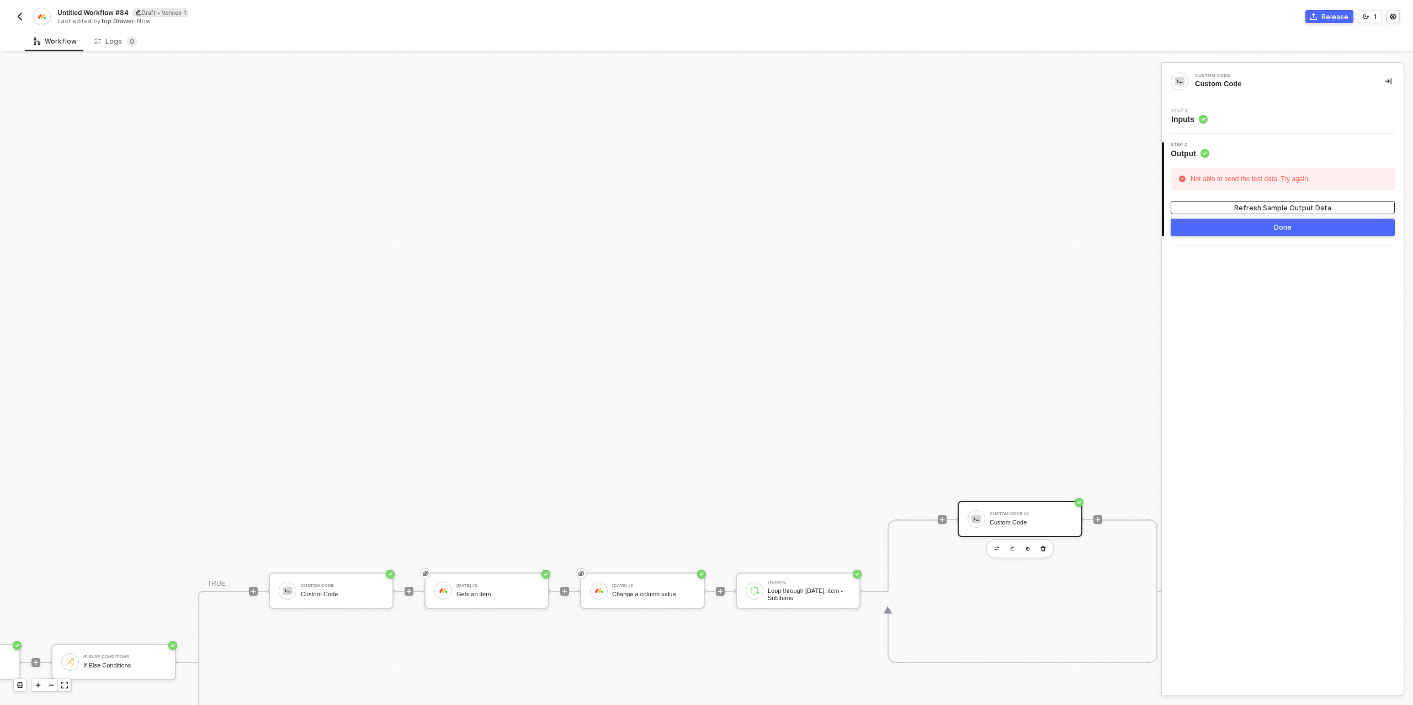
click at [1287, 210] on div "Refresh Sample Output Data" at bounding box center [1282, 207] width 97 height 9
click at [1266, 120] on div "Step 1 Inputs" at bounding box center [1283, 116] width 239 height 17
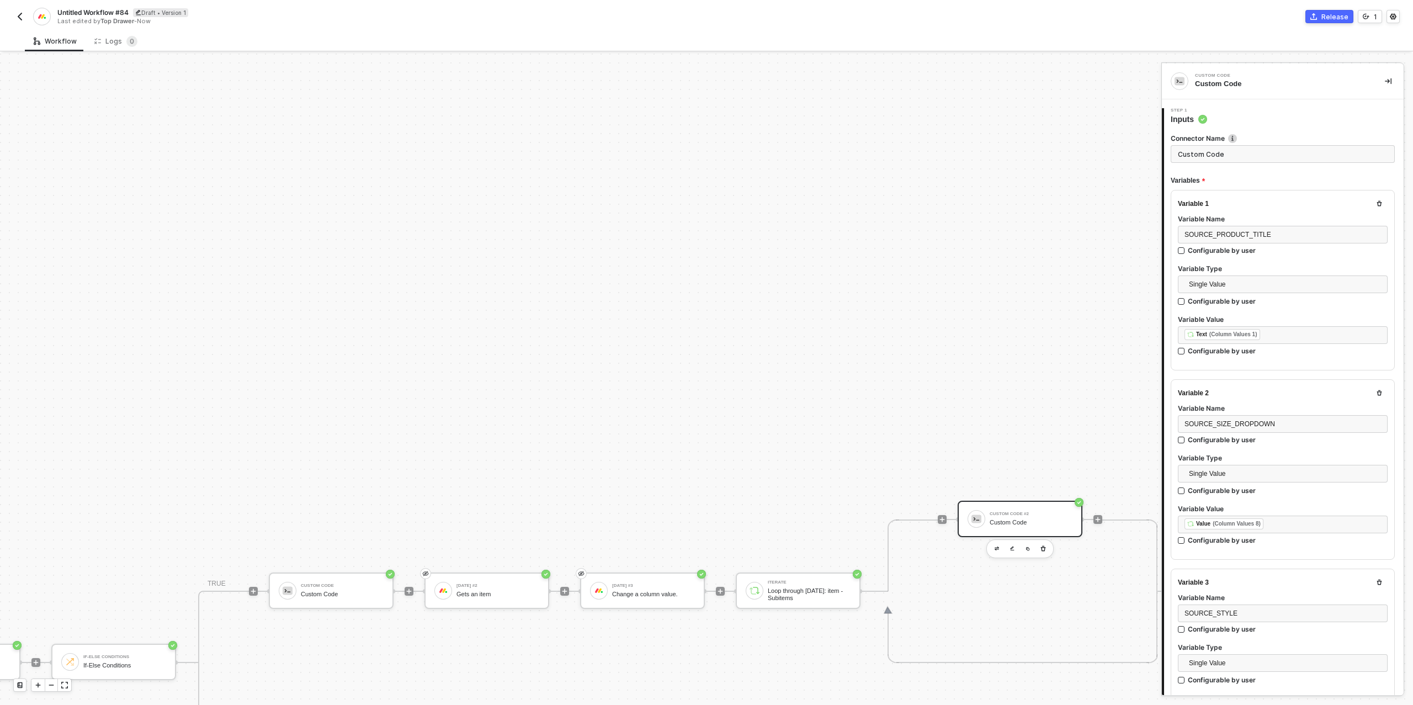
scroll to position [70, 0]
click at [1254, 233] on span "SOURCE_PRODUCT_TITLE" at bounding box center [1227, 235] width 87 height 8
click at [1250, 420] on span "SOURCE_SIZE_DROPDOWN" at bounding box center [1229, 424] width 91 height 8
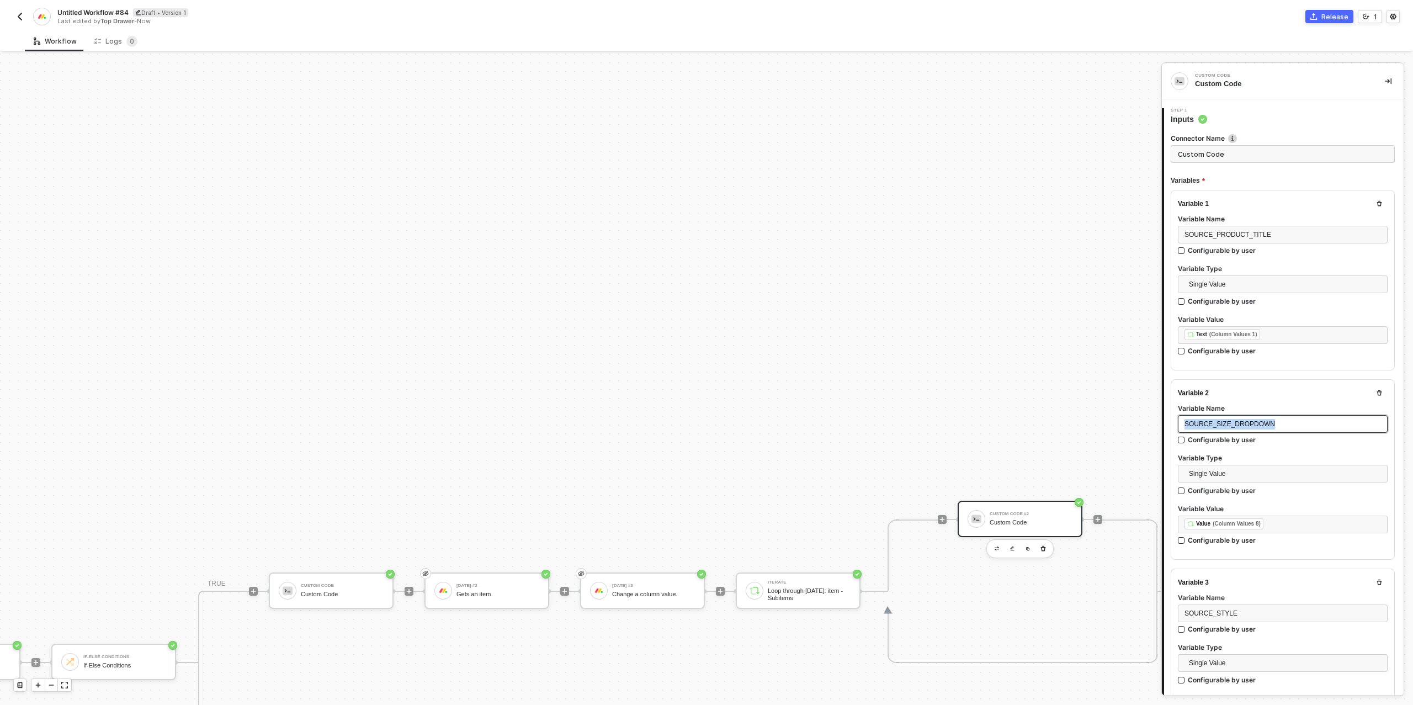
click at [1250, 420] on span "SOURCE_SIZE_DROPDOWN" at bounding box center [1229, 424] width 91 height 8
copy span "SOURCE_SIZE_DROPDOWN"
click at [1220, 419] on span "SOURCE_STYLE" at bounding box center [1210, 423] width 53 height 8
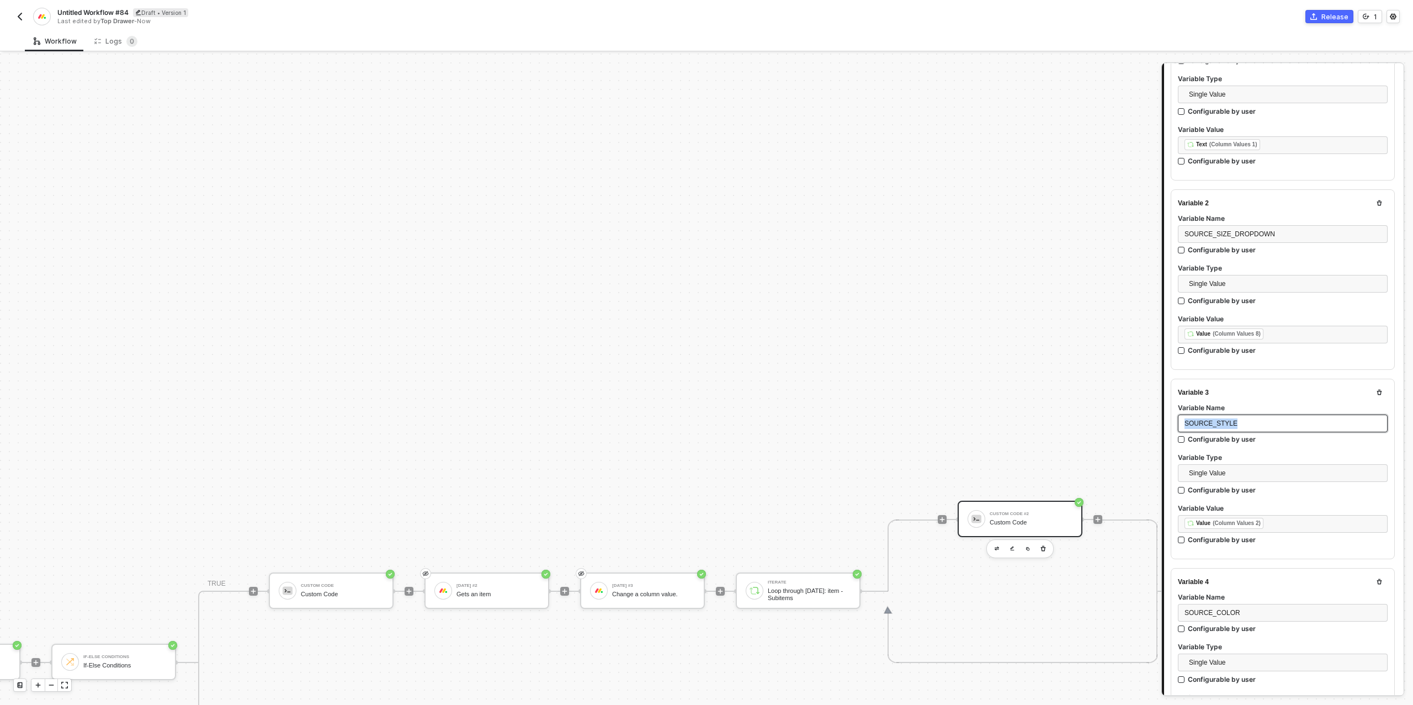
click at [1220, 419] on span "SOURCE_STYLE" at bounding box center [1210, 423] width 53 height 8
copy span "SOURCE_STYLE"
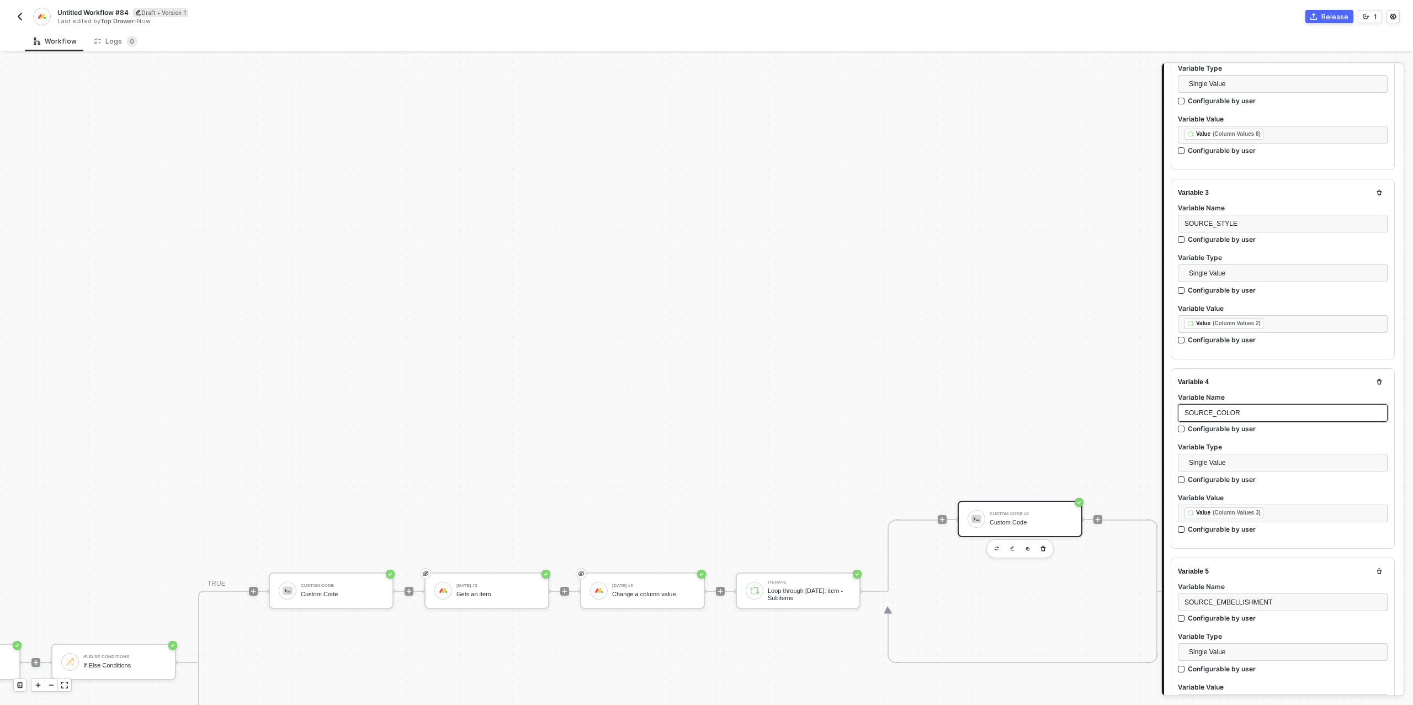
click at [1232, 409] on span "SOURCE_COLOR" at bounding box center [1212, 413] width 56 height 8
copy span "SOURCE_COLOR"
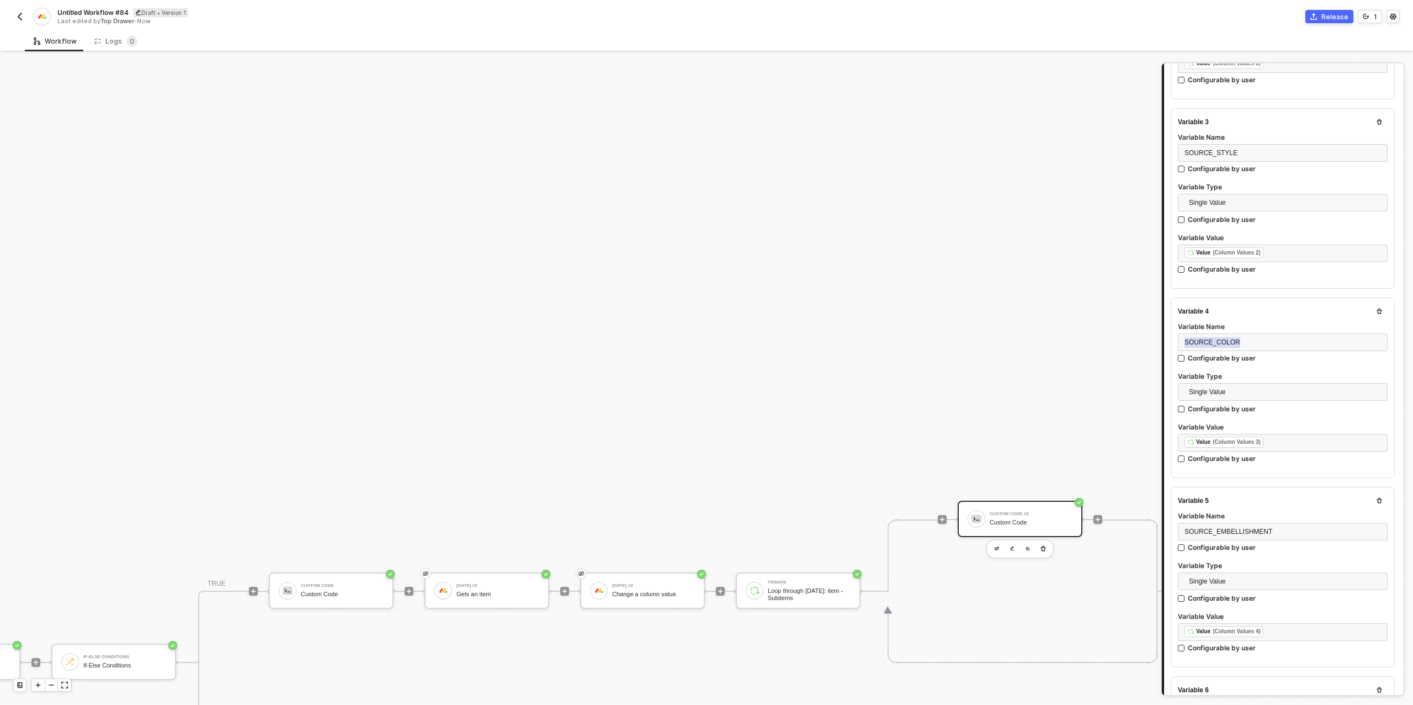
scroll to position [508, 0]
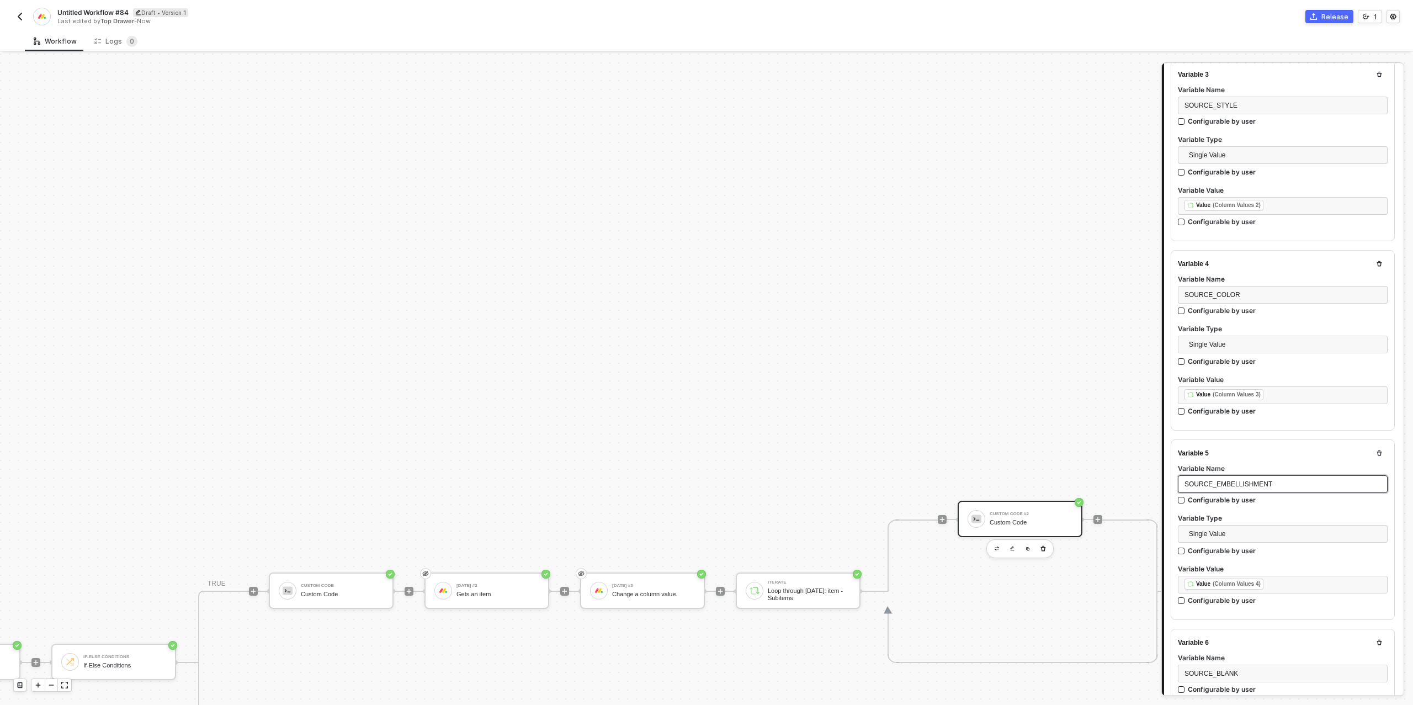
click at [1242, 481] on span "SOURCE_EMBELLISHMENT" at bounding box center [1228, 484] width 88 height 8
copy span "SOURCE_EMBELLISHMENT"
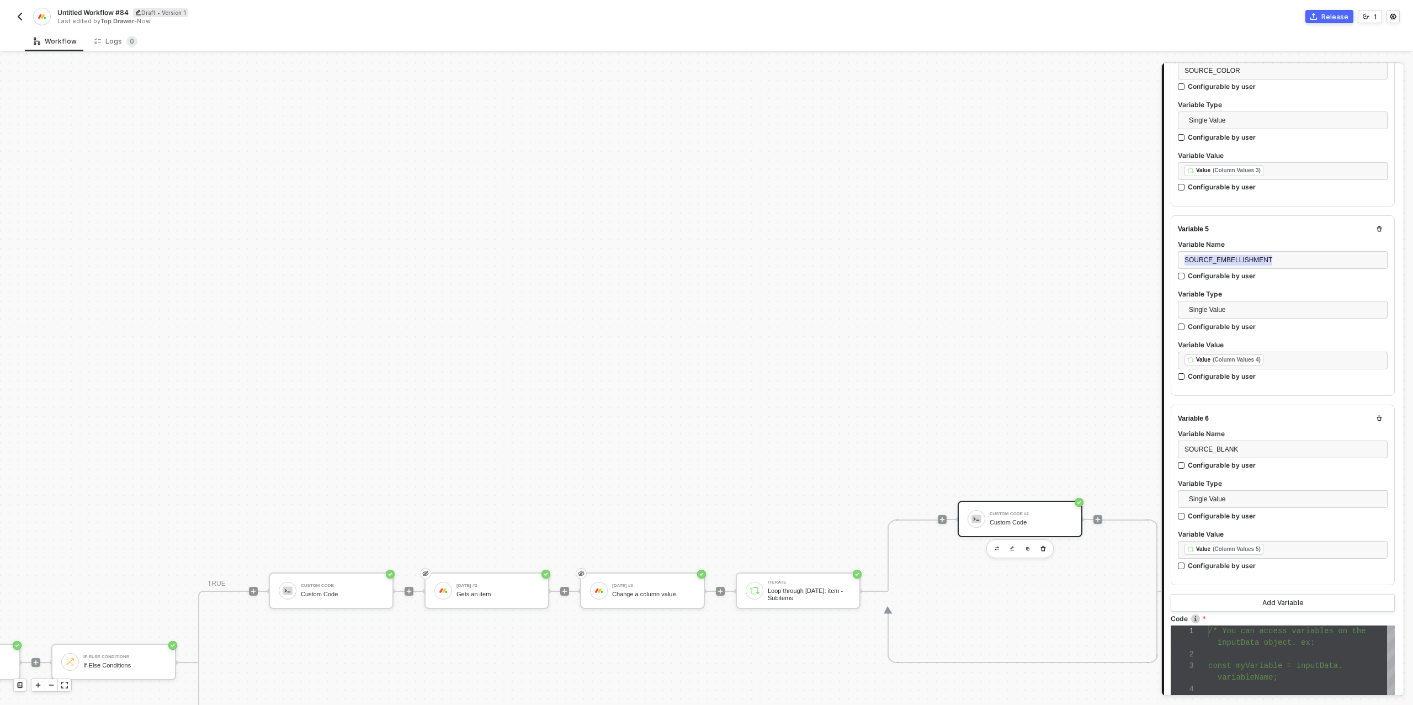
scroll to position [765, 0]
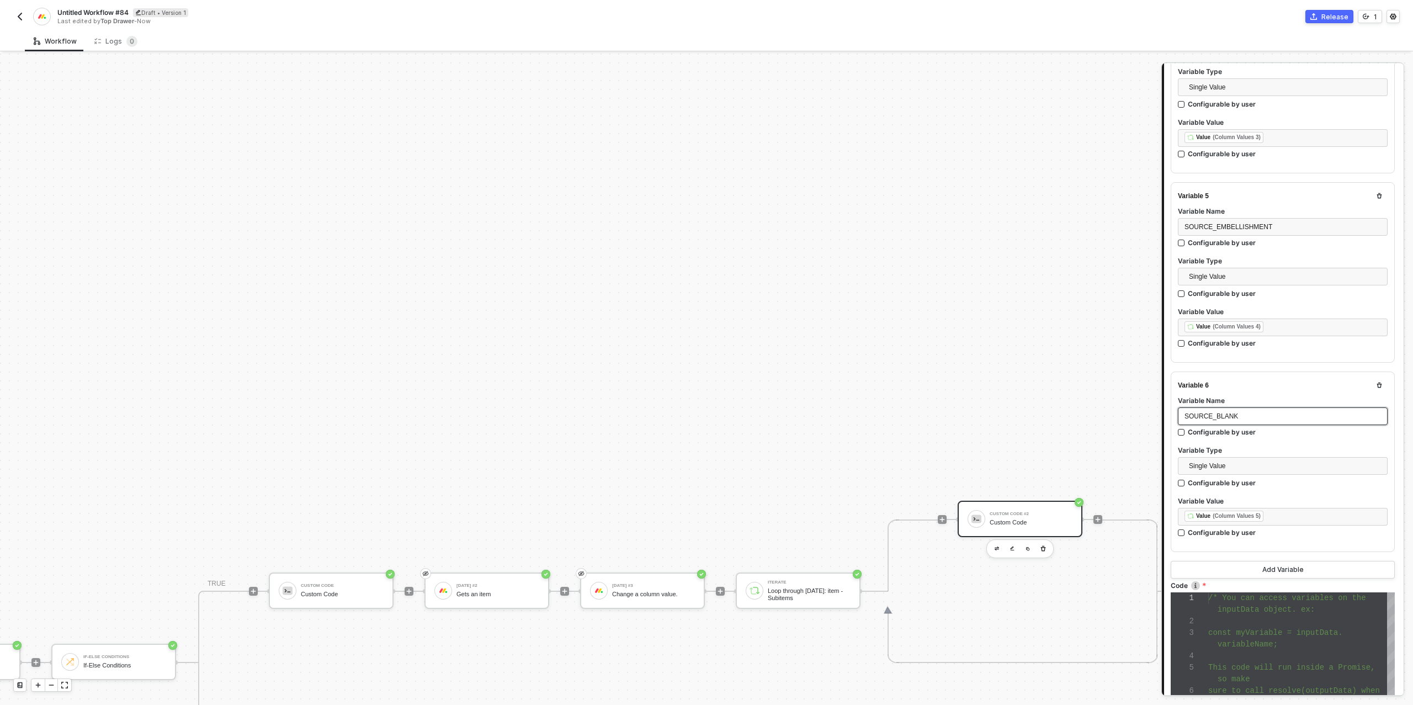
click at [1232, 412] on span "SOURCE_BLANK" at bounding box center [1211, 416] width 54 height 8
copy span "SOURCE_BLANK"
click at [1259, 603] on div "1 2 3 4 5 6 7 8 9 /* You can access variables on the inputData object. ex: cons…" at bounding box center [1282, 667] width 224 height 150
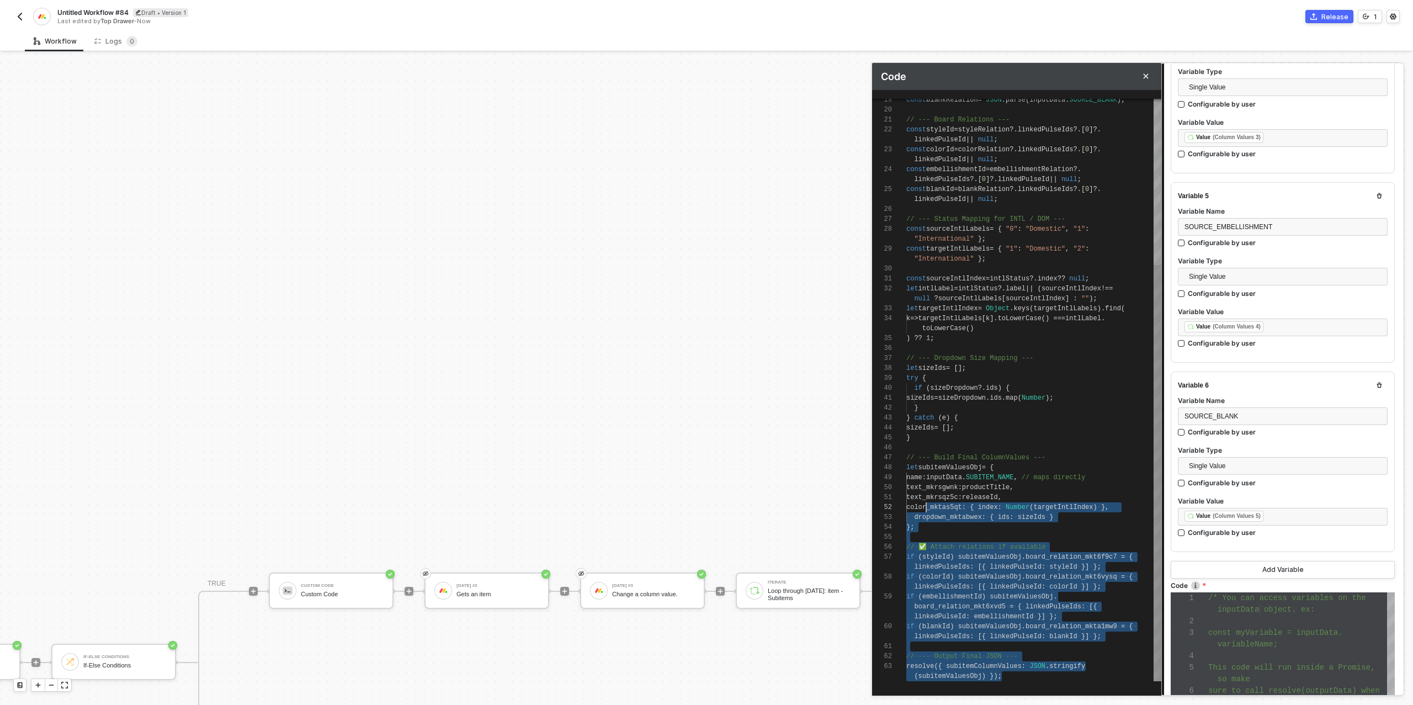
scroll to position [60, 0]
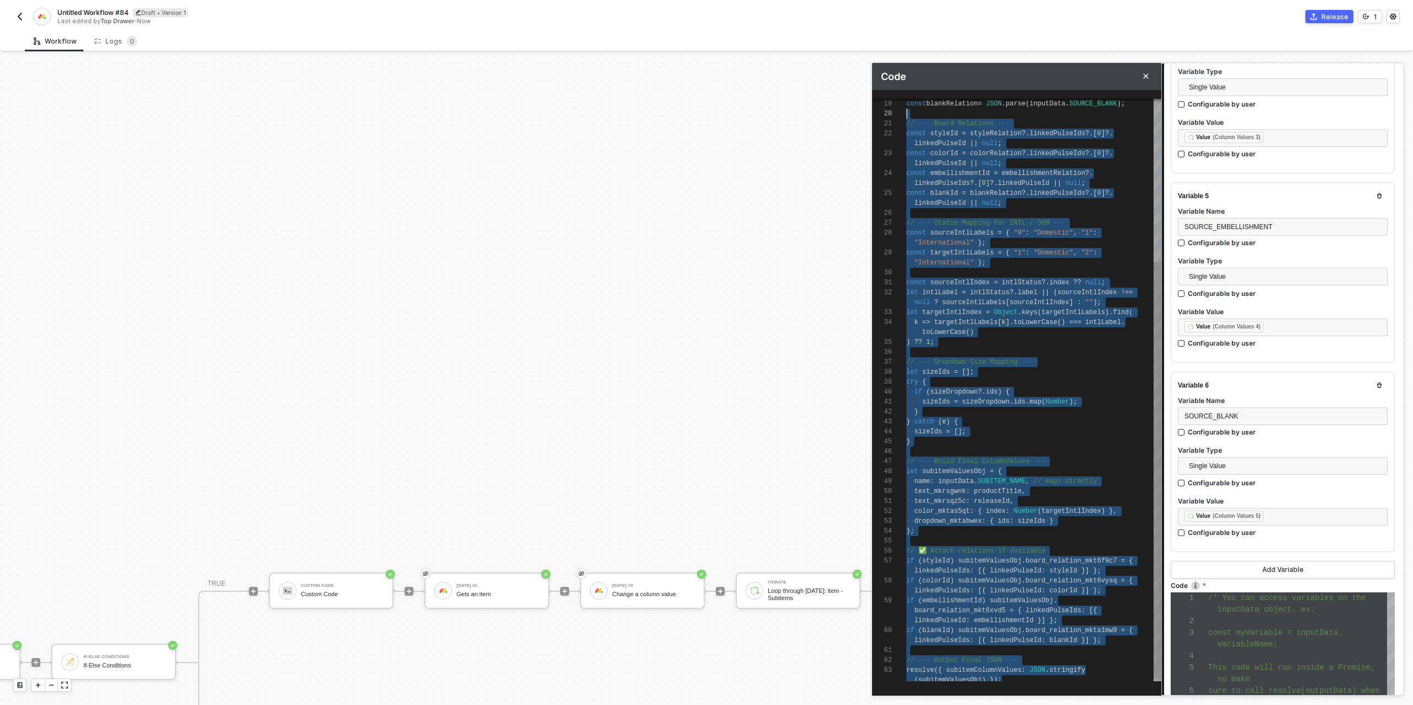
type textarea "/* You can access variables on the inputData object. ex: const myVariable = inp…"
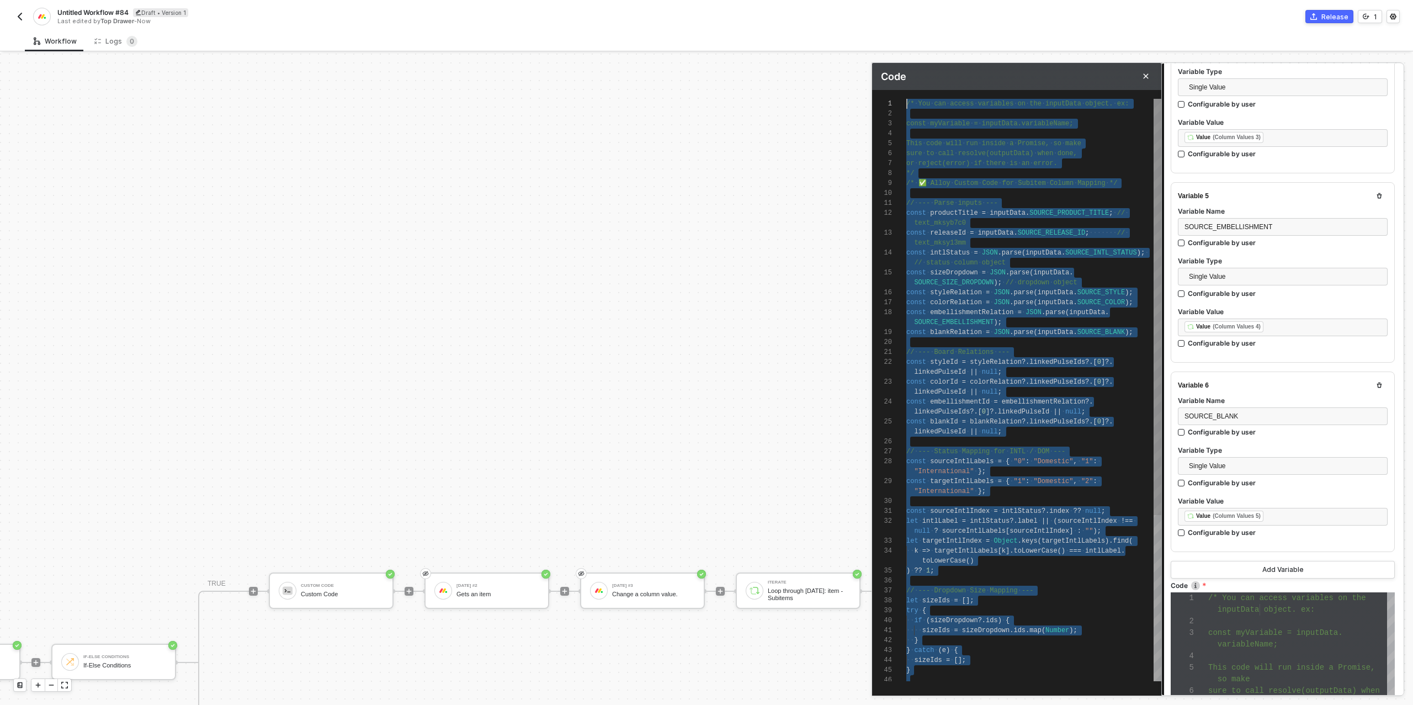
drag, startPoint x: 1014, startPoint y: 677, endPoint x: 848, endPoint y: 14, distance: 683.4
paste textarea "/ --- Output Final JSON ---"
type textarea "// --- Parse inputs --- const productTitle = inputData.SOURCE_PRODUCT_TITLE; //…"
type textarea "// --- Output Final JSON --- resolve({ subitemColumnValues: JSON.stringify(subi…"
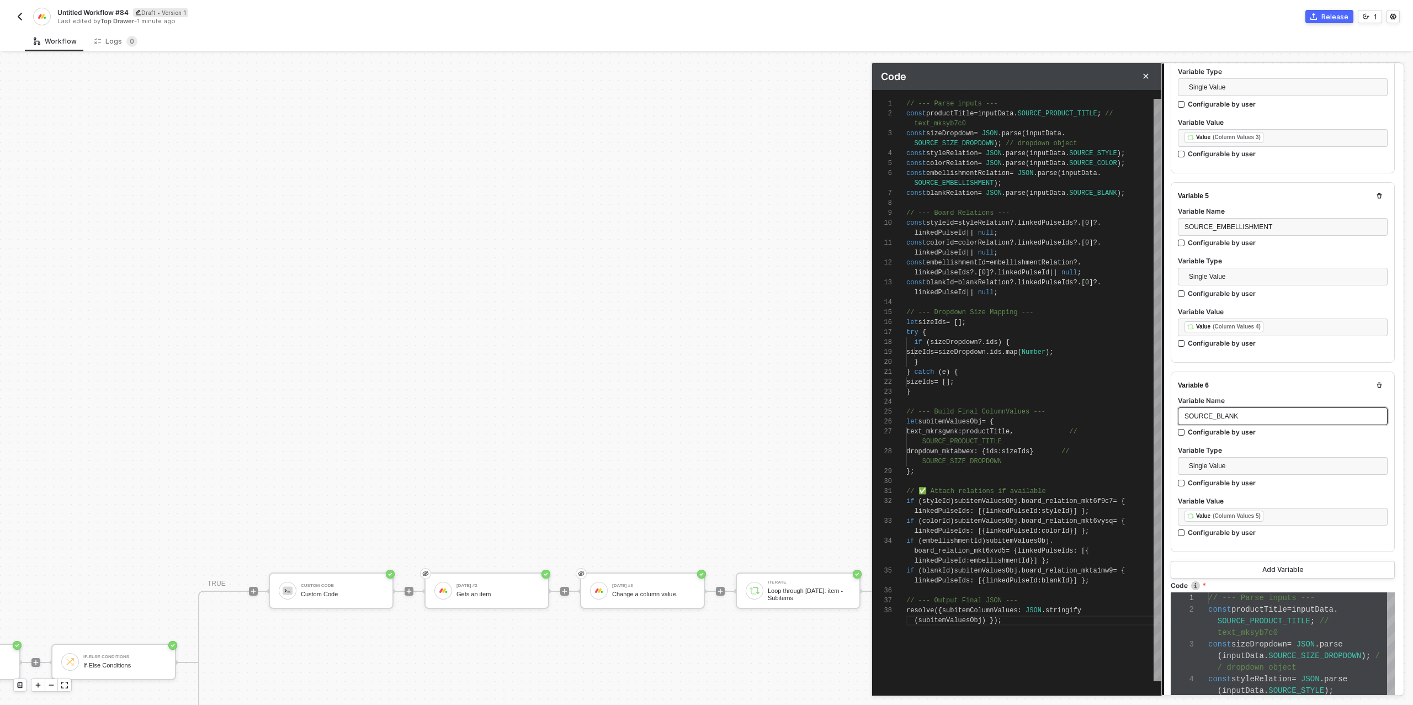
scroll to position [946, 0]
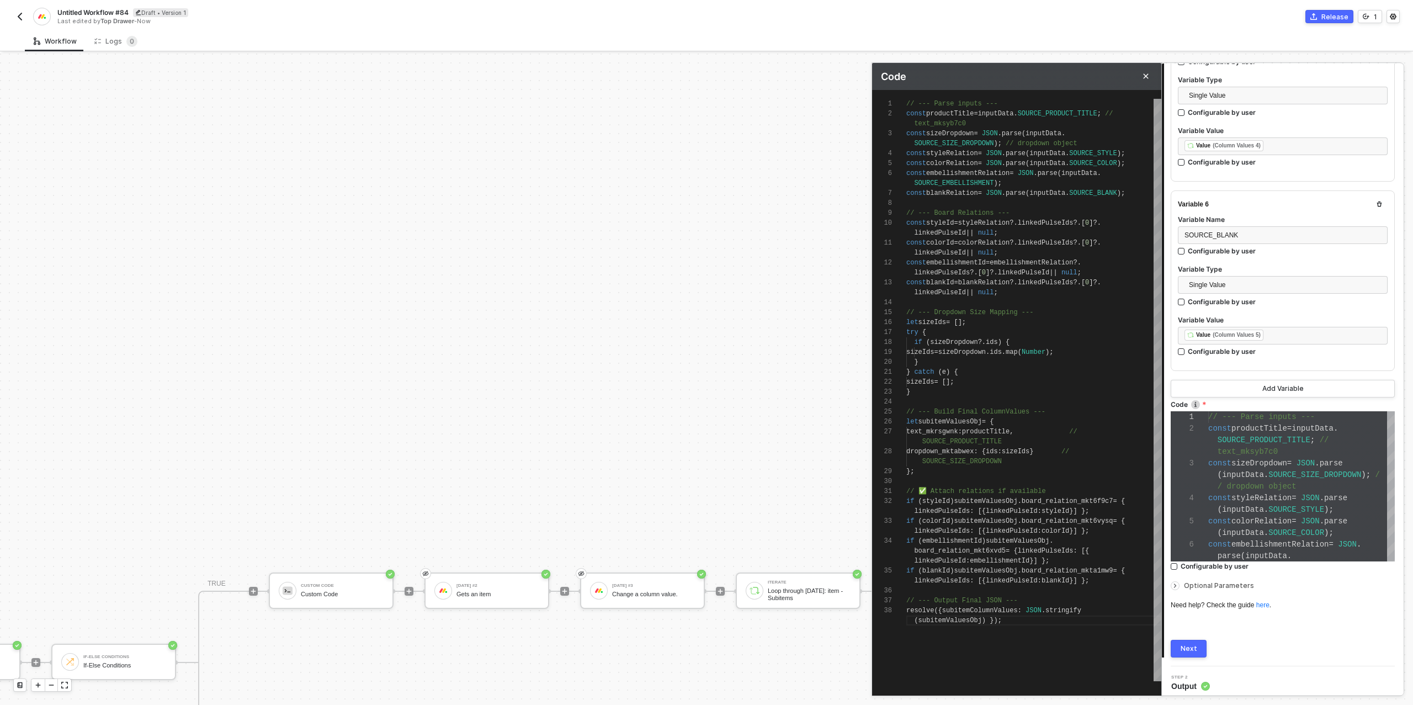
click at [1195, 642] on button "Next" at bounding box center [1188, 649] width 36 height 18
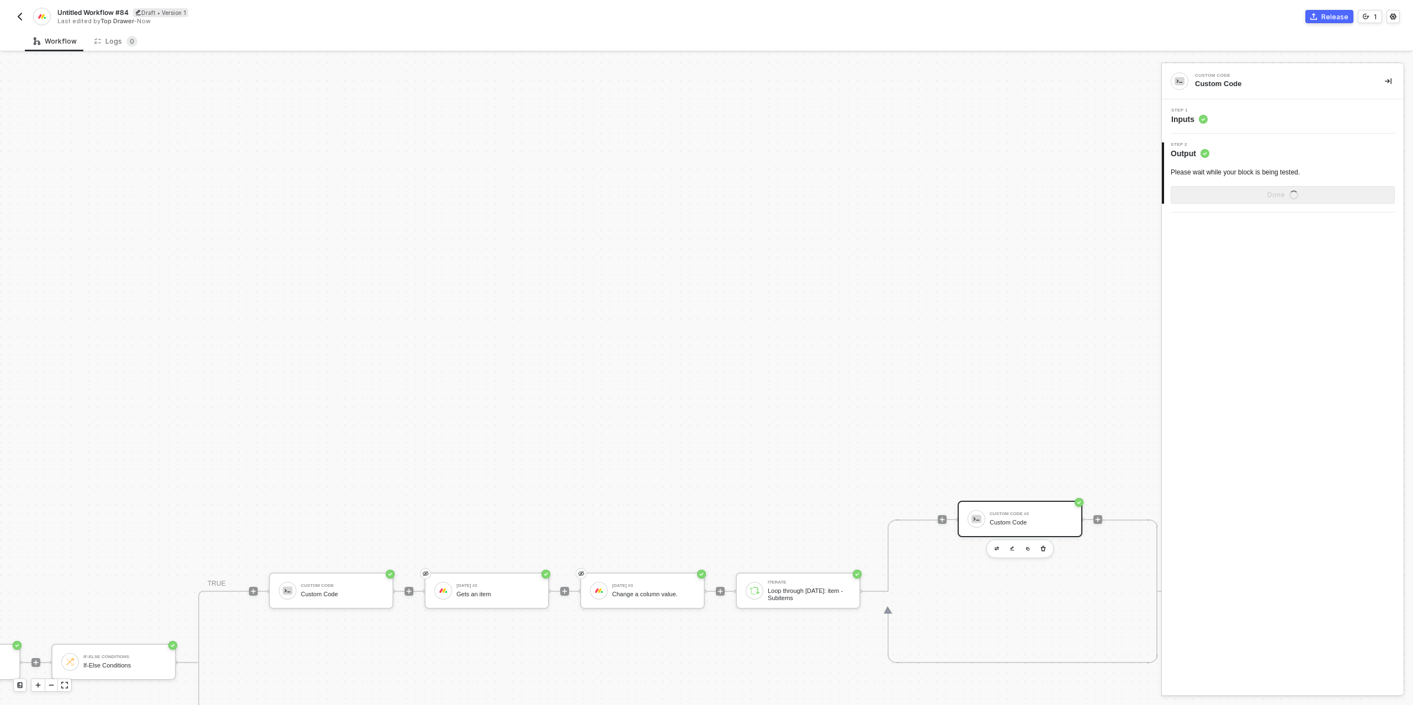
scroll to position [0, 0]
click at [1252, 192] on div "Show Sample Output Data" at bounding box center [1282, 194] width 88 height 9
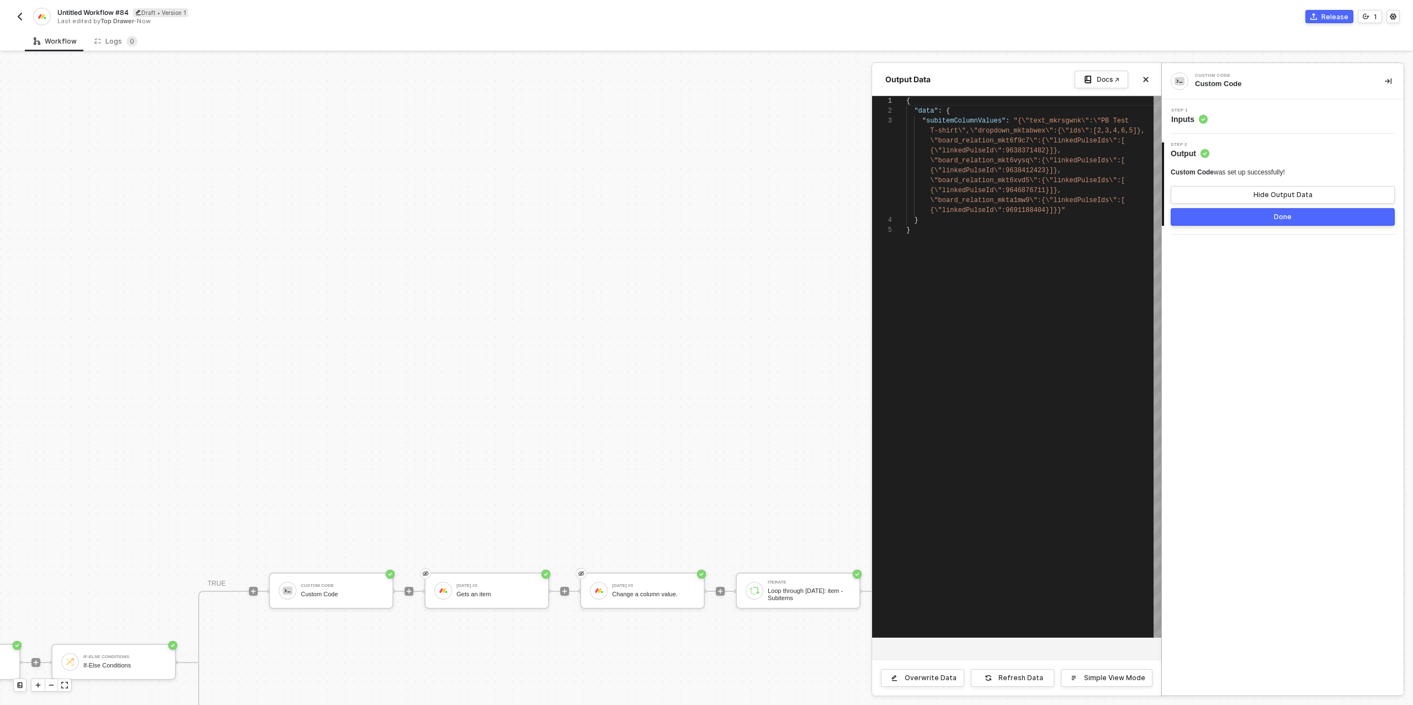
scroll to position [20, 0]
click at [1248, 219] on button "Done" at bounding box center [1282, 217] width 224 height 18
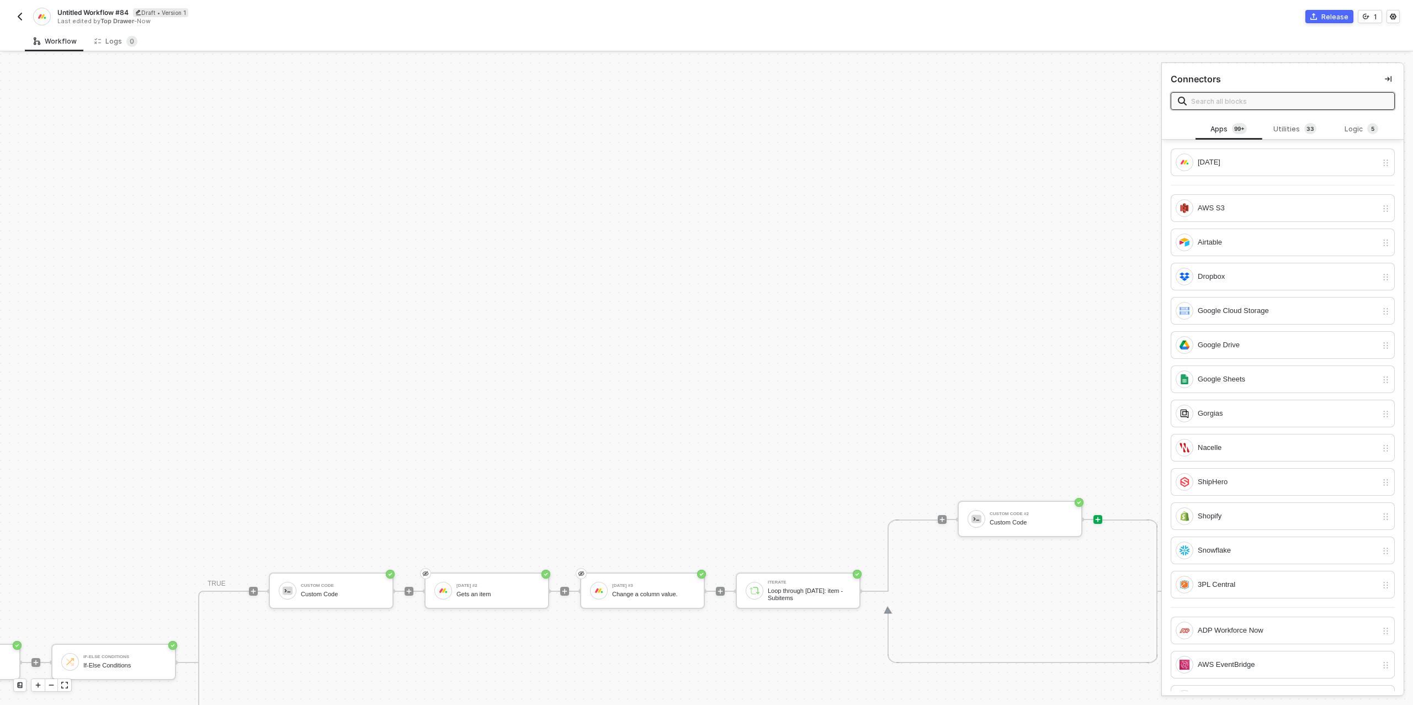
scroll to position [20, 429]
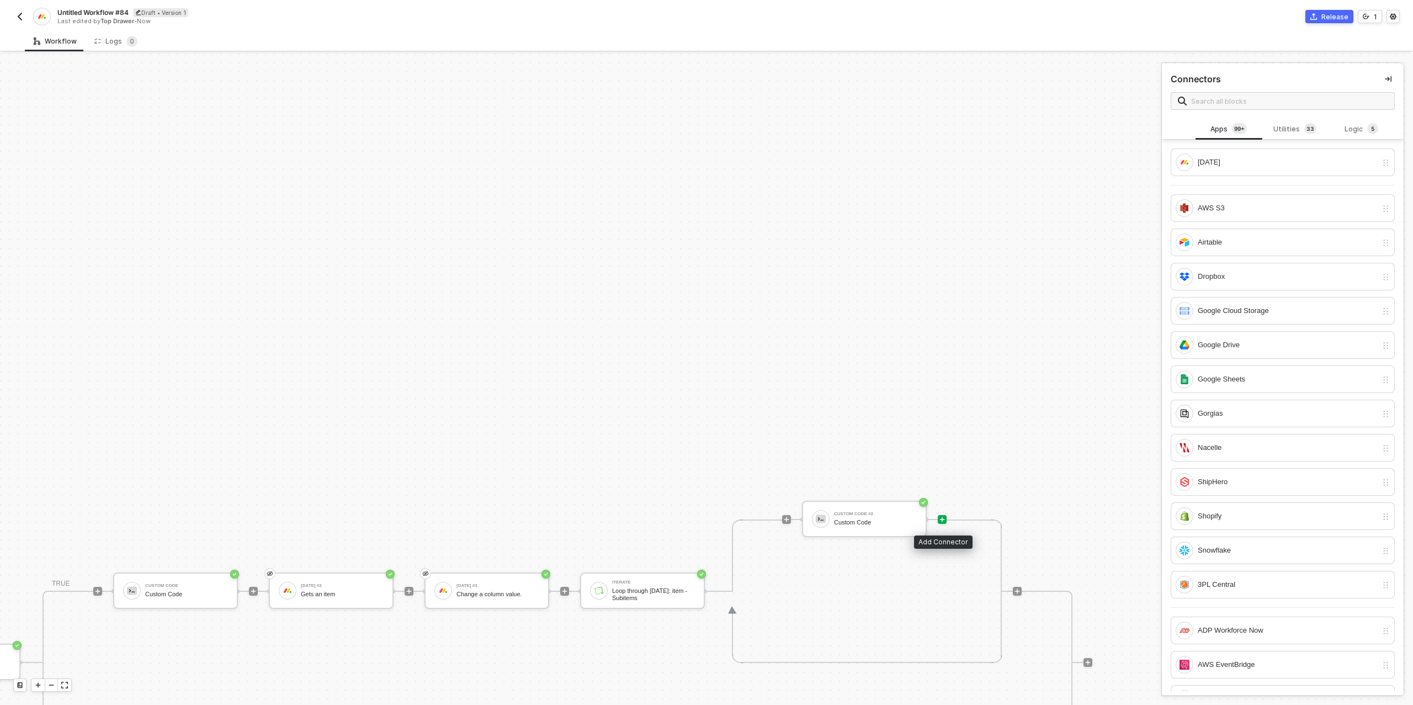
click at [943, 520] on icon "icon-play" at bounding box center [942, 519] width 7 height 7
click at [1307, 124] on span "3" at bounding box center [1308, 128] width 4 height 11
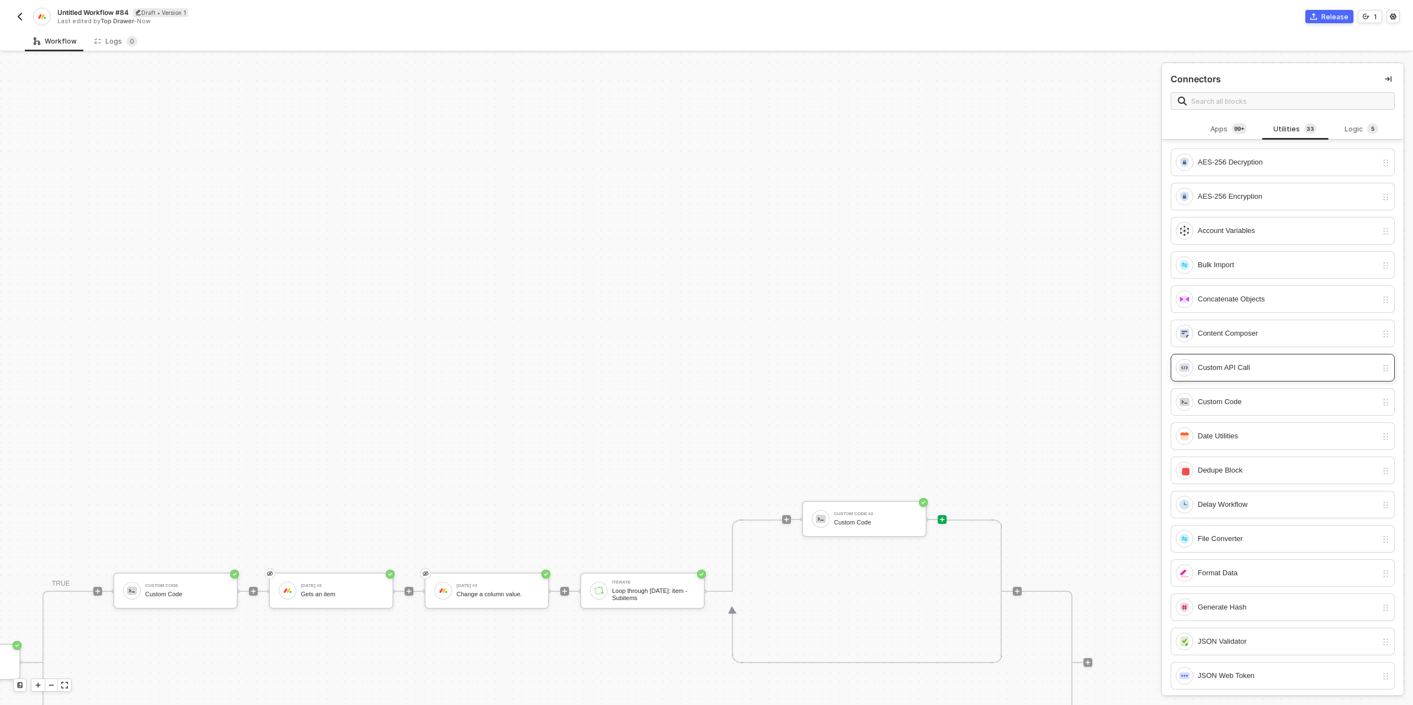
click at [1244, 369] on div "Custom API Call" at bounding box center [1287, 367] width 179 height 12
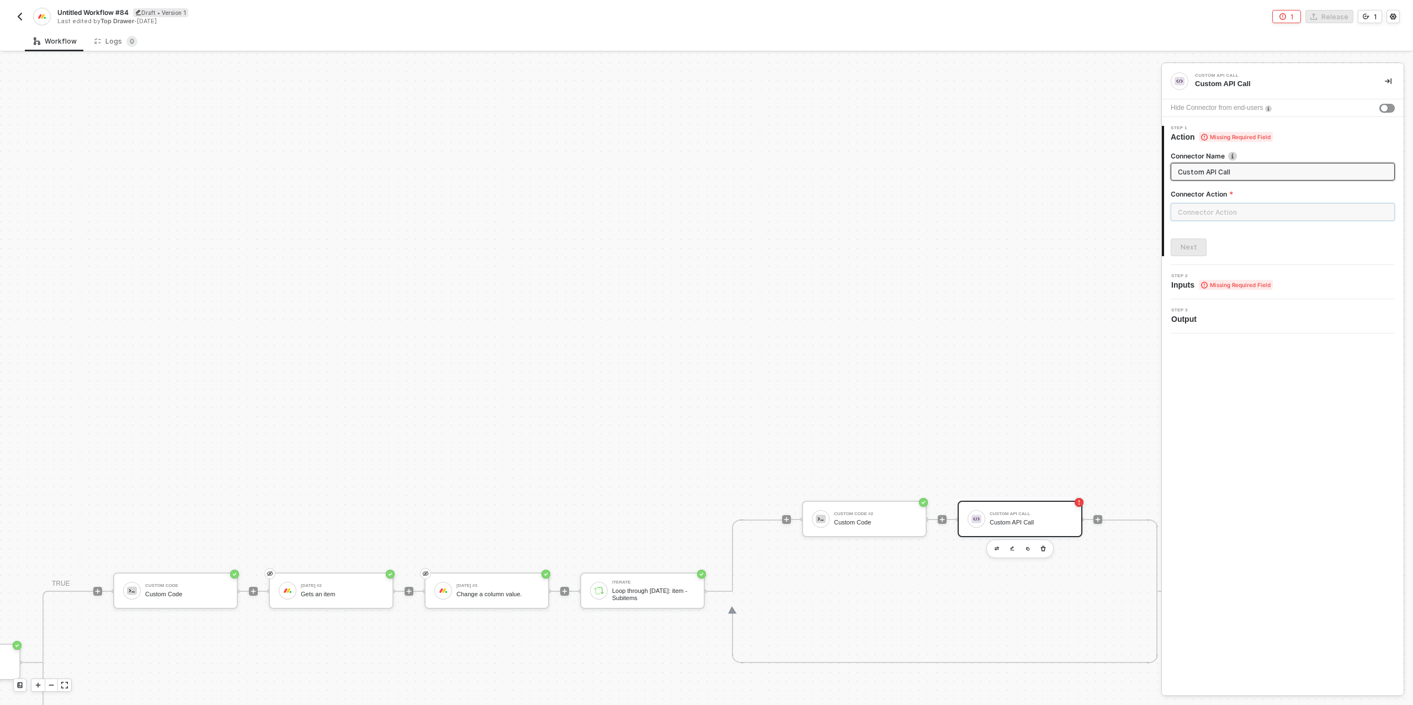
click at [1244, 214] on input "text" at bounding box center [1282, 212] width 224 height 18
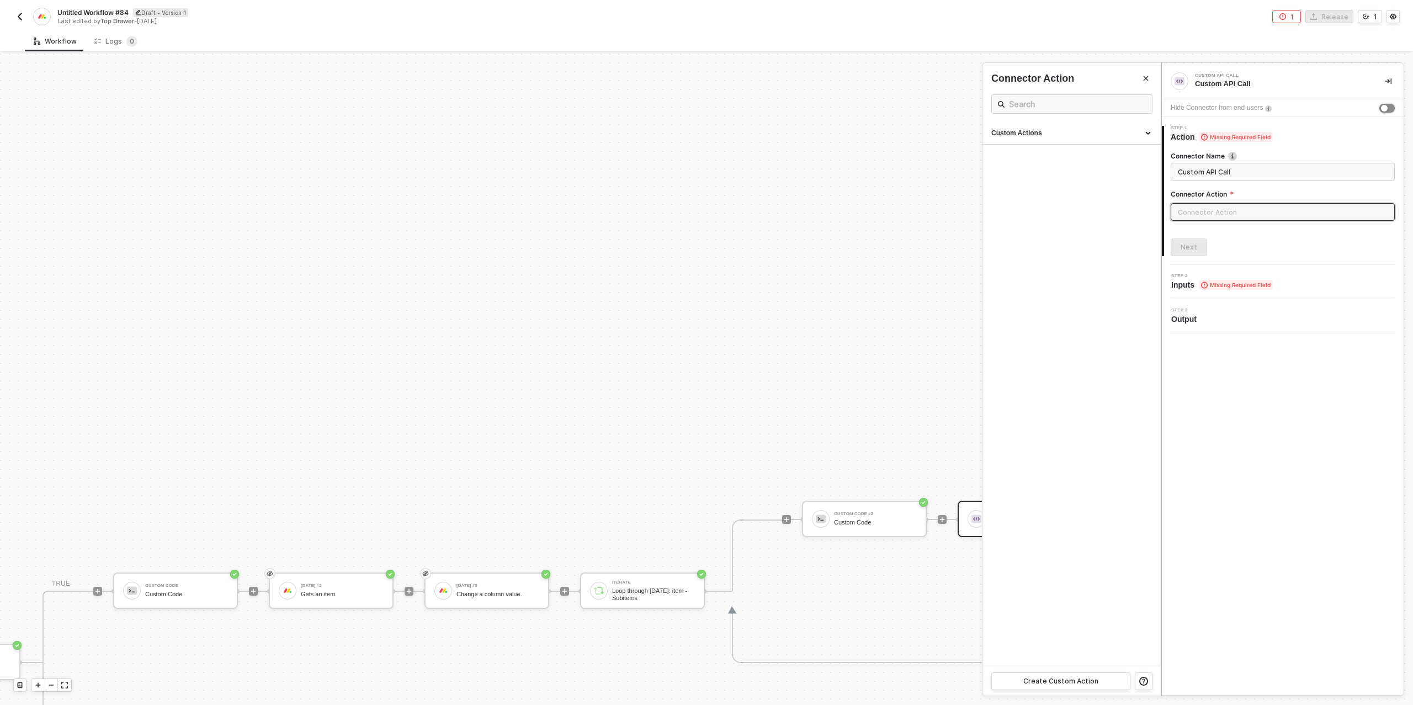
click at [1382, 109] on div "button" at bounding box center [1384, 108] width 7 height 7
click at [1070, 674] on button "Create Custom Action" at bounding box center [1060, 681] width 139 height 18
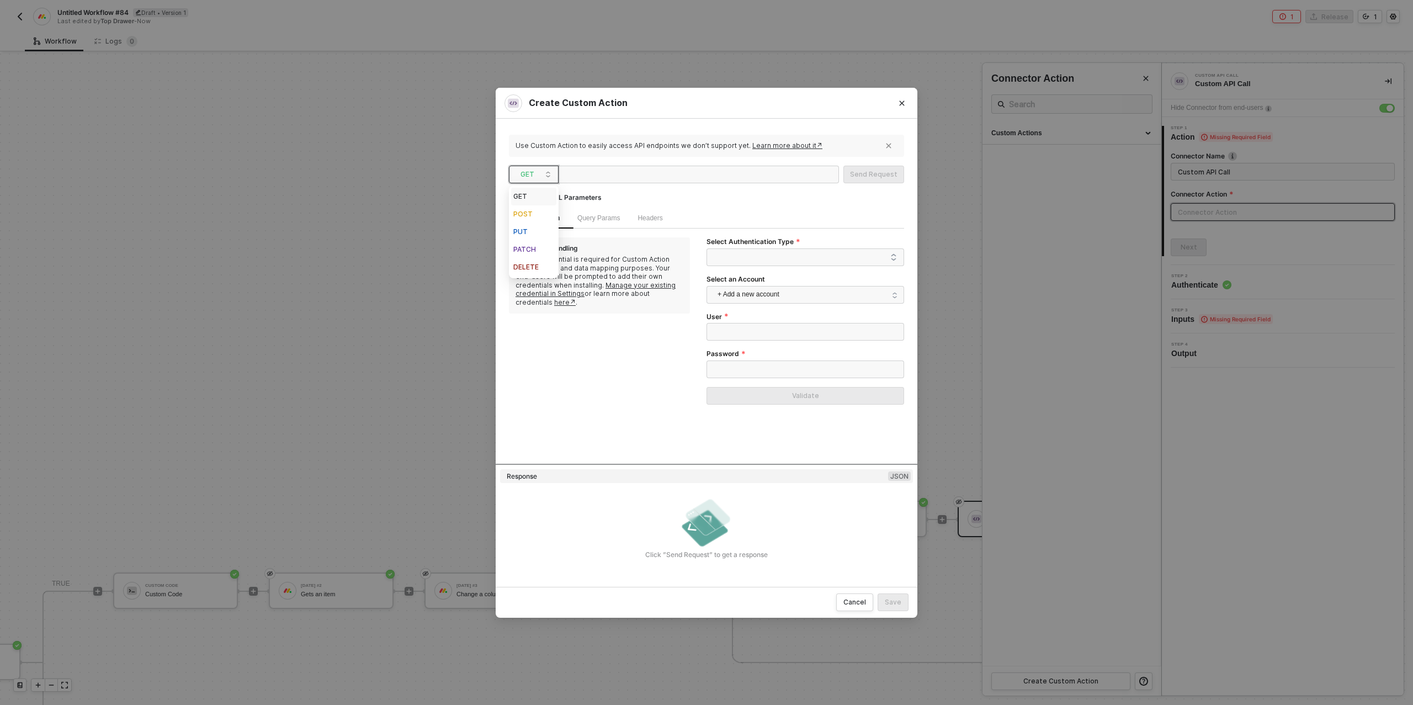
click at [533, 175] on span "GET" at bounding box center [535, 174] width 31 height 17
click at [529, 216] on div "POST" at bounding box center [533, 213] width 41 height 13
click at [612, 173] on div at bounding box center [617, 175] width 110 height 18
paste div
click at [811, 253] on span at bounding box center [807, 257] width 179 height 17
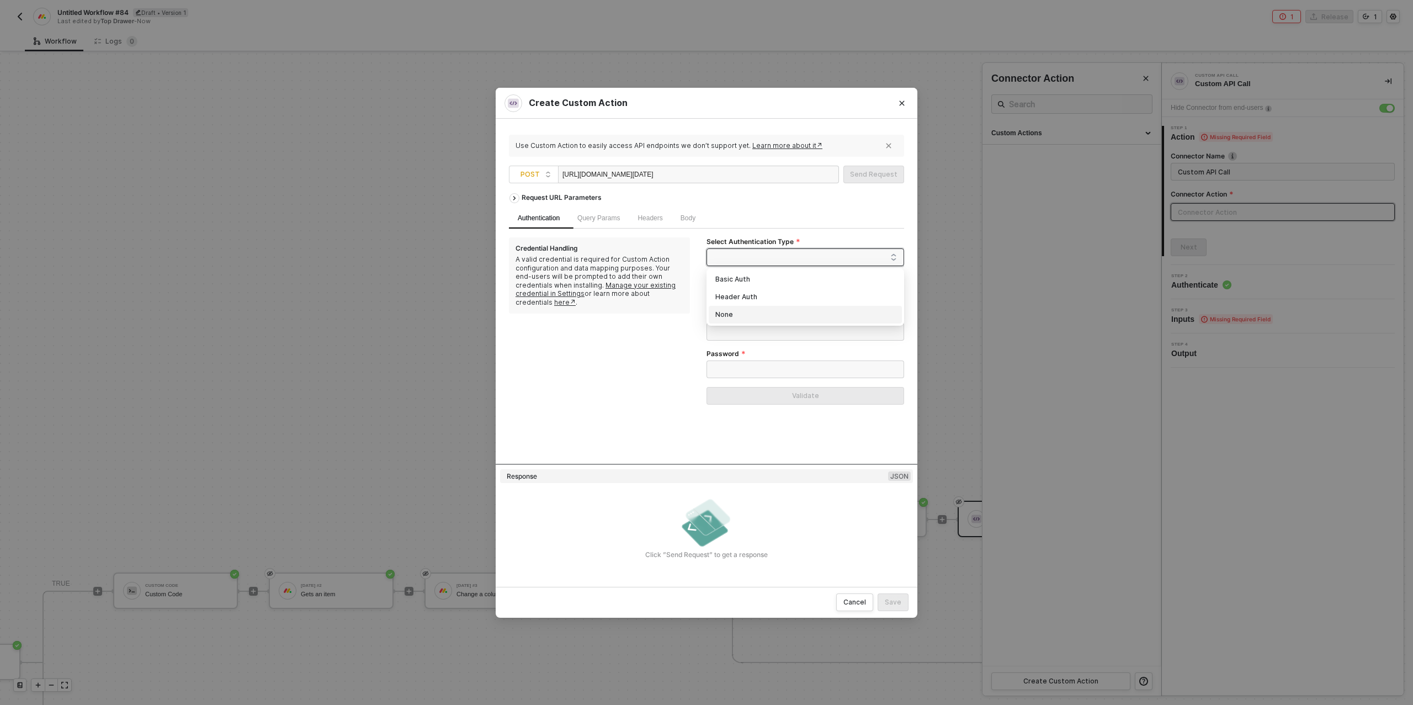
click at [738, 318] on div "None" at bounding box center [805, 314] width 180 height 12
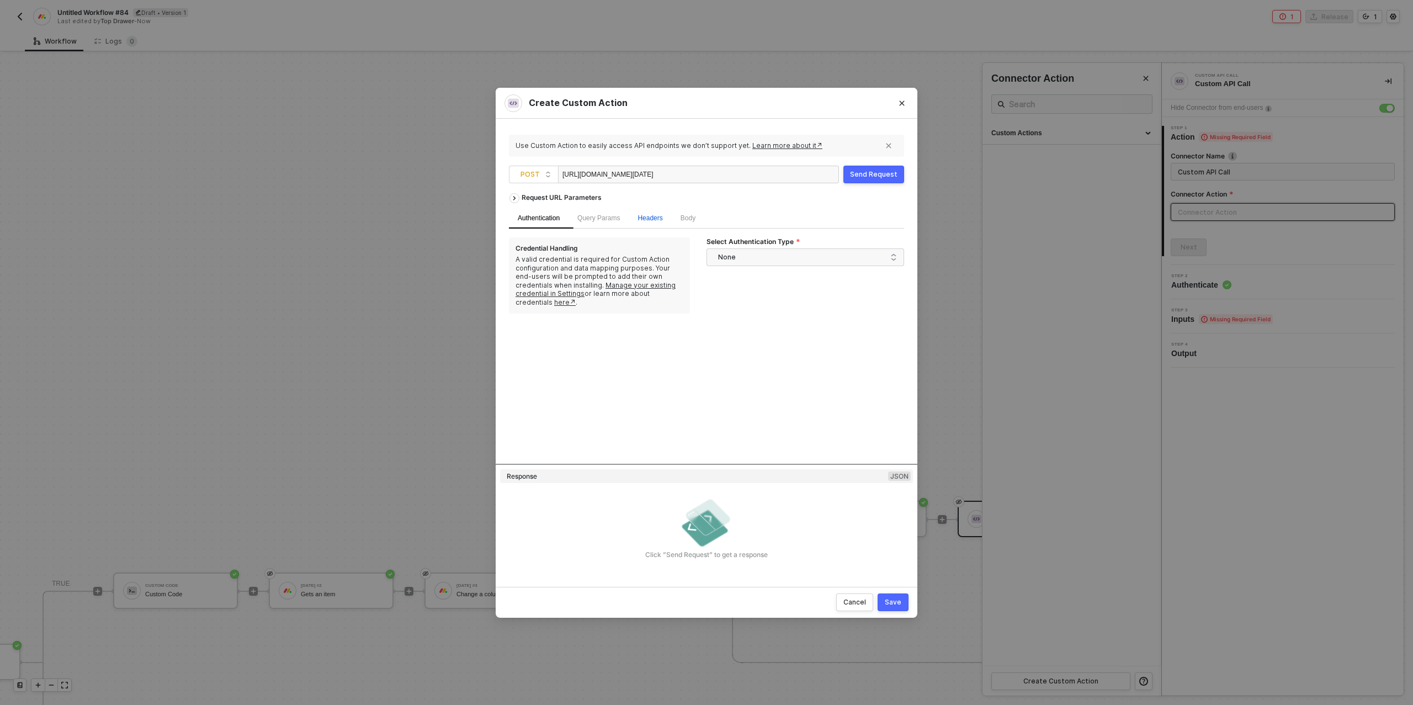
click at [654, 219] on span "Headers" at bounding box center [649, 218] width 25 height 8
click at [556, 265] on div "Add key ﻿" at bounding box center [592, 266] width 166 height 10
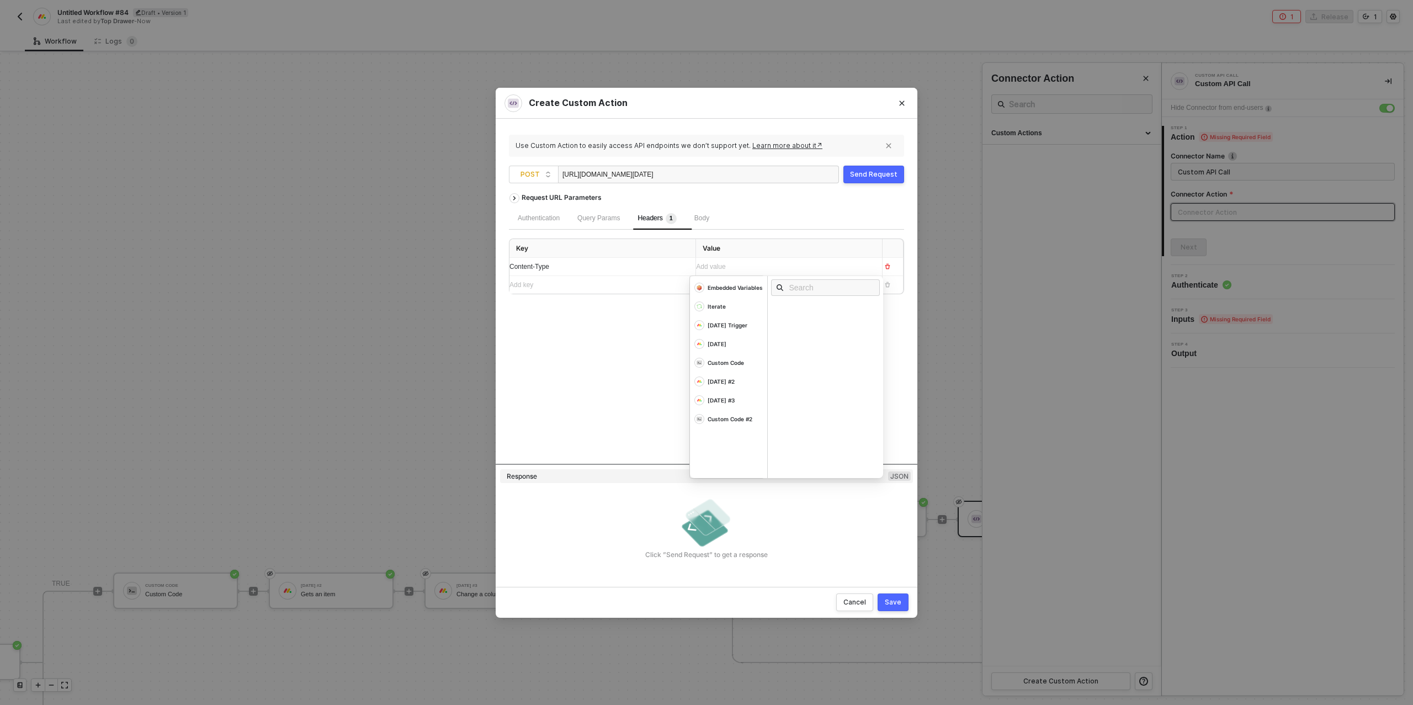
click at [731, 267] on div "Add value ﻿" at bounding box center [779, 267] width 166 height 10
click at [534, 284] on div "Add key ﻿" at bounding box center [592, 285] width 166 height 10
click at [734, 286] on div "Add value ﻿" at bounding box center [784, 285] width 177 height 10
click at [710, 209] on div "Body" at bounding box center [701, 218] width 33 height 22
click at [637, 243] on span "JSON" at bounding box center [648, 245] width 22 height 9
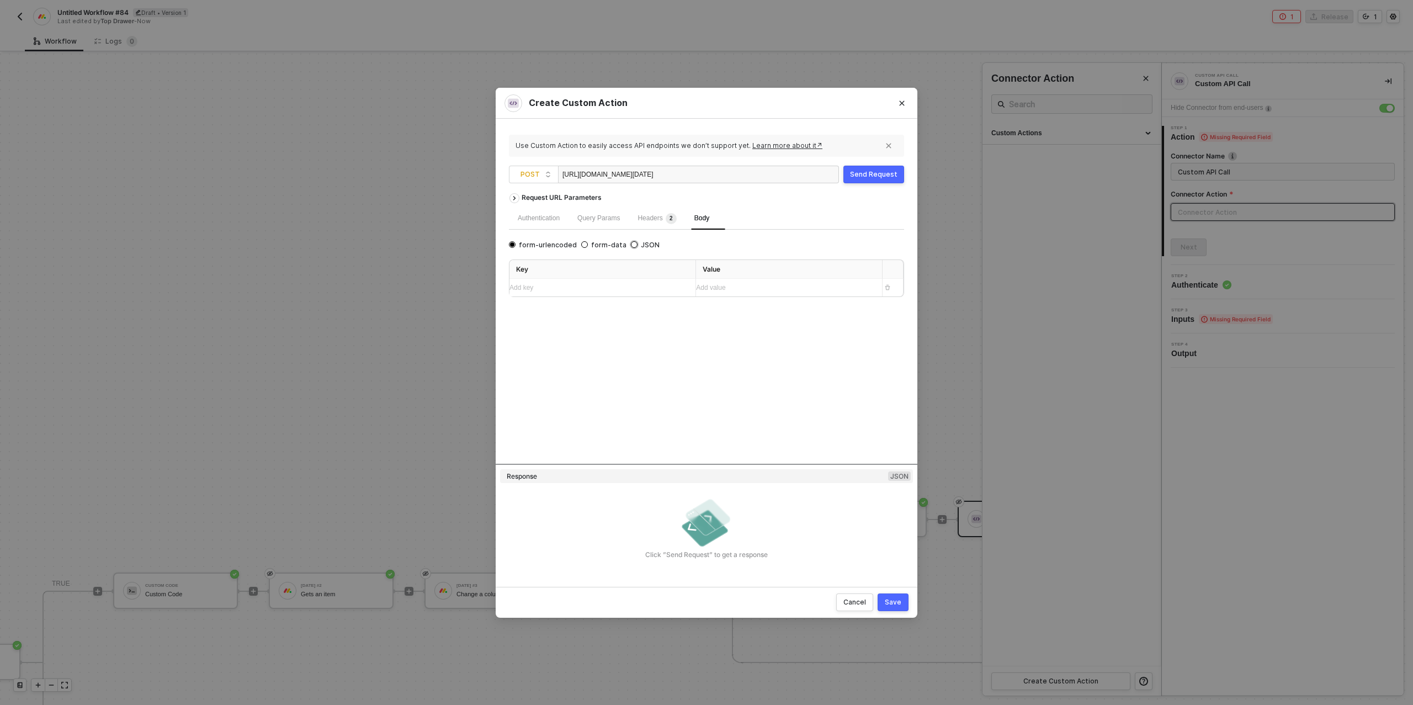
click at [631, 243] on input "JSON" at bounding box center [634, 244] width 7 height 7
radio input "true"
radio input "false"
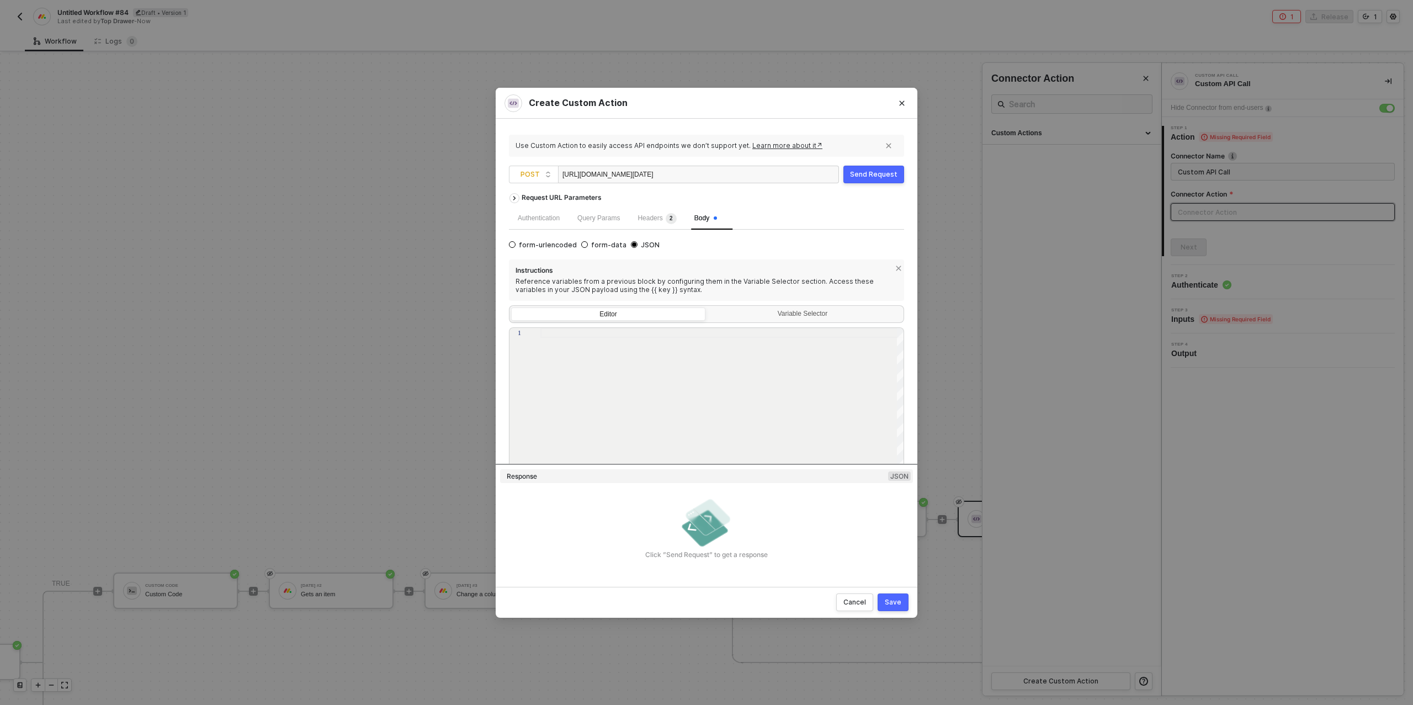
click at [594, 335] on div at bounding box center [722, 333] width 364 height 10
paste textarea "{ "query": "mutation ($parentItemId: ID!, $subitemName: String!, $columnValues:…"
type textarea "{ "query": "mutation ($parentItemId: ID!, $subitemName: String!, $columnValues:…"
click at [798, 311] on div "Variable Selector" at bounding box center [804, 314] width 180 height 9
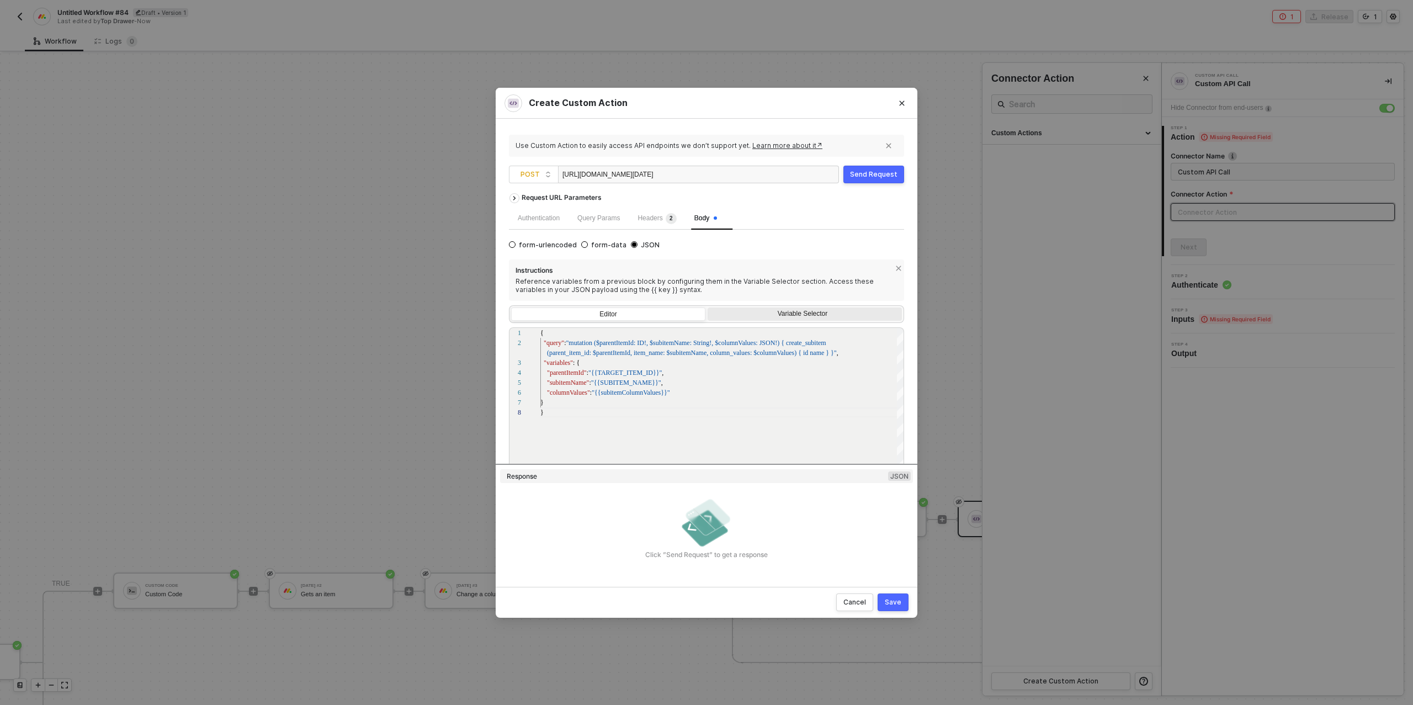
click at [707, 307] on input "Variable Selector" at bounding box center [707, 307] width 0 height 0
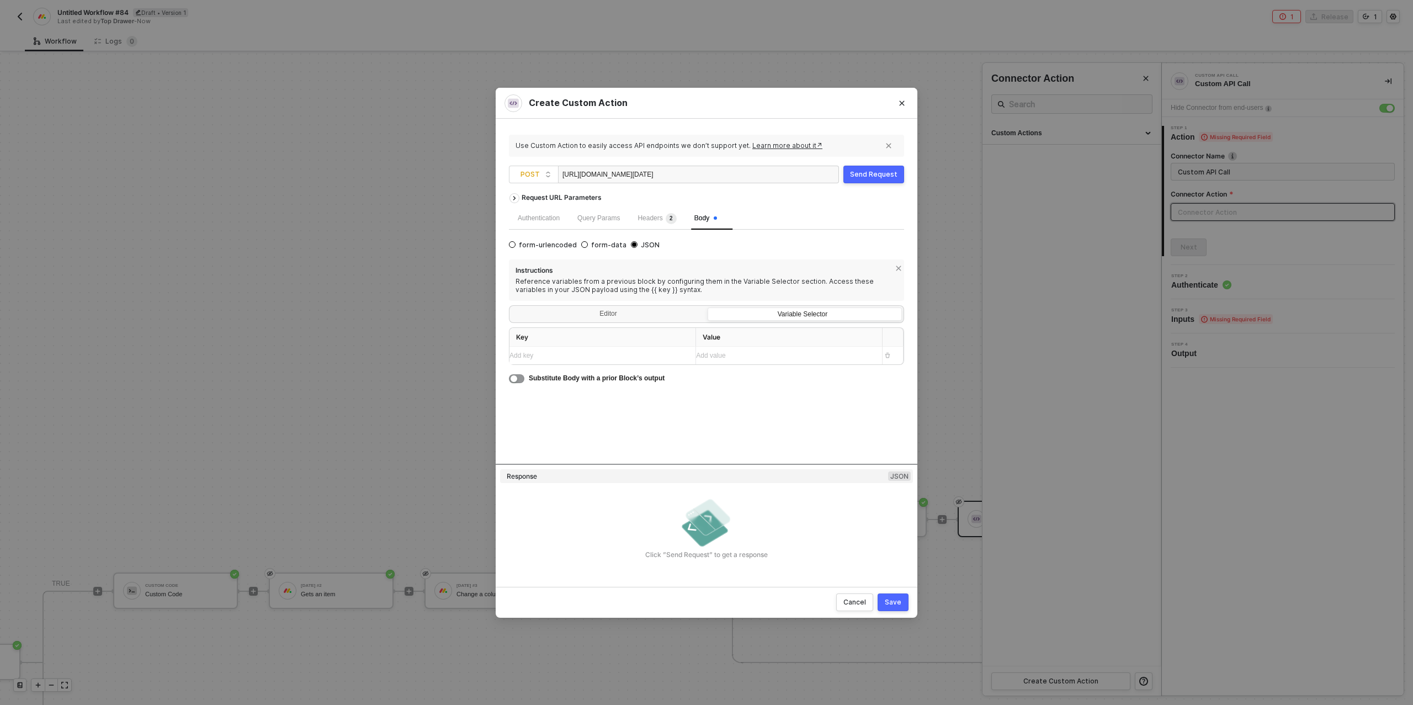
click at [540, 355] on div "Add key ﻿" at bounding box center [592, 355] width 166 height 10
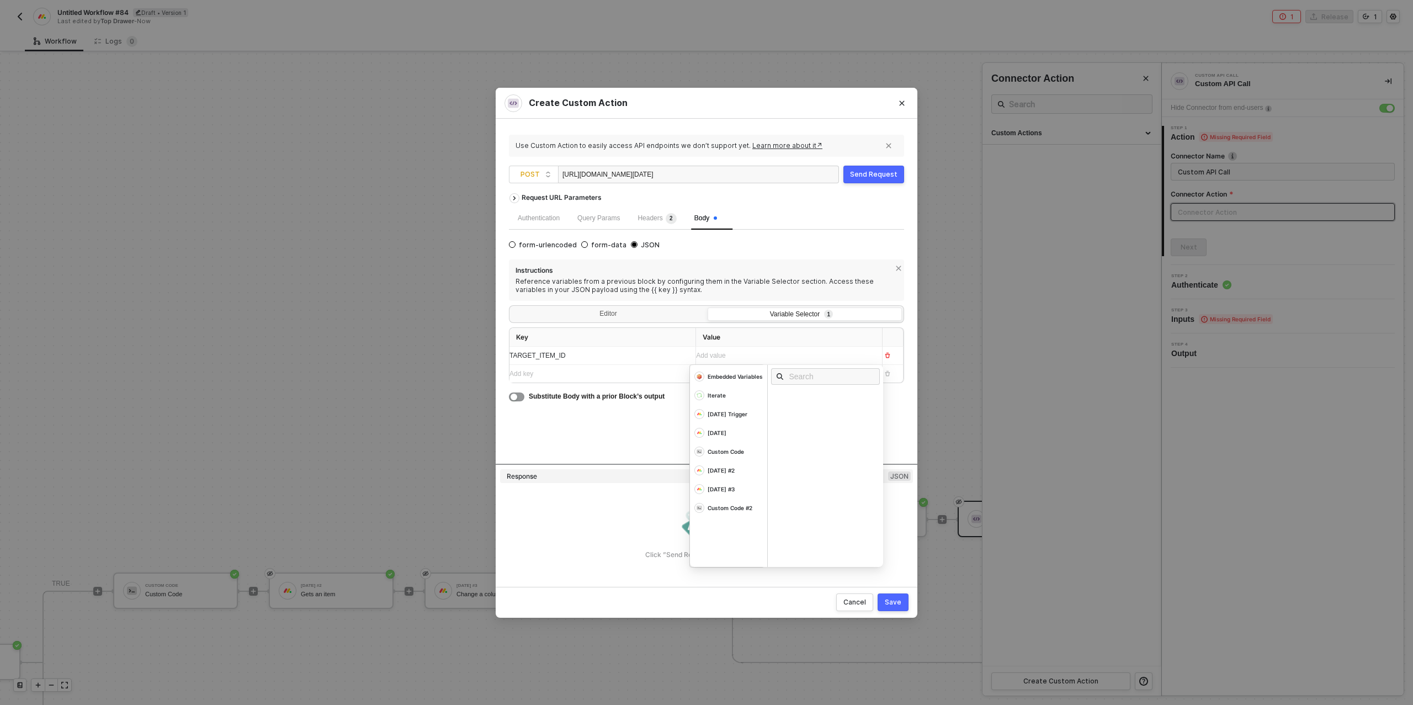
click at [755, 353] on div "Add value ﻿" at bounding box center [779, 355] width 166 height 10
click at [717, 467] on div "[DATE] #2" at bounding box center [720, 470] width 27 height 8
click at [818, 434] on div "Id item" at bounding box center [828, 436] width 115 height 18
click at [551, 373] on div "Add key ﻿" at bounding box center [592, 374] width 166 height 10
click at [565, 374] on div "Add key ﻿" at bounding box center [592, 374] width 166 height 10
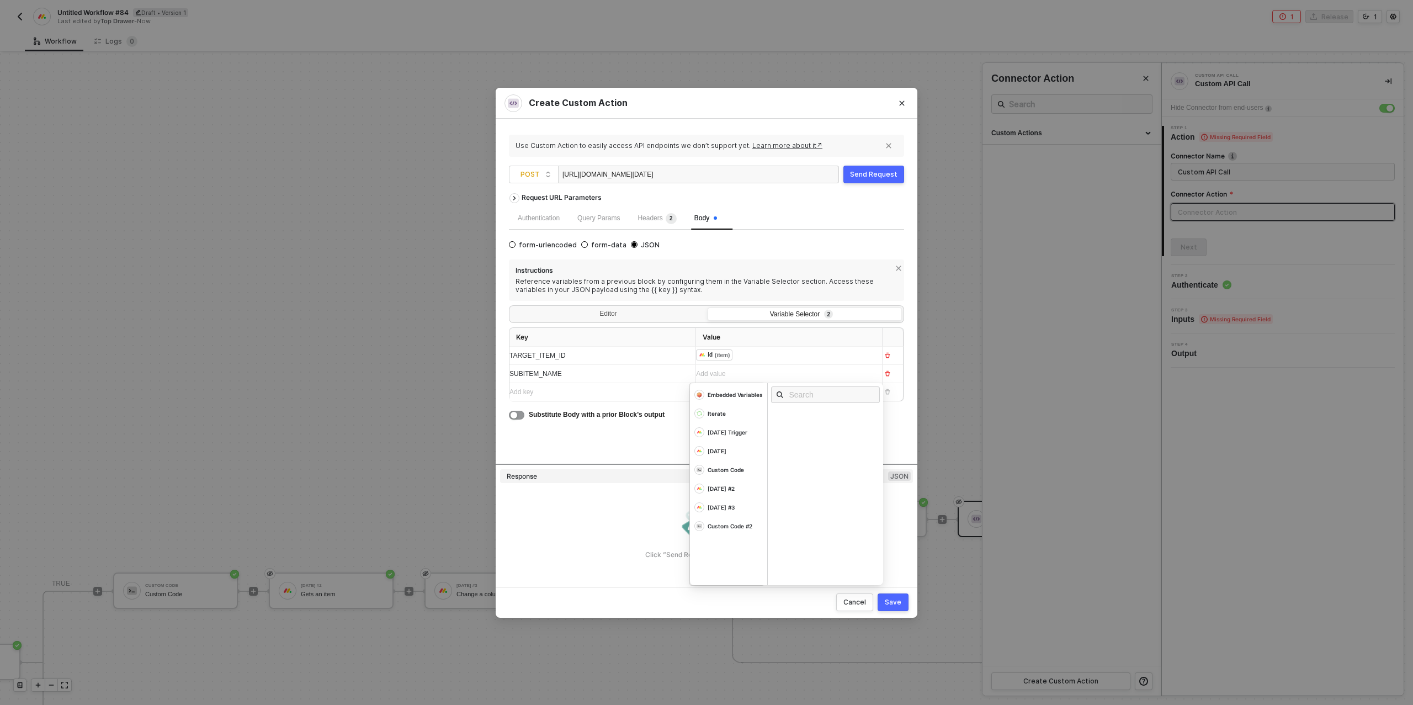
click at [755, 378] on div "Add value ﻿" at bounding box center [779, 374] width 166 height 10
click at [722, 419] on div "Iterate" at bounding box center [728, 413] width 77 height 19
click at [789, 432] on div "Name" at bounding box center [785, 430] width 14 height 8
click at [565, 388] on div "Add key ﻿" at bounding box center [592, 392] width 166 height 10
click at [744, 388] on div "Add value ﻿" at bounding box center [779, 392] width 166 height 10
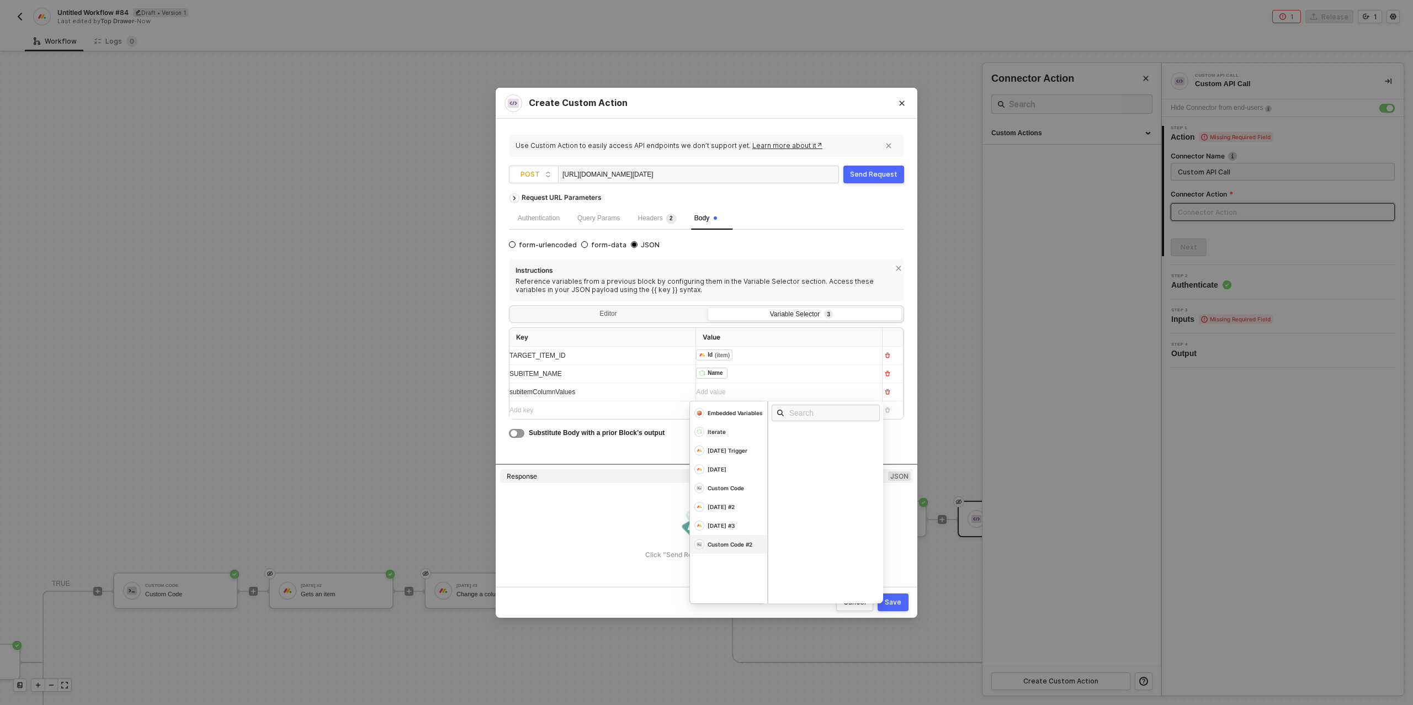
click at [726, 540] on div "Custom Code #2" at bounding box center [729, 544] width 45 height 8
click at [822, 448] on div "Subitem Column Values" at bounding box center [814, 448] width 72 height 8
click at [599, 446] on div "Request URL Parameters Authentication Query Params Headers 2 Body form-urlencod…" at bounding box center [706, 326] width 395 height 276
click at [895, 609] on button "Save" at bounding box center [892, 602] width 31 height 18
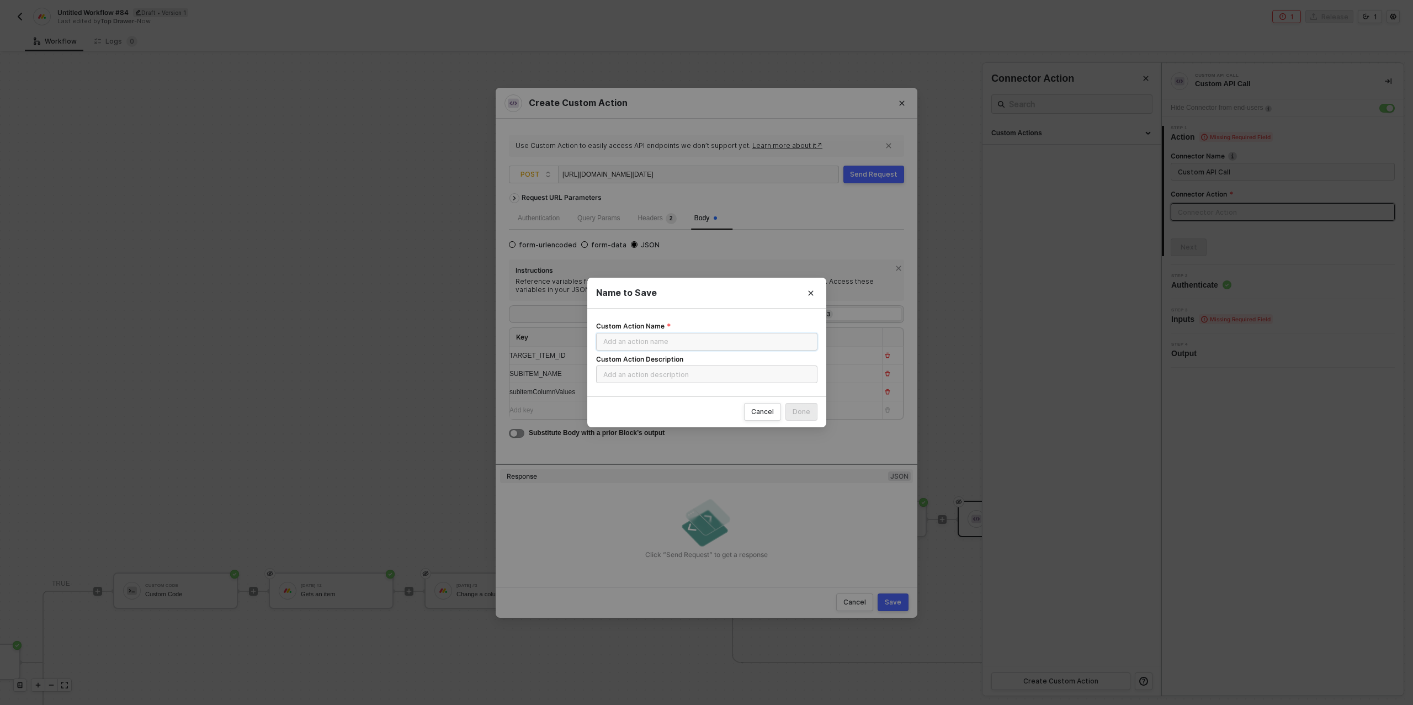
click at [637, 345] on input "Custom Action Name" at bounding box center [706, 342] width 221 height 18
type input "Project to Design Subitem Creator"
click at [810, 413] on div "Done" at bounding box center [801, 411] width 18 height 9
radio input "true"
radio input "false"
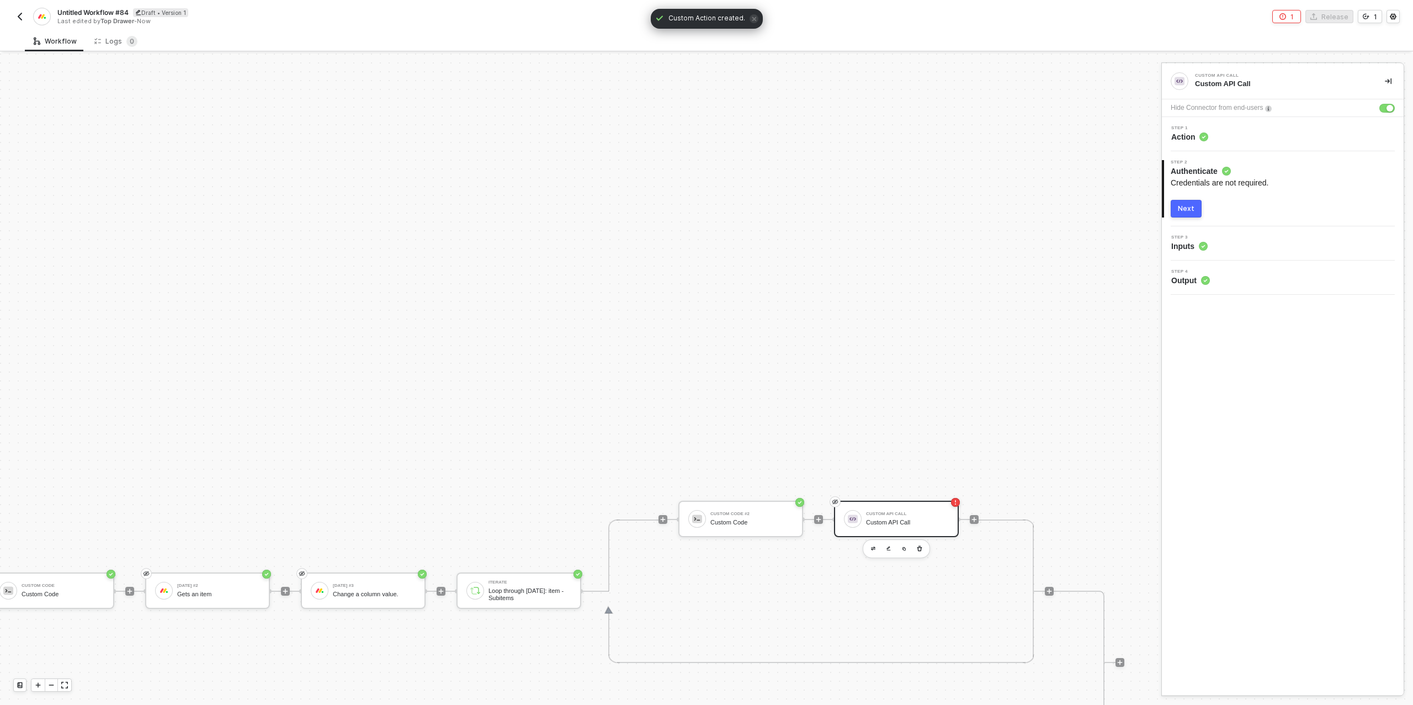
scroll to position [20, 584]
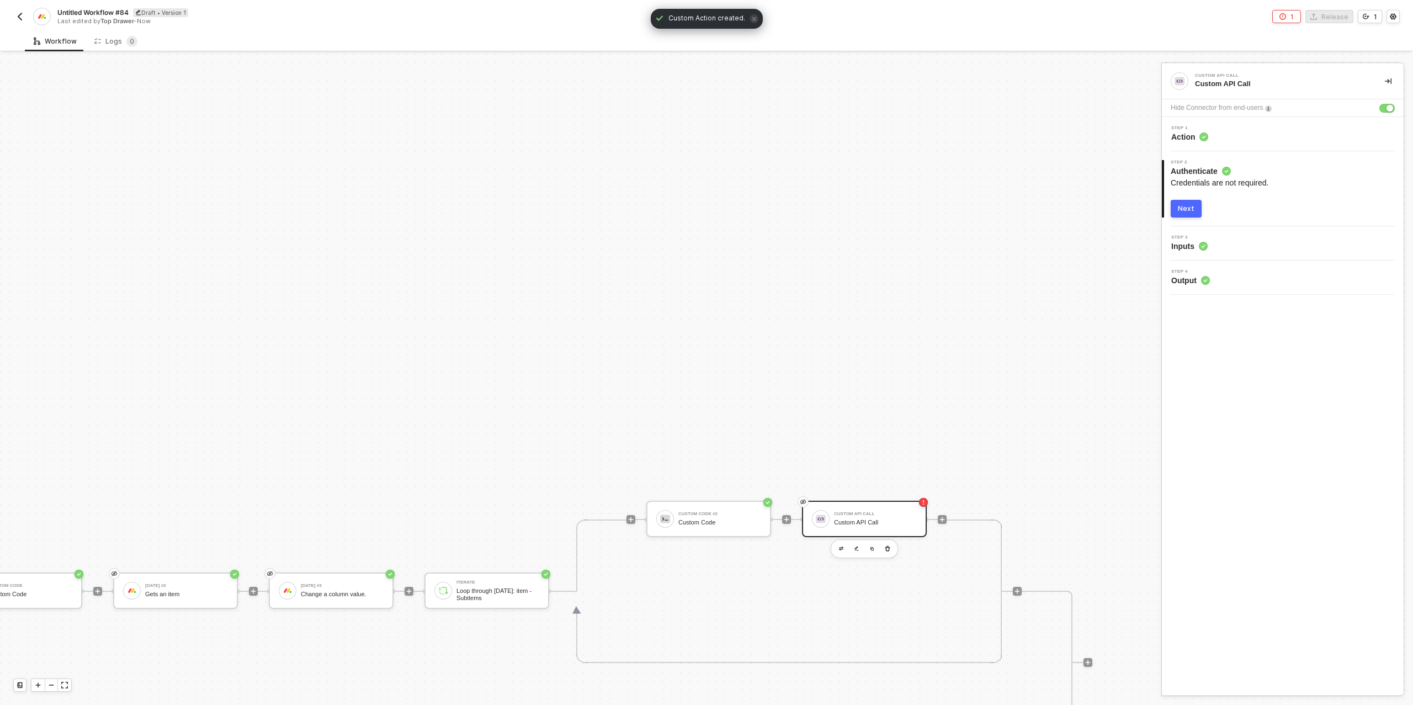
click at [1180, 210] on div "Next" at bounding box center [1186, 208] width 17 height 9
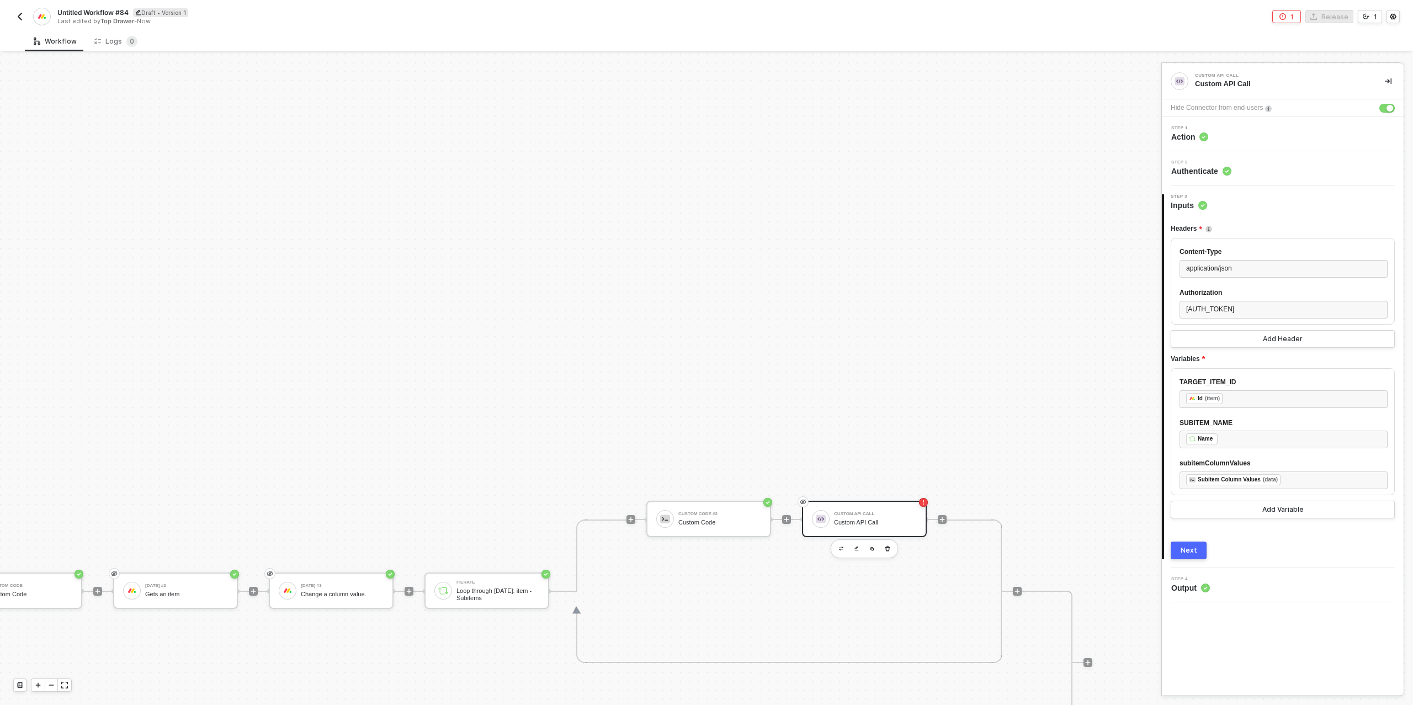
click at [1194, 555] on div "Next" at bounding box center [1188, 550] width 17 height 9
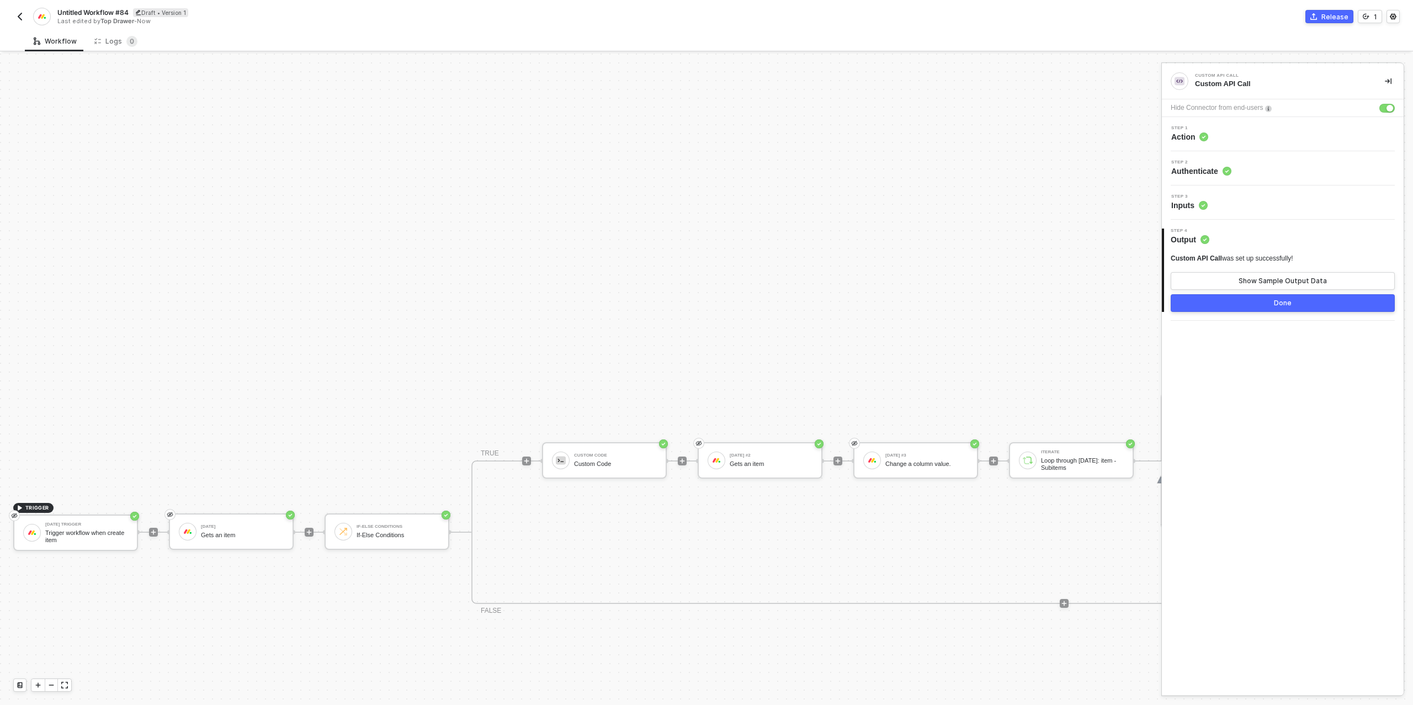
scroll to position [176, 0]
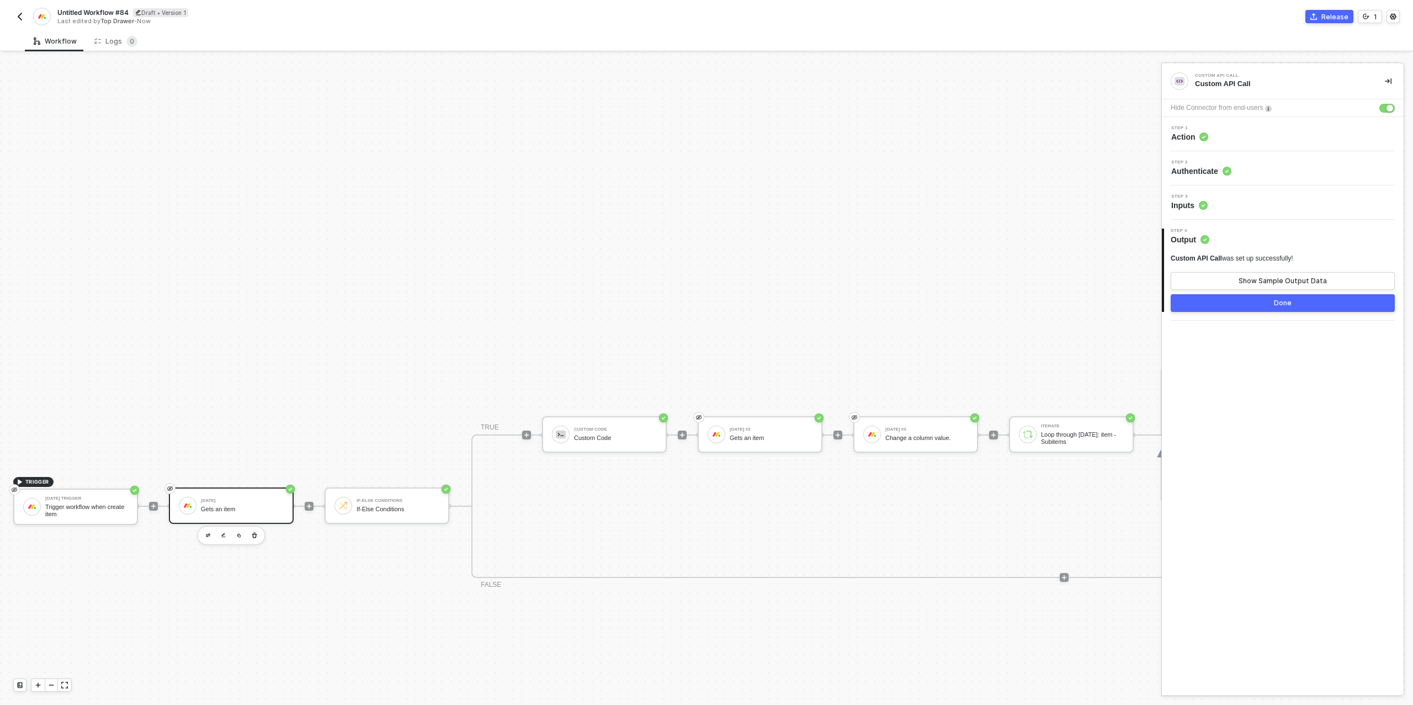
click at [233, 508] on div "Gets an item" at bounding box center [242, 508] width 83 height 7
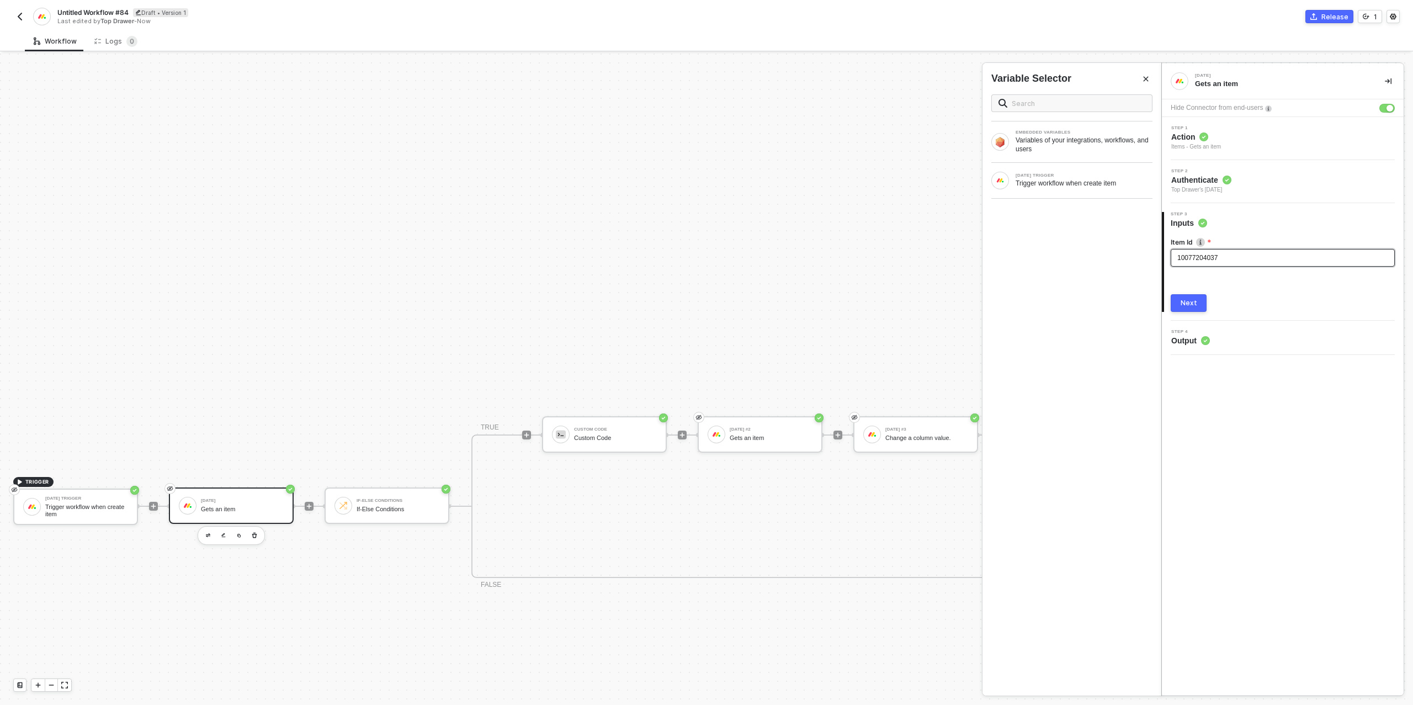
click at [1211, 260] on span "10077204037" at bounding box center [1197, 258] width 40 height 8
click at [1228, 259] on div "10077204037" at bounding box center [1282, 258] width 211 height 10
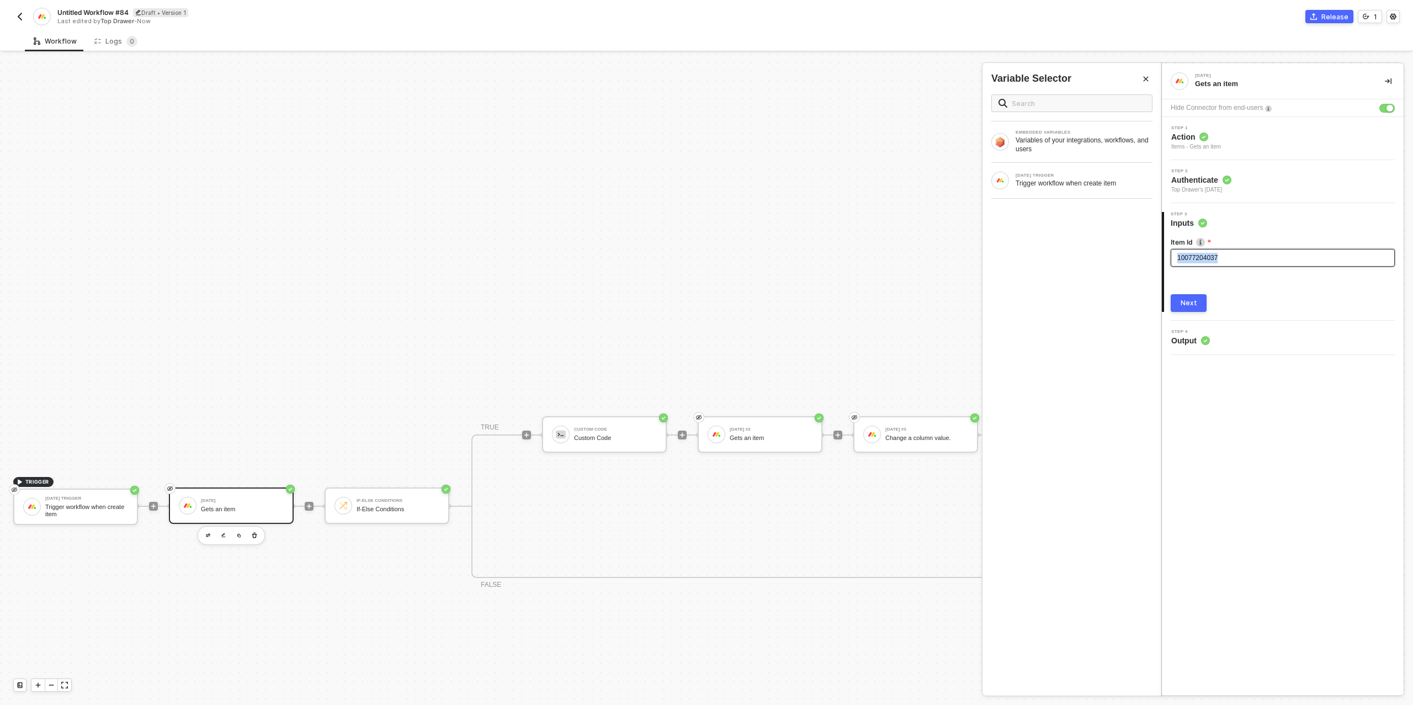
click at [1228, 259] on div "10077204037" at bounding box center [1282, 258] width 211 height 10
click at [1042, 179] on div "Trigger workflow when create item" at bounding box center [1083, 183] width 137 height 9
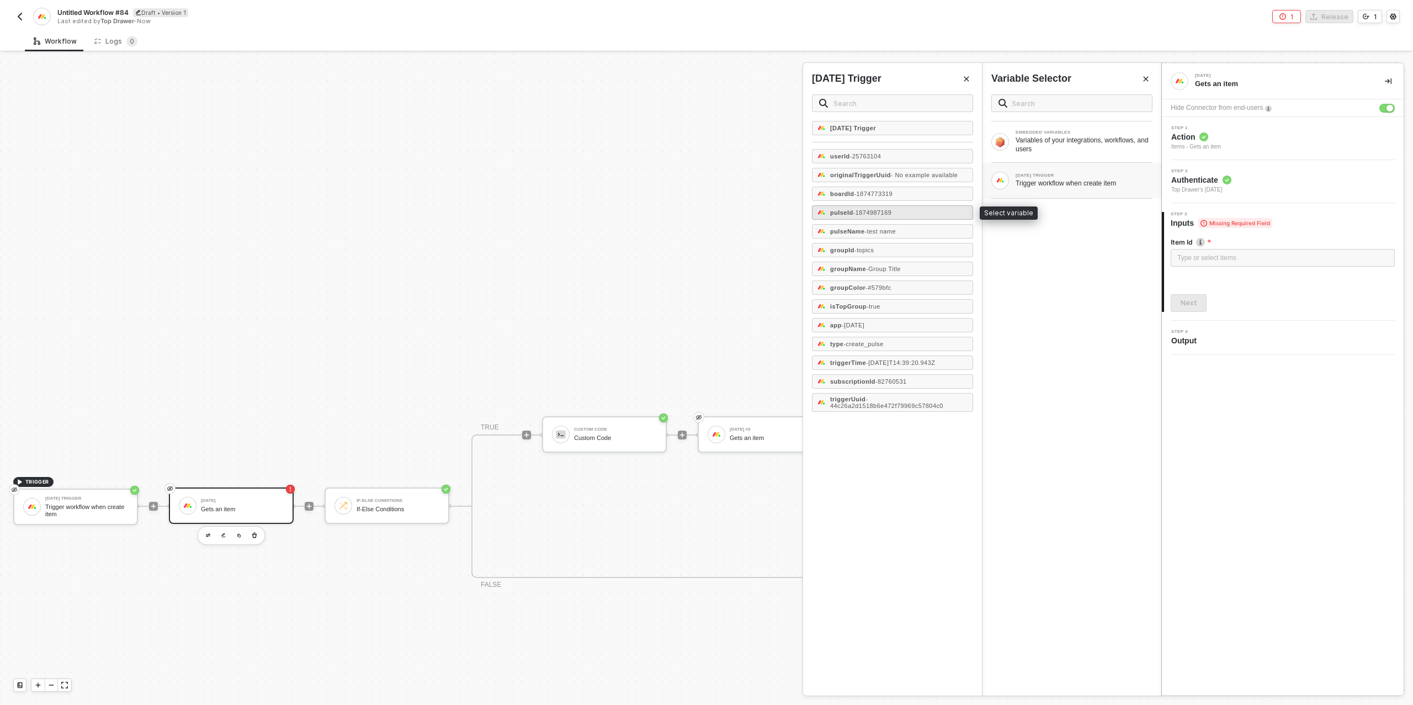
click at [892, 211] on span "- 1874987169" at bounding box center [872, 212] width 39 height 7
click at [1192, 306] on div "Next" at bounding box center [1188, 303] width 17 height 9
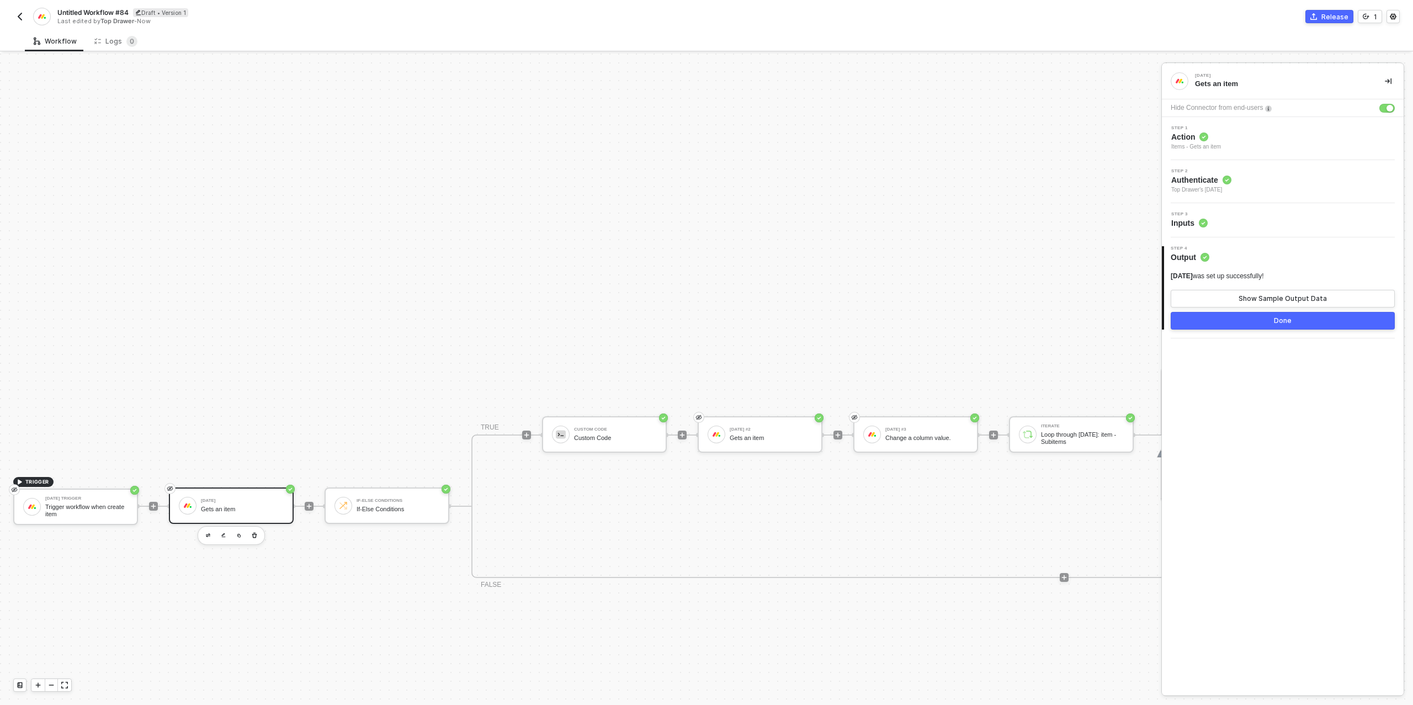
click at [1262, 323] on button "Done" at bounding box center [1282, 321] width 224 height 18
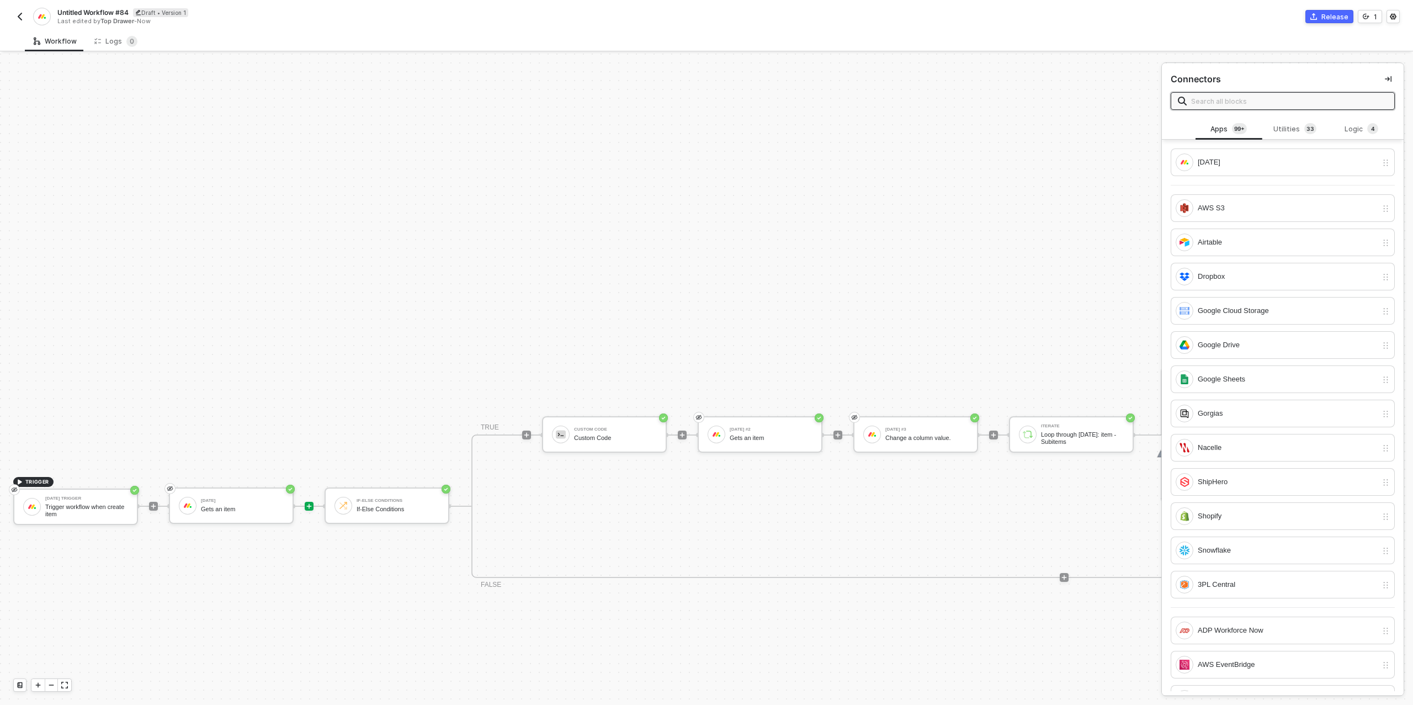
click at [1059, 302] on div "TRIGGER [DATE] Trigger Trigger workflow when create item [DATE] Gets an item If…" at bounding box center [838, 505] width 1677 height 1257
click at [92, 11] on span "Untitled Workflow #84" at bounding box center [92, 12] width 71 height 9
click at [92, 11] on input "Untitled Workflow #84" at bounding box center [151, 12] width 188 height 13
type input "Design sub-item Creator"
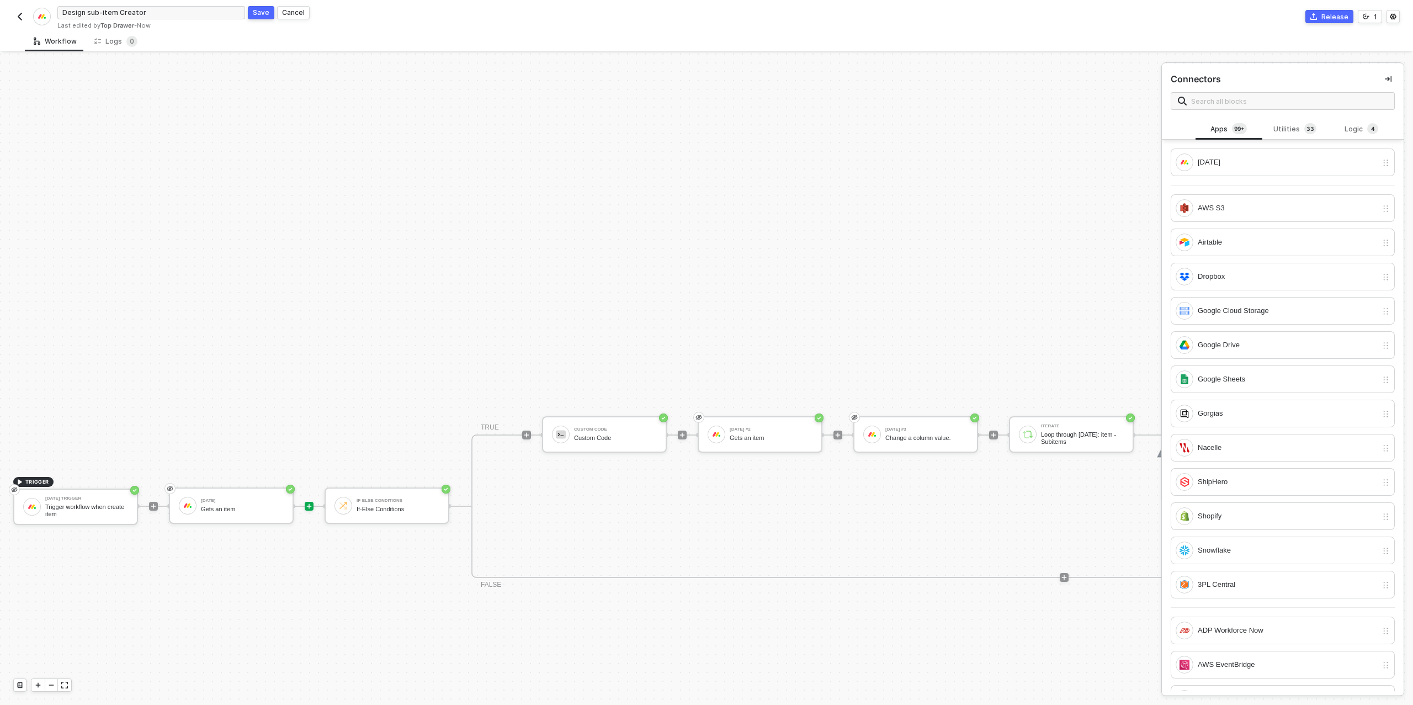
click at [267, 13] on div "Save" at bounding box center [261, 12] width 17 height 9
click at [1324, 22] on button "Release" at bounding box center [1329, 16] width 48 height 13
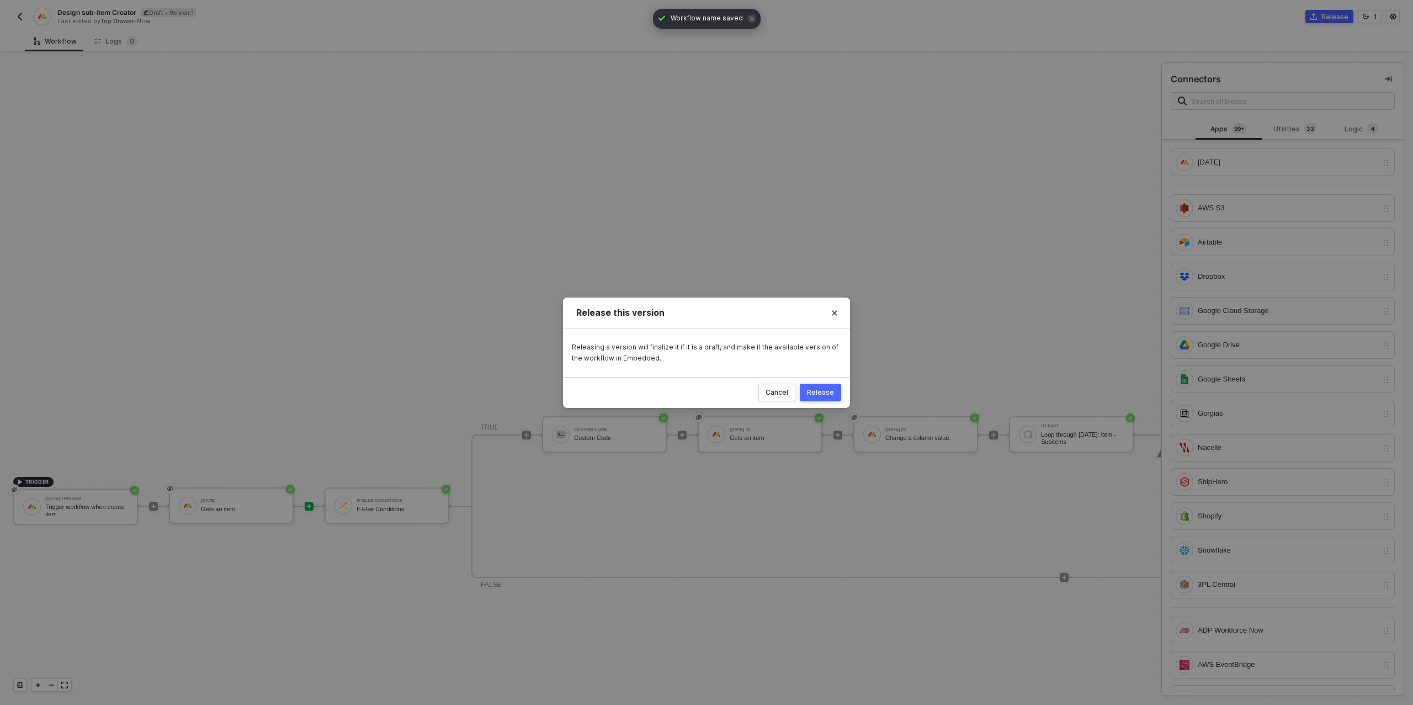
click at [823, 394] on div "Release" at bounding box center [820, 392] width 27 height 9
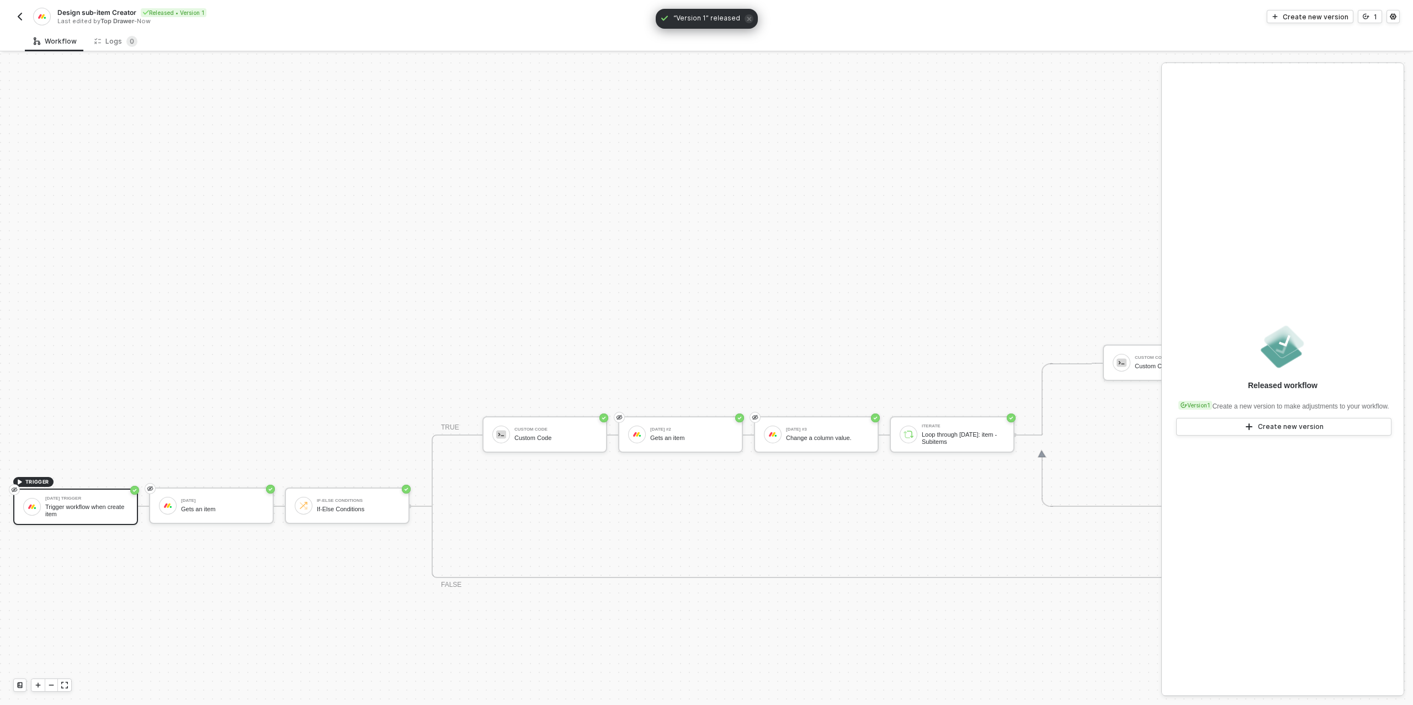
click at [22, 15] on img "button" at bounding box center [19, 16] width 9 height 9
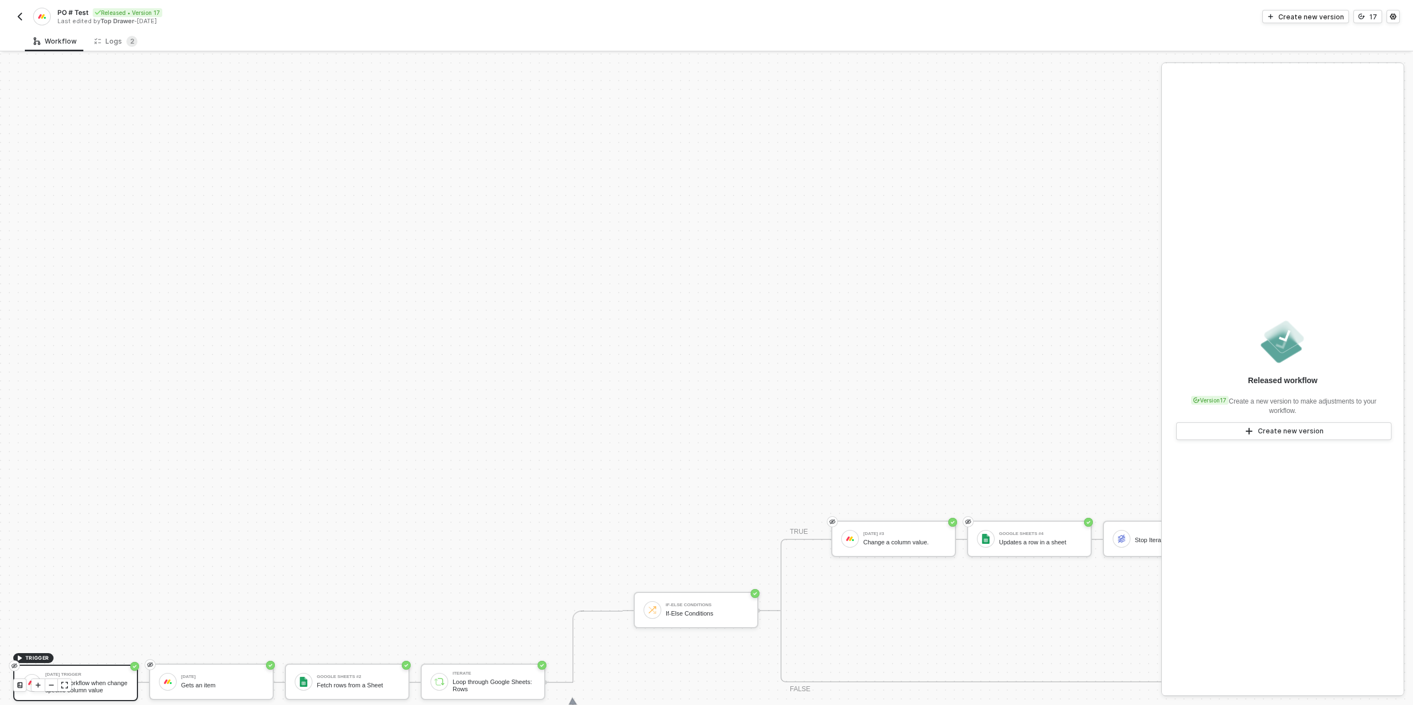
scroll to position [314, 0]
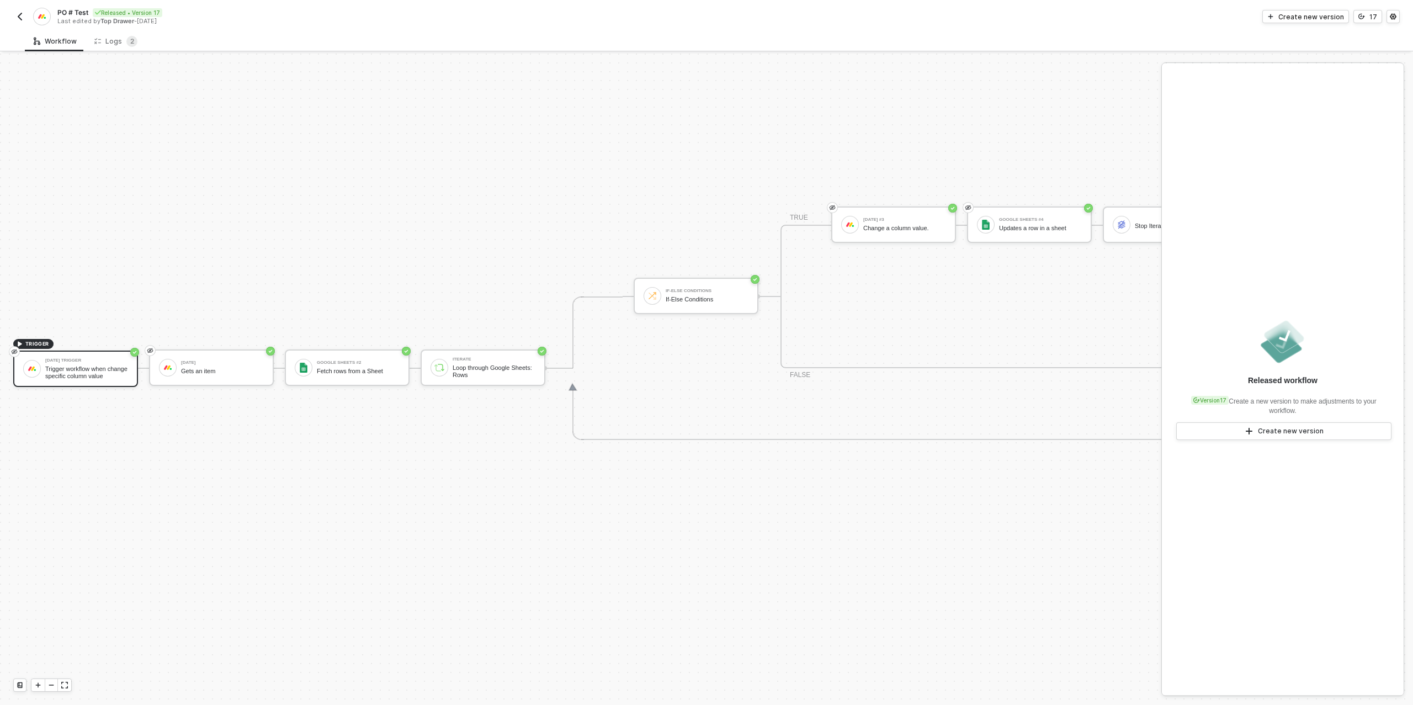
click at [19, 18] on img "button" at bounding box center [19, 16] width 9 height 9
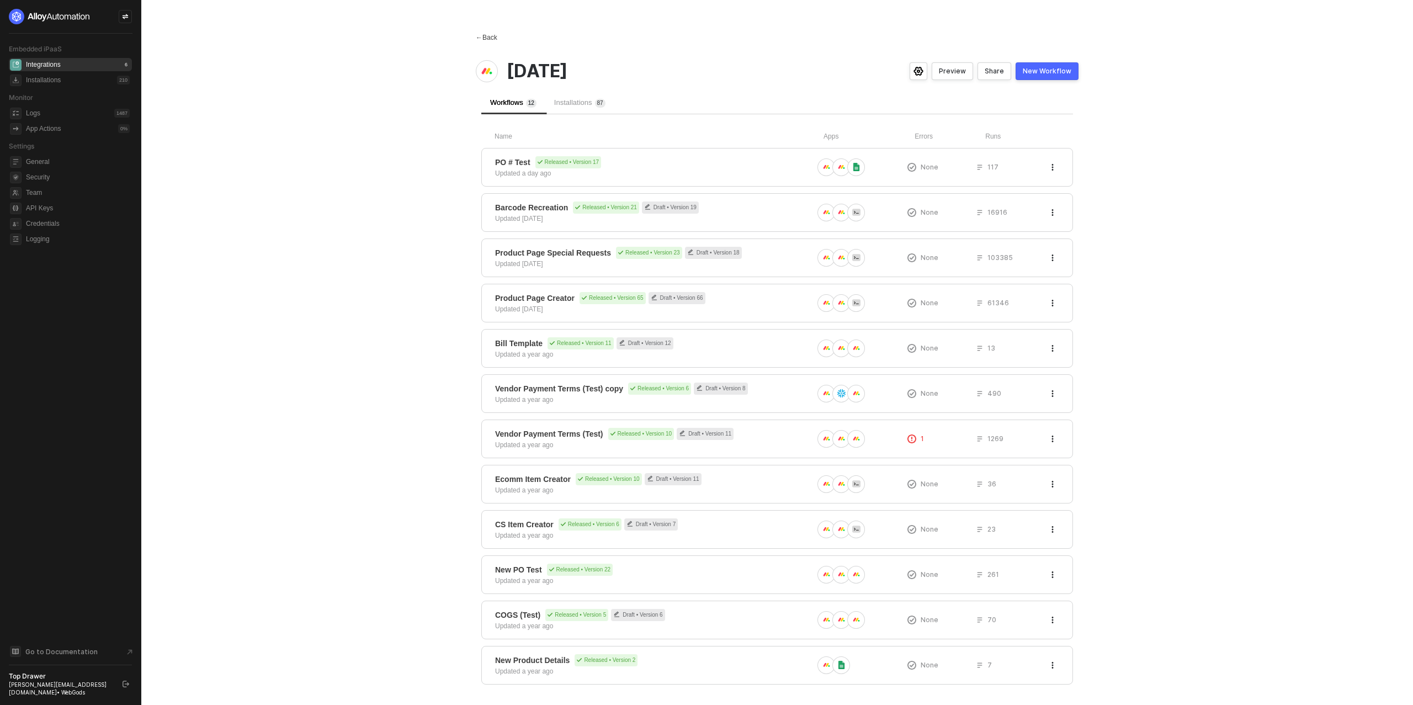
click at [493, 34] on div "← Back" at bounding box center [487, 37] width 22 height 9
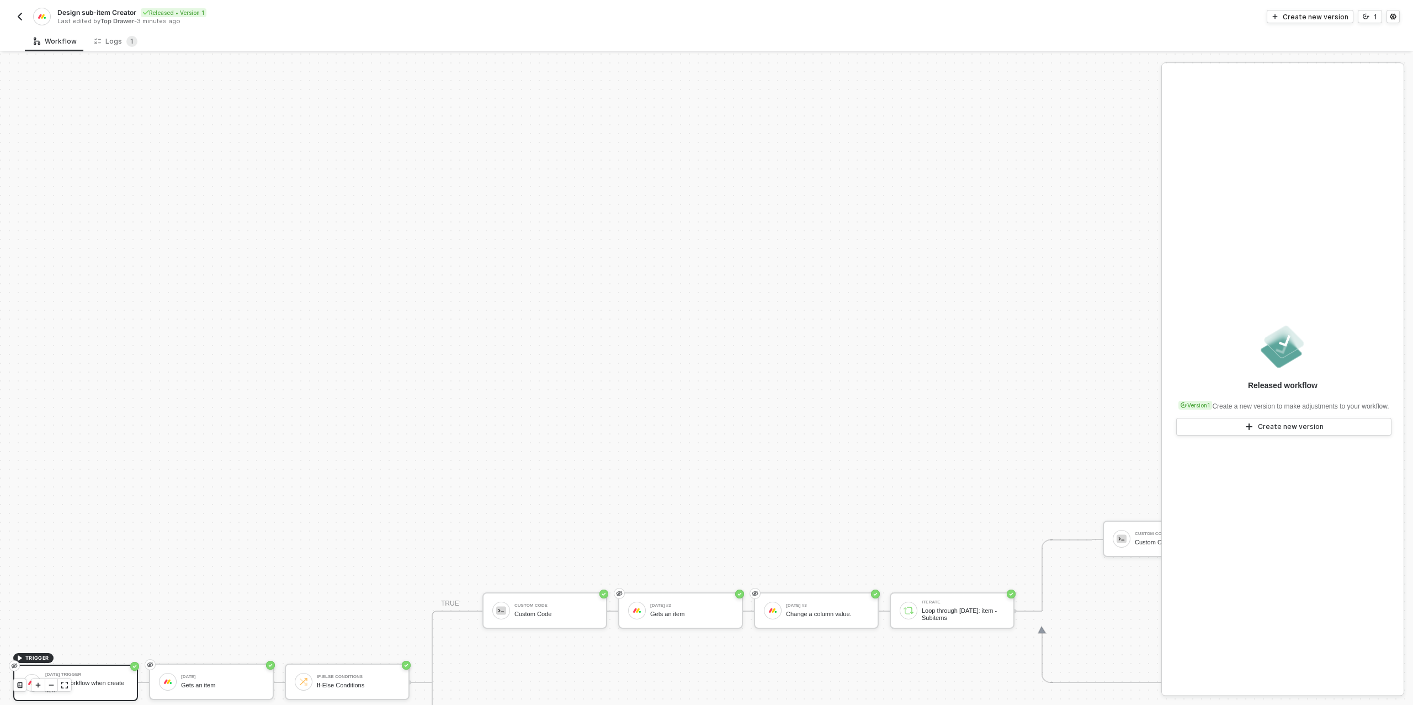
scroll to position [314, 0]
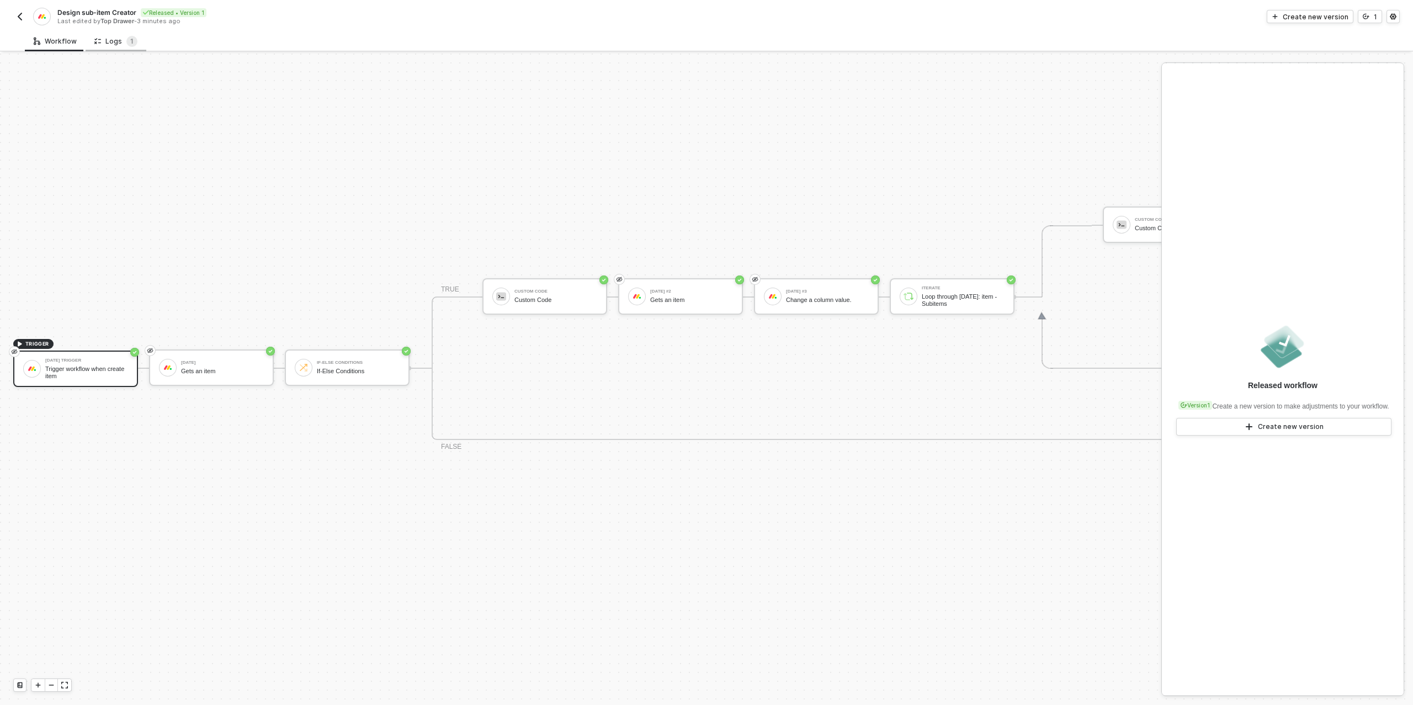
click at [114, 36] on div "Logs 1" at bounding box center [115, 41] width 43 height 11
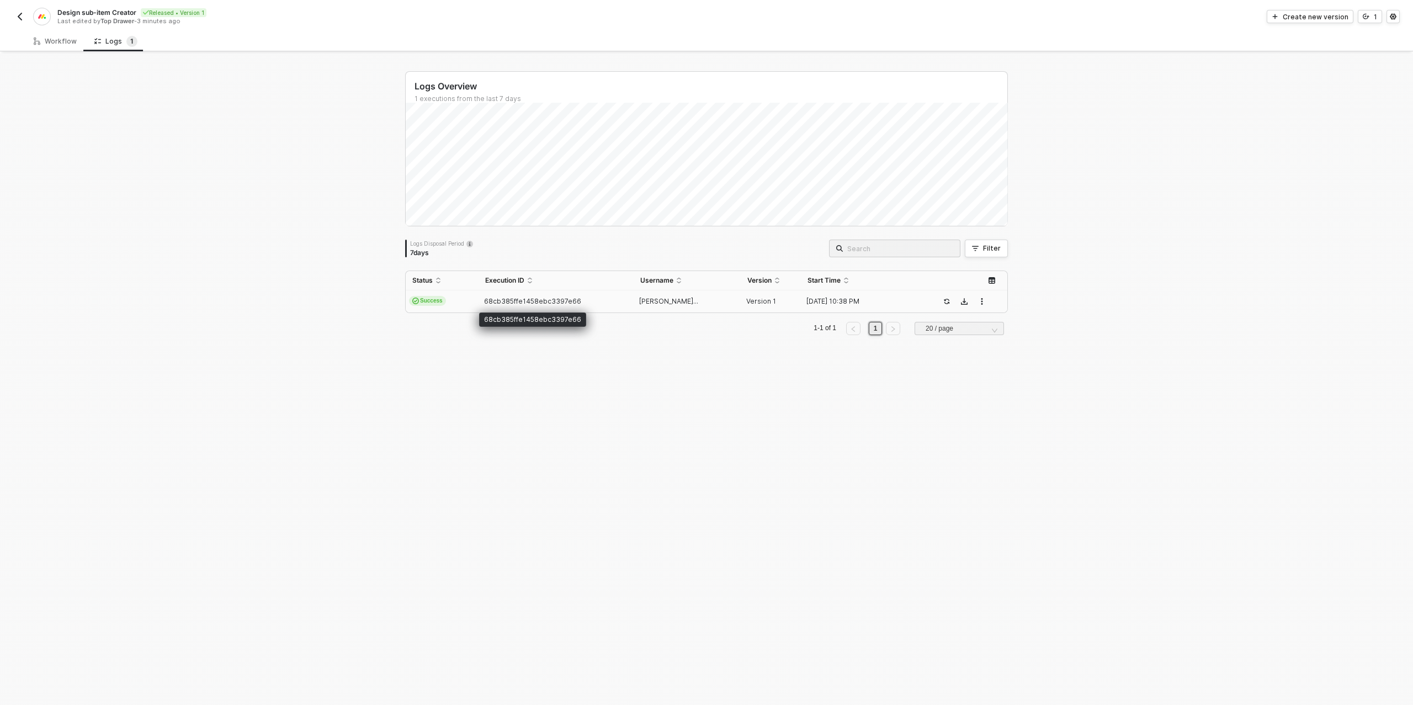
click at [558, 297] on span "68cb385ffe1458ebc3397e66" at bounding box center [532, 301] width 97 height 8
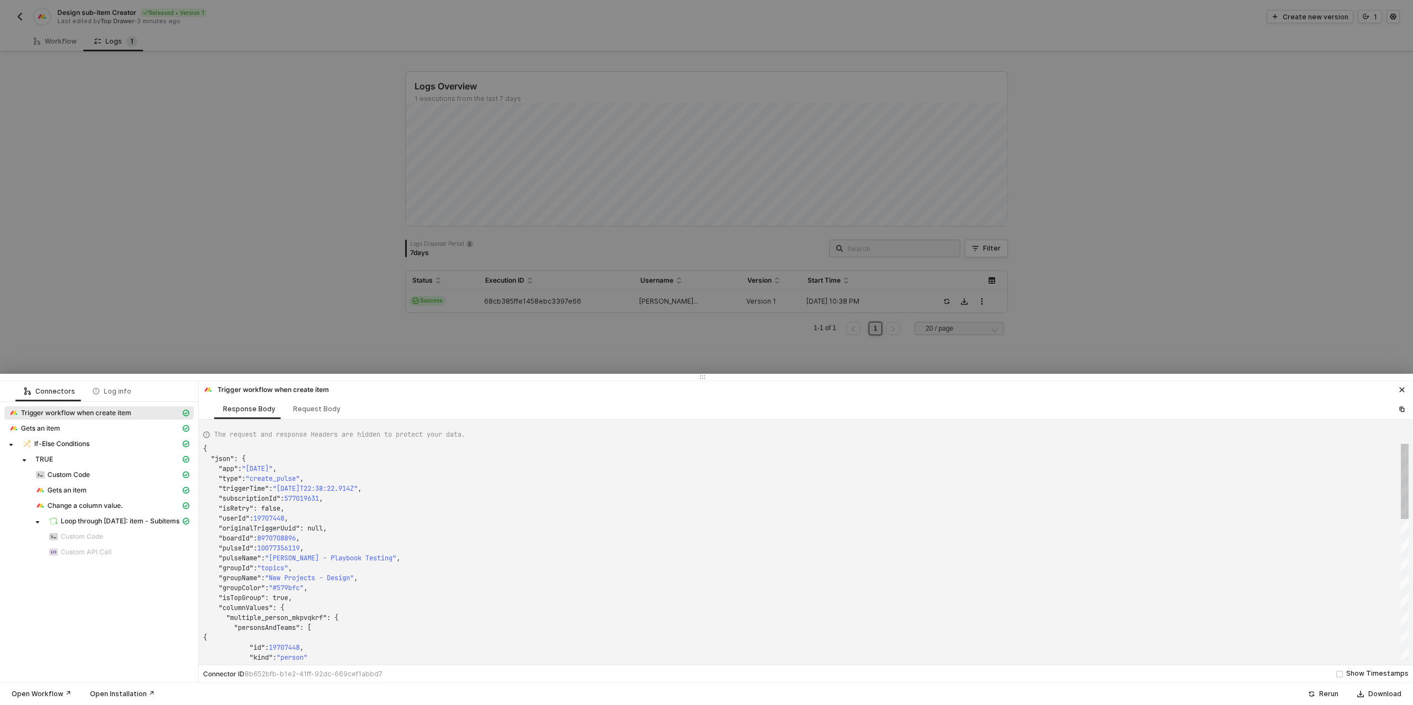
scroll to position [99, 0]
click at [65, 47] on div at bounding box center [706, 352] width 1413 height 705
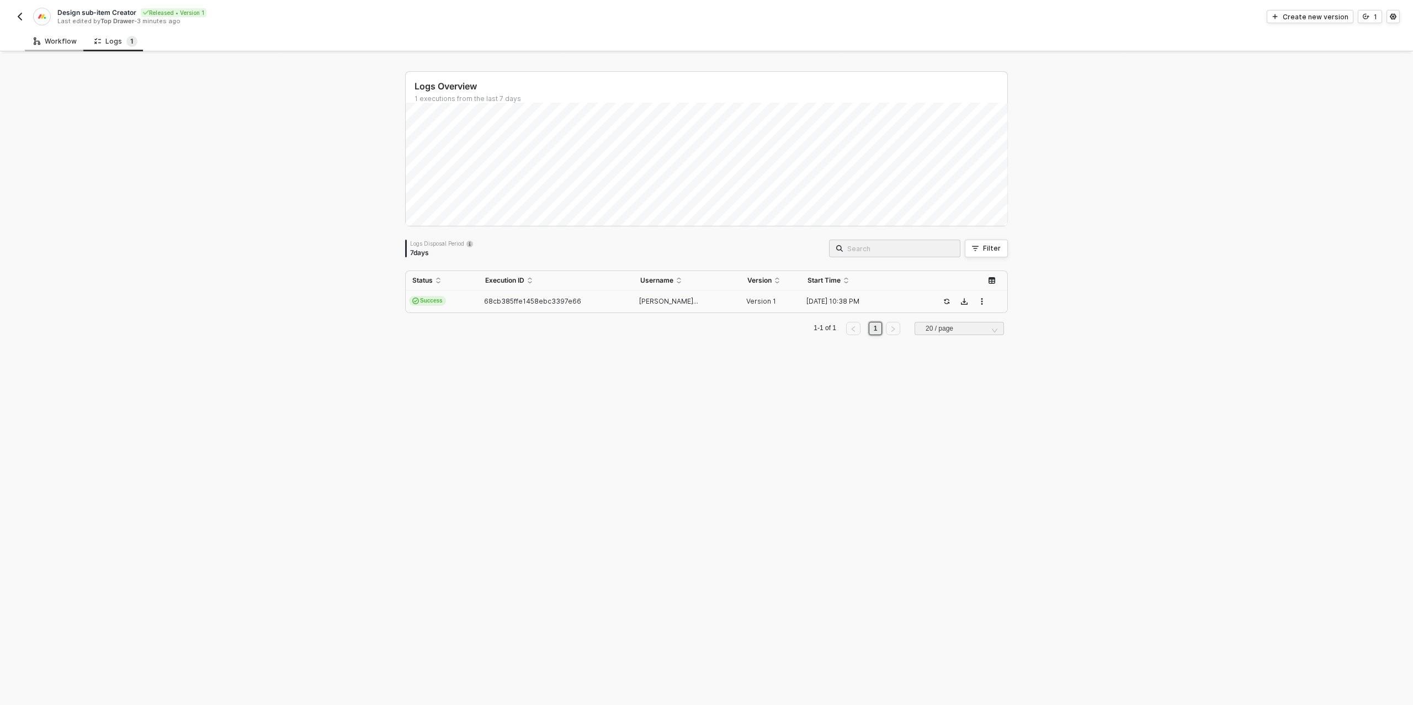
click at [63, 45] on div "Workflow" at bounding box center [55, 41] width 43 height 9
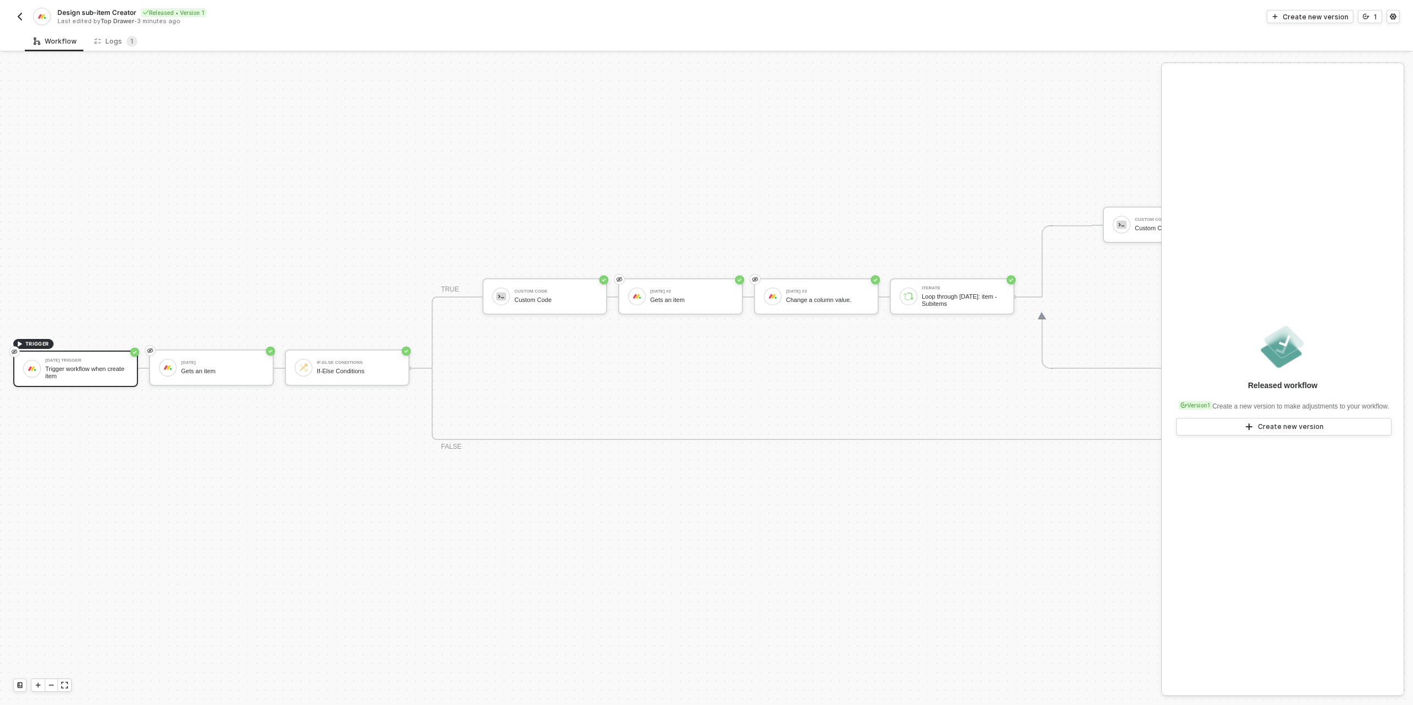
click at [987, 159] on div "TRIGGER [DATE] Trigger Trigger workflow when create item [DATE] Gets an item If…" at bounding box center [745, 368] width 1491 height 1257
click at [1375, 17] on div "1" at bounding box center [1375, 16] width 3 height 9
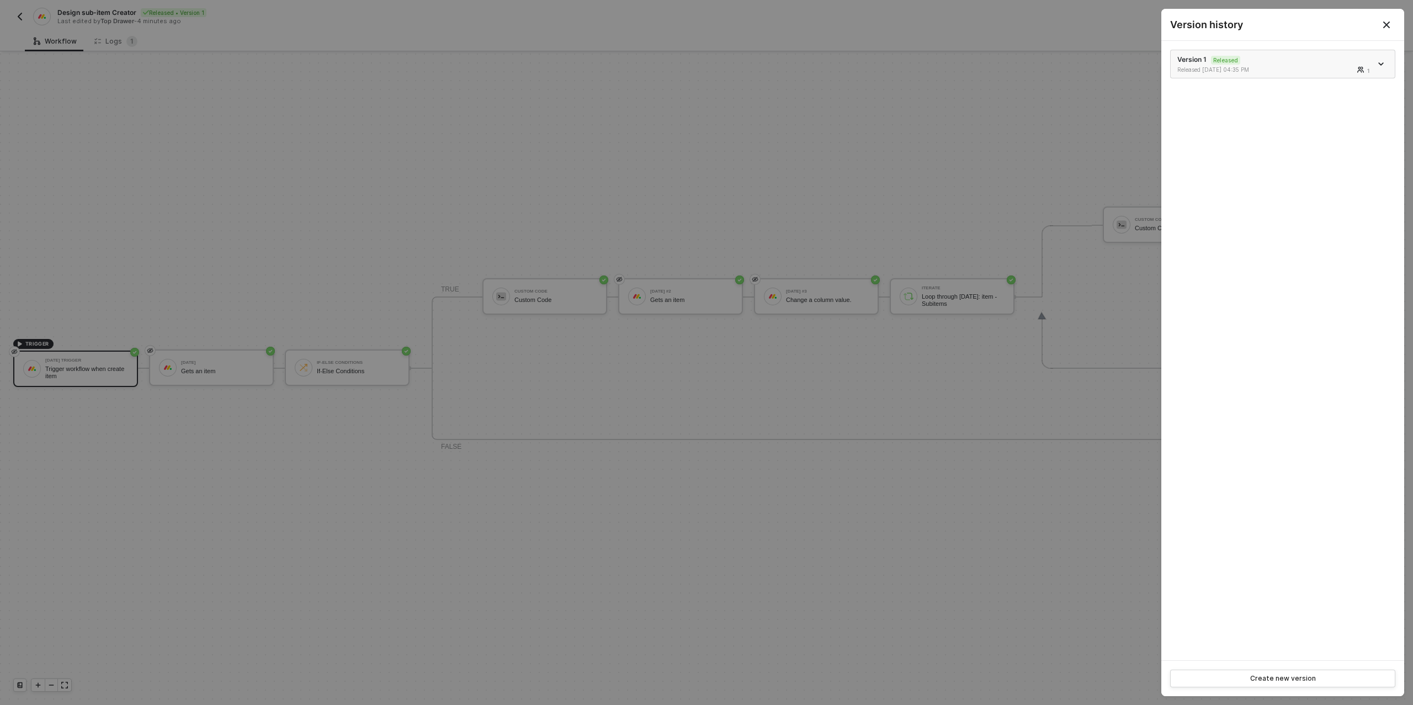
click at [1379, 62] on icon "icon-arrow-down" at bounding box center [1381, 64] width 6 height 6
click at [1329, 78] on div "Make a copy" at bounding box center [1342, 82] width 68 height 10
click at [460, 189] on div at bounding box center [706, 352] width 1413 height 705
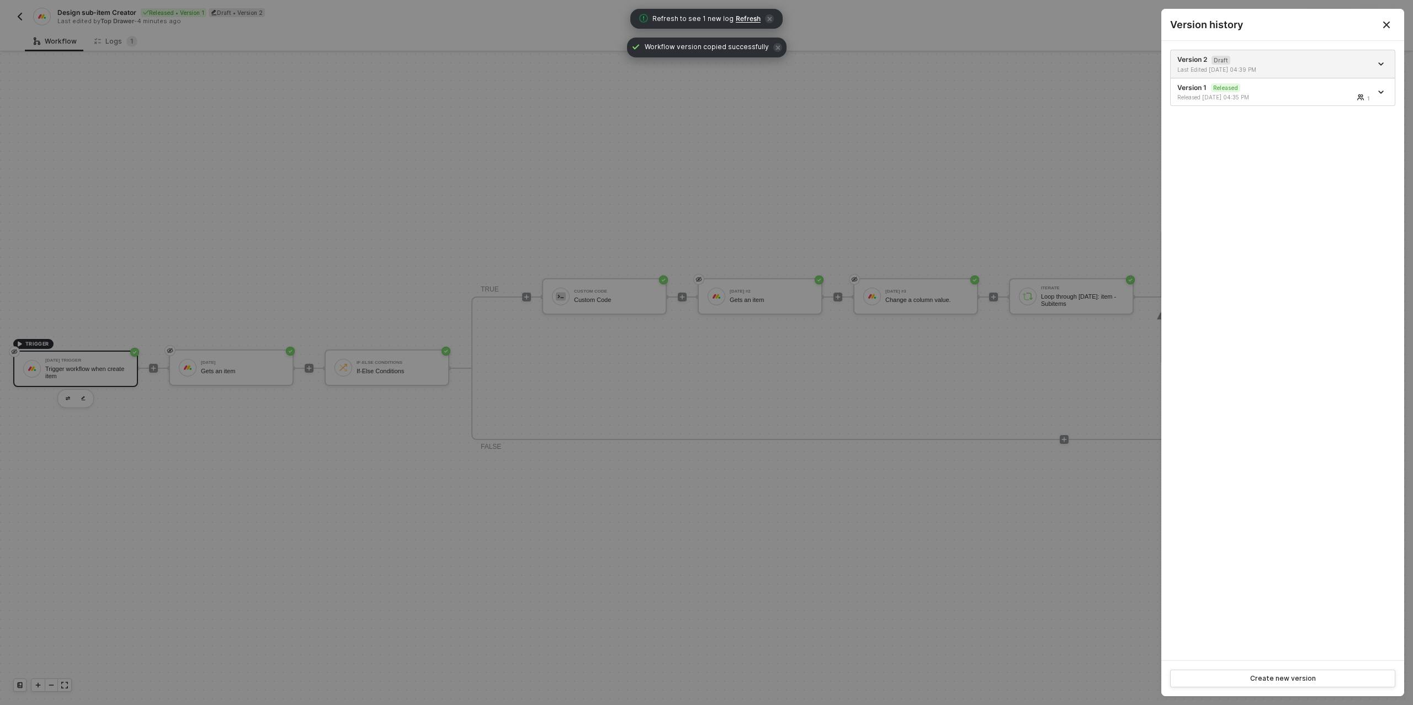
click at [391, 209] on div at bounding box center [706, 352] width 1413 height 705
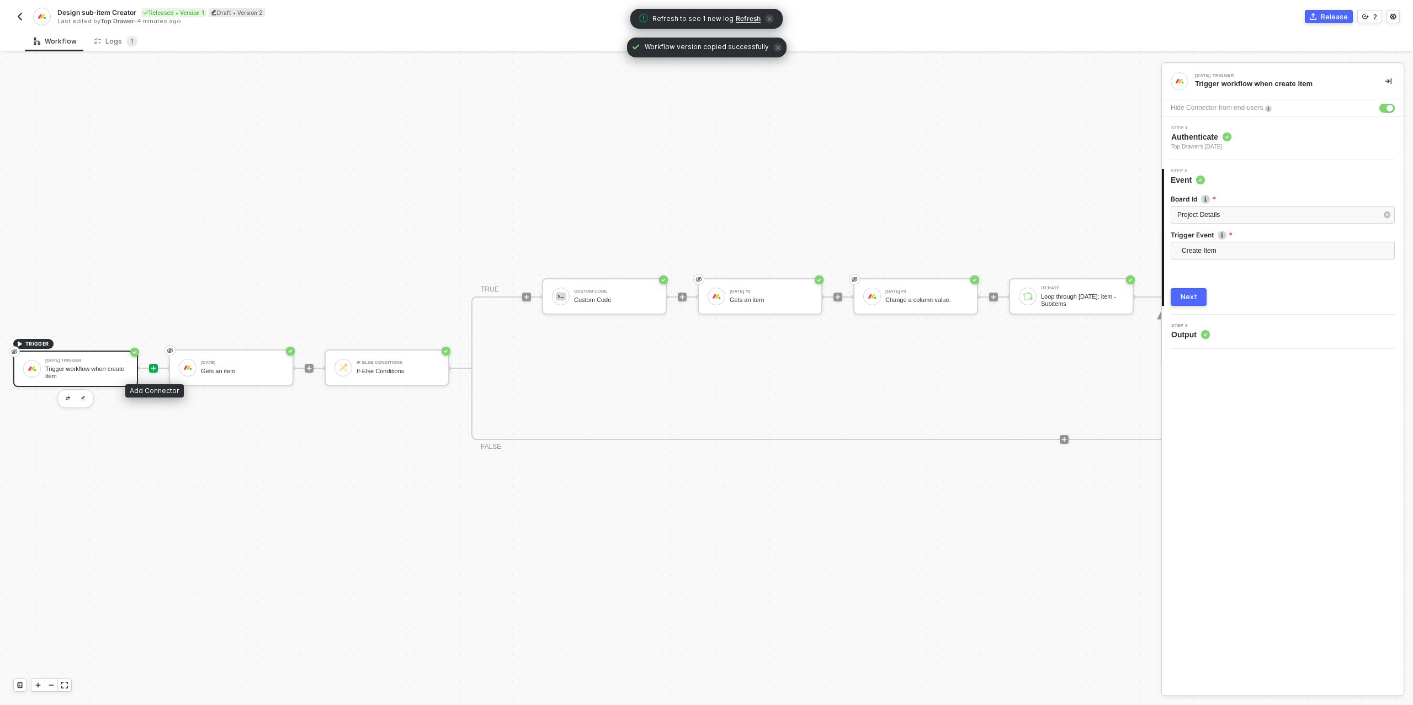
click at [155, 369] on icon "icon-play" at bounding box center [153, 368] width 7 height 7
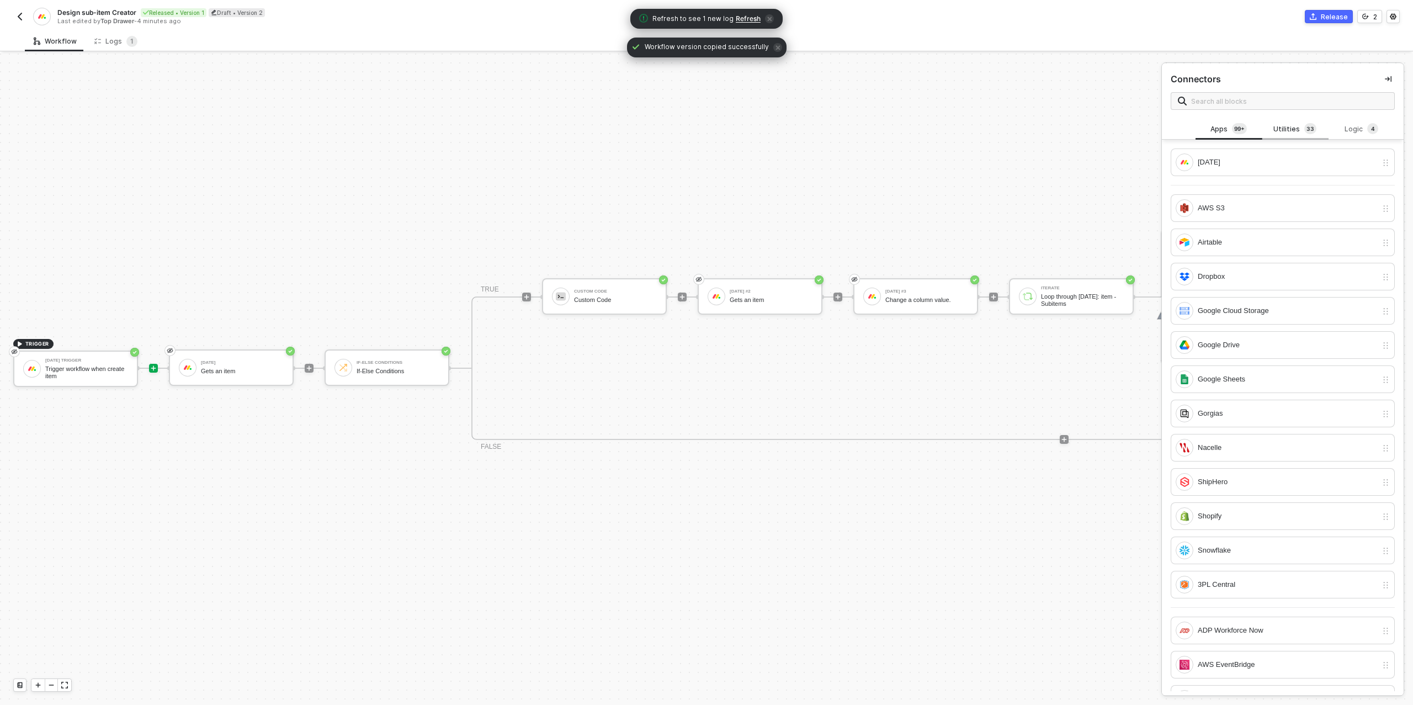
click at [1289, 126] on div "Utilities 3 3" at bounding box center [1294, 129] width 49 height 12
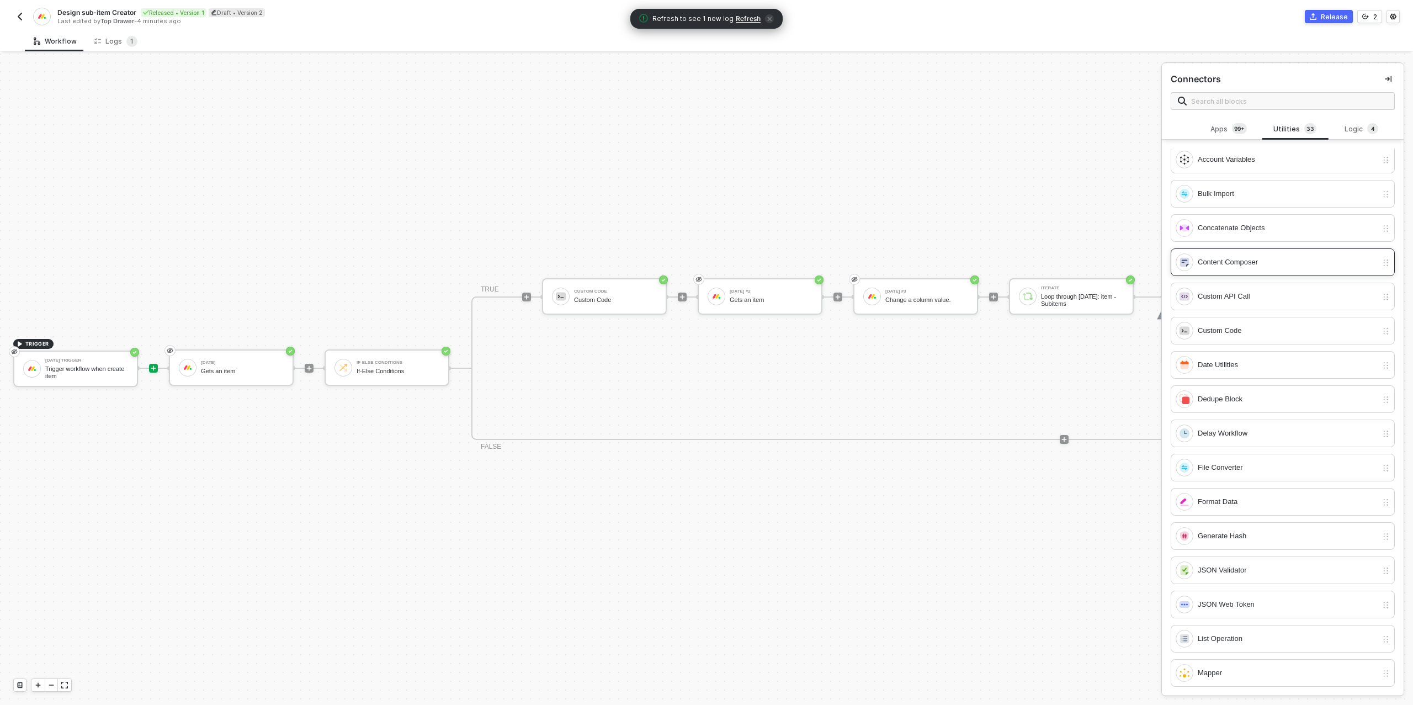
scroll to position [127, 0]
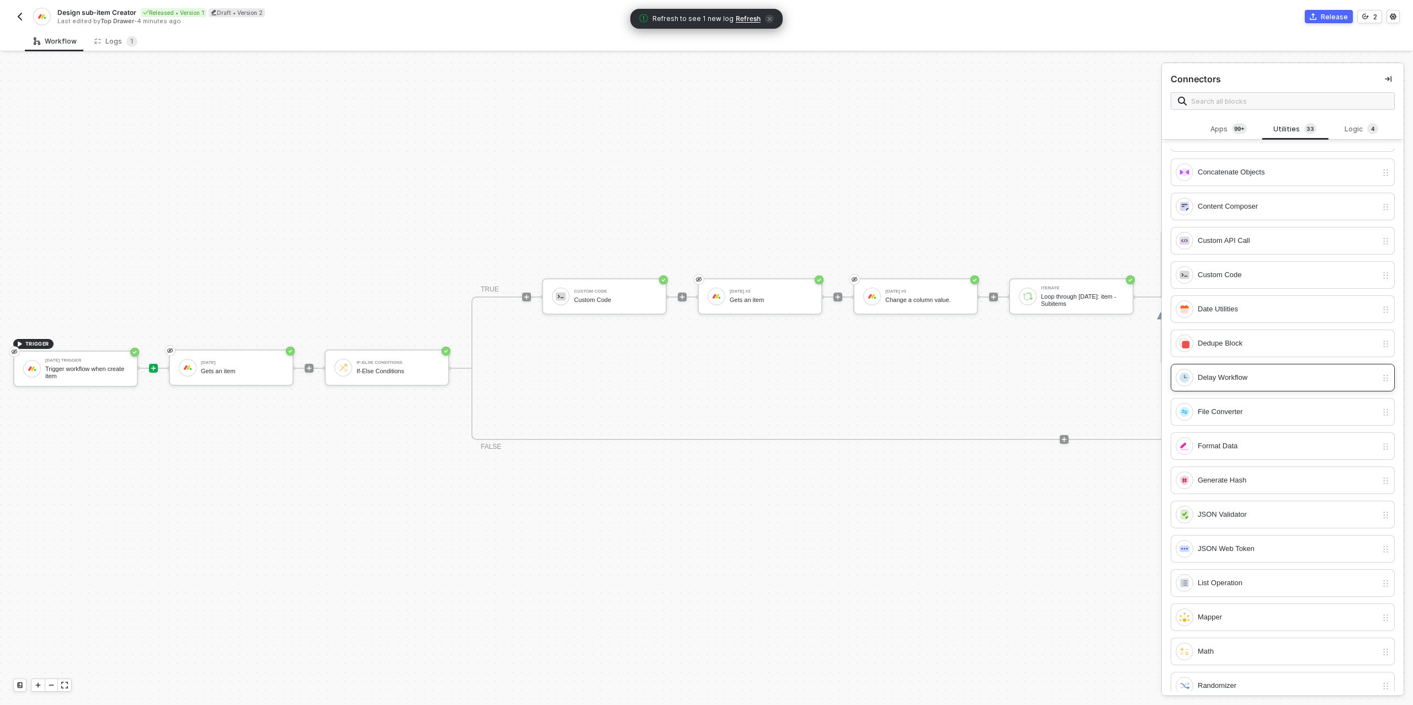
click at [1243, 378] on div "Delay Workflow" at bounding box center [1287, 377] width 179 height 12
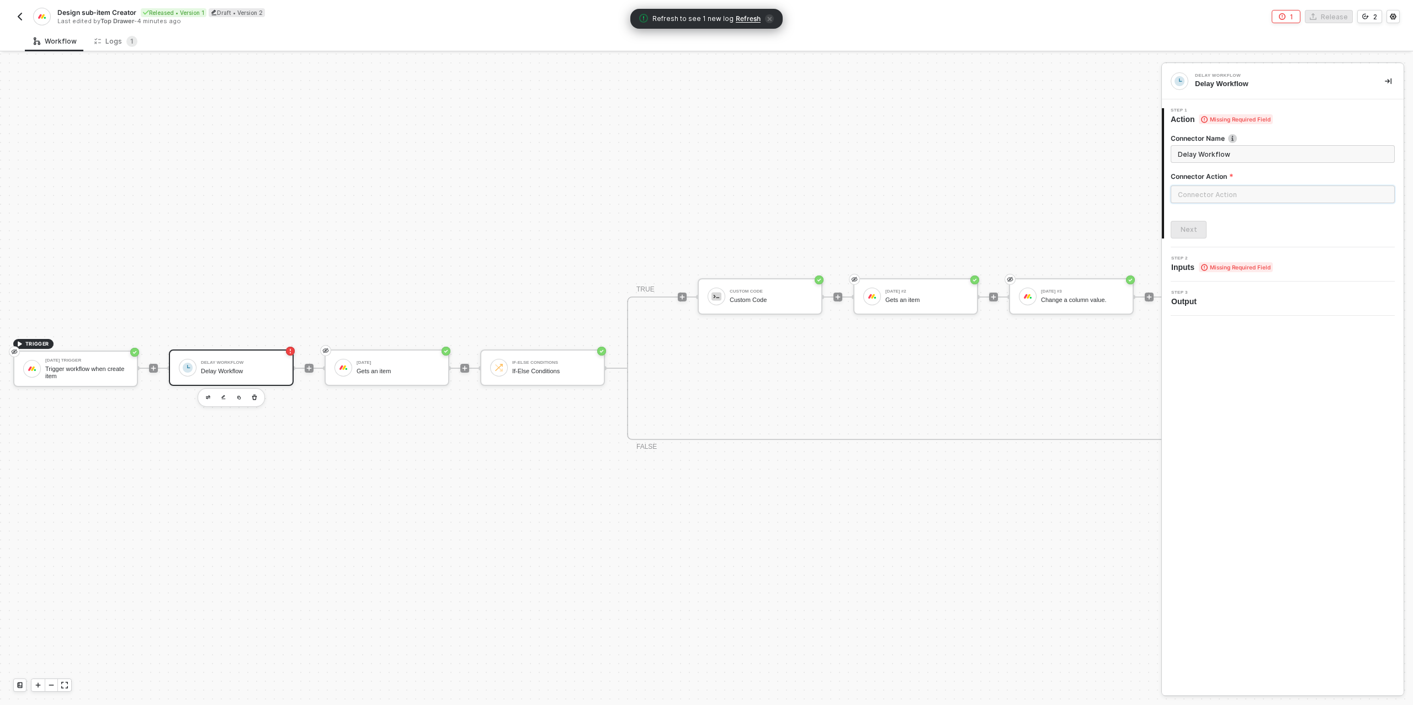
click at [1227, 192] on input "text" at bounding box center [1282, 194] width 224 height 18
click at [1067, 137] on div "Actions" at bounding box center [1071, 134] width 178 height 22
click at [1052, 162] on span "Wait a set amount of time before continuing workflow" at bounding box center [1055, 163] width 129 height 6
type input "Wait a set amount of time before continuing workflow"
type input "Fixed Delay"
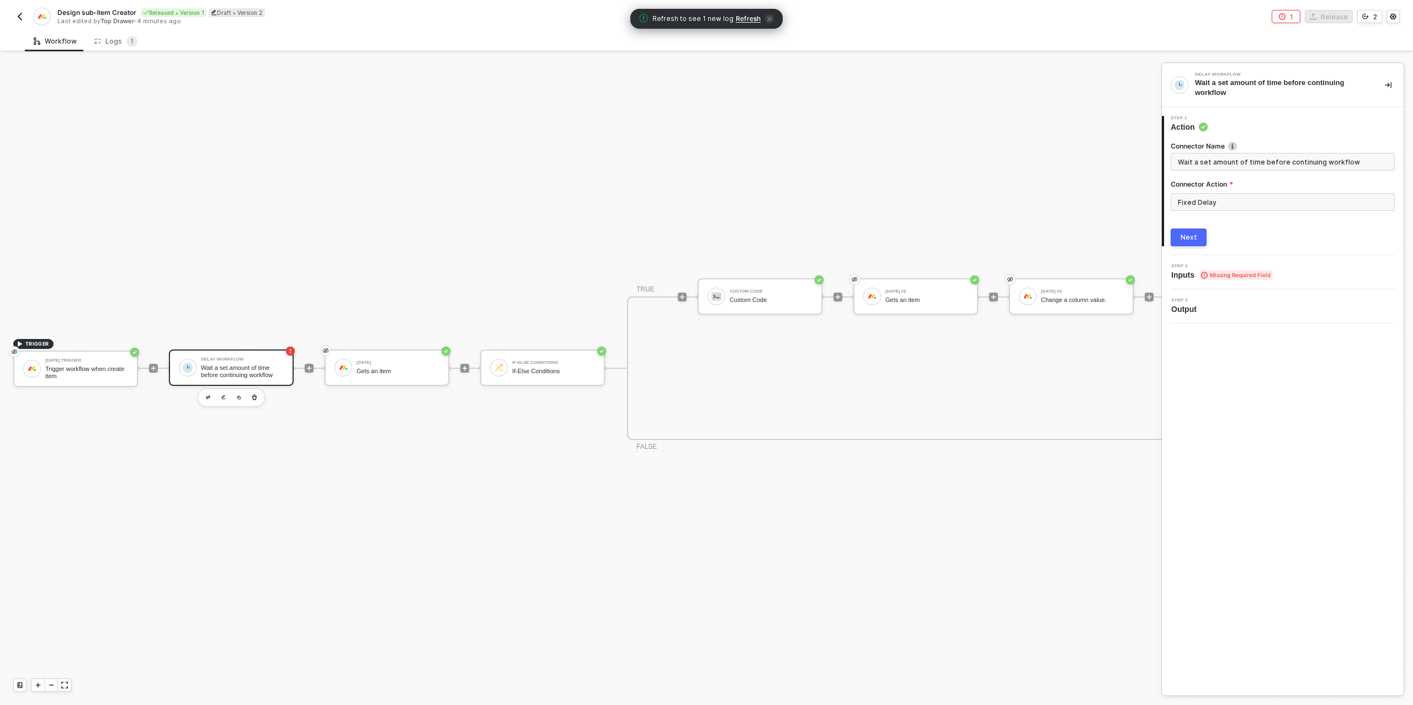
click at [1185, 236] on div "Next" at bounding box center [1188, 237] width 17 height 9
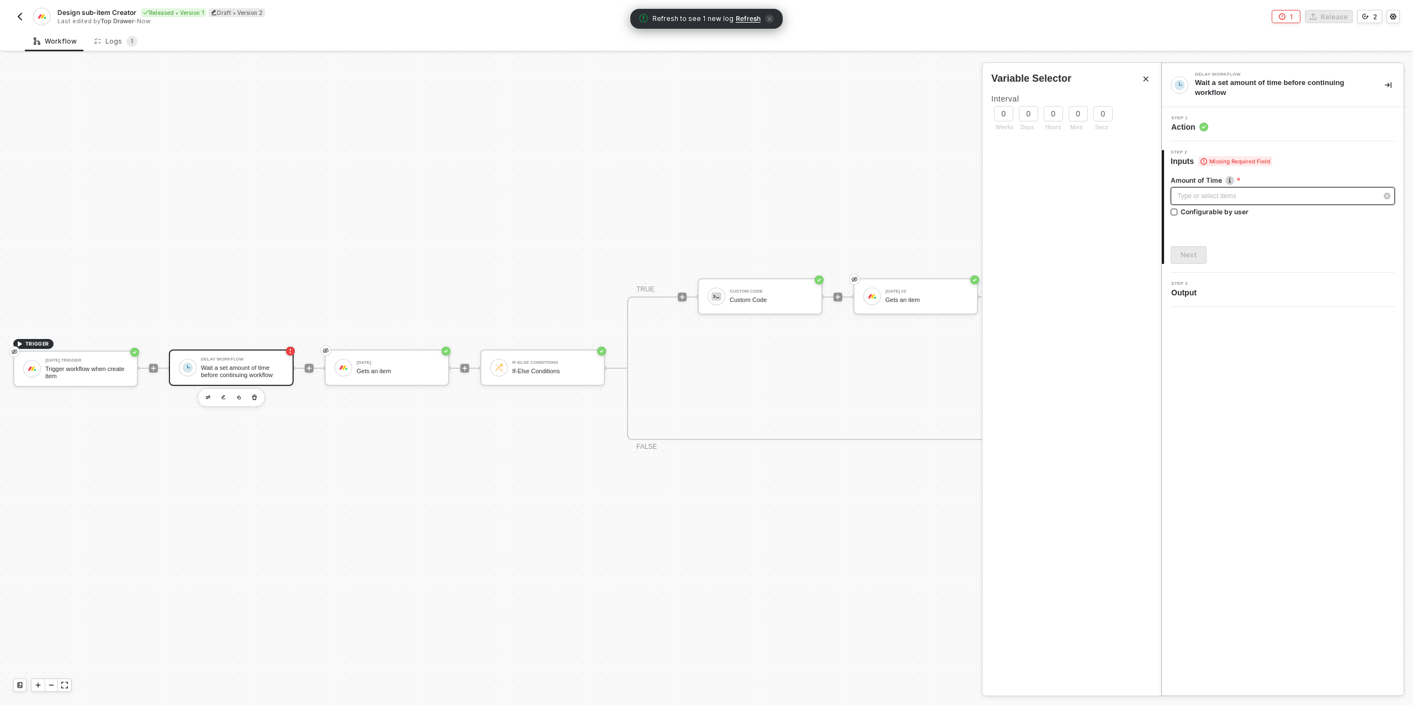
click at [1216, 193] on div "Type or select items ﻿" at bounding box center [1277, 196] width 200 height 10
click at [1105, 112] on input "0" at bounding box center [1102, 113] width 19 height 15
type input "30"
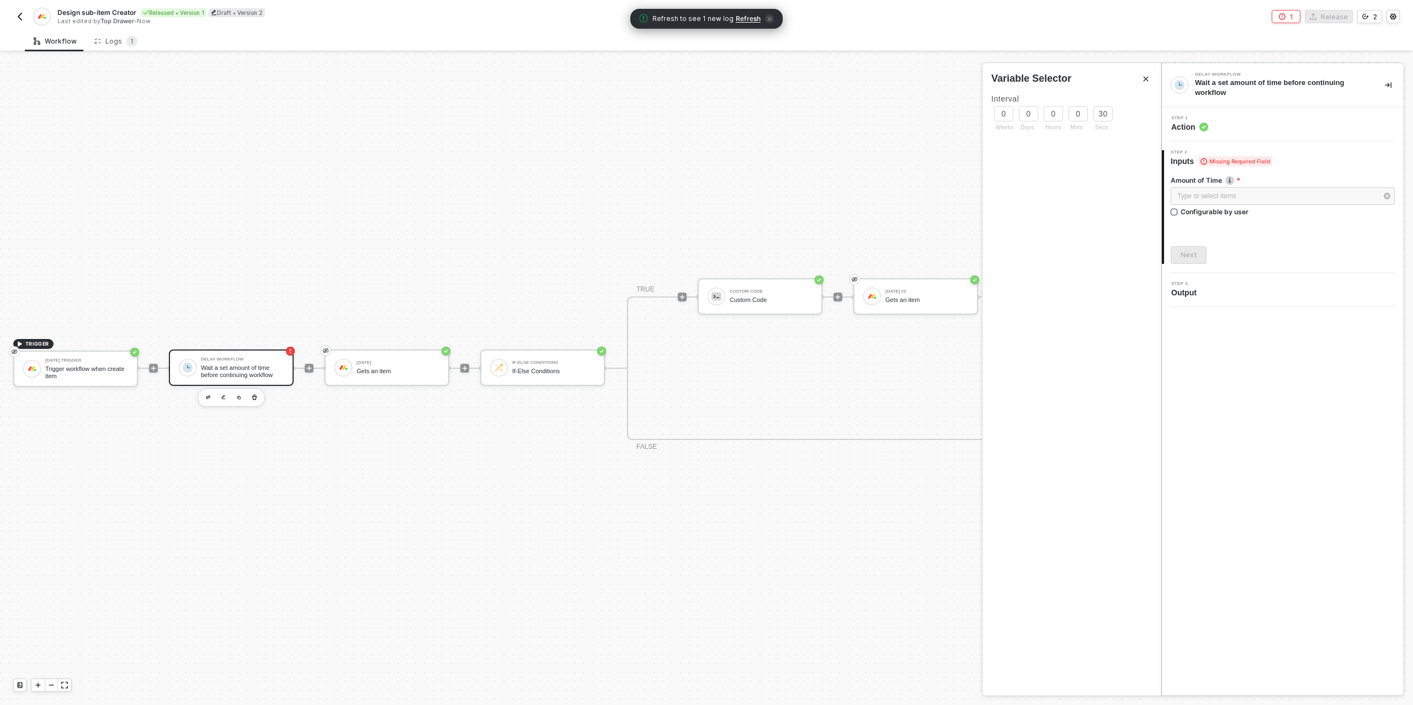
click at [1269, 230] on div "Amount of Time Type or select items ﻿ Configurable by user Next" at bounding box center [1282, 215] width 224 height 97
click at [1181, 252] on div "Next" at bounding box center [1188, 255] width 17 height 9
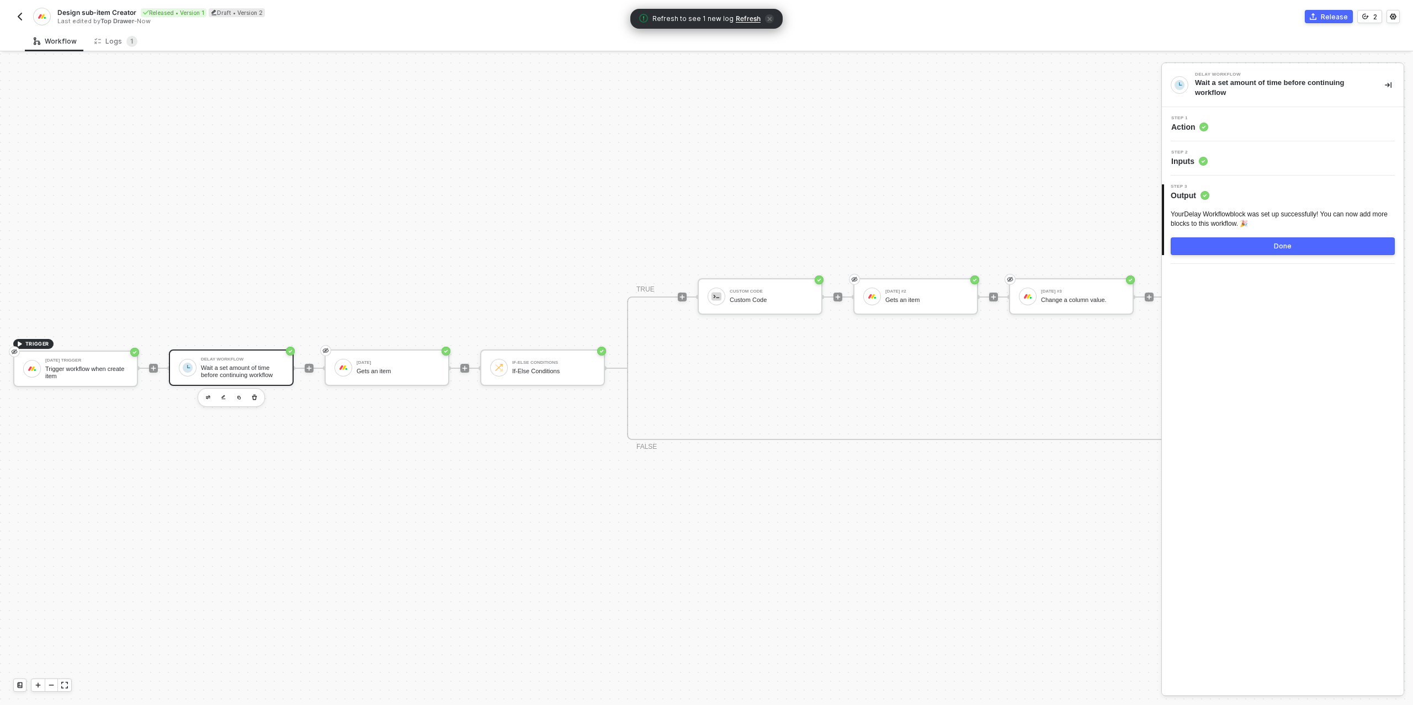
click at [1215, 247] on button "Done" at bounding box center [1282, 246] width 224 height 18
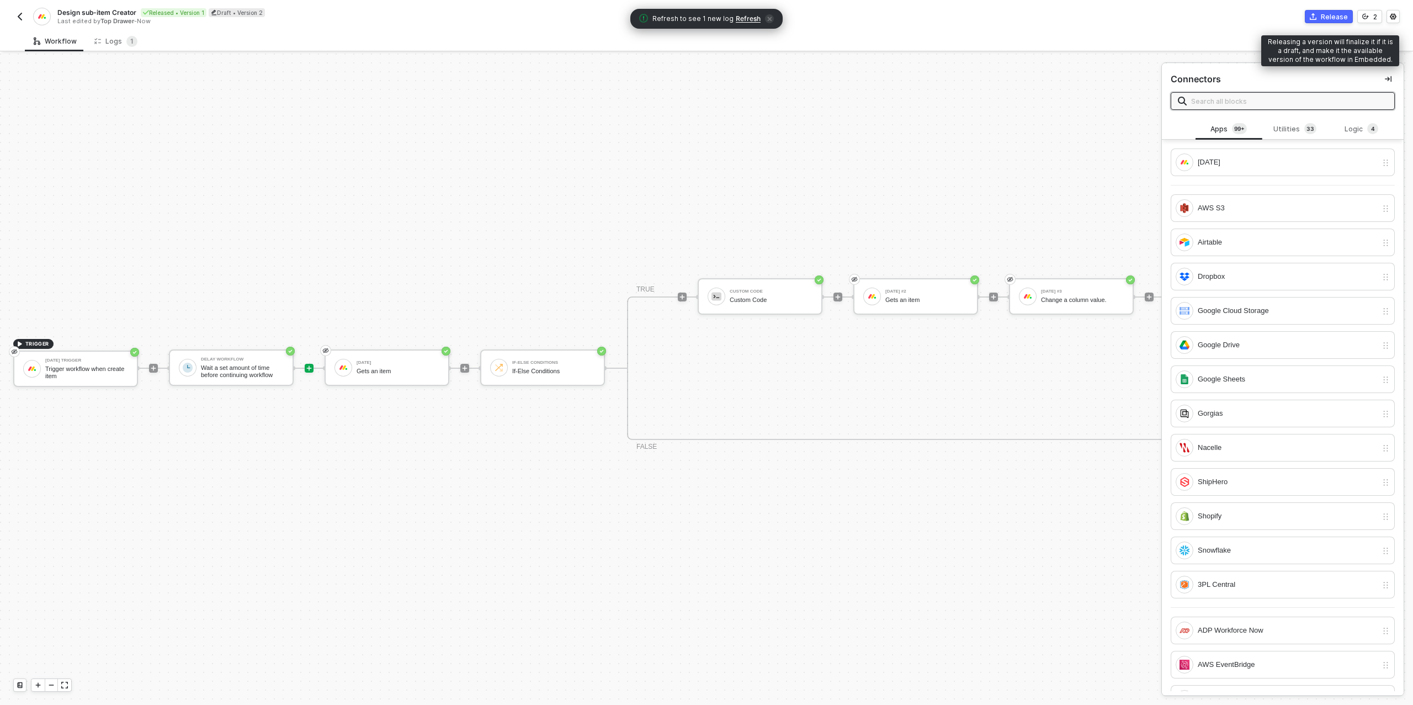
click at [1326, 18] on div "Release" at bounding box center [1334, 16] width 27 height 9
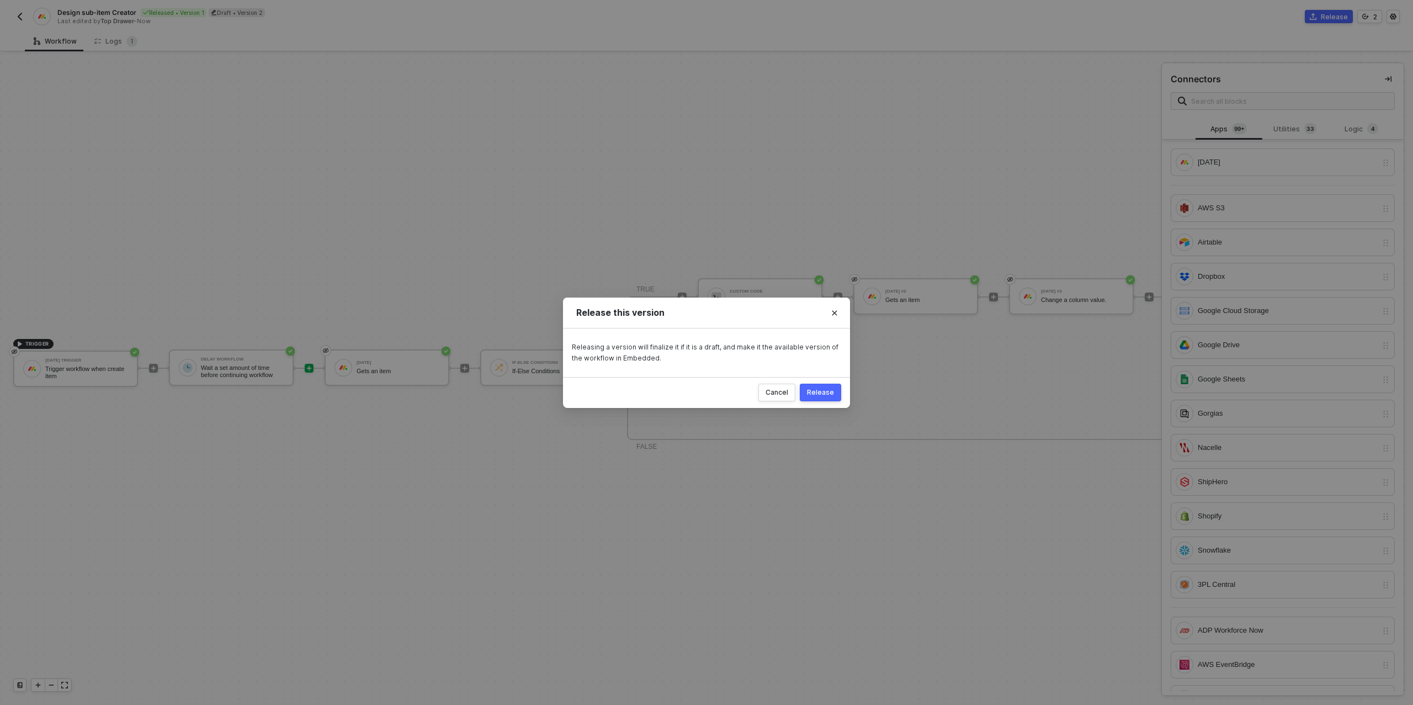
click at [808, 401] on div "Cancel Release" at bounding box center [706, 392] width 287 height 31
click at [817, 395] on div "Release" at bounding box center [820, 392] width 27 height 9
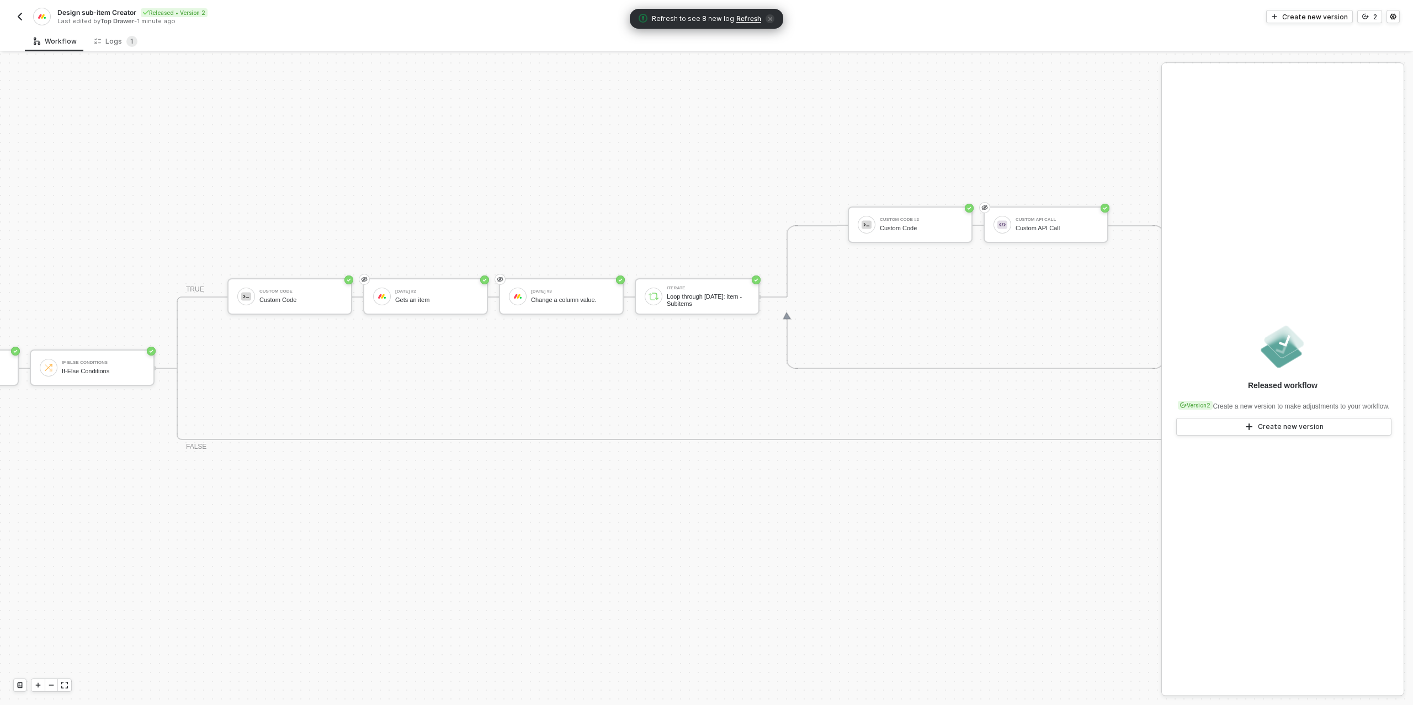
scroll to position [314, 471]
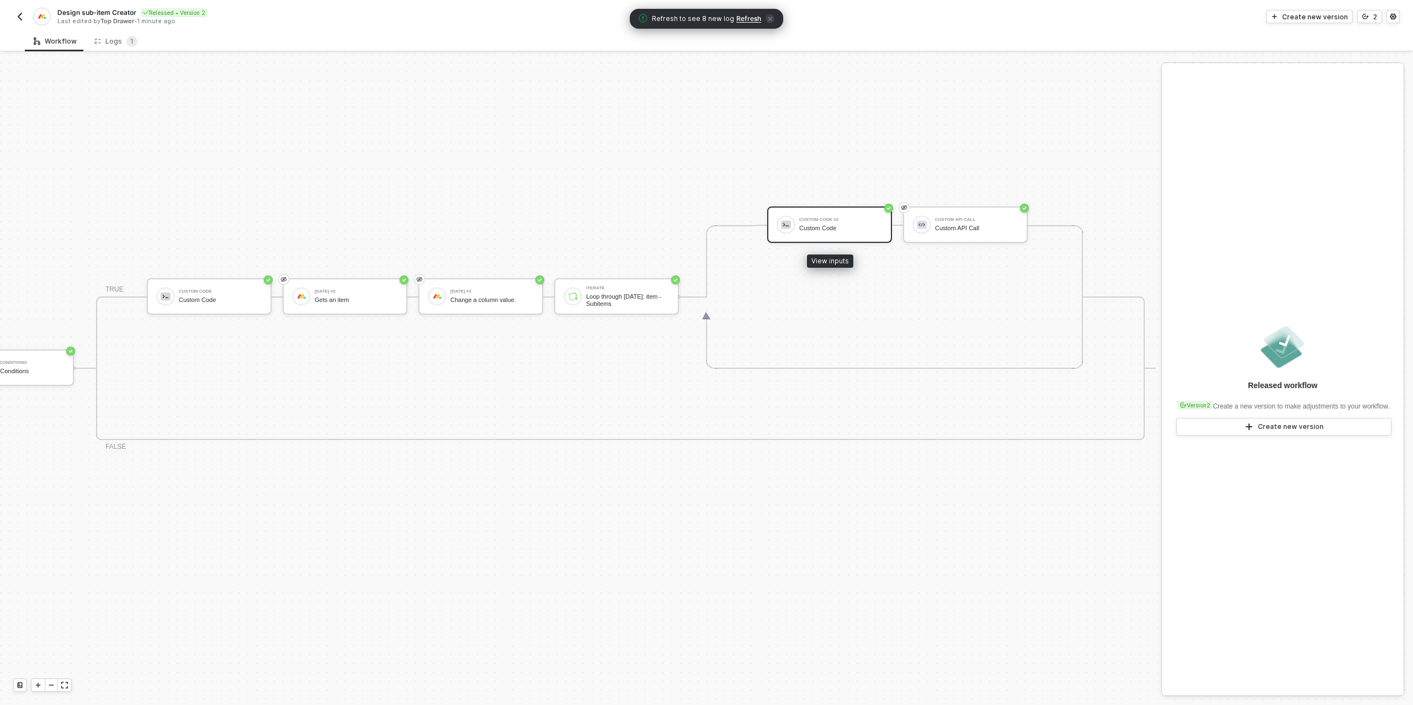
click at [838, 232] on div "Custom Code #2 Custom Code" at bounding box center [840, 224] width 83 height 21
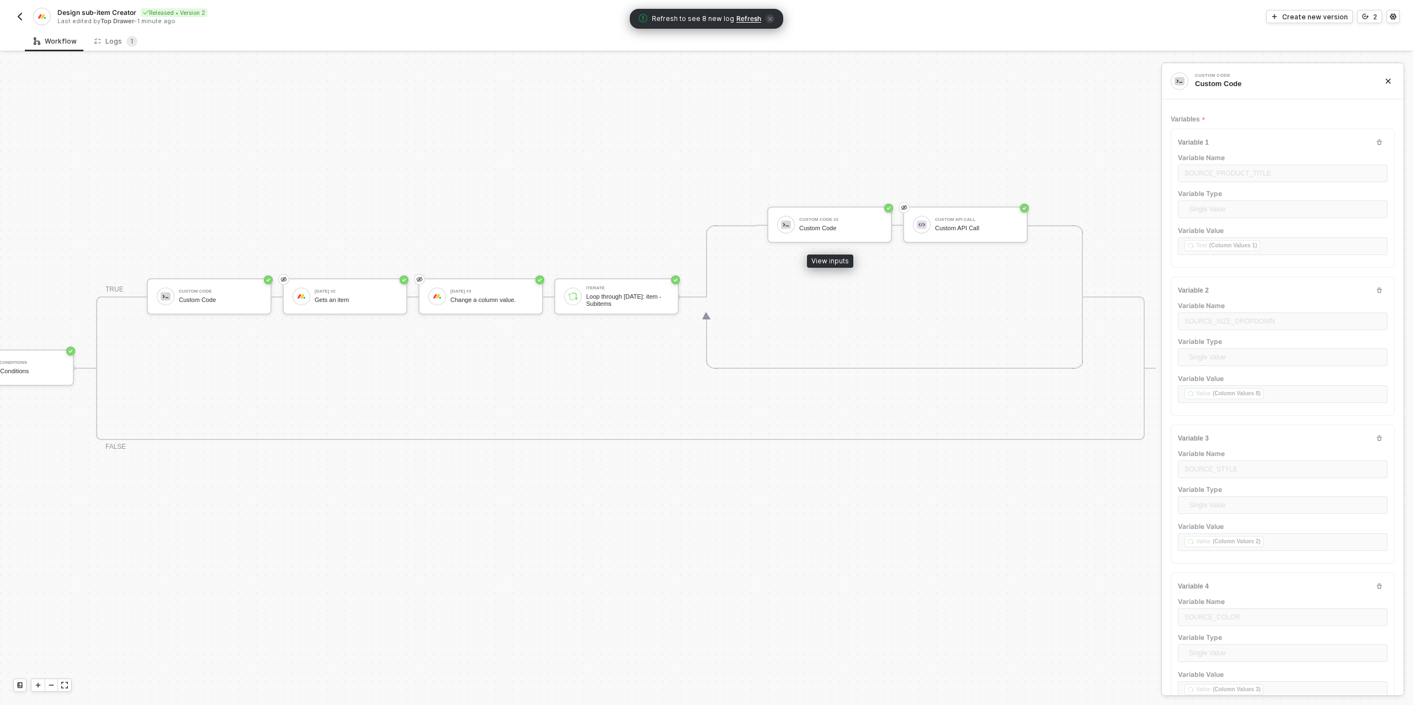
type textarea "// --- Parse inputs --- const productTitle = inputData.SOURCE_PRODUCT_TITLE; //…"
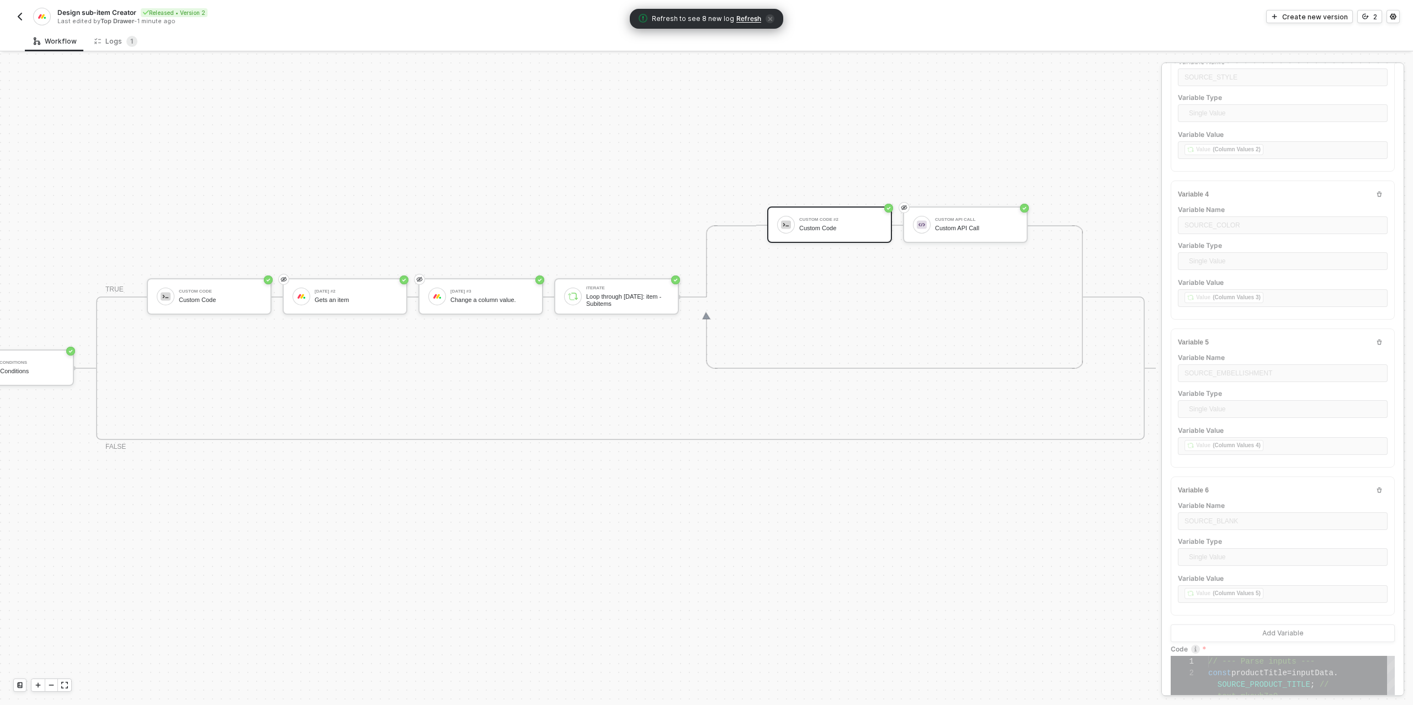
scroll to position [555, 0]
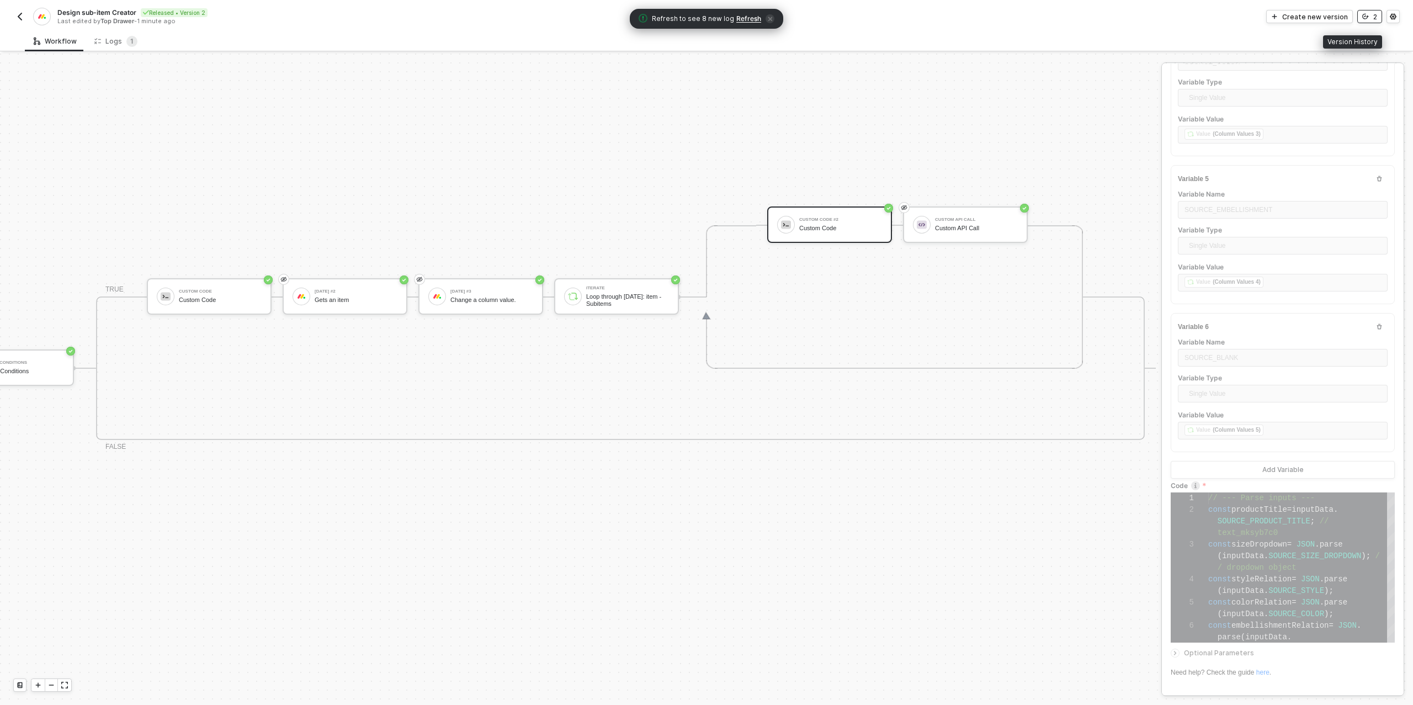
click at [1370, 20] on button "2" at bounding box center [1369, 16] width 25 height 13
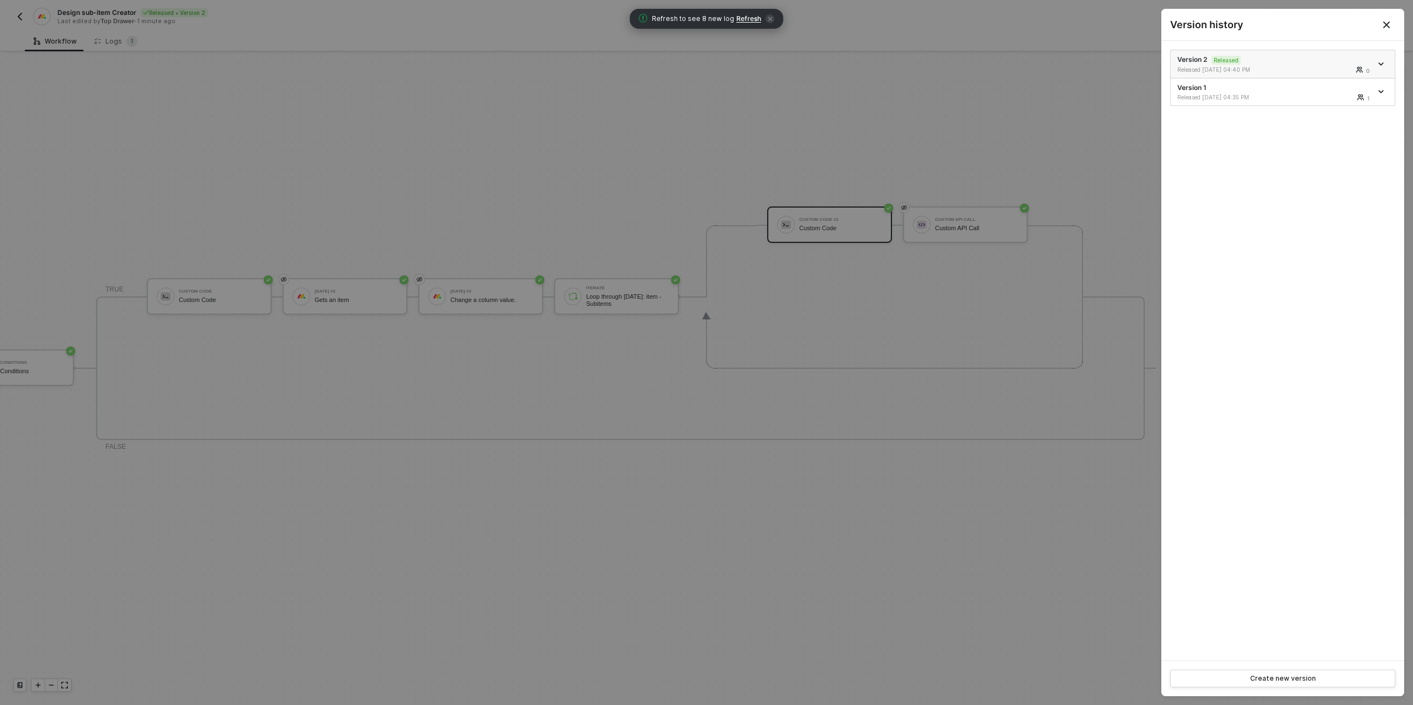
click at [1381, 63] on icon "icon-arrow-down" at bounding box center [1381, 64] width 4 height 2
click at [1334, 82] on div "Make a copy" at bounding box center [1342, 82] width 68 height 10
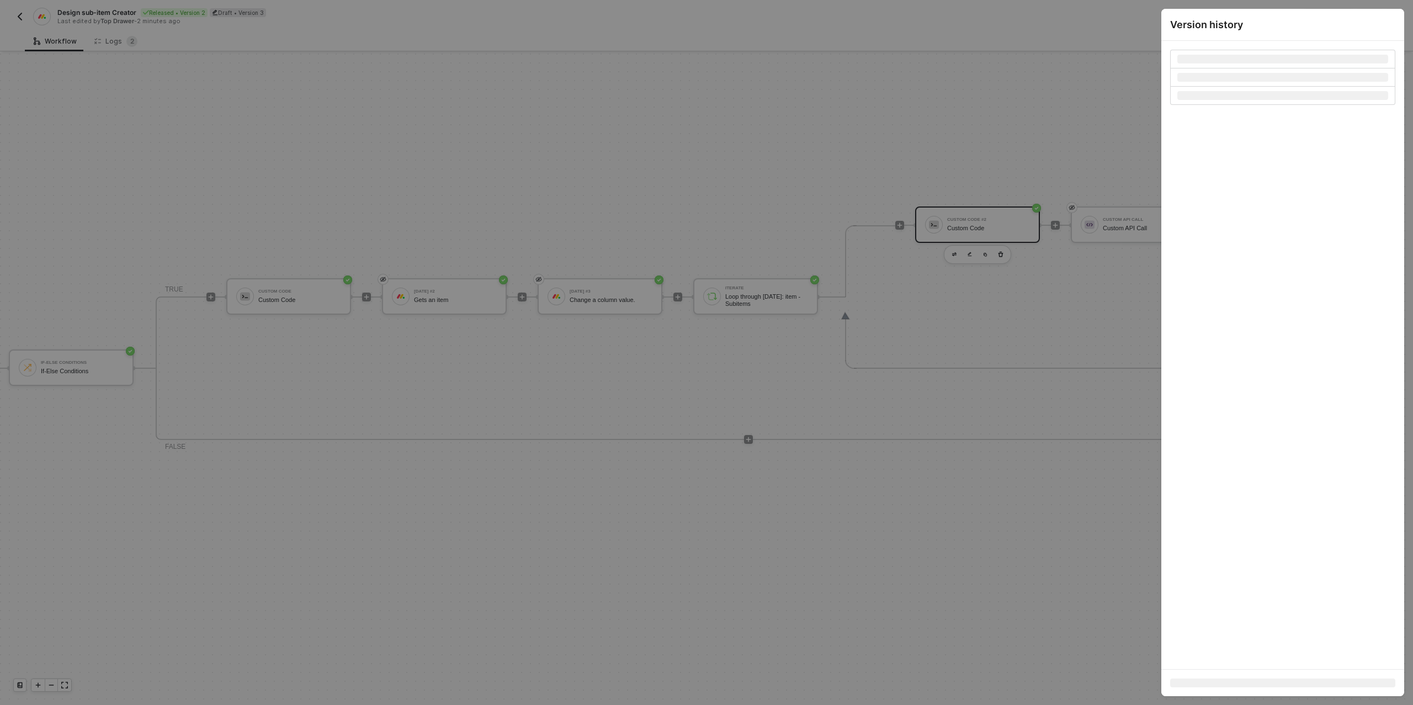
click at [1086, 142] on div at bounding box center [706, 352] width 1413 height 705
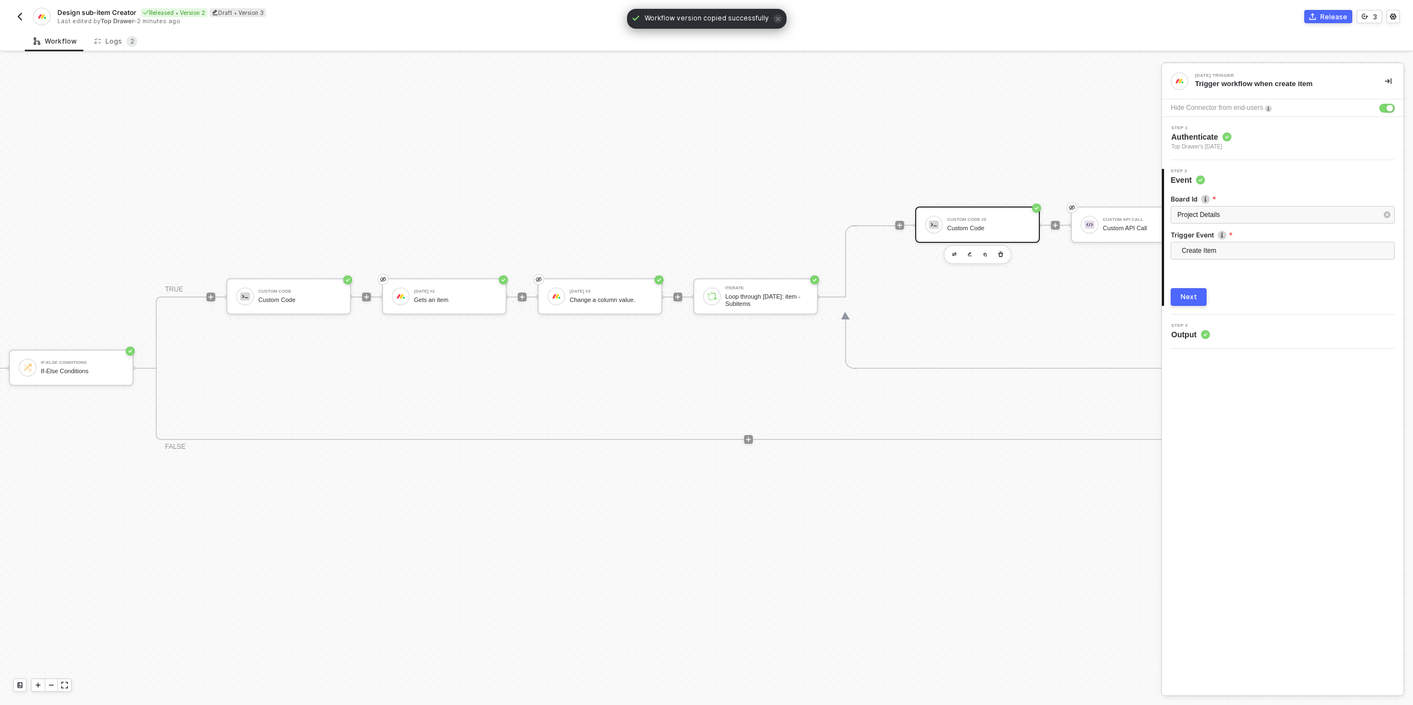
click at [981, 217] on div "Custom Code #2" at bounding box center [988, 219] width 83 height 4
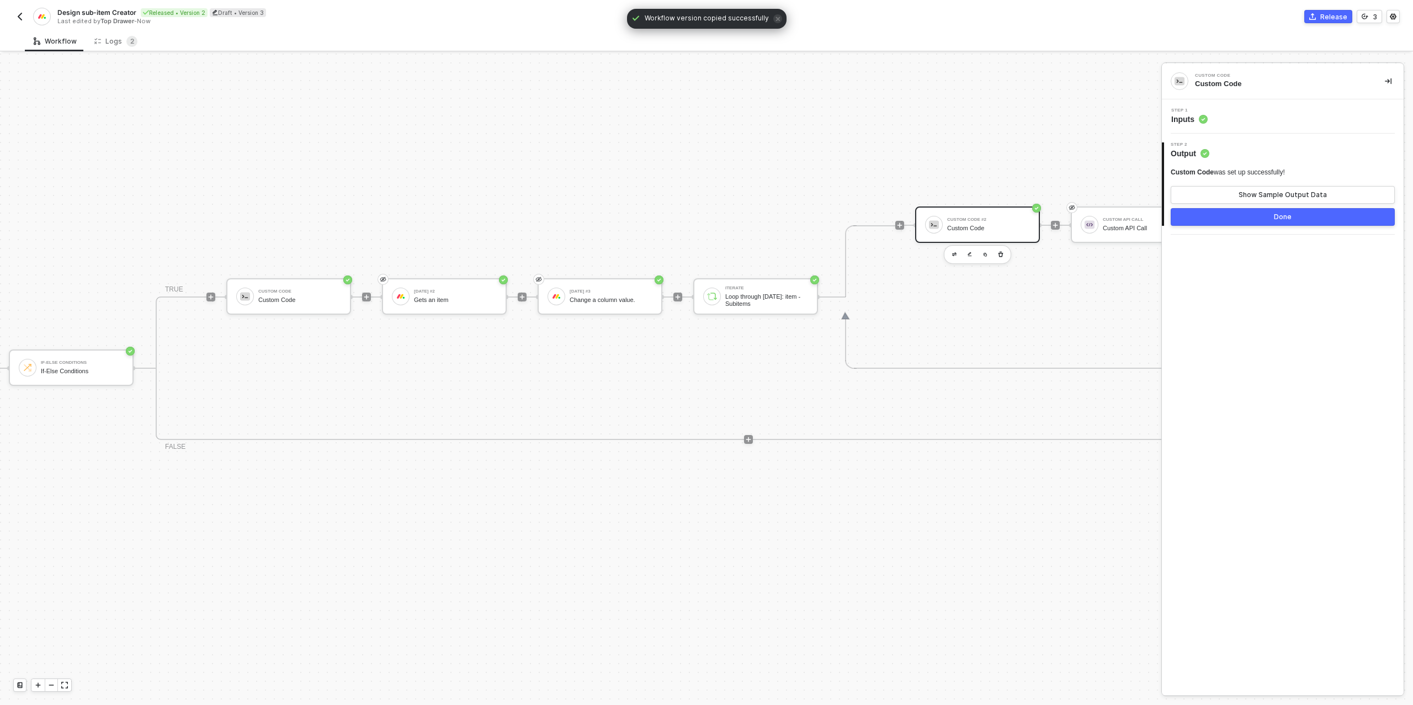
click at [1231, 106] on div "Step 1 Inputs" at bounding box center [1283, 116] width 242 height 34
click at [1230, 119] on div "Step 1 Inputs" at bounding box center [1283, 116] width 239 height 17
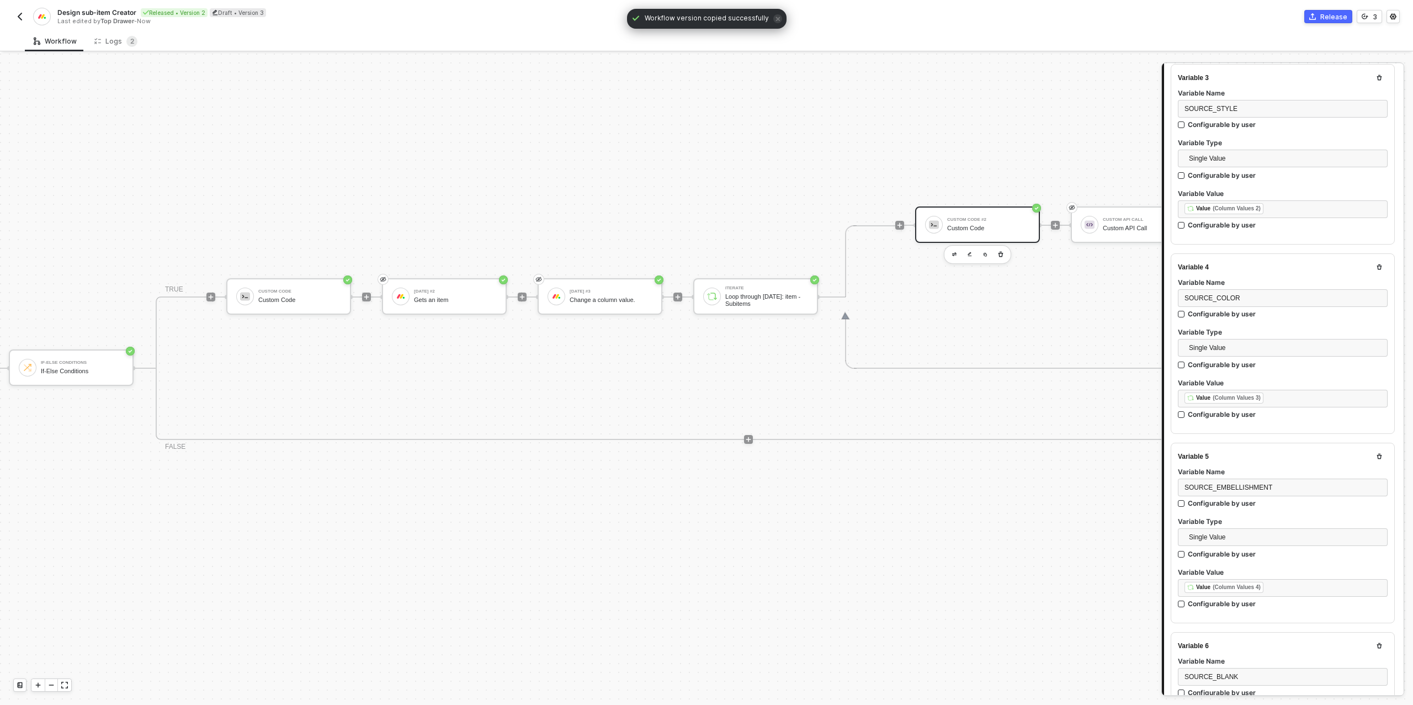
scroll to position [946, 0]
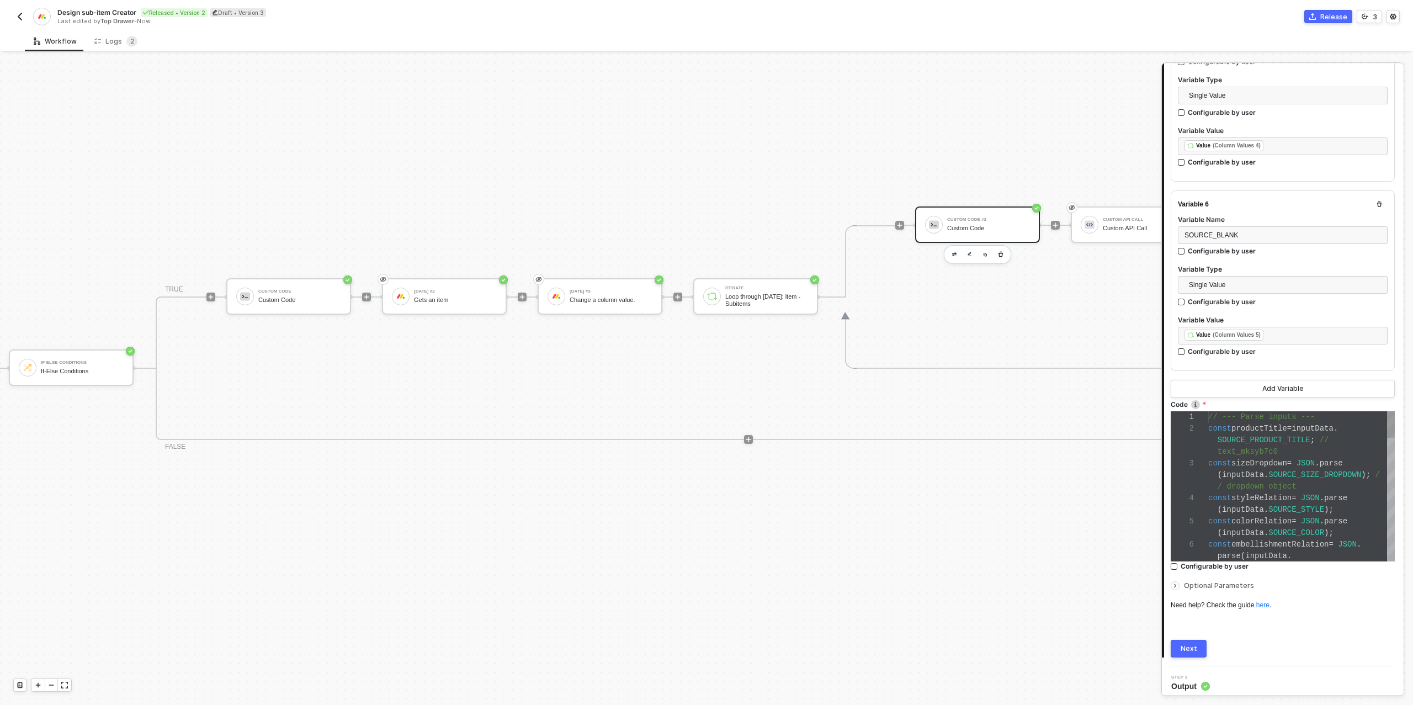
click at [1294, 451] on div "text_mksyb7c0" at bounding box center [1301, 452] width 187 height 12
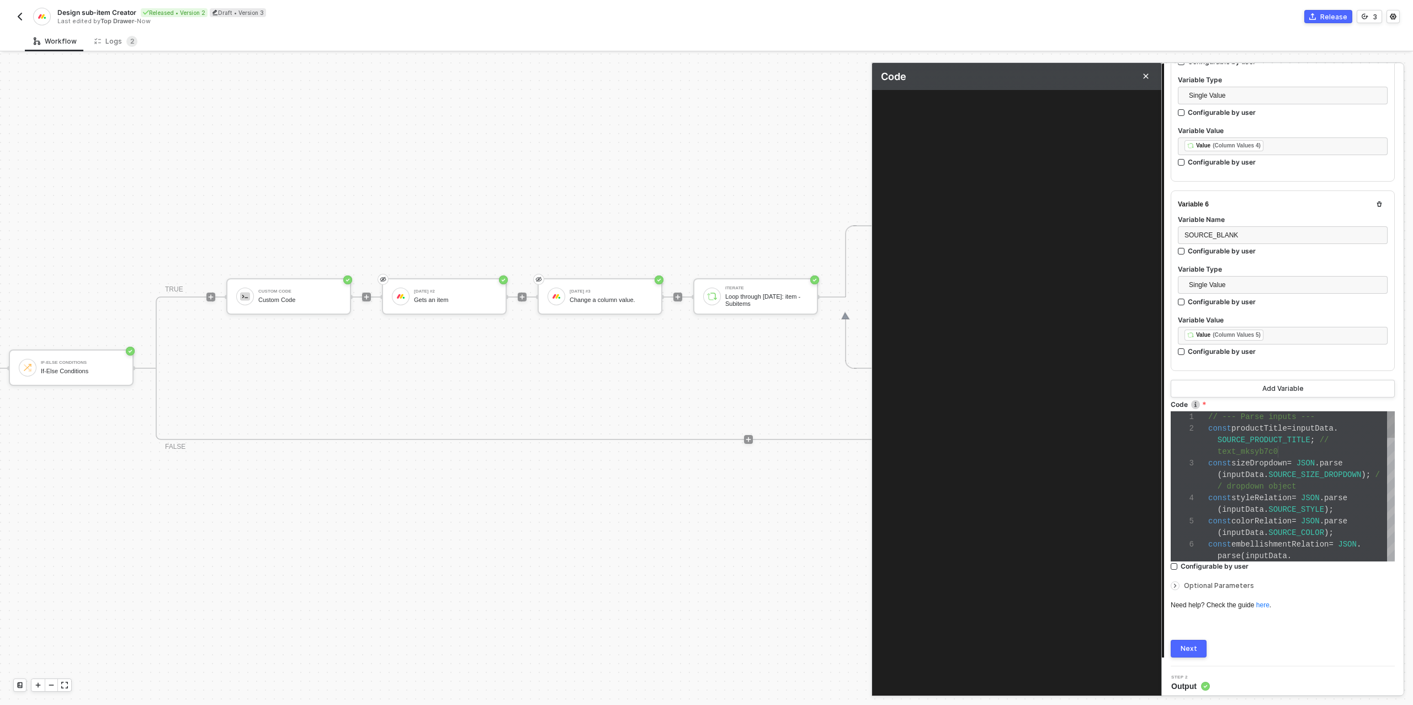
scroll to position [70, 0]
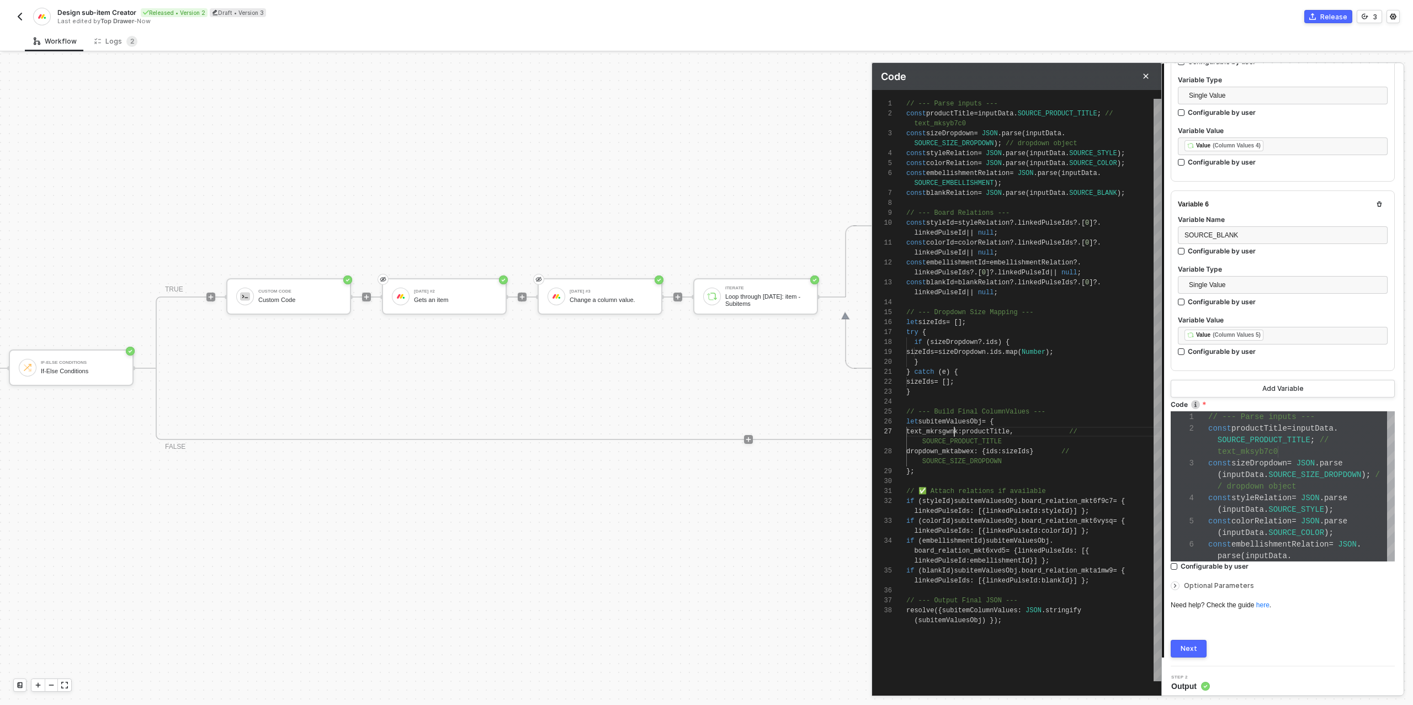
click at [955, 433] on span "text_mkrsgwnk" at bounding box center [932, 432] width 52 height 8
click at [958, 434] on span "text_mkrsgwnk" at bounding box center [932, 432] width 52 height 8
drag, startPoint x: 967, startPoint y: 433, endPoint x: 934, endPoint y: 432, distance: 33.1
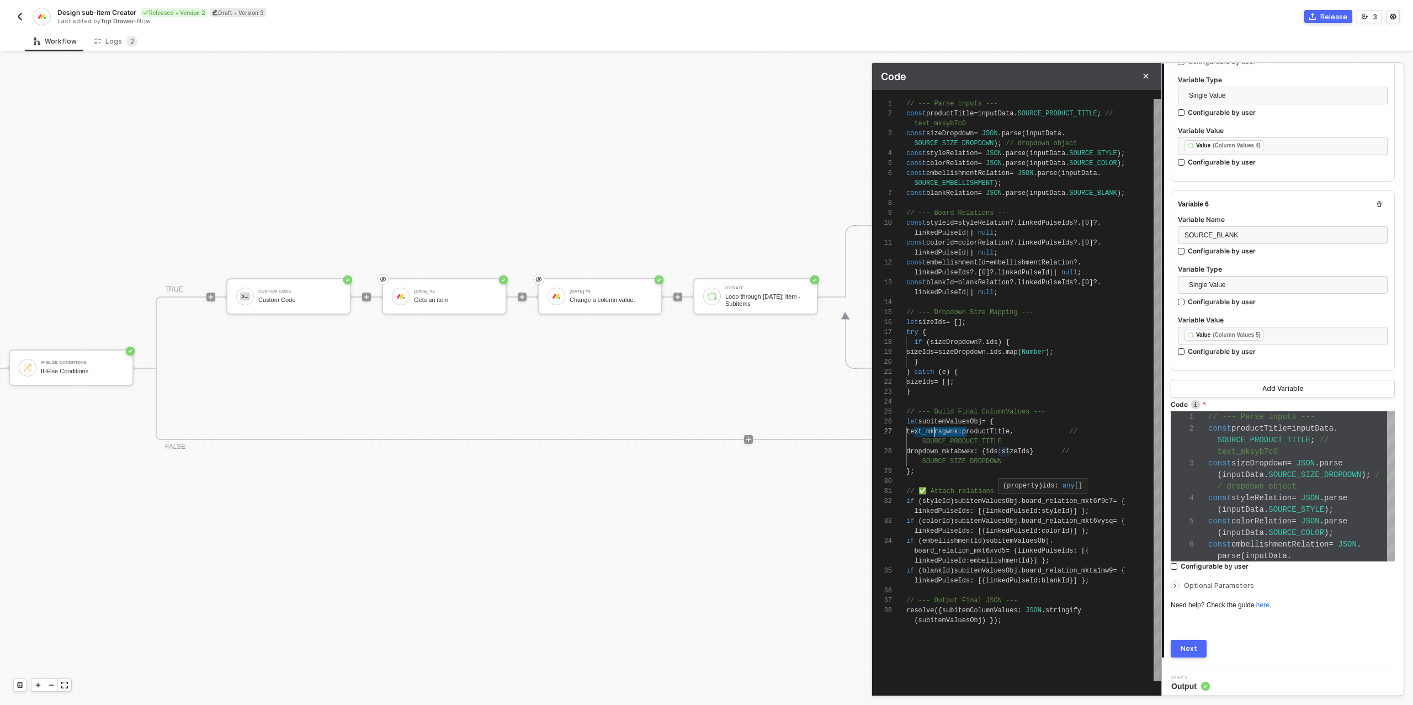
scroll to position [12, 0]
paste textarea "text__1"
drag, startPoint x: 1117, startPoint y: 491, endPoint x: 1029, endPoint y: 488, distance: 88.9
paste textarea "cyff3"
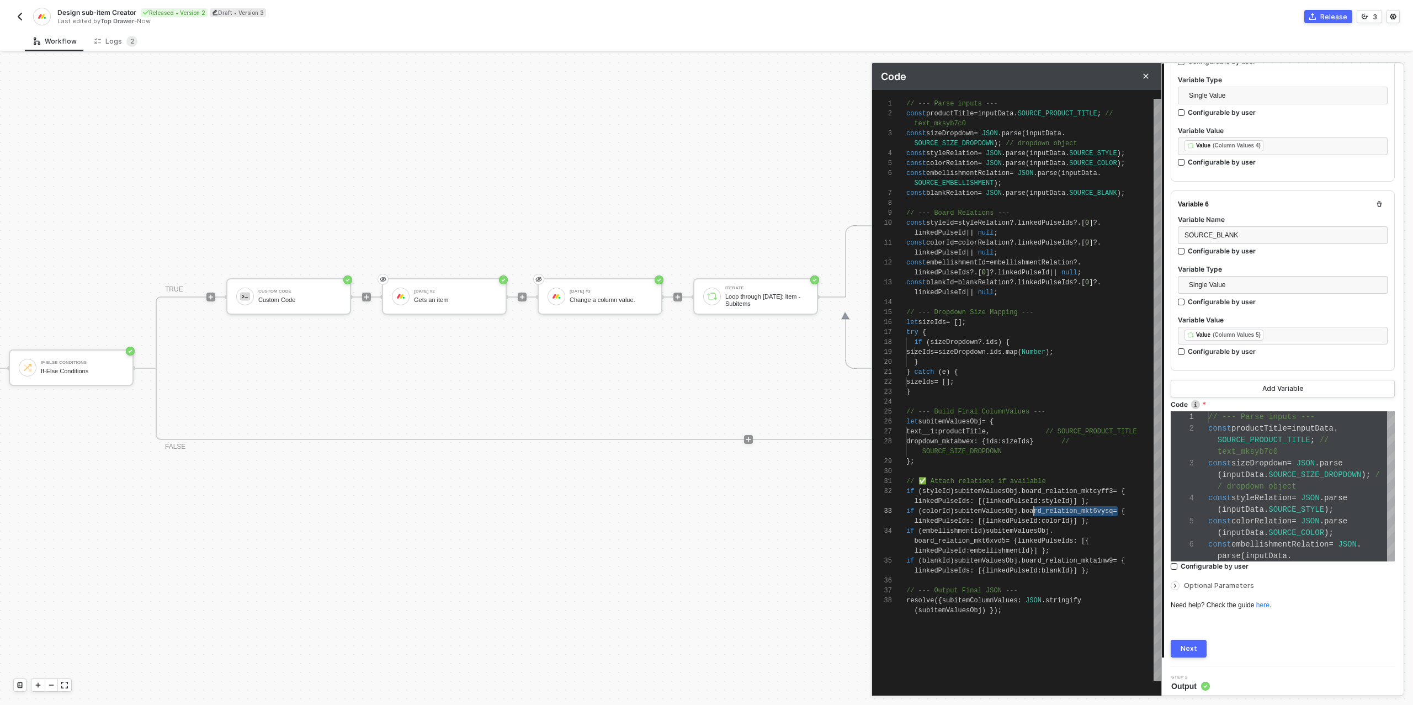
scroll to position [10, 120]
drag, startPoint x: 1109, startPoint y: 512, endPoint x: 1026, endPoint y: 511, distance: 83.3
paste textarea "cnhms"
drag, startPoint x: 1005, startPoint y: 540, endPoint x: 913, endPoint y: 537, distance: 92.2
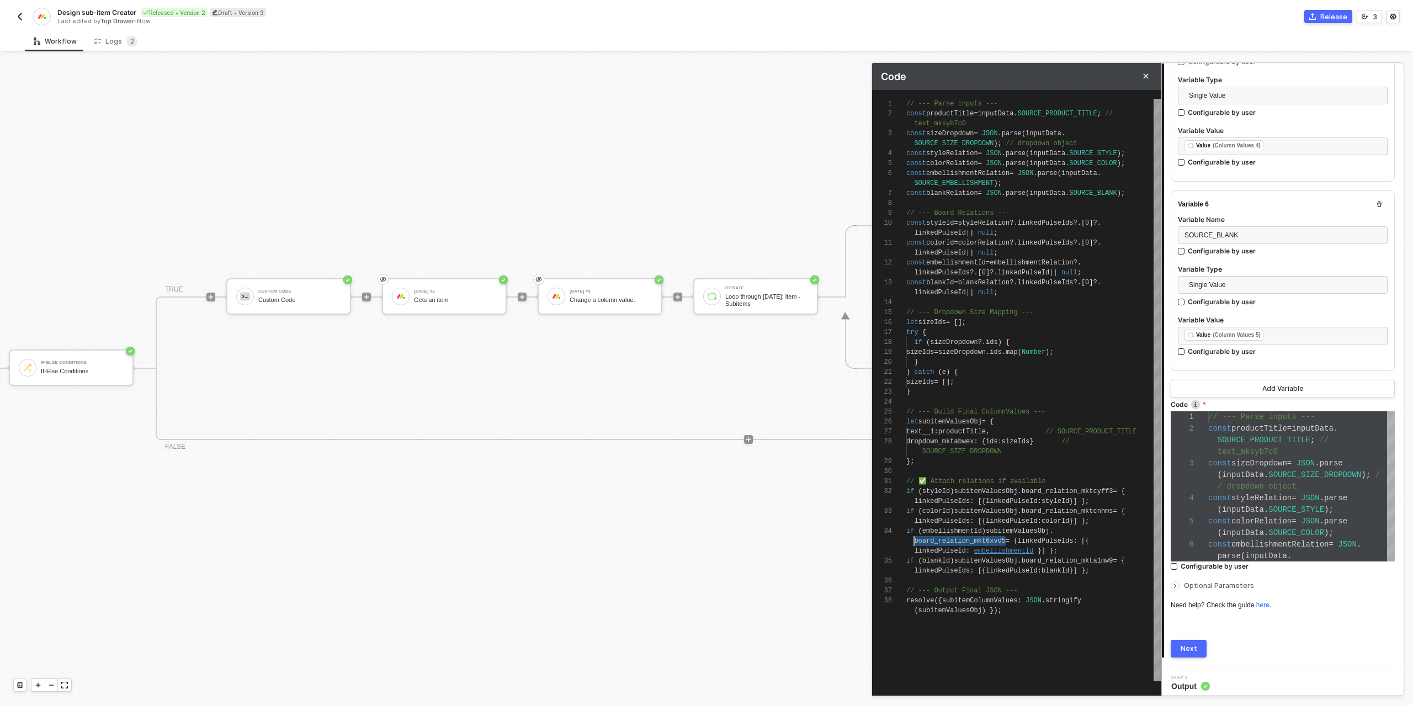
paste textarea "c9jh8"
drag, startPoint x: 1118, startPoint y: 561, endPoint x: 1027, endPoint y: 557, distance: 91.1
paste textarea "c69nm"
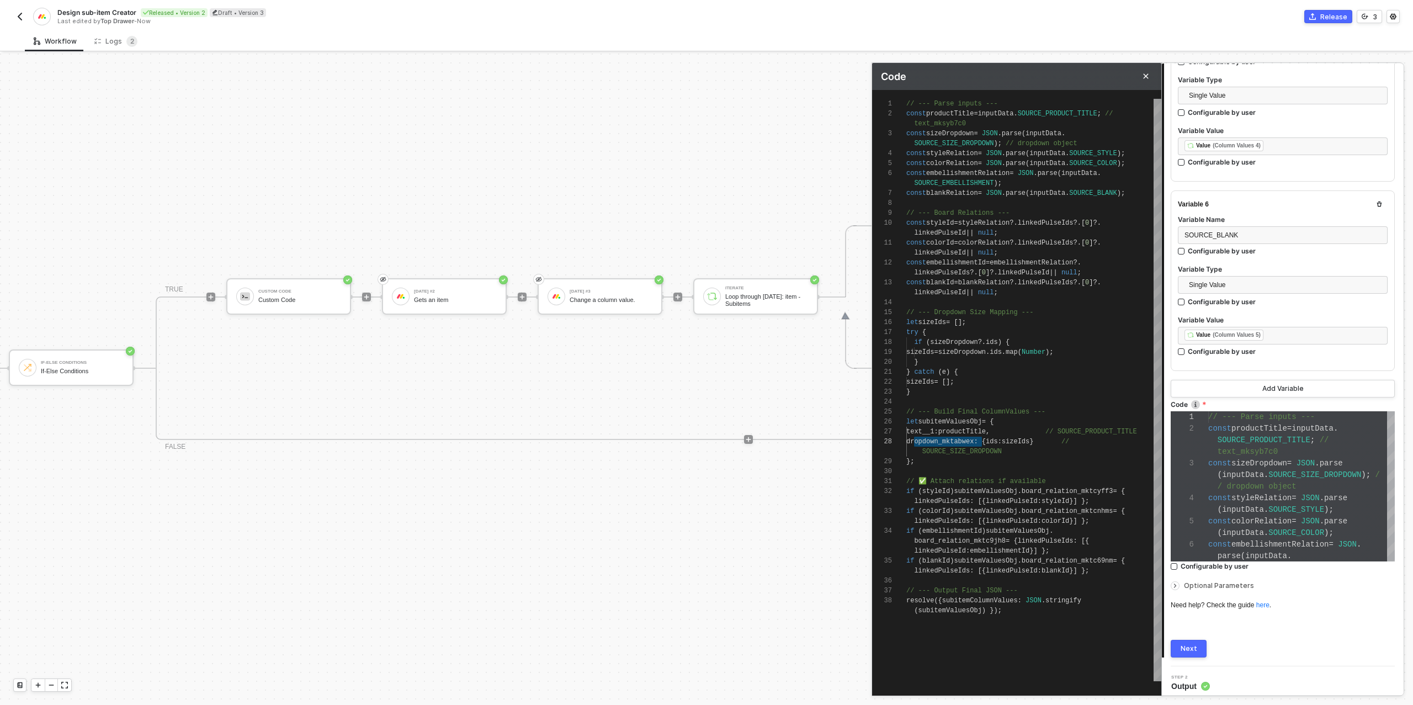
drag, startPoint x: 982, startPoint y: 441, endPoint x: 916, endPoint y: 441, distance: 66.2
paste textarea "c9vt3"
type textarea "// --- Build Final ColumnValues --- let subitemValuesObj = { text__1: productTi…"
click at [1198, 646] on button "Next" at bounding box center [1188, 649] width 36 height 18
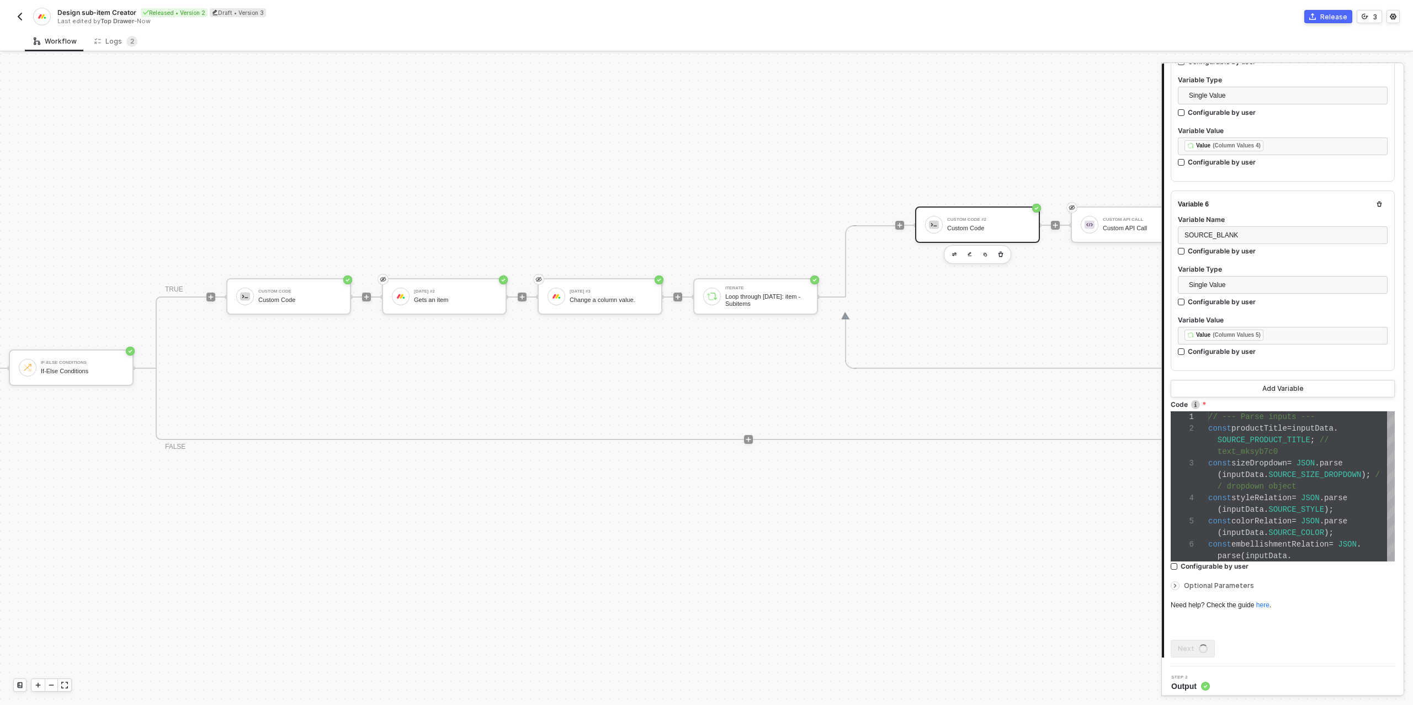
scroll to position [0, 0]
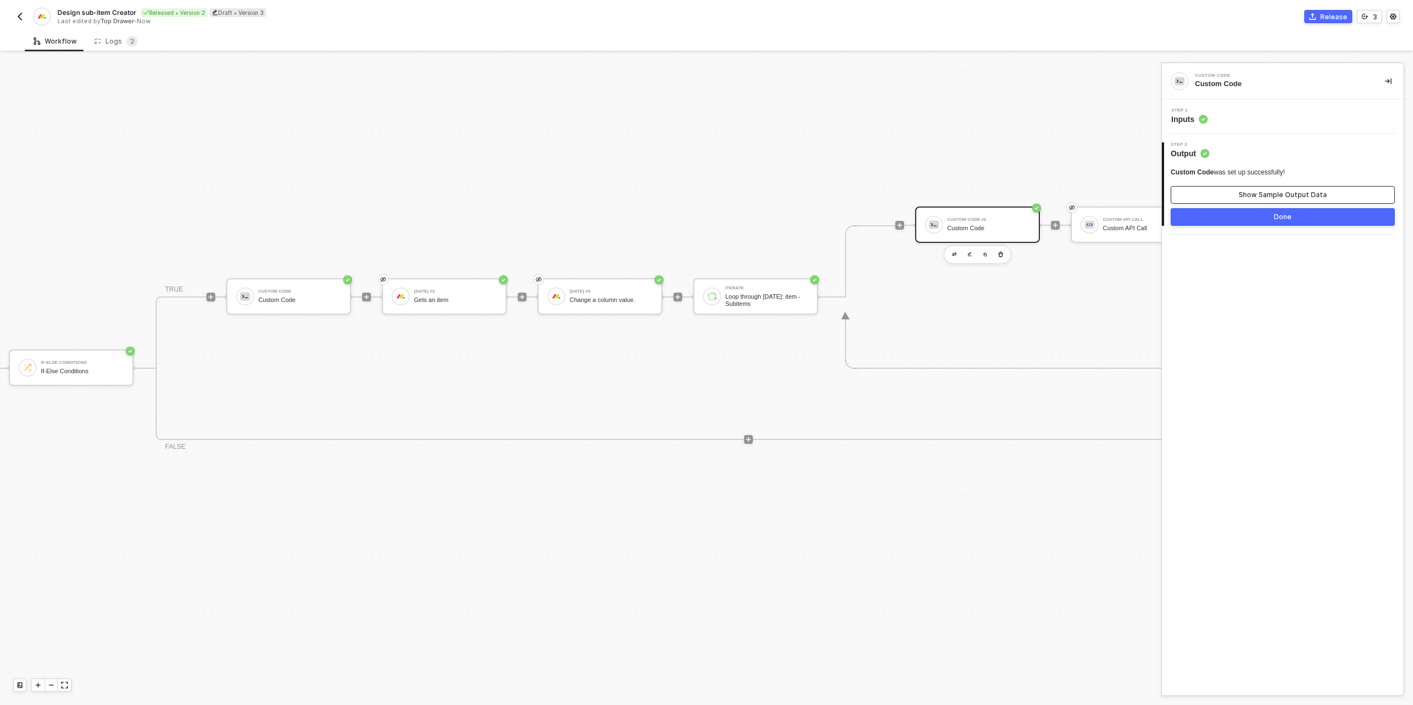
click at [1248, 193] on div "Show Sample Output Data" at bounding box center [1282, 194] width 88 height 9
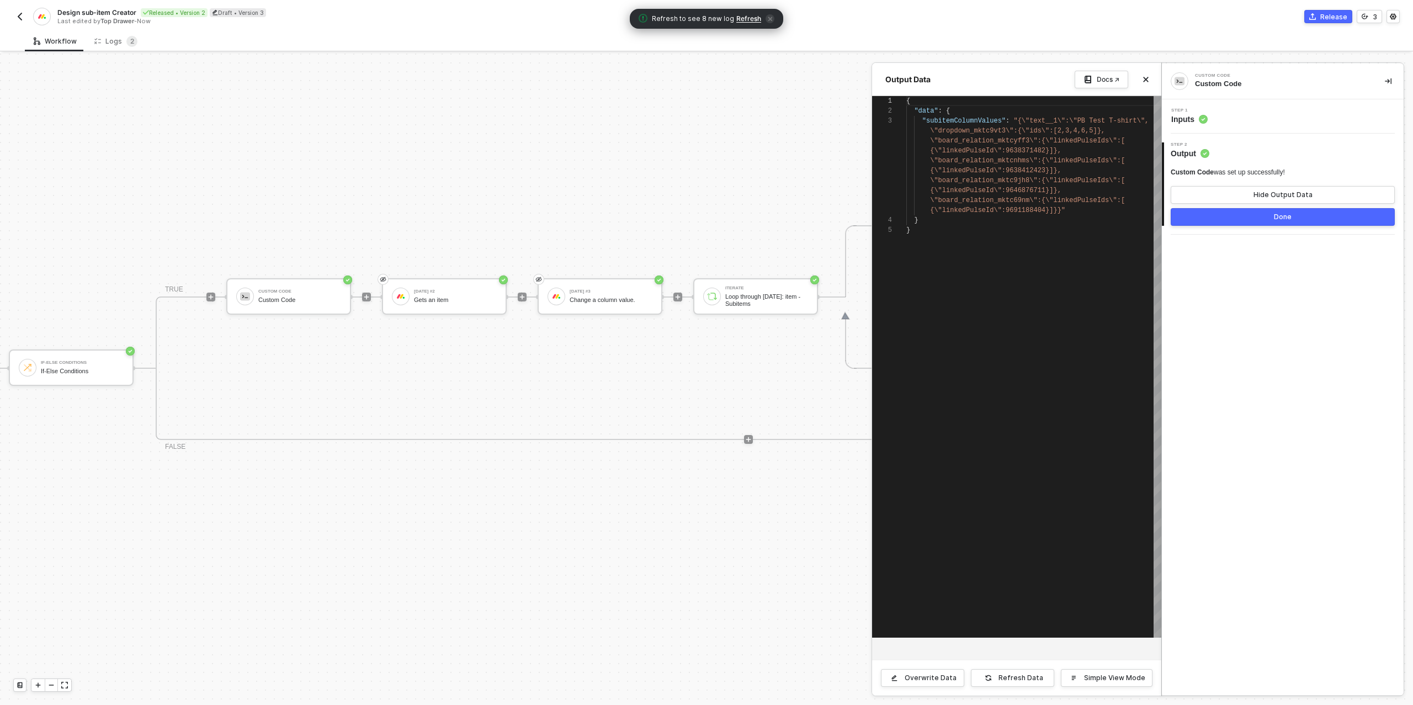
scroll to position [20, 0]
click at [1240, 218] on button "Done" at bounding box center [1282, 217] width 224 height 18
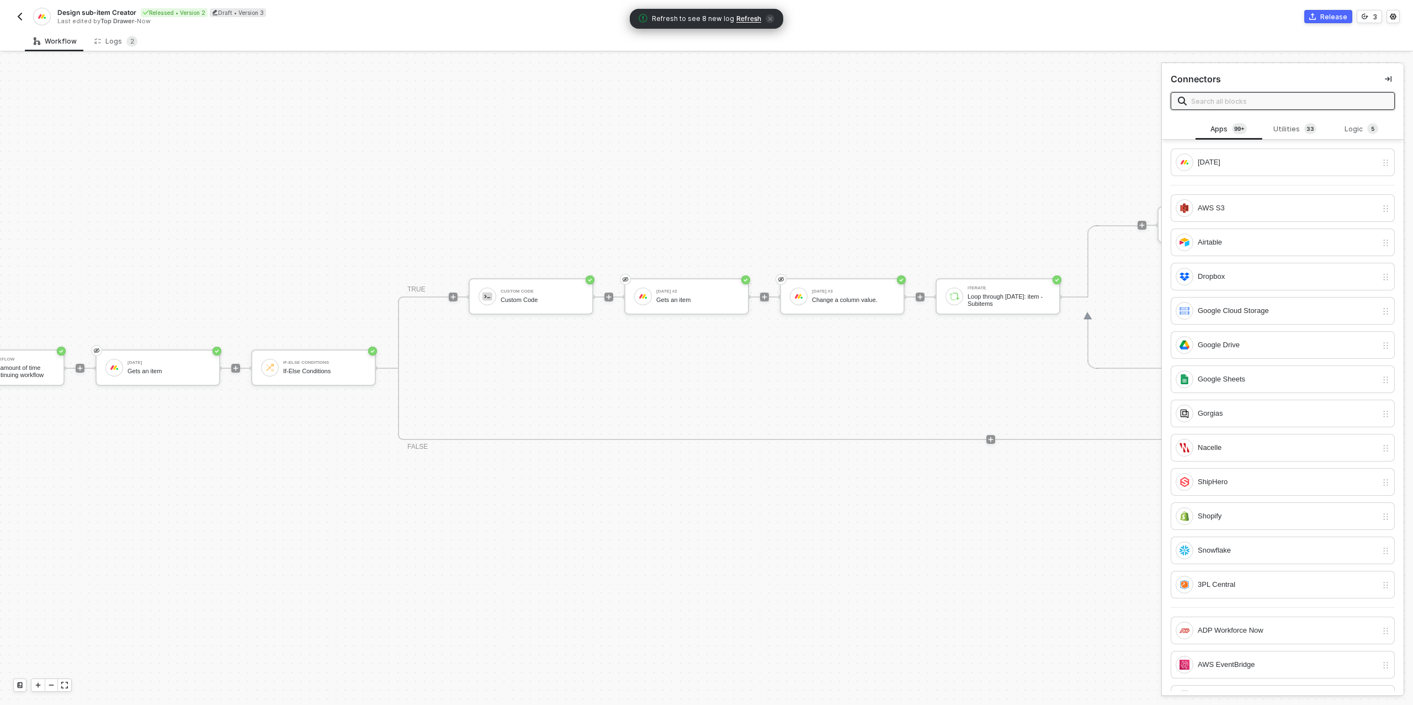
scroll to position [314, 0]
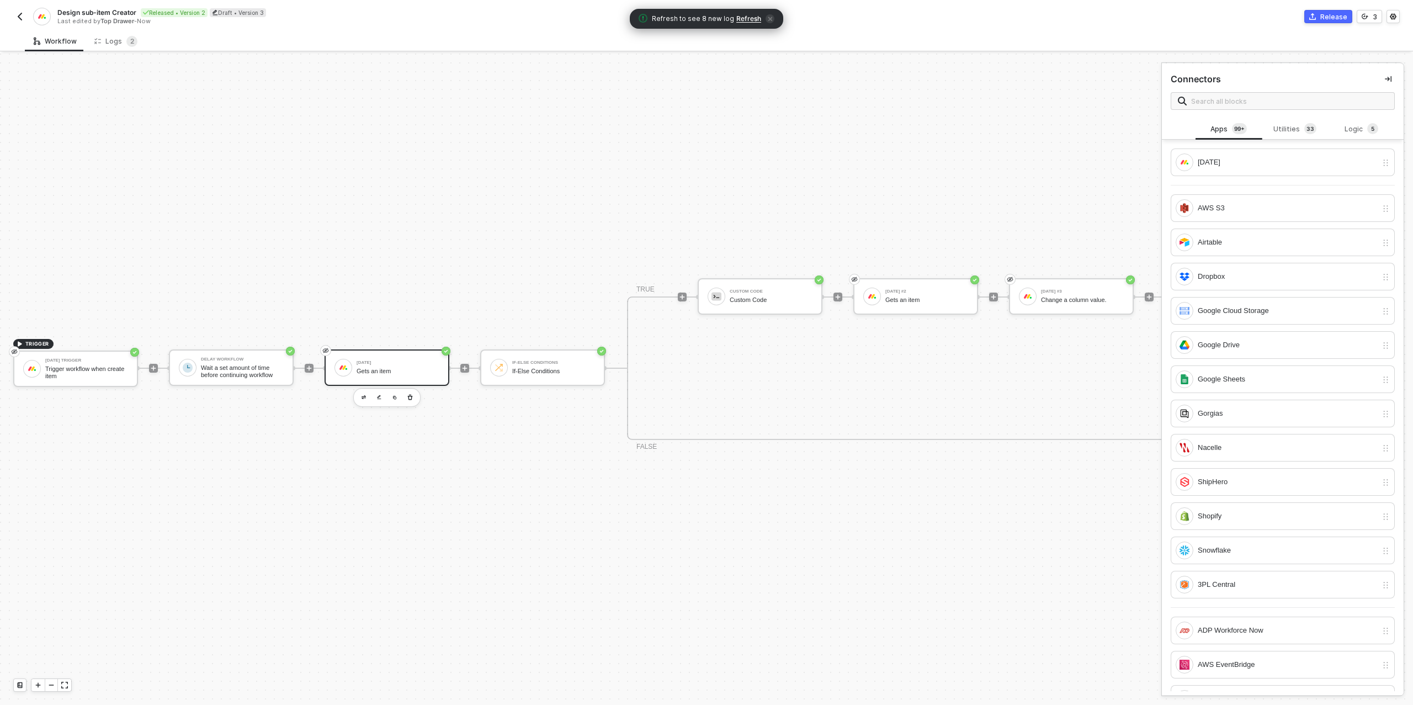
click at [413, 360] on div "[DATE]" at bounding box center [397, 362] width 83 height 4
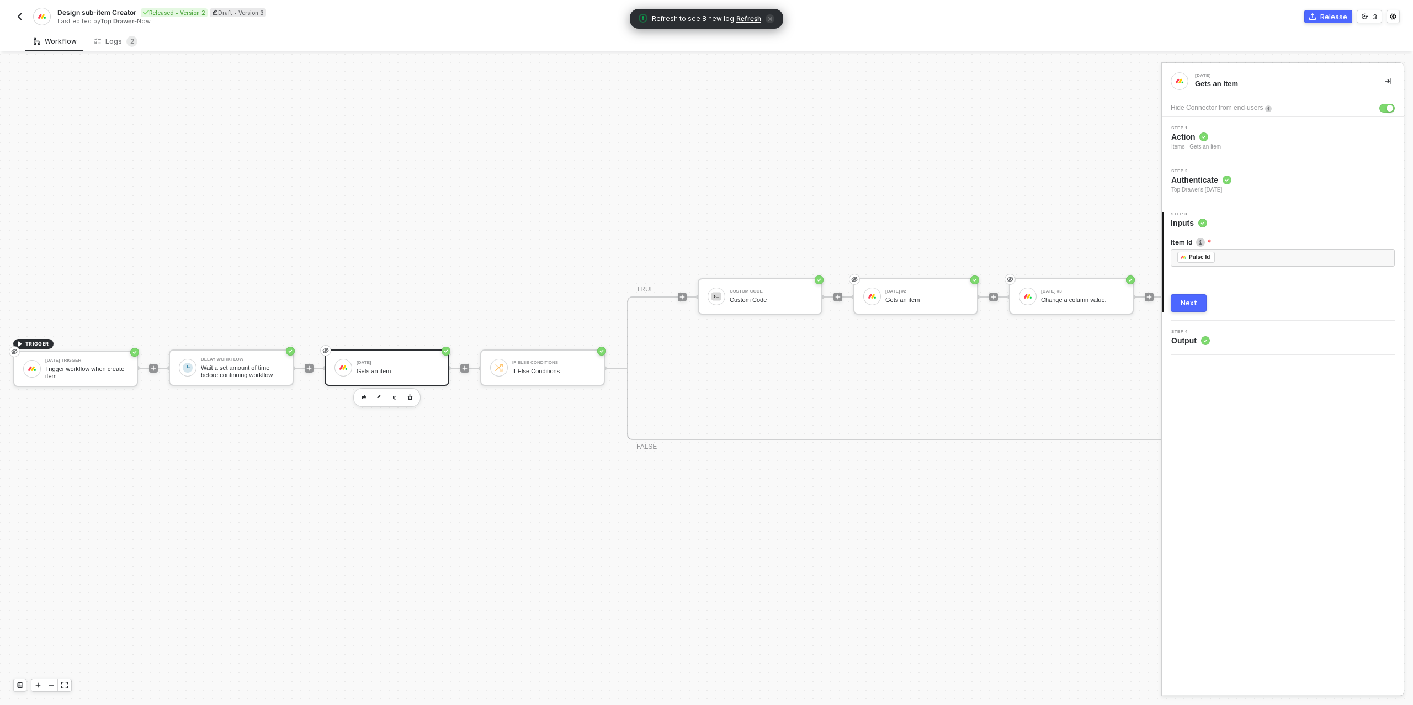
scroll to position [314, 740]
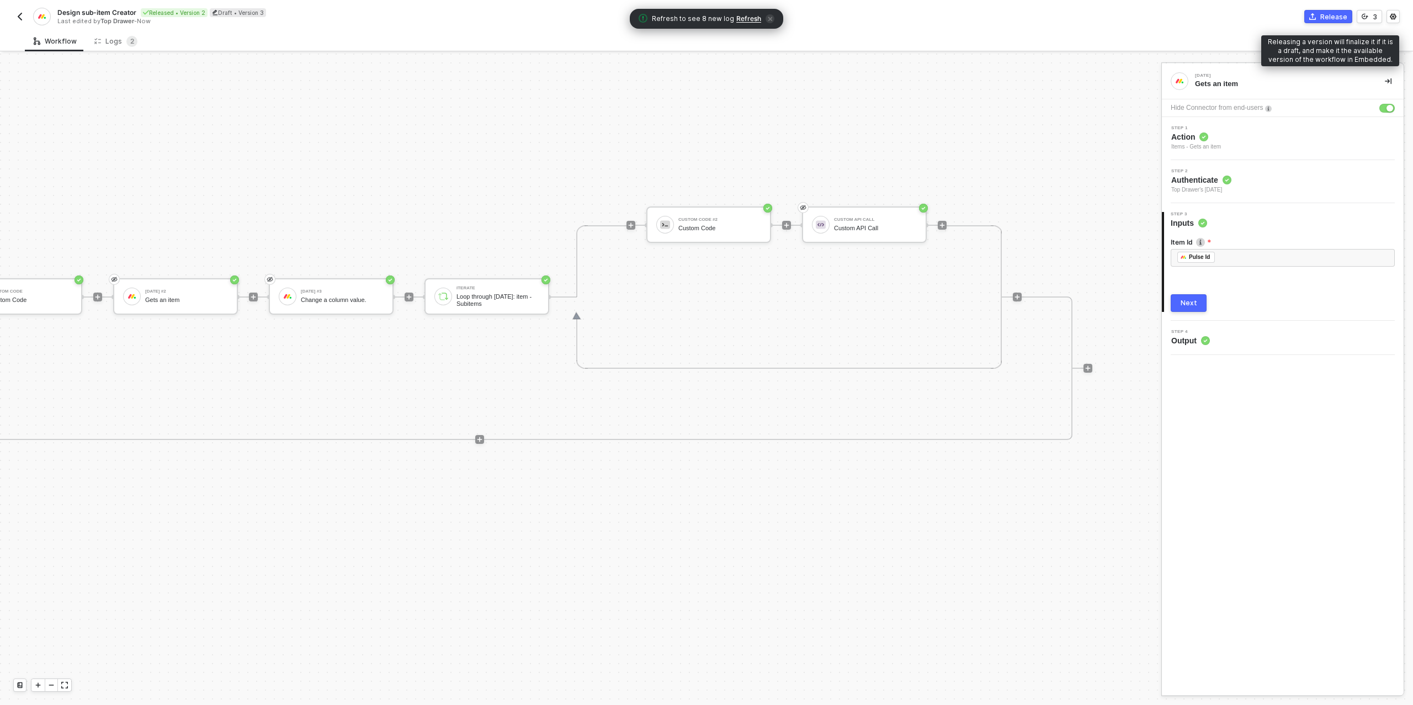
click at [1313, 15] on icon "icon-commerce" at bounding box center [1312, 16] width 7 height 7
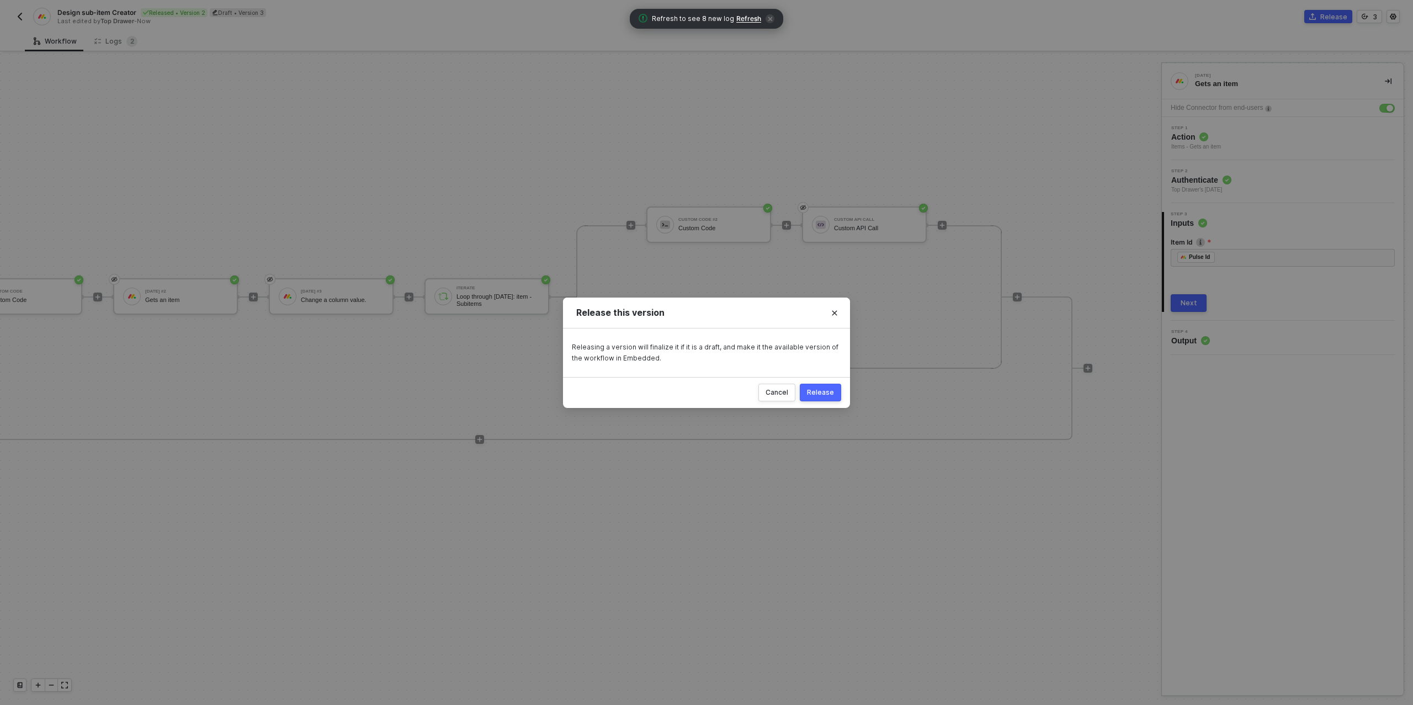
click at [819, 400] on button "Release" at bounding box center [820, 393] width 41 height 18
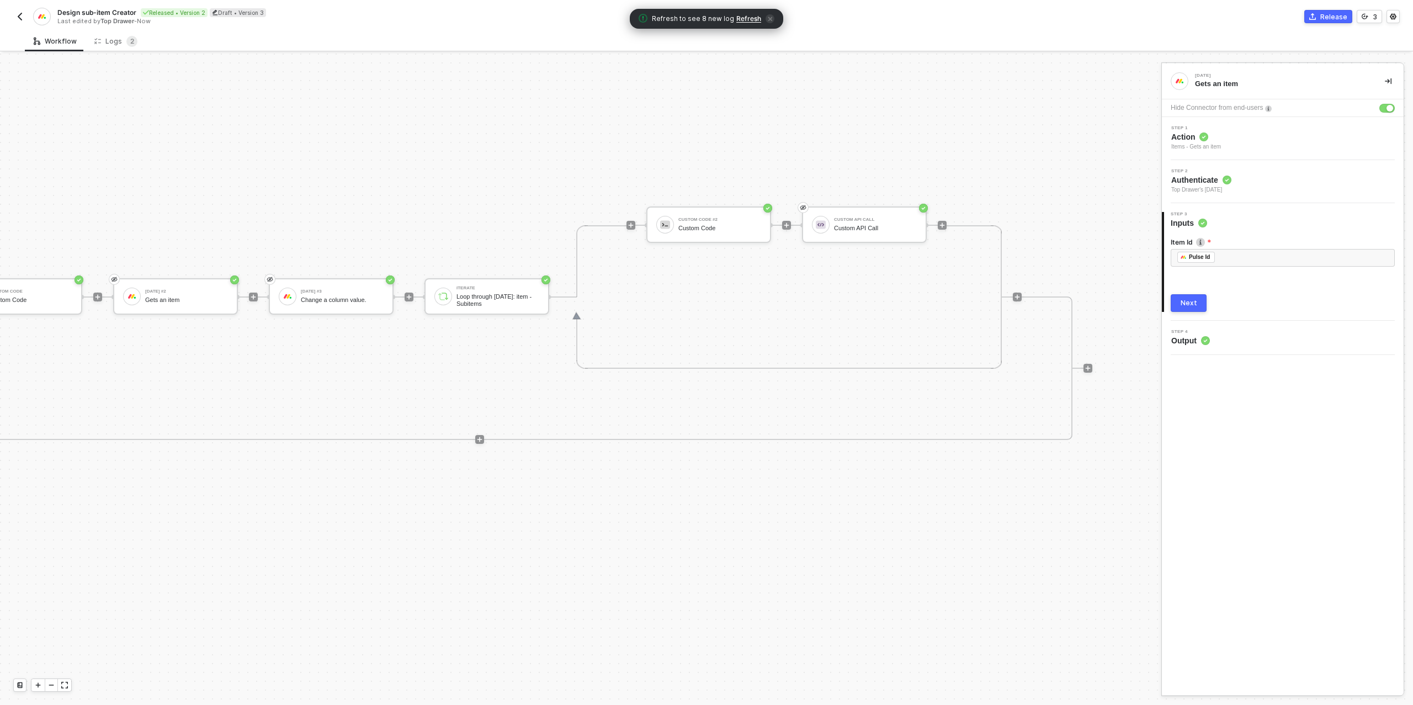
scroll to position [314, 449]
